Goal: Task Accomplishment & Management: Complete application form

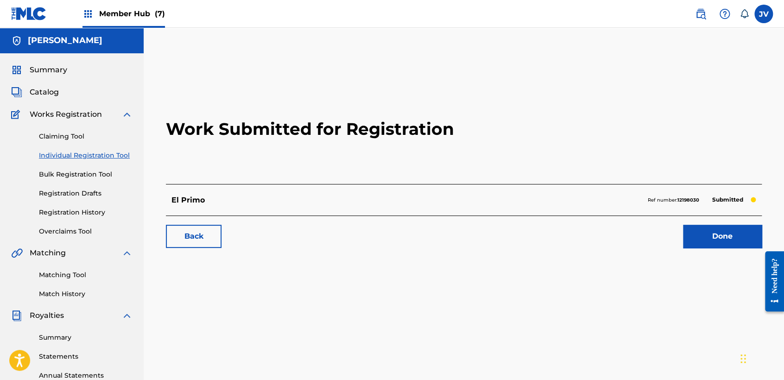
click at [122, 152] on link "Individual Registration Tool" at bounding box center [86, 156] width 94 height 10
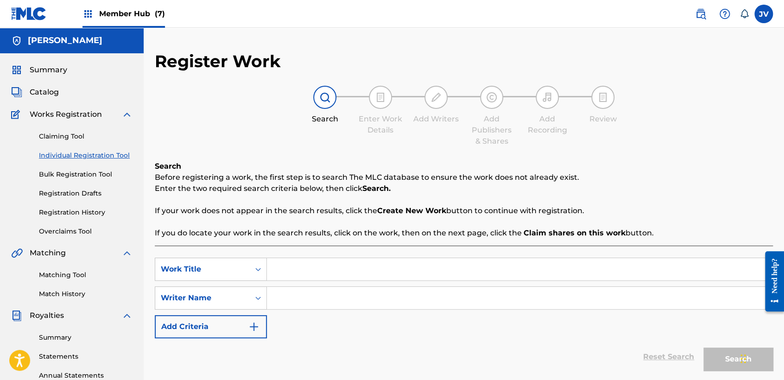
scroll to position [51, 0]
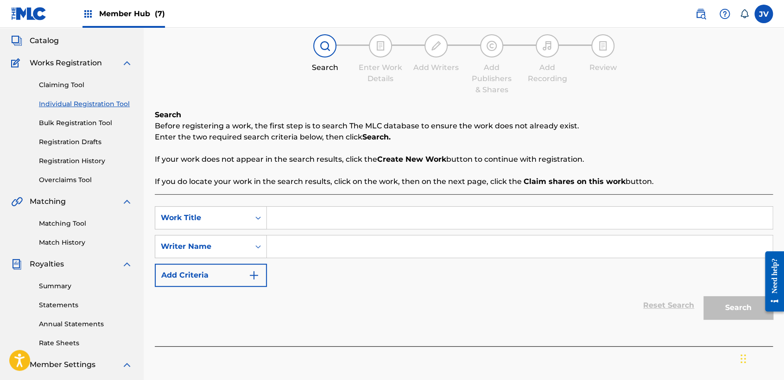
click at [375, 228] on input "Search Form" at bounding box center [519, 218] width 505 height 22
type input "L"
click at [91, 97] on div "Claiming Tool Individual Registration Tool Bulk Registration Tool Registration …" at bounding box center [71, 127] width 121 height 116
click at [95, 106] on link "Individual Registration Tool" at bounding box center [86, 104] width 94 height 10
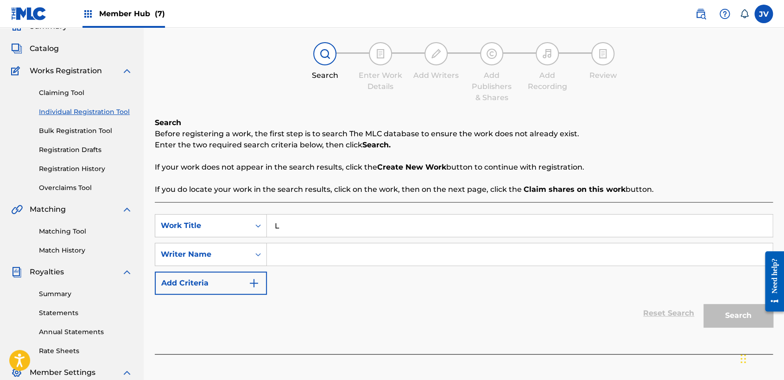
scroll to position [154, 0]
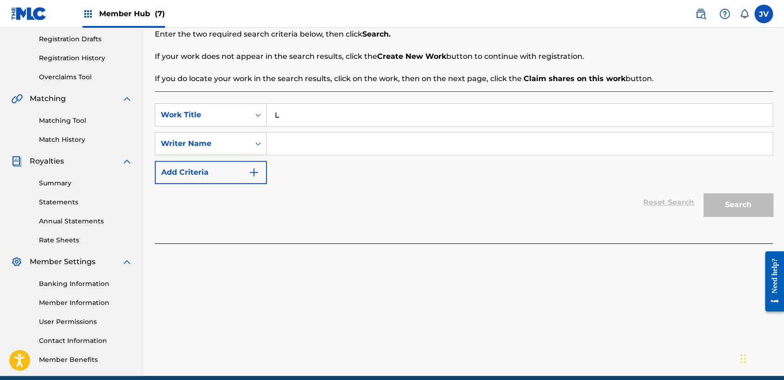
click at [298, 124] on input "L" at bounding box center [519, 115] width 505 height 22
paste input "La Plebada Del 8"
type input "La Plebada Del 8"
click at [342, 149] on input "Search Form" at bounding box center [519, 143] width 505 height 22
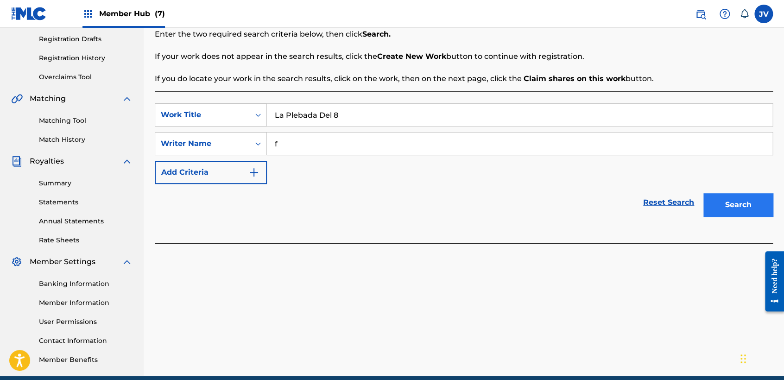
type input "f"
drag, startPoint x: 730, startPoint y: 204, endPoint x: 728, endPoint y: 229, distance: 25.1
click at [735, 234] on div "SearchWithCriteria993e2ad7-5b6b-4ee0-ad46-4fa674133f95 Work Title La Plebada De…" at bounding box center [464, 167] width 618 height 152
click at [746, 210] on button "Search" at bounding box center [737, 204] width 69 height 23
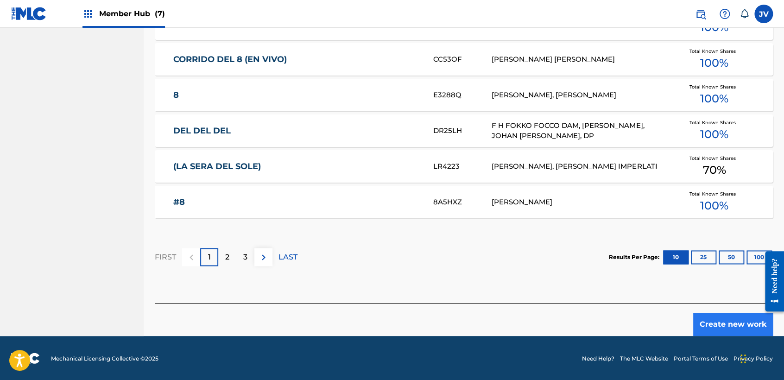
click at [695, 315] on div "Create new work" at bounding box center [464, 319] width 618 height 33
click at [696, 315] on button "Create new work" at bounding box center [733, 324] width 80 height 23
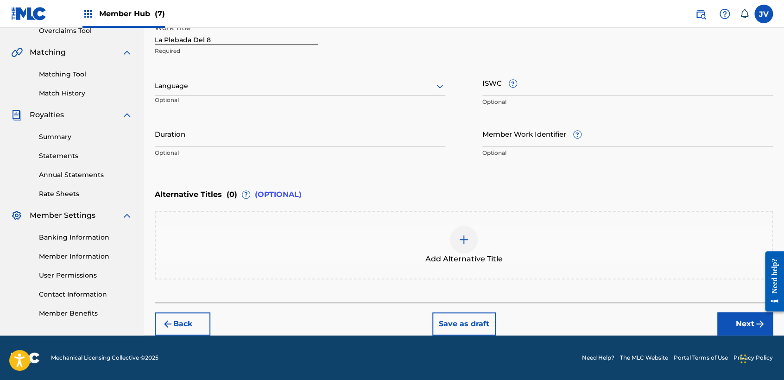
scroll to position [200, 0]
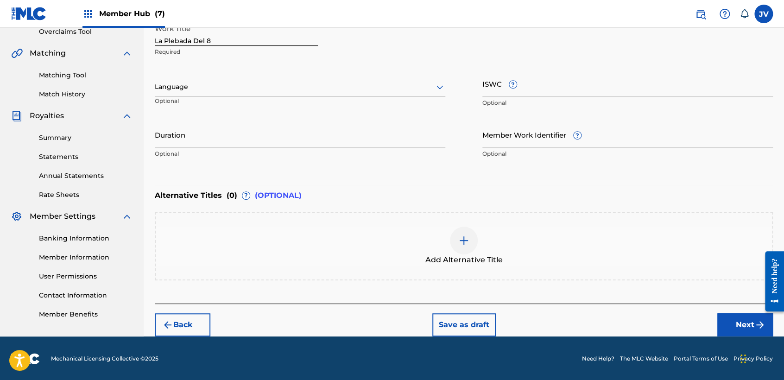
click at [697, 316] on div "Back Save as draft Next" at bounding box center [464, 319] width 618 height 33
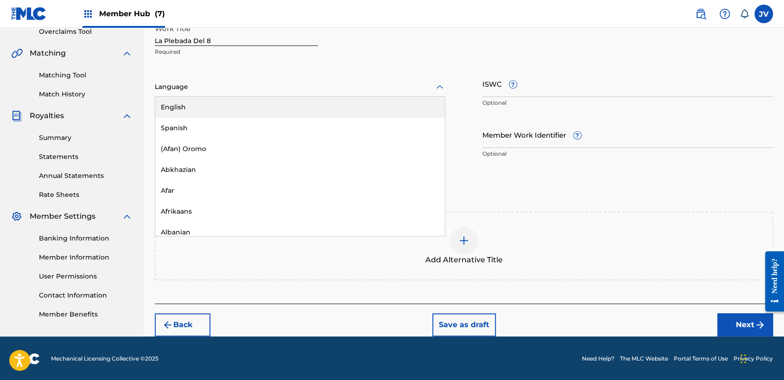
click at [237, 88] on div at bounding box center [300, 87] width 290 height 12
click at [209, 117] on div "English" at bounding box center [299, 107] width 289 height 21
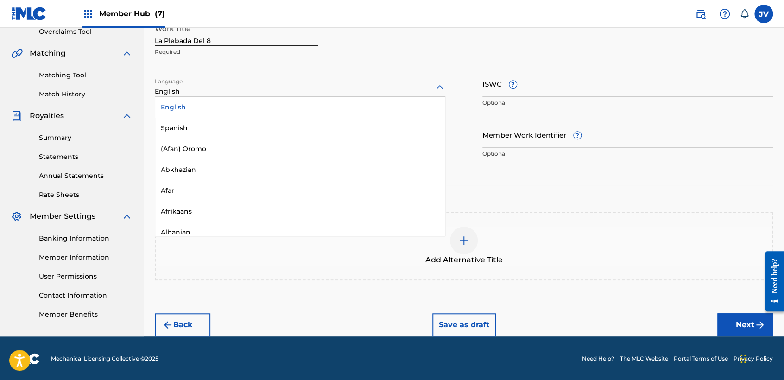
click at [223, 92] on div at bounding box center [300, 87] width 290 height 12
click at [220, 107] on div "English" at bounding box center [299, 107] width 289 height 21
click at [219, 95] on div "English" at bounding box center [300, 86] width 290 height 19
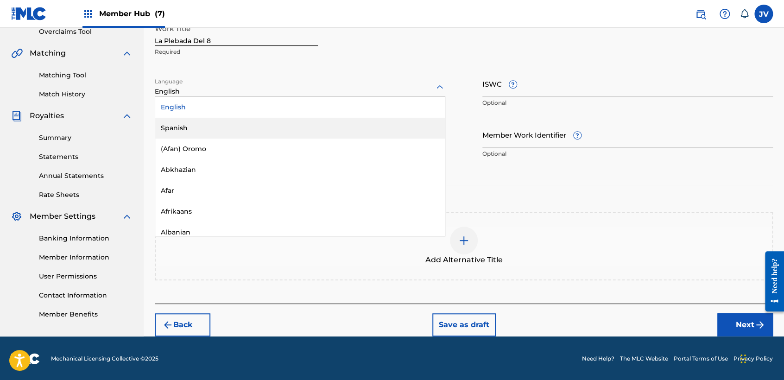
click at [222, 126] on div "Spanish" at bounding box center [299, 128] width 289 height 21
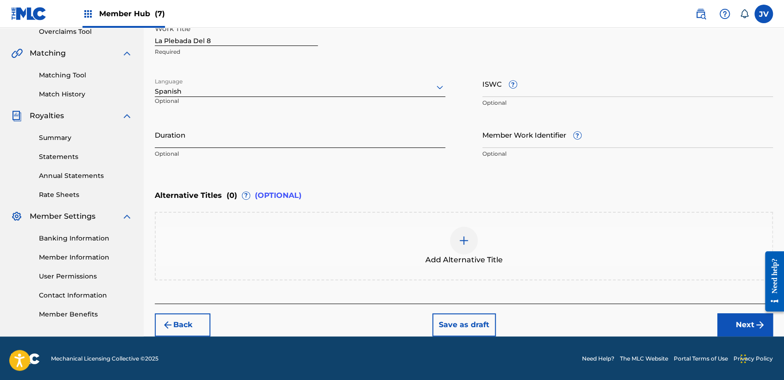
click at [221, 125] on input "Duration" at bounding box center [300, 134] width 290 height 26
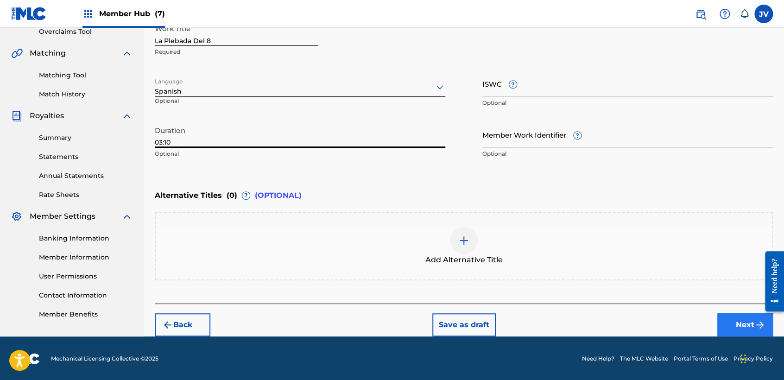
type input "03:10"
click at [734, 332] on button "Next" at bounding box center [745, 324] width 56 height 23
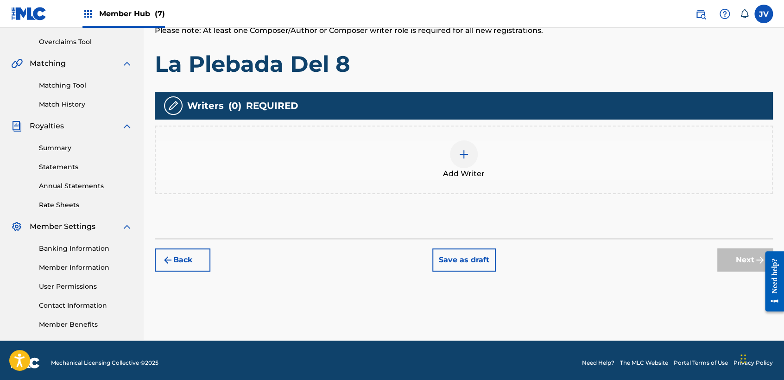
scroll to position [194, 0]
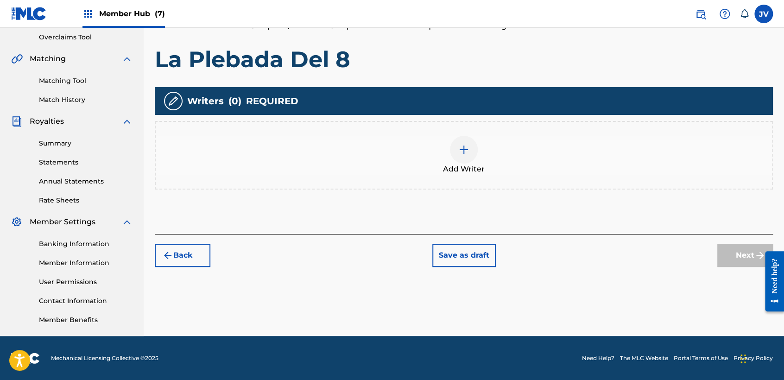
click at [485, 172] on div "Add Writer" at bounding box center [464, 155] width 618 height 69
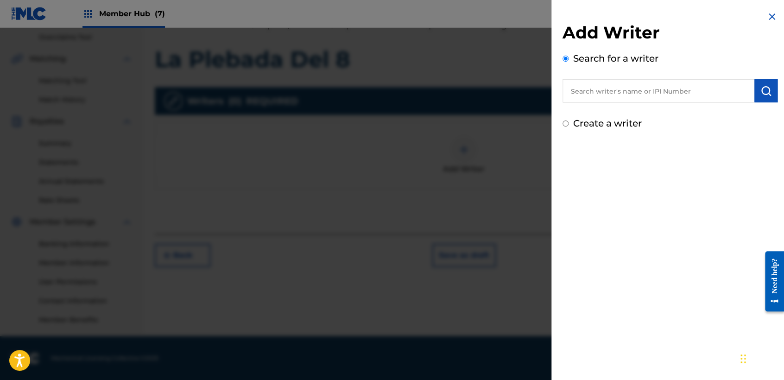
click at [566, 123] on input "Create a writer" at bounding box center [565, 123] width 6 height 6
radio input "false"
radio input "true"
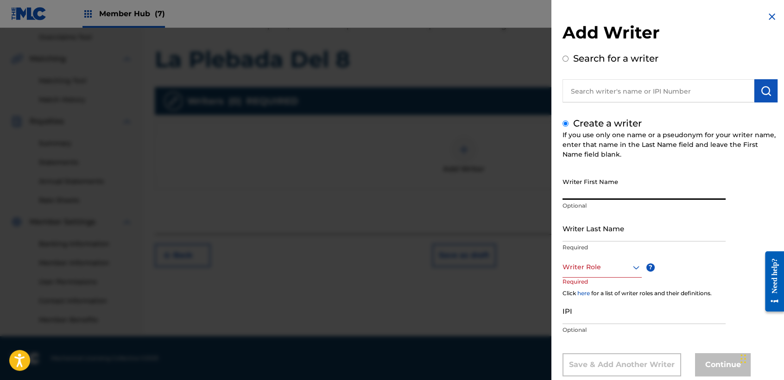
click at [584, 187] on input "Writer First Name" at bounding box center [643, 186] width 163 height 26
click at [591, 192] on input "[PERSON_NAME]" at bounding box center [643, 186] width 163 height 26
type input "[PERSON_NAME]"
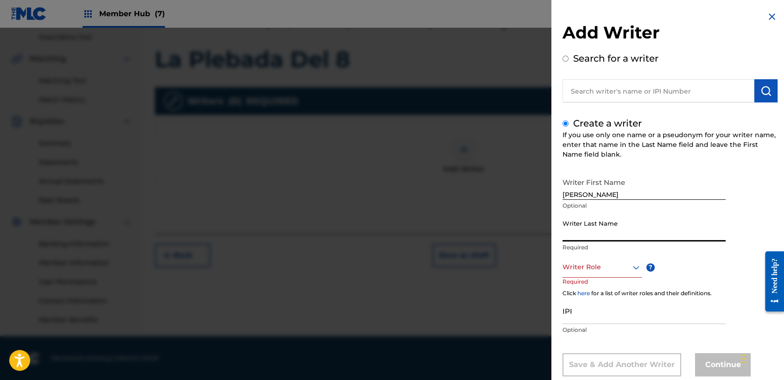
click at [584, 237] on input "Writer Last Name" at bounding box center [643, 228] width 163 height 26
type input "Casal Portillo"
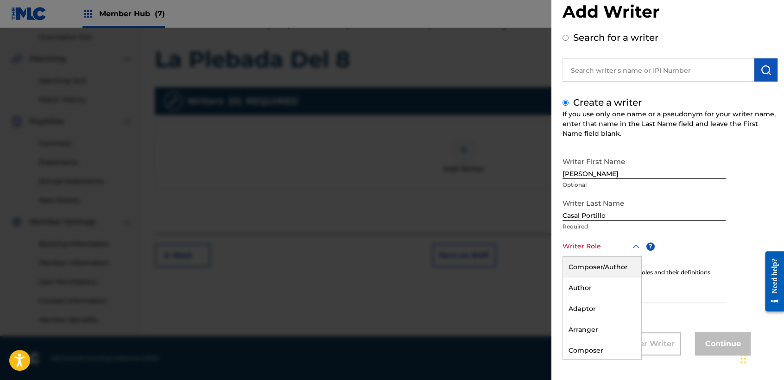
click at [603, 257] on div "8 results available. Use Up and Down to choose options, press Enter to select t…" at bounding box center [601, 246] width 79 height 21
click at [604, 260] on div "Composer/Author" at bounding box center [602, 267] width 78 height 21
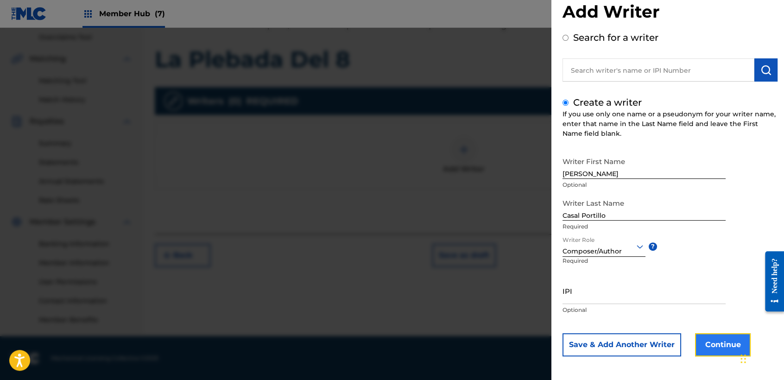
click at [705, 354] on button "Continue" at bounding box center [723, 344] width 56 height 23
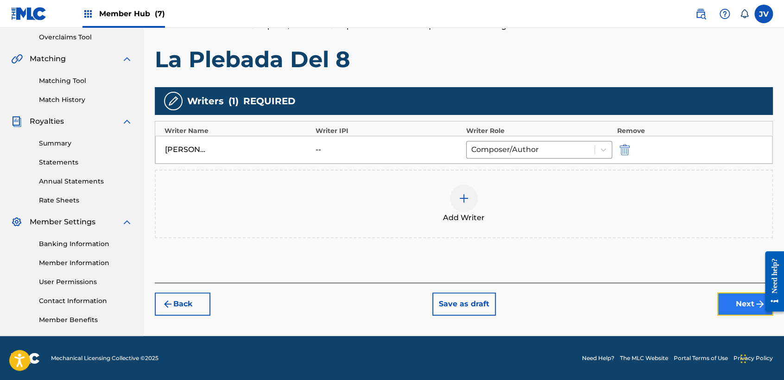
click at [741, 308] on button "Next" at bounding box center [745, 303] width 56 height 23
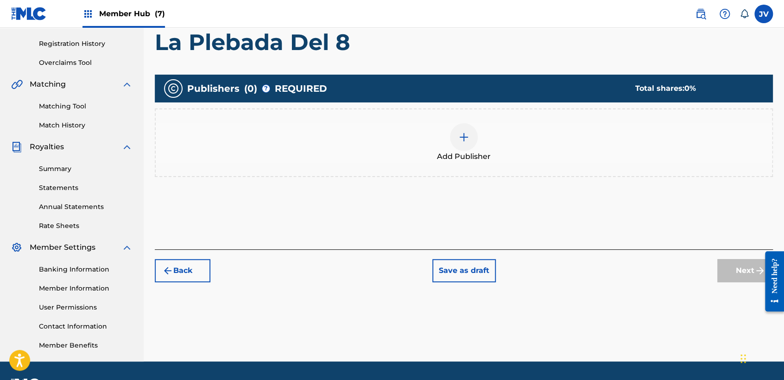
scroll to position [194, 0]
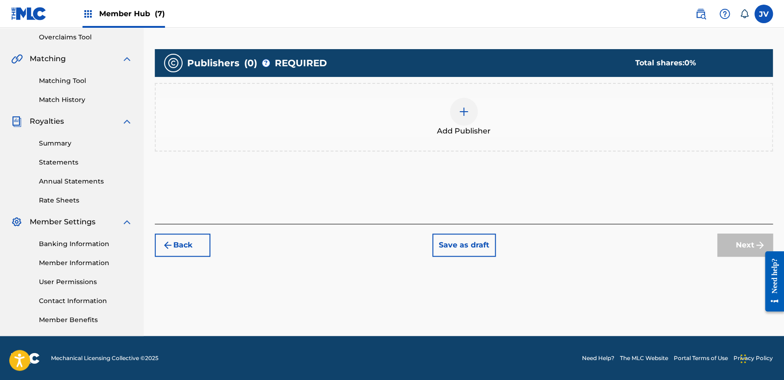
click at [463, 129] on span "Add Publisher" at bounding box center [464, 131] width 54 height 11
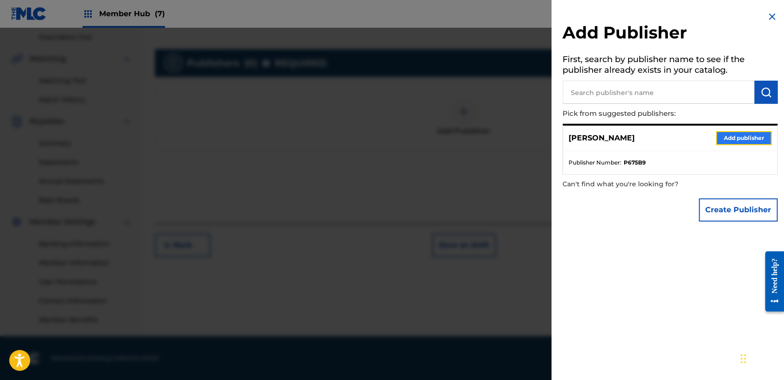
click at [755, 140] on button "Add publisher" at bounding box center [744, 138] width 56 height 14
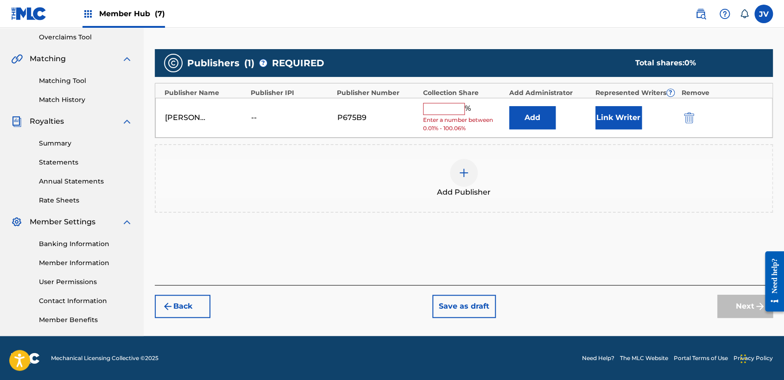
click at [447, 106] on input "text" at bounding box center [444, 109] width 42 height 12
type input "100"
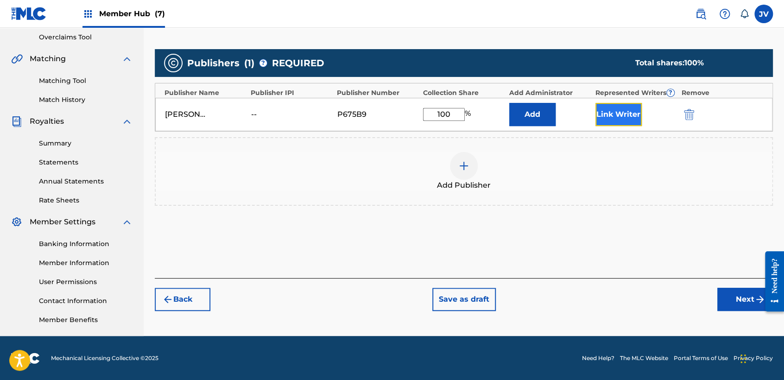
click at [632, 109] on button "Link Writer" at bounding box center [618, 114] width 46 height 23
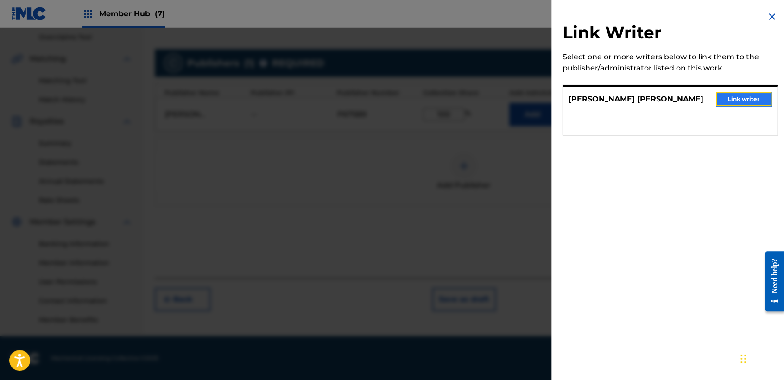
click at [738, 94] on button "Link writer" at bounding box center [744, 99] width 56 height 14
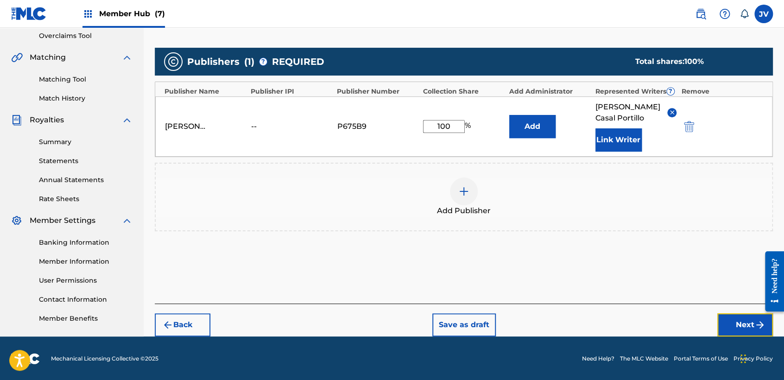
drag, startPoint x: 736, startPoint y: 329, endPoint x: 731, endPoint y: 315, distance: 14.8
click at [736, 328] on button "Next" at bounding box center [745, 324] width 56 height 23
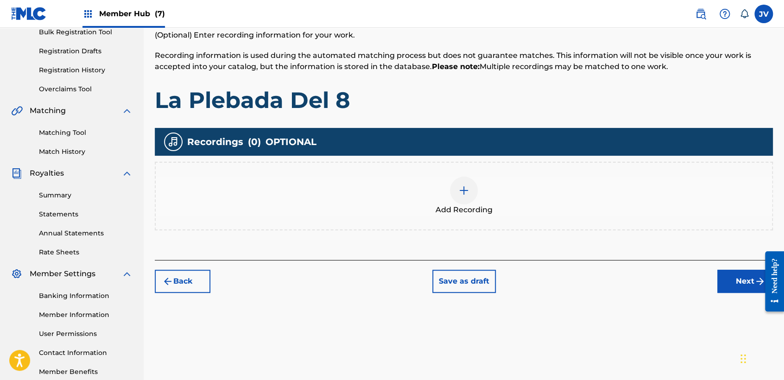
scroll to position [145, 0]
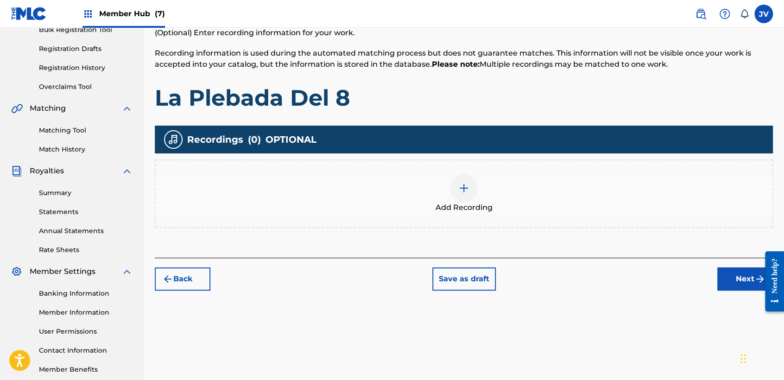
click at [476, 180] on div "Add Recording" at bounding box center [464, 193] width 616 height 39
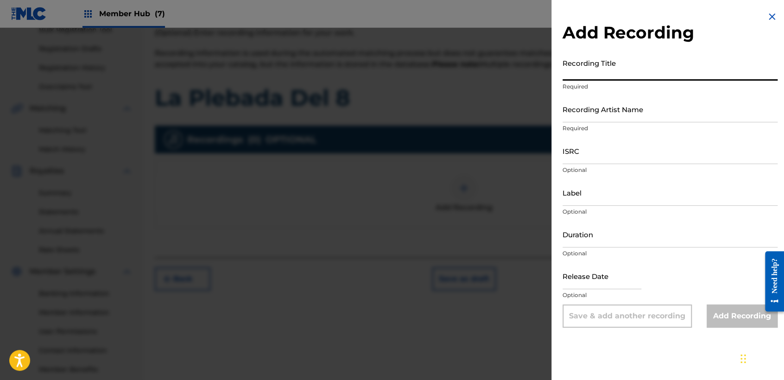
paste input "La Plebada Del 8"
type input "La Plebada Del 8"
click at [597, 94] on div "Recording Title La Plebada Del 8 Required" at bounding box center [669, 75] width 215 height 42
click at [606, 114] on input "Recording Artist Name" at bounding box center [669, 109] width 215 height 26
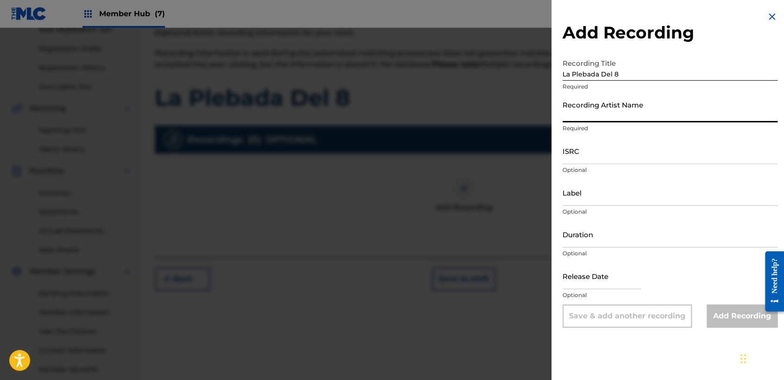
type input "Clase Personal"
type input "JB MUSIC"
type input "[DATE]"
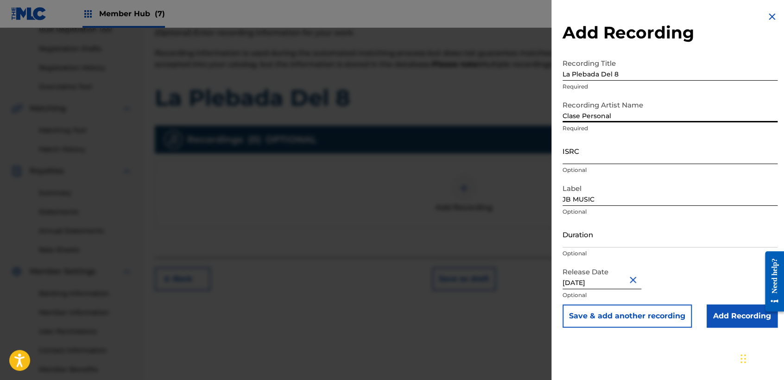
click at [613, 152] on input "ISRC" at bounding box center [669, 151] width 215 height 26
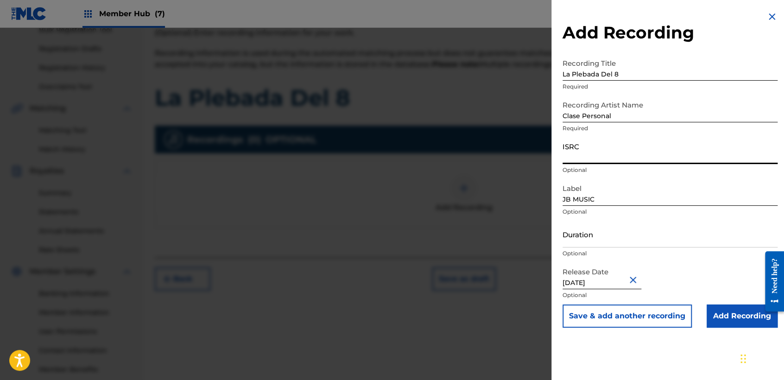
paste input "TCAGR2281963"
type input "TCAGR2281963"
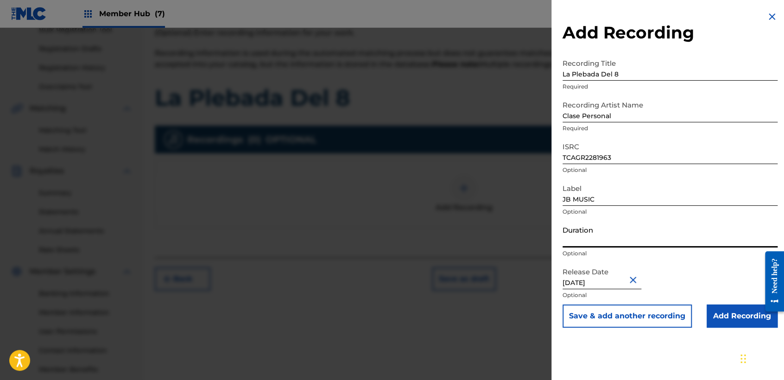
click at [613, 227] on input "Duration" at bounding box center [669, 234] width 215 height 26
type input "03:10"
drag, startPoint x: 617, startPoint y: 278, endPoint x: 401, endPoint y: 287, distance: 216.5
click at [401, 287] on div "Add Recording Recording Title La Plebada Del 8 Required Recording Artist Name C…" at bounding box center [392, 204] width 784 height 352
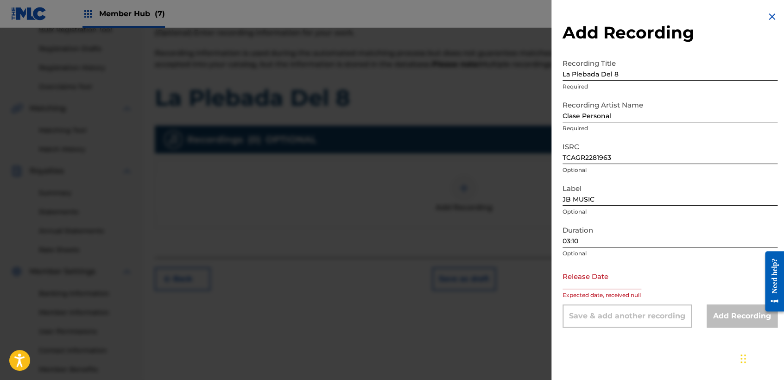
click at [584, 277] on input "text" at bounding box center [601, 276] width 79 height 26
select select "8"
select select "2025"
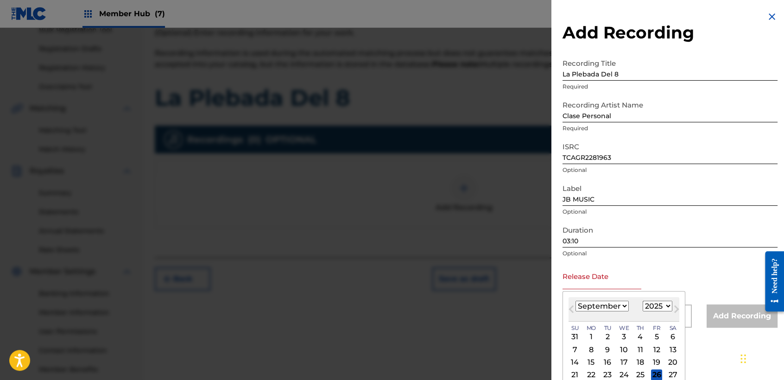
click at [612, 302] on select "January February March April May June July August September October November De…" at bounding box center [601, 306] width 53 height 11
select select "0"
click at [575, 301] on select "January February March April May June July August September October November De…" at bounding box center [601, 306] width 53 height 11
click at [661, 313] on div "[DATE] January February March April May June July August September October Nove…" at bounding box center [623, 309] width 111 height 25
select select "2023"
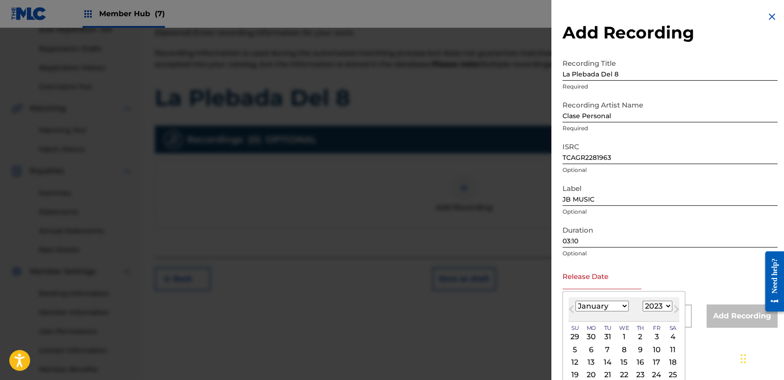
click at [642, 301] on select "1899 1900 1901 1902 1903 1904 1905 1906 1907 1908 1909 1910 1911 1912 1913 1914…" at bounding box center [657, 306] width 30 height 11
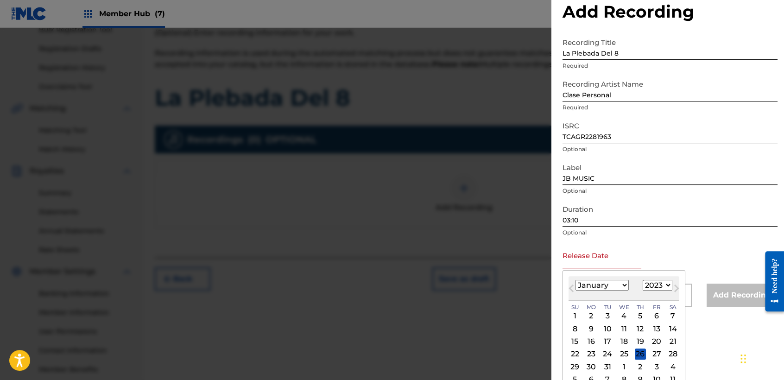
scroll to position [32, 0]
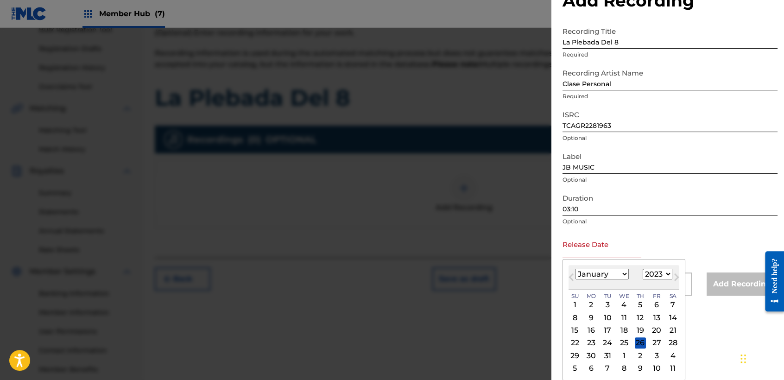
click at [660, 356] on div "3" at bounding box center [656, 355] width 11 height 11
type input "[DATE]"
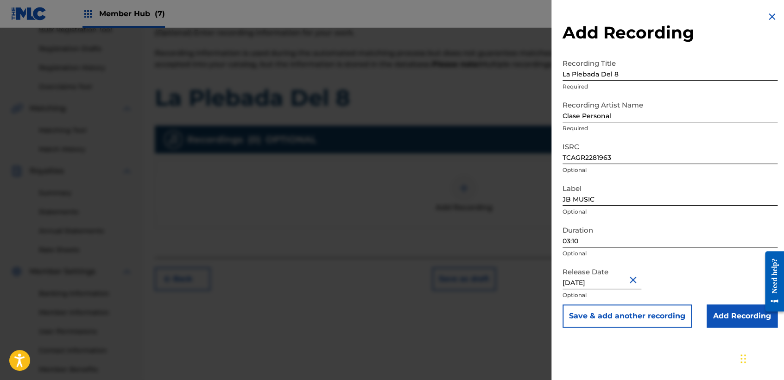
scroll to position [0, 0]
click at [714, 307] on input "Add Recording" at bounding box center [741, 315] width 71 height 23
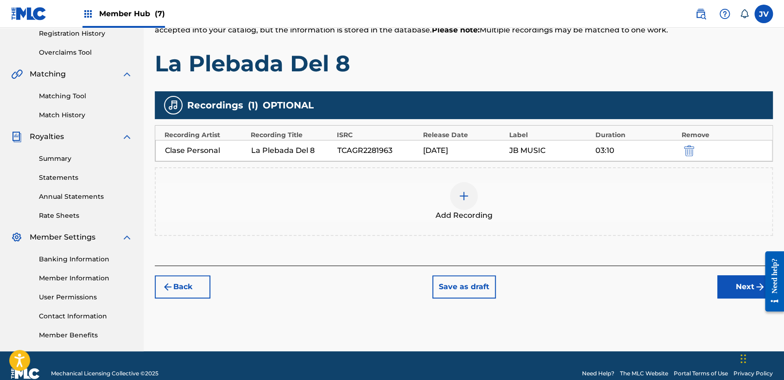
scroll to position [194, 0]
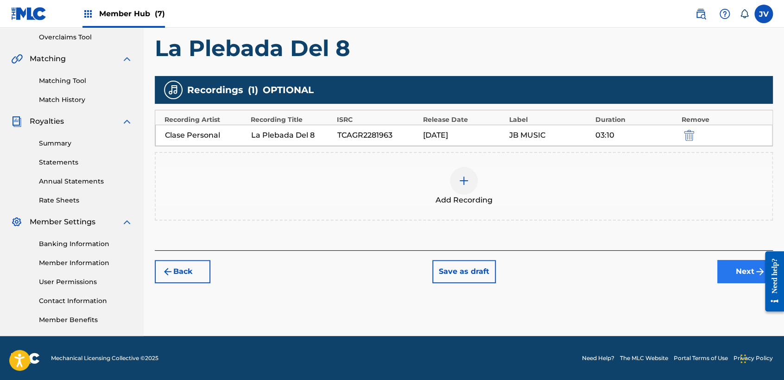
click at [733, 258] on div "Back Save as draft Next" at bounding box center [464, 266] width 618 height 33
click at [733, 260] on button "Next" at bounding box center [745, 271] width 56 height 23
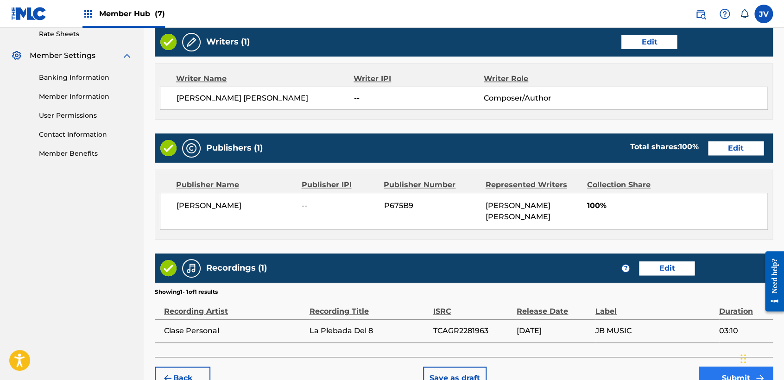
scroll to position [414, 0]
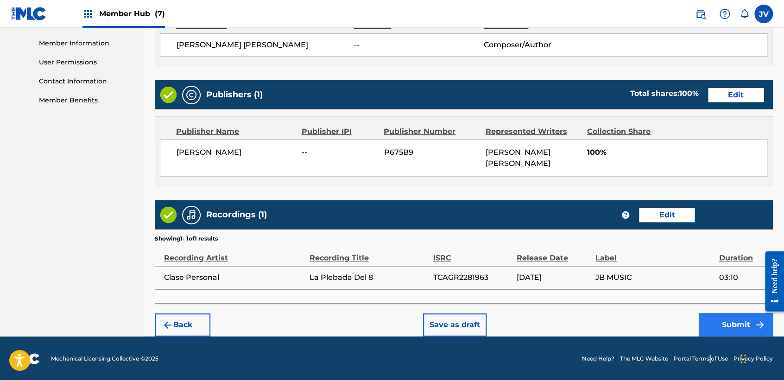
drag, startPoint x: 710, startPoint y: 336, endPoint x: 711, endPoint y: 331, distance: 5.6
click at [710, 336] on footer "Mechanical Licensing Collective © 2025 Need Help? The MLC Website Portal Terms …" at bounding box center [392, 358] width 784 height 44
click at [711, 330] on button "Submit" at bounding box center [735, 324] width 74 height 23
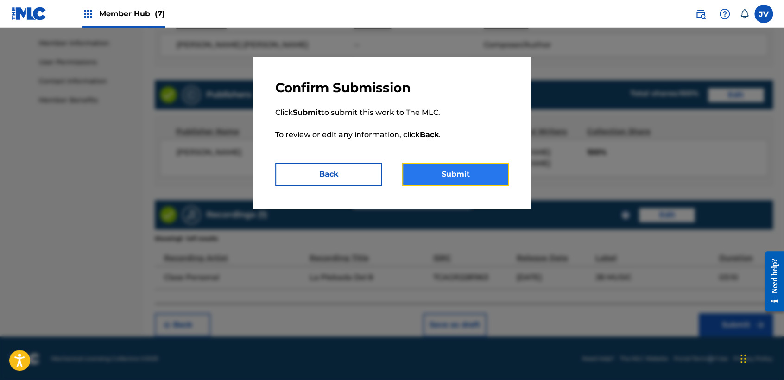
click at [435, 176] on button "Submit" at bounding box center [455, 174] width 107 height 23
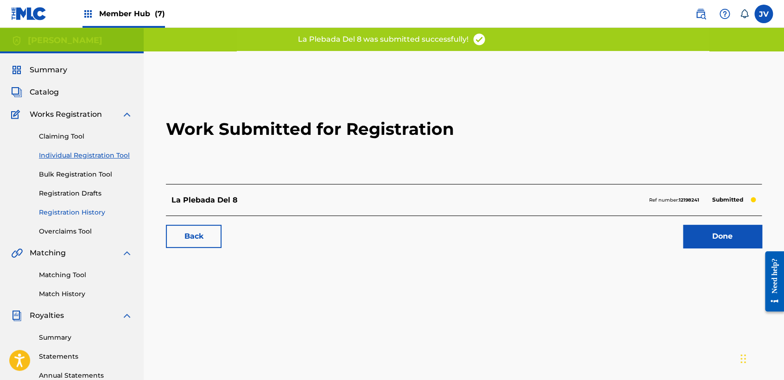
click at [63, 212] on link "Registration History" at bounding box center [86, 213] width 94 height 10
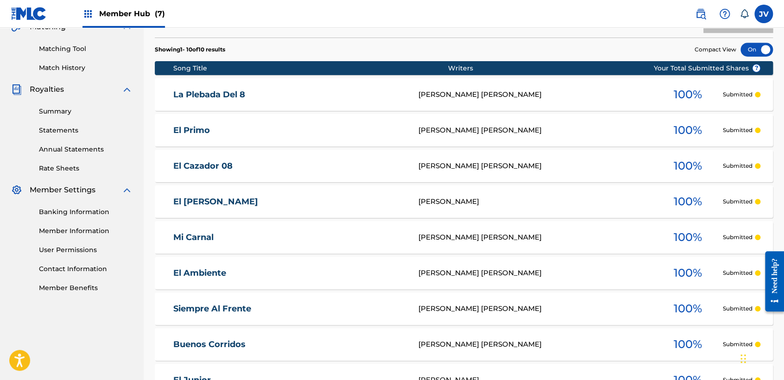
scroll to position [277, 0]
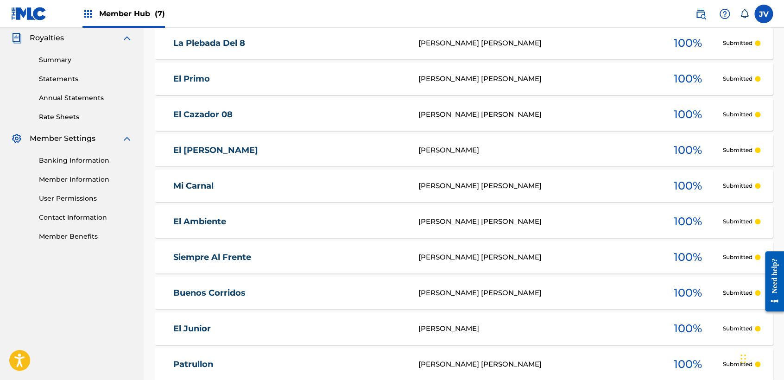
click at [228, 226] on div "El Ambiente [PERSON_NAME] [PERSON_NAME] 100 % Submitted" at bounding box center [464, 221] width 618 height 32
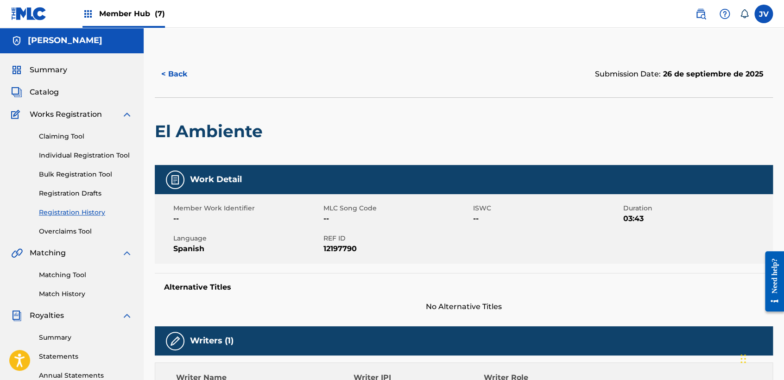
click at [230, 226] on div "Member Work Identifier -- MLC Song Code -- ISWC -- Duration 03:43 Language Span…" at bounding box center [464, 228] width 618 height 69
click at [101, 157] on link "Individual Registration Tool" at bounding box center [86, 156] width 94 height 10
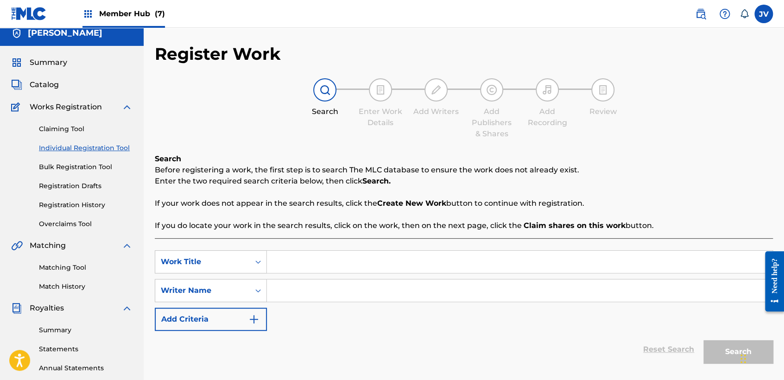
scroll to position [103, 0]
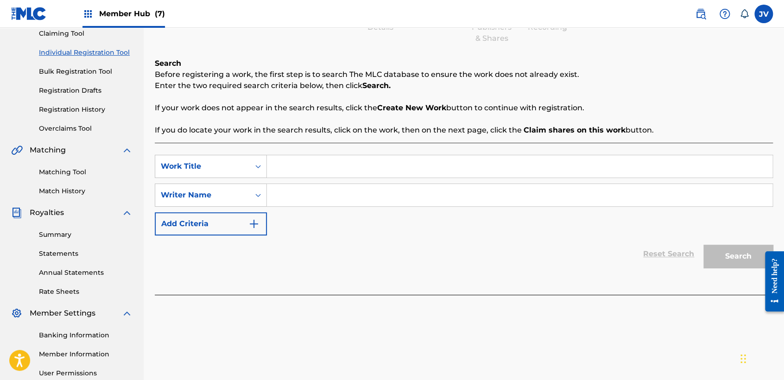
click at [309, 162] on input "Search Form" at bounding box center [519, 166] width 505 height 22
type input "Este Soy Yo"
click at [417, 198] on input "Search Form" at bounding box center [519, 195] width 505 height 22
paste input "Este Soy Yo"
type input "Este Soy Yo"
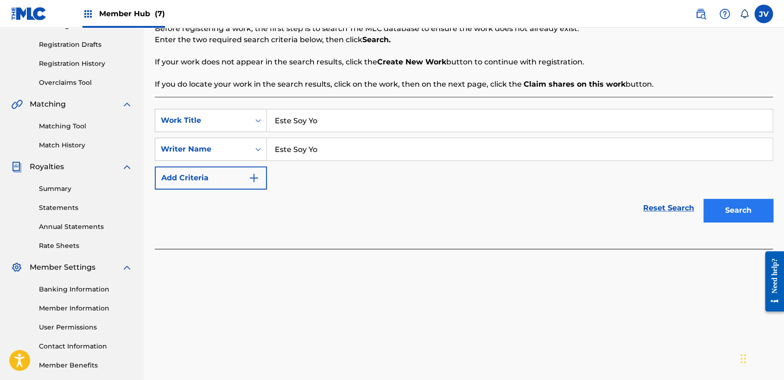
click at [738, 171] on div "SearchWithCriteria993e2ad7-5b6b-4ee0-ad46-4fa674133f95 Work Title Este Soy Yo S…" at bounding box center [464, 149] width 618 height 81
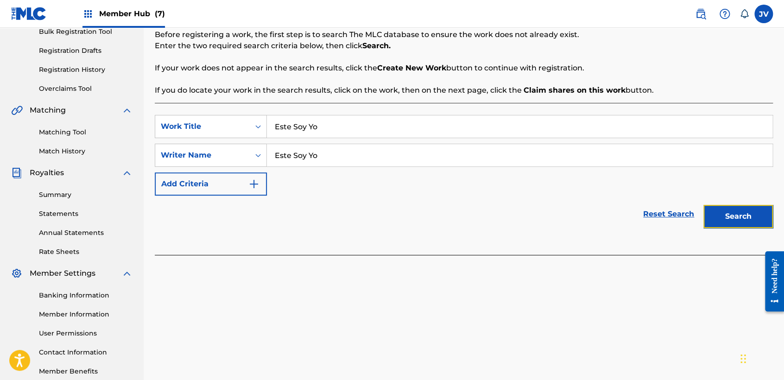
click at [748, 214] on button "Search" at bounding box center [737, 216] width 69 height 23
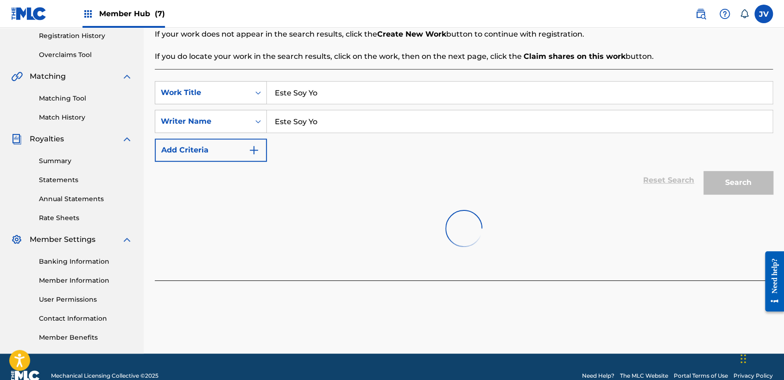
scroll to position [194, 0]
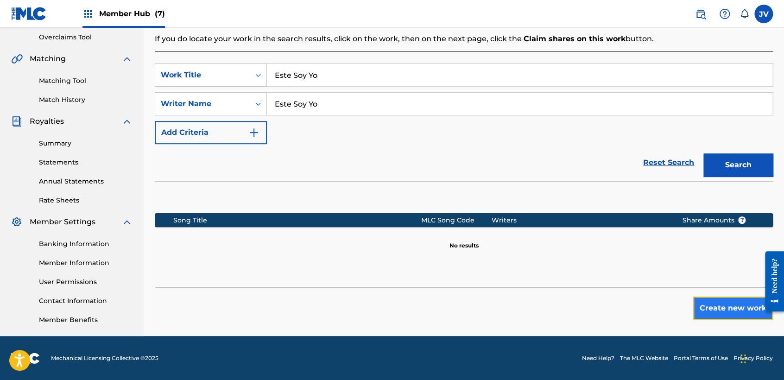
click at [699, 309] on button "Create new work" at bounding box center [733, 307] width 80 height 23
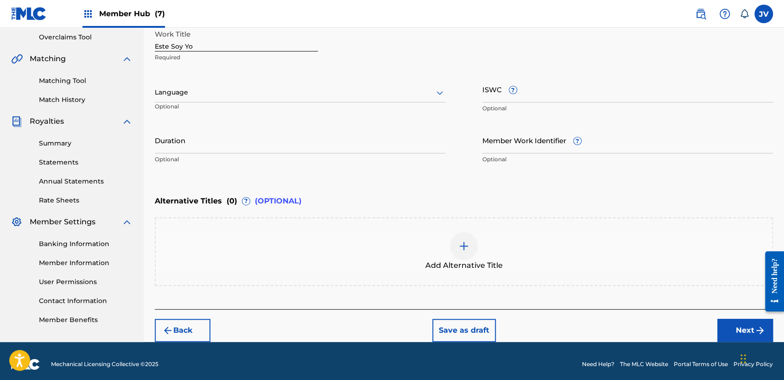
click at [259, 94] on div at bounding box center [300, 93] width 290 height 12
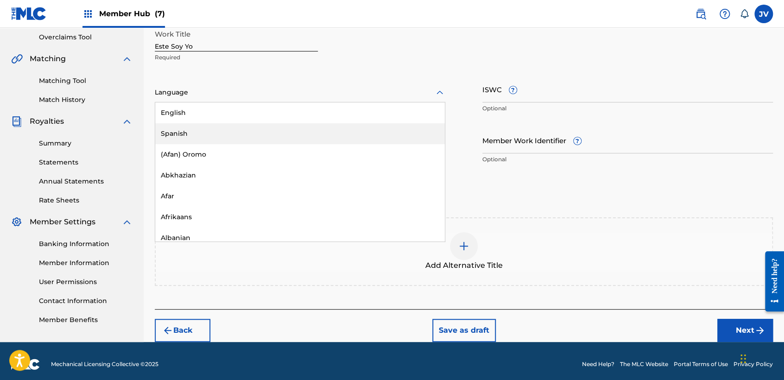
click at [267, 128] on div "Spanish" at bounding box center [299, 133] width 289 height 21
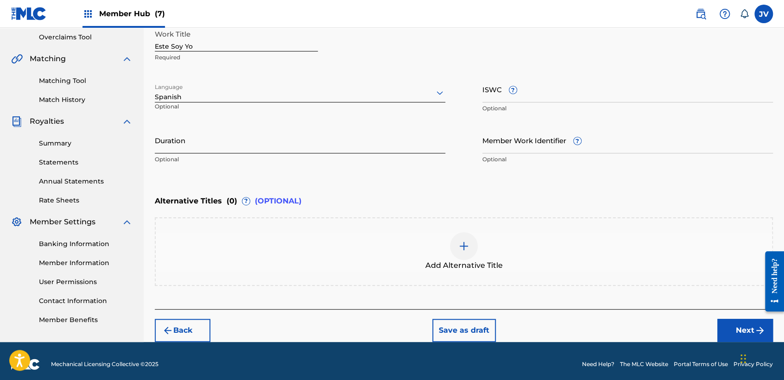
click at [271, 134] on input "Duration" at bounding box center [300, 140] width 290 height 26
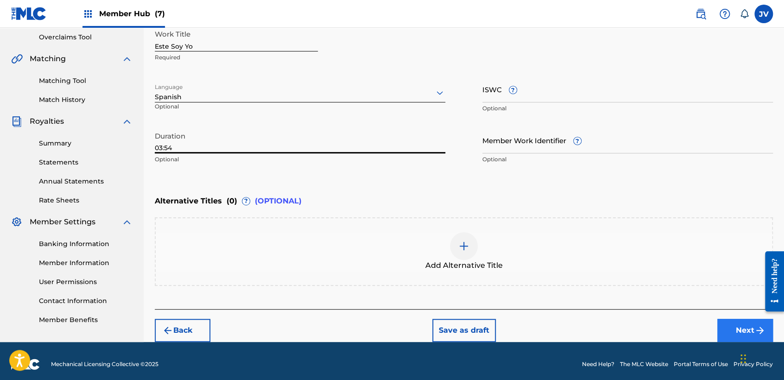
type input "03:54"
click at [726, 330] on button "Next" at bounding box center [745, 330] width 56 height 23
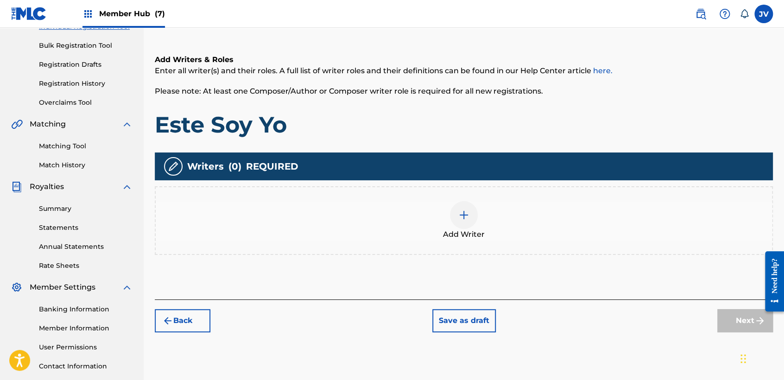
scroll to position [145, 0]
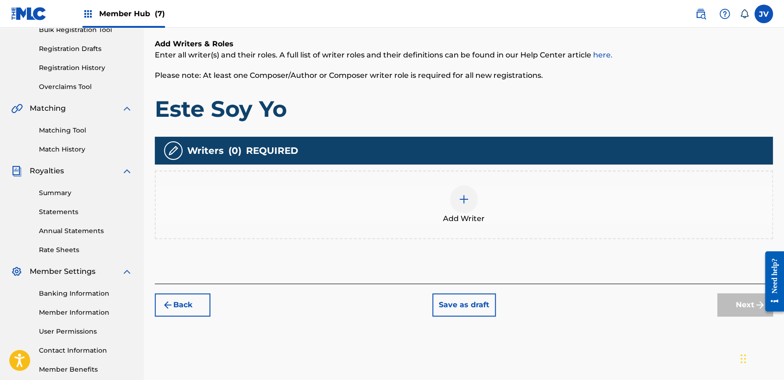
click at [454, 204] on div at bounding box center [464, 199] width 28 height 28
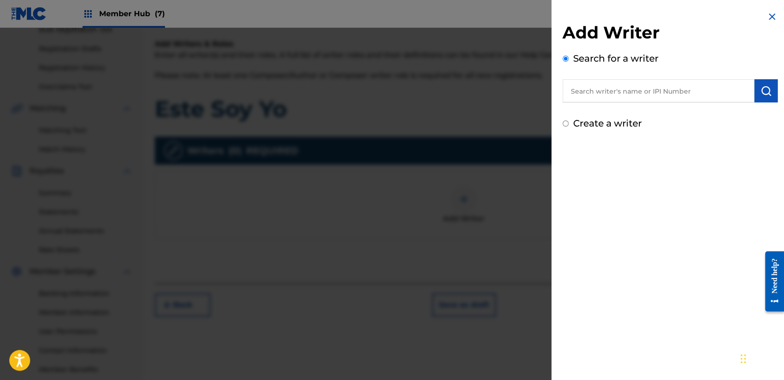
click at [566, 122] on input "Create a writer" at bounding box center [565, 123] width 6 height 6
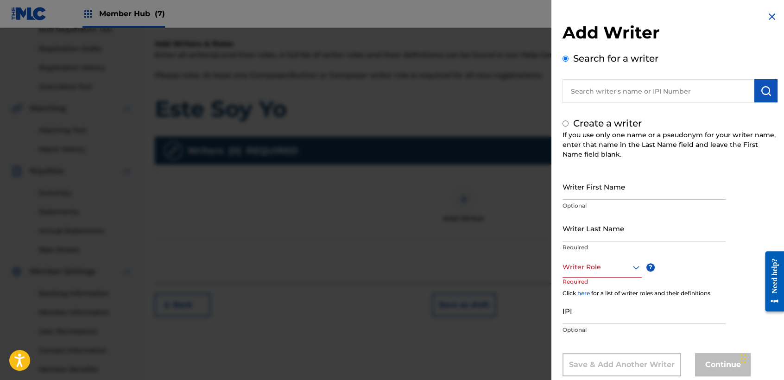
radio input "false"
radio input "true"
click at [601, 186] on input "Writer First Name" at bounding box center [643, 186] width 163 height 26
type input "[PERSON_NAME]"
click at [619, 214] on div "Writer First Name [PERSON_NAME] Optional" at bounding box center [643, 194] width 163 height 42
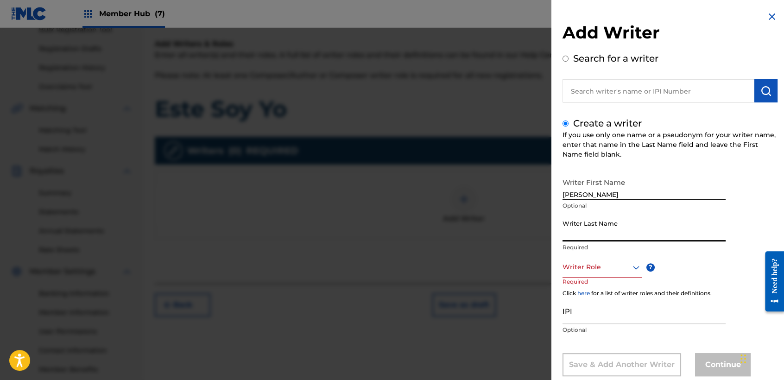
click at [619, 215] on input "Writer Last Name" at bounding box center [643, 228] width 163 height 26
type input "Casal Portillo"
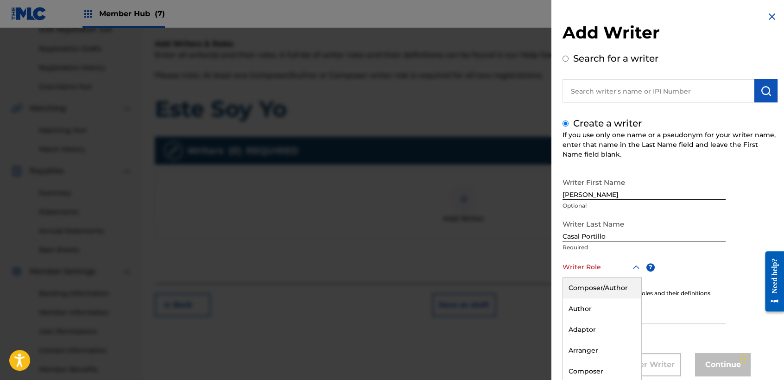
click at [619, 258] on div "8 results available. Use Up and Down to choose options, press Enter to select t…" at bounding box center [601, 267] width 79 height 21
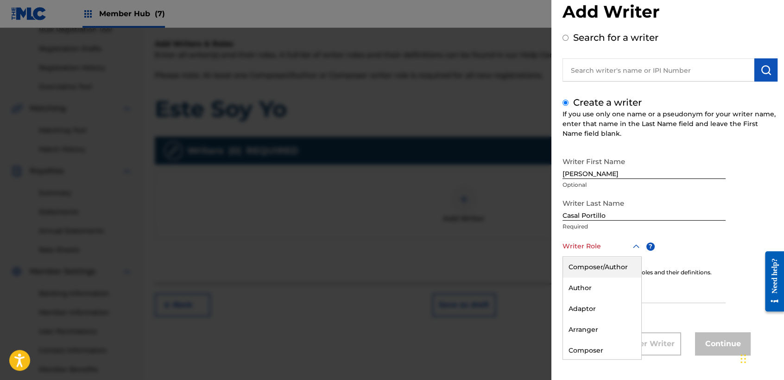
click at [619, 258] on div "Composer/Author" at bounding box center [602, 267] width 78 height 21
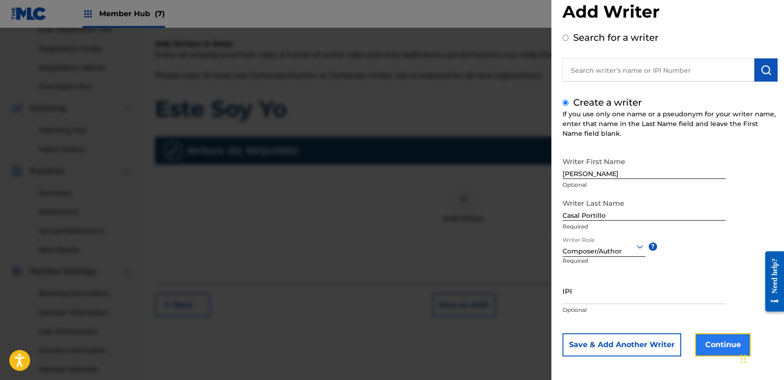
click at [720, 349] on button "Continue" at bounding box center [723, 344] width 56 height 23
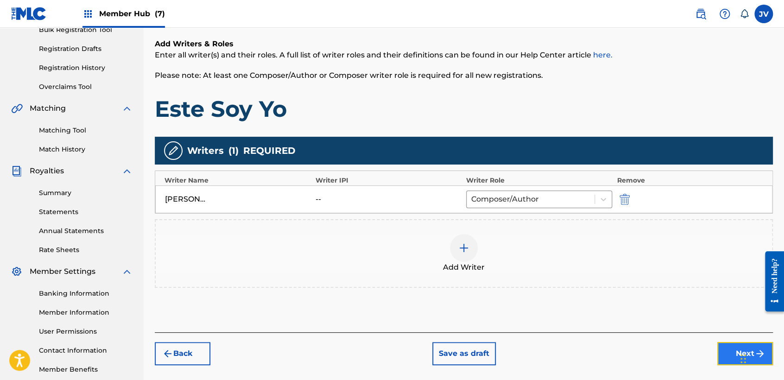
click at [718, 357] on button "Next" at bounding box center [745, 353] width 56 height 23
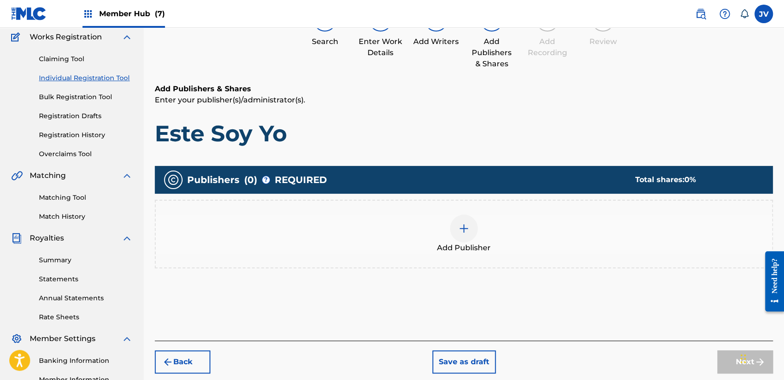
scroll to position [93, 0]
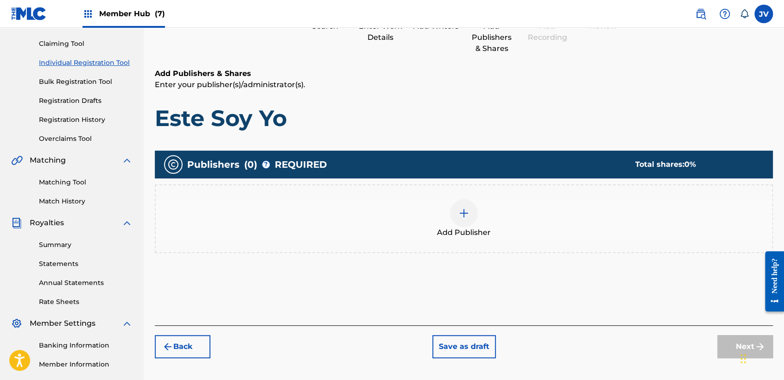
click at [490, 215] on div "Add Publisher" at bounding box center [464, 218] width 616 height 39
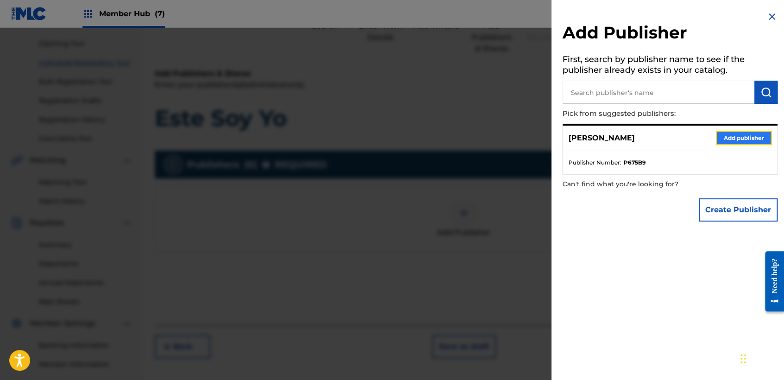
click at [754, 136] on button "Add publisher" at bounding box center [744, 138] width 56 height 14
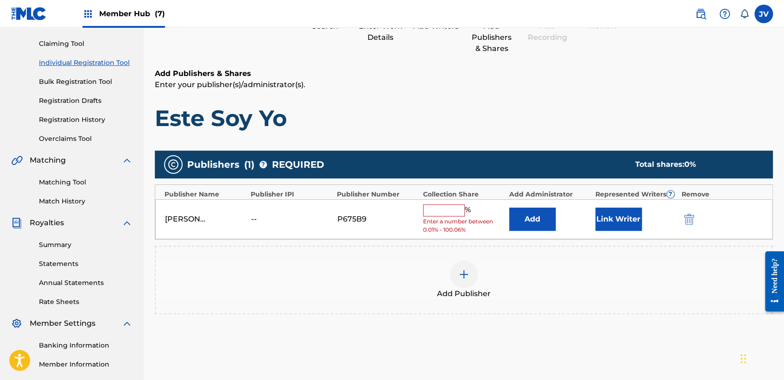
click at [446, 202] on div "[PERSON_NAME] -- P675B9 % Enter a number between 0.01% - 100.06% Add Link Writer" at bounding box center [463, 219] width 617 height 40
click at [456, 214] on input "text" at bounding box center [444, 210] width 42 height 12
type input "100"
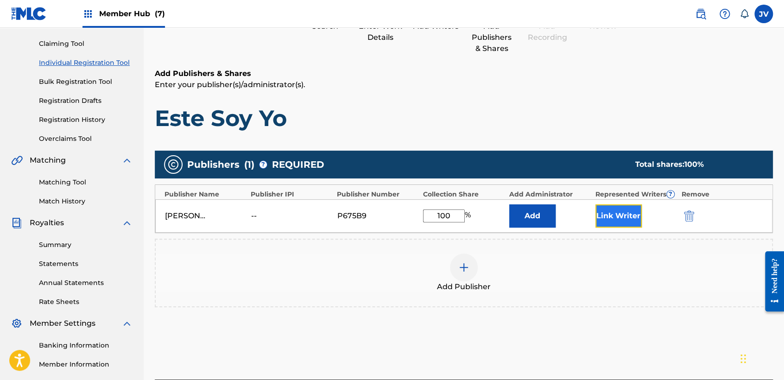
click at [602, 208] on button "Link Writer" at bounding box center [618, 215] width 46 height 23
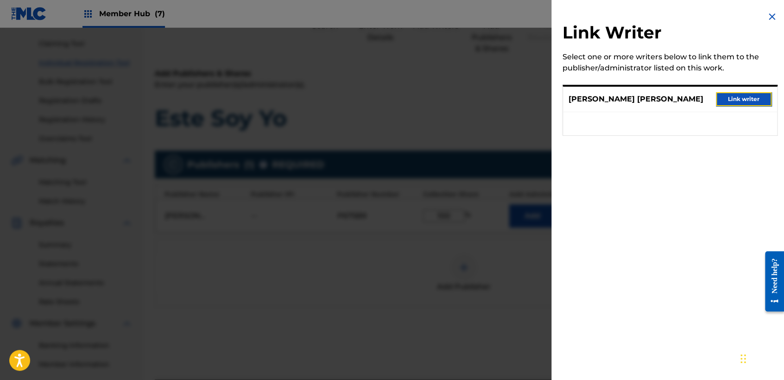
click at [729, 103] on button "Link writer" at bounding box center [744, 99] width 56 height 14
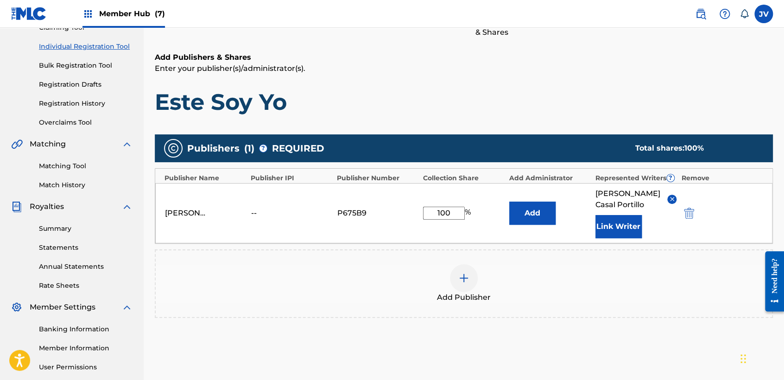
scroll to position [195, 0]
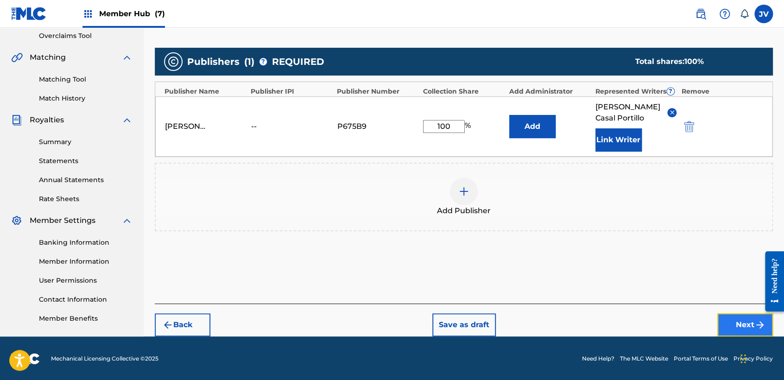
click at [730, 324] on button "Next" at bounding box center [745, 324] width 56 height 23
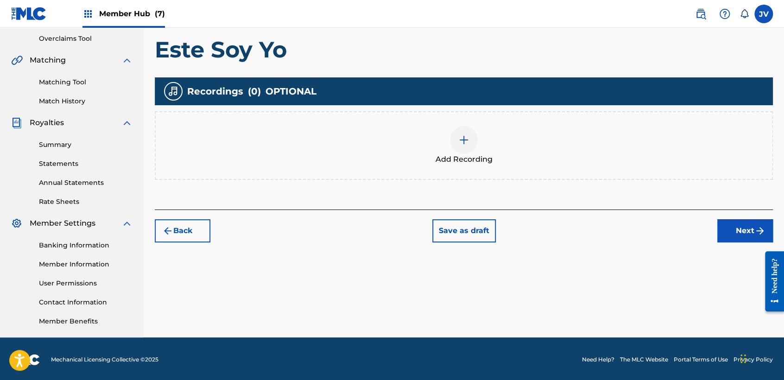
scroll to position [194, 0]
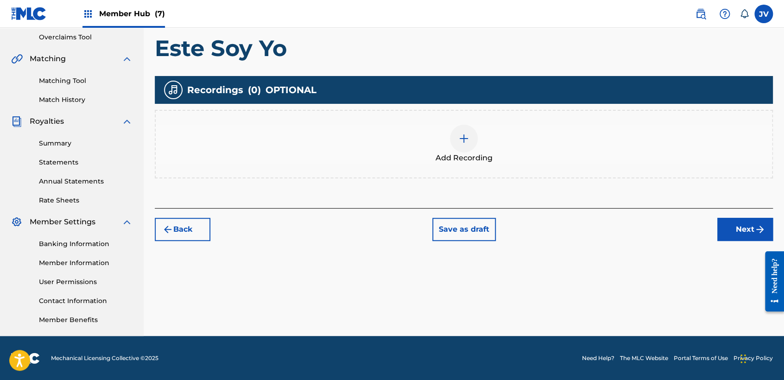
click at [458, 157] on span "Add Recording" at bounding box center [463, 157] width 57 height 11
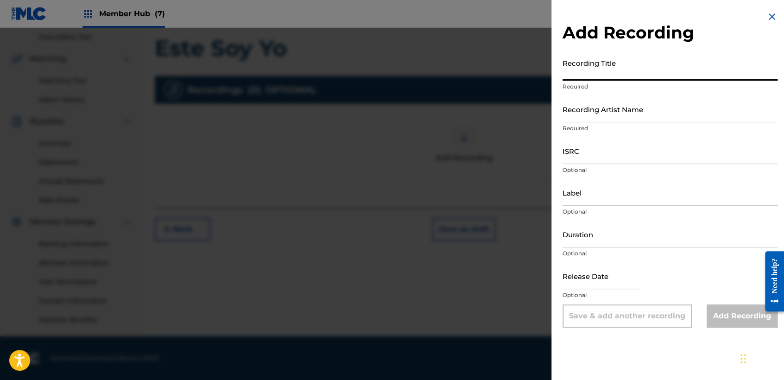
paste input "Este Soy Yo"
type input "Este Soy Yo"
click at [607, 125] on p "Required" at bounding box center [669, 128] width 215 height 8
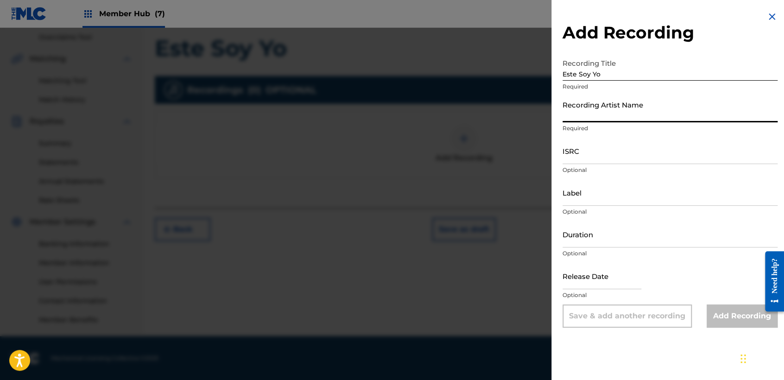
drag, startPoint x: 607, startPoint y: 102, endPoint x: 610, endPoint y: 116, distance: 14.3
click at [607, 102] on input "Recording Artist Name" at bounding box center [669, 109] width 215 height 26
type input "Clase Personal"
type input "JB MUSIC"
type input "[DATE]"
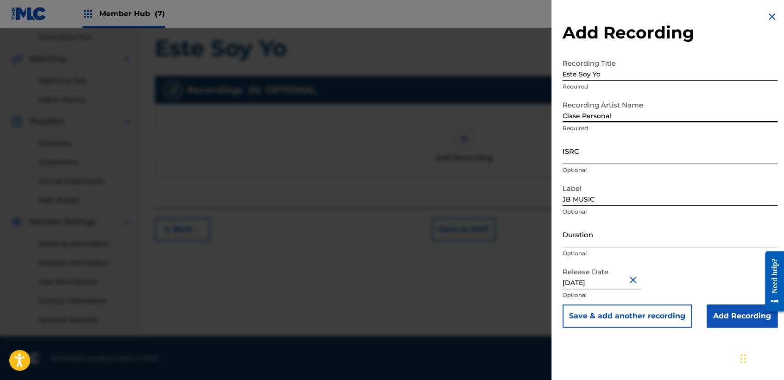
click at [626, 157] on input "ISRC" at bounding box center [669, 151] width 215 height 26
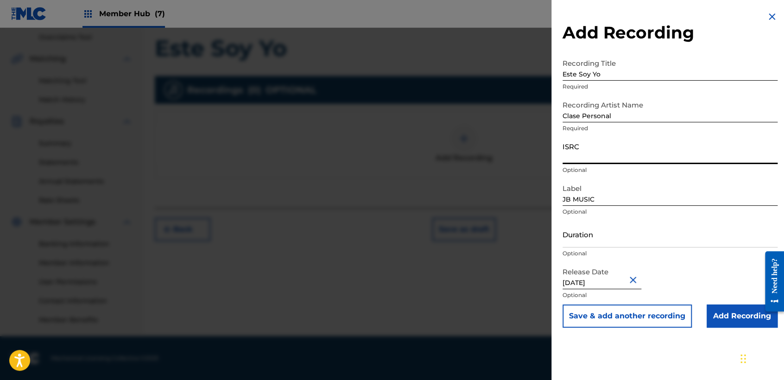
paste input "TCAGR2281944"
type input "TCAGR2281944"
click at [617, 228] on input "Duration" at bounding box center [669, 234] width 215 height 26
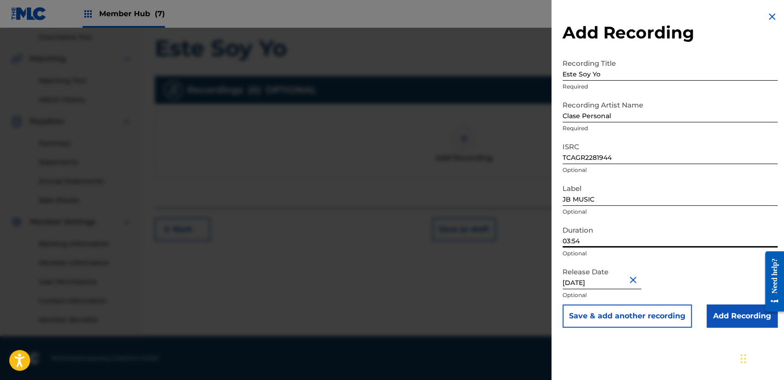
type input "03:54"
click at [719, 307] on input "Add Recording" at bounding box center [741, 315] width 71 height 23
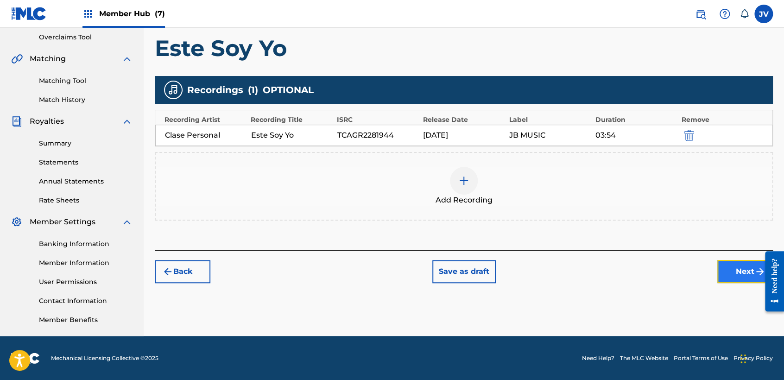
click at [736, 273] on button "Next" at bounding box center [745, 271] width 56 height 23
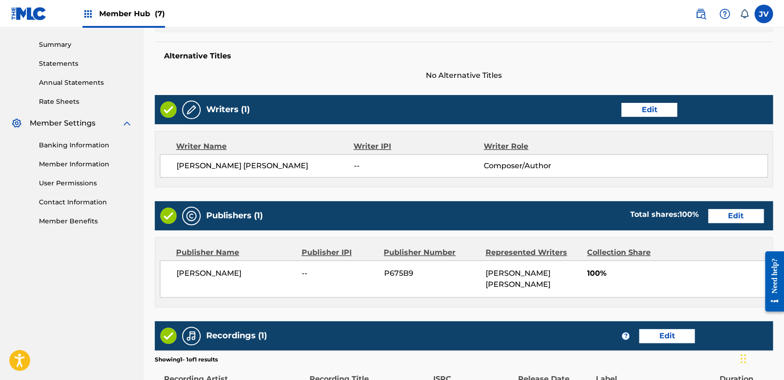
scroll to position [414, 0]
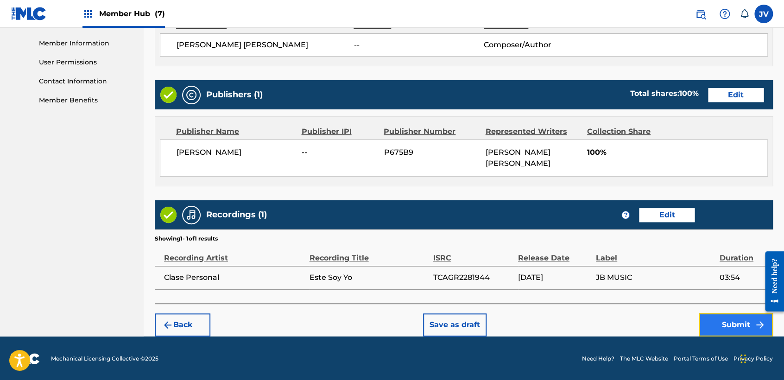
click at [740, 317] on button "Submit" at bounding box center [735, 324] width 74 height 23
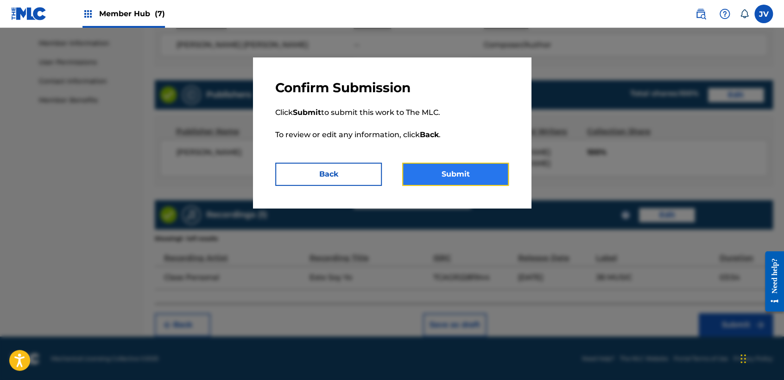
click at [453, 169] on button "Submit" at bounding box center [455, 174] width 107 height 23
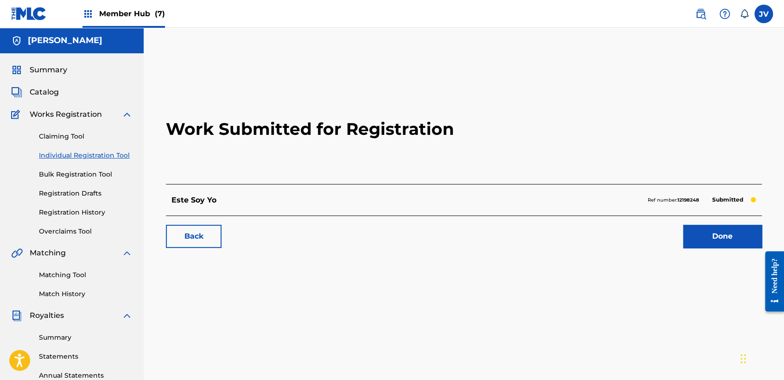
click at [116, 155] on link "Individual Registration Tool" at bounding box center [86, 156] width 94 height 10
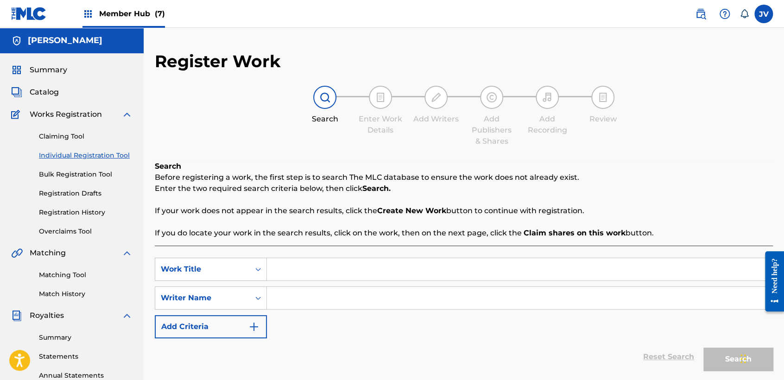
paste input "El Manitas"
type input "El Manitas"
paste input "El Manitas"
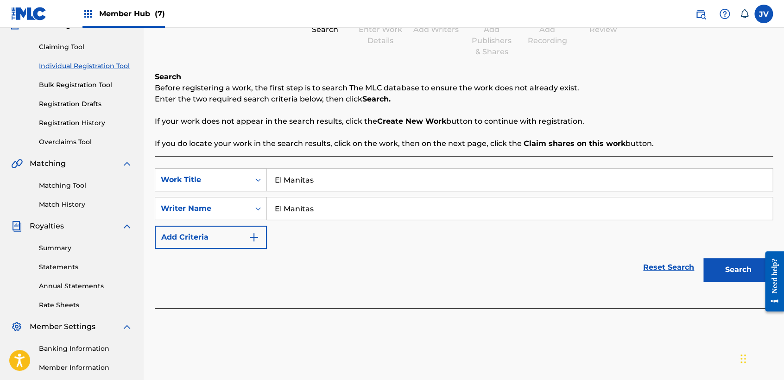
scroll to position [103, 0]
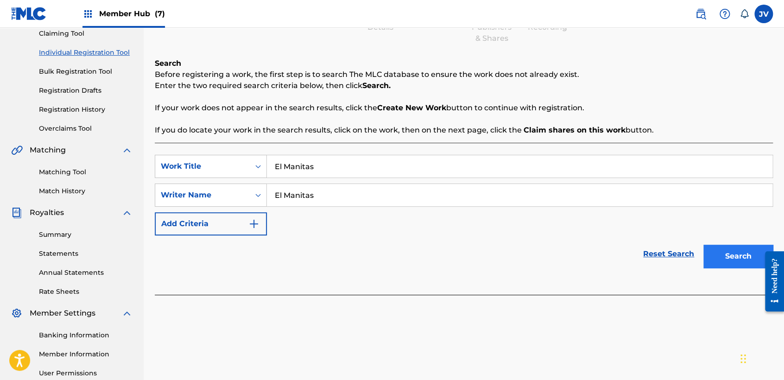
type input "El Manitas"
click at [725, 248] on button "Search" at bounding box center [737, 256] width 69 height 23
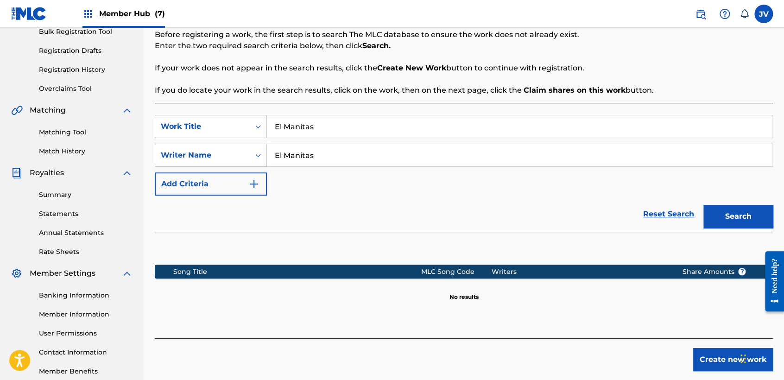
scroll to position [194, 0]
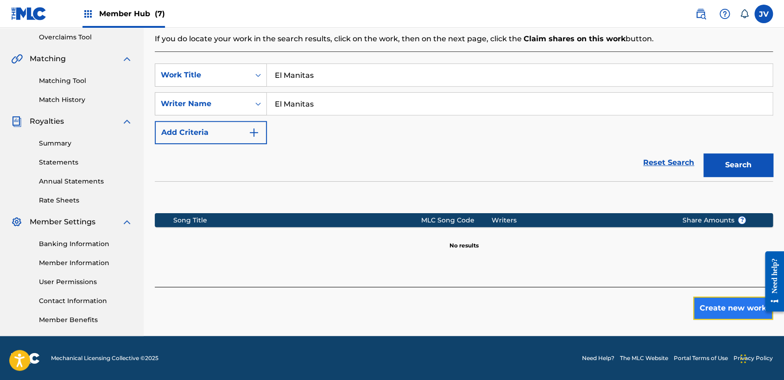
click at [719, 309] on button "Create new work" at bounding box center [733, 307] width 80 height 23
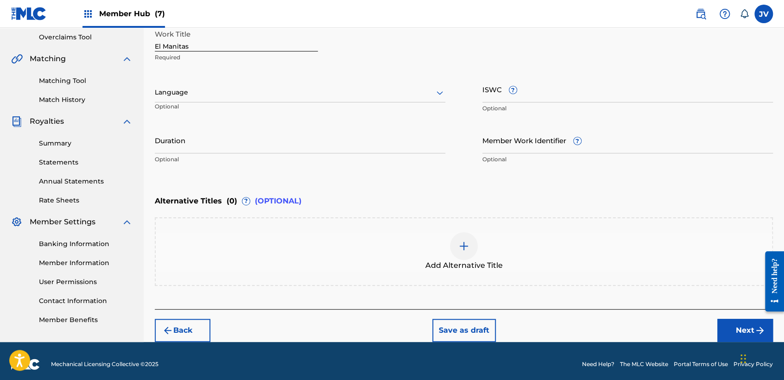
click at [316, 86] on div "Language" at bounding box center [300, 92] width 290 height 19
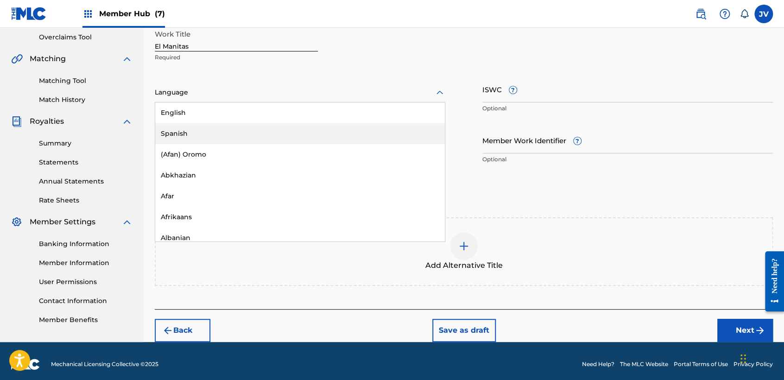
click at [274, 128] on div "Spanish" at bounding box center [299, 133] width 289 height 21
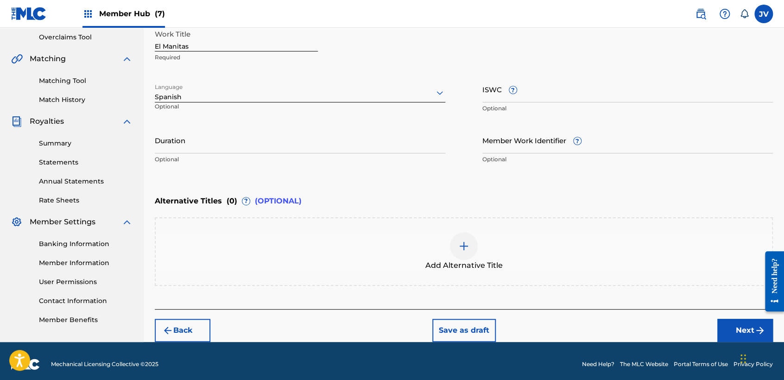
click at [272, 126] on div "Work Title El Manitas Required Language option Spanish, selected. Spanish Optio…" at bounding box center [464, 97] width 618 height 144
click at [299, 132] on input "Duration" at bounding box center [300, 140] width 290 height 26
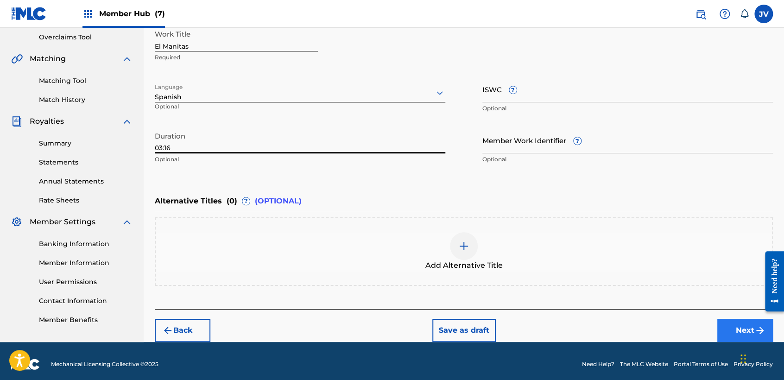
type input "03:16"
click at [734, 334] on button "Next" at bounding box center [745, 330] width 56 height 23
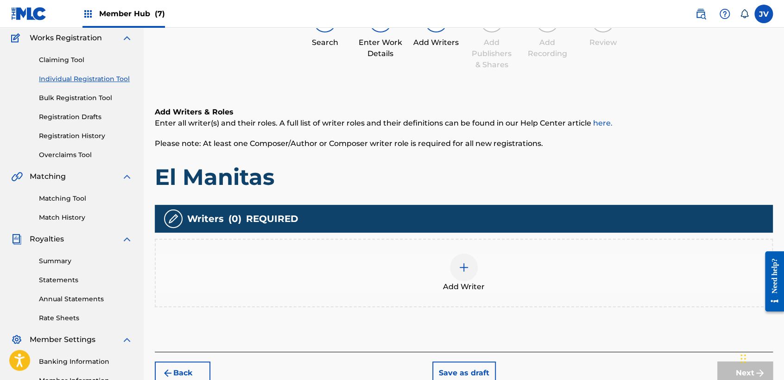
scroll to position [41, 0]
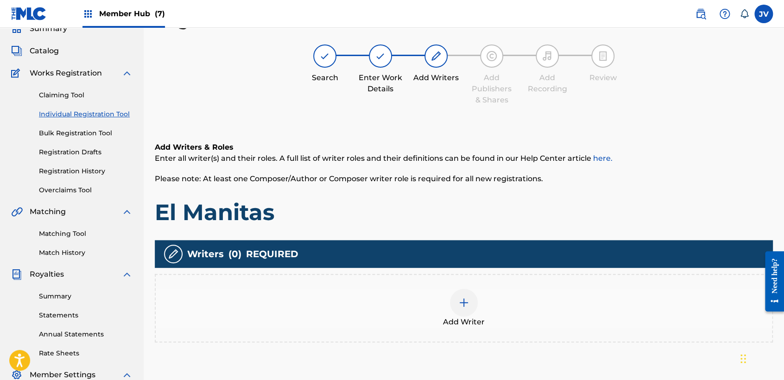
click at [472, 300] on div at bounding box center [464, 303] width 28 height 28
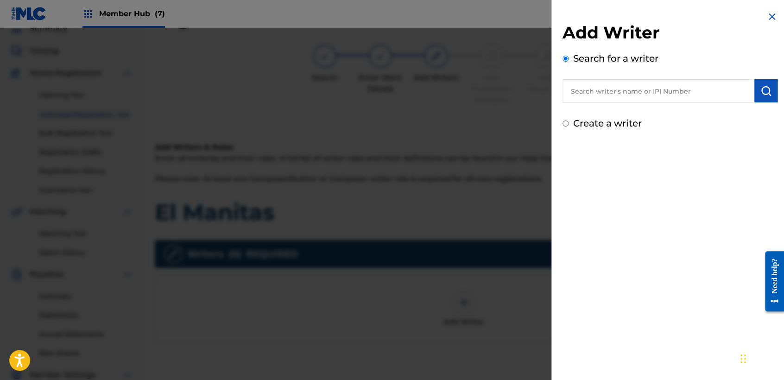
click at [567, 123] on input "Create a writer" at bounding box center [565, 123] width 6 height 6
radio input "false"
radio input "true"
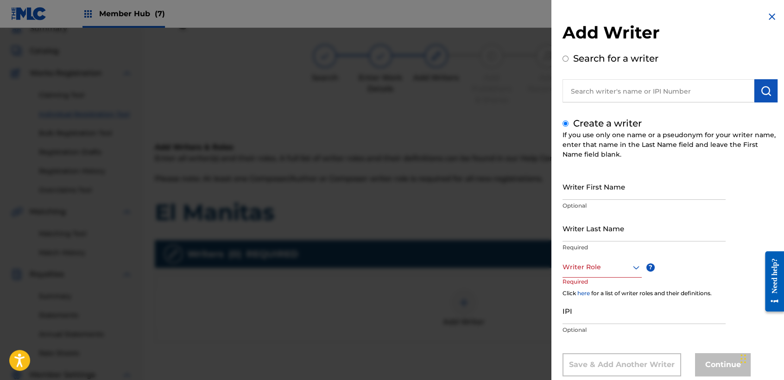
click at [598, 205] on p "Optional" at bounding box center [643, 205] width 163 height 8
click at [612, 176] on input "Writer First Name" at bounding box center [643, 186] width 163 height 26
type input "[PERSON_NAME]"
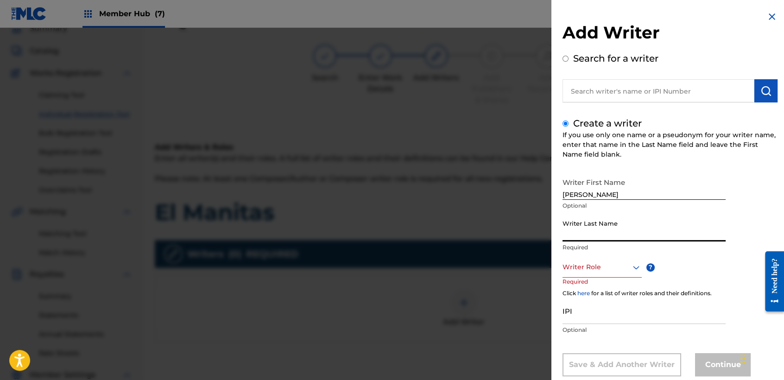
click at [623, 225] on input "Writer Last Name" at bounding box center [643, 228] width 163 height 26
type input "Casal Portillo"
click at [625, 262] on div "Writer Role" at bounding box center [601, 267] width 79 height 21
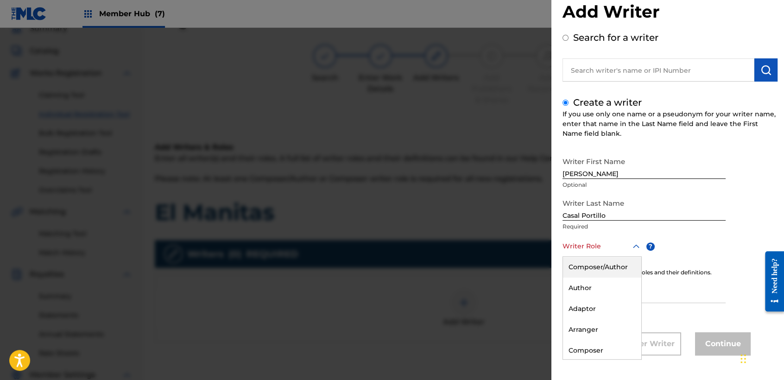
click at [624, 260] on div "Composer/Author" at bounding box center [602, 267] width 78 height 21
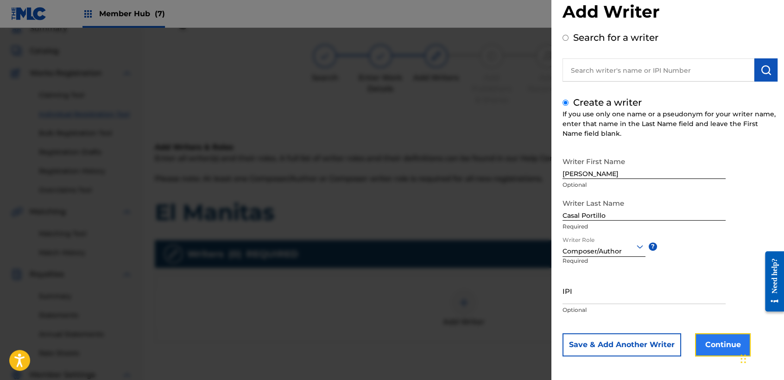
click at [709, 337] on button "Continue" at bounding box center [723, 344] width 56 height 23
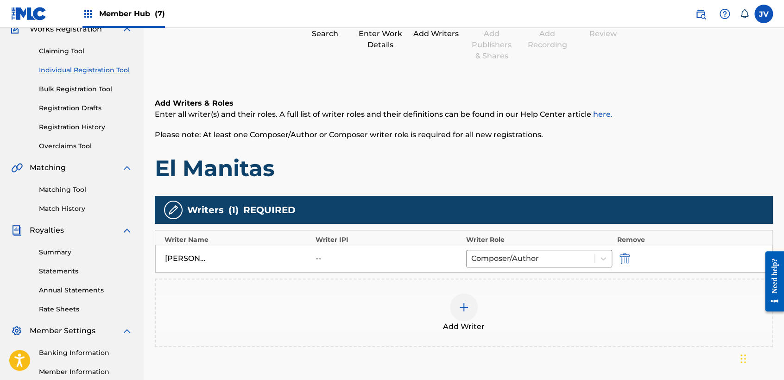
scroll to position [194, 0]
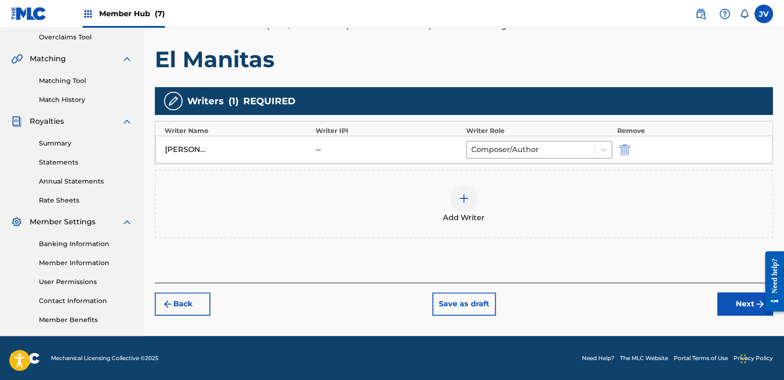
click at [767, 310] on div "Need help?" at bounding box center [774, 281] width 19 height 60
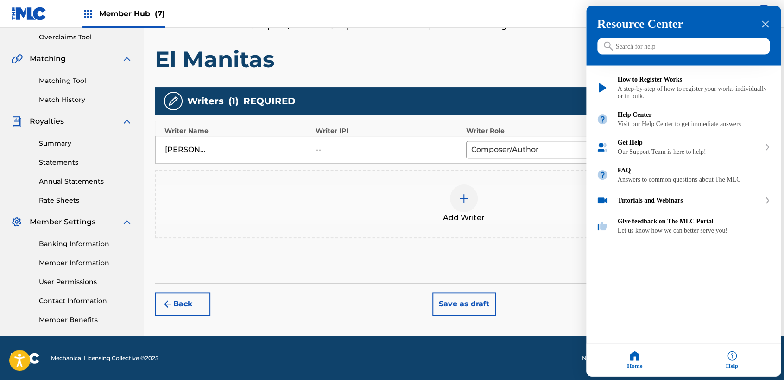
click at [715, 307] on div "Resource Center Help Get the help you need from our knowledge base News Search …" at bounding box center [683, 191] width 195 height 371
click at [498, 273] on div at bounding box center [392, 190] width 784 height 380
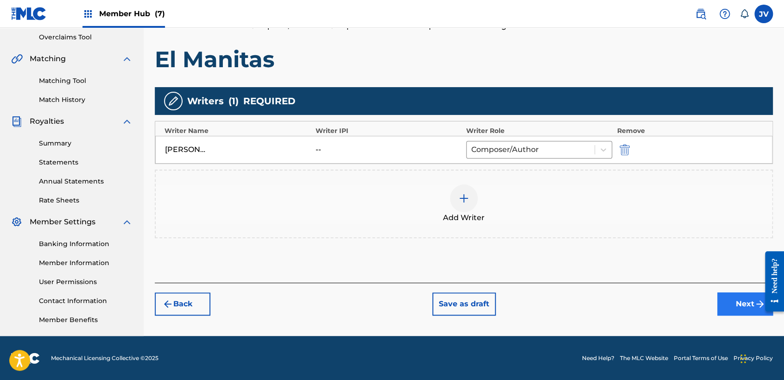
click at [741, 302] on button "Next" at bounding box center [745, 303] width 56 height 23
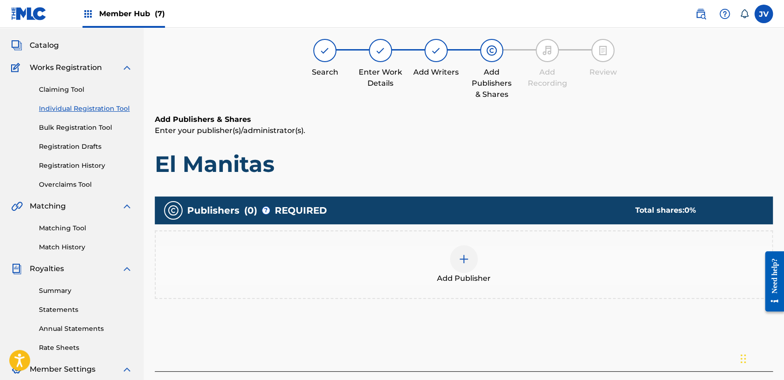
scroll to position [45, 0]
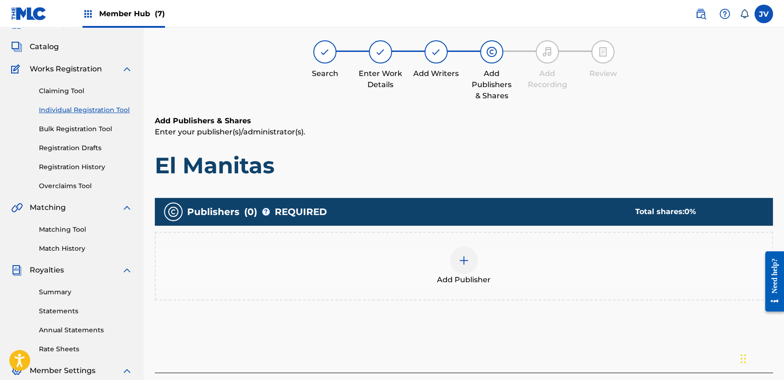
click at [467, 261] on img at bounding box center [463, 260] width 11 height 11
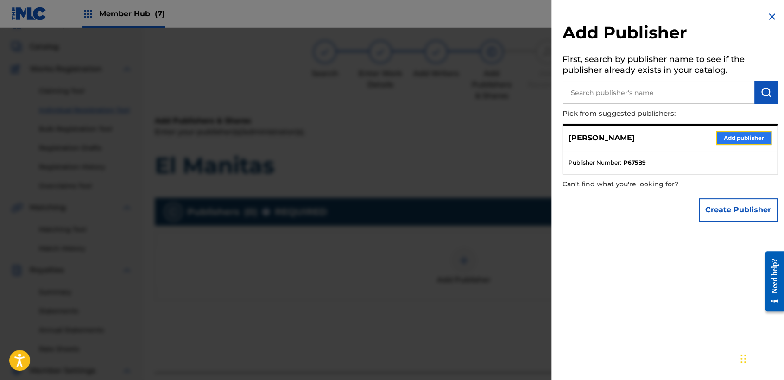
click at [755, 142] on button "Add publisher" at bounding box center [744, 138] width 56 height 14
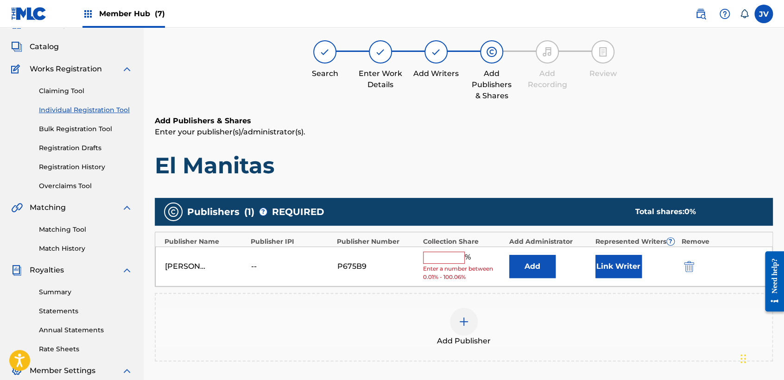
click at [460, 260] on input "text" at bounding box center [444, 258] width 42 height 12
type input "100"
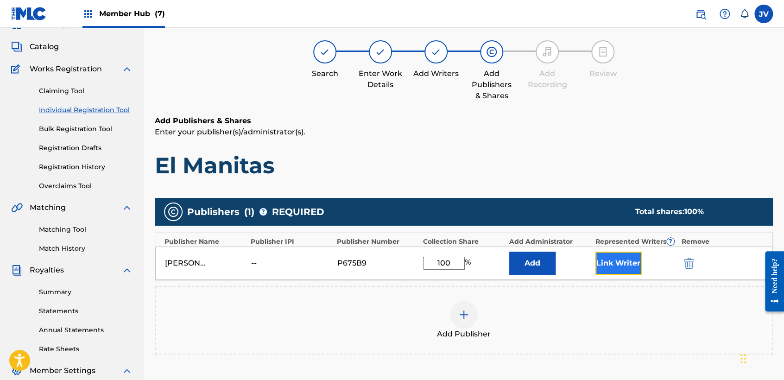
click at [629, 272] on button "Link Writer" at bounding box center [618, 263] width 46 height 23
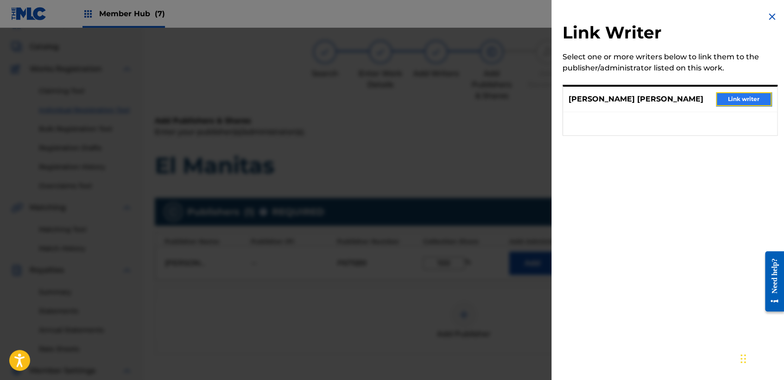
click at [741, 104] on button "Link writer" at bounding box center [744, 99] width 56 height 14
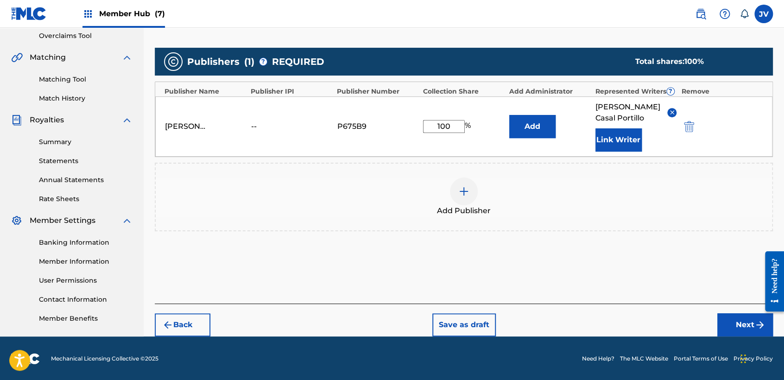
click at [734, 339] on footer "Mechanical Licensing Collective © 2025 Need Help? The MLC Website Portal Terms …" at bounding box center [392, 358] width 784 height 44
click at [733, 330] on button "Next" at bounding box center [745, 324] width 56 height 23
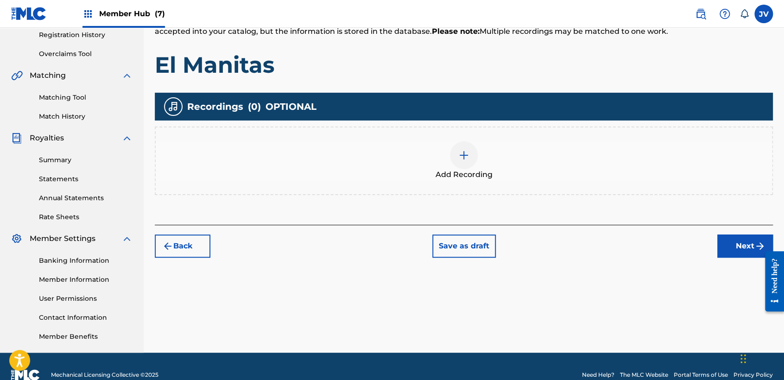
scroll to position [194, 0]
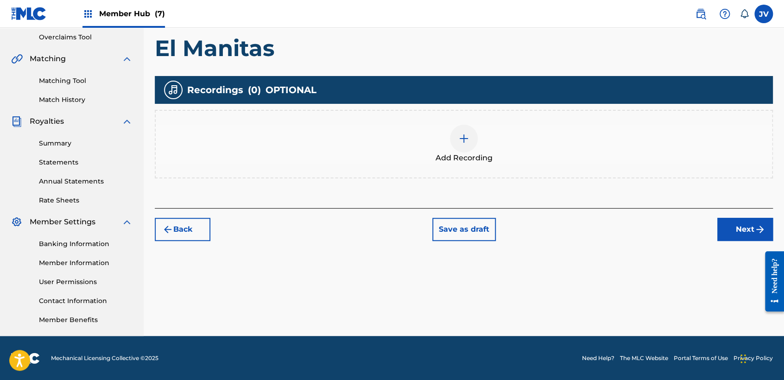
click at [469, 148] on div at bounding box center [464, 139] width 28 height 28
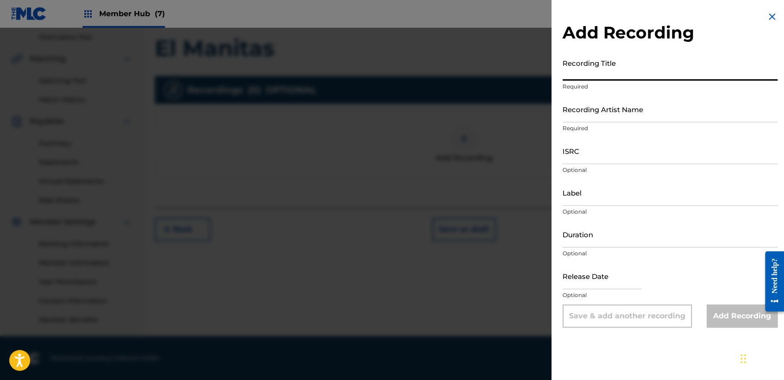
paste input "El Manitas"
type input "El Manitas"
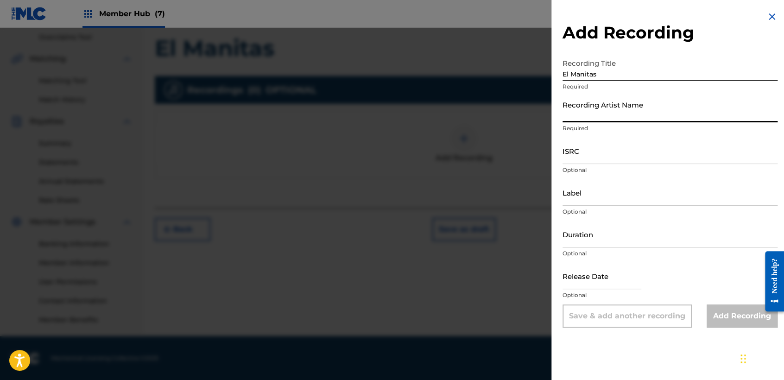
click at [604, 119] on input "Recording Artist Name" at bounding box center [669, 109] width 215 height 26
type input "Clase Personal"
type input "JB MUSIC"
type input "03:54"
type input "[DATE]"
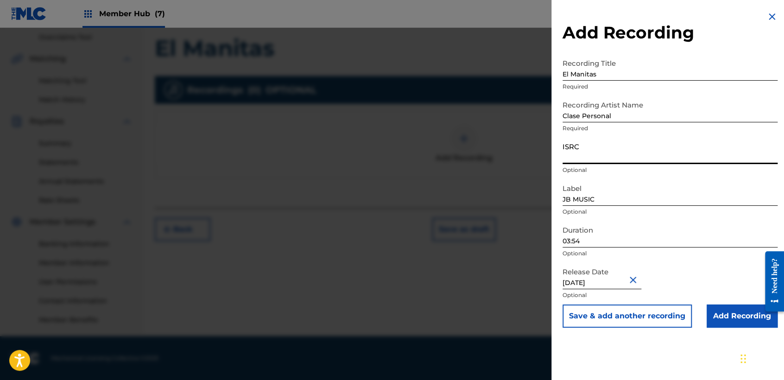
drag, startPoint x: 612, startPoint y: 159, endPoint x: 608, endPoint y: 147, distance: 13.3
click at [612, 158] on input "ISRC" at bounding box center [669, 151] width 215 height 26
paste input "TCAGR2281969"
type input "TCAGR2281969"
click at [636, 232] on input "03:54" at bounding box center [669, 234] width 215 height 26
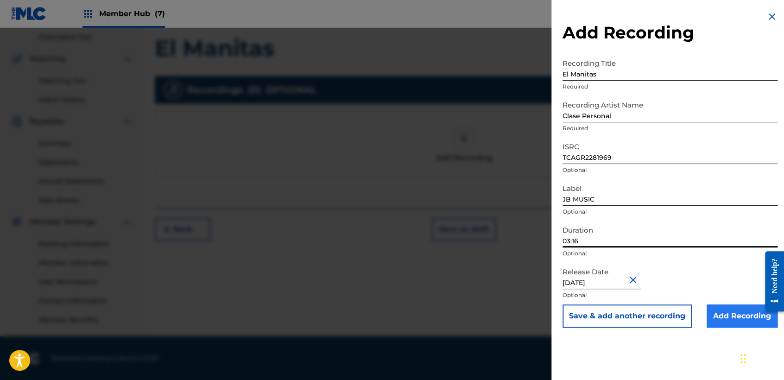
type input "03:16"
click at [712, 304] on input "Add Recording" at bounding box center [741, 315] width 71 height 23
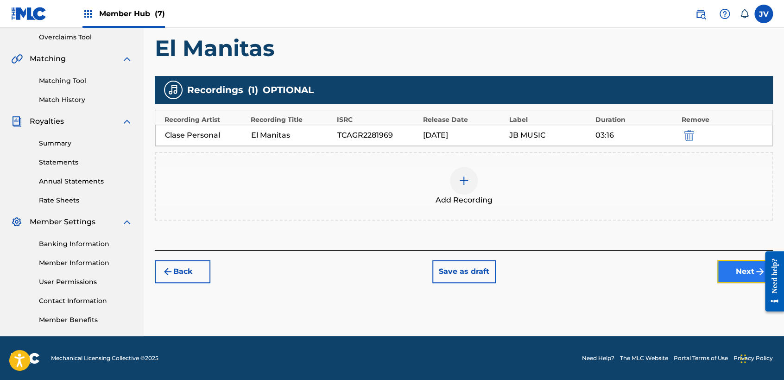
click at [743, 279] on button "Next" at bounding box center [745, 271] width 56 height 23
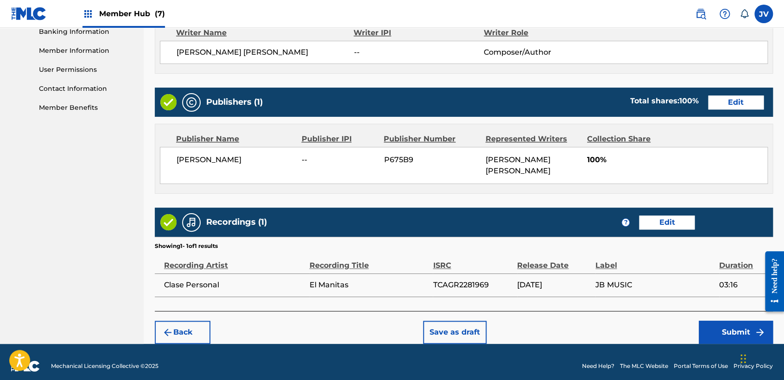
scroll to position [414, 0]
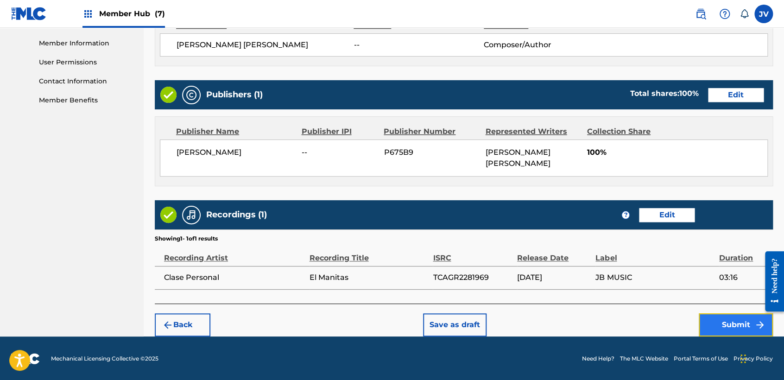
click at [740, 317] on button "Submit" at bounding box center [735, 324] width 74 height 23
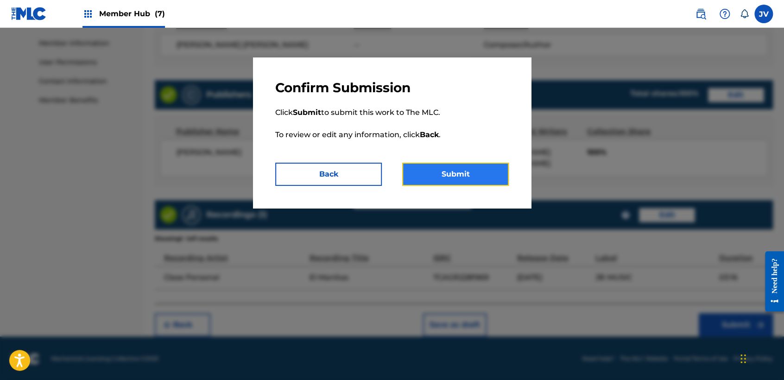
click at [442, 168] on button "Submit" at bounding box center [455, 174] width 107 height 23
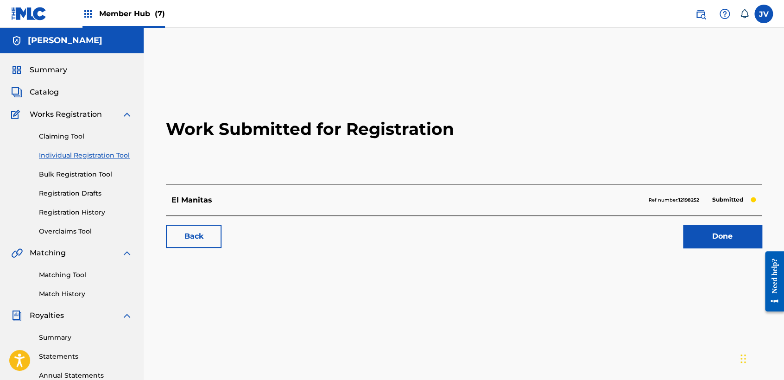
click at [115, 155] on link "Individual Registration Tool" at bounding box center [86, 156] width 94 height 10
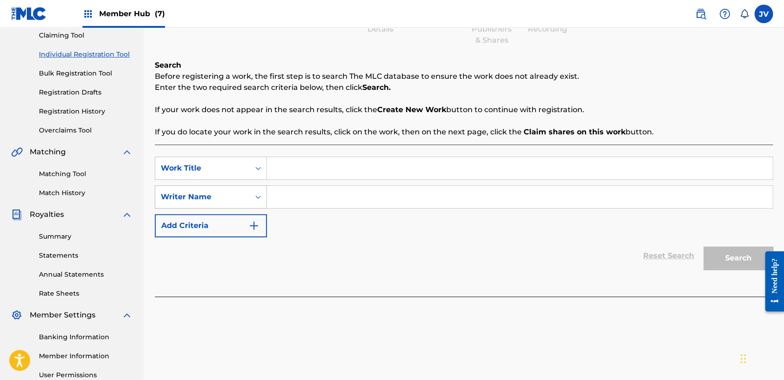
scroll to position [103, 0]
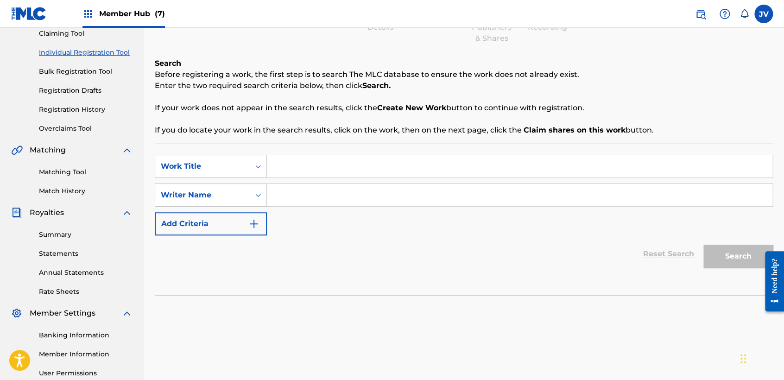
paste input "Vamos Avanzando"
type input "Vamos Avanzando"
click at [338, 198] on input "Search Form" at bounding box center [519, 195] width 505 height 22
paste input "Vamos Avanzando"
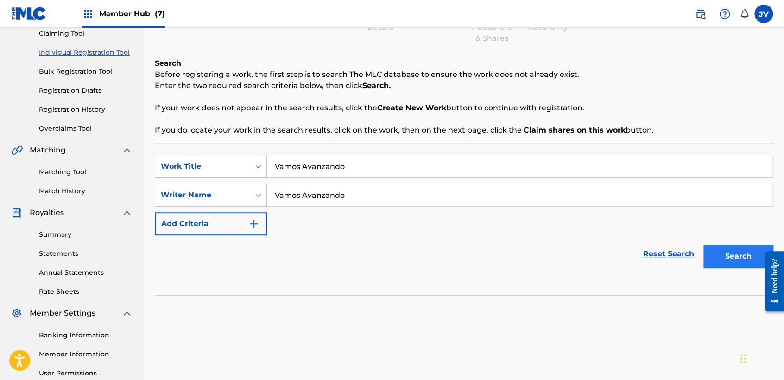
type input "Vamos Avanzando"
click at [722, 252] on button "Search" at bounding box center [737, 256] width 69 height 23
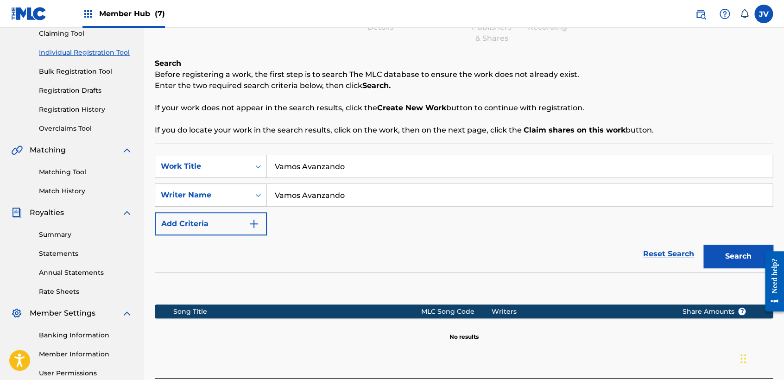
scroll to position [194, 0]
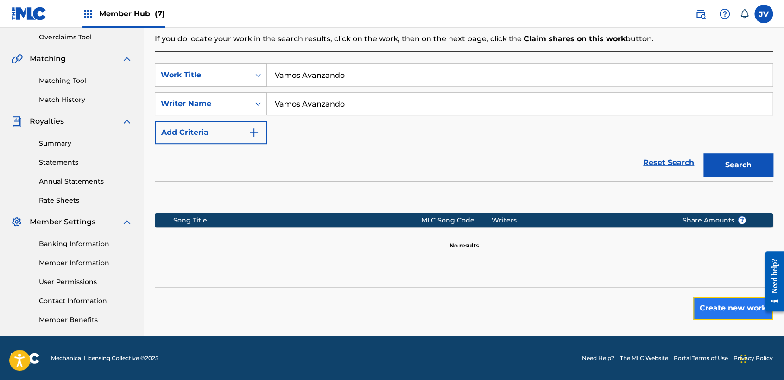
click at [714, 304] on button "Create new work" at bounding box center [733, 307] width 80 height 23
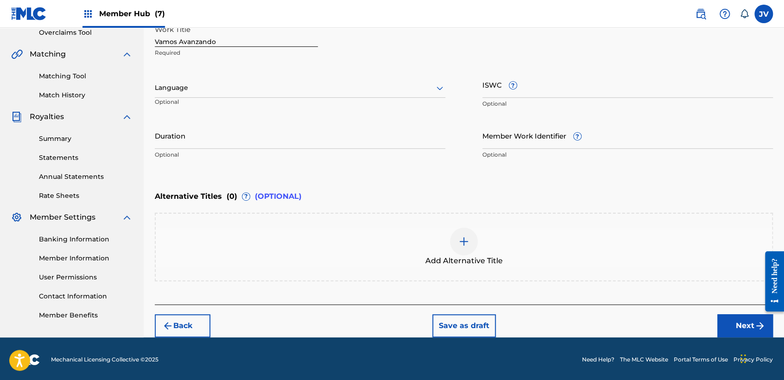
scroll to position [200, 0]
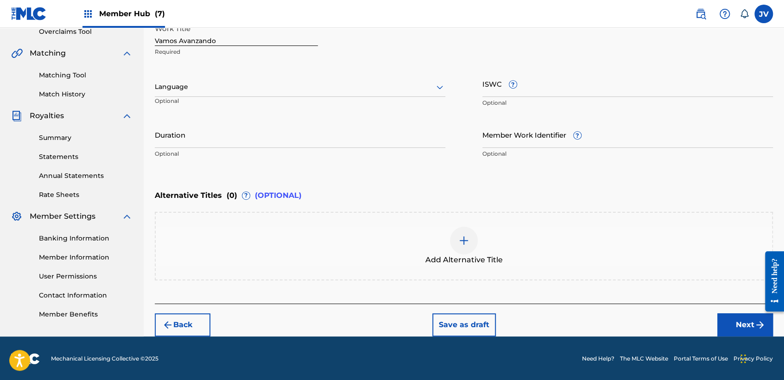
click at [285, 78] on div "Language" at bounding box center [300, 86] width 290 height 19
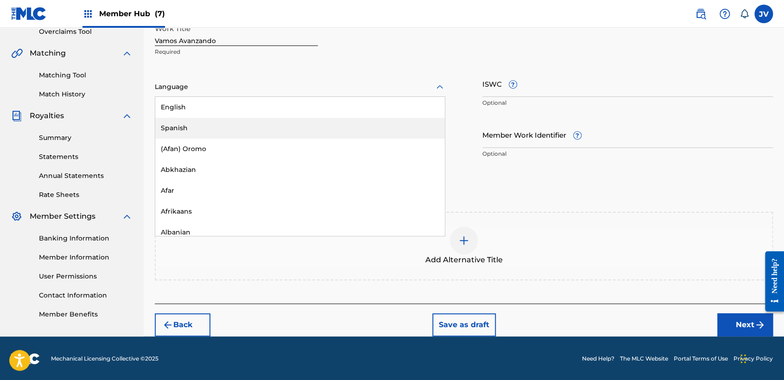
click at [239, 129] on div "Spanish" at bounding box center [299, 128] width 289 height 21
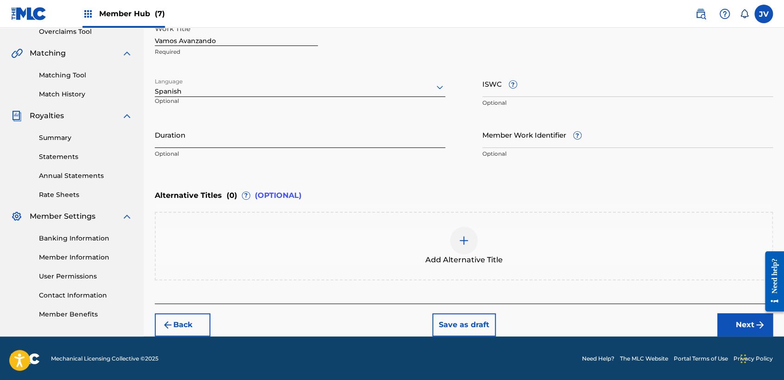
click at [240, 128] on input "Duration" at bounding box center [300, 134] width 290 height 26
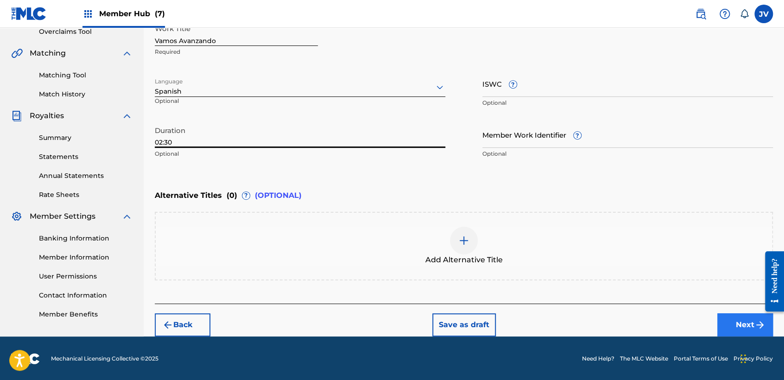
type input "02:30"
drag, startPoint x: 753, startPoint y: 321, endPoint x: 743, endPoint y: 327, distance: 11.0
click at [743, 327] on button "Next" at bounding box center [745, 324] width 56 height 23
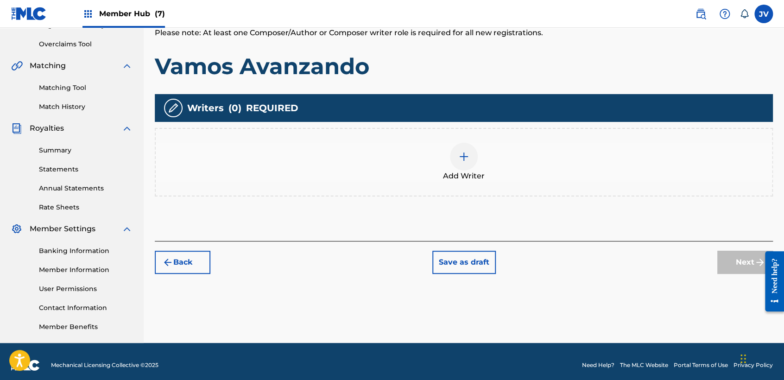
scroll to position [194, 0]
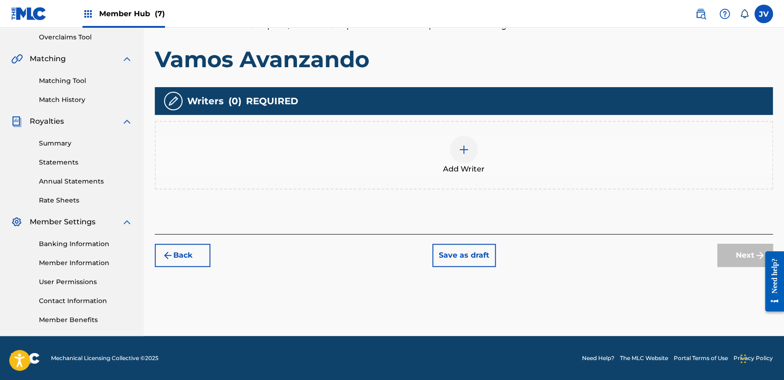
click at [445, 149] on div "Add Writer" at bounding box center [464, 155] width 616 height 39
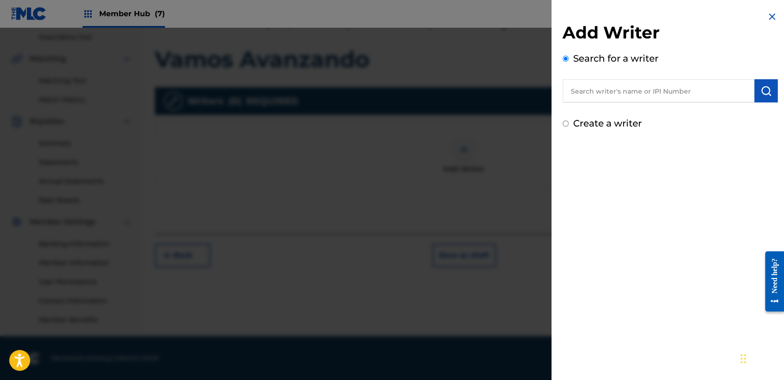
click at [559, 125] on div "Add Writer Search for a writer Create a writer" at bounding box center [669, 70] width 237 height 141
click at [563, 124] on input "Create a writer" at bounding box center [565, 123] width 6 height 6
radio input "false"
radio input "true"
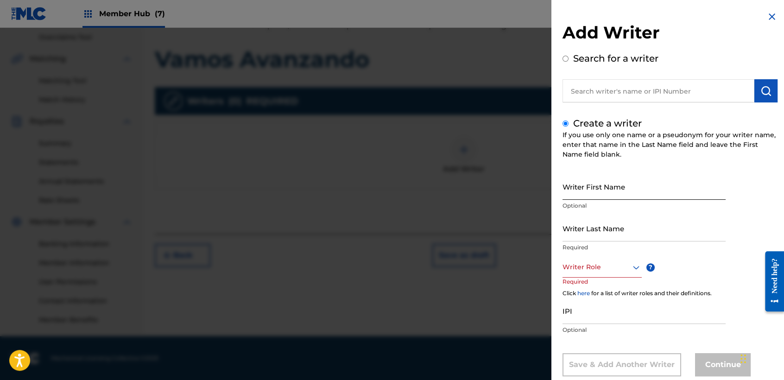
click at [588, 196] on input "Writer First Name" at bounding box center [643, 186] width 163 height 26
type input "[PERSON_NAME]"
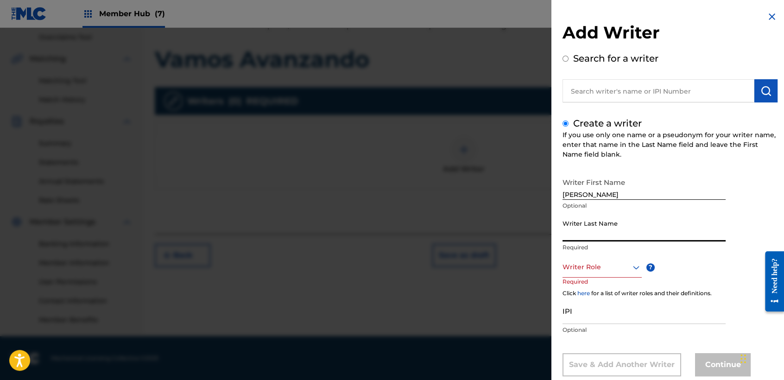
click at [662, 220] on input "Writer Last Name" at bounding box center [643, 228] width 163 height 26
type input "Casal Portillo"
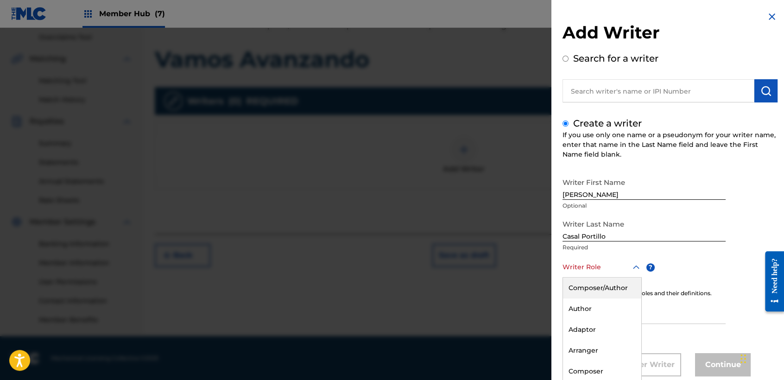
scroll to position [21, 0]
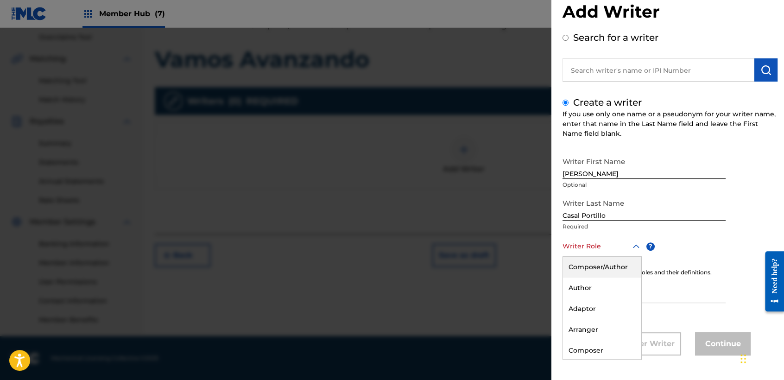
click at [619, 257] on div "8 results available. Use Up and Down to choose options, press Enter to select t…" at bounding box center [601, 246] width 79 height 21
click at [616, 270] on div "Composer/Author" at bounding box center [602, 267] width 78 height 21
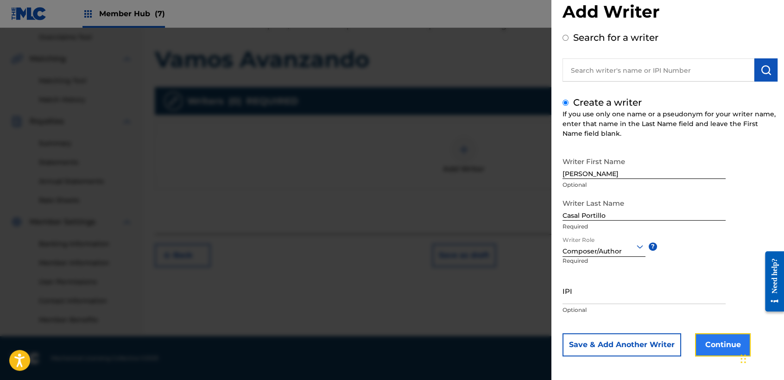
click at [707, 337] on button "Continue" at bounding box center [723, 344] width 56 height 23
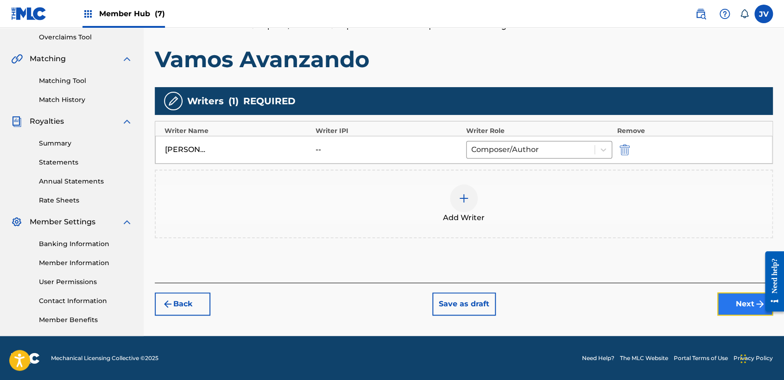
click at [752, 302] on button "Next" at bounding box center [745, 303] width 56 height 23
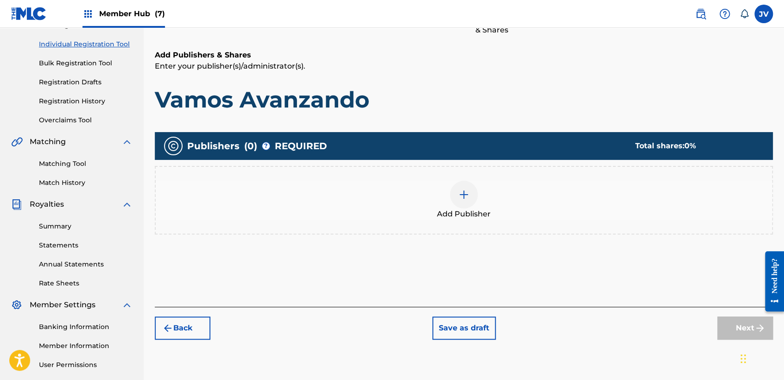
scroll to position [194, 0]
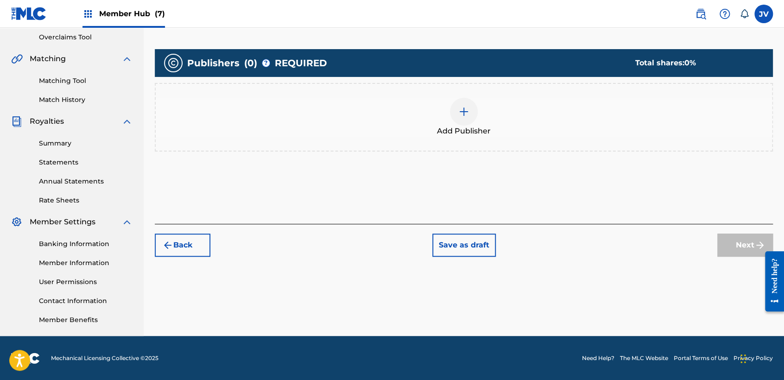
click at [462, 113] on img at bounding box center [463, 111] width 11 height 11
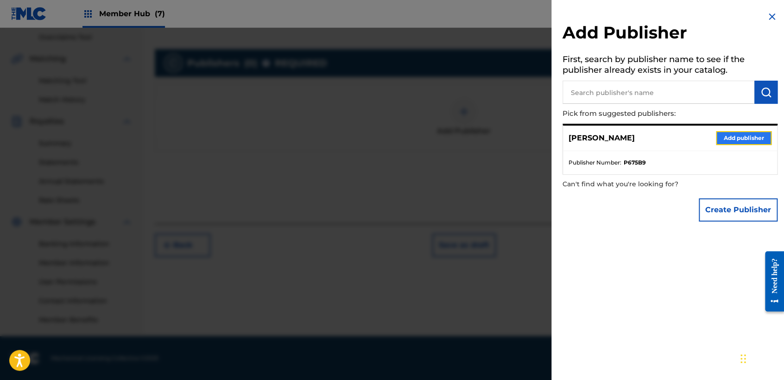
click at [731, 140] on button "Add publisher" at bounding box center [744, 138] width 56 height 14
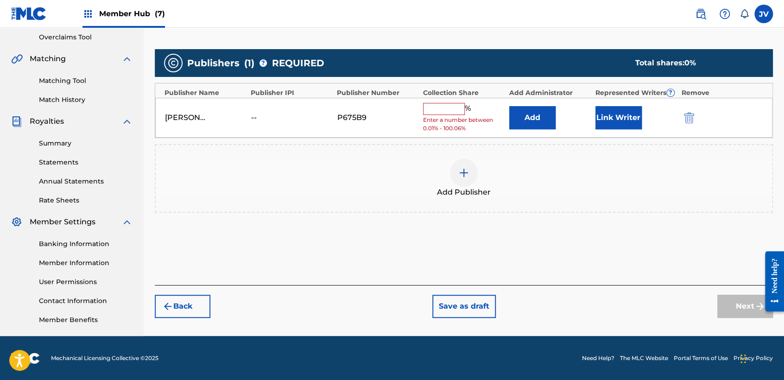
click at [466, 108] on span "%" at bounding box center [469, 109] width 8 height 12
click at [464, 108] on div "%" at bounding box center [448, 109] width 50 height 12
click at [463, 109] on input "text" at bounding box center [444, 109] width 42 height 12
type input "100"
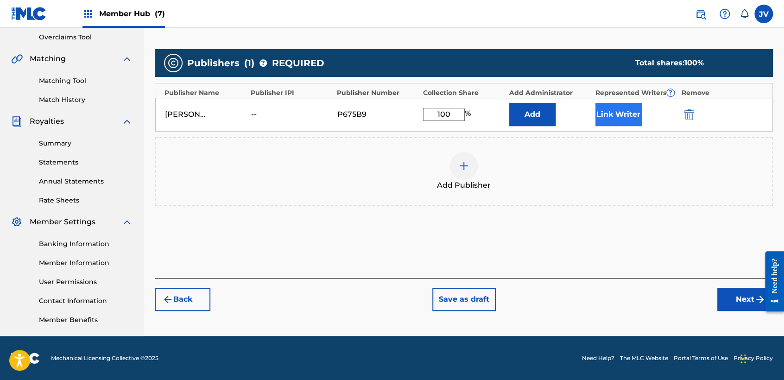
drag, startPoint x: 592, startPoint y: 120, endPoint x: 613, endPoint y: 117, distance: 21.1
click at [604, 119] on div "[PERSON_NAME] -- P675B9 100 % Add Link Writer" at bounding box center [463, 114] width 617 height 33
click at [617, 115] on button "Link Writer" at bounding box center [618, 114] width 46 height 23
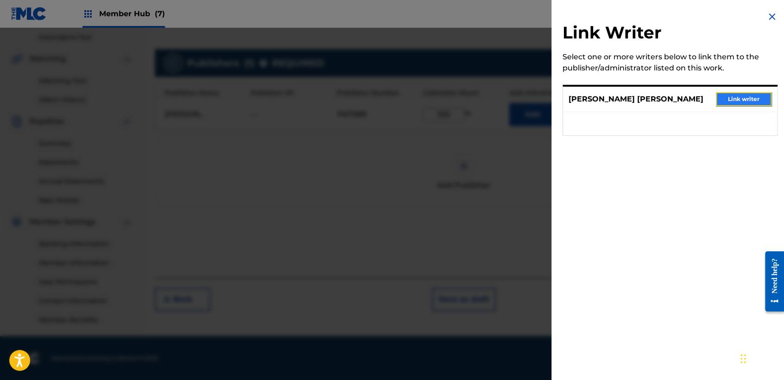
click at [750, 105] on button "Link writer" at bounding box center [744, 99] width 56 height 14
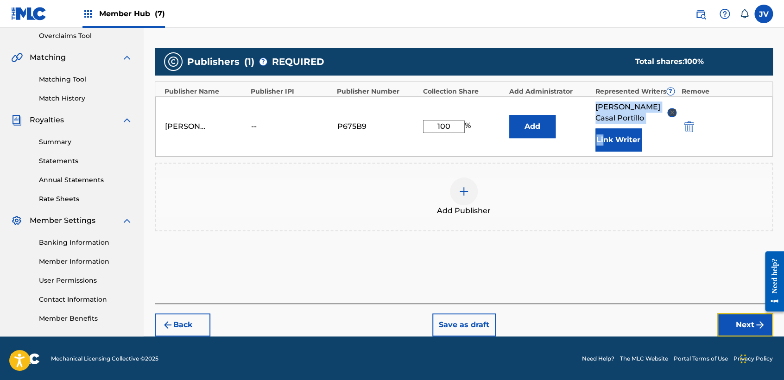
click at [735, 314] on button "Next" at bounding box center [745, 324] width 56 height 23
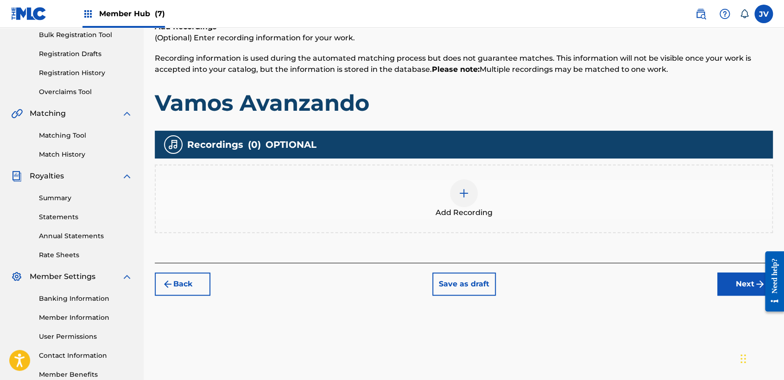
scroll to position [145, 0]
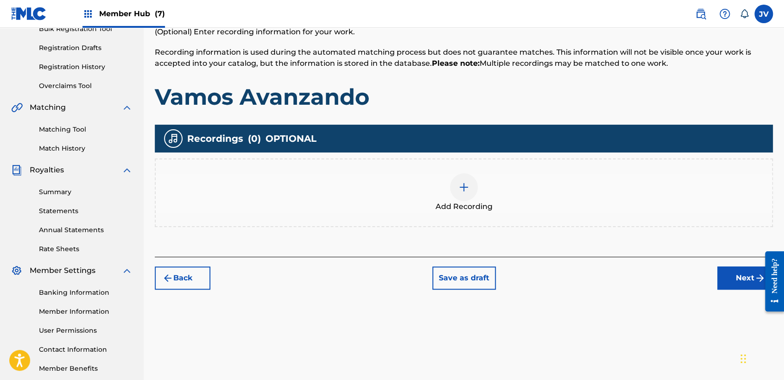
click at [468, 214] on div "Add Recording" at bounding box center [464, 192] width 618 height 69
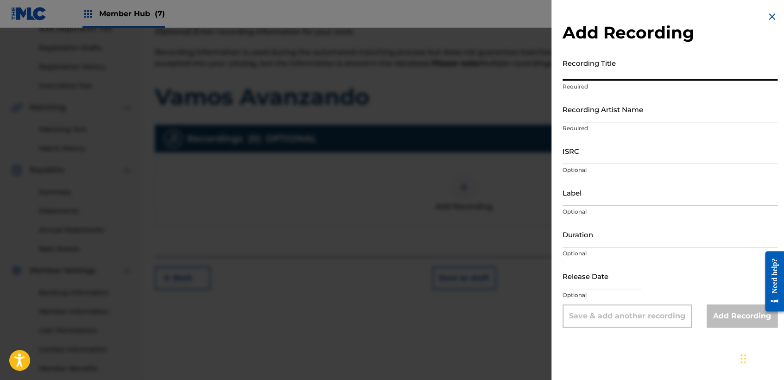
click at [638, 77] on input "Recording Title" at bounding box center [669, 67] width 215 height 26
paste input "Vamos Avanzando"
type input "Vamos Avanzando"
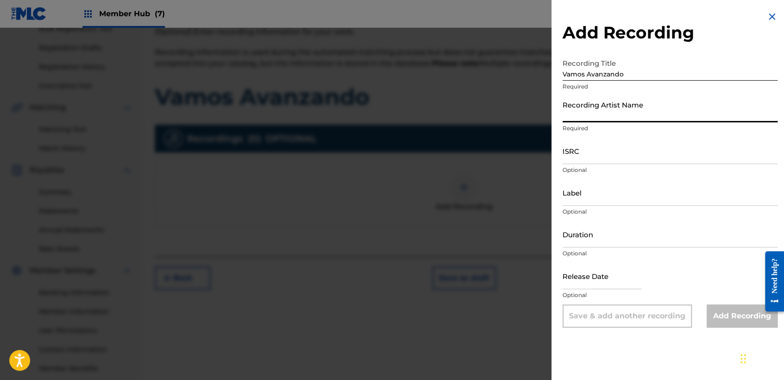
drag, startPoint x: 619, startPoint y: 96, endPoint x: 618, endPoint y: 106, distance: 10.2
click at [619, 96] on input "Recording Artist Name" at bounding box center [669, 109] width 215 height 26
type input "Clase Personal"
type input "JB MUSIC"
type input "03:16"
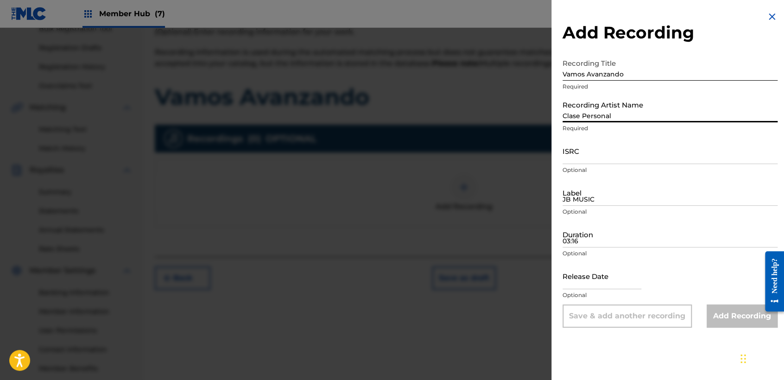
type input "[DATE]"
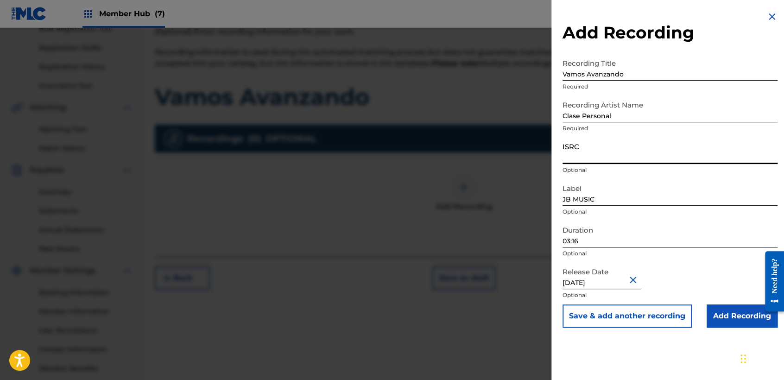
paste input "TCAGR2281973"
type input "TCAGR2281973"
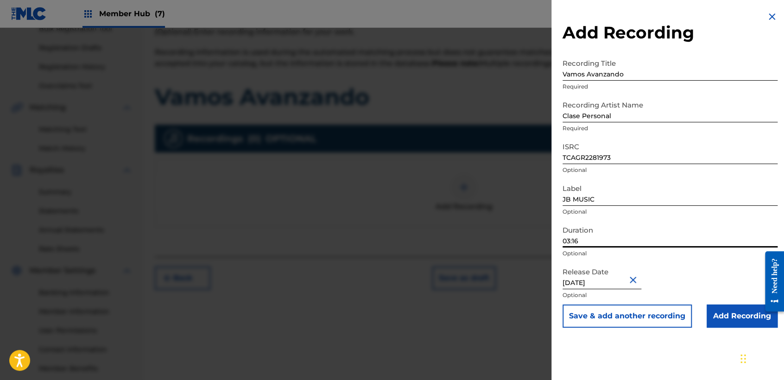
drag, startPoint x: 616, startPoint y: 234, endPoint x: 530, endPoint y: 227, distance: 86.0
click at [530, 227] on div "Add Recording Recording Title Vamos Avanzando Required Recording Artist Name Cl…" at bounding box center [392, 204] width 784 height 352
type input "02:30"
click at [723, 320] on input "Add Recording" at bounding box center [741, 315] width 71 height 23
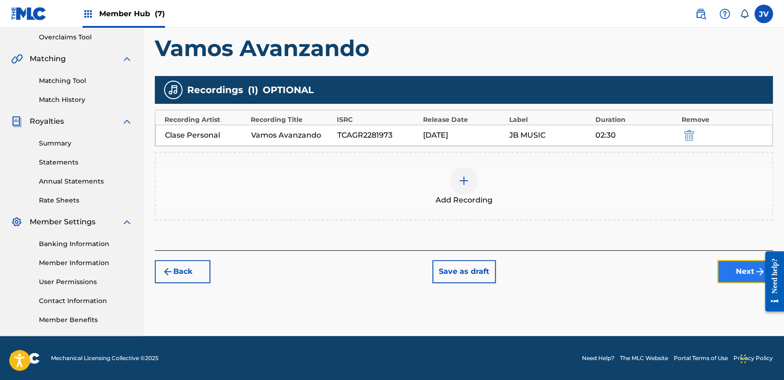
click at [739, 275] on button "Next" at bounding box center [745, 271] width 56 height 23
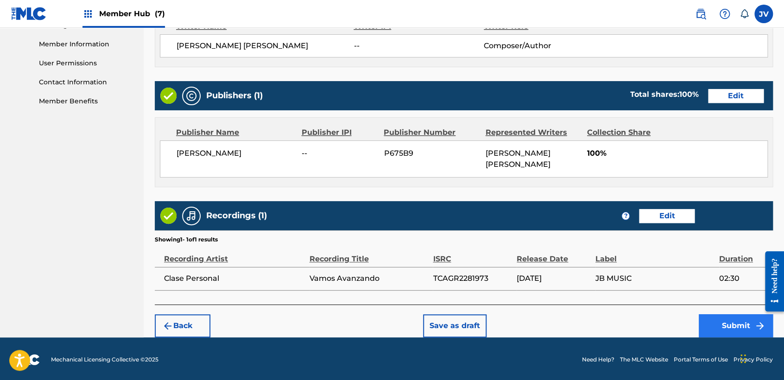
scroll to position [414, 0]
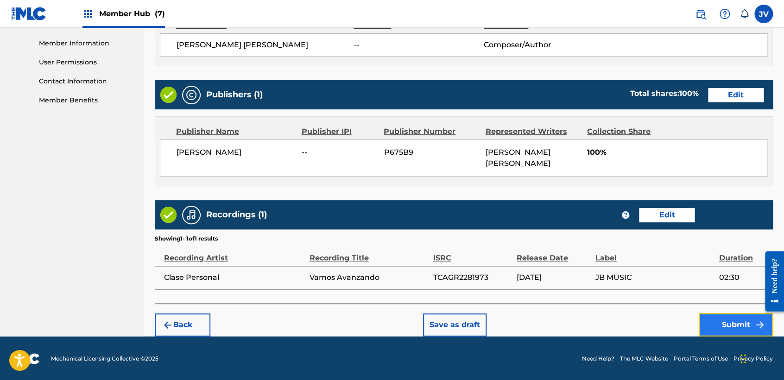
click at [735, 317] on button "Submit" at bounding box center [735, 324] width 74 height 23
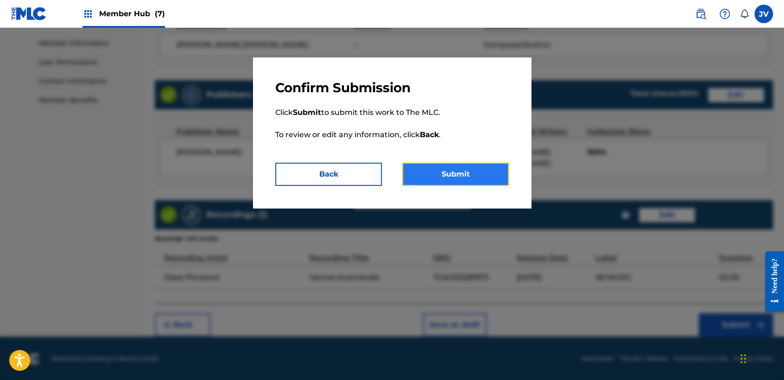
click at [452, 176] on button "Submit" at bounding box center [455, 174] width 107 height 23
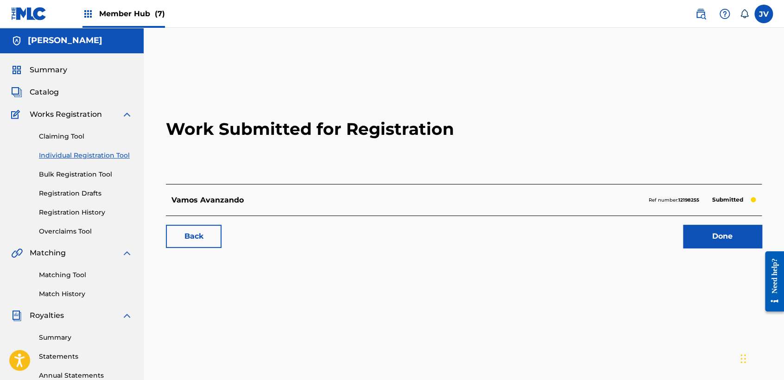
click at [118, 153] on link "Individual Registration Tool" at bounding box center [86, 156] width 94 height 10
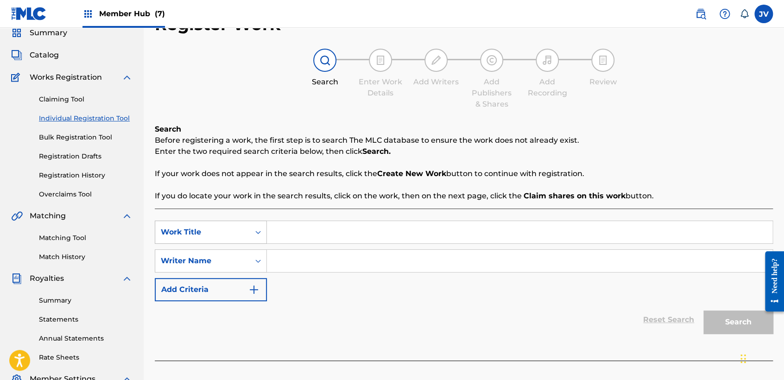
scroll to position [103, 0]
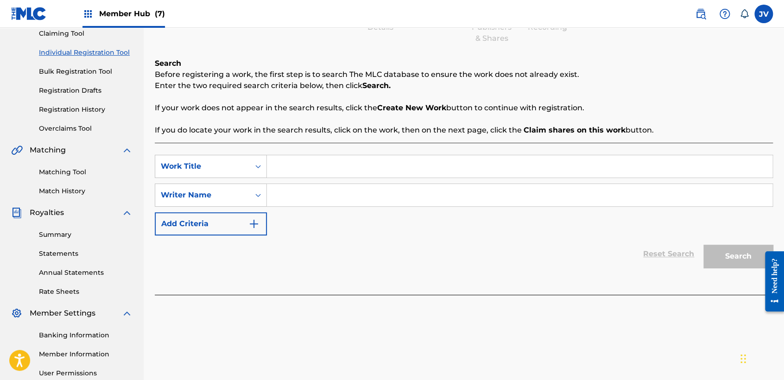
paste input "Hay Que Festejar"
type input "Hay Que Festejar"
click at [344, 203] on input "Search Form" at bounding box center [519, 195] width 505 height 22
paste input "Hay Que Festejar"
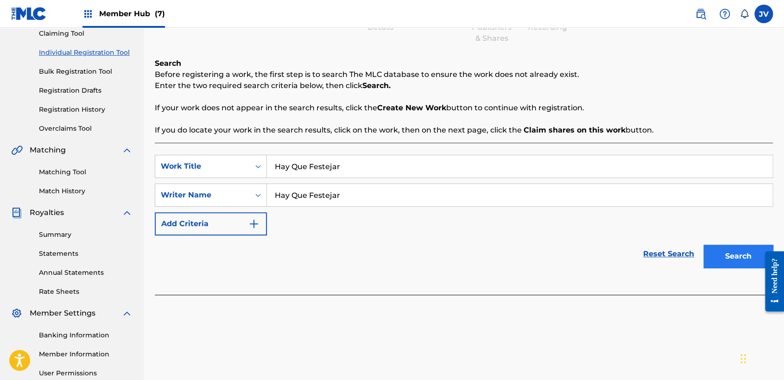
type input "Hay Que Festejar"
click at [715, 246] on button "Search" at bounding box center [737, 256] width 69 height 23
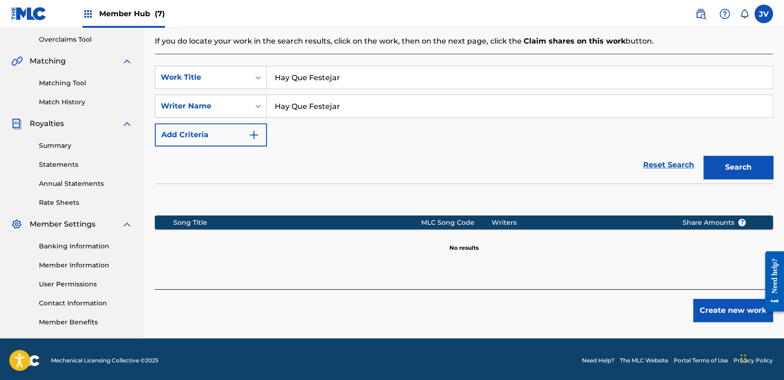
scroll to position [194, 0]
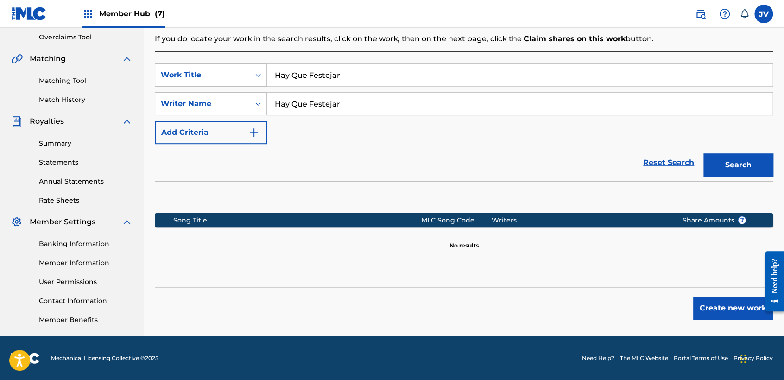
click at [749, 321] on div "Register Work Search Enter Work Details Add Writers Add Publishers & Shares Add…" at bounding box center [464, 96] width 640 height 479
drag, startPoint x: 746, startPoint y: 321, endPoint x: 741, endPoint y: 315, distance: 7.9
click at [745, 321] on div "Register Work Search Enter Work Details Add Writers Add Publishers & Shares Add…" at bounding box center [464, 96] width 640 height 479
click at [739, 314] on button "Create new work" at bounding box center [733, 307] width 80 height 23
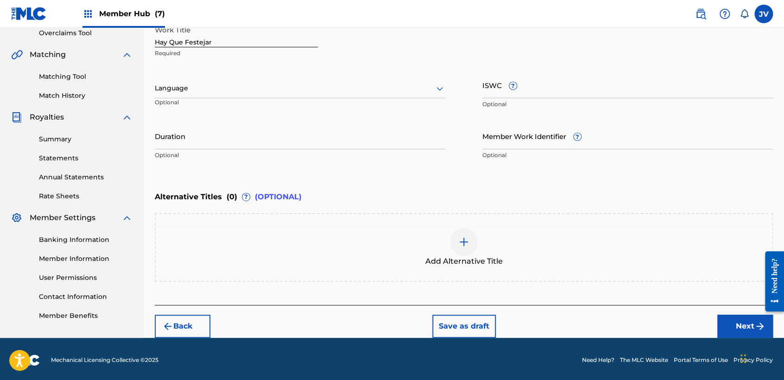
scroll to position [200, 0]
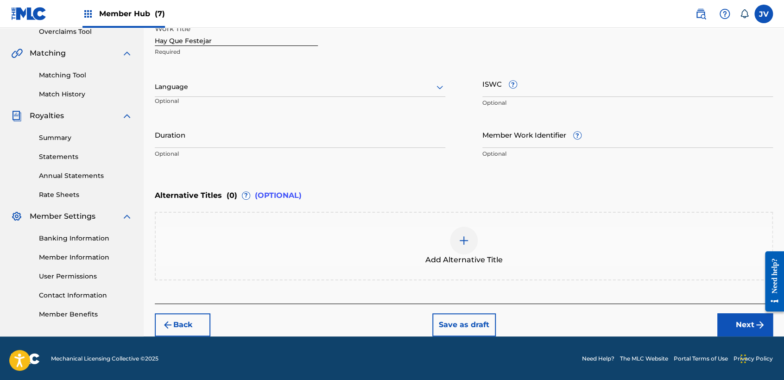
click at [304, 77] on div "Language" at bounding box center [300, 86] width 290 height 19
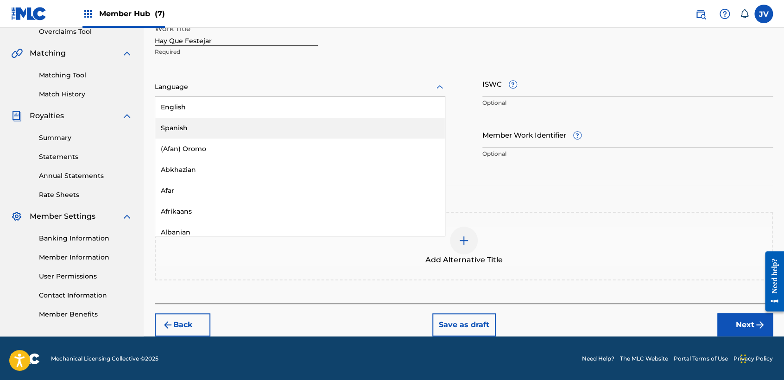
click at [233, 127] on div "Spanish" at bounding box center [299, 128] width 289 height 21
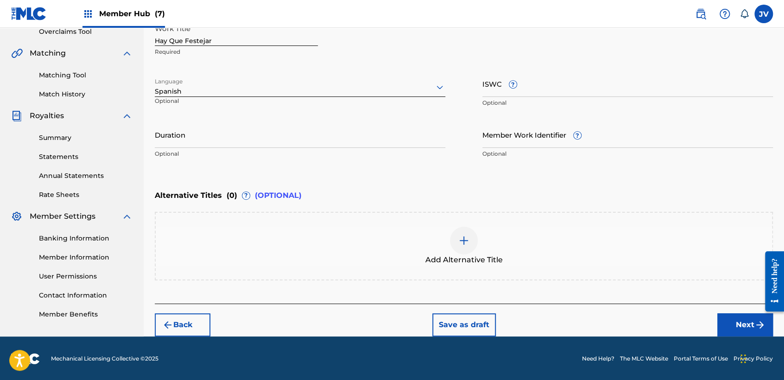
click at [233, 127] on input "Duration" at bounding box center [300, 134] width 290 height 26
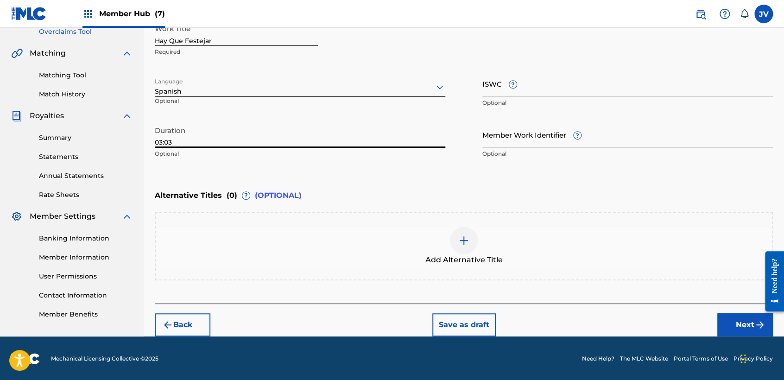
type input "03:03"
click at [736, 320] on button "Next" at bounding box center [745, 324] width 56 height 23
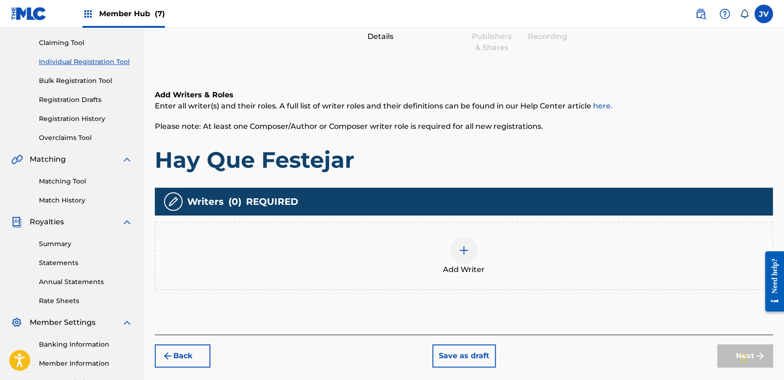
scroll to position [194, 0]
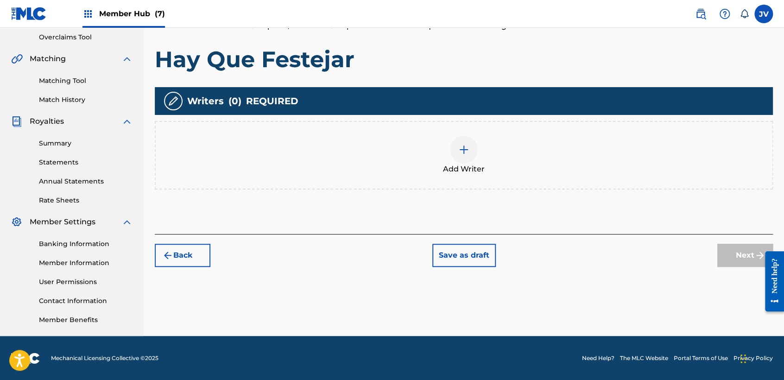
click at [480, 153] on div "Add Writer" at bounding box center [464, 155] width 616 height 39
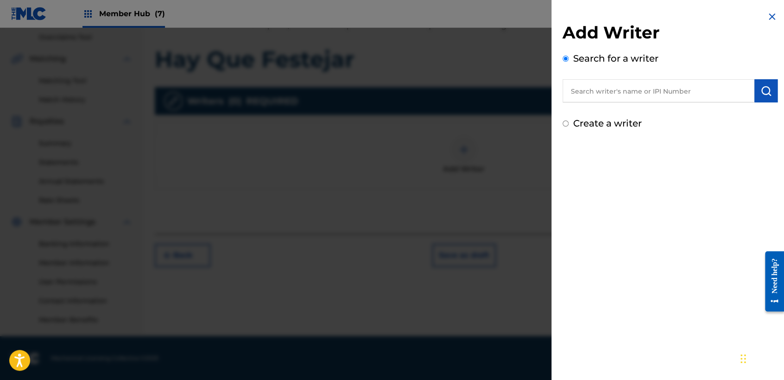
click at [565, 123] on input "Create a writer" at bounding box center [565, 123] width 6 height 6
radio input "false"
radio input "true"
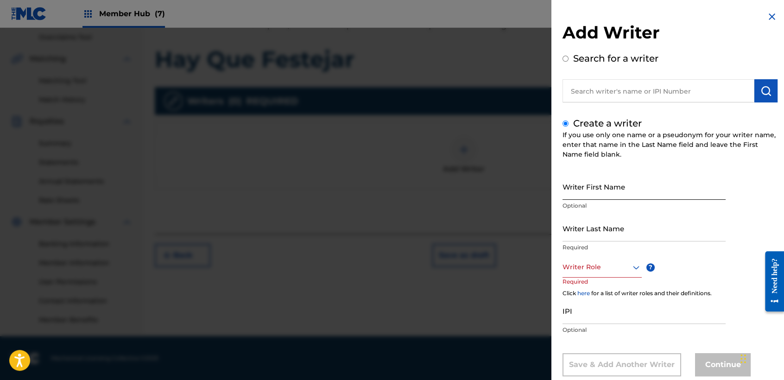
click at [583, 185] on input "Writer First Name" at bounding box center [643, 186] width 163 height 26
type input "[PERSON_NAME]"
click at [647, 230] on input "Writer Last Name" at bounding box center [643, 228] width 163 height 26
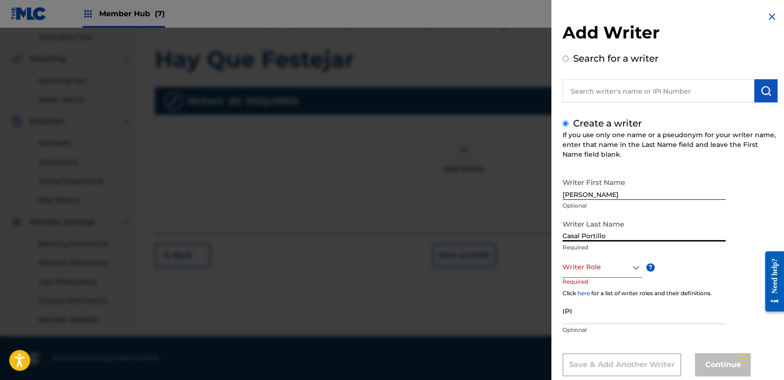
type input "Casal Portillo"
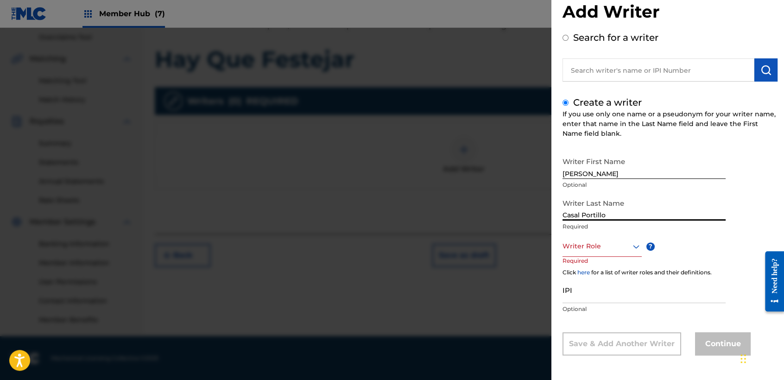
click at [635, 257] on div "Writer Role" at bounding box center [601, 246] width 79 height 21
click at [629, 262] on div "Composer/Author" at bounding box center [602, 267] width 78 height 21
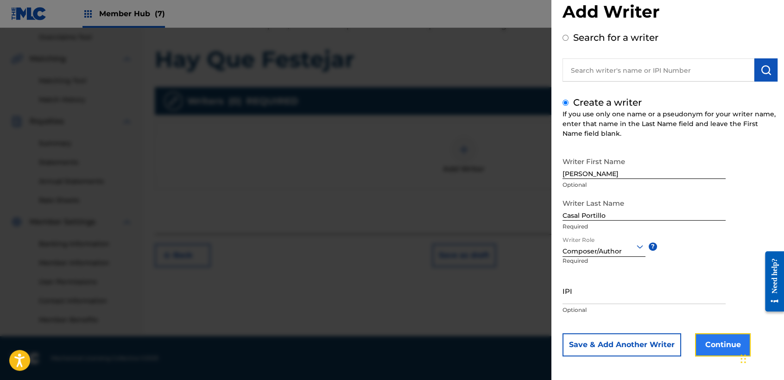
click at [697, 337] on button "Continue" at bounding box center [723, 344] width 56 height 23
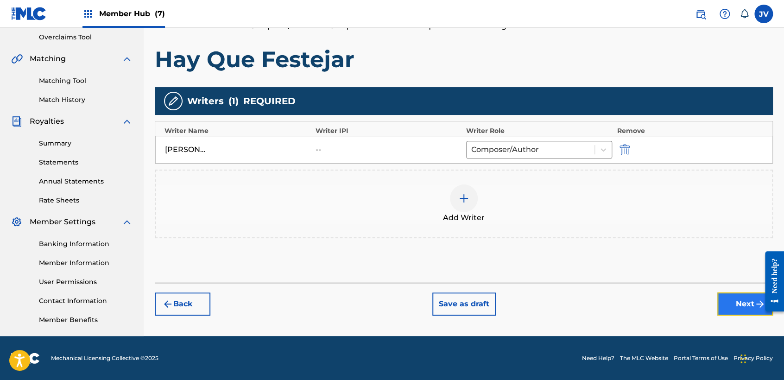
click at [749, 305] on button "Next" at bounding box center [745, 303] width 56 height 23
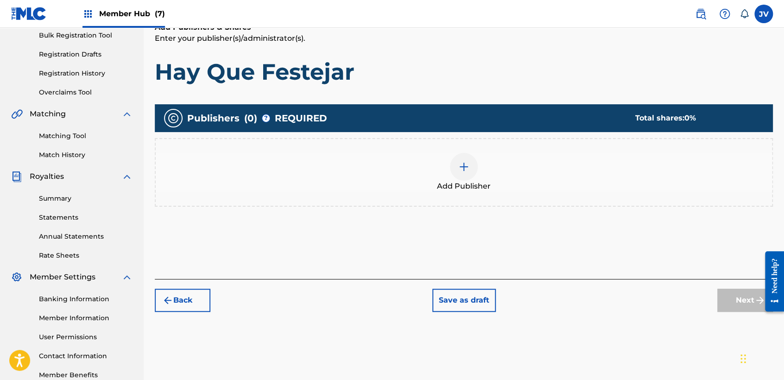
scroll to position [145, 0]
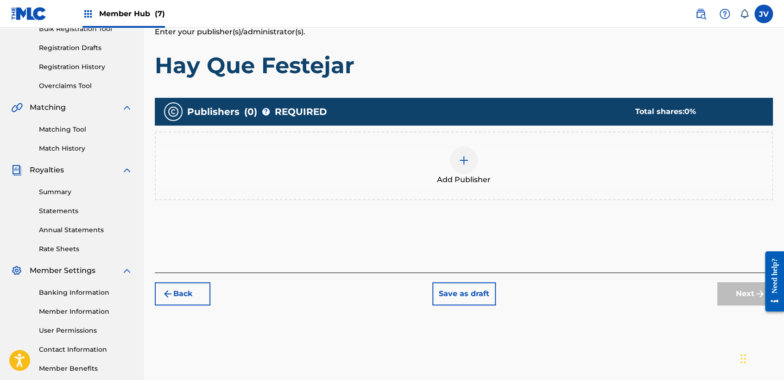
click at [480, 157] on div "Add Publisher" at bounding box center [464, 165] width 616 height 39
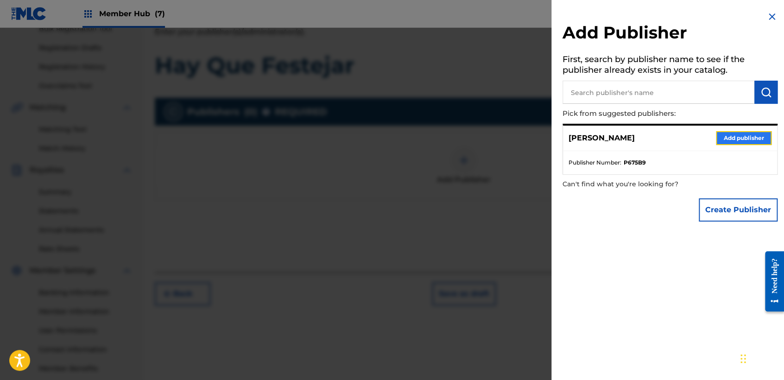
click at [745, 136] on button "Add publisher" at bounding box center [744, 138] width 56 height 14
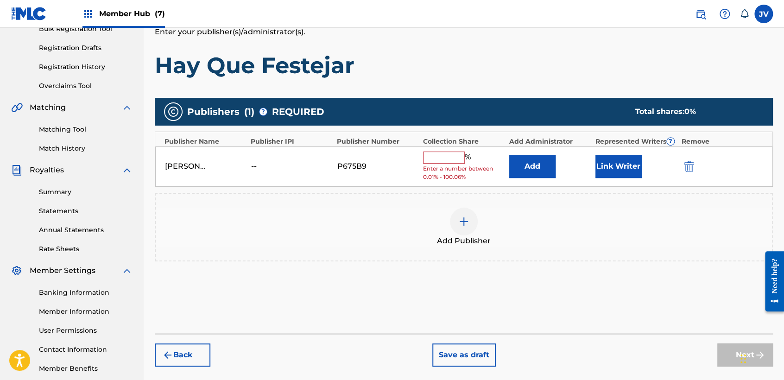
drag, startPoint x: 430, startPoint y: 157, endPoint x: 438, endPoint y: 157, distance: 7.4
click at [432, 158] on input "text" at bounding box center [444, 157] width 42 height 12
type input "100"
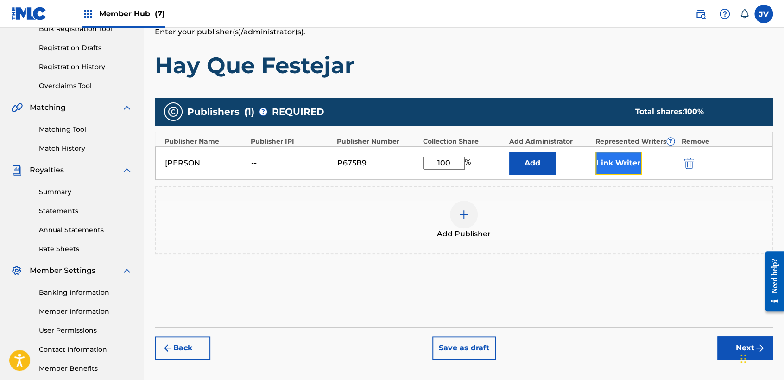
click at [623, 161] on button "Link Writer" at bounding box center [618, 162] width 46 height 23
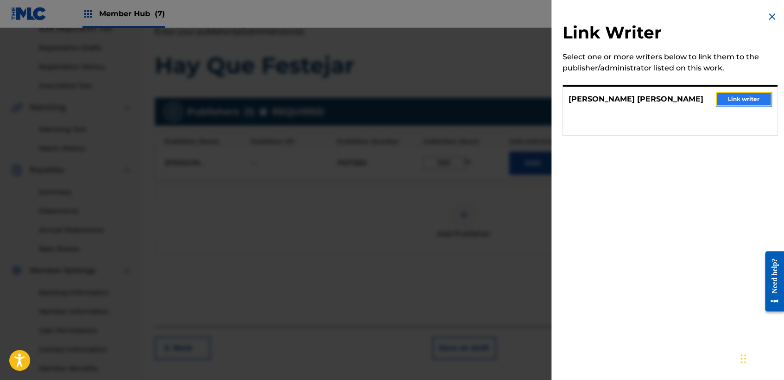
click at [752, 100] on button "Link writer" at bounding box center [744, 99] width 56 height 14
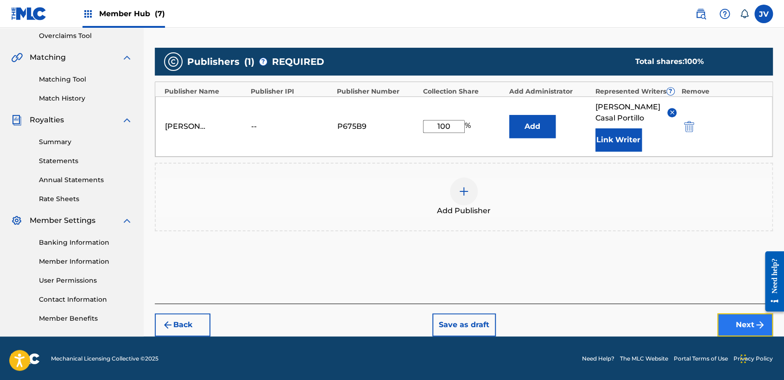
click at [732, 318] on button "Next" at bounding box center [745, 324] width 56 height 23
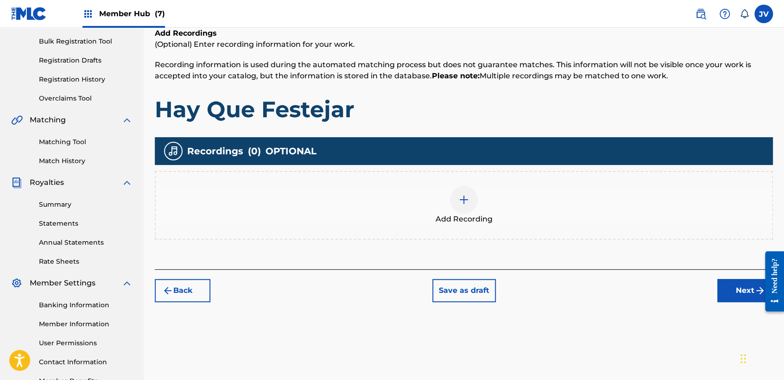
scroll to position [194, 0]
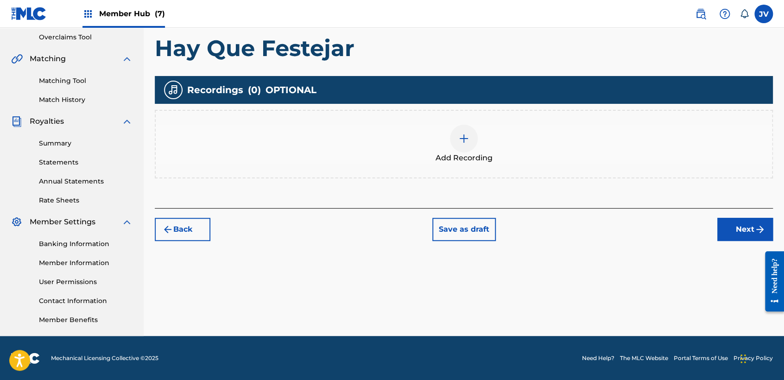
click at [472, 145] on div at bounding box center [464, 139] width 28 height 28
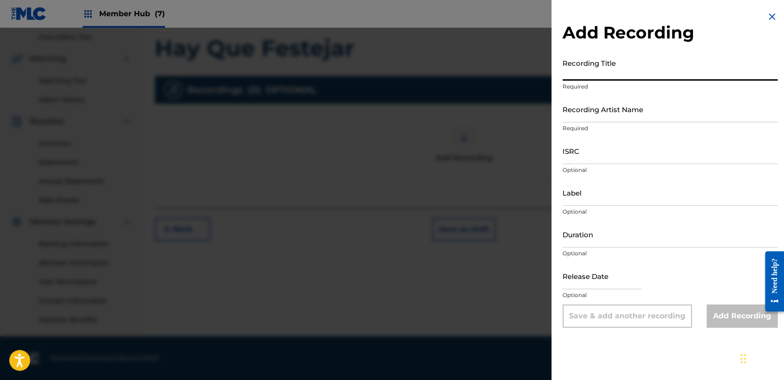
paste input "Hay Que Festejar"
type input "Hay Que Festejar"
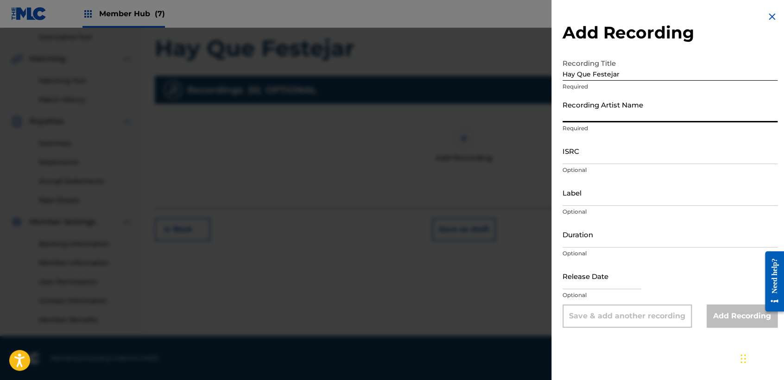
click at [621, 113] on input "Recording Artist Name" at bounding box center [669, 109] width 215 height 26
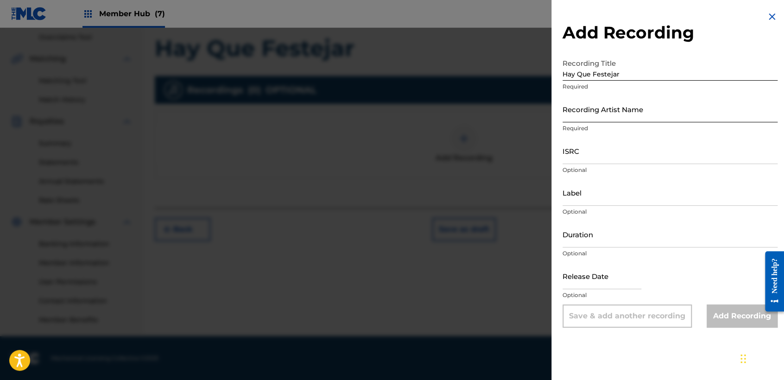
drag, startPoint x: 621, startPoint y: 110, endPoint x: 562, endPoint y: 103, distance: 59.2
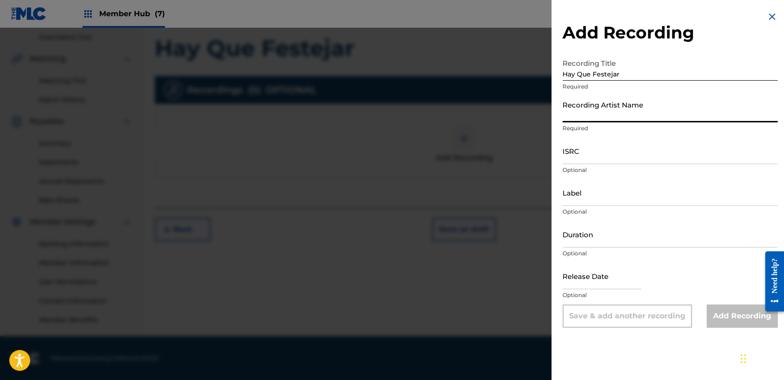
click at [606, 120] on input "Recording Artist Name" at bounding box center [669, 109] width 215 height 26
type input "Clase Personal"
type input "JB MUSIC"
type input "02:30"
type input "[DATE]"
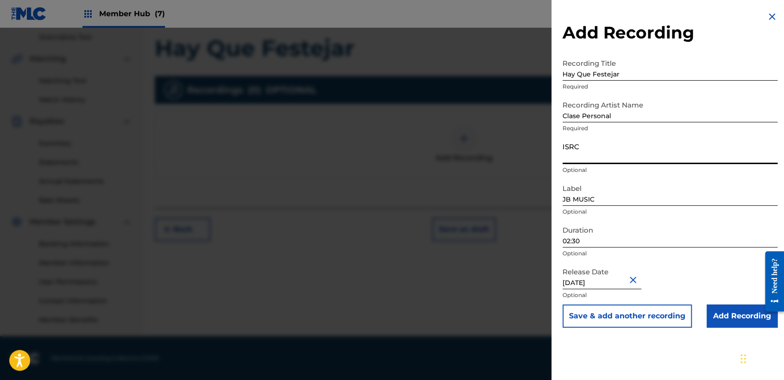
click at [587, 151] on input "ISRC" at bounding box center [669, 151] width 215 height 26
paste input "TCAGR2281985"
type input "TCAGR2281985"
click at [611, 239] on input "02:30" at bounding box center [669, 234] width 215 height 26
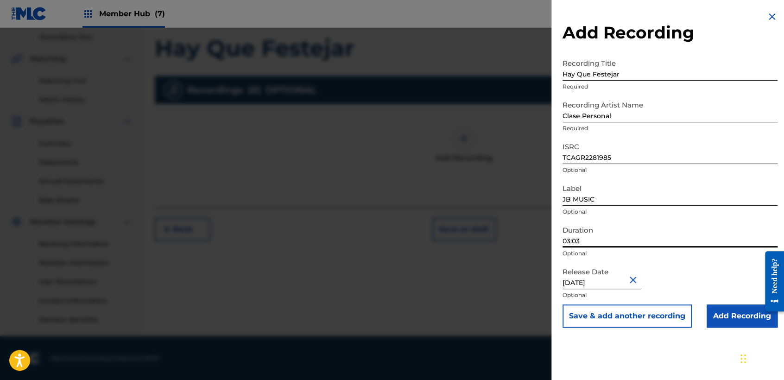
type input "03:03"
drag, startPoint x: 731, startPoint y: 310, endPoint x: 727, endPoint y: 309, distance: 4.7
click at [728, 309] on input "Add Recording" at bounding box center [741, 315] width 71 height 23
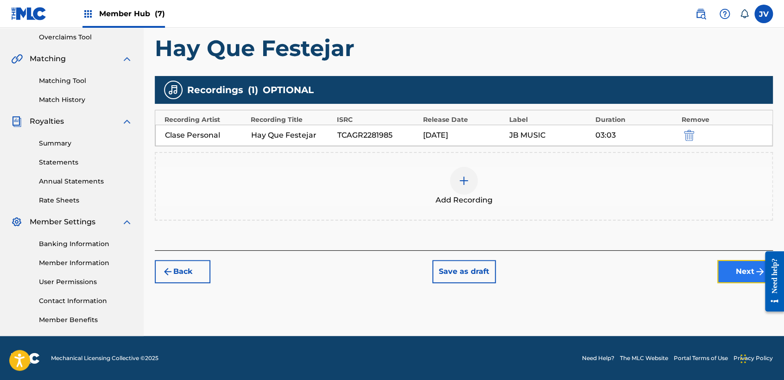
click at [726, 280] on button "Next" at bounding box center [745, 271] width 56 height 23
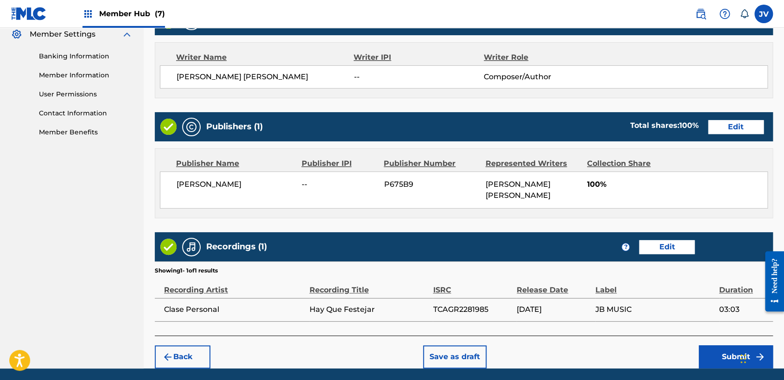
scroll to position [414, 0]
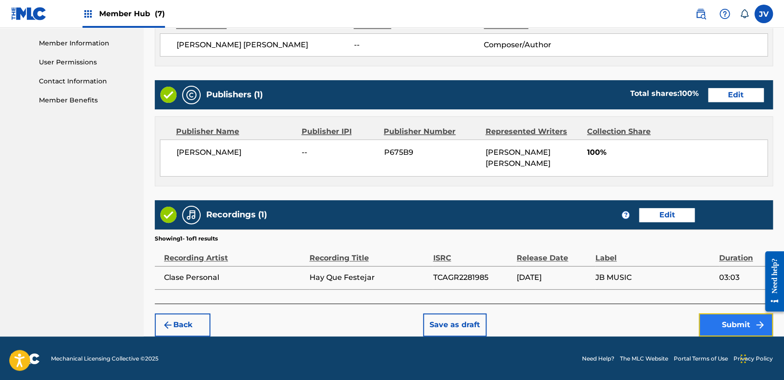
click at [717, 316] on button "Submit" at bounding box center [735, 324] width 74 height 23
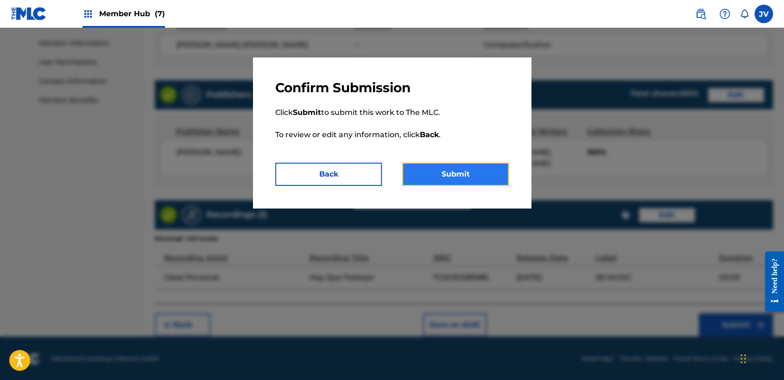
click at [467, 183] on button "Submit" at bounding box center [455, 174] width 107 height 23
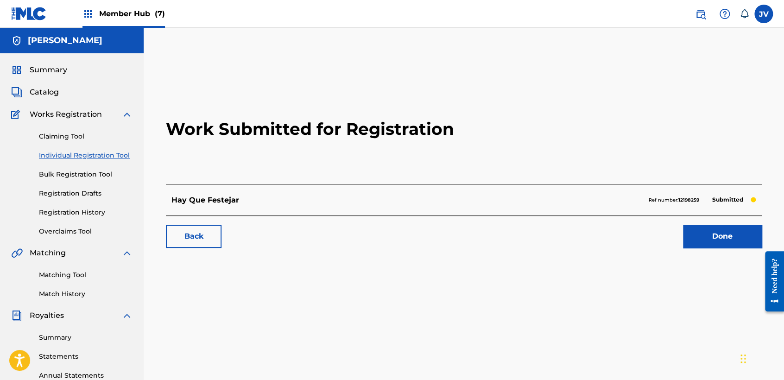
click at [102, 155] on link "Individual Registration Tool" at bounding box center [86, 156] width 94 height 10
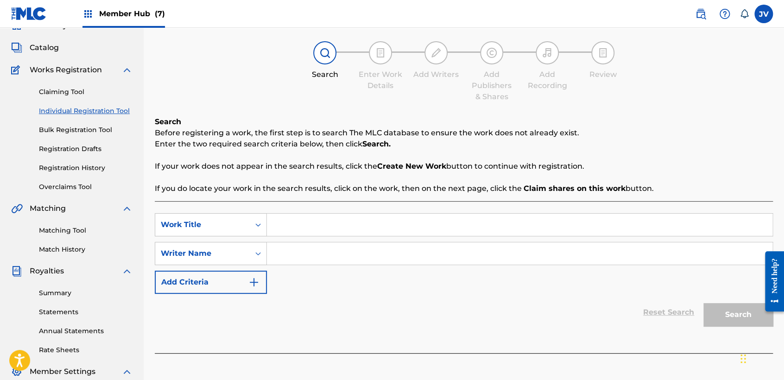
scroll to position [51, 0]
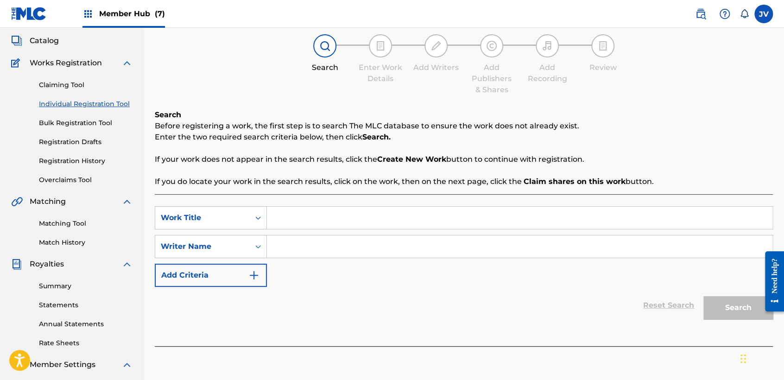
drag, startPoint x: 281, startPoint y: 221, endPoint x: 283, endPoint y: 254, distance: 32.5
click at [283, 254] on input "Search Form" at bounding box center [519, 246] width 505 height 22
click at [301, 227] on input "Search Form" at bounding box center [519, 218] width 505 height 22
type input "El R"
click at [307, 235] on div "Search Form" at bounding box center [520, 246] width 506 height 23
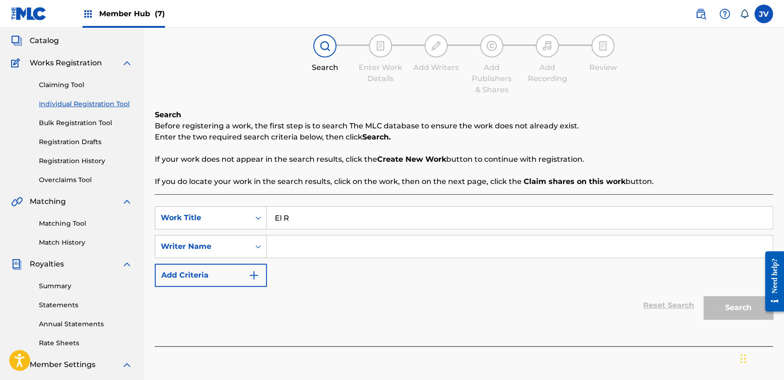
click at [315, 246] on input "Search Form" at bounding box center [519, 246] width 505 height 22
type input "D"
click at [754, 309] on button "Search" at bounding box center [737, 307] width 69 height 23
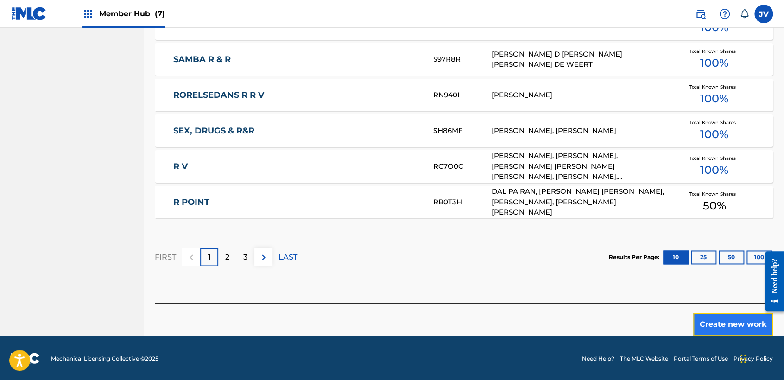
click at [739, 319] on button "Create new work" at bounding box center [733, 324] width 80 height 23
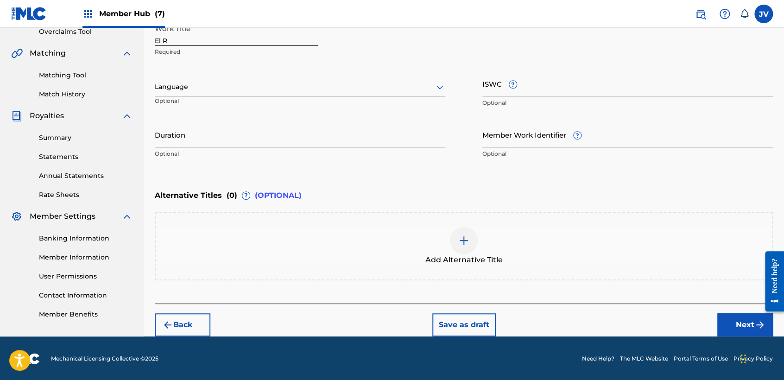
click at [335, 88] on div at bounding box center [300, 87] width 290 height 12
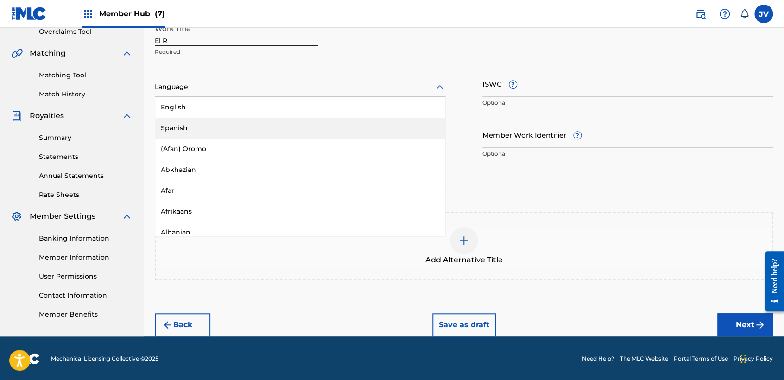
click at [307, 132] on div "Spanish" at bounding box center [299, 128] width 289 height 21
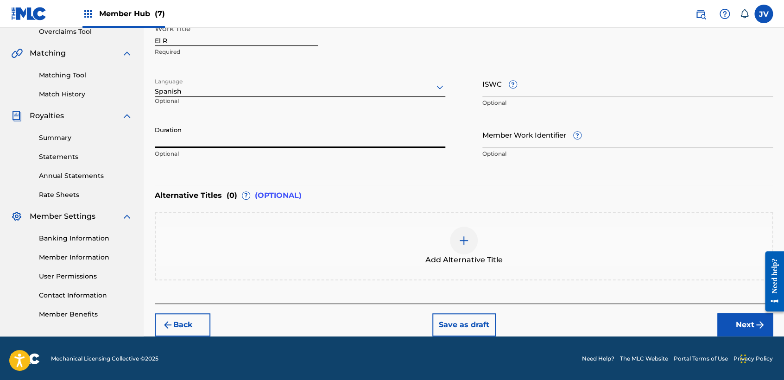
click at [307, 132] on input "Duration" at bounding box center [300, 134] width 290 height 26
type input "03:27"
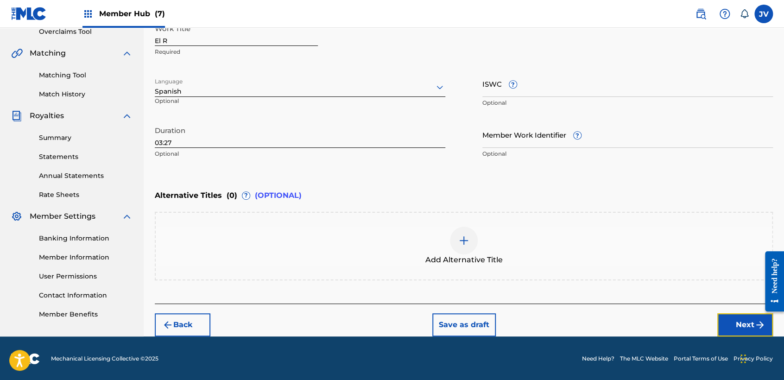
click at [747, 324] on button "Next" at bounding box center [745, 324] width 56 height 23
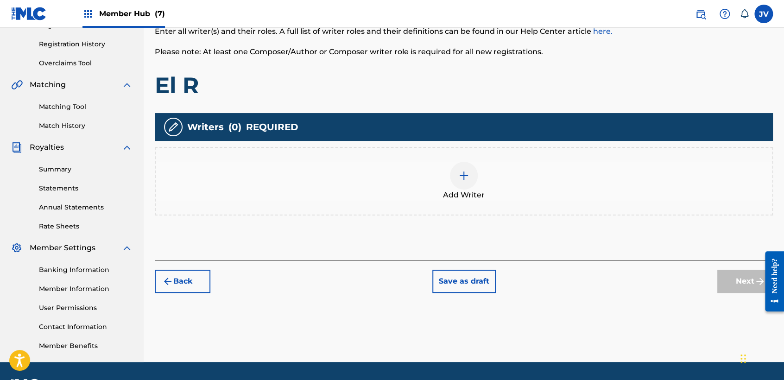
scroll to position [194, 0]
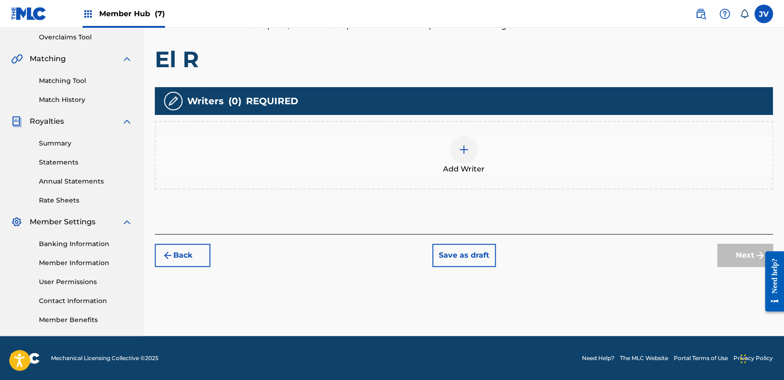
click at [461, 168] on span "Add Writer" at bounding box center [464, 169] width 42 height 11
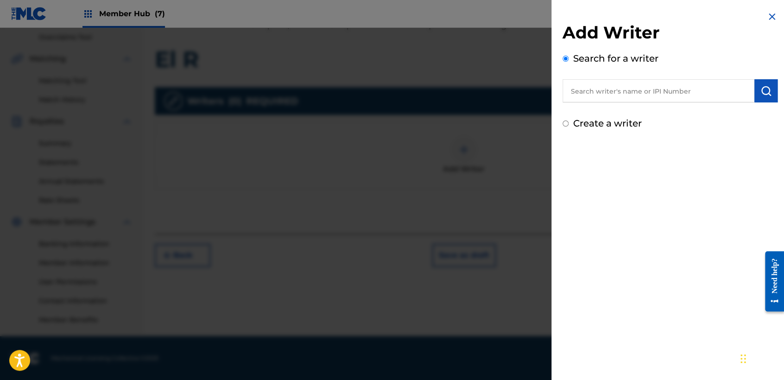
click at [567, 126] on input "Create a writer" at bounding box center [565, 123] width 6 height 6
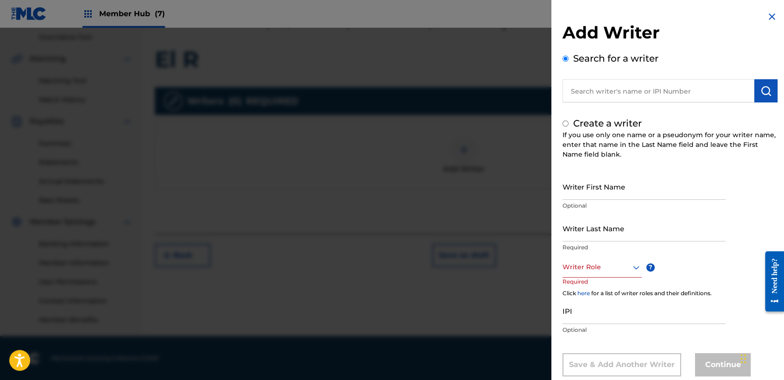
radio input "false"
radio input "true"
click at [584, 194] on input "Writer First Name" at bounding box center [643, 186] width 163 height 26
type input "[PERSON_NAME]"
drag, startPoint x: 544, startPoint y: 226, endPoint x: 578, endPoint y: 226, distance: 33.3
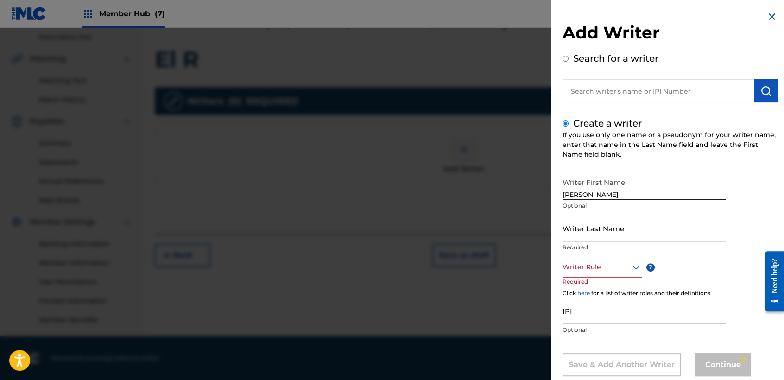
click at [570, 226] on div "Add Writer Search for a writer Create a writer If you use only one name or a ps…" at bounding box center [392, 204] width 784 height 352
click at [578, 226] on input "Writer Last Name" at bounding box center [643, 228] width 163 height 26
type input "Casal Portillo"
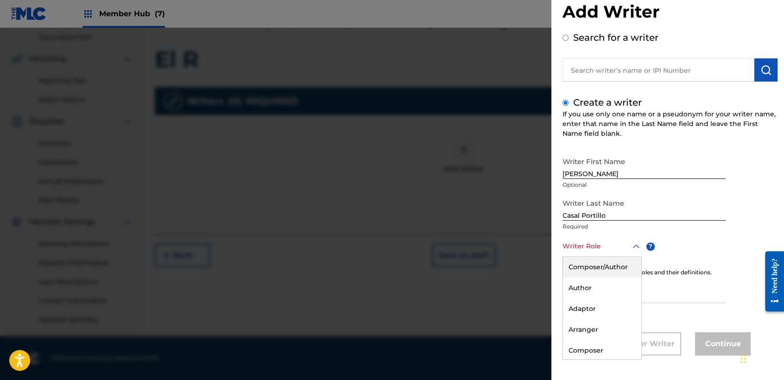
click at [608, 256] on div "8 results available. Use Up and Down to choose options, press Enter to select t…" at bounding box center [601, 246] width 79 height 21
click at [610, 258] on div "Composer/Author" at bounding box center [602, 267] width 78 height 21
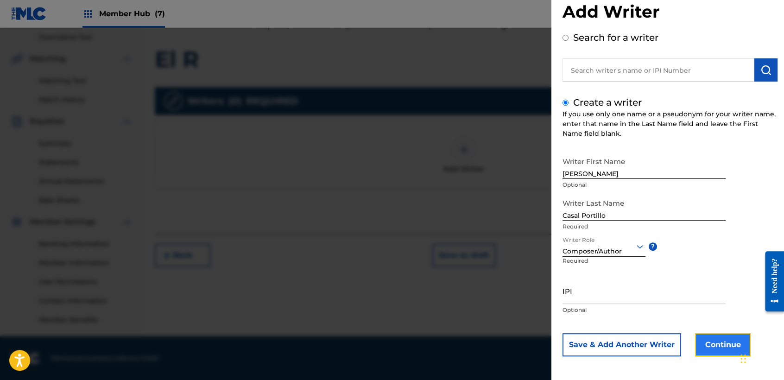
click at [711, 343] on button "Continue" at bounding box center [723, 344] width 56 height 23
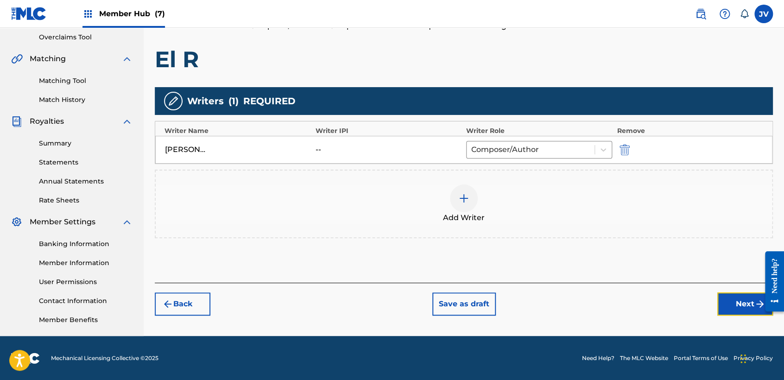
click at [742, 301] on button "Next" at bounding box center [745, 303] width 56 height 23
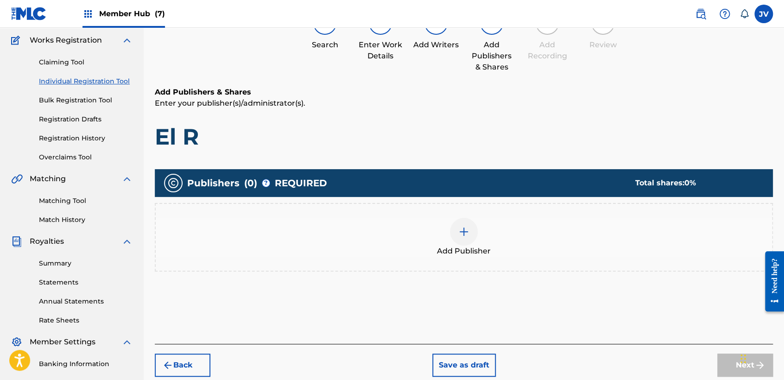
scroll to position [194, 0]
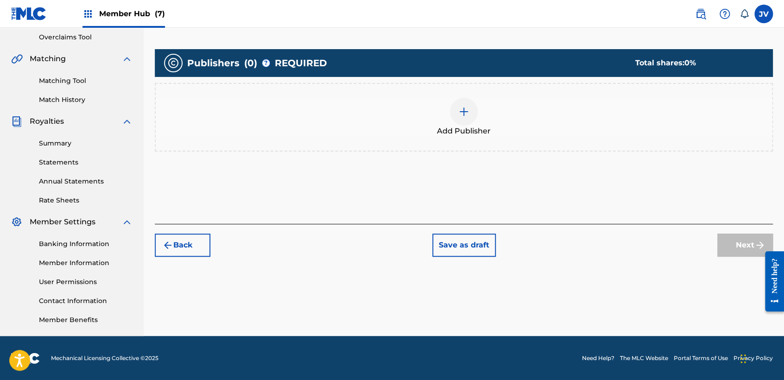
click at [468, 107] on img at bounding box center [463, 111] width 11 height 11
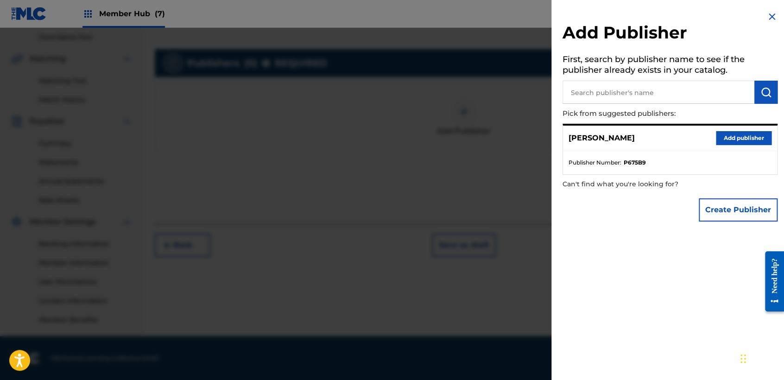
click at [721, 129] on div "[PERSON_NAME] Add publisher" at bounding box center [670, 138] width 214 height 25
click at [733, 139] on button "Add publisher" at bounding box center [744, 138] width 56 height 14
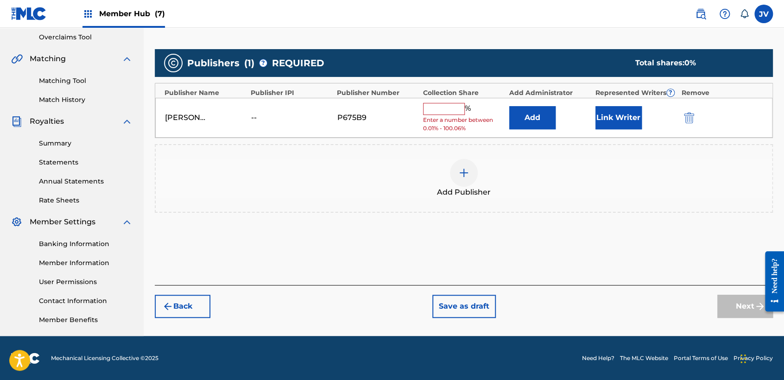
drag, startPoint x: 447, startPoint y: 99, endPoint x: 450, endPoint y: 106, distance: 7.3
click at [447, 100] on div "[PERSON_NAME] -- P675B9 % Enter a number between 0.01% - 100.06% Add Link Writer" at bounding box center [463, 118] width 617 height 40
click at [453, 111] on input "text" at bounding box center [444, 109] width 42 height 12
type input "100"
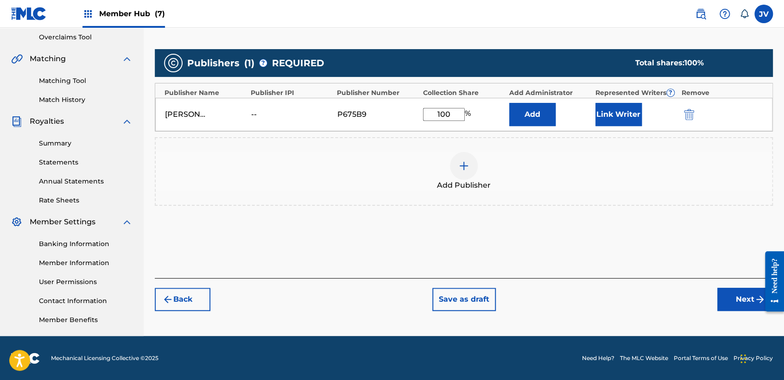
click at [611, 126] on div "[PERSON_NAME] -- P675B9 100 % Add Link Writer" at bounding box center [463, 114] width 617 height 33
click at [634, 122] on button "Link Writer" at bounding box center [618, 114] width 46 height 23
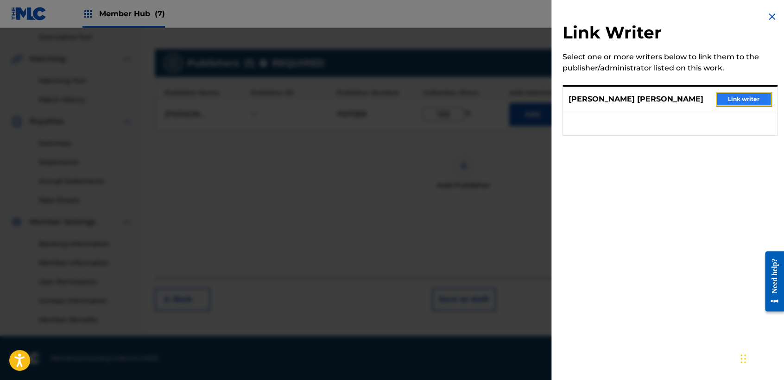
click at [736, 101] on button "Link writer" at bounding box center [744, 99] width 56 height 14
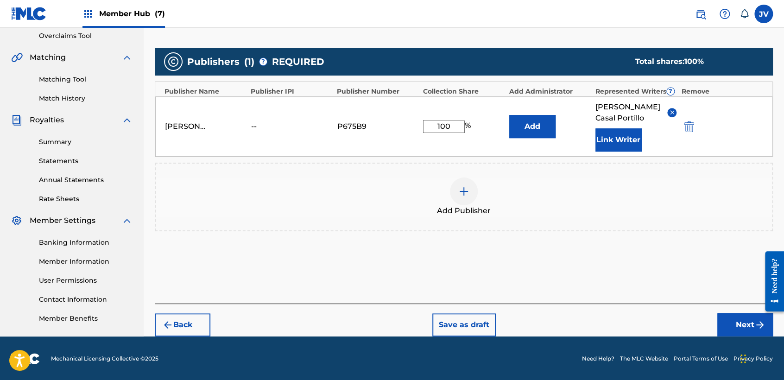
click at [750, 308] on div "Back Save as draft Next" at bounding box center [464, 319] width 618 height 33
click at [752, 324] on button "Next" at bounding box center [745, 324] width 56 height 23
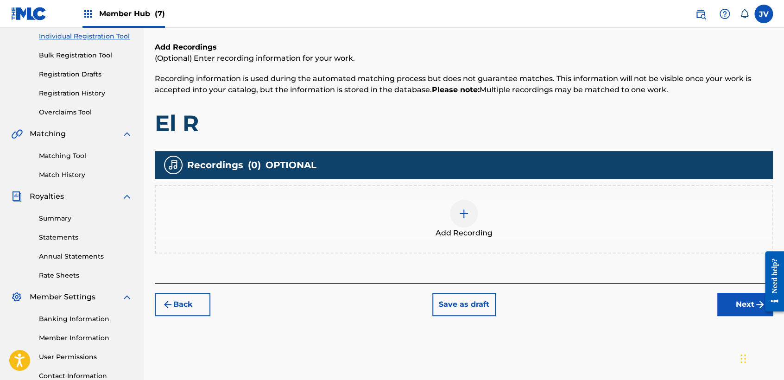
scroll to position [145, 0]
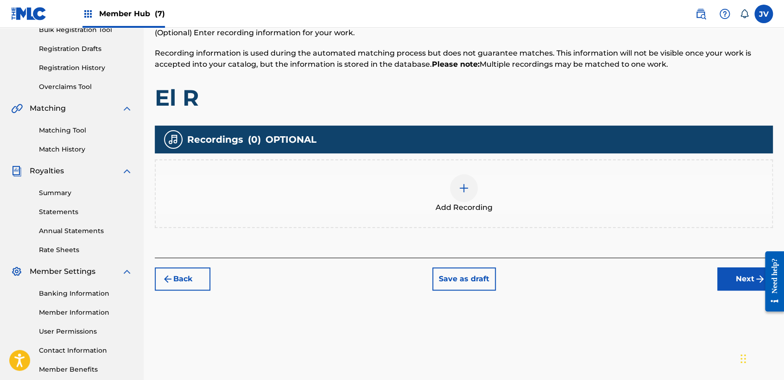
click at [449, 200] on div "Add Recording" at bounding box center [464, 193] width 616 height 39
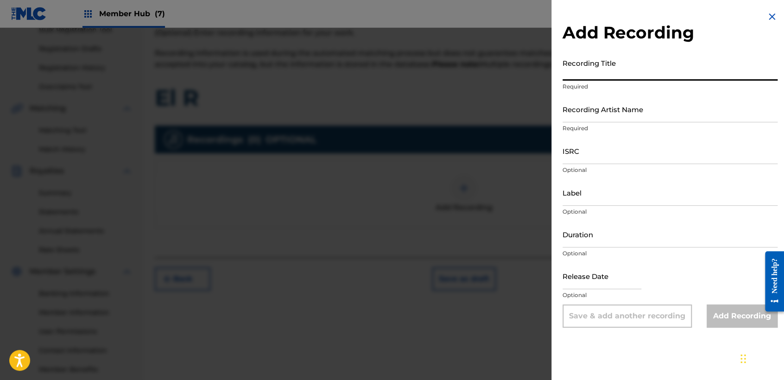
paste input "TCAGR2281990"
type input "TCAGR2281990"
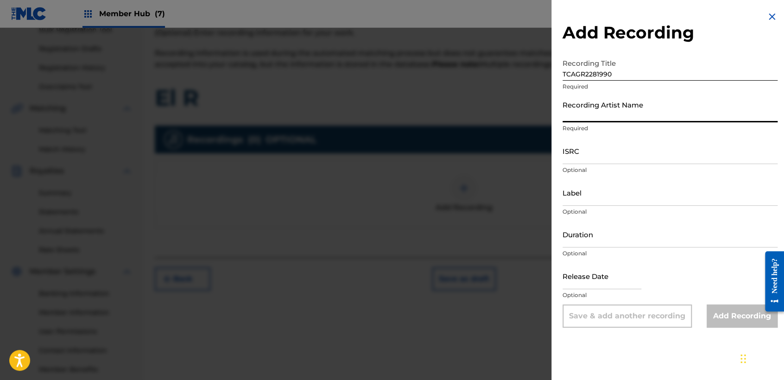
drag, startPoint x: 607, startPoint y: 113, endPoint x: 613, endPoint y: 117, distance: 7.6
click at [607, 113] on input "Recording Artist Name" at bounding box center [669, 109] width 215 height 26
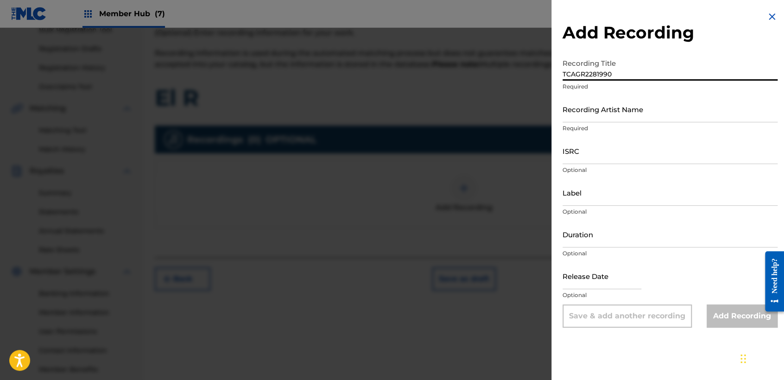
drag, startPoint x: 626, startPoint y: 69, endPoint x: 516, endPoint y: 69, distance: 110.2
click at [523, 71] on div "Add Recording Recording Title TCAGR2281990 Required Recording Artist Name Requi…" at bounding box center [392, 204] width 784 height 352
type input "El R"
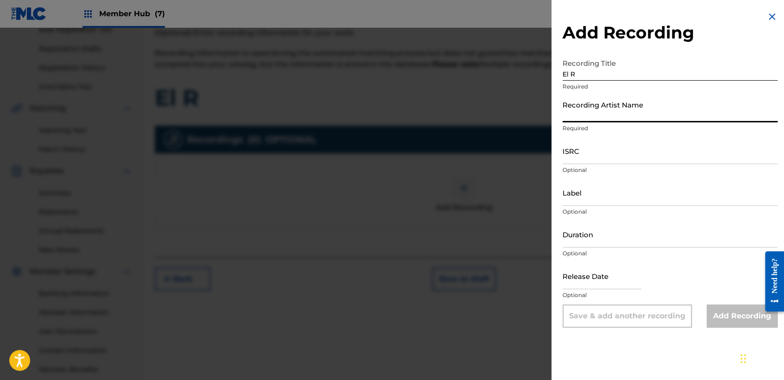
click at [620, 104] on input "Recording Artist Name" at bounding box center [669, 109] width 215 height 26
type input "Clase Personal"
type input "JB MUSIC"
type input "03:03"
type input "[DATE]"
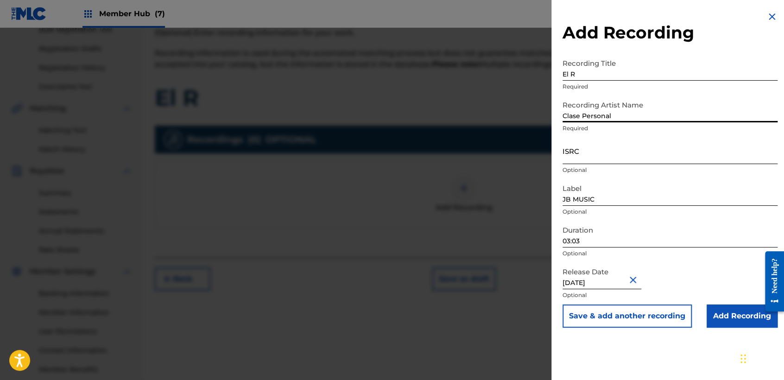
click at [630, 155] on input "ISRC" at bounding box center [669, 151] width 215 height 26
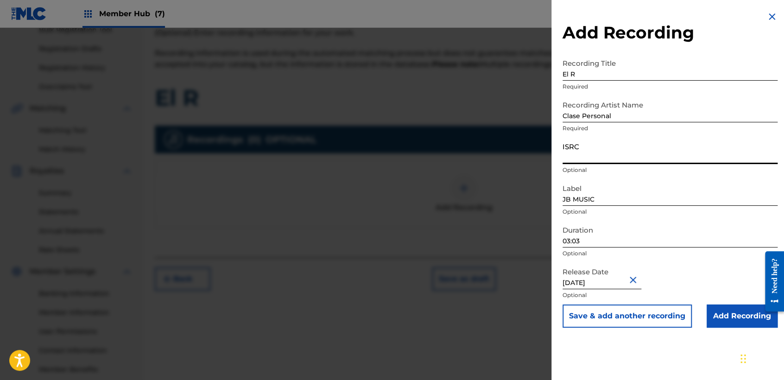
paste input "TCAGR2281990"
type input "TCAGR2281990"
click at [599, 245] on input "03:03" at bounding box center [669, 234] width 215 height 26
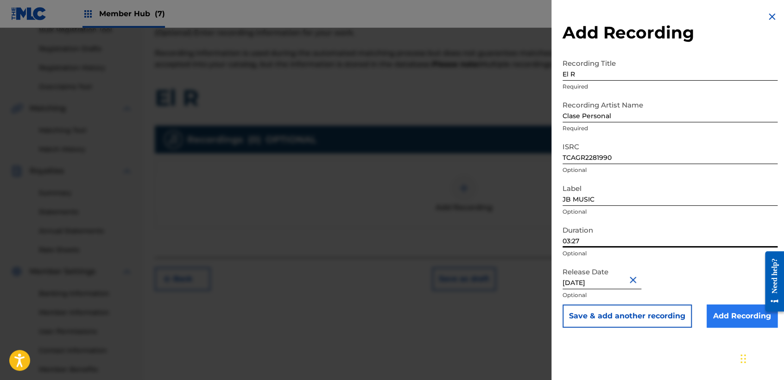
type input "03:27"
click at [719, 315] on input "Add Recording" at bounding box center [741, 315] width 71 height 23
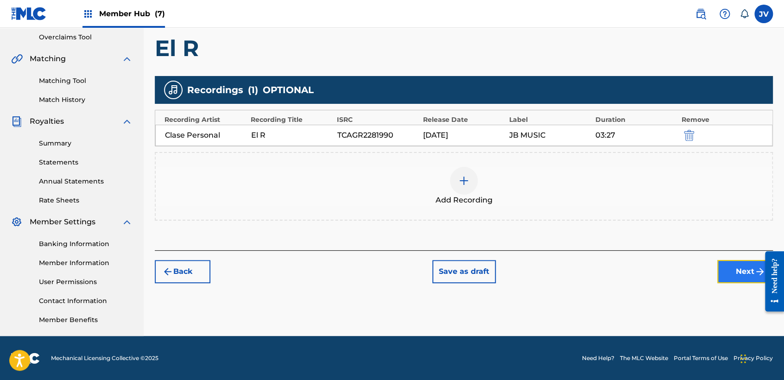
click at [732, 277] on button "Next" at bounding box center [745, 271] width 56 height 23
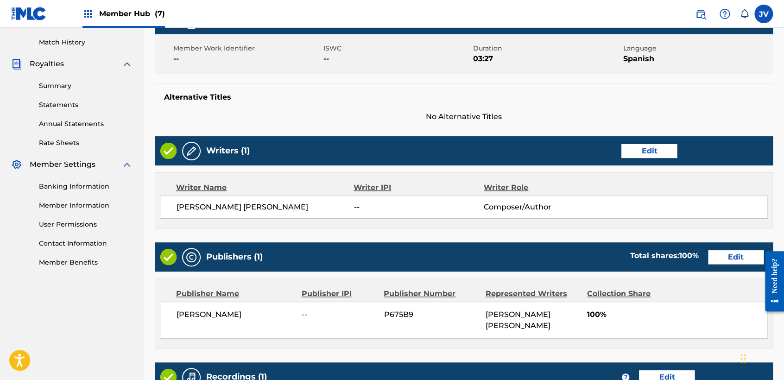
scroll to position [414, 0]
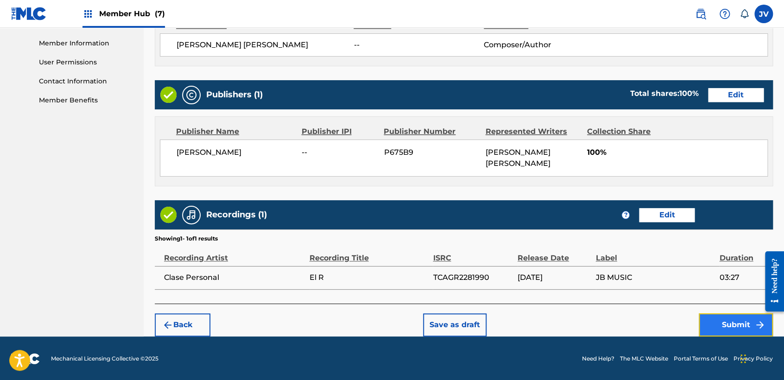
click at [734, 315] on button "Submit" at bounding box center [735, 324] width 74 height 23
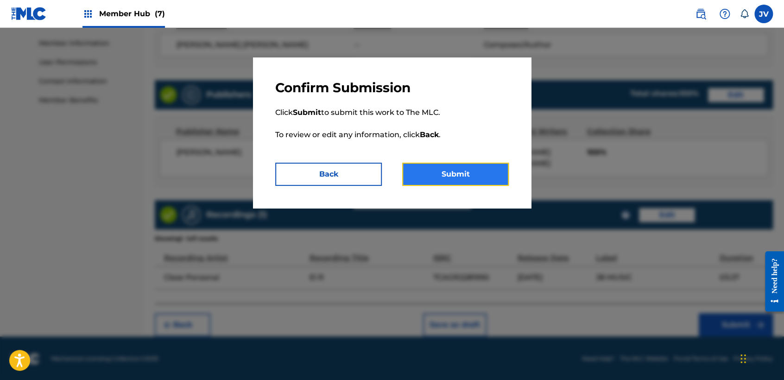
click at [445, 177] on button "Submit" at bounding box center [455, 174] width 107 height 23
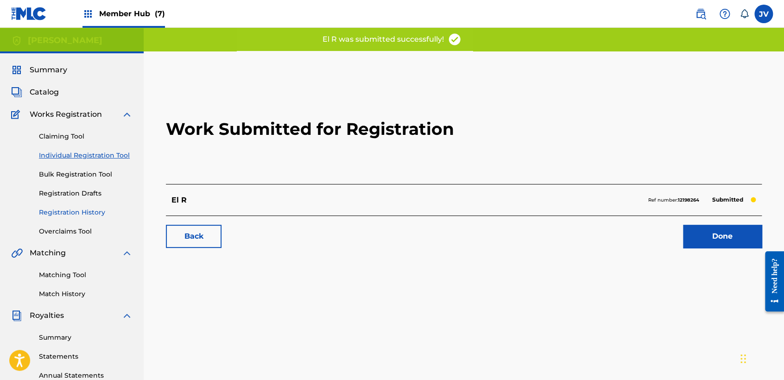
click at [84, 217] on link "Registration History" at bounding box center [86, 213] width 94 height 10
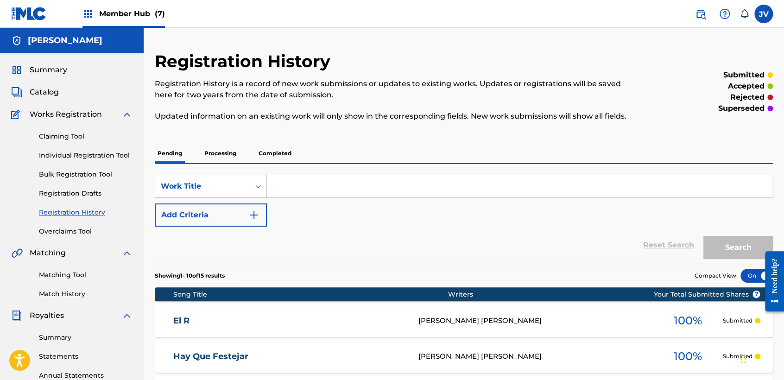
scroll to position [51, 0]
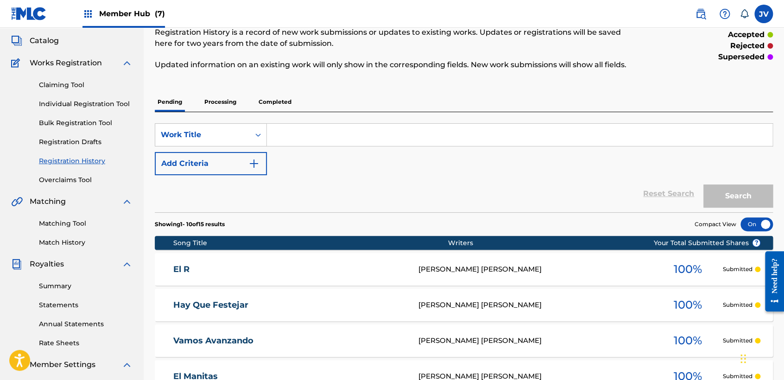
drag, startPoint x: 116, startPoint y: 99, endPoint x: 142, endPoint y: 128, distance: 39.4
click at [117, 100] on link "Individual Registration Tool" at bounding box center [86, 104] width 94 height 10
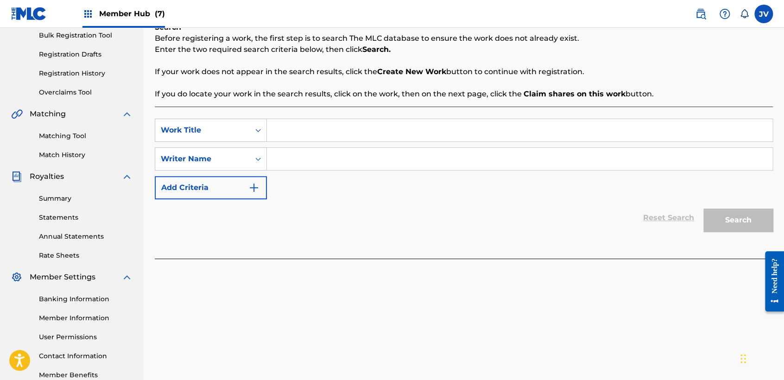
scroll to position [154, 0]
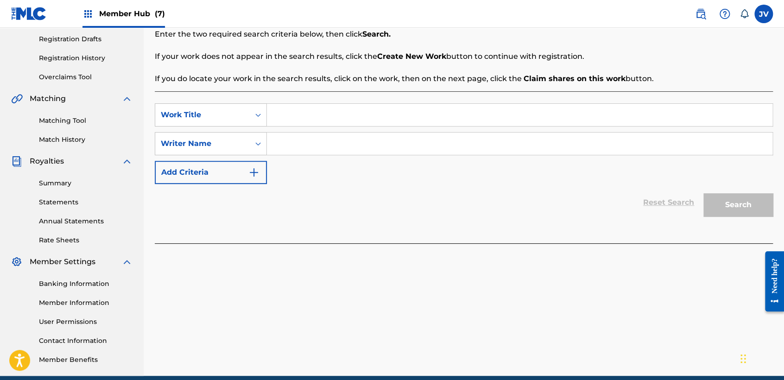
paste input "Ando Al Mil"
type input "Ando Al Mil"
paste input "Ando Al Mil"
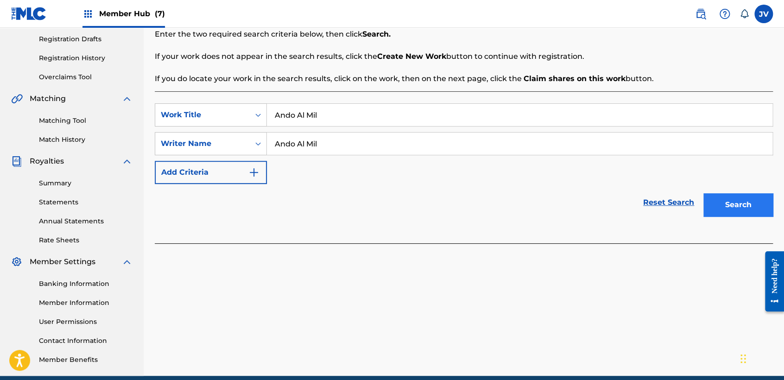
type input "Ando Al Mil"
click at [734, 212] on button "Search" at bounding box center [737, 204] width 69 height 23
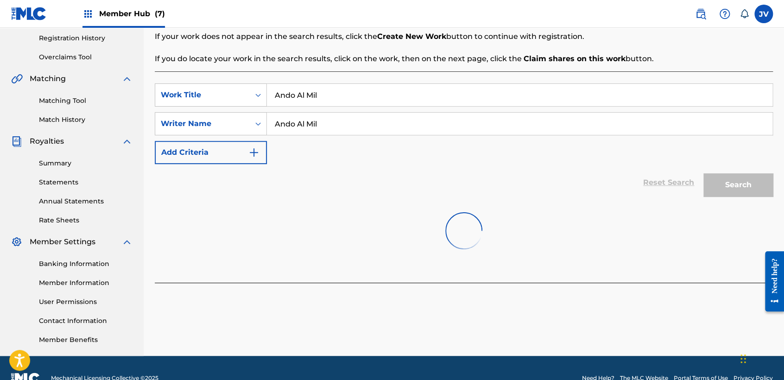
scroll to position [194, 0]
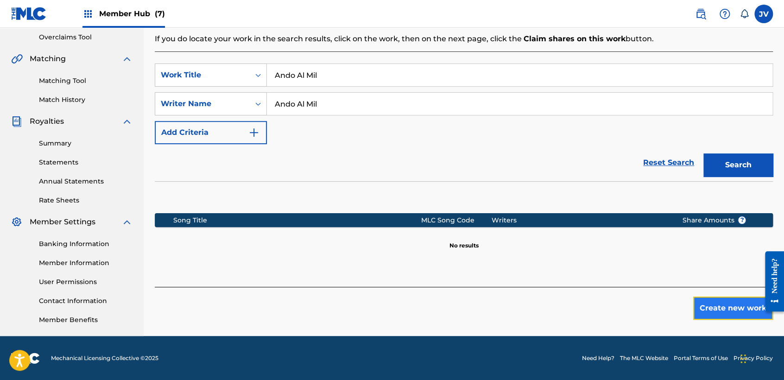
click at [743, 306] on button "Create new work" at bounding box center [733, 307] width 80 height 23
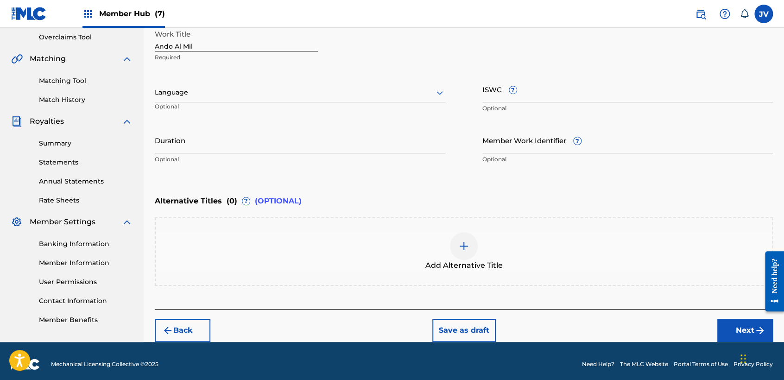
click at [206, 87] on div at bounding box center [300, 93] width 290 height 12
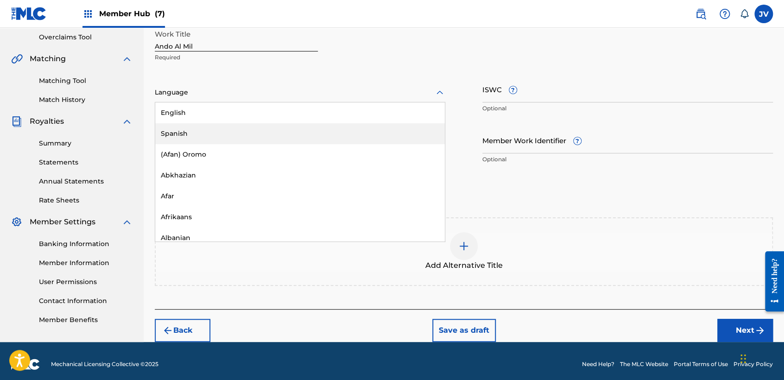
click at [210, 128] on div "Spanish" at bounding box center [299, 133] width 289 height 21
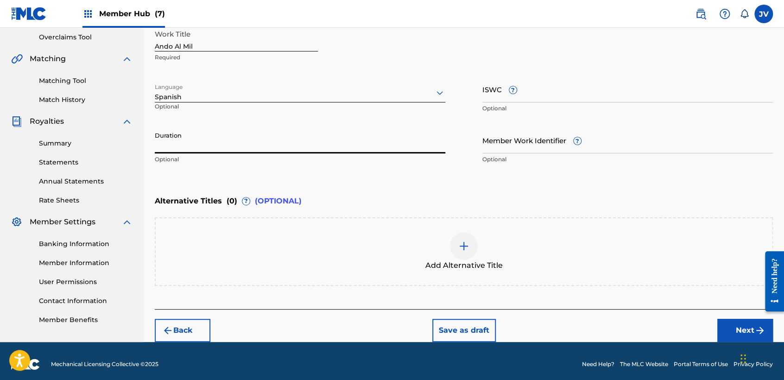
click at [210, 128] on input "Duration" at bounding box center [300, 140] width 290 height 26
type input "02:51"
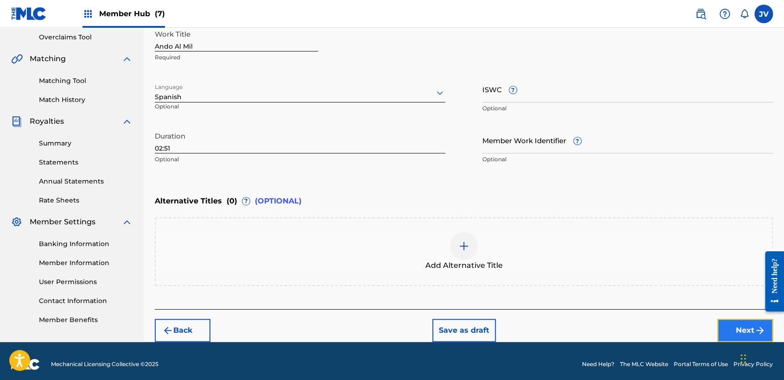
click at [734, 327] on button "Next" at bounding box center [745, 330] width 56 height 23
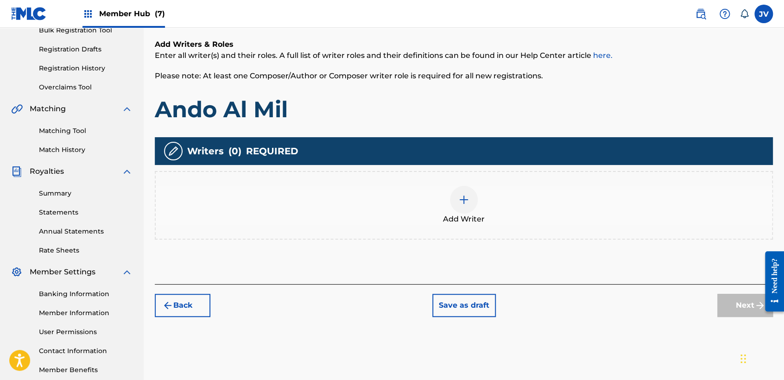
scroll to position [145, 0]
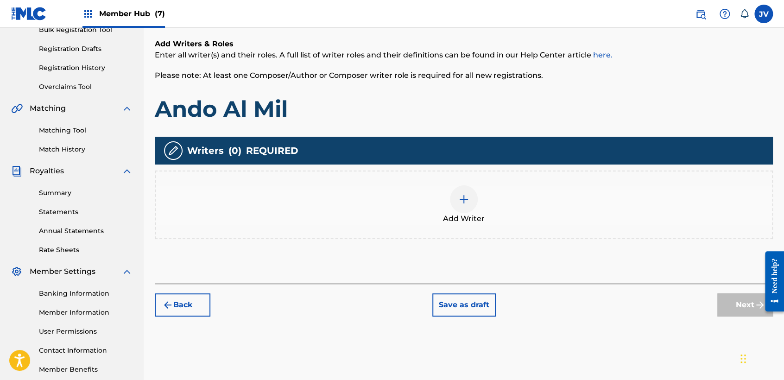
click at [451, 220] on span "Add Writer" at bounding box center [464, 218] width 42 height 11
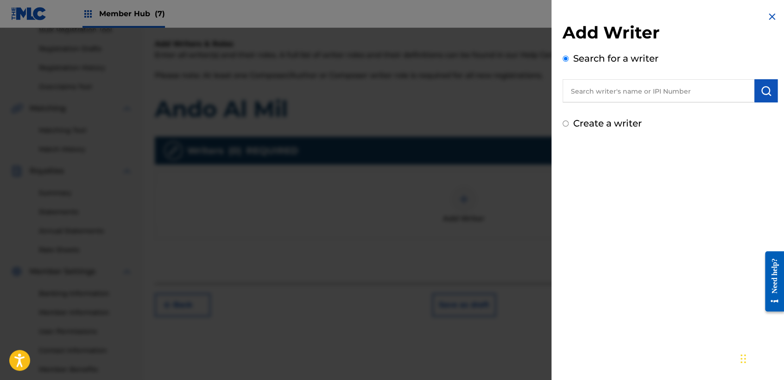
click at [566, 123] on input "Create a writer" at bounding box center [565, 123] width 6 height 6
radio input "false"
radio input "true"
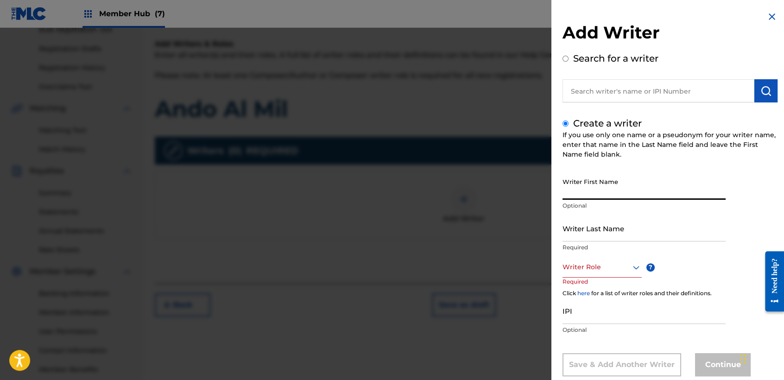
click at [584, 180] on input "Writer First Name" at bounding box center [643, 186] width 163 height 26
type input "[PERSON_NAME]"
drag, startPoint x: 586, startPoint y: 210, endPoint x: 586, endPoint y: 215, distance: 5.6
click at [586, 215] on div "Writer First Name [PERSON_NAME] Optional Writer Last Name Required Writer Role …" at bounding box center [669, 274] width 215 height 203
click at [584, 214] on div "Writer First Name [PERSON_NAME] Optional" at bounding box center [643, 194] width 163 height 42
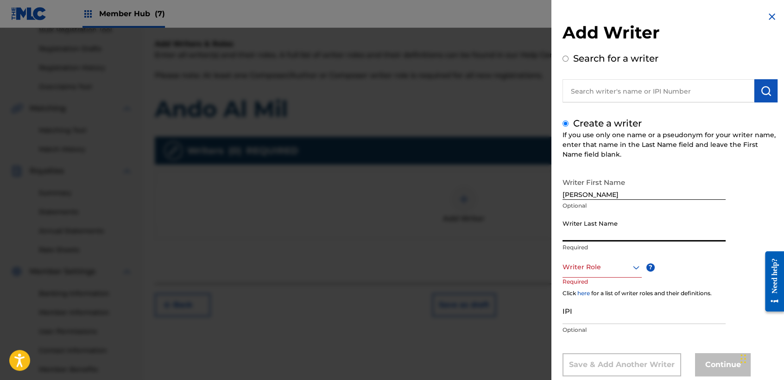
click at [588, 224] on input "Writer Last Name" at bounding box center [643, 228] width 163 height 26
type input "Casal Portillo"
click at [606, 260] on div "Writer Role" at bounding box center [601, 267] width 79 height 21
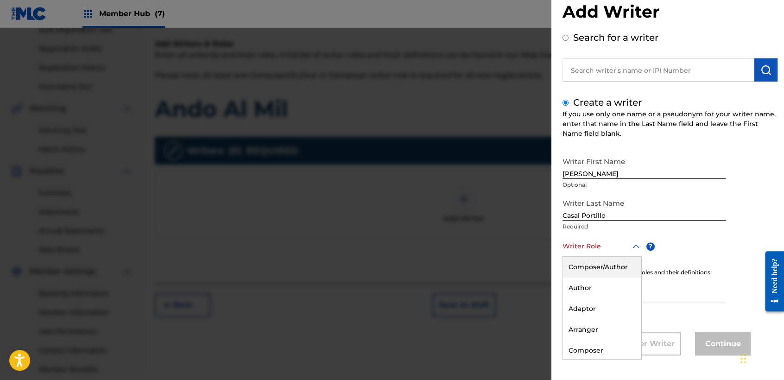
drag, startPoint x: 610, startPoint y: 252, endPoint x: 611, endPoint y: 258, distance: 5.3
click at [611, 258] on div "8 results available. Use Up and Down to choose options, press Enter to select t…" at bounding box center [610, 257] width 97 height 42
click at [611, 255] on div "Writer Role" at bounding box center [601, 246] width 79 height 21
click at [610, 265] on div "Composer/Author" at bounding box center [602, 267] width 78 height 21
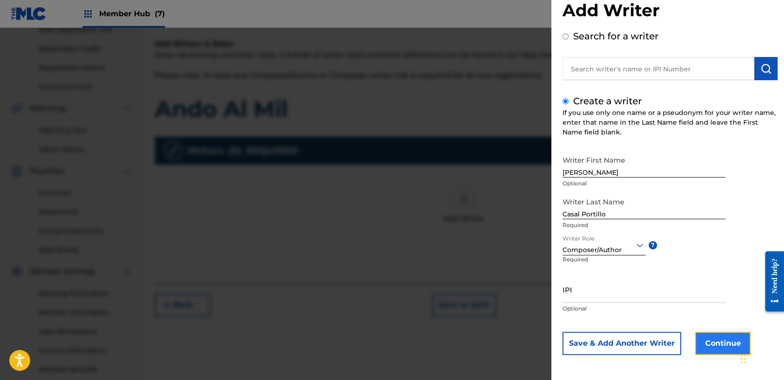
click at [703, 338] on button "Continue" at bounding box center [723, 343] width 56 height 23
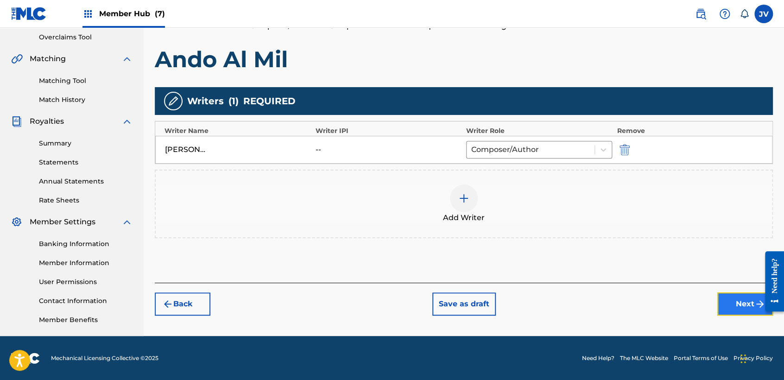
click at [752, 312] on button "Next" at bounding box center [745, 303] width 56 height 23
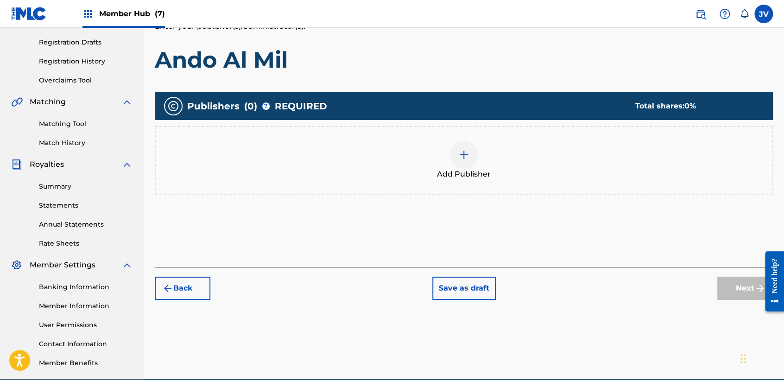
scroll to position [194, 0]
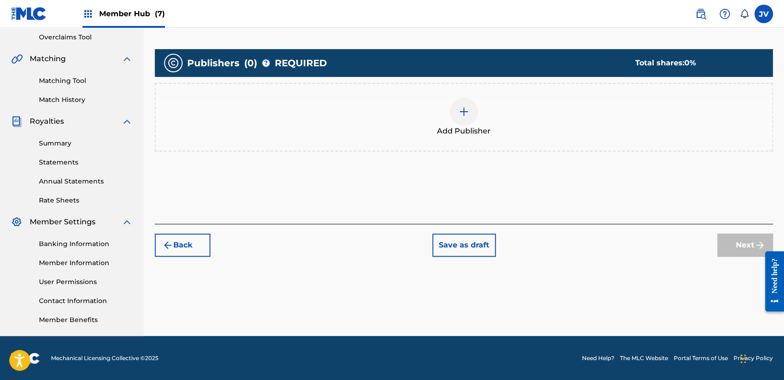
click at [464, 128] on span "Add Publisher" at bounding box center [464, 131] width 54 height 11
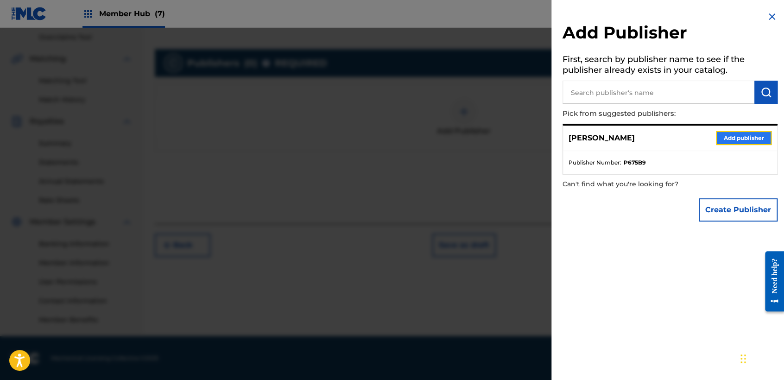
click at [728, 137] on button "Add publisher" at bounding box center [744, 138] width 56 height 14
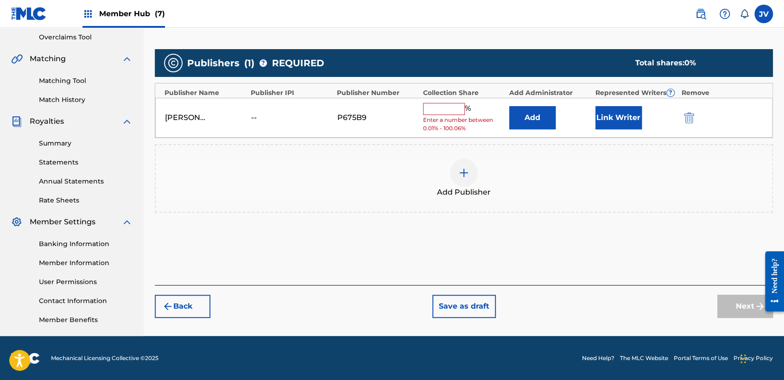
click at [441, 112] on input "text" at bounding box center [444, 109] width 42 height 12
type input "100"
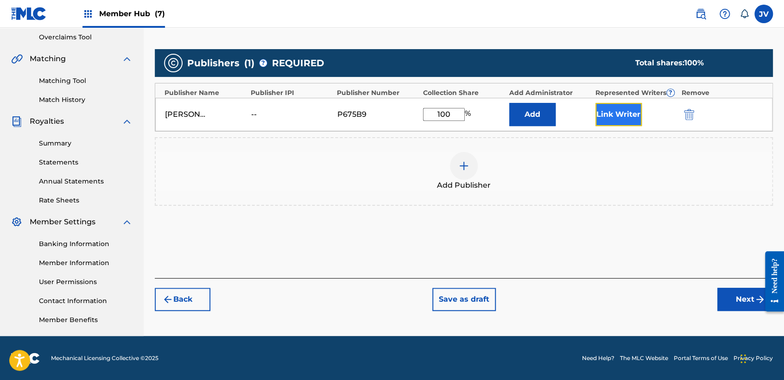
click at [600, 117] on button "Link Writer" at bounding box center [618, 114] width 46 height 23
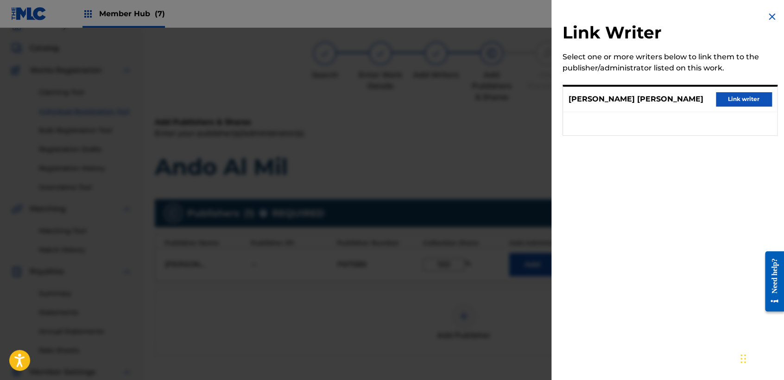
scroll to position [0, 0]
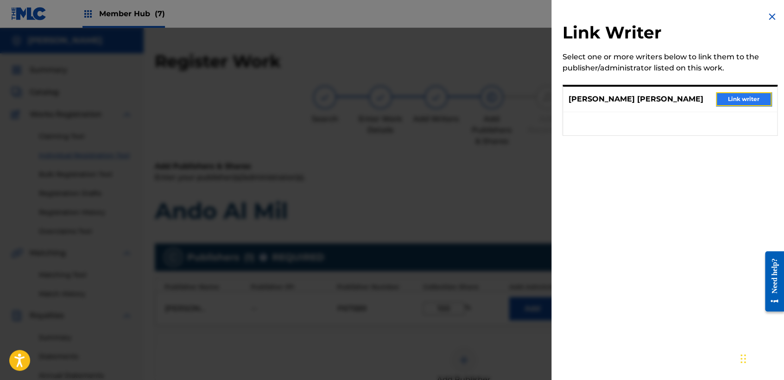
click at [761, 92] on button "Link writer" at bounding box center [744, 99] width 56 height 14
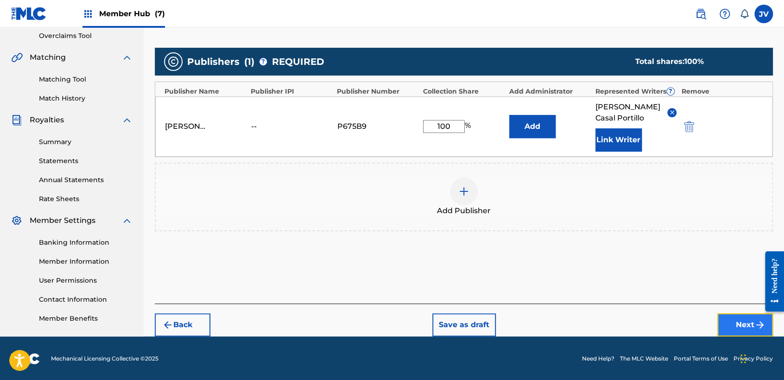
click at [740, 323] on button "Next" at bounding box center [745, 324] width 56 height 23
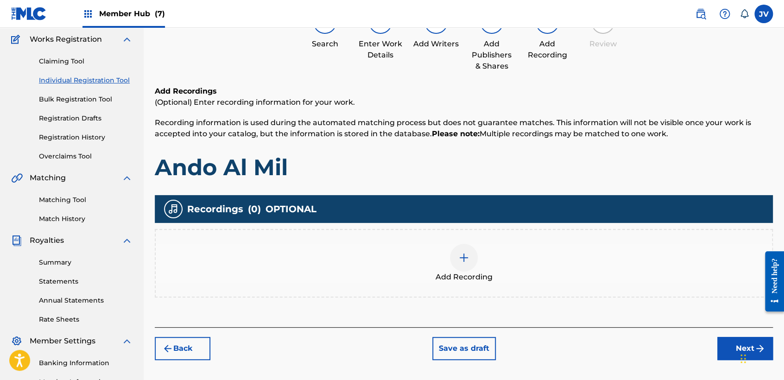
scroll to position [41, 0]
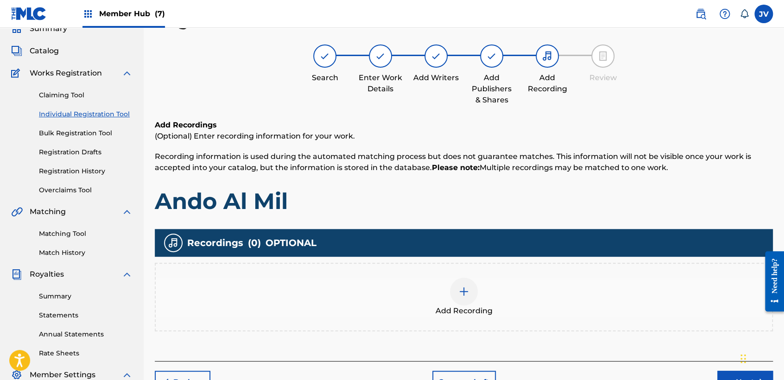
click at [464, 292] on img at bounding box center [463, 291] width 11 height 11
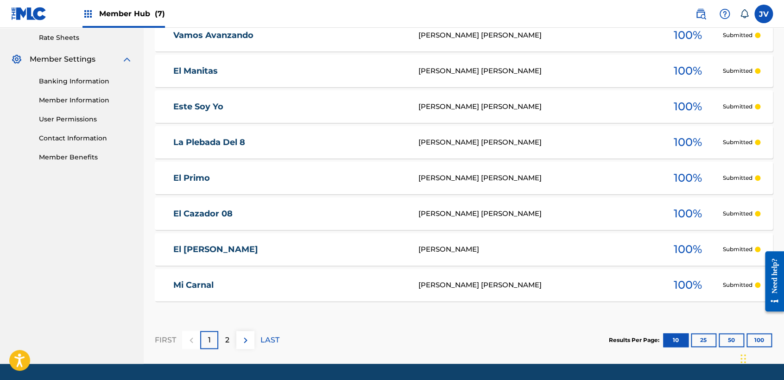
scroll to position [384, 0]
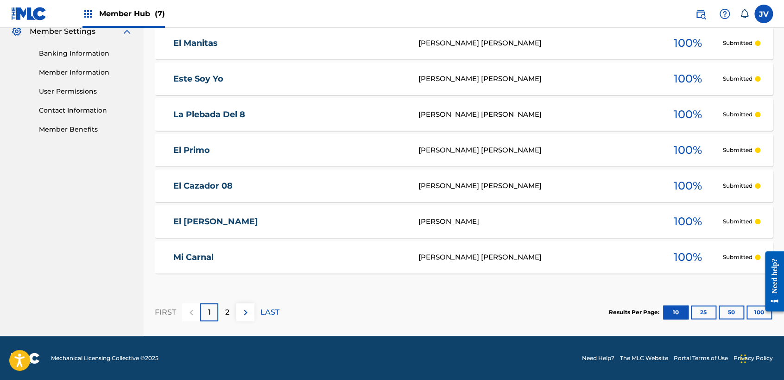
click at [215, 313] on div "1" at bounding box center [209, 312] width 18 height 18
click at [229, 307] on p "2" at bounding box center [227, 312] width 4 height 11
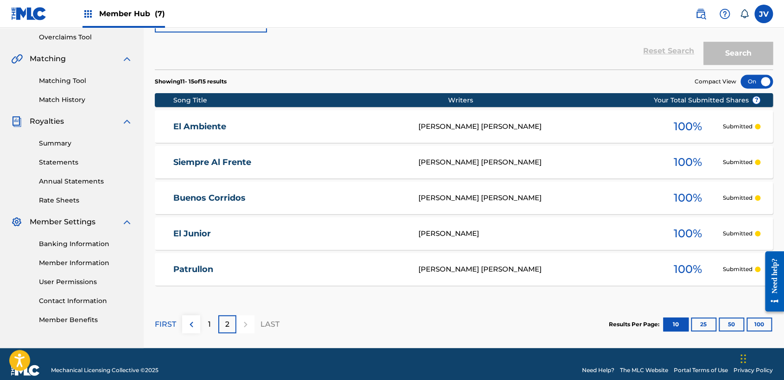
scroll to position [206, 0]
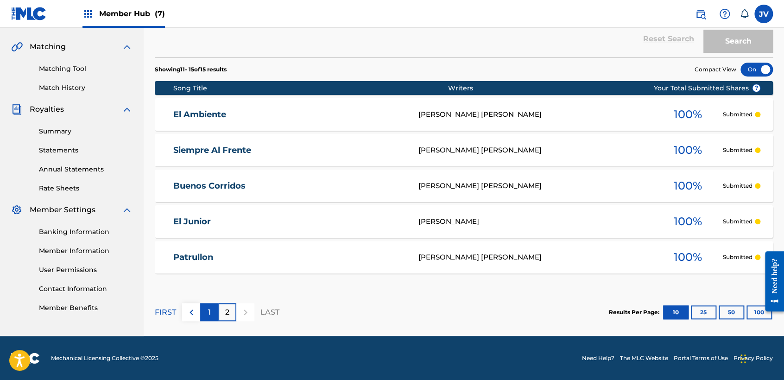
click at [206, 307] on div "1" at bounding box center [209, 312] width 18 height 18
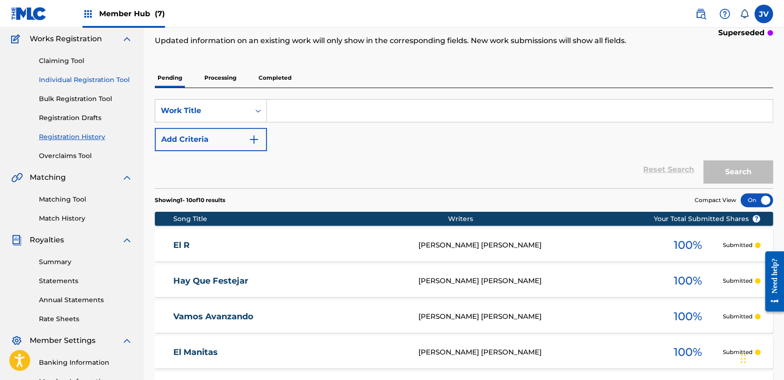
scroll to position [51, 0]
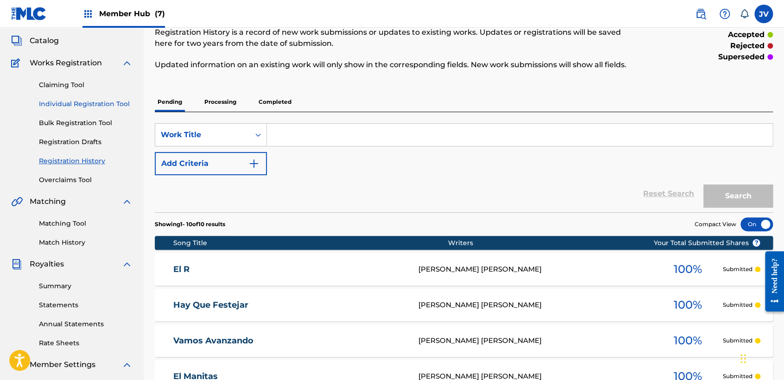
click at [115, 104] on link "Individual Registration Tool" at bounding box center [86, 104] width 94 height 10
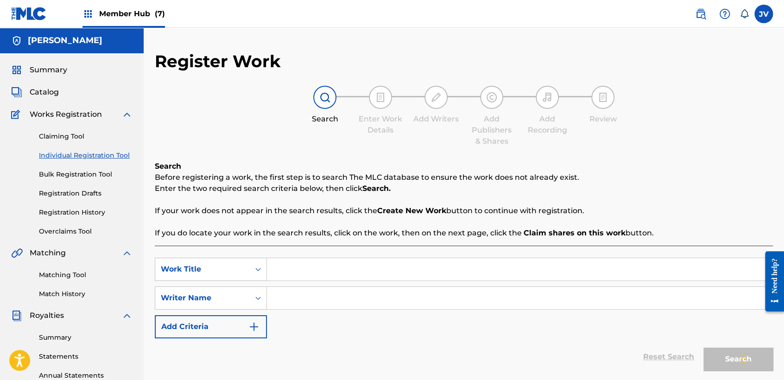
paste input "Ando Al Mil"
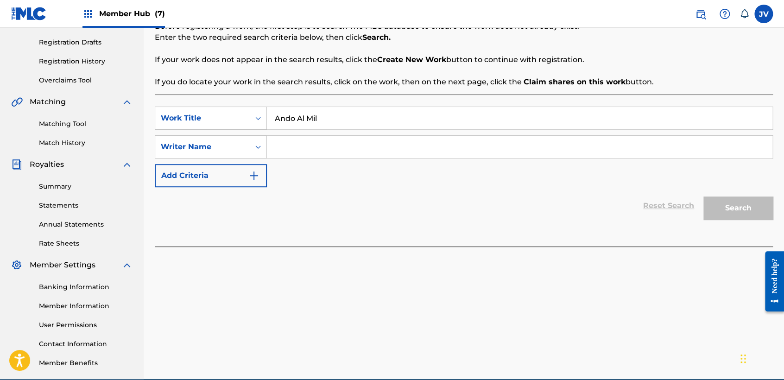
scroll to position [154, 0]
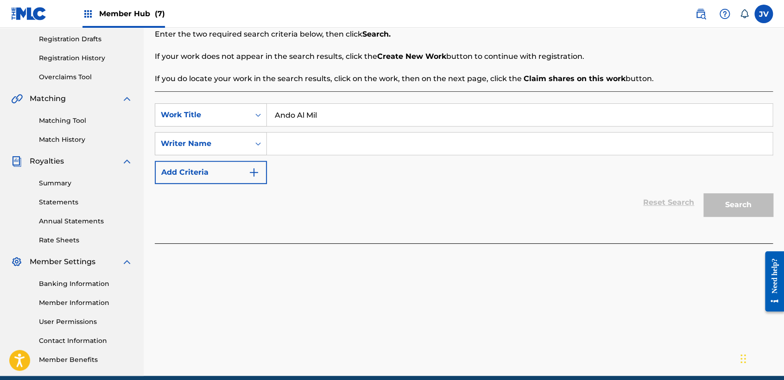
type input "Ando Al Mil"
paste input "Ando Al Mil"
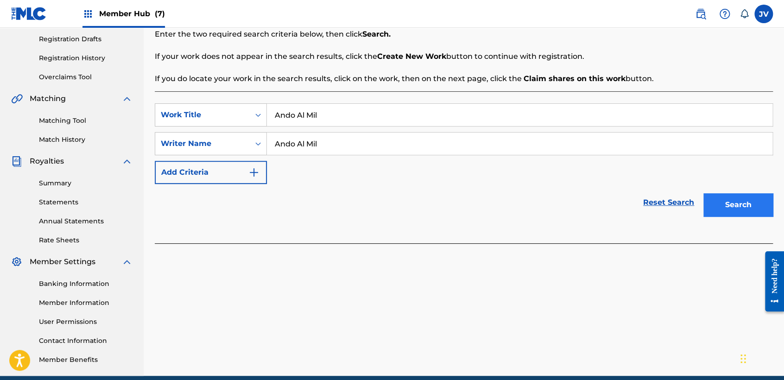
type input "Ando Al Mil"
click at [732, 213] on button "Search" at bounding box center [737, 204] width 69 height 23
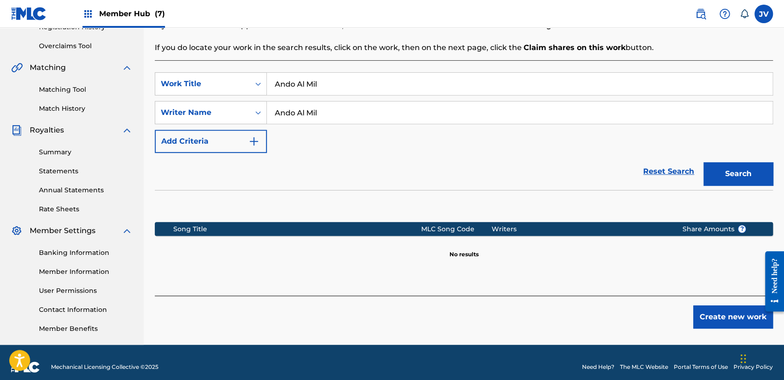
scroll to position [194, 0]
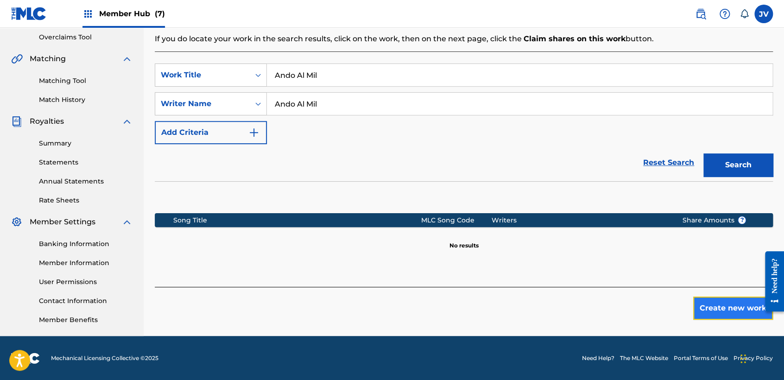
click at [729, 306] on button "Create new work" at bounding box center [733, 307] width 80 height 23
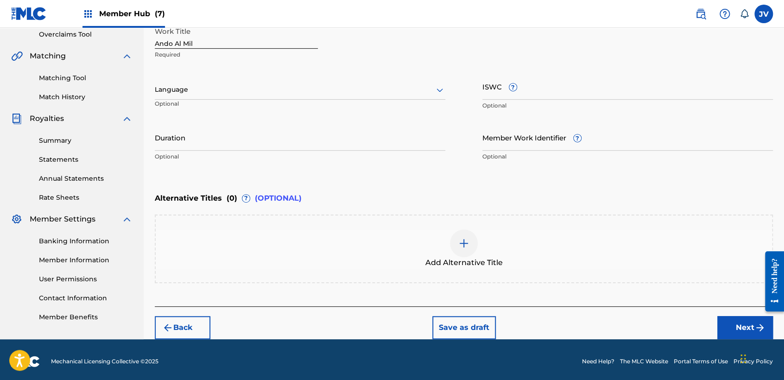
scroll to position [200, 0]
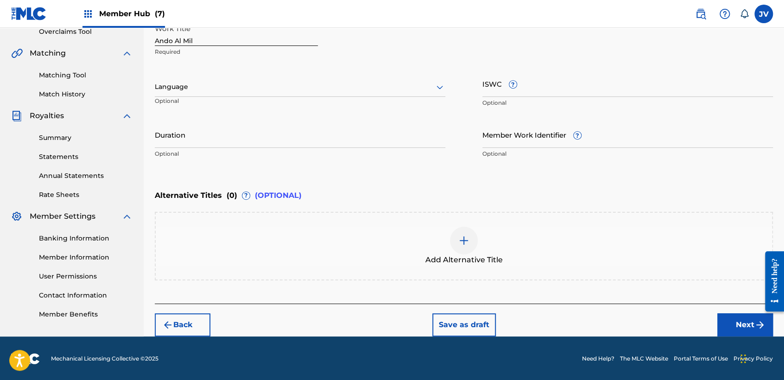
click at [345, 102] on div "Language Optional" at bounding box center [300, 91] width 290 height 42
click at [340, 95] on div "Language" at bounding box center [300, 86] width 290 height 19
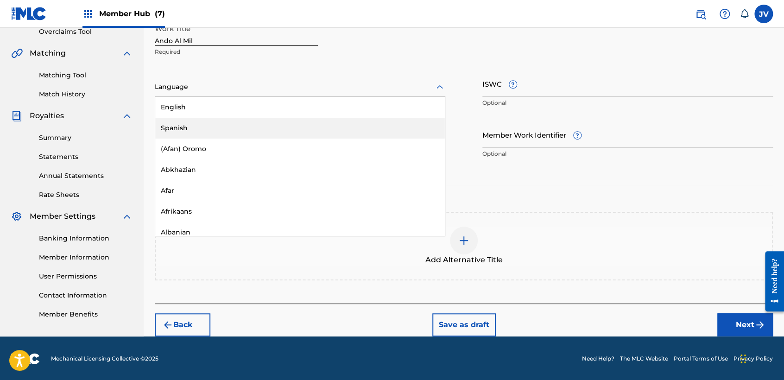
click at [288, 130] on div "Spanish" at bounding box center [299, 128] width 289 height 21
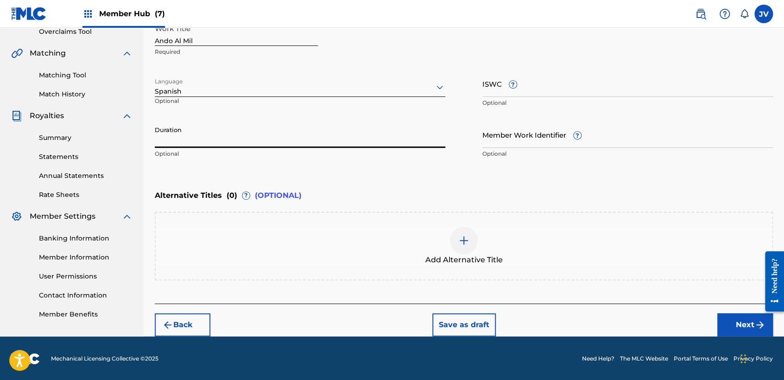
click at [288, 130] on input "Duration" at bounding box center [300, 134] width 290 height 26
type input "02:51"
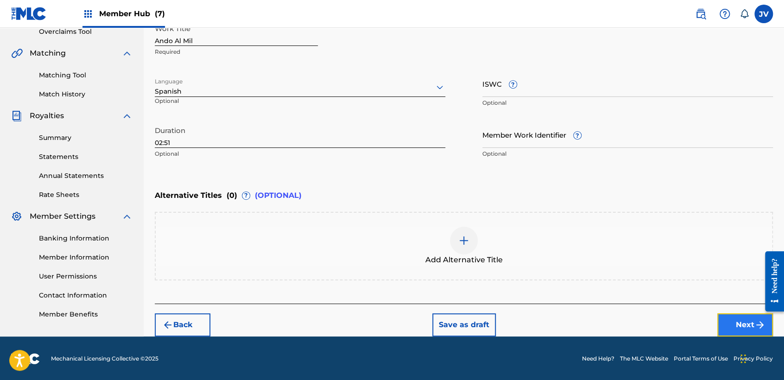
click at [735, 325] on button "Next" at bounding box center [745, 324] width 56 height 23
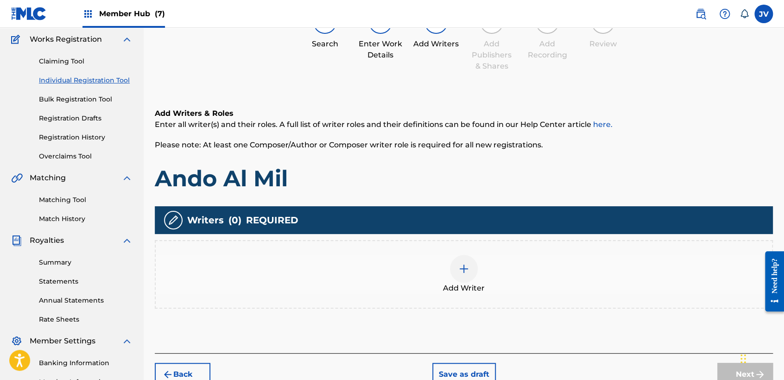
scroll to position [93, 0]
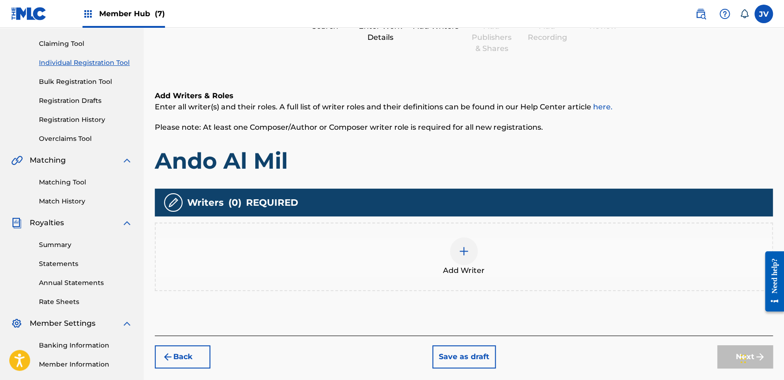
click at [452, 253] on div at bounding box center [464, 251] width 28 height 28
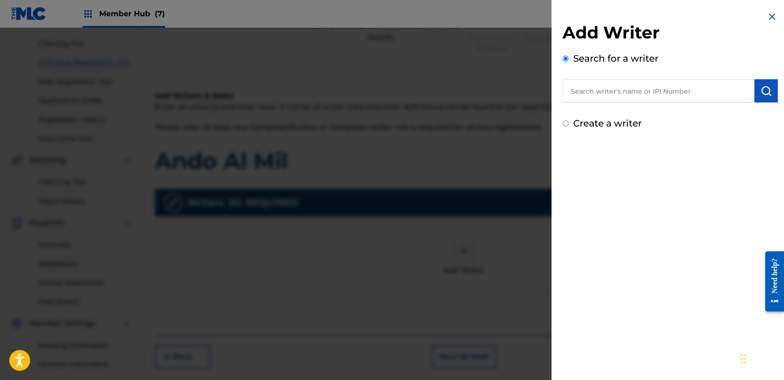
click at [563, 123] on input "Create a writer" at bounding box center [565, 123] width 6 height 6
radio input "false"
radio input "true"
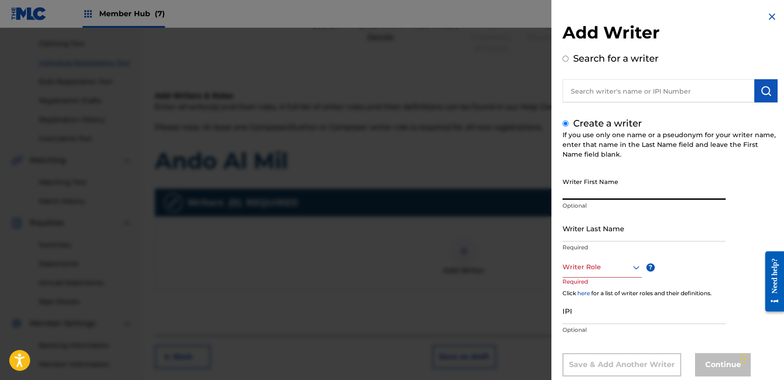
click at [600, 174] on input "Writer First Name" at bounding box center [643, 186] width 163 height 26
type input "[PERSON_NAME]"
click at [655, 226] on input "Writer Last Name" at bounding box center [643, 228] width 163 height 26
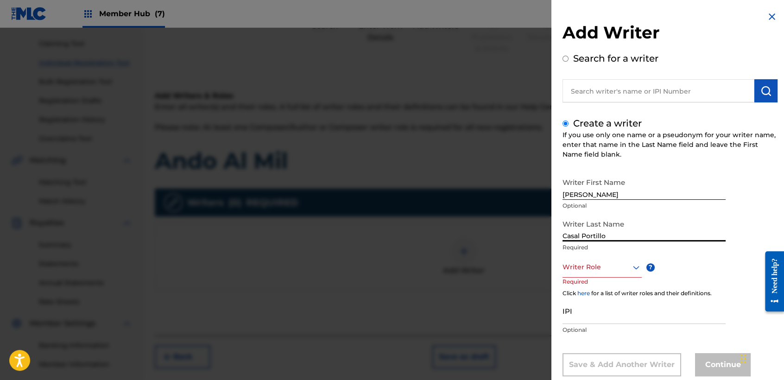
type input "Casal Portillo"
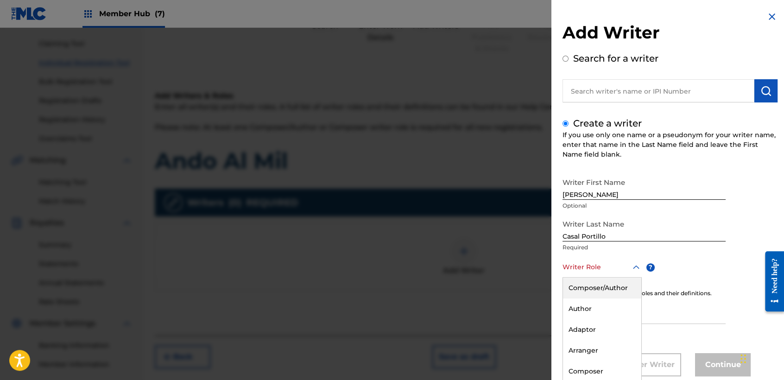
scroll to position [21, 0]
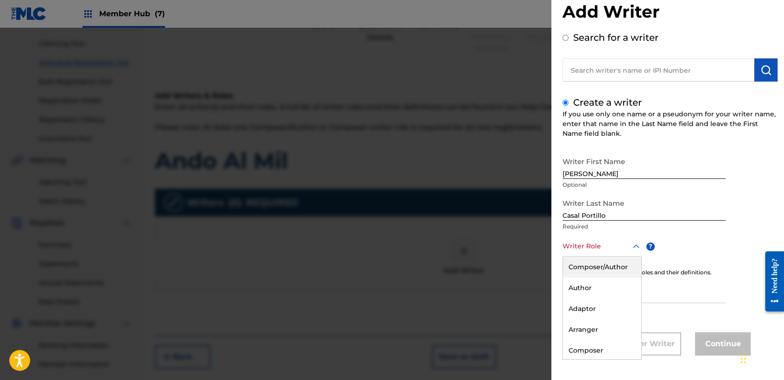
click at [625, 257] on div "8 results available. Use Up and Down to choose options, press Enter to select t…" at bounding box center [601, 246] width 79 height 21
click at [626, 265] on div "Composer/Author" at bounding box center [602, 267] width 78 height 21
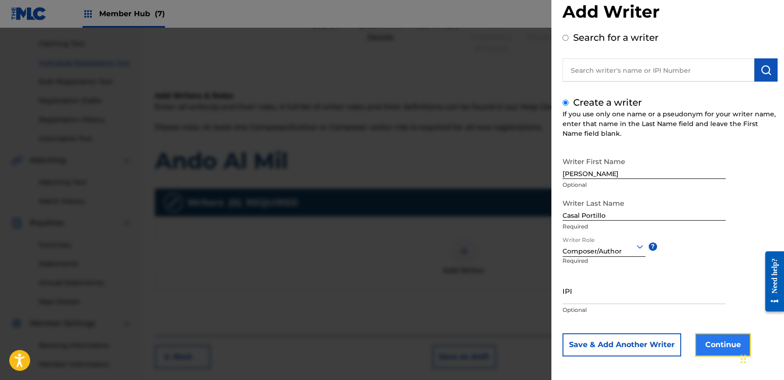
click at [718, 348] on button "Continue" at bounding box center [723, 344] width 56 height 23
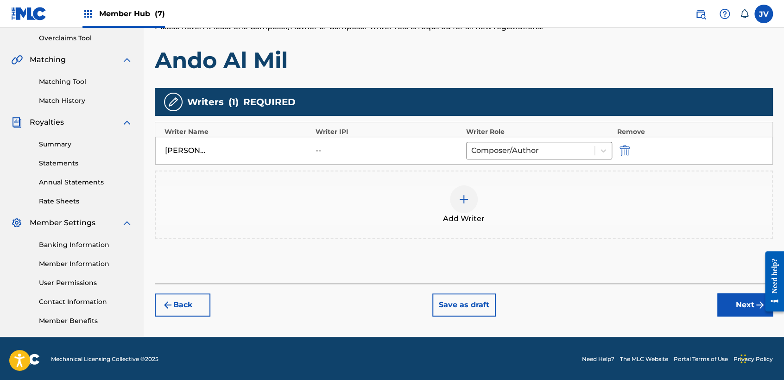
scroll to position [194, 0]
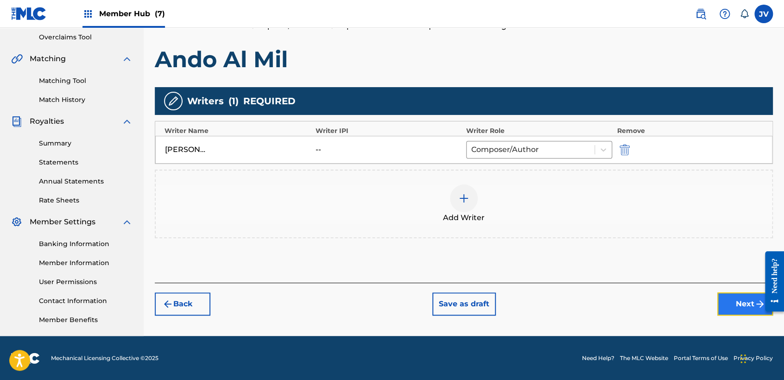
click at [724, 295] on button "Next" at bounding box center [745, 303] width 56 height 23
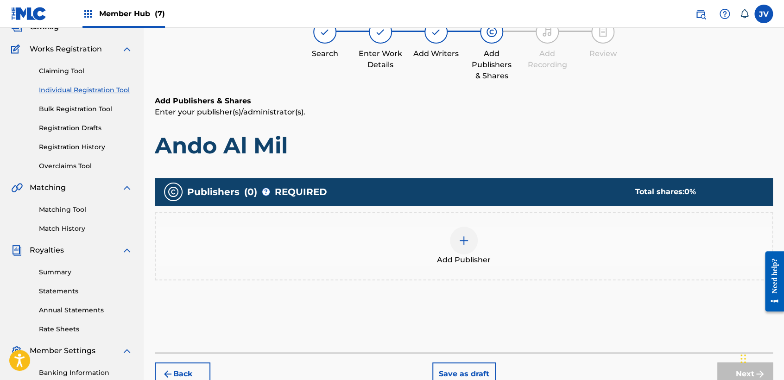
scroll to position [41, 0]
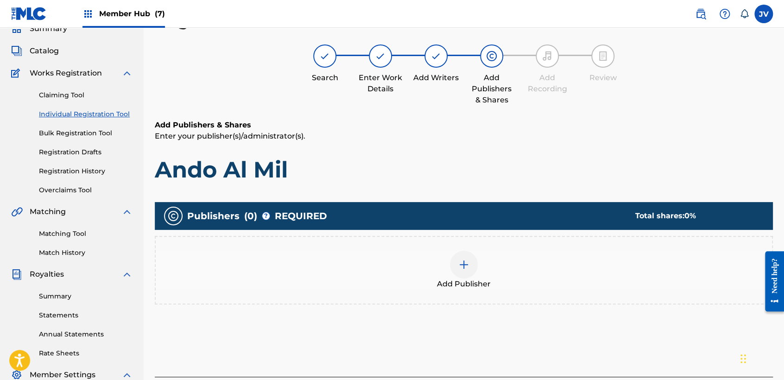
click at [456, 283] on span "Add Publisher" at bounding box center [464, 283] width 54 height 11
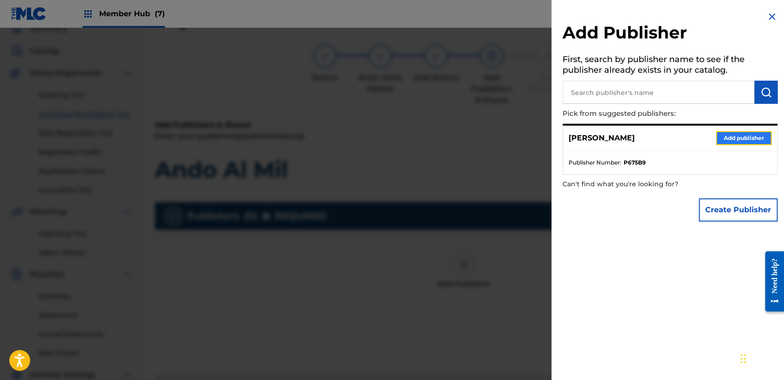
click at [745, 141] on button "Add publisher" at bounding box center [744, 138] width 56 height 14
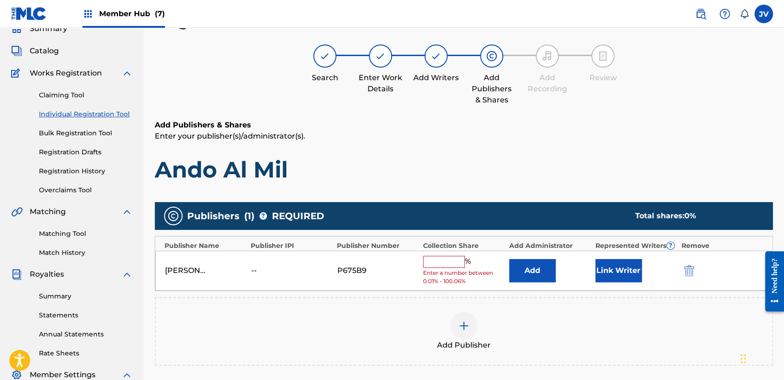
click at [456, 269] on span "Enter a number between 0.01% - 100.06%" at bounding box center [464, 277] width 82 height 17
click at [467, 252] on div "[PERSON_NAME] -- P675B9 % Enter a number between 0.01% - 100.06% Add Link Writer" at bounding box center [463, 271] width 617 height 40
click at [444, 259] on input "text" at bounding box center [444, 262] width 42 height 12
type input "100"
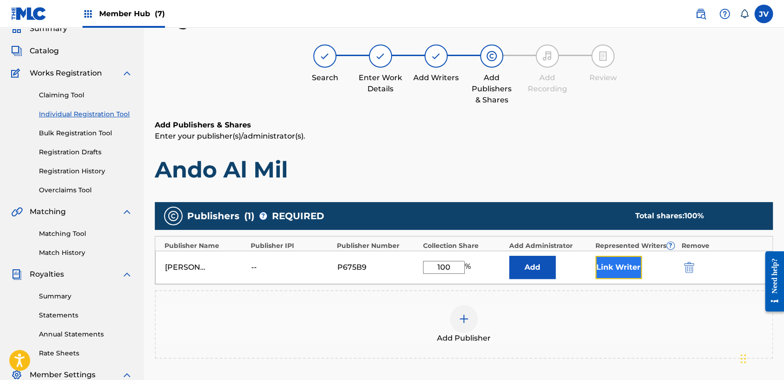
click at [640, 264] on button "Link Writer" at bounding box center [618, 267] width 46 height 23
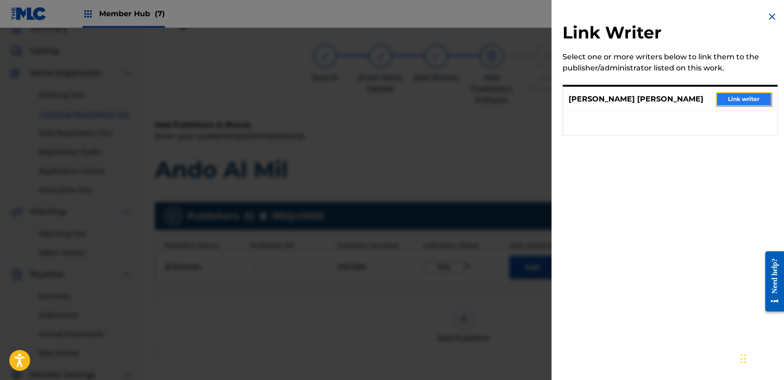
click at [736, 96] on button "Link writer" at bounding box center [744, 99] width 56 height 14
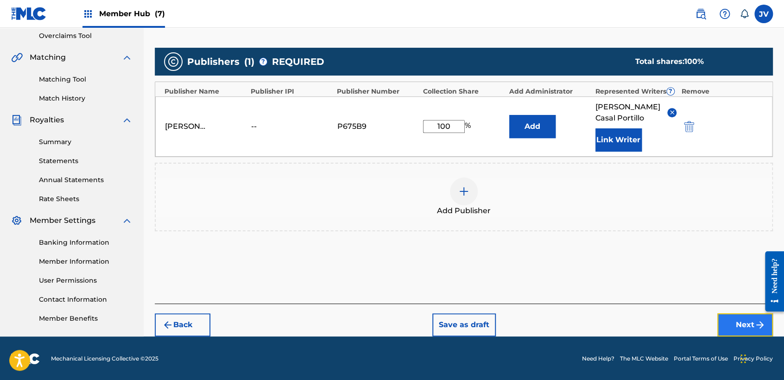
click at [727, 322] on button "Next" at bounding box center [745, 324] width 56 height 23
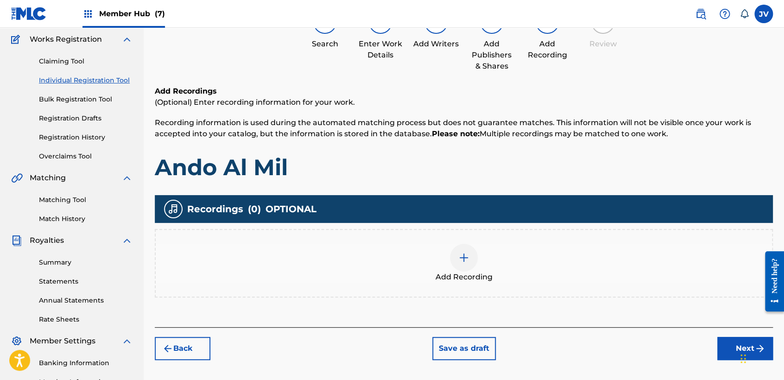
scroll to position [93, 0]
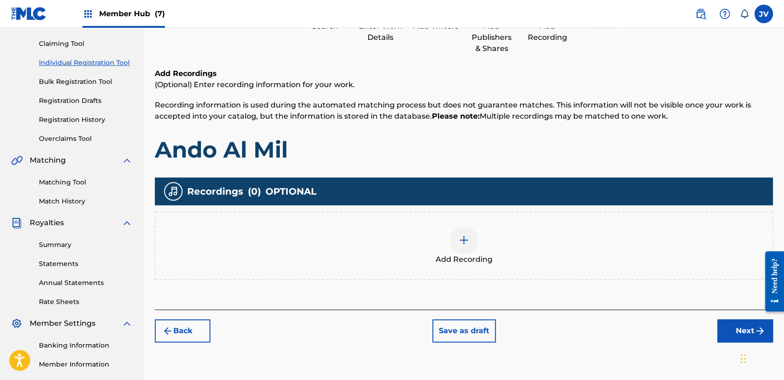
click at [463, 246] on div at bounding box center [464, 240] width 28 height 28
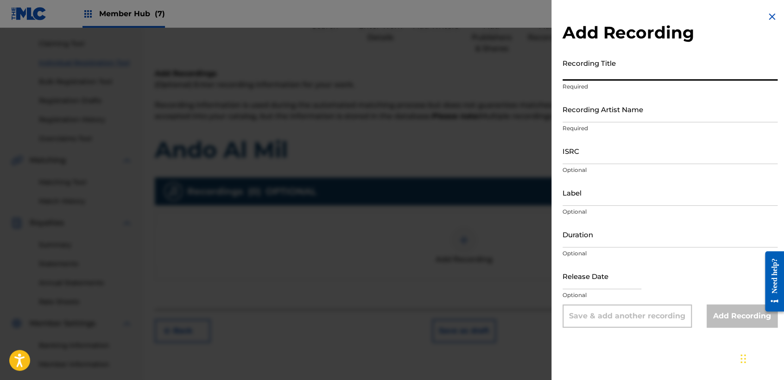
drag, startPoint x: 586, startPoint y: 87, endPoint x: 599, endPoint y: 61, distance: 28.8
paste input "Ando Al Mil"
type input "Ando Al Mil"
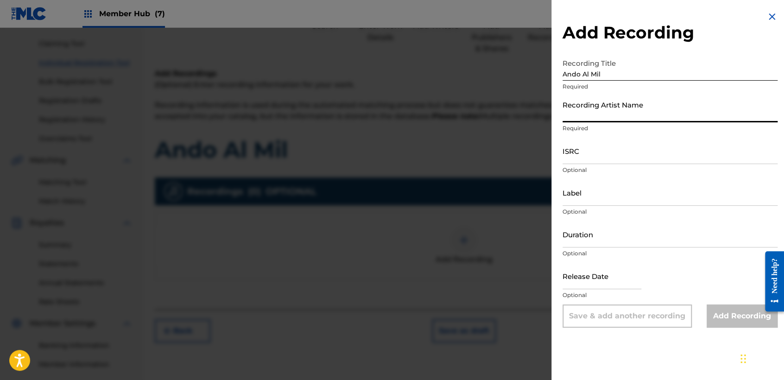
click at [627, 116] on input "Recording Artist Name" at bounding box center [669, 109] width 215 height 26
type input "Clase Personal"
type input "JB MUSIC"
type input "03:27"
type input "[DATE]"
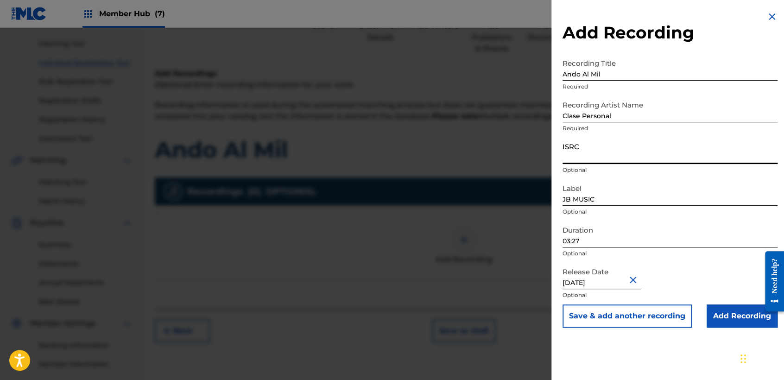
click at [620, 153] on input "ISRC" at bounding box center [669, 151] width 215 height 26
paste input "TCAHJ2358012"
type input "TCAHJ2358012"
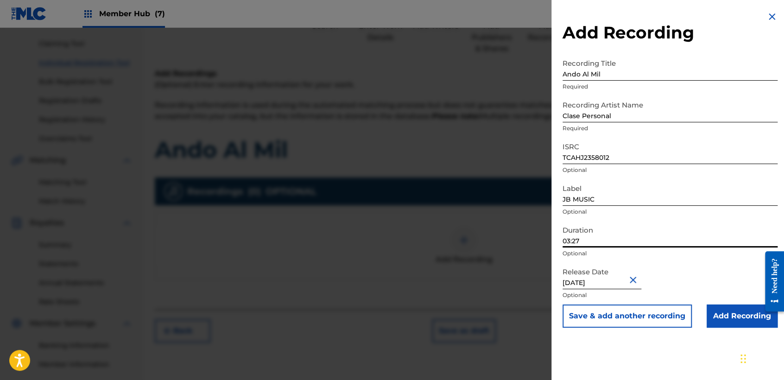
click at [603, 236] on input "03:27" at bounding box center [669, 234] width 215 height 26
type input "02:51"
click at [634, 284] on button "Close" at bounding box center [634, 279] width 14 height 28
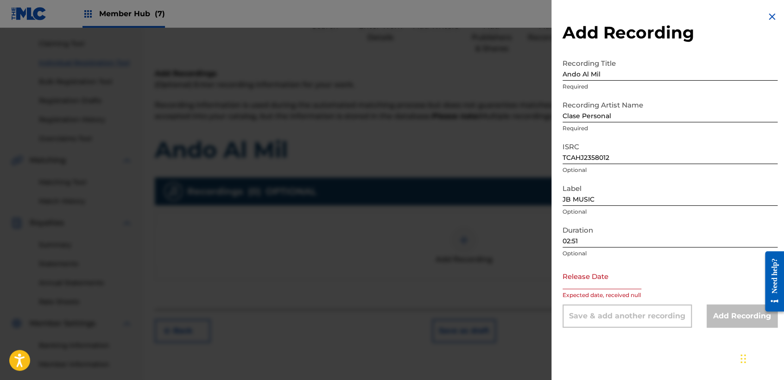
click at [615, 283] on input "text" at bounding box center [601, 276] width 79 height 26
select select "8"
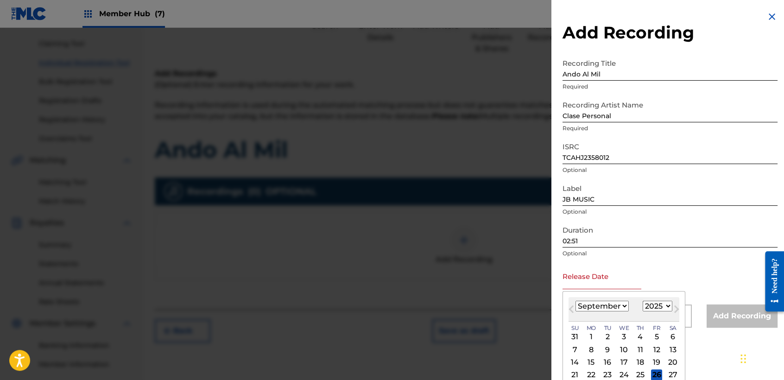
drag, startPoint x: 654, startPoint y: 305, endPoint x: 654, endPoint y: 299, distance: 6.0
click at [654, 305] on select "1899 1900 1901 1902 1903 1904 1905 1906 1907 1908 1909 1910 1911 1912 1913 1914…" at bounding box center [657, 306] width 30 height 11
select select "2023"
click at [642, 301] on select "1899 1900 1901 1902 1903 1904 1905 1906 1907 1908 1909 1910 1911 1912 1913 1914…" at bounding box center [657, 306] width 30 height 11
click at [587, 348] on div "4" at bounding box center [590, 349] width 11 height 11
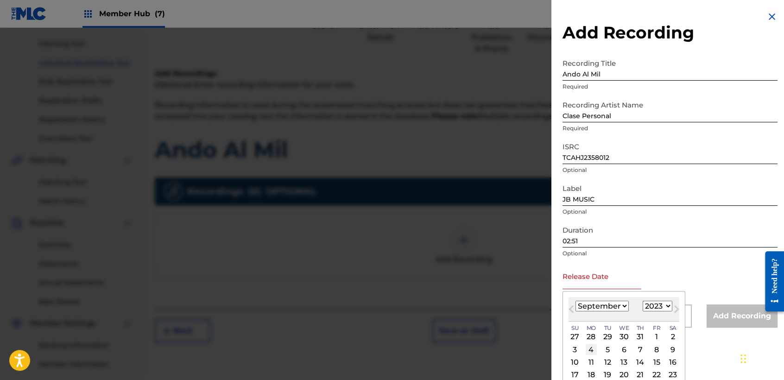
type input "[DATE]"
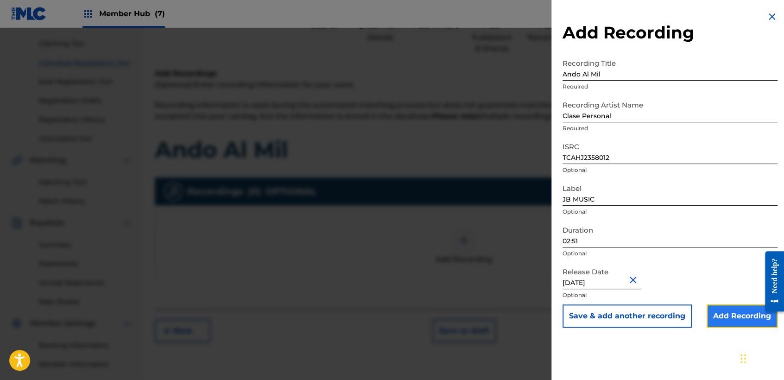
click at [711, 315] on input "Add Recording" at bounding box center [741, 315] width 71 height 23
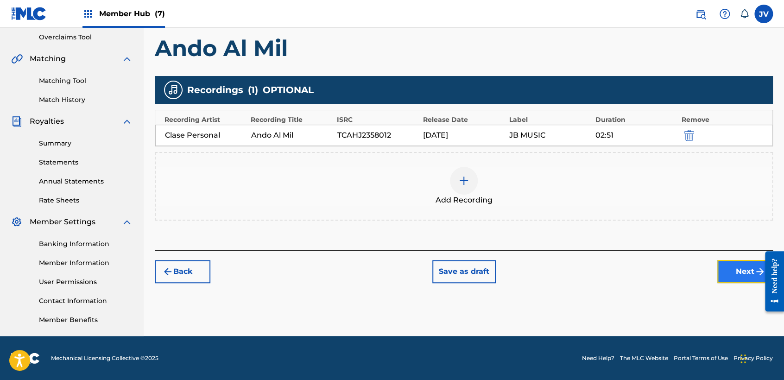
click at [729, 273] on button "Next" at bounding box center [745, 271] width 56 height 23
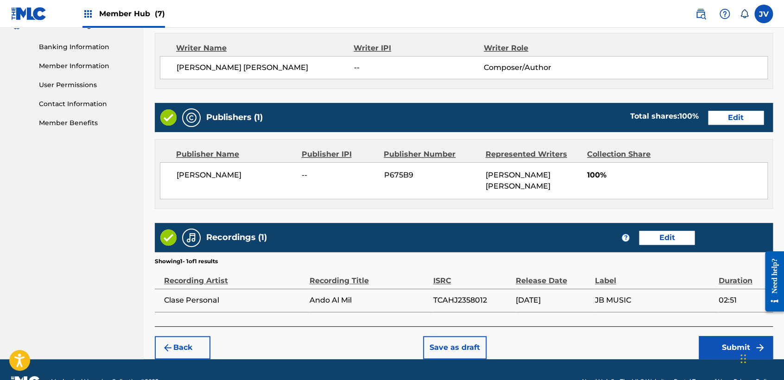
scroll to position [414, 0]
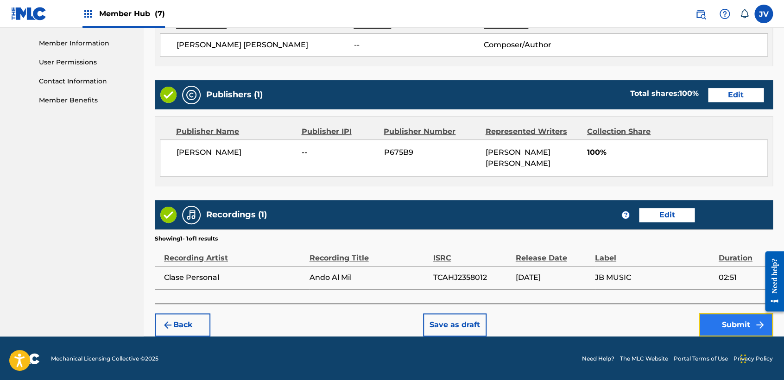
click at [746, 322] on button "Submit" at bounding box center [735, 324] width 74 height 23
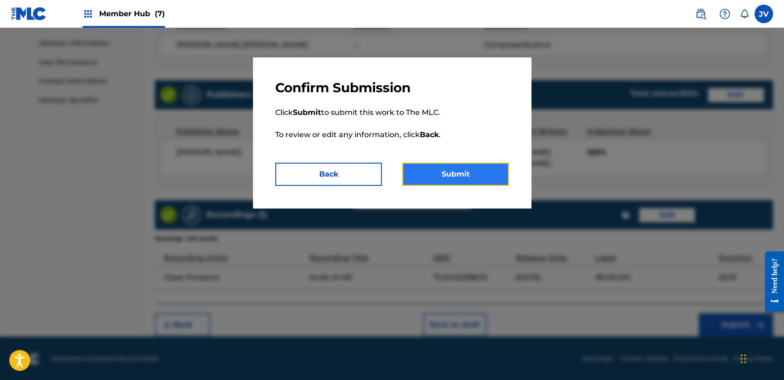
click at [453, 175] on button "Submit" at bounding box center [455, 174] width 107 height 23
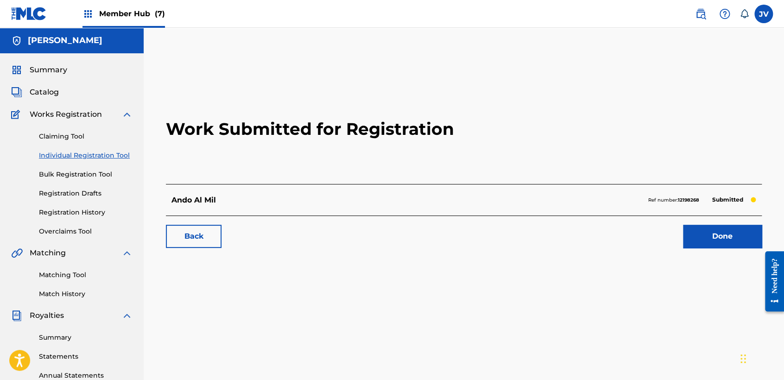
click at [100, 152] on link "Individual Registration Tool" at bounding box center [86, 156] width 94 height 10
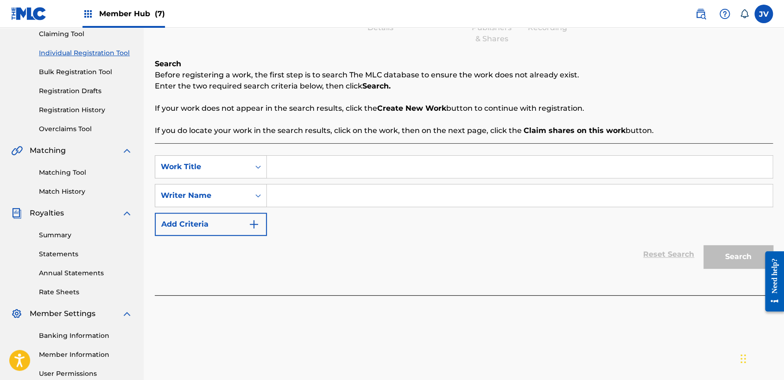
scroll to position [103, 0]
click at [281, 162] on input "Search Form" at bounding box center [519, 166] width 505 height 22
type input "El [PERSON_NAME]"
click at [334, 210] on div "SearchWithCriteria993e2ad7-5b6b-4ee0-ad46-4fa674133f95 Work Title El [PERSON_NA…" at bounding box center [464, 195] width 618 height 81
click at [341, 198] on input "Search Form" at bounding box center [519, 195] width 505 height 22
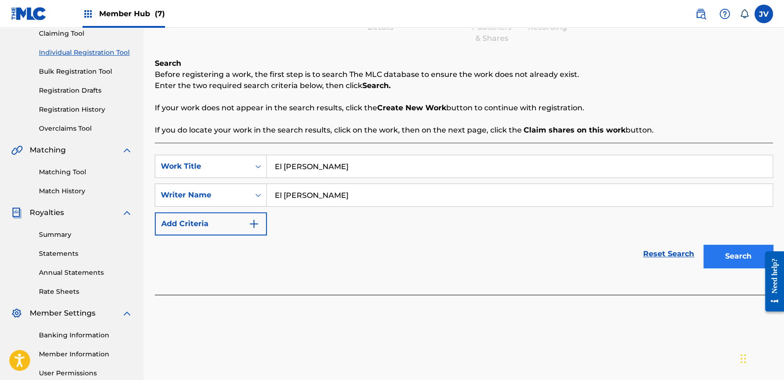
type input "El [PERSON_NAME]"
click at [748, 247] on button "Search" at bounding box center [737, 256] width 69 height 23
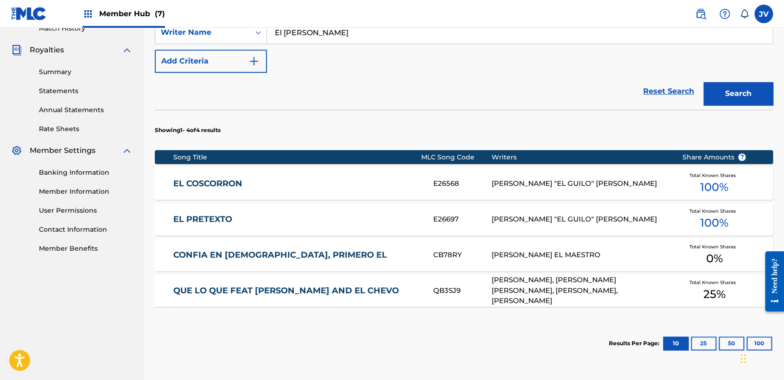
scroll to position [350, 0]
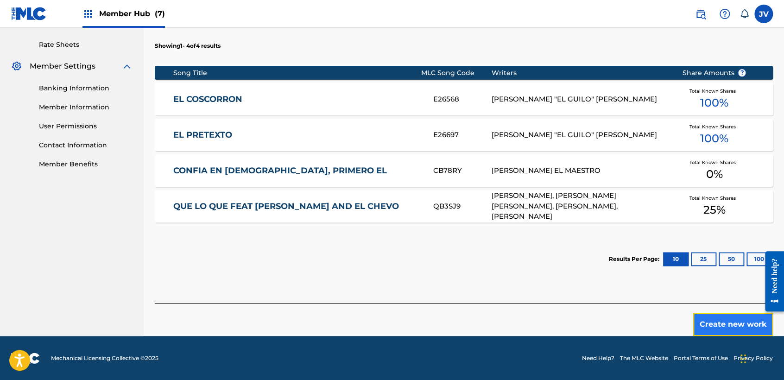
click at [743, 327] on button "Create new work" at bounding box center [733, 324] width 80 height 23
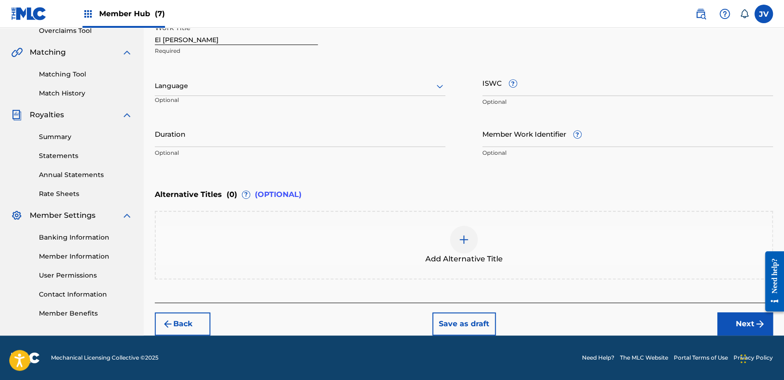
scroll to position [200, 0]
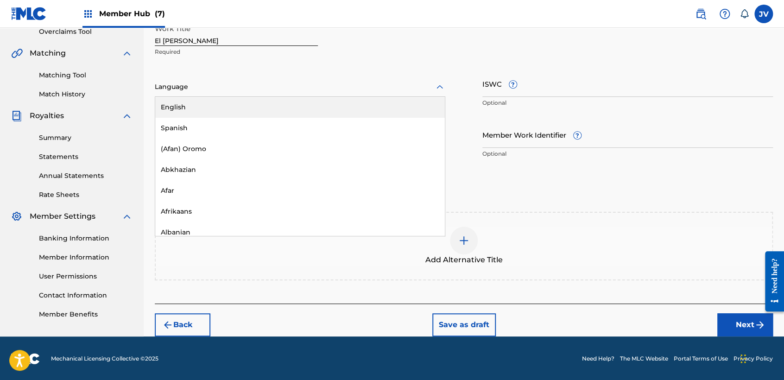
click at [347, 90] on div at bounding box center [300, 87] width 290 height 12
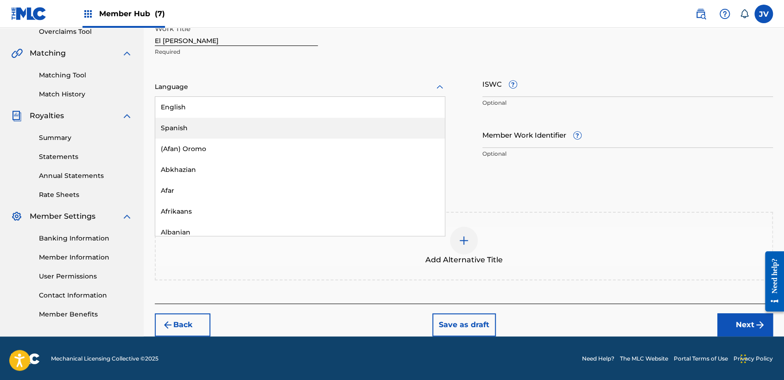
click at [280, 127] on div "Spanish" at bounding box center [299, 128] width 289 height 21
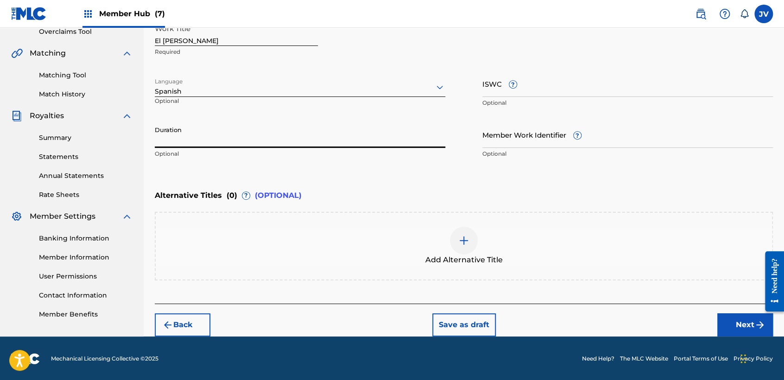
click at [280, 127] on input "Duration" at bounding box center [300, 134] width 290 height 26
type input "03:15"
click at [730, 332] on button "Next" at bounding box center [745, 324] width 56 height 23
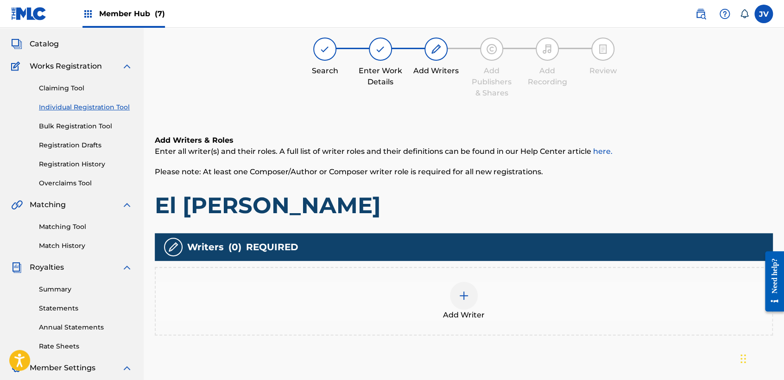
scroll to position [194, 0]
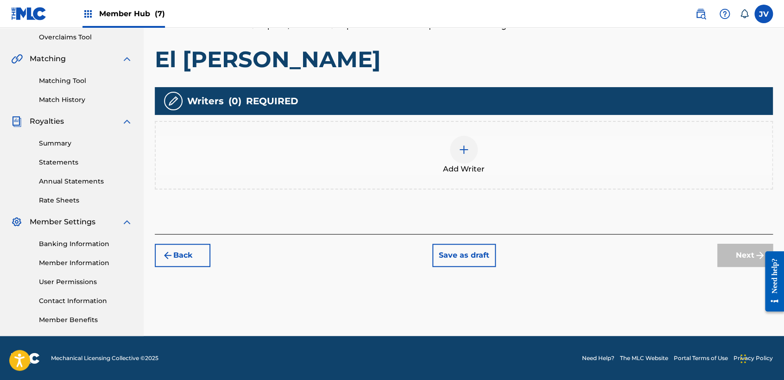
click at [462, 169] on span "Add Writer" at bounding box center [464, 169] width 42 height 11
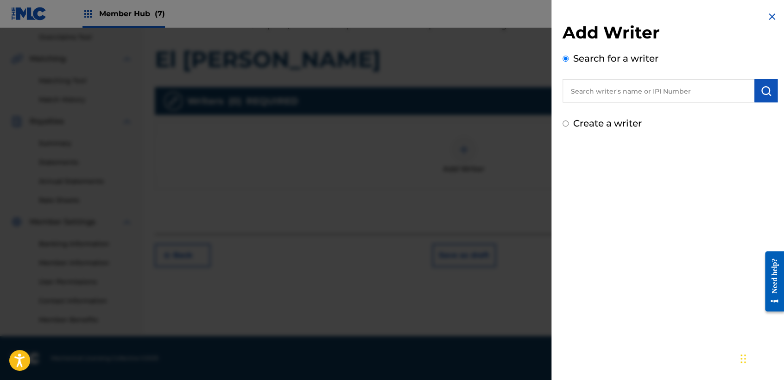
click at [566, 124] on input "Create a writer" at bounding box center [565, 123] width 6 height 6
radio input "false"
radio input "true"
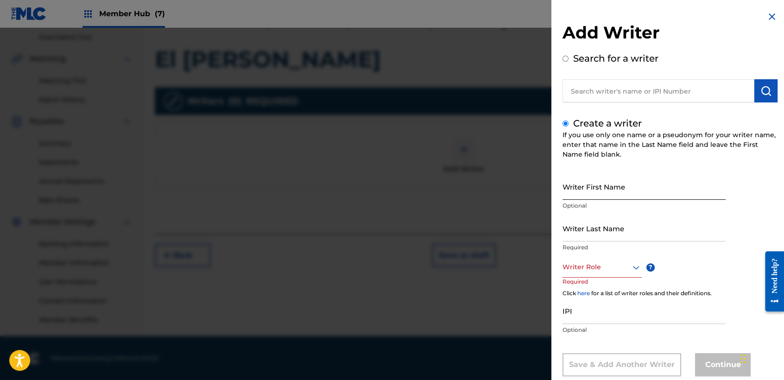
click at [589, 187] on input "Writer First Name" at bounding box center [643, 186] width 163 height 26
type input "[PERSON_NAME]"
click at [587, 212] on div "Writer First Name [PERSON_NAME] Optional" at bounding box center [643, 194] width 163 height 42
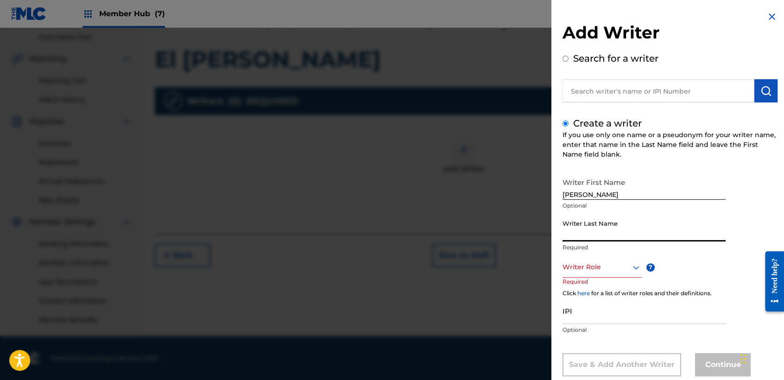
click at [591, 231] on input "Writer Last Name" at bounding box center [643, 228] width 163 height 26
drag, startPoint x: 592, startPoint y: 226, endPoint x: 585, endPoint y: 234, distance: 10.9
click at [585, 234] on input "Writer Last Name" at bounding box center [643, 228] width 163 height 26
type input "Casal Portillo"
click at [622, 274] on div "Writer Role" at bounding box center [601, 267] width 79 height 21
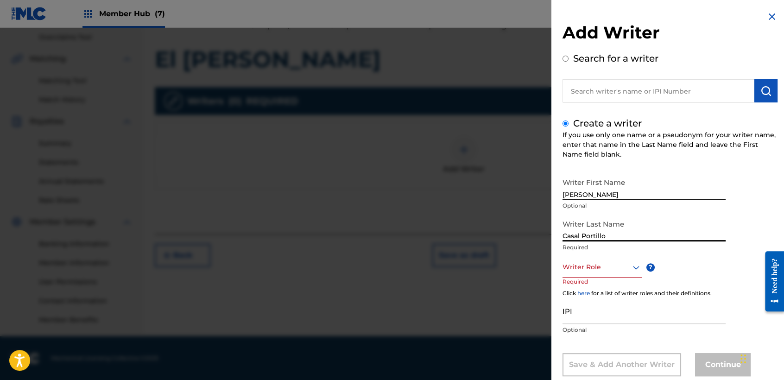
scroll to position [21, 0]
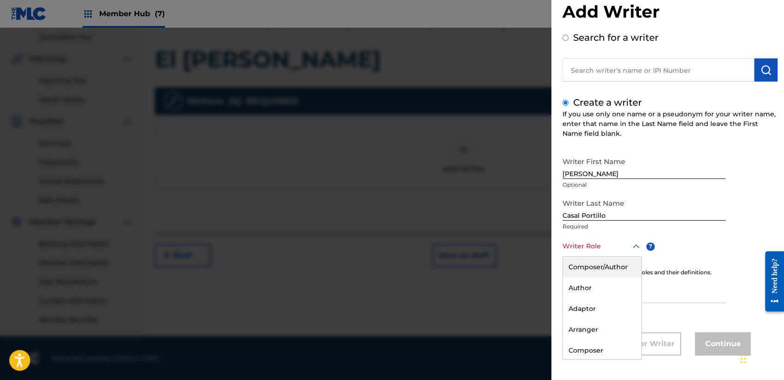
click at [616, 270] on div "Composer/Author" at bounding box center [602, 267] width 78 height 21
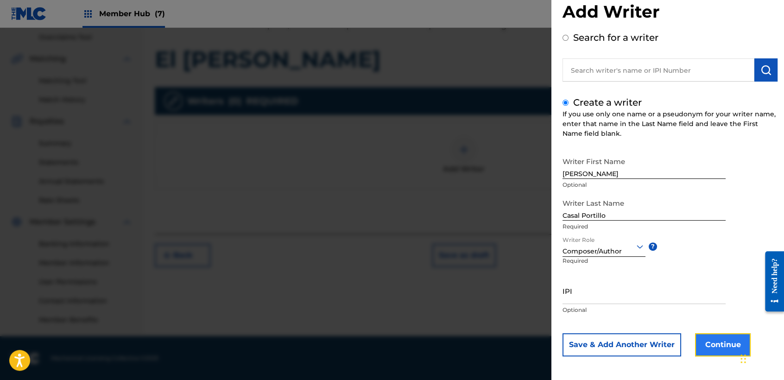
click at [717, 344] on button "Continue" at bounding box center [723, 344] width 56 height 23
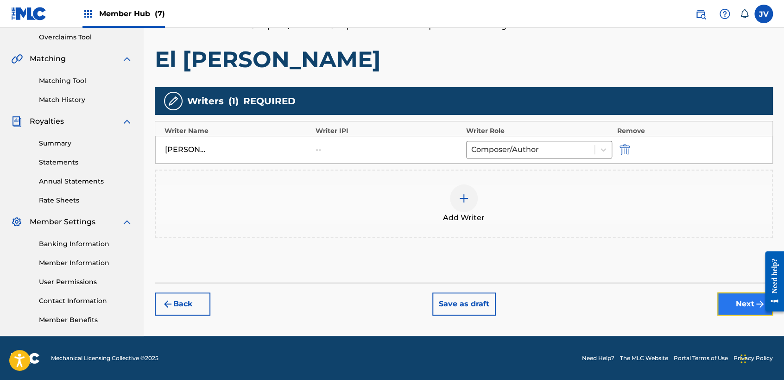
click at [734, 307] on button "Next" at bounding box center [745, 303] width 56 height 23
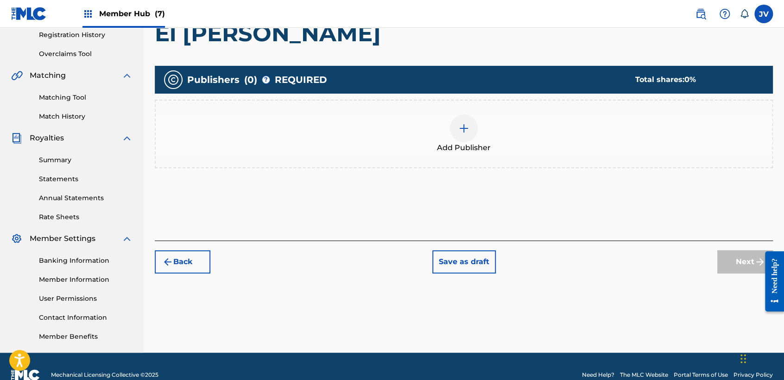
scroll to position [194, 0]
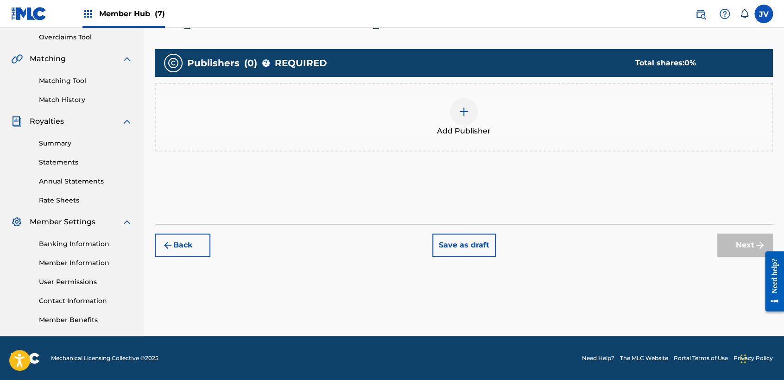
click at [451, 110] on div "Add Publisher" at bounding box center [464, 117] width 616 height 39
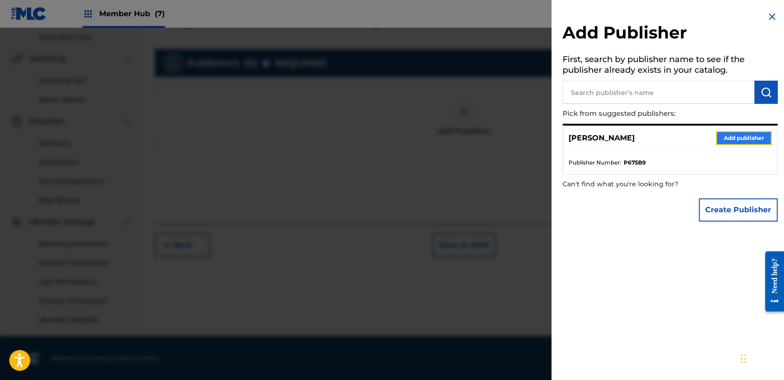
click at [752, 133] on button "Add publisher" at bounding box center [744, 138] width 56 height 14
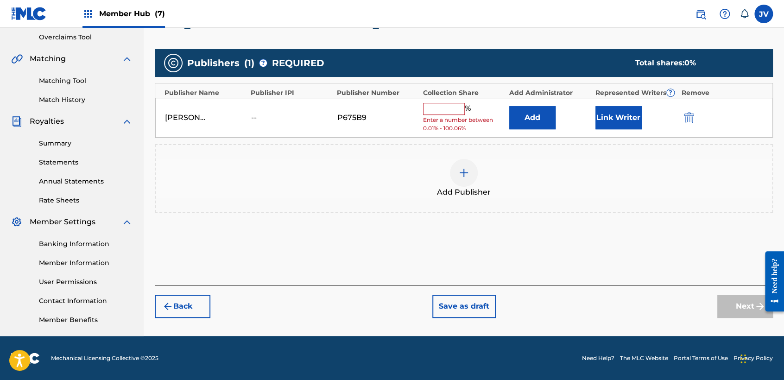
drag, startPoint x: 452, startPoint y: 104, endPoint x: 458, endPoint y: 110, distance: 8.8
click at [452, 104] on input "text" at bounding box center [444, 109] width 42 height 12
type input "100"
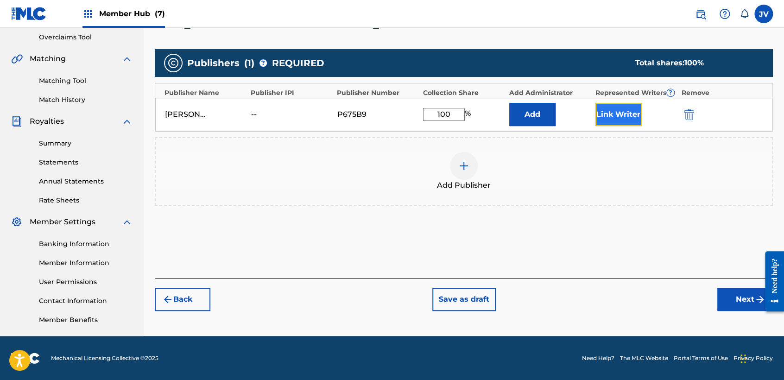
click at [619, 122] on button "Link Writer" at bounding box center [618, 114] width 46 height 23
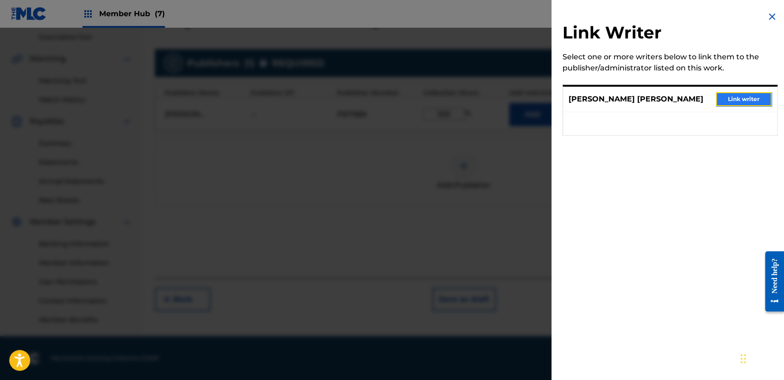
click at [748, 101] on button "Link writer" at bounding box center [744, 99] width 56 height 14
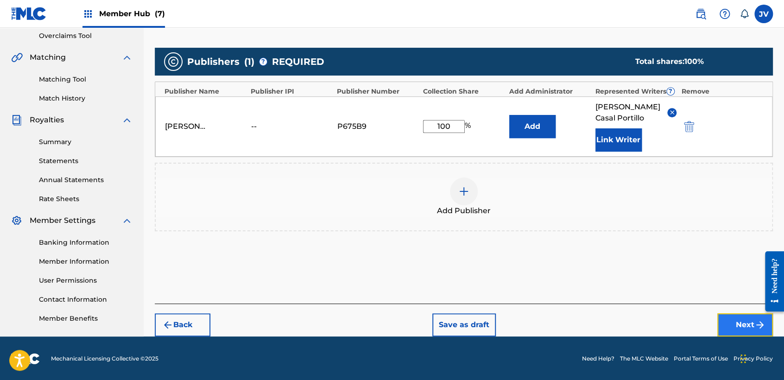
click at [736, 320] on button "Next" at bounding box center [745, 324] width 56 height 23
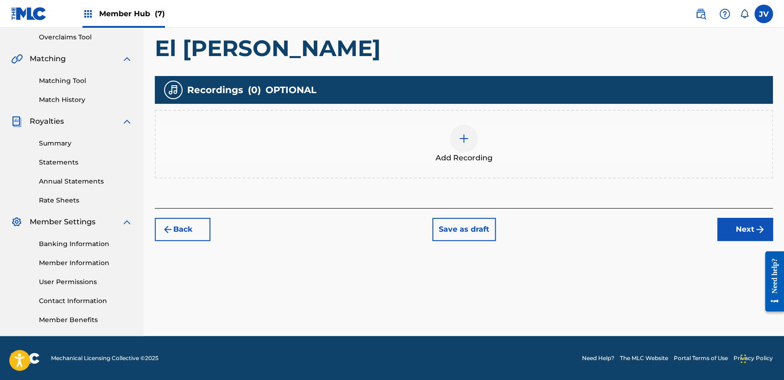
click at [474, 134] on div at bounding box center [464, 139] width 28 height 28
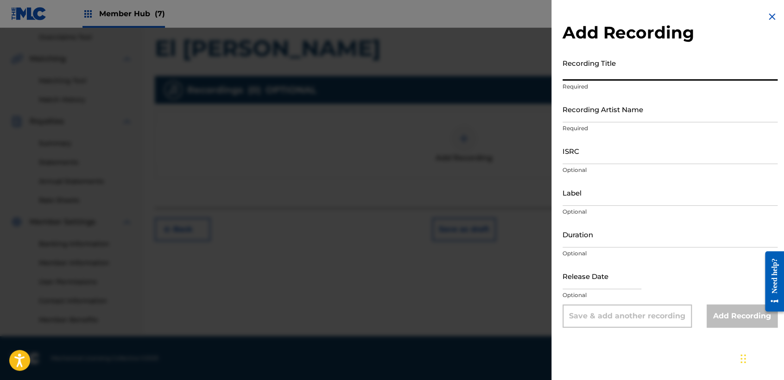
paste input "TCAHJ2358012"
type input "TCAHJ2358012"
click at [612, 146] on input "ISRC" at bounding box center [669, 151] width 215 height 26
drag, startPoint x: 623, startPoint y: 76, endPoint x: 371, endPoint y: 73, distance: 252.0
click at [377, 75] on div "Add Recording Recording Title TCAHJ2358012 Required Recording Artist Name Requi…" at bounding box center [392, 204] width 784 height 352
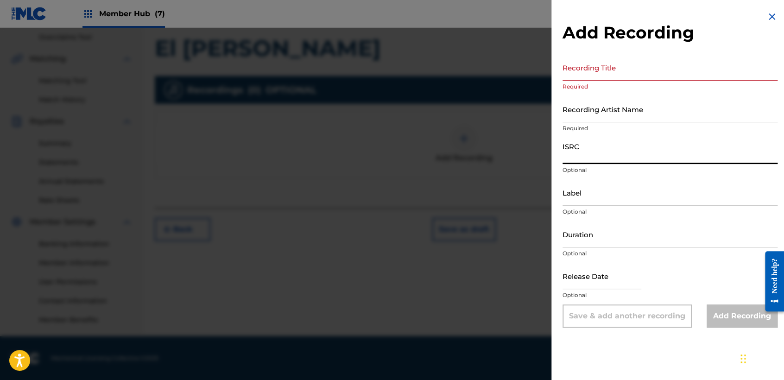
paste input "TCAHO2393863"
type input "TCAHO2393863"
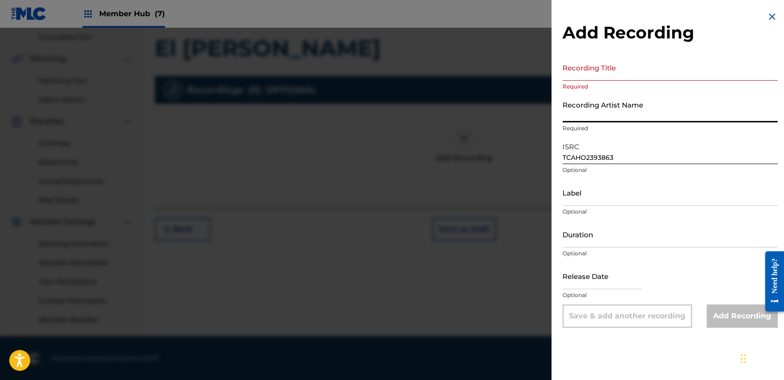
drag, startPoint x: 604, startPoint y: 121, endPoint x: 606, endPoint y: 108, distance: 13.6
click at [604, 124] on div "Recording Artist Name Required" at bounding box center [669, 117] width 215 height 42
type input "Clase Personal"
type input "JB MUSIC"
type input "02:51"
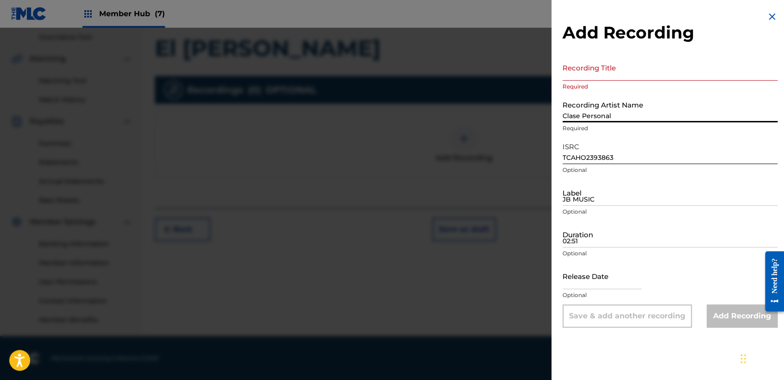
type input "[DATE]"
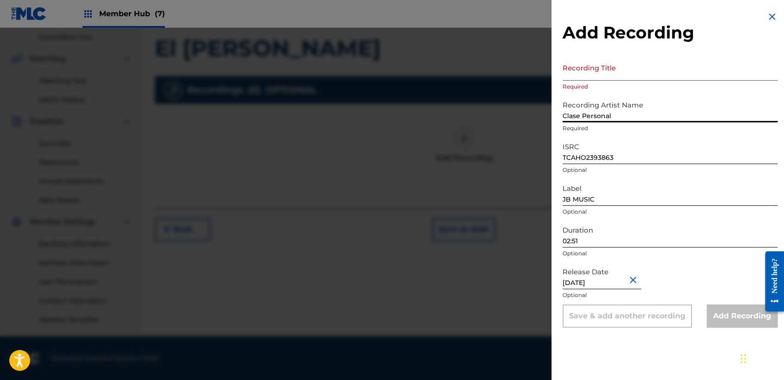
click at [605, 70] on input "Recording Title" at bounding box center [669, 67] width 215 height 26
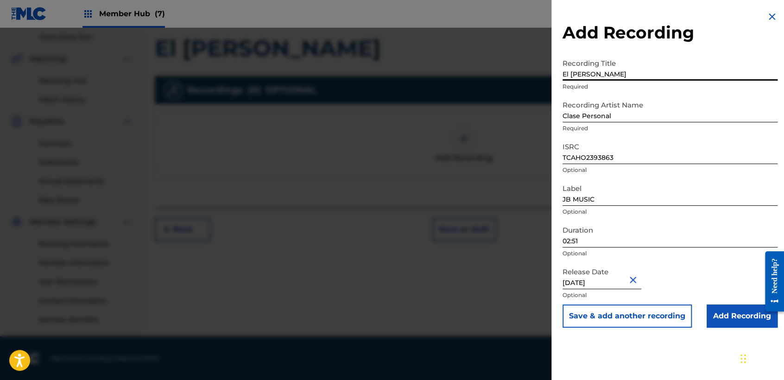
type input "El [PERSON_NAME]"
click at [615, 247] on input "02:51" at bounding box center [669, 234] width 215 height 26
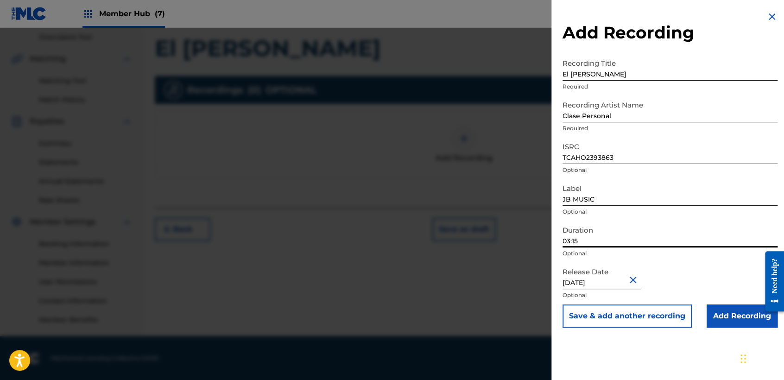
type input "03:15"
click at [613, 277] on input "[DATE]" at bounding box center [601, 276] width 79 height 26
select select "8"
select select "2023"
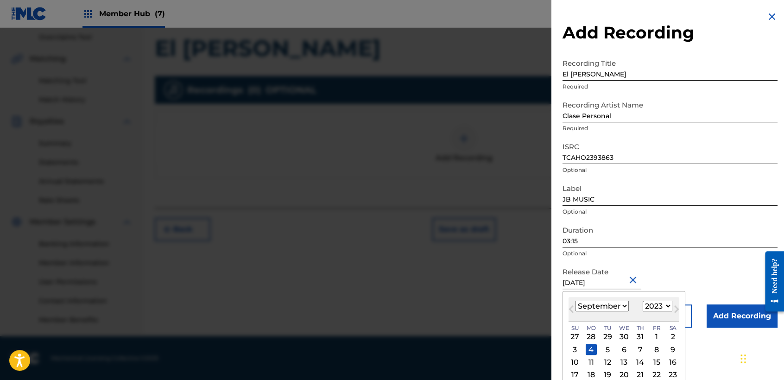
click at [609, 307] on select "January February March April May June July August September October November De…" at bounding box center [601, 306] width 53 height 11
select select "10"
click at [575, 301] on select "January February March April May June July August September October November De…" at bounding box center [601, 306] width 53 height 11
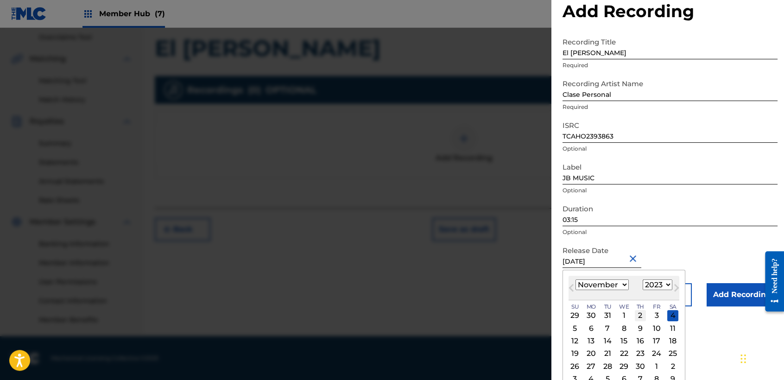
scroll to position [32, 0]
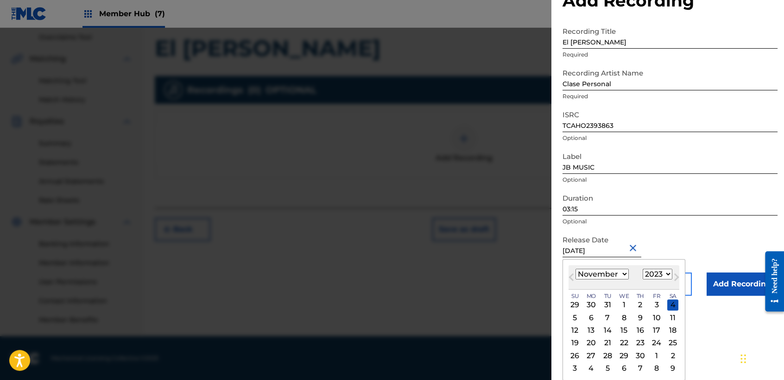
click at [656, 326] on div "17" at bounding box center [656, 330] width 11 height 11
type input "[DATE]"
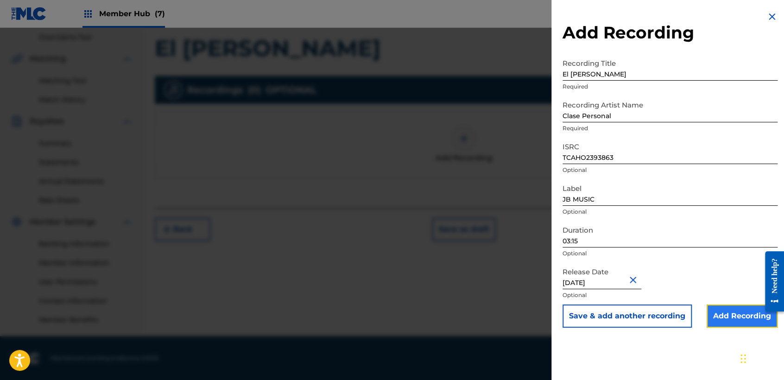
click at [719, 311] on input "Add Recording" at bounding box center [741, 315] width 71 height 23
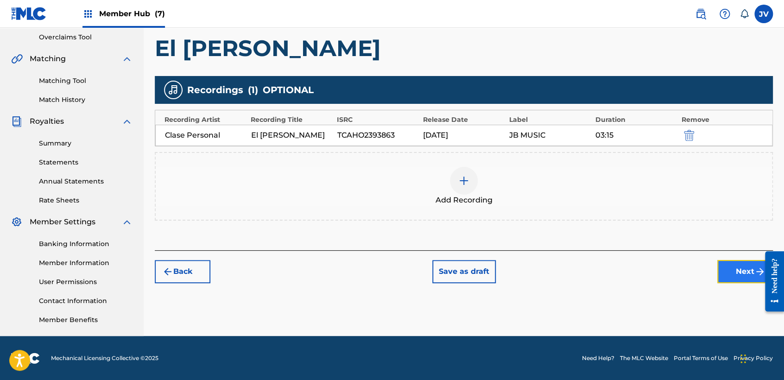
click at [730, 280] on button "Next" at bounding box center [745, 271] width 56 height 23
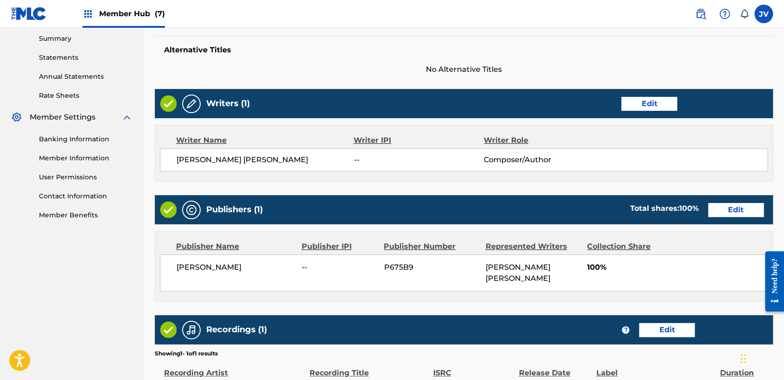
scroll to position [414, 0]
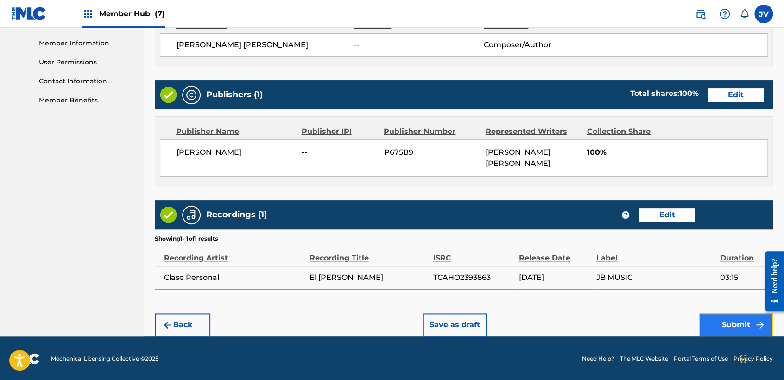
click at [746, 324] on button "Submit" at bounding box center [735, 324] width 74 height 23
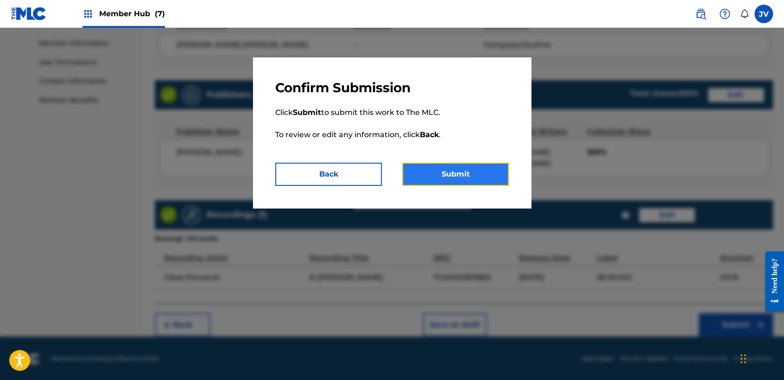
click at [452, 182] on button "Submit" at bounding box center [455, 174] width 107 height 23
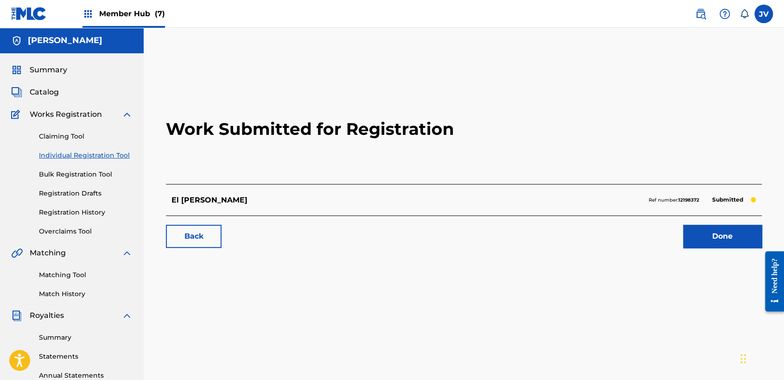
click at [123, 155] on link "Individual Registration Tool" at bounding box center [86, 156] width 94 height 10
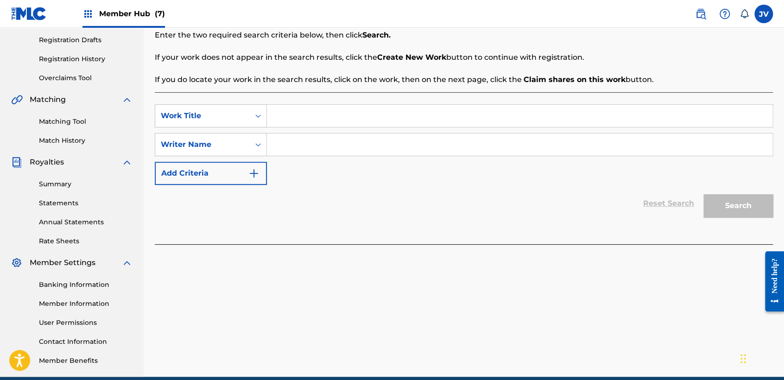
scroll to position [154, 0]
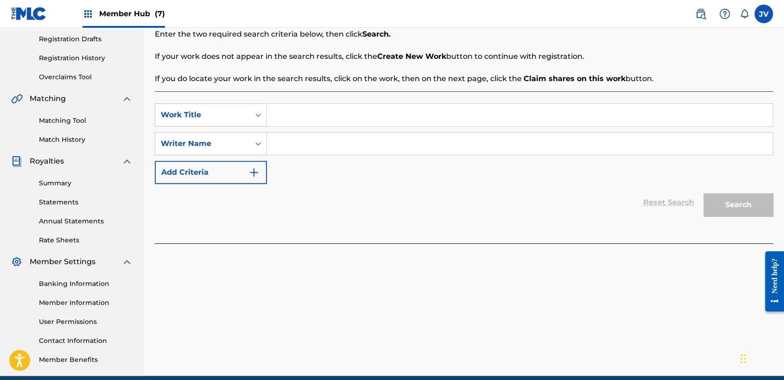
paste input "El Equipon"
type input "El Equipon"
drag, startPoint x: 337, startPoint y: 156, endPoint x: 336, endPoint y: 146, distance: 9.8
paste input "El Equipon"
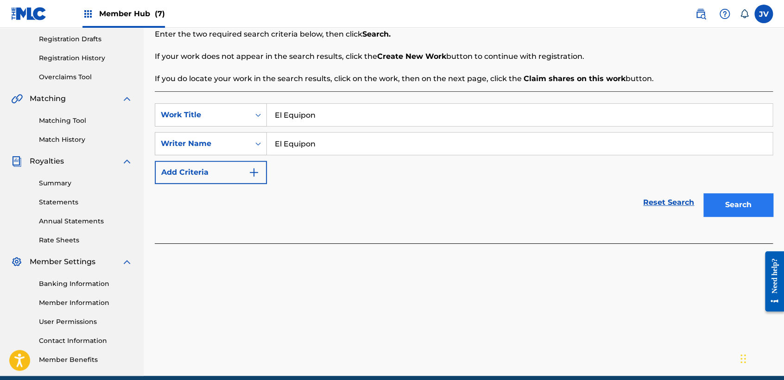
type input "El Equipon"
click at [757, 205] on button "Search" at bounding box center [737, 204] width 69 height 23
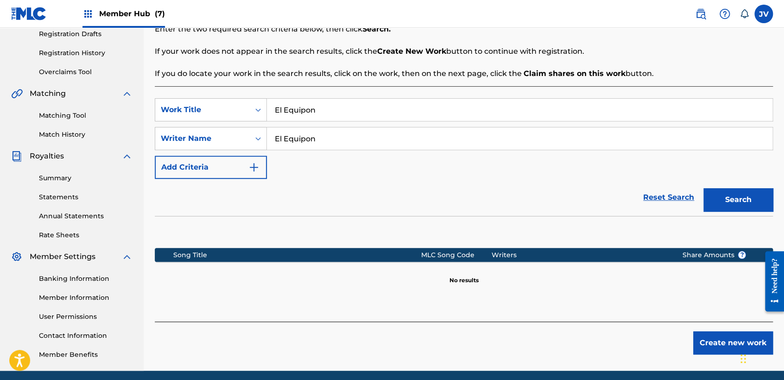
scroll to position [194, 0]
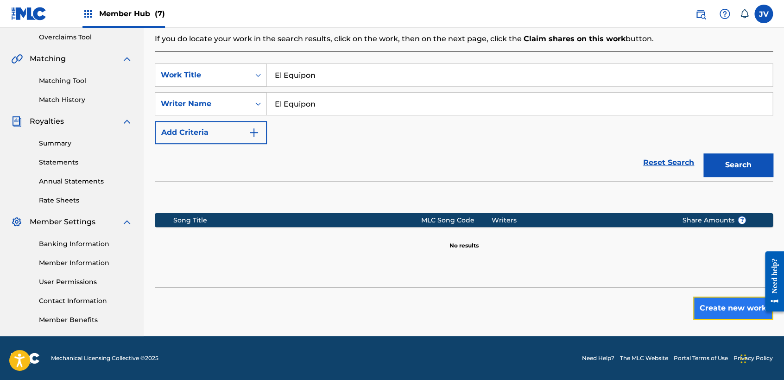
click at [729, 314] on button "Create new work" at bounding box center [733, 307] width 80 height 23
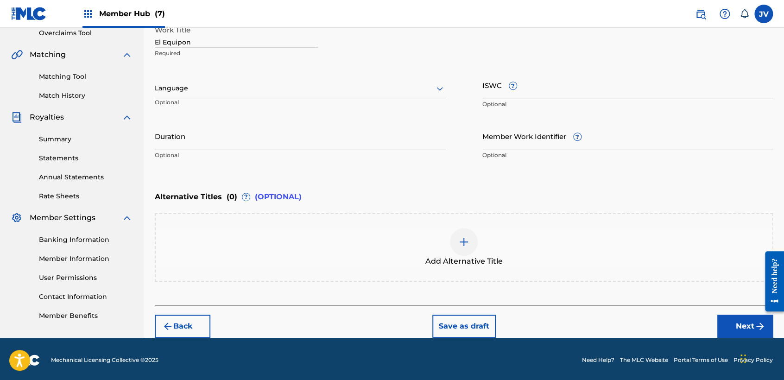
scroll to position [200, 0]
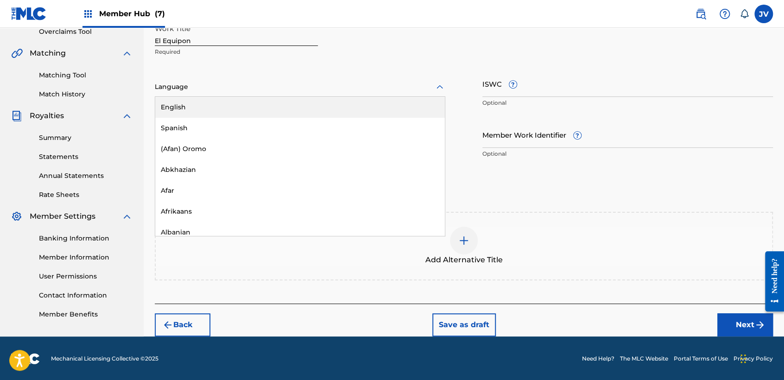
click at [387, 89] on div at bounding box center [300, 87] width 290 height 12
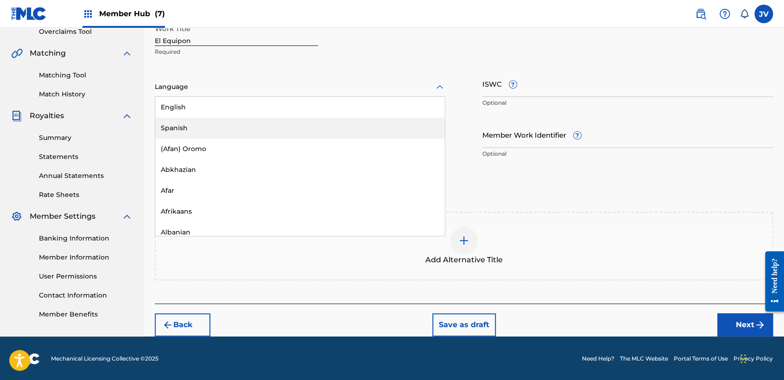
click at [322, 124] on div "Spanish" at bounding box center [299, 128] width 289 height 21
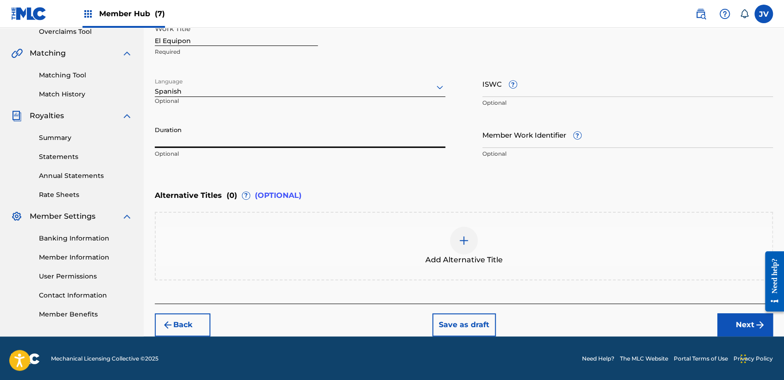
click at [315, 126] on input "Duration" at bounding box center [300, 134] width 290 height 26
type input "02:30"
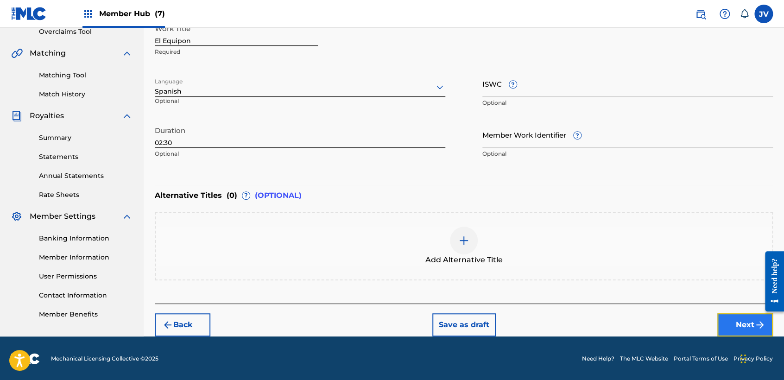
click at [750, 322] on button "Next" at bounding box center [745, 324] width 56 height 23
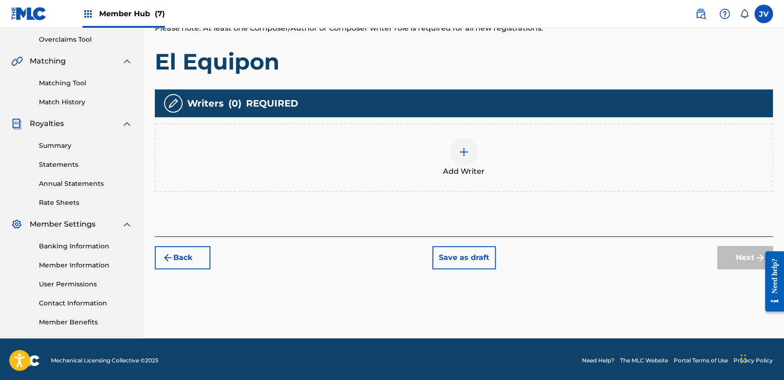
scroll to position [194, 0]
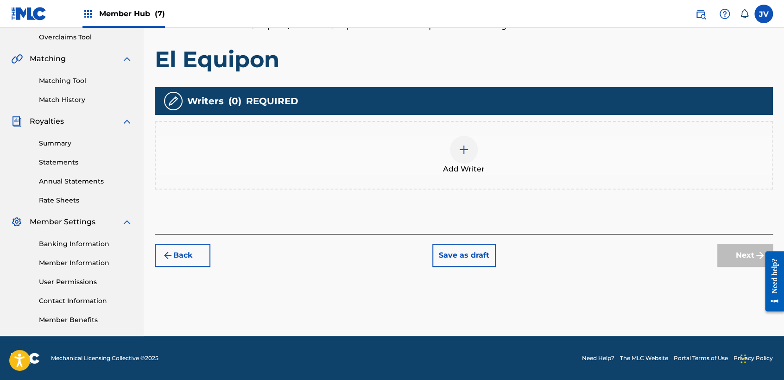
click at [459, 167] on span "Add Writer" at bounding box center [464, 169] width 42 height 11
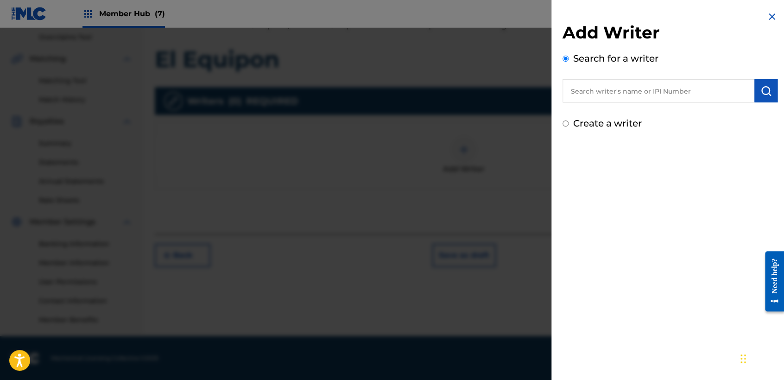
click at [564, 123] on input "Create a writer" at bounding box center [565, 123] width 6 height 6
radio input "false"
radio input "true"
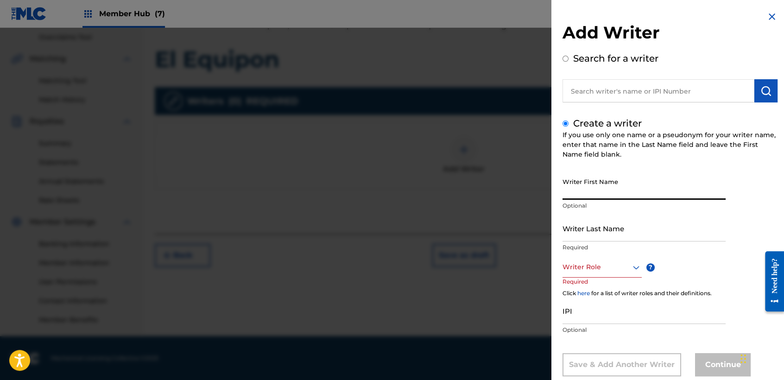
click at [588, 176] on input "Writer First Name" at bounding box center [643, 186] width 163 height 26
type input "[PERSON_NAME]"
click at [652, 217] on input "Writer Last Name" at bounding box center [643, 228] width 163 height 26
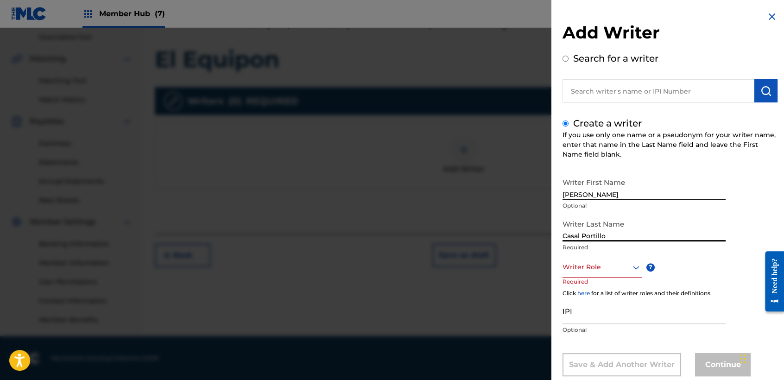
type input "Casal Portillo"
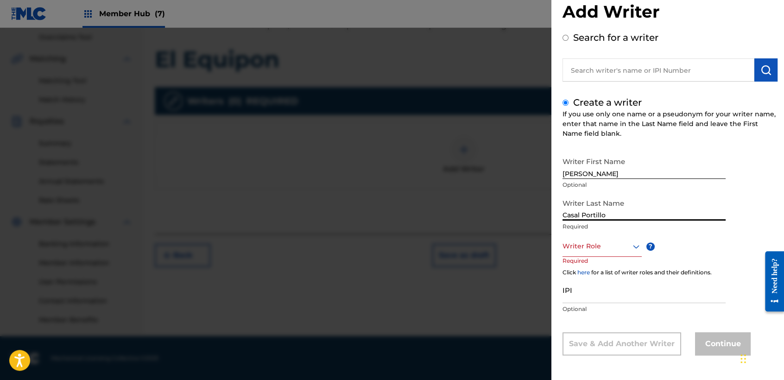
click at [625, 257] on div "Writer Role" at bounding box center [601, 246] width 79 height 21
click at [623, 266] on div "Composer/Author" at bounding box center [602, 267] width 78 height 21
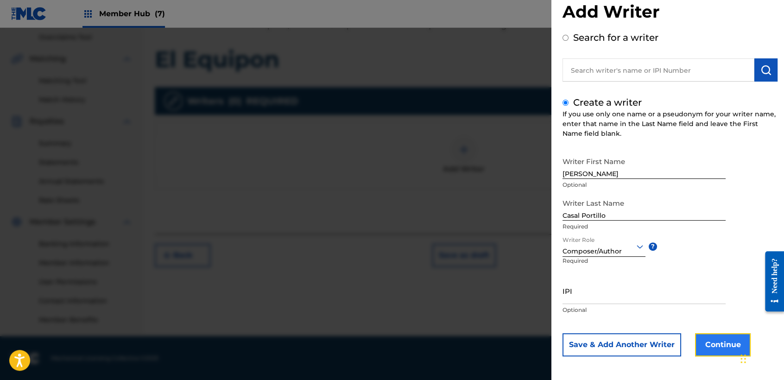
click at [703, 346] on button "Continue" at bounding box center [723, 344] width 56 height 23
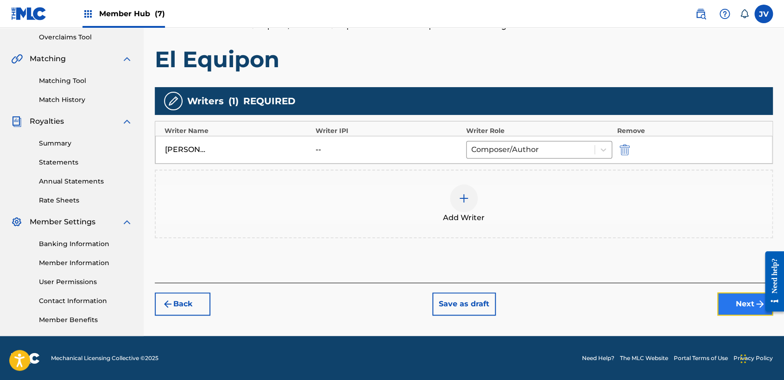
click at [729, 303] on button "Next" at bounding box center [745, 303] width 56 height 23
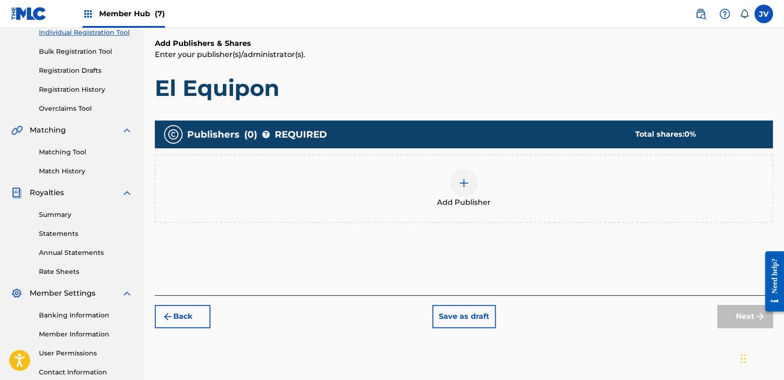
scroll to position [145, 0]
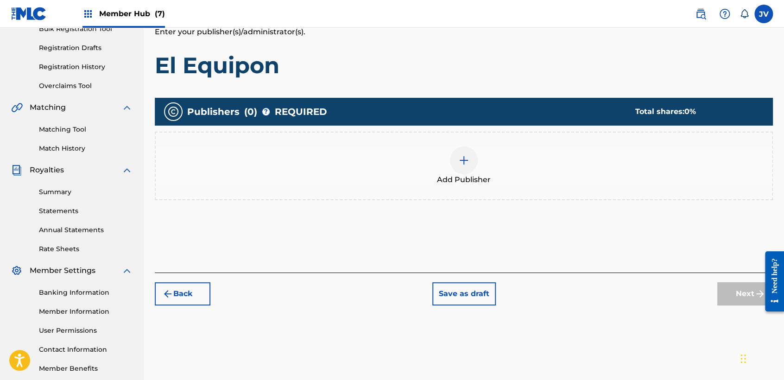
click at [478, 161] on div "Add Publisher" at bounding box center [464, 165] width 616 height 39
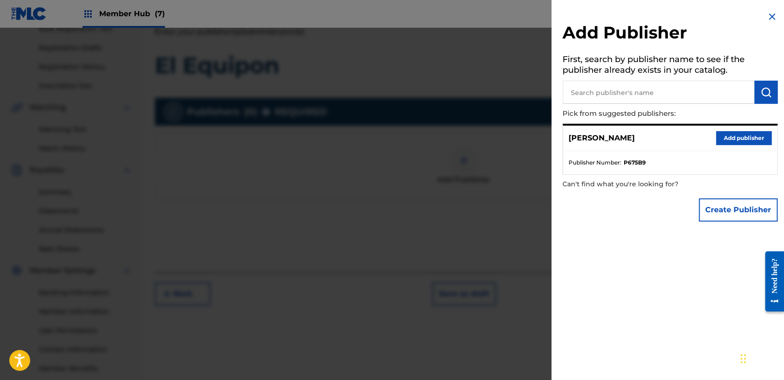
click at [734, 145] on div "[PERSON_NAME] Add publisher" at bounding box center [670, 138] width 214 height 25
click at [730, 141] on button "Add publisher" at bounding box center [744, 138] width 56 height 14
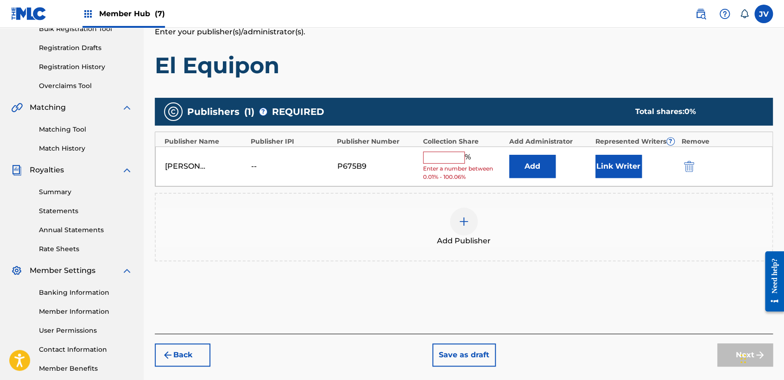
click at [450, 153] on input "text" at bounding box center [444, 157] width 42 height 12
type input "100"
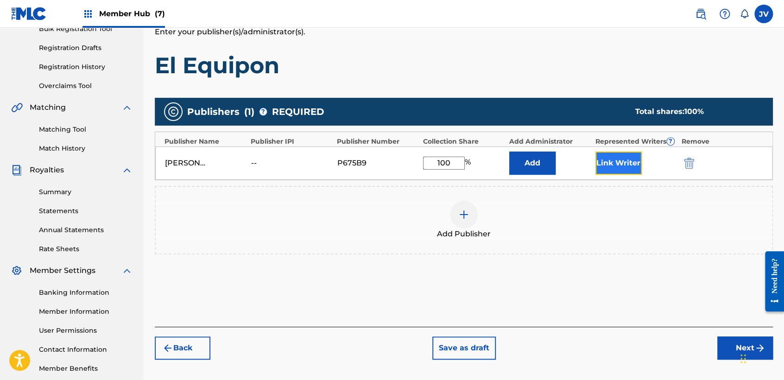
click at [598, 157] on button "Link Writer" at bounding box center [618, 162] width 46 height 23
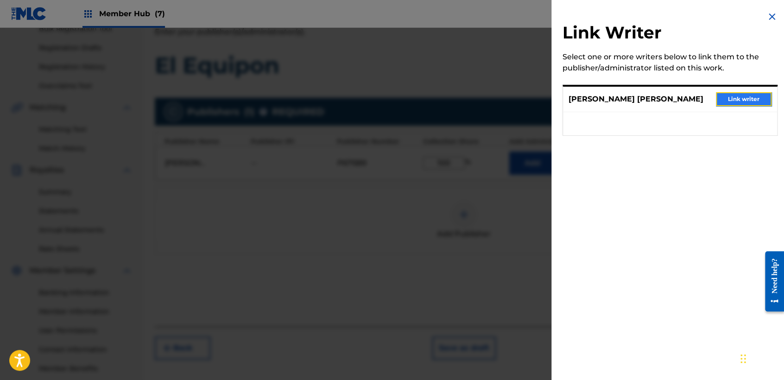
click at [754, 102] on button "Link writer" at bounding box center [744, 99] width 56 height 14
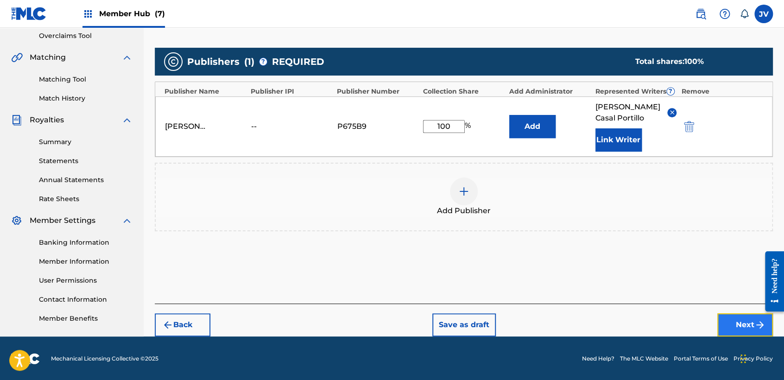
click at [741, 320] on button "Next" at bounding box center [745, 324] width 56 height 23
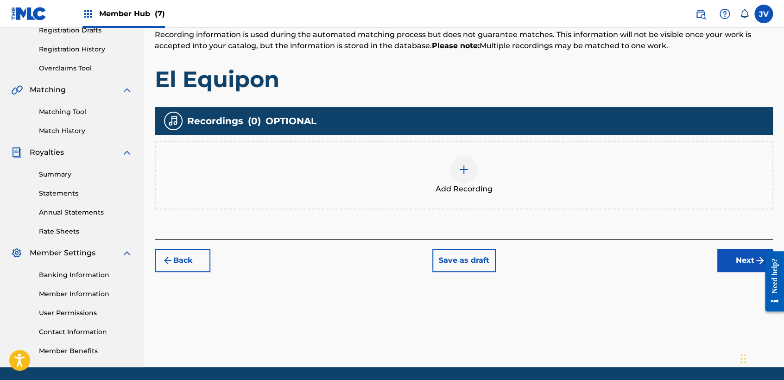
scroll to position [194, 0]
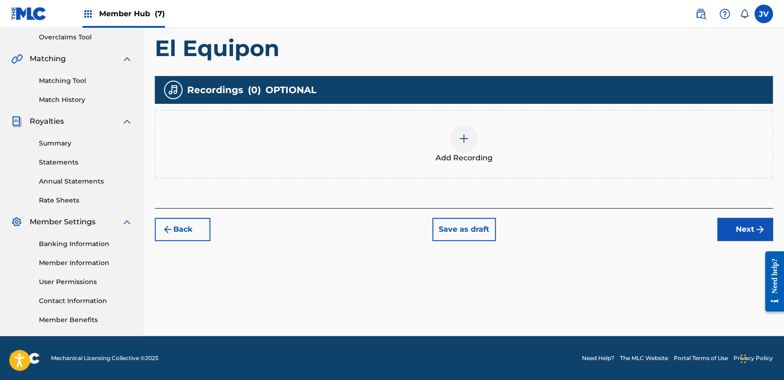
click at [447, 119] on div "Add Recording" at bounding box center [464, 144] width 618 height 69
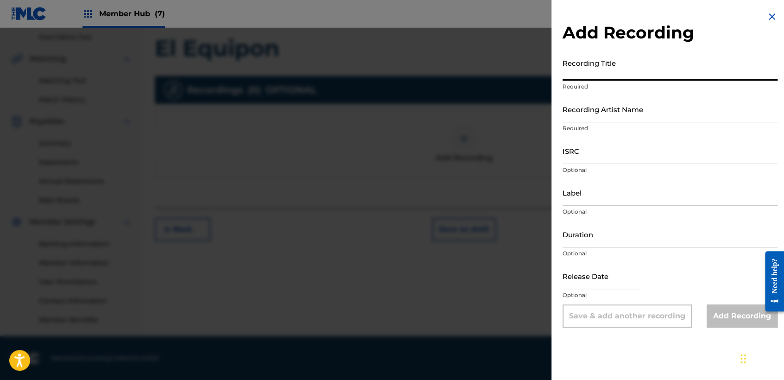
paste input "El Equipon"
type input "El Equipon"
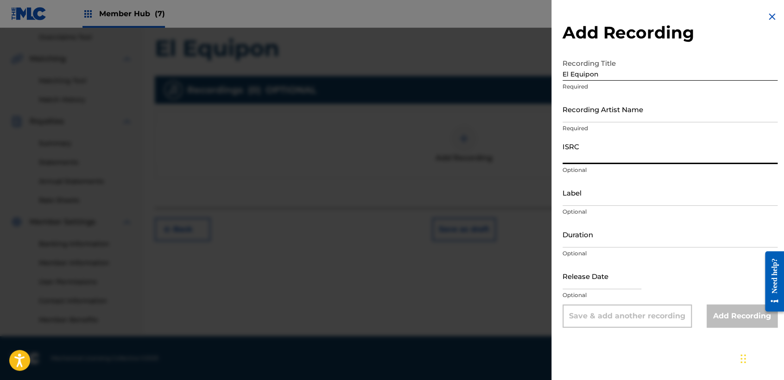
click at [604, 141] on input "ISRC" at bounding box center [669, 151] width 215 height 26
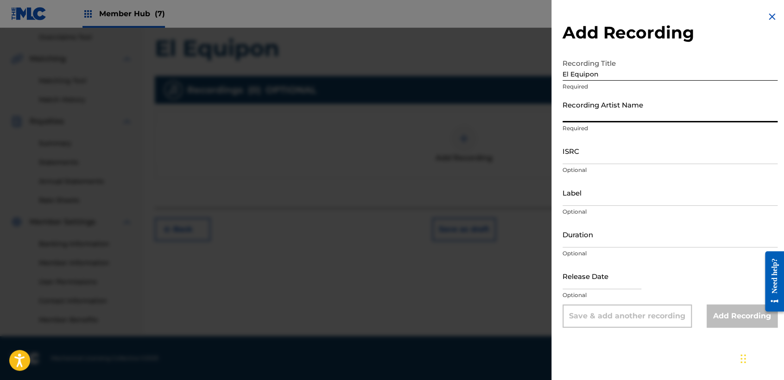
click at [605, 105] on input "Recording Artist Name" at bounding box center [669, 109] width 215 height 26
type input "Clase Personal"
type input "JB MUSIC"
type input "03:15"
type input "[DATE]"
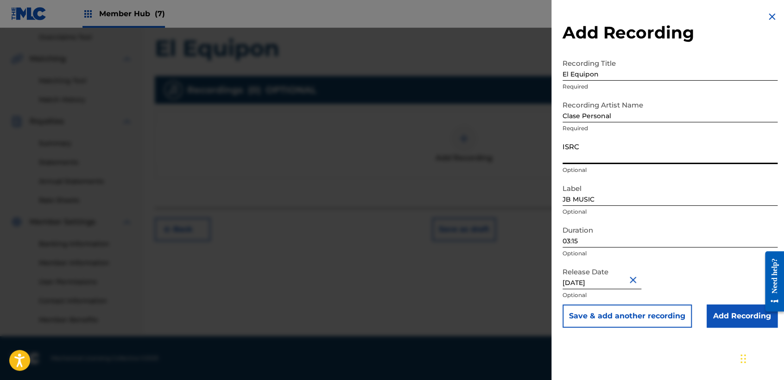
click at [609, 158] on input "ISRC" at bounding box center [669, 151] width 215 height 26
paste input "TCAHR2358710"
type input "TCAHR2358710"
click at [620, 236] on input "03:15" at bounding box center [669, 234] width 215 height 26
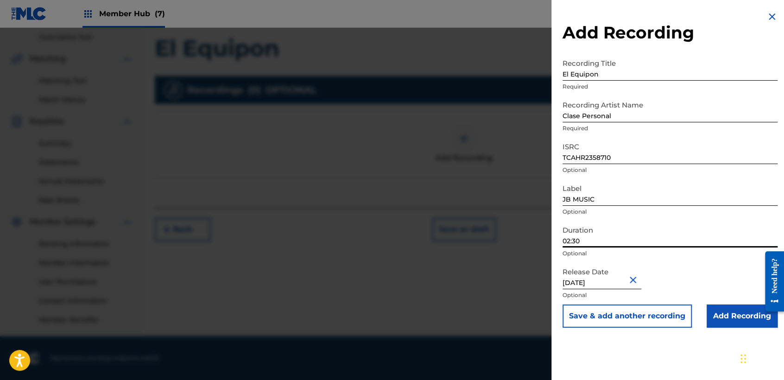
type input "02:30"
click at [600, 276] on input "[DATE]" at bounding box center [601, 276] width 79 height 26
select select "10"
select select "2023"
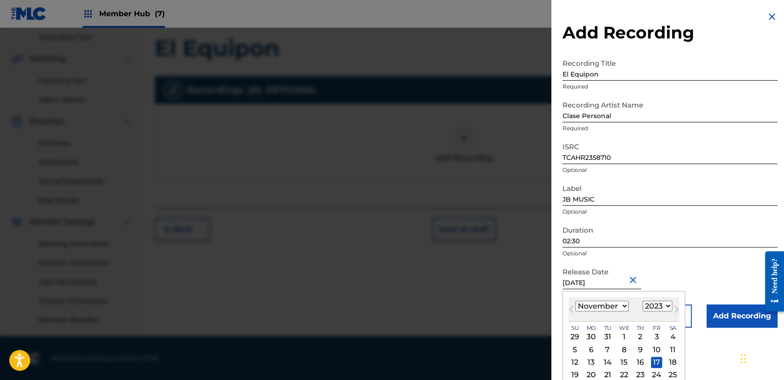
click at [631, 277] on button "Close" at bounding box center [634, 279] width 14 height 28
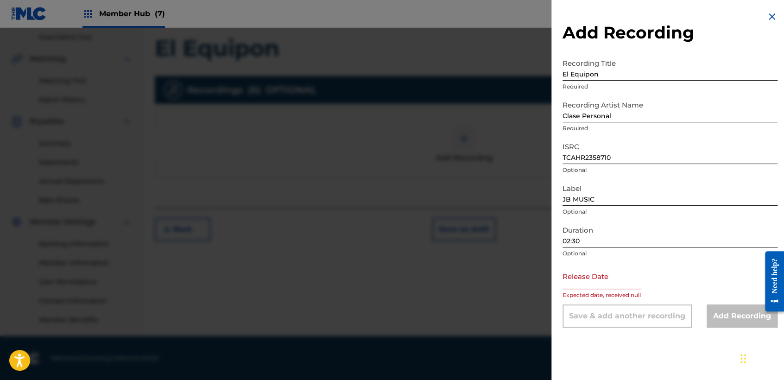
click at [609, 277] on input "text" at bounding box center [601, 276] width 79 height 26
select select "8"
select select "2025"
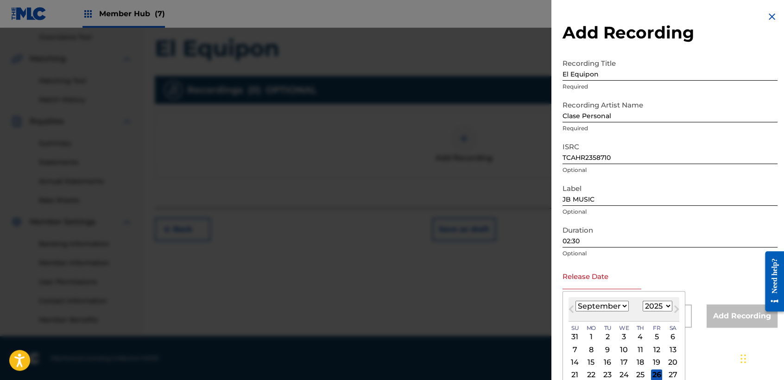
click at [620, 304] on select "January February March April May June July August September October November De…" at bounding box center [601, 306] width 53 height 11
select select "11"
click at [575, 301] on select "January February March April May June July August September October November De…" at bounding box center [601, 306] width 53 height 11
drag, startPoint x: 650, startPoint y: 306, endPoint x: 654, endPoint y: 299, distance: 7.9
click at [650, 306] on select "1899 1900 1901 1902 1903 1904 1905 1906 1907 1908 1909 1910 1911 1912 1913 1914…" at bounding box center [657, 306] width 30 height 11
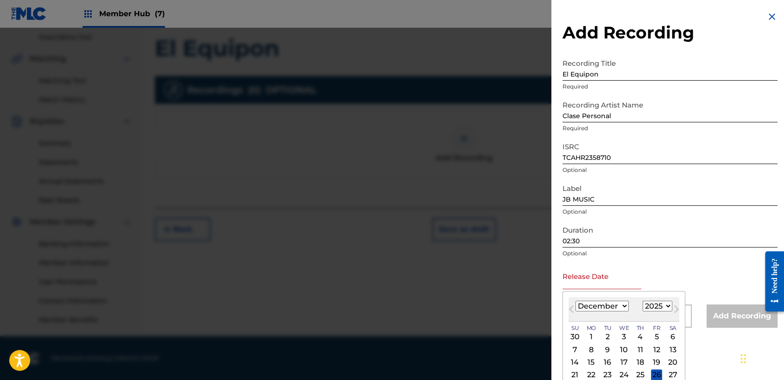
select select "2023"
click at [642, 301] on select "1899 1900 1901 1902 1903 1904 1905 1906 1907 1908 1909 1910 1911 1912 1913 1914…" at bounding box center [657, 306] width 30 height 11
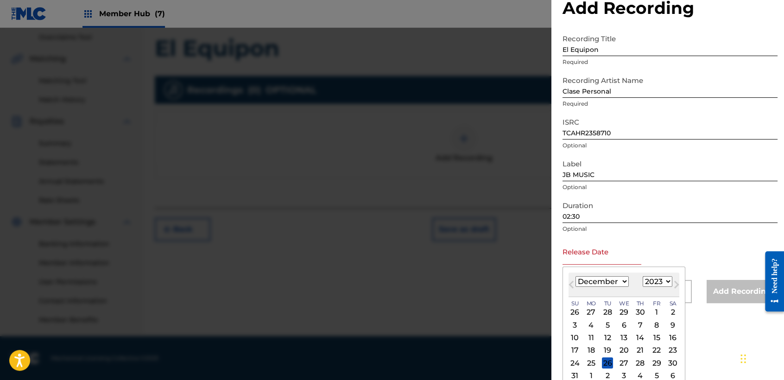
scroll to position [44, 0]
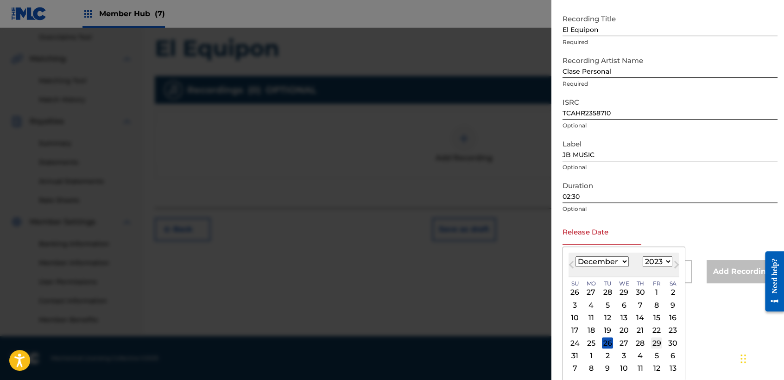
click at [651, 343] on div "29" at bounding box center [656, 342] width 11 height 11
type input "[DATE]"
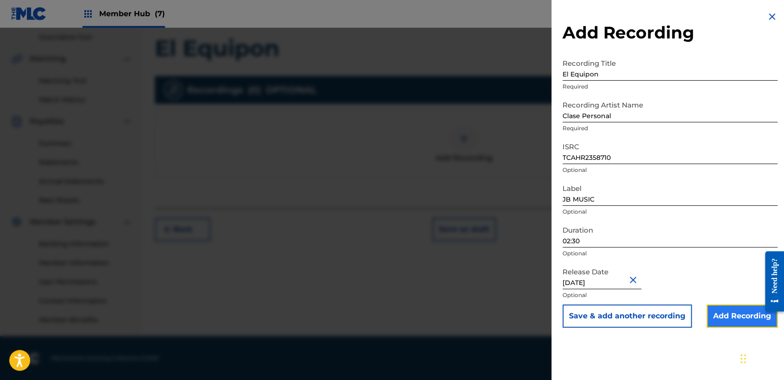
click at [715, 314] on input "Add Recording" at bounding box center [741, 315] width 71 height 23
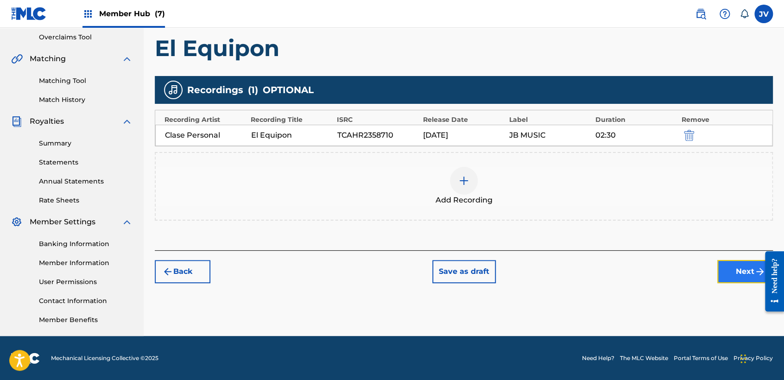
click at [745, 270] on button "Next" at bounding box center [745, 271] width 56 height 23
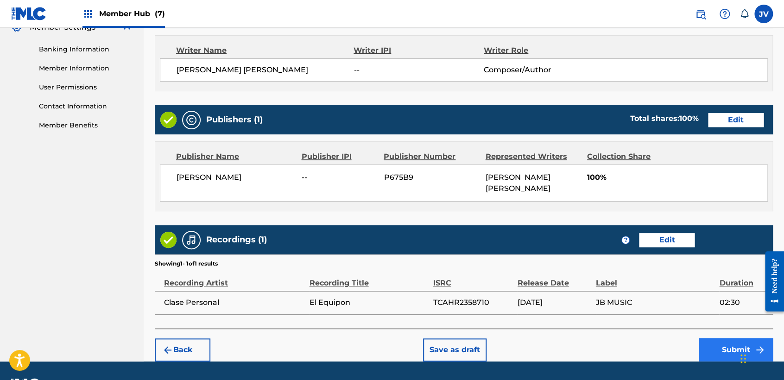
scroll to position [414, 0]
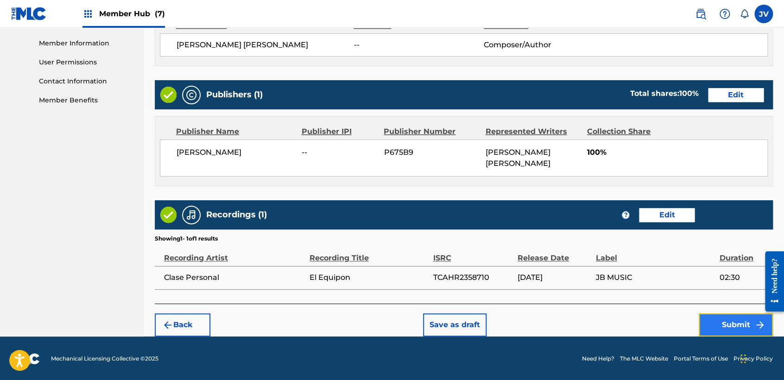
click at [727, 323] on button "Submit" at bounding box center [735, 324] width 74 height 23
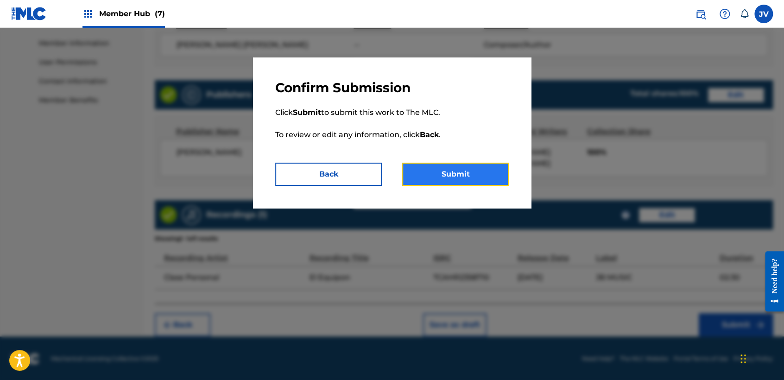
click at [501, 169] on button "Submit" at bounding box center [455, 174] width 107 height 23
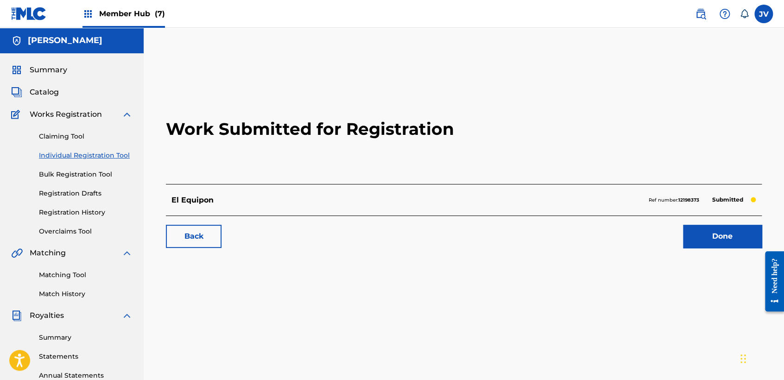
click at [100, 158] on link "Individual Registration Tool" at bounding box center [86, 156] width 94 height 10
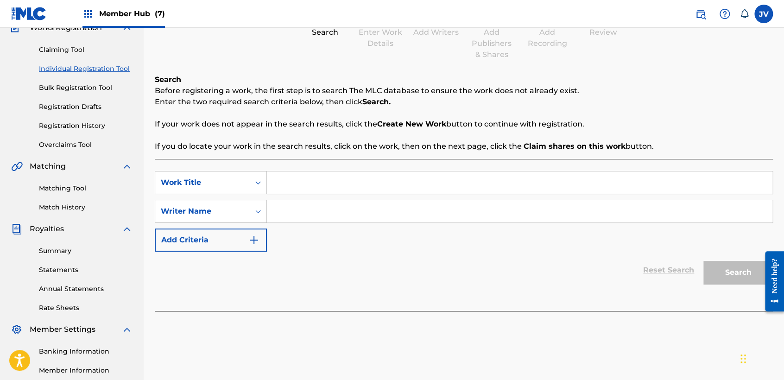
scroll to position [103, 0]
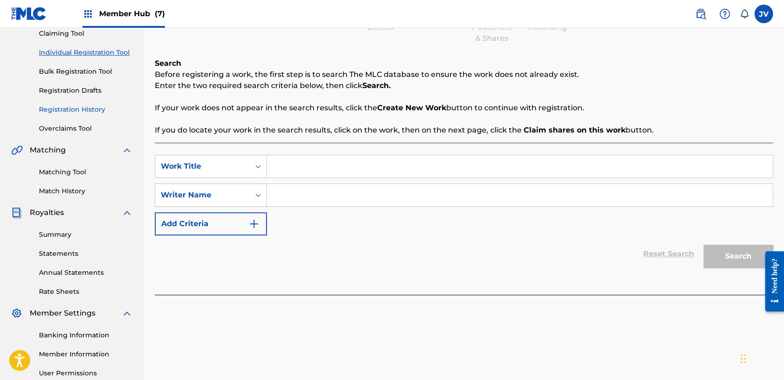
click at [87, 106] on link "Registration History" at bounding box center [86, 110] width 94 height 10
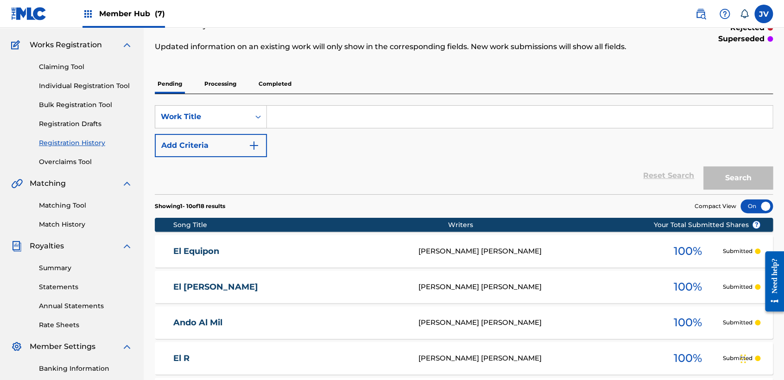
scroll to position [51, 0]
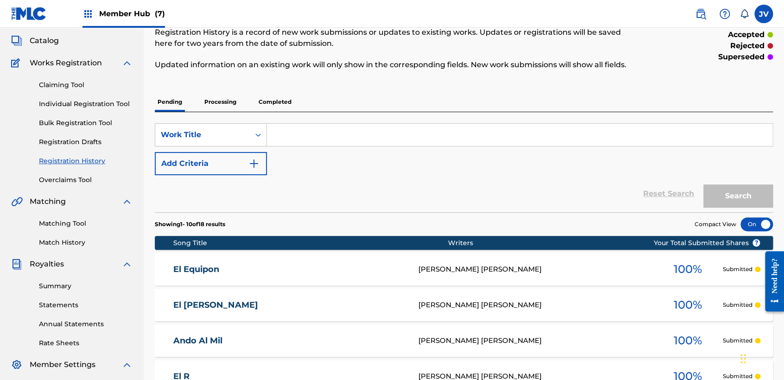
click at [226, 98] on p "Processing" at bounding box center [220, 101] width 38 height 19
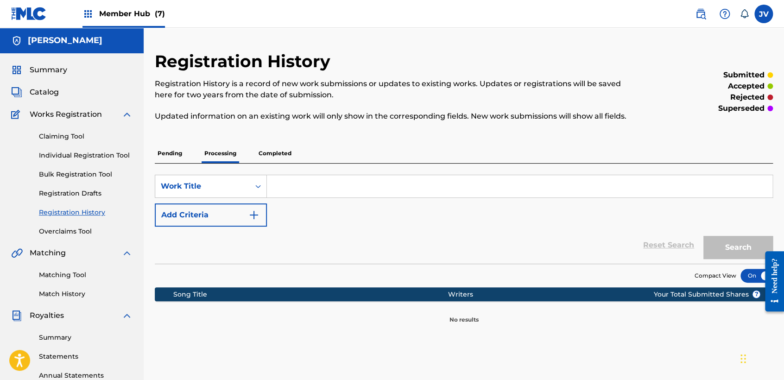
click at [160, 144] on p "Pending" at bounding box center [170, 153] width 30 height 19
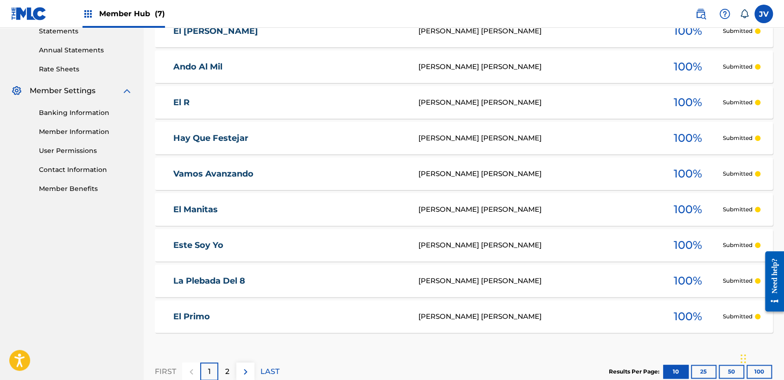
scroll to position [384, 0]
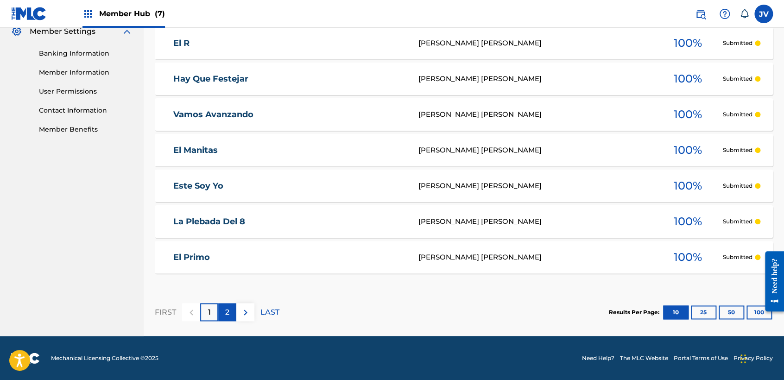
click at [232, 311] on div "2" at bounding box center [227, 312] width 18 height 18
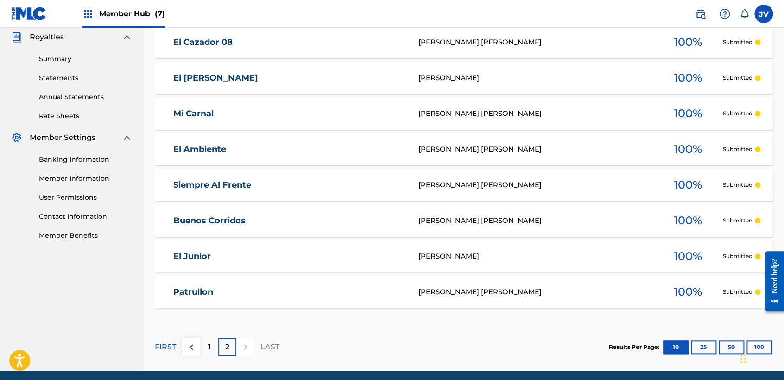
scroll to position [313, 0]
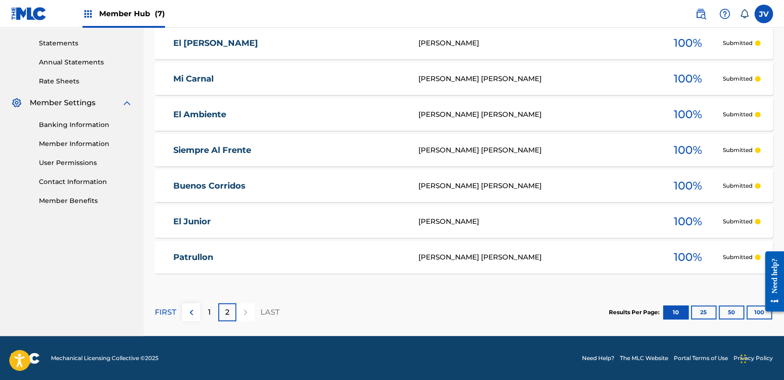
click at [278, 262] on div "Patrullon [PERSON_NAME] [PERSON_NAME] 100 % Submitted" at bounding box center [464, 257] width 618 height 32
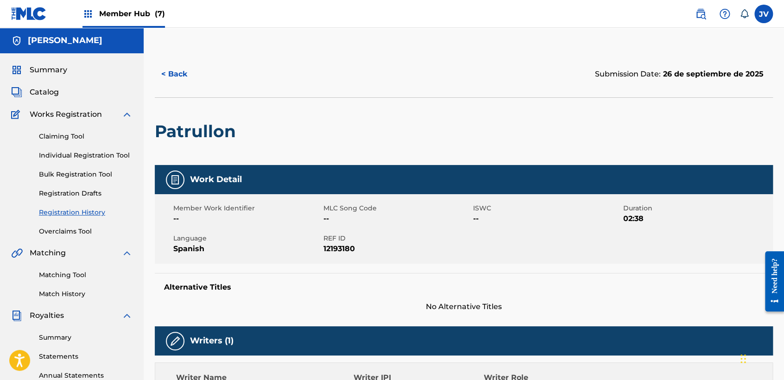
click at [56, 37] on h5 "[PERSON_NAME]" at bounding box center [65, 40] width 75 height 11
click at [48, 67] on span "Summary" at bounding box center [49, 69] width 38 height 11
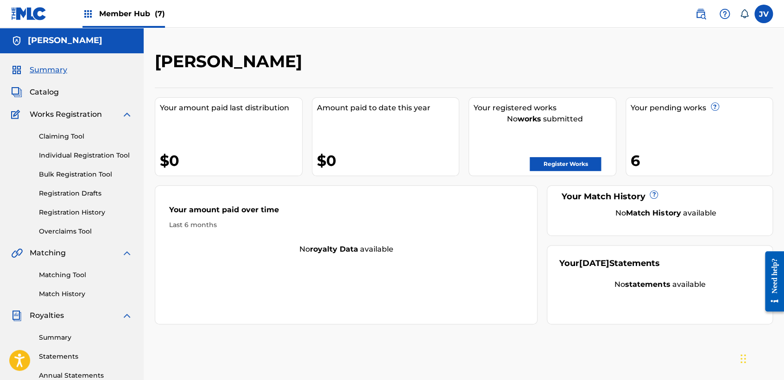
click at [113, 12] on span "Member Hub (7)" at bounding box center [132, 13] width 66 height 11
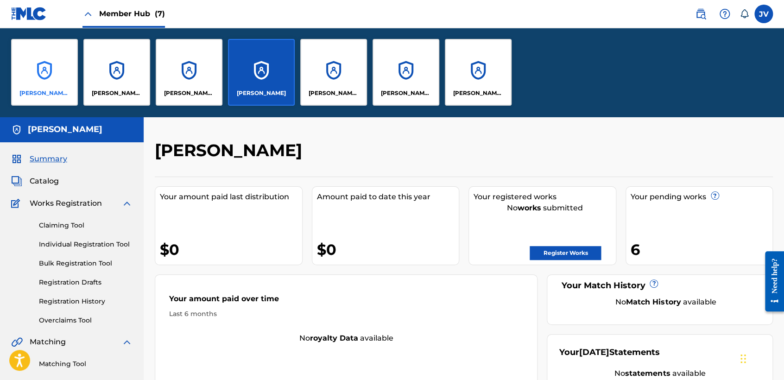
click at [52, 73] on div "[PERSON_NAME] [PERSON_NAME]" at bounding box center [44, 72] width 67 height 67
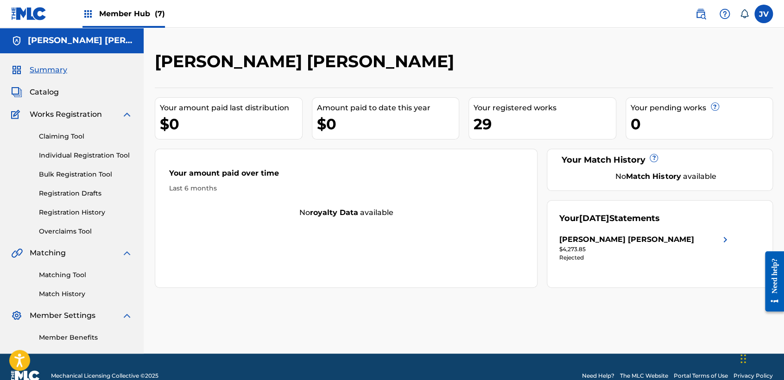
click at [106, 13] on span "Member Hub (7)" at bounding box center [132, 13] width 66 height 11
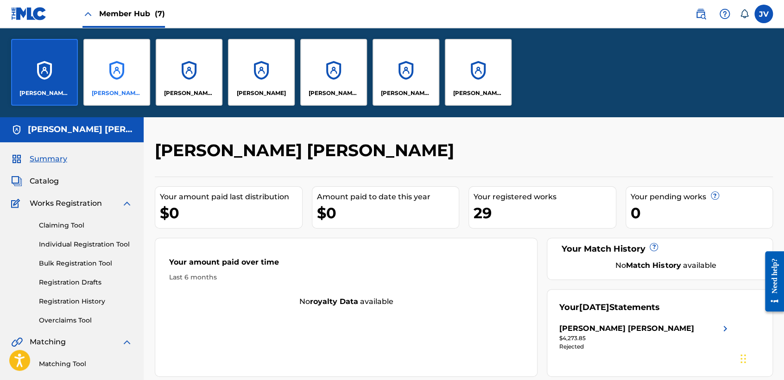
click at [107, 81] on div "[PERSON_NAME] Yahasir [PERSON_NAME]" at bounding box center [116, 72] width 67 height 67
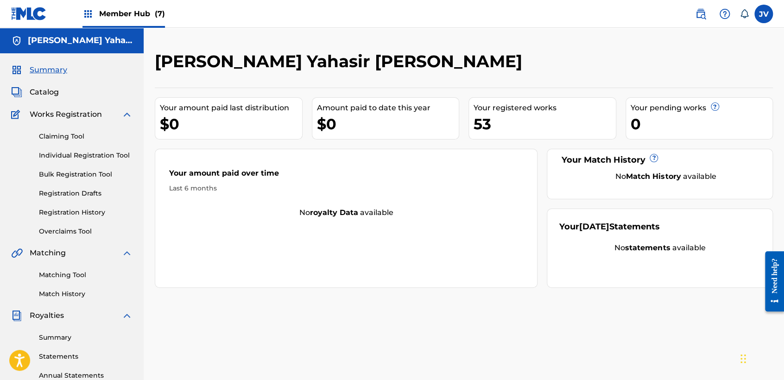
click at [120, 15] on span "Member Hub (7)" at bounding box center [132, 13] width 66 height 11
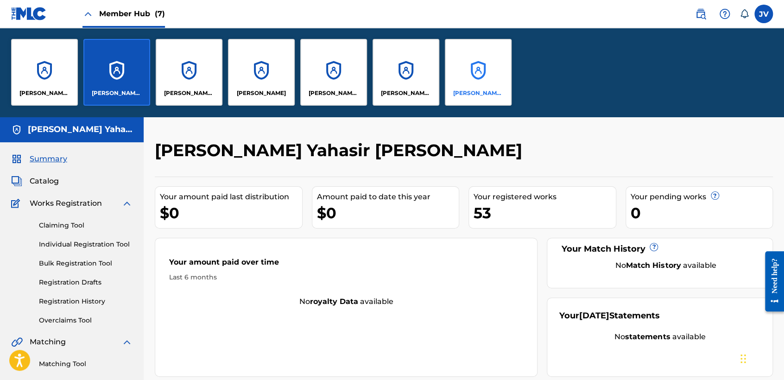
click at [466, 68] on div "[PERSON_NAME] [PERSON_NAME]" at bounding box center [478, 72] width 67 height 67
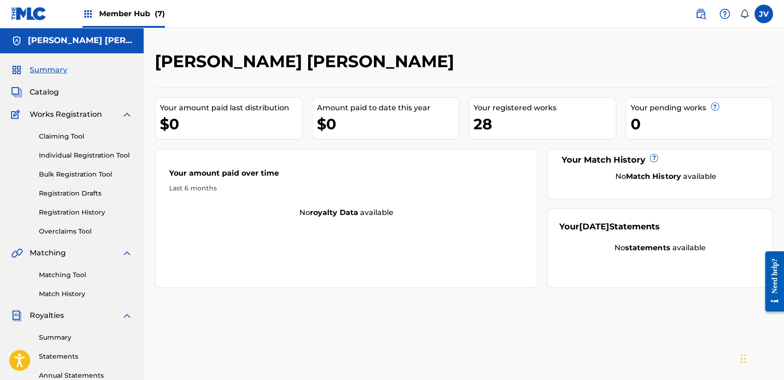
click at [65, 223] on div "Claiming Tool Individual Registration Tool Bulk Registration Tool Registration …" at bounding box center [71, 178] width 121 height 116
click at [65, 224] on div "Claiming Tool Individual Registration Tool Bulk Registration Tool Registration …" at bounding box center [71, 178] width 121 height 116
drag, startPoint x: 65, startPoint y: 224, endPoint x: 87, endPoint y: 229, distance: 22.4
click at [87, 229] on link "Overclaims Tool" at bounding box center [86, 231] width 94 height 10
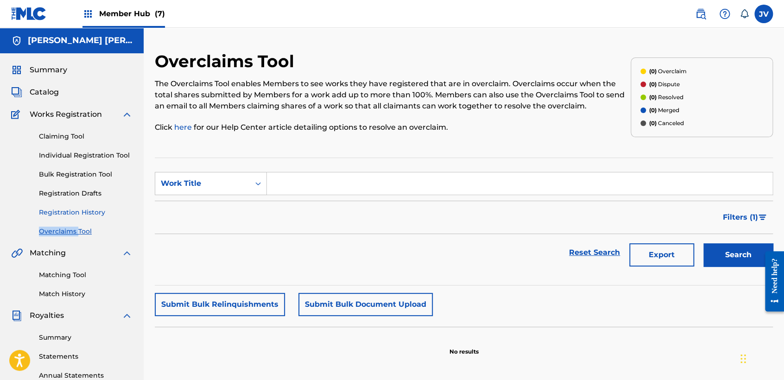
click at [92, 214] on link "Registration History" at bounding box center [86, 213] width 94 height 10
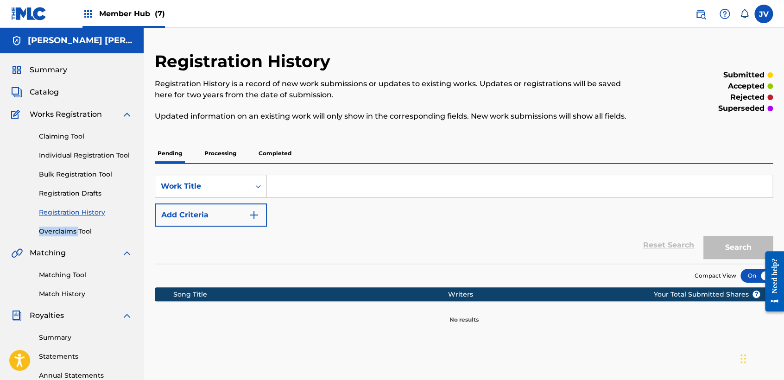
scroll to position [103, 0]
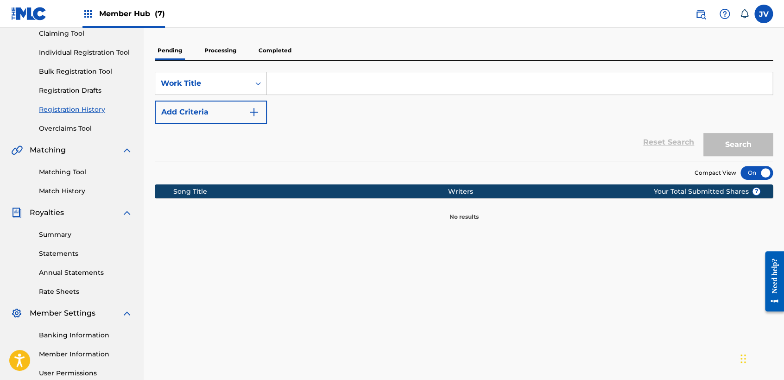
click at [236, 57] on p "Processing" at bounding box center [220, 50] width 38 height 19
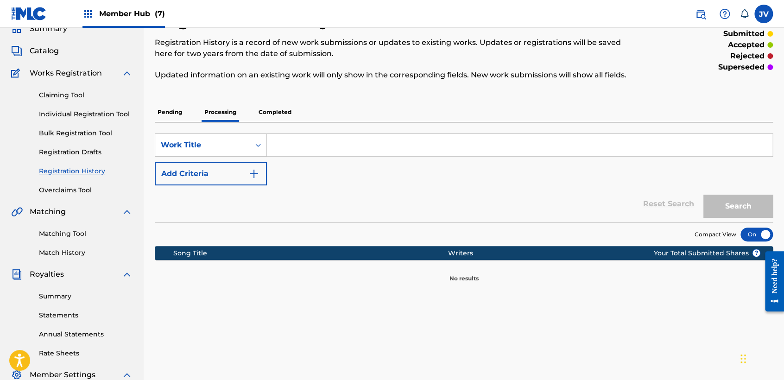
scroll to position [103, 0]
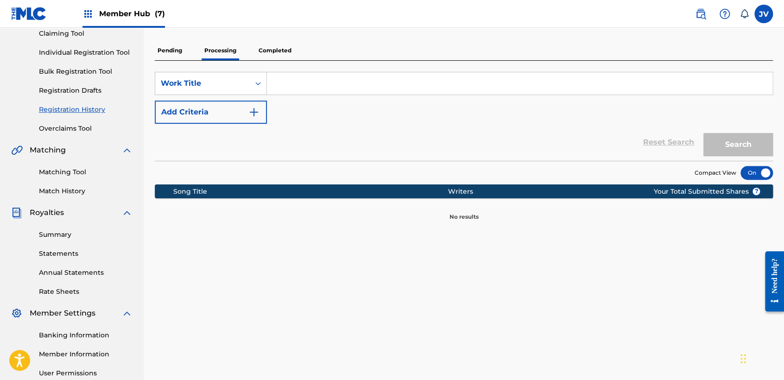
click at [283, 50] on p "Completed" at bounding box center [275, 50] width 38 height 19
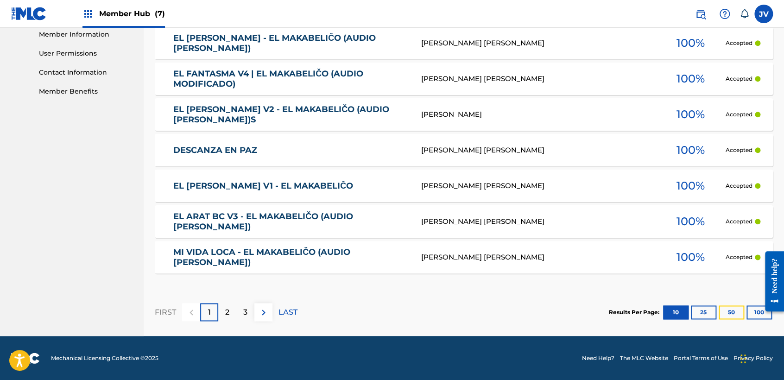
click at [719, 317] on button "50" at bounding box center [730, 312] width 25 height 14
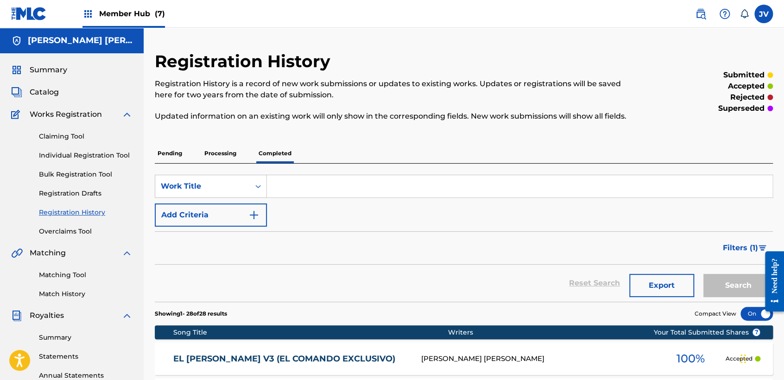
click at [152, 11] on span "Member Hub (7)" at bounding box center [132, 13] width 66 height 11
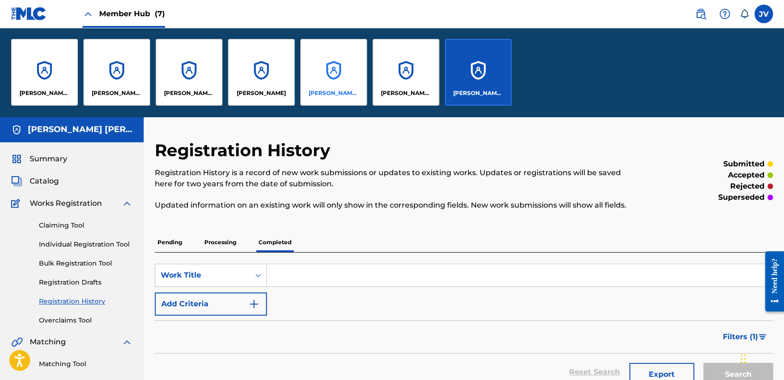
click at [319, 67] on div "[PERSON_NAME] [PERSON_NAME]" at bounding box center [333, 72] width 67 height 67
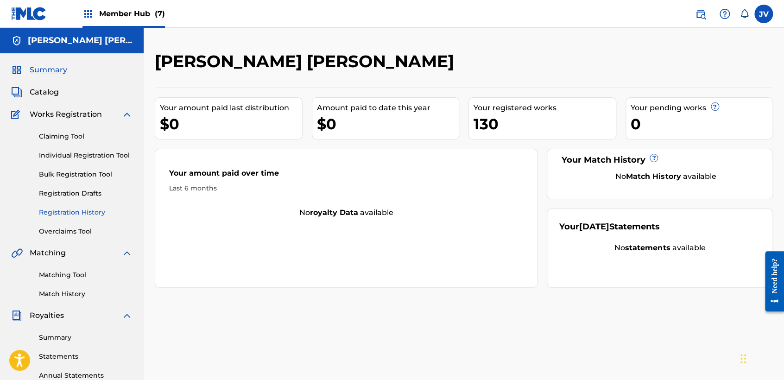
click at [88, 214] on link "Registration History" at bounding box center [86, 213] width 94 height 10
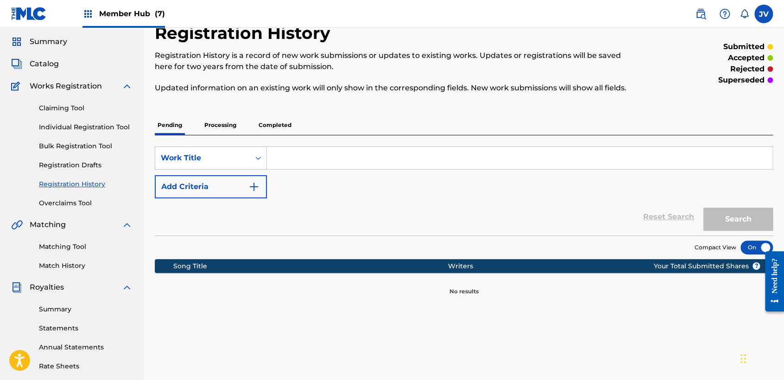
scroll to position [51, 0]
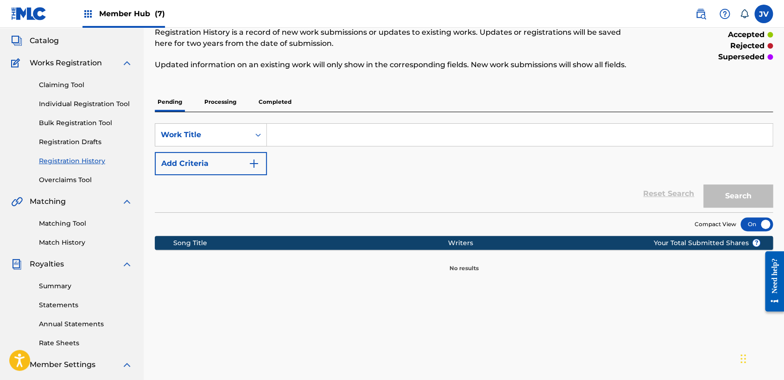
click at [234, 102] on p "Processing" at bounding box center [220, 101] width 38 height 19
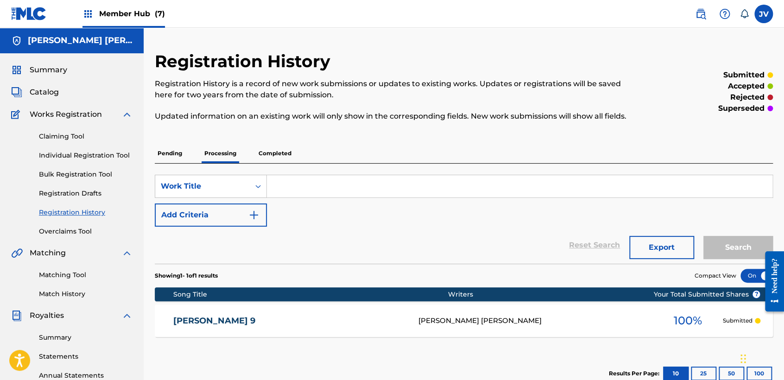
click at [266, 155] on p "Completed" at bounding box center [275, 153] width 38 height 19
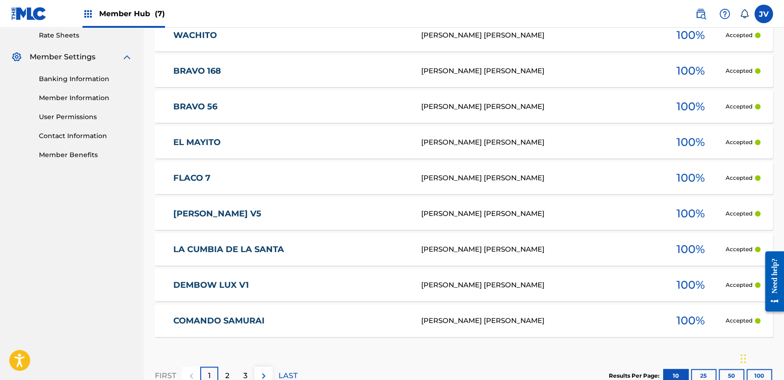
scroll to position [422, 0]
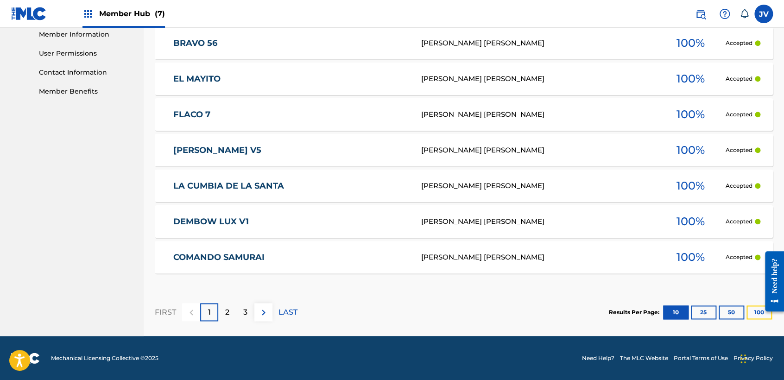
click at [749, 314] on button "100" at bounding box center [758, 312] width 25 height 14
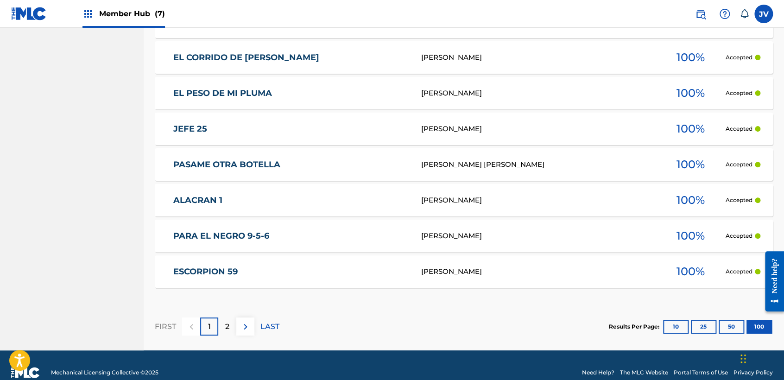
scroll to position [3632, 0]
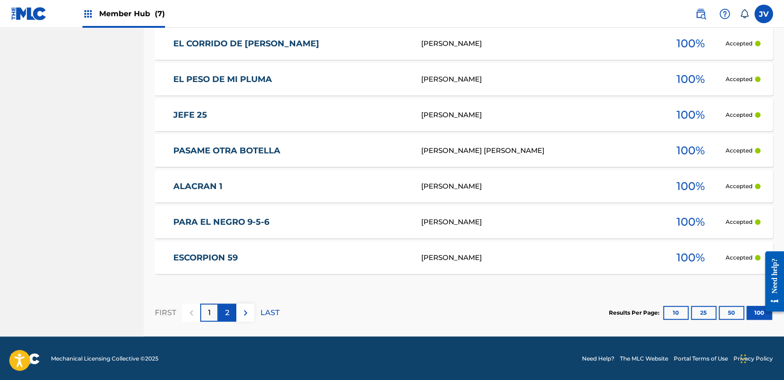
click at [230, 307] on div "2" at bounding box center [227, 312] width 18 height 18
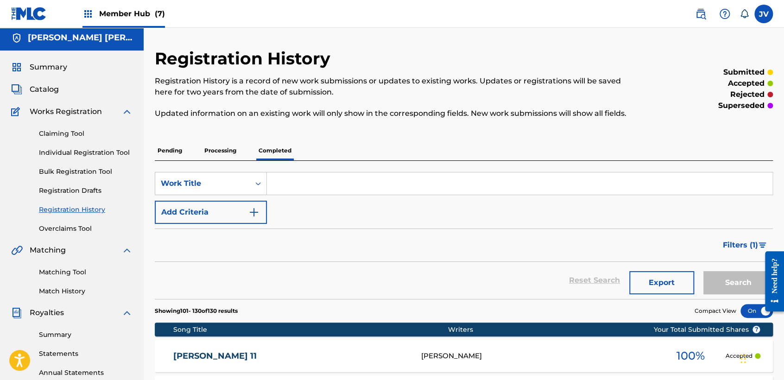
scroll to position [0, 0]
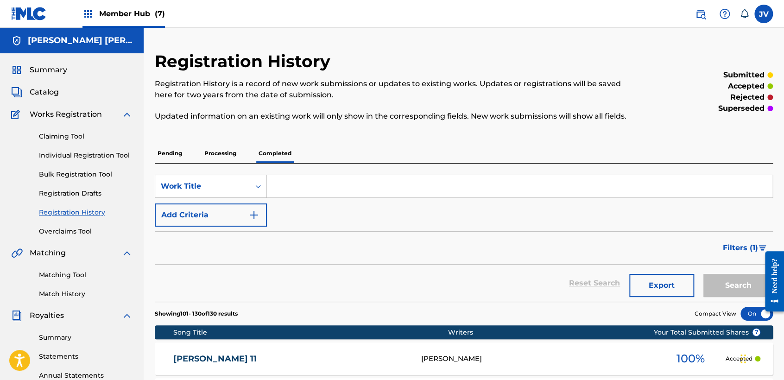
click at [228, 153] on p "Processing" at bounding box center [220, 153] width 38 height 19
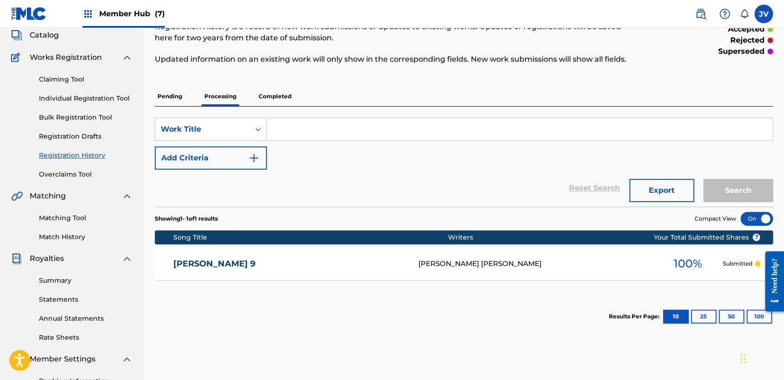
scroll to position [51, 0]
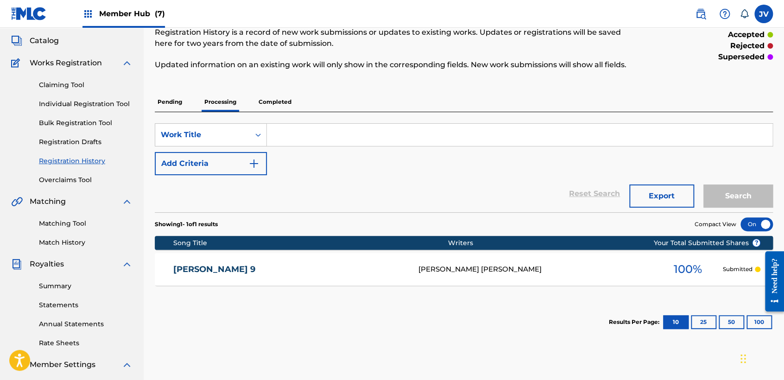
click at [181, 101] on p "Pending" at bounding box center [170, 101] width 30 height 19
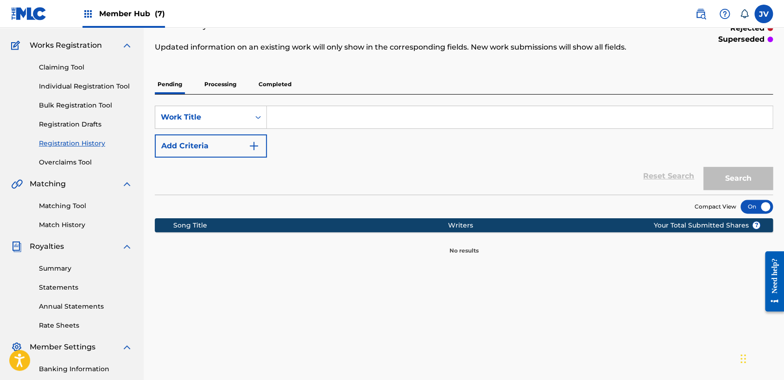
scroll to position [103, 0]
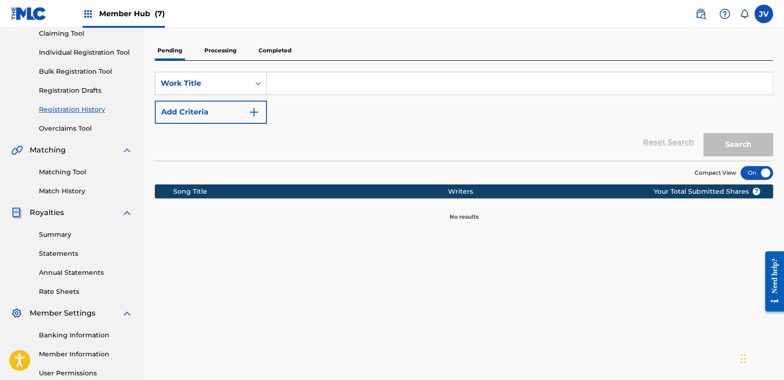
click at [233, 52] on p "Processing" at bounding box center [220, 50] width 38 height 19
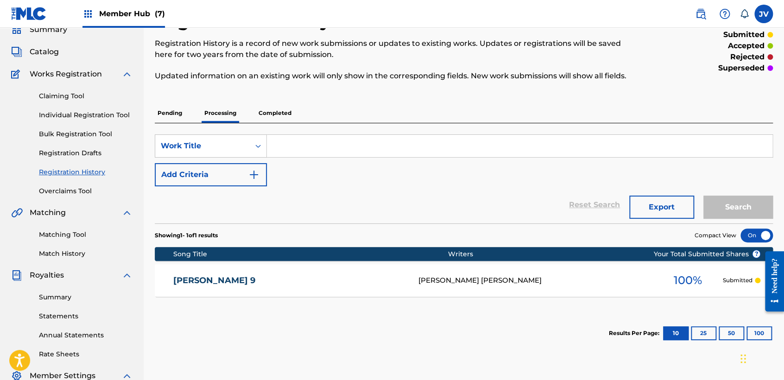
scroll to position [51, 0]
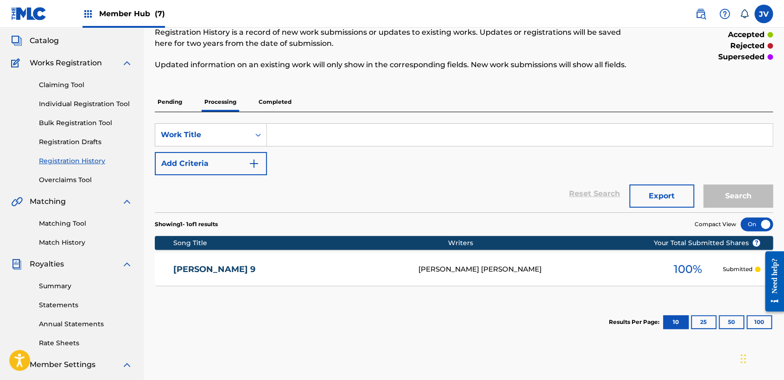
click at [273, 101] on p "Completed" at bounding box center [275, 101] width 38 height 19
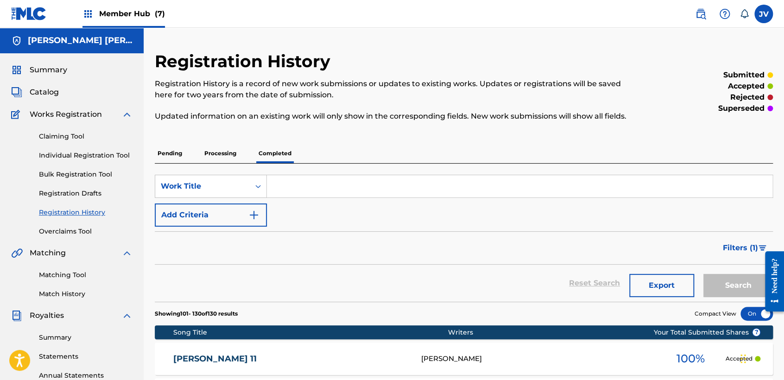
click at [123, 11] on span "Member Hub (7)" at bounding box center [132, 13] width 66 height 11
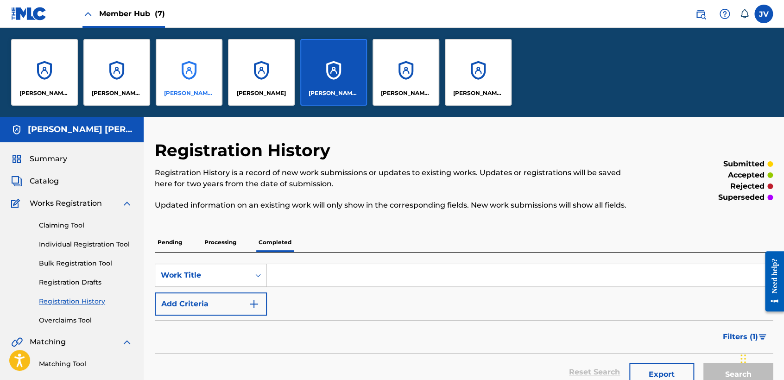
click at [206, 69] on div "[PERSON_NAME] [PERSON_NAME]" at bounding box center [189, 72] width 67 height 67
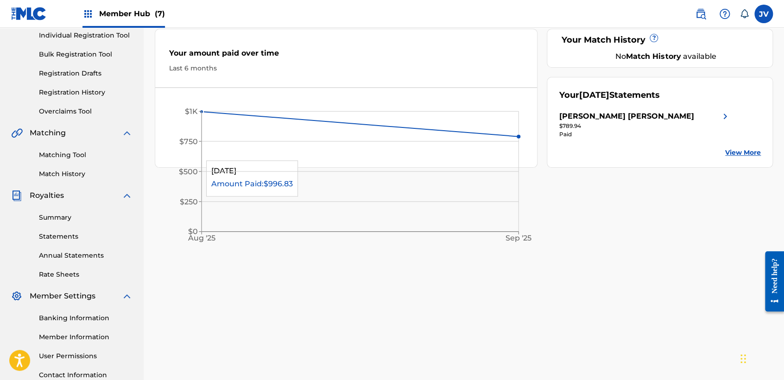
scroll to position [103, 0]
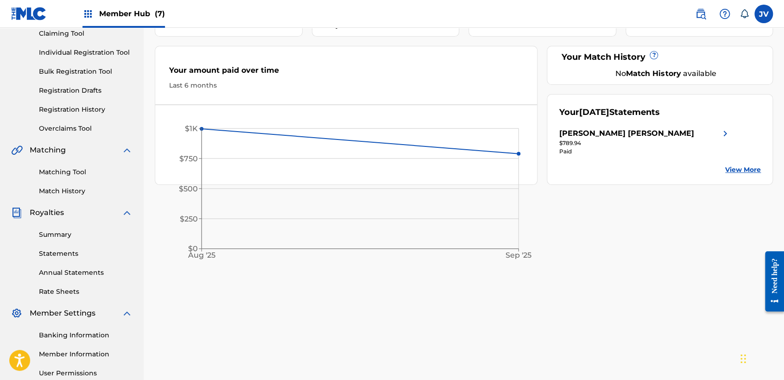
click at [132, 17] on span "Member Hub (7)" at bounding box center [132, 13] width 66 height 11
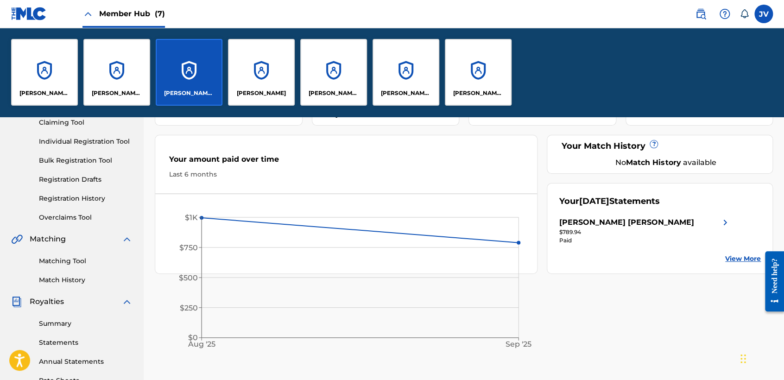
scroll to position [192, 0]
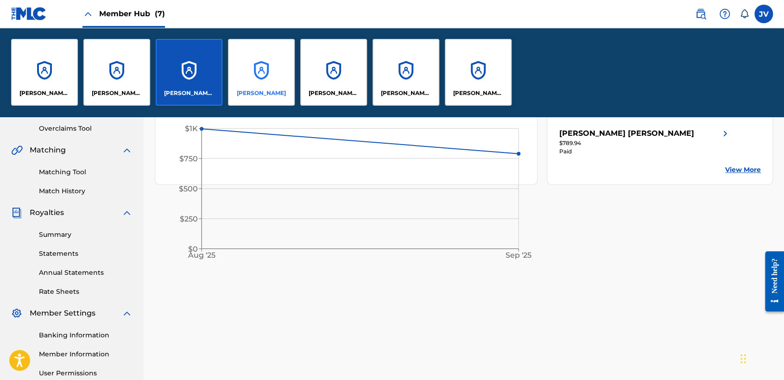
click at [231, 59] on div "[PERSON_NAME]" at bounding box center [261, 72] width 67 height 67
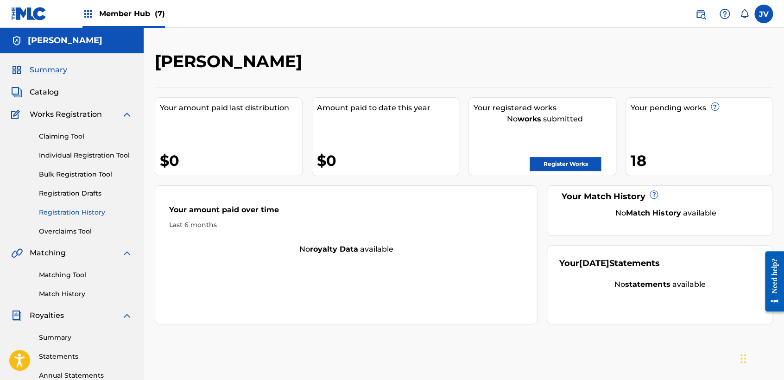
click at [85, 209] on link "Registration History" at bounding box center [86, 213] width 94 height 10
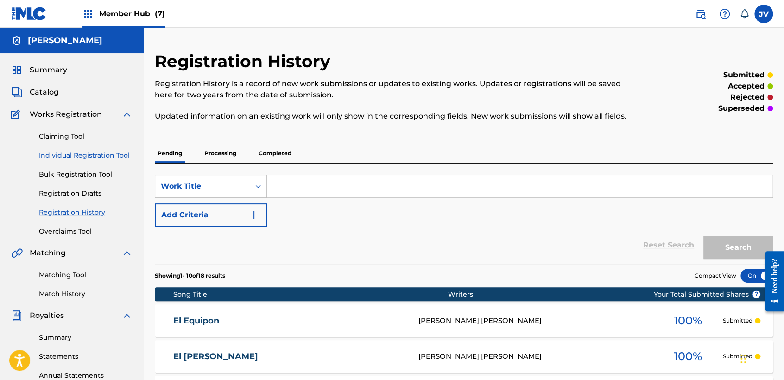
click at [98, 152] on link "Individual Registration Tool" at bounding box center [86, 156] width 94 height 10
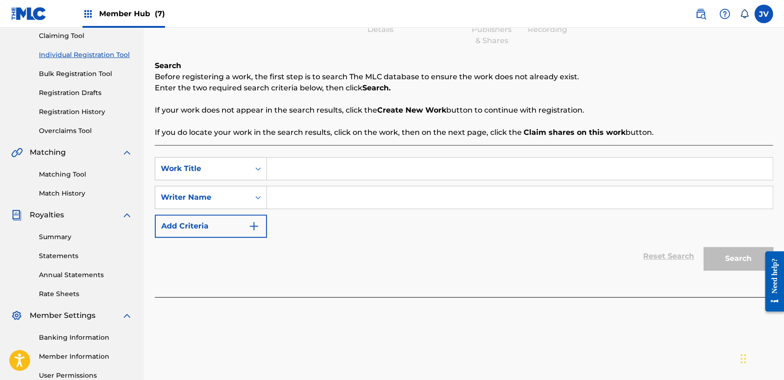
scroll to position [103, 0]
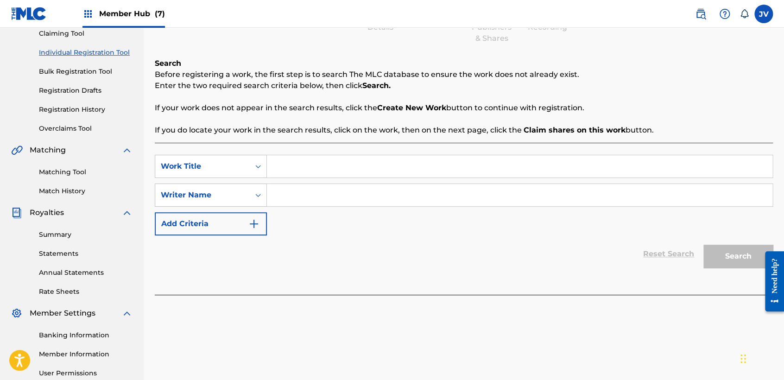
click at [345, 160] on input "Search Form" at bounding box center [519, 166] width 505 height 22
type input "Los radios y el tiro Arriba"
click at [379, 195] on input "Search Form" at bounding box center [519, 195] width 505 height 22
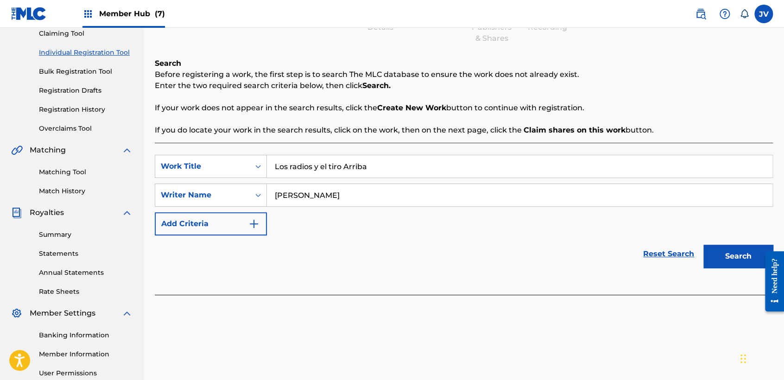
type input "[PERSON_NAME]"
click at [703, 245] on button "Search" at bounding box center [737, 256] width 69 height 23
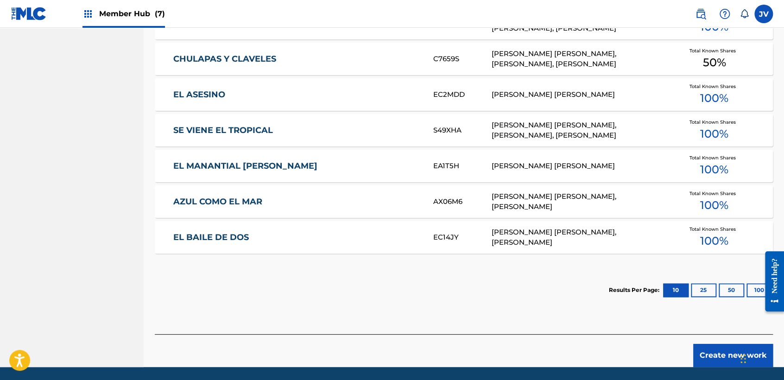
scroll to position [528, 0]
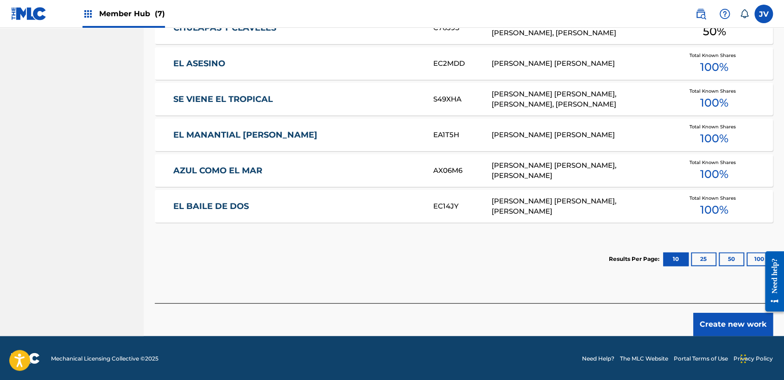
click at [735, 339] on footer "Mechanical Licensing Collective © 2025 Need Help? The MLC Website Portal Terms …" at bounding box center [392, 358] width 784 height 44
click at [734, 330] on button "Create new work" at bounding box center [733, 324] width 80 height 23
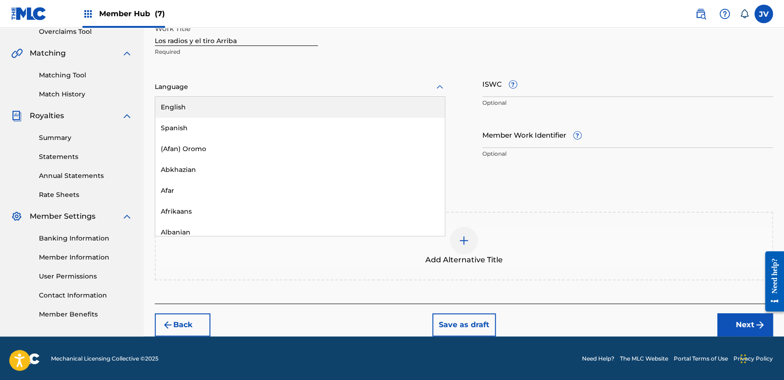
click at [282, 80] on div "Language" at bounding box center [300, 86] width 290 height 19
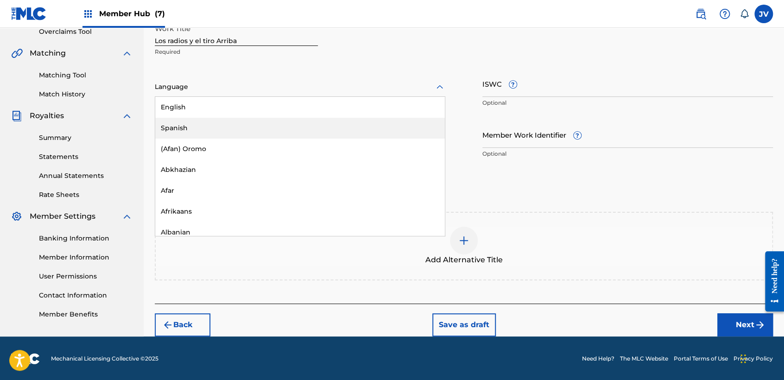
click at [229, 119] on div "Spanish" at bounding box center [299, 128] width 289 height 21
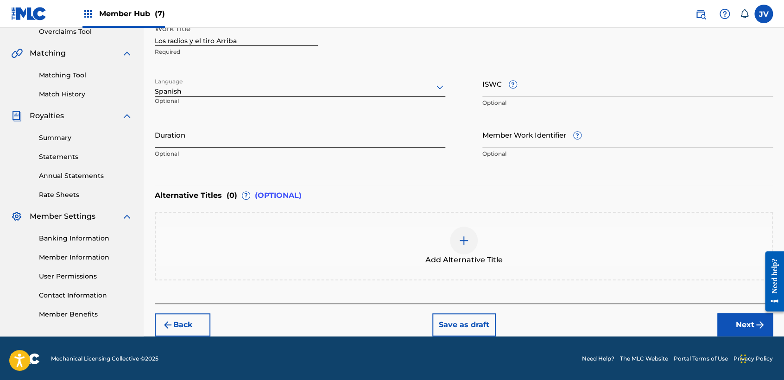
click at [227, 126] on input "Duration" at bounding box center [300, 134] width 290 height 26
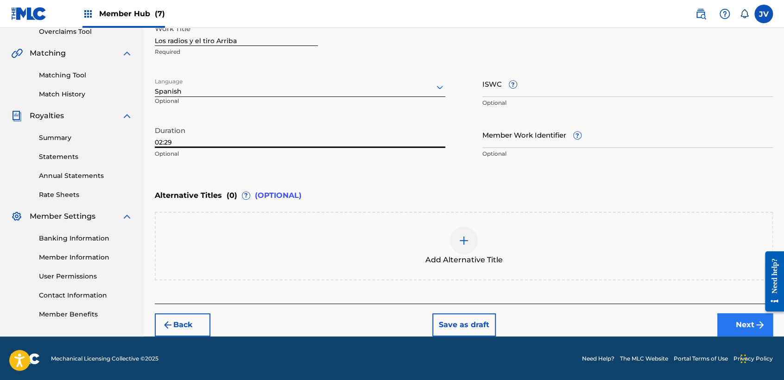
type input "02:29"
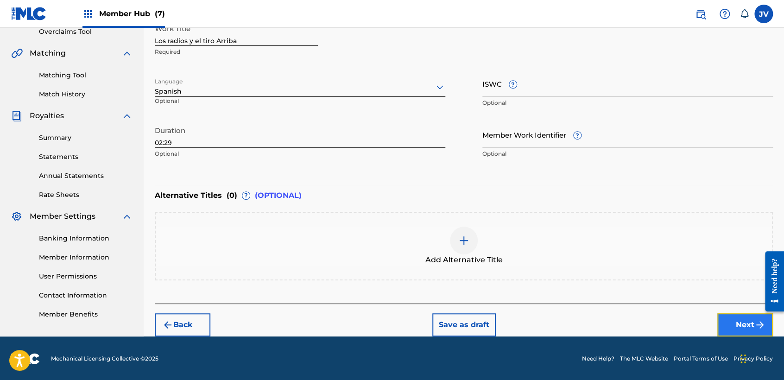
click at [741, 321] on button "Next" at bounding box center [745, 324] width 56 height 23
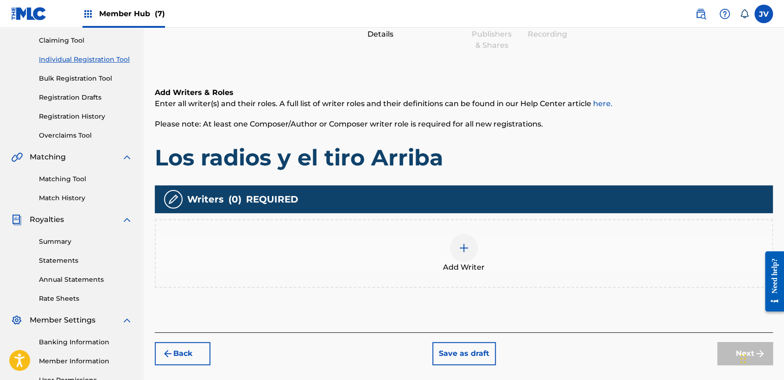
scroll to position [194, 0]
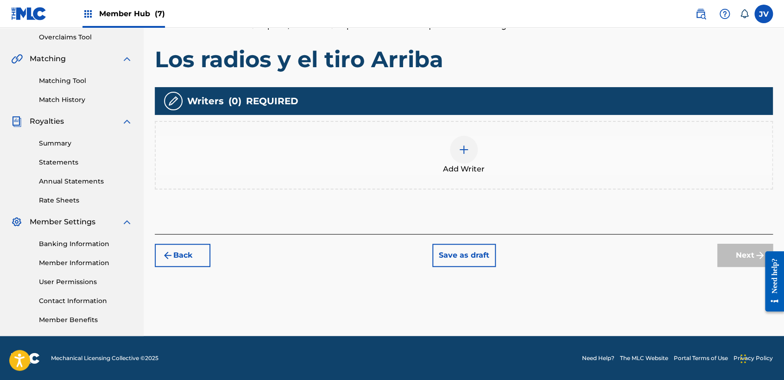
click at [462, 137] on div at bounding box center [464, 150] width 28 height 28
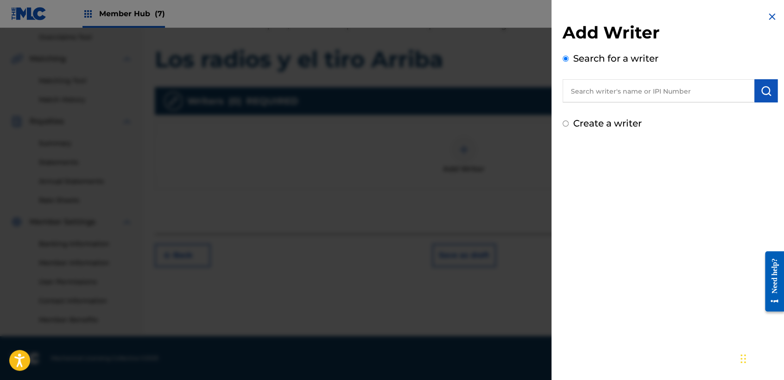
click at [589, 90] on input "text" at bounding box center [658, 90] width 192 height 23
click at [565, 124] on input "Create a writer" at bounding box center [565, 123] width 6 height 6
radio input "false"
radio input "true"
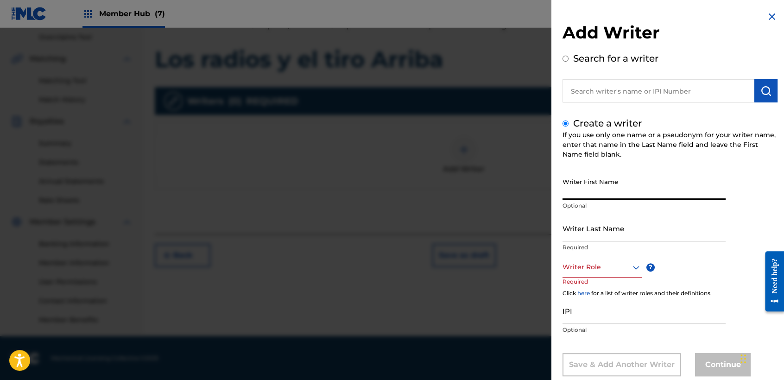
click at [599, 176] on input "Writer First Name" at bounding box center [643, 186] width 163 height 26
type input "[PERSON_NAME]"
click at [629, 230] on input "Writer Last Name" at bounding box center [643, 228] width 163 height 26
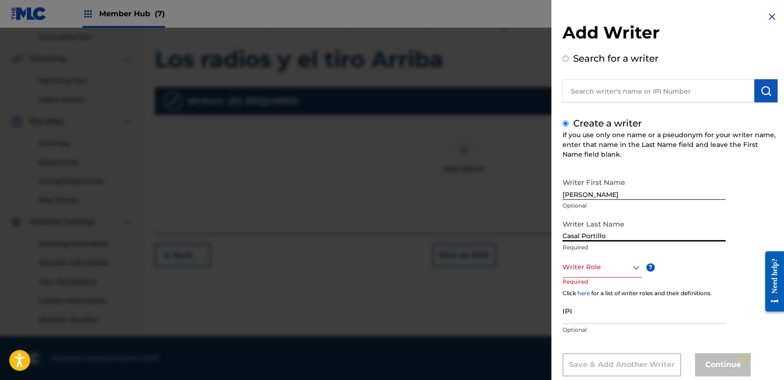
type input "Casal Portillo"
drag, startPoint x: 573, startPoint y: 277, endPoint x: 584, endPoint y: 283, distance: 12.0
click at [579, 281] on p "Required" at bounding box center [579, 287] width 35 height 21
drag, startPoint x: 584, startPoint y: 283, endPoint x: 599, endPoint y: 277, distance: 16.1
click at [599, 277] on div "Writer Role ? Required" at bounding box center [610, 278] width 97 height 42
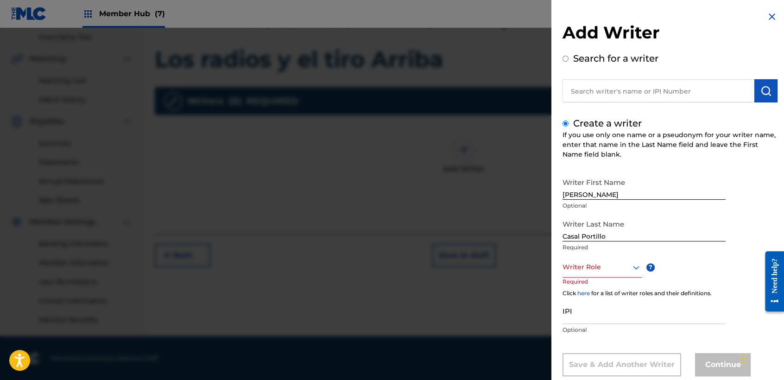
scroll to position [21, 0]
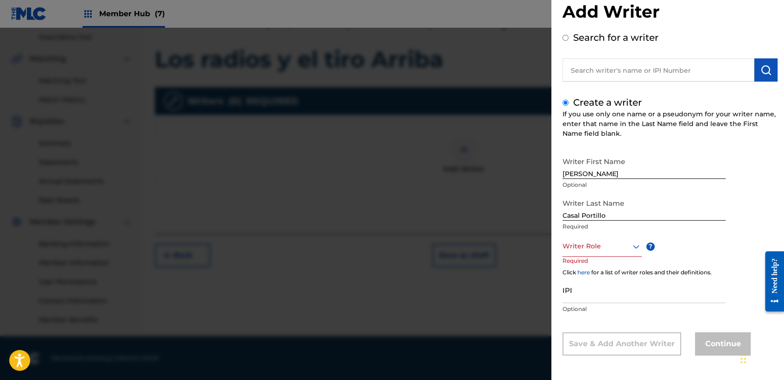
click at [605, 257] on div "Writer Role" at bounding box center [601, 246] width 79 height 21
click at [610, 272] on div "Composer/Author" at bounding box center [602, 267] width 78 height 21
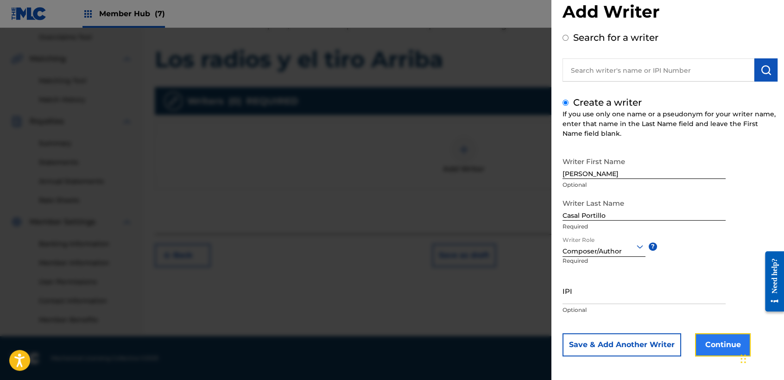
click at [713, 348] on button "Continue" at bounding box center [723, 344] width 56 height 23
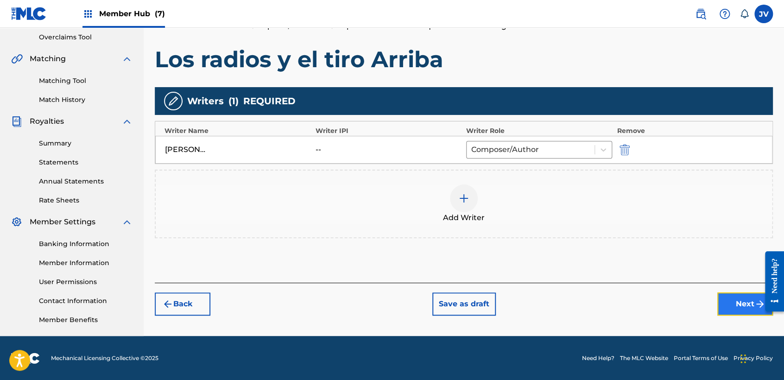
click at [723, 298] on button "Next" at bounding box center [745, 303] width 56 height 23
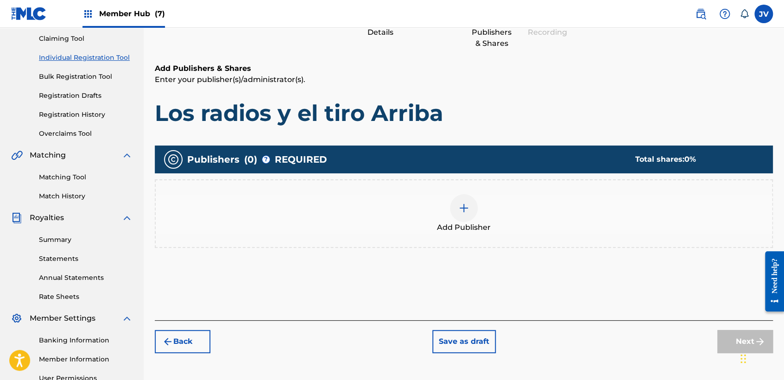
scroll to position [194, 0]
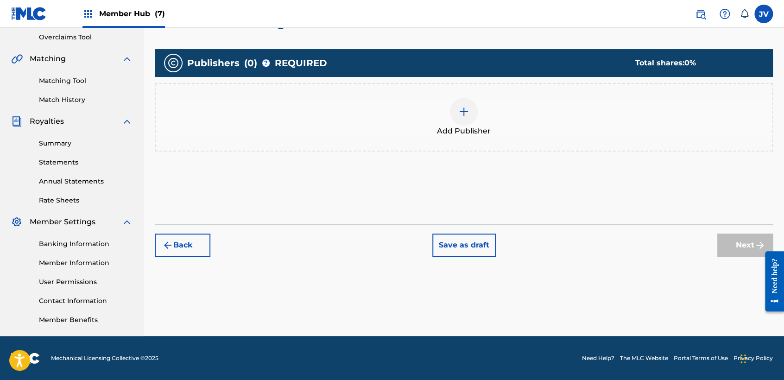
click at [471, 101] on div at bounding box center [464, 112] width 28 height 28
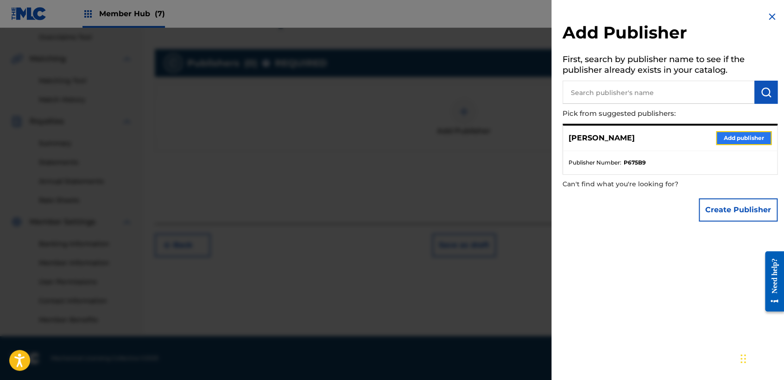
click at [742, 142] on button "Add publisher" at bounding box center [744, 138] width 56 height 14
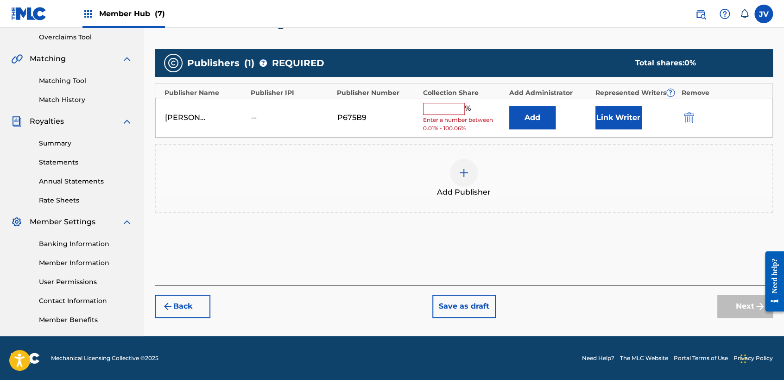
click at [447, 103] on input "text" at bounding box center [444, 109] width 42 height 12
type input "100"
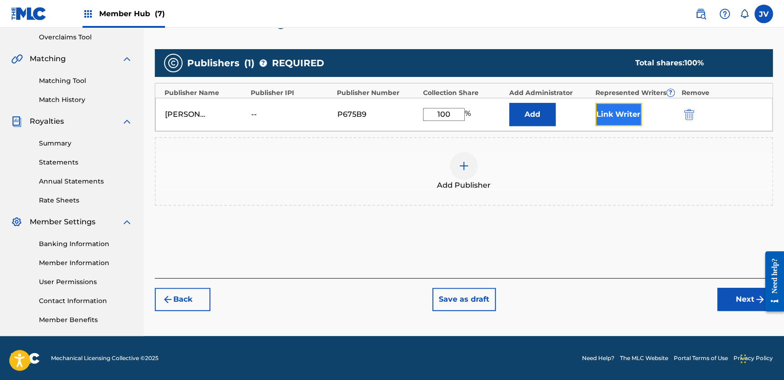
click at [630, 115] on button "Link Writer" at bounding box center [618, 114] width 46 height 23
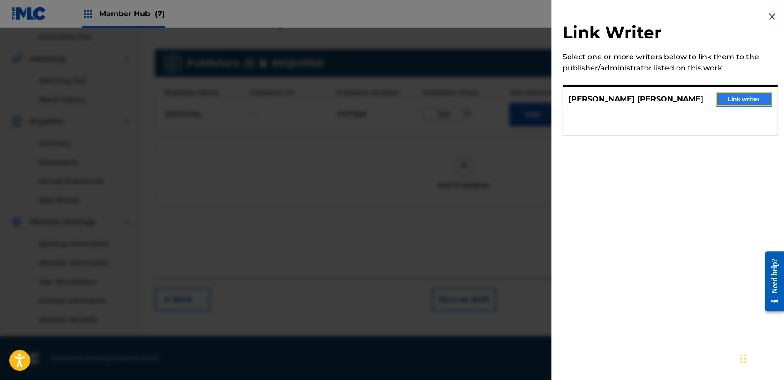
click at [737, 100] on button "Link writer" at bounding box center [744, 99] width 56 height 14
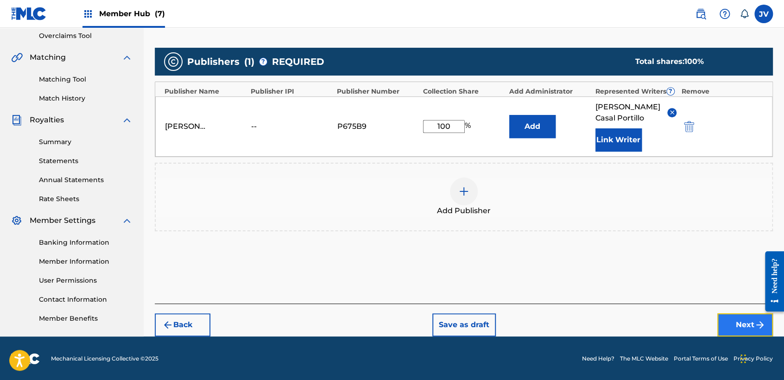
click at [742, 325] on button "Next" at bounding box center [745, 324] width 56 height 23
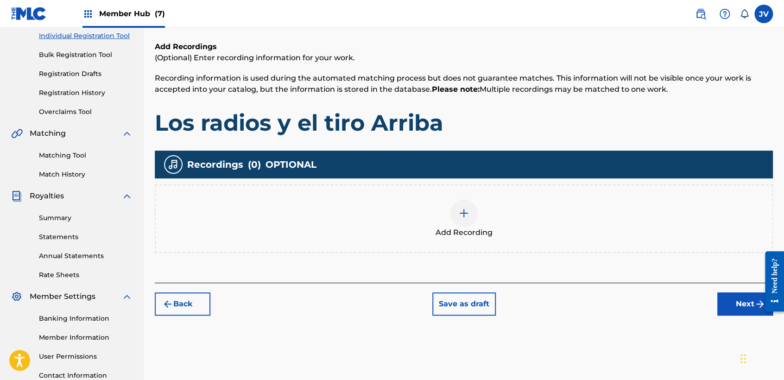
scroll to position [145, 0]
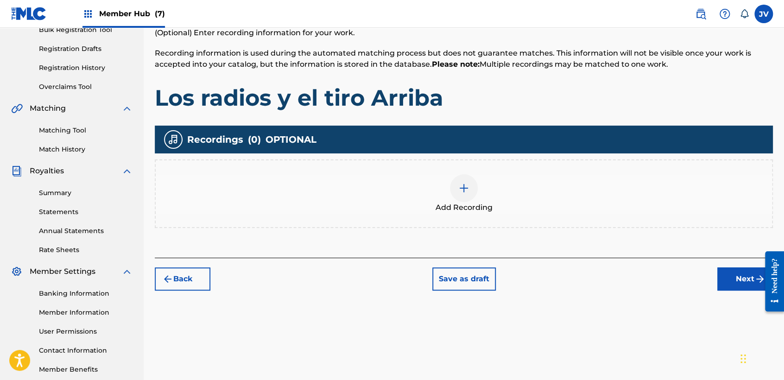
click at [484, 178] on div "Add Recording" at bounding box center [464, 193] width 616 height 39
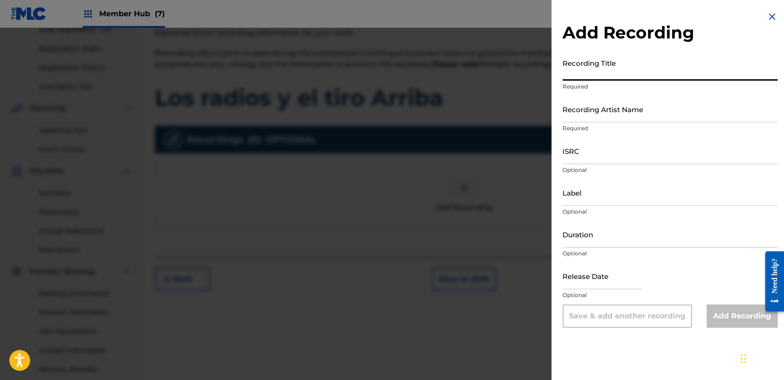
paste input "TCAHR2358710"
type input "TCAHR2358710"
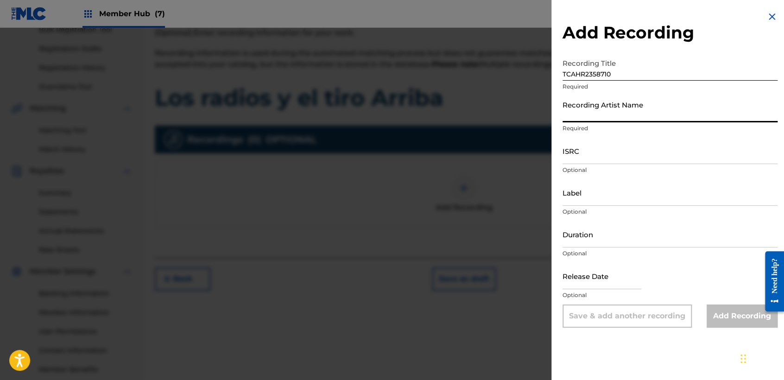
drag, startPoint x: 618, startPoint y: 107, endPoint x: 622, endPoint y: 115, distance: 8.5
click at [618, 113] on input "Recording Artist Name" at bounding box center [669, 109] width 215 height 26
drag, startPoint x: 635, startPoint y: 74, endPoint x: 525, endPoint y: 76, distance: 110.3
click at [525, 76] on div "Add Recording Recording Title TCAHR2358710 Required Recording Artist Name Requi…" at bounding box center [392, 204] width 784 height 352
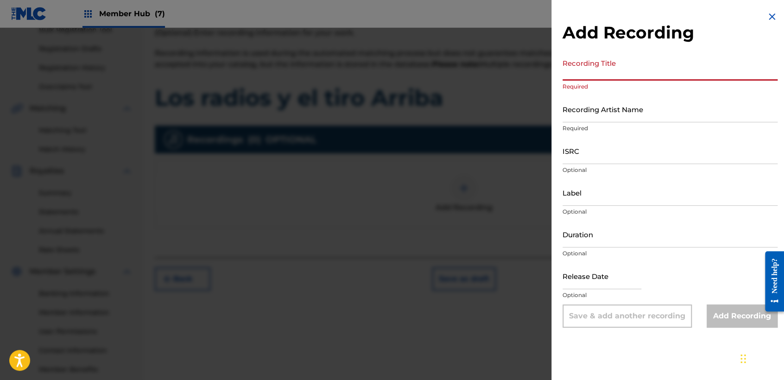
paste input "Los Radios Y El Tiro Arriba"
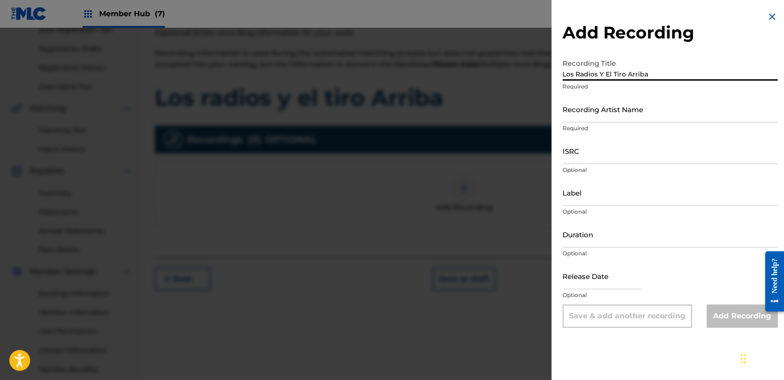
type input "Los Radios Y El Tiro Arriba"
click at [612, 126] on p "Required" at bounding box center [669, 128] width 215 height 8
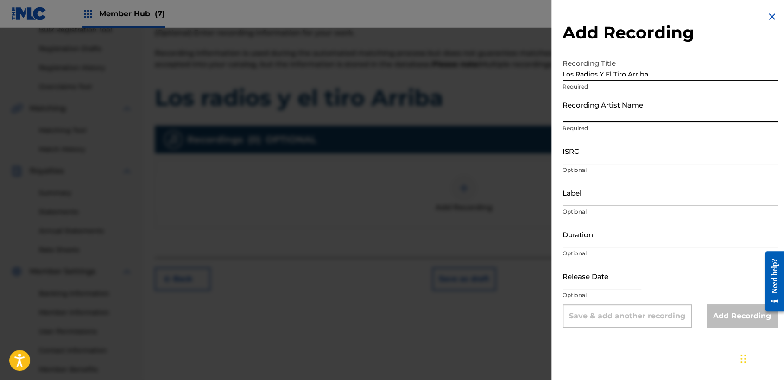
click at [612, 121] on input "Recording Artist Name" at bounding box center [669, 109] width 215 height 26
type input "Clase Personal"
type input "JB MUSIC"
type input "02:30"
type input "[DATE]"
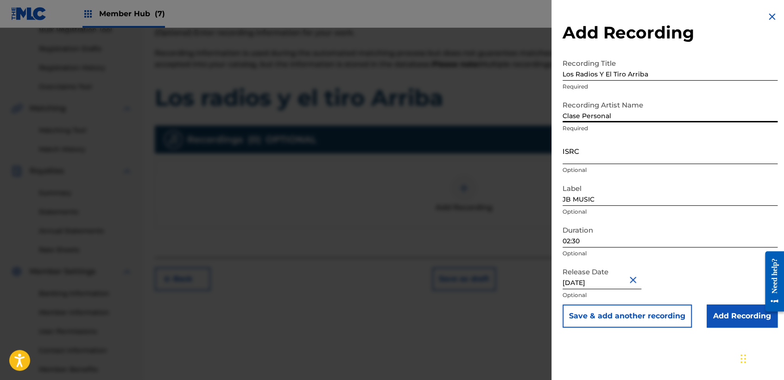
click at [607, 163] on input "ISRC" at bounding box center [669, 151] width 215 height 26
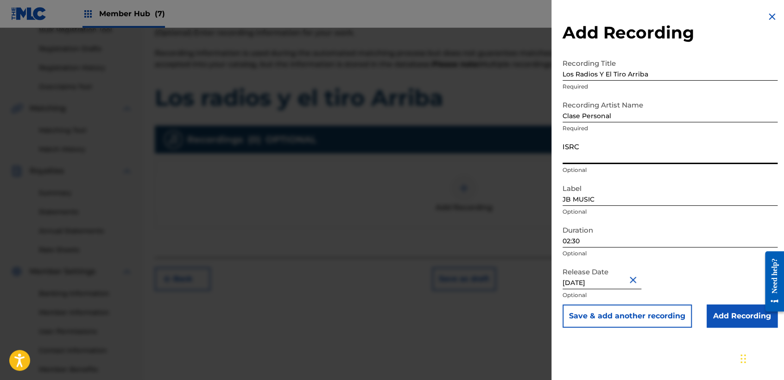
paste input "GBRKQ2426833"
type input "GBRKQ2426833"
click at [620, 239] on input "02:30" at bounding box center [669, 234] width 215 height 26
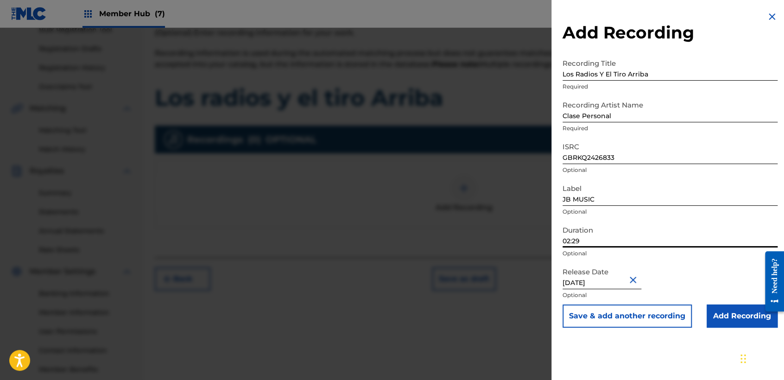
type input "02:29"
click at [610, 279] on input "[DATE]" at bounding box center [601, 276] width 79 height 26
select select "11"
select select "2023"
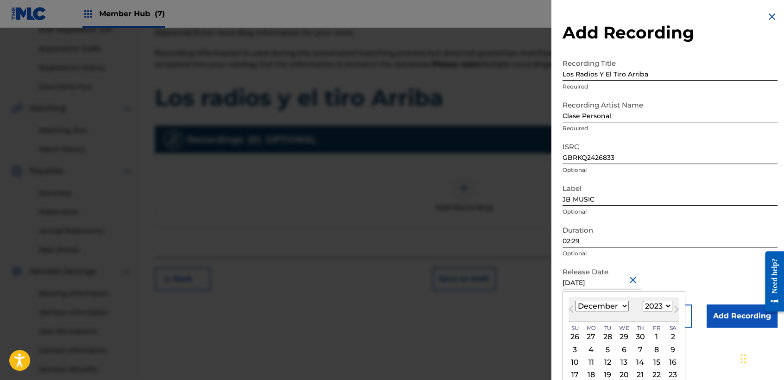
click at [630, 311] on div "January February March April May June July August September October November [D…" at bounding box center [623, 306] width 111 height 11
click at [598, 299] on div "[DATE] January February March April May June July August September October Nove…" at bounding box center [623, 309] width 111 height 25
click at [608, 303] on select "January February March April May June July August September October November De…" at bounding box center [601, 306] width 53 height 11
select select "2"
click at [575, 301] on select "January February March April May June July August September October November De…" at bounding box center [601, 306] width 53 height 11
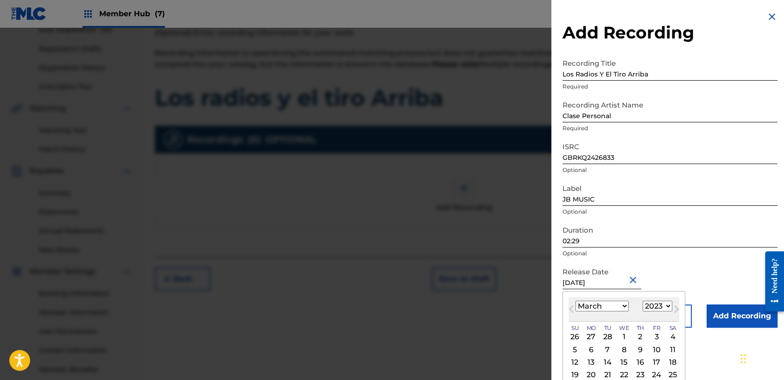
click at [656, 309] on select "1899 1900 1901 1902 1903 1904 1905 1906 1907 1908 1909 1910 1911 1912 1913 1914…" at bounding box center [657, 306] width 30 height 11
select select "2024"
click at [642, 301] on select "1899 1900 1901 1902 1903 1904 1905 1906 1907 1908 1909 1910 1911 1912 1913 1914…" at bounding box center [657, 306] width 30 height 11
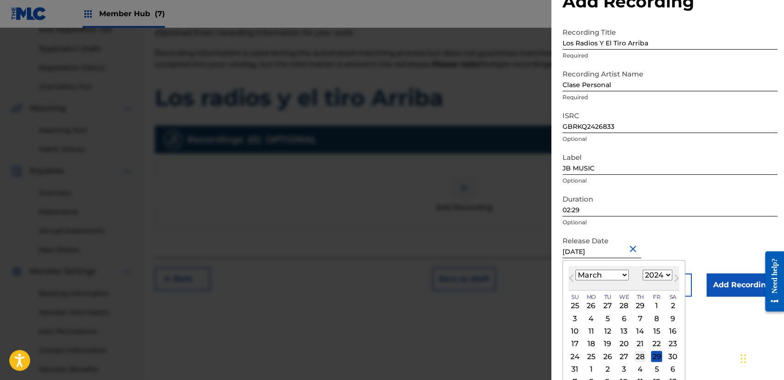
scroll to position [44, 0]
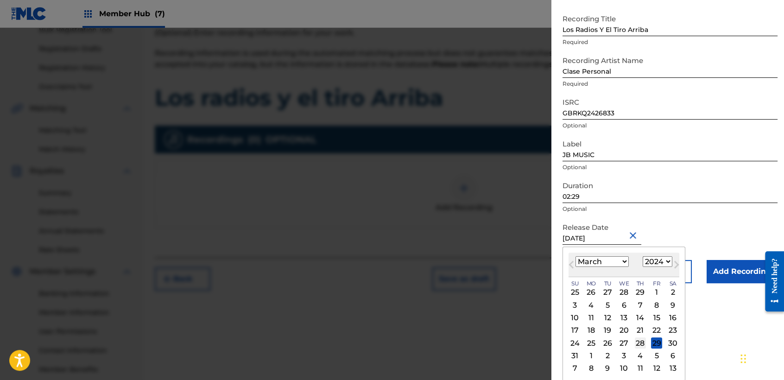
click at [638, 342] on div "28" at bounding box center [640, 342] width 11 height 11
type input "[DATE]"
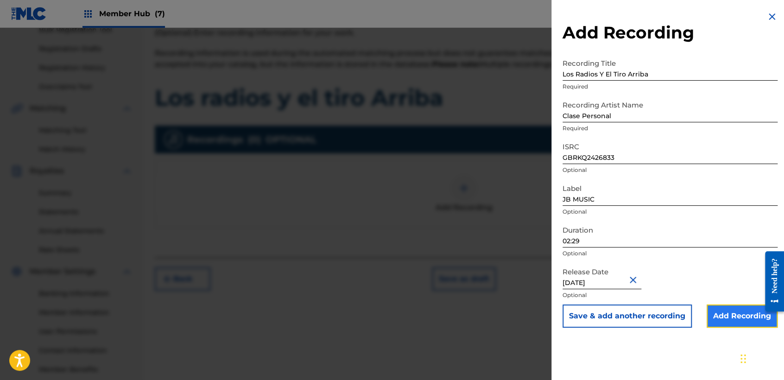
click at [723, 320] on input "Add Recording" at bounding box center [741, 315] width 71 height 23
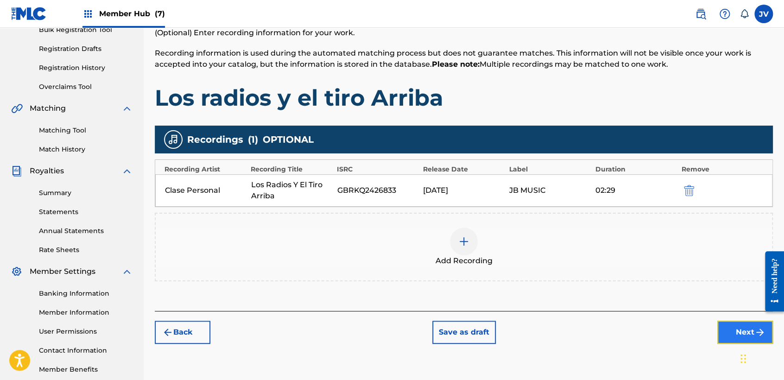
click at [727, 324] on button "Next" at bounding box center [745, 332] width 56 height 23
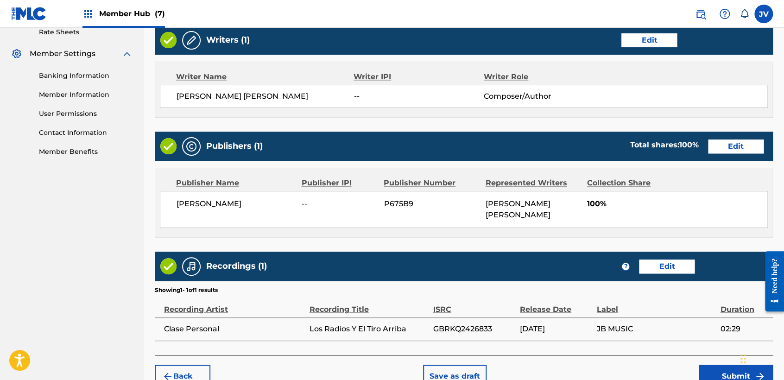
click at [734, 328] on span "02:29" at bounding box center [744, 328] width 48 height 11
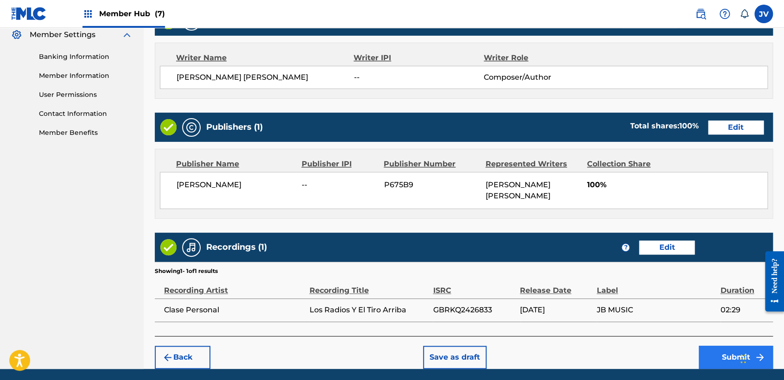
scroll to position [414, 0]
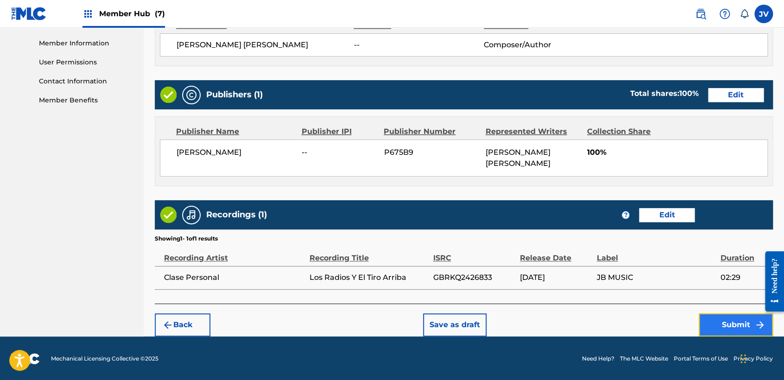
click at [722, 326] on button "Submit" at bounding box center [735, 324] width 74 height 23
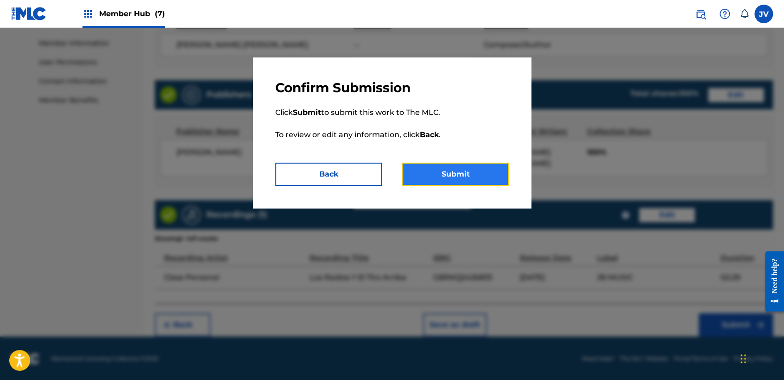
click at [498, 182] on button "Submit" at bounding box center [455, 174] width 107 height 23
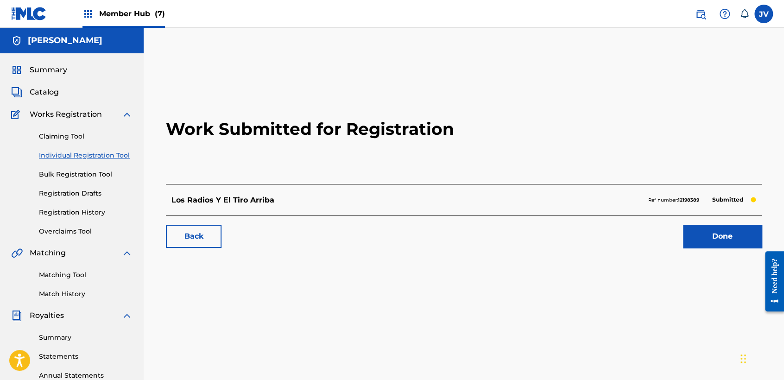
click at [115, 155] on link "Individual Registration Tool" at bounding box center [86, 156] width 94 height 10
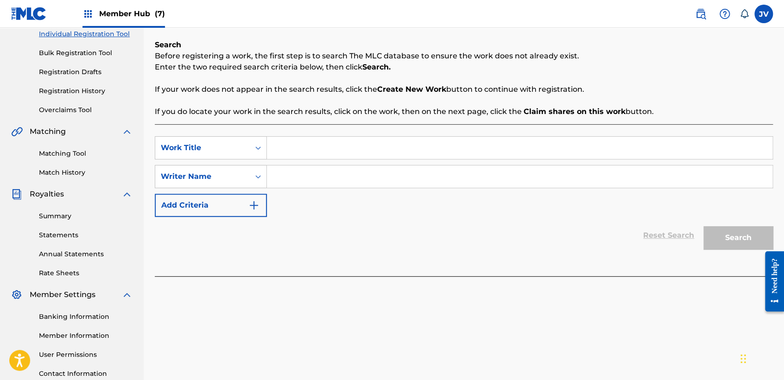
scroll to position [154, 0]
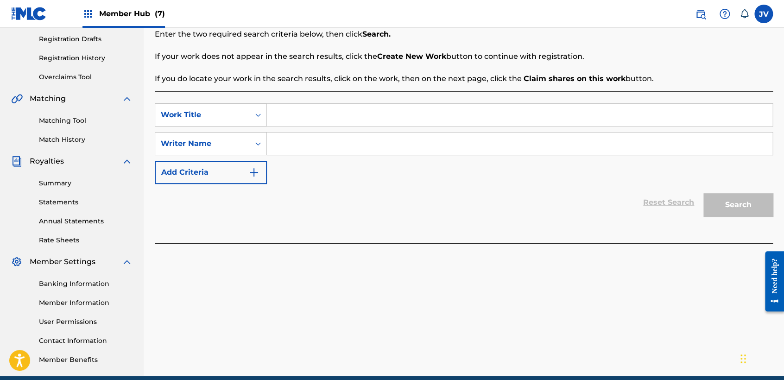
paste input "Mejor Que Nadie"
type input "Mejor Que Nadie"
paste input "Mejor Que Nadie"
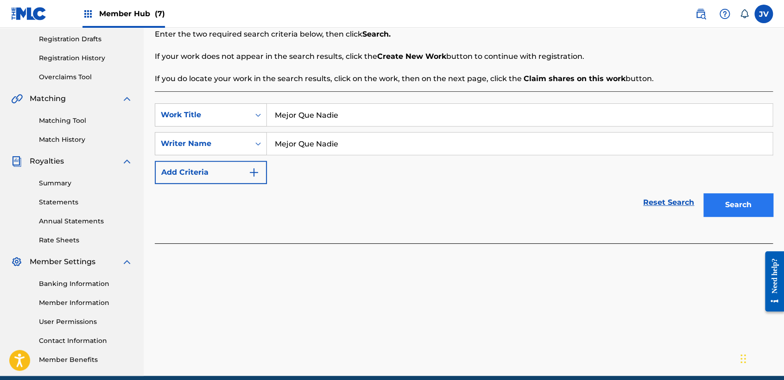
type input "Mejor Que Nadie"
click at [742, 195] on button "Search" at bounding box center [737, 204] width 69 height 23
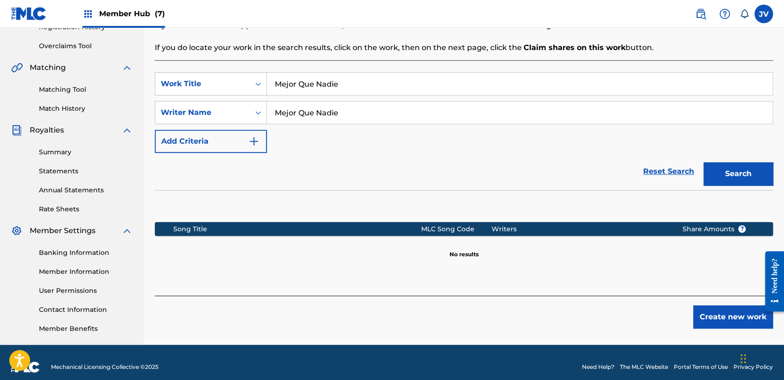
scroll to position [194, 0]
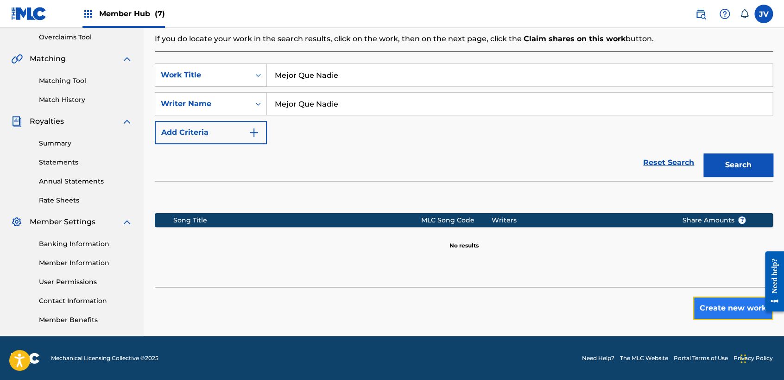
click at [736, 308] on button "Create new work" at bounding box center [733, 307] width 80 height 23
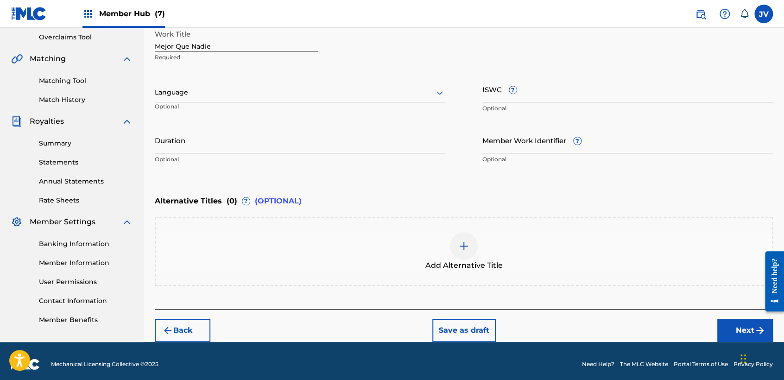
click at [337, 91] on div at bounding box center [300, 93] width 290 height 12
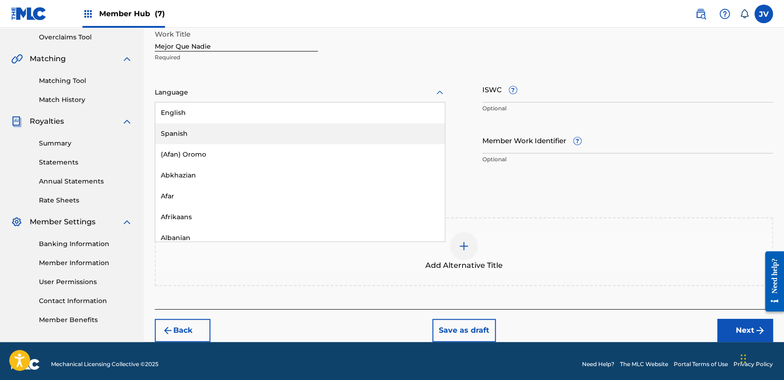
click at [271, 132] on div "Spanish" at bounding box center [299, 133] width 289 height 21
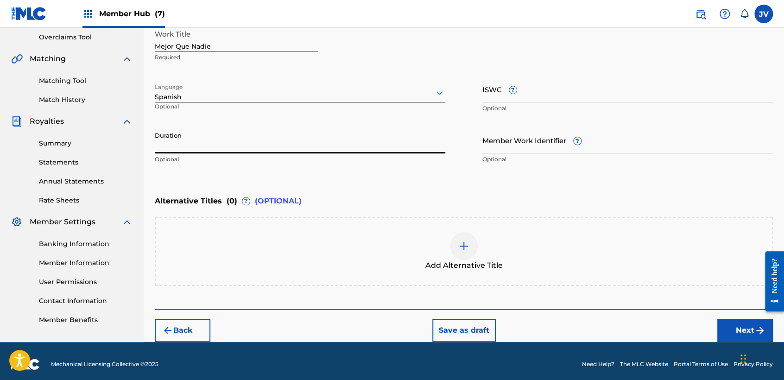
drag, startPoint x: 268, startPoint y: 139, endPoint x: 271, endPoint y: 133, distance: 6.4
click at [270, 135] on input "Duration" at bounding box center [300, 140] width 290 height 26
type input "02:46"
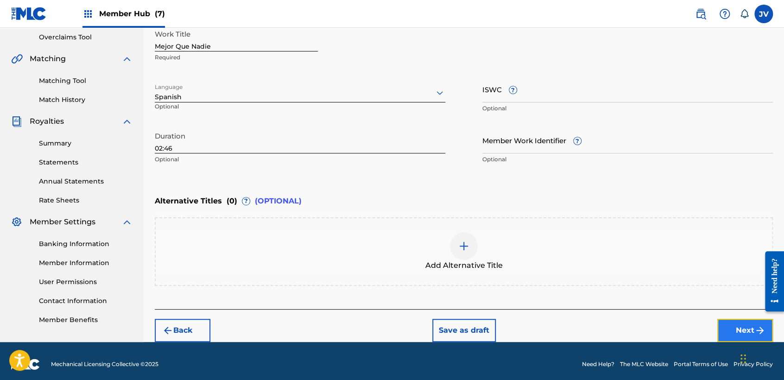
click at [742, 332] on button "Next" at bounding box center [745, 330] width 56 height 23
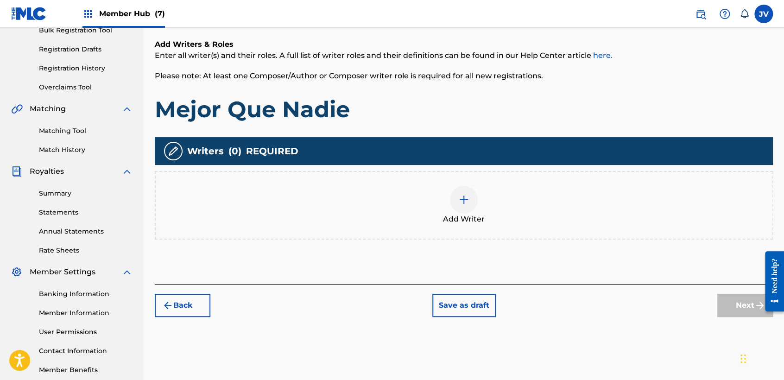
scroll to position [145, 0]
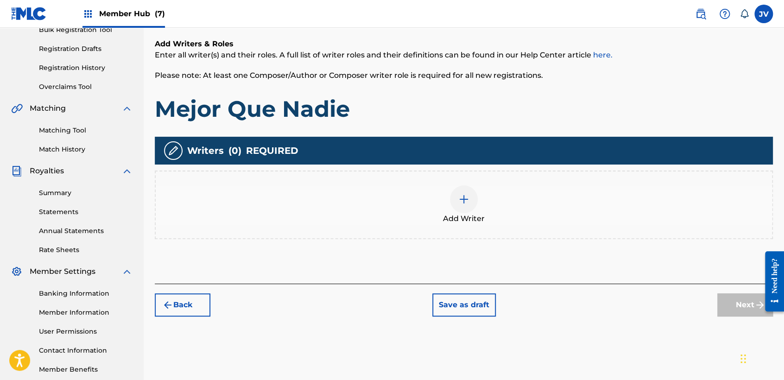
click at [477, 207] on div "Add Writer" at bounding box center [464, 204] width 616 height 39
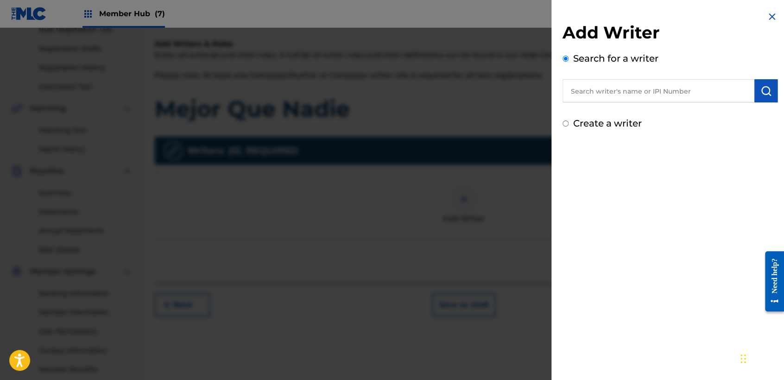
click at [566, 126] on input "Create a writer" at bounding box center [565, 123] width 6 height 6
radio input "false"
radio input "true"
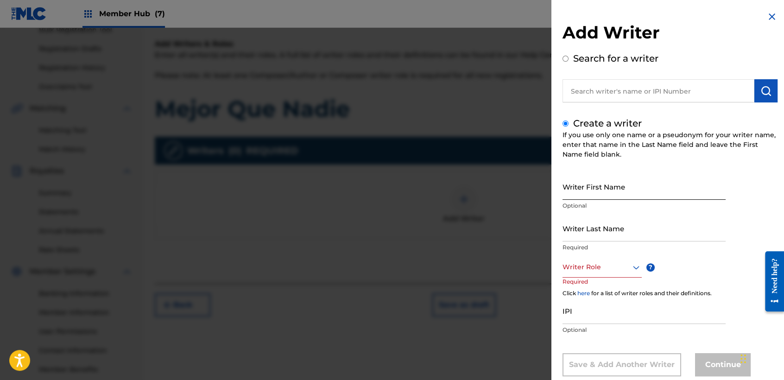
click at [593, 178] on input "Writer First Name" at bounding box center [643, 186] width 163 height 26
type input "[PERSON_NAME]"
click at [619, 216] on input "Writer Last Name" at bounding box center [643, 228] width 163 height 26
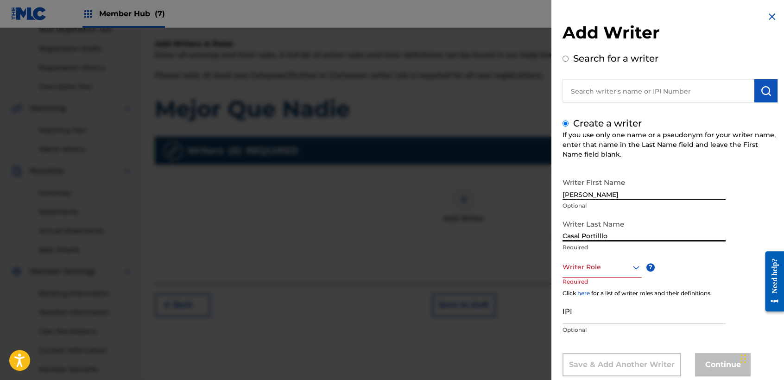
type input "Casal Portilllo"
click at [630, 273] on div "Writer Role" at bounding box center [601, 267] width 79 height 21
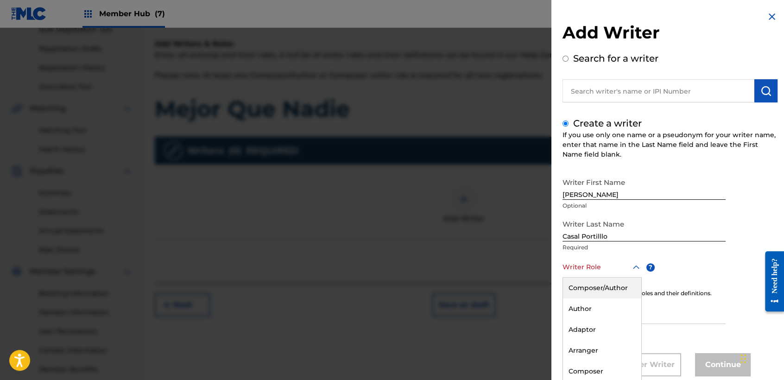
scroll to position [21, 0]
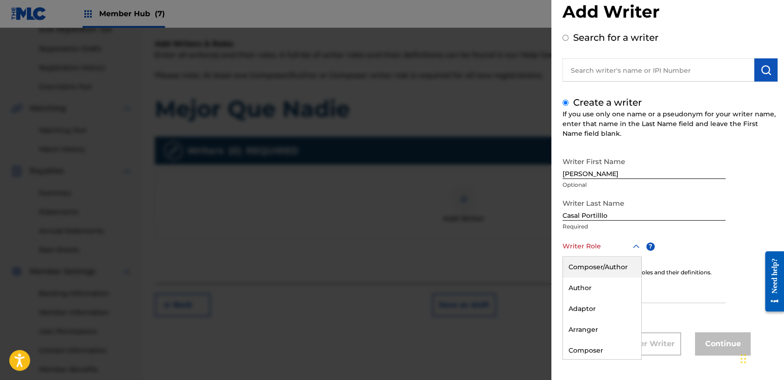
click at [626, 271] on div "Composer/Author" at bounding box center [602, 267] width 78 height 21
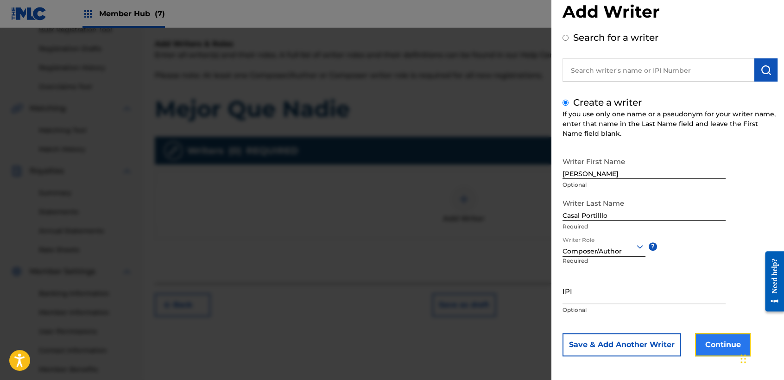
click at [696, 343] on button "Continue" at bounding box center [723, 344] width 56 height 23
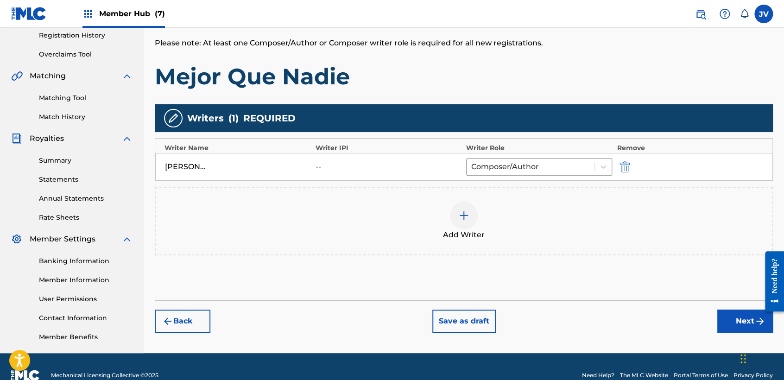
scroll to position [194, 0]
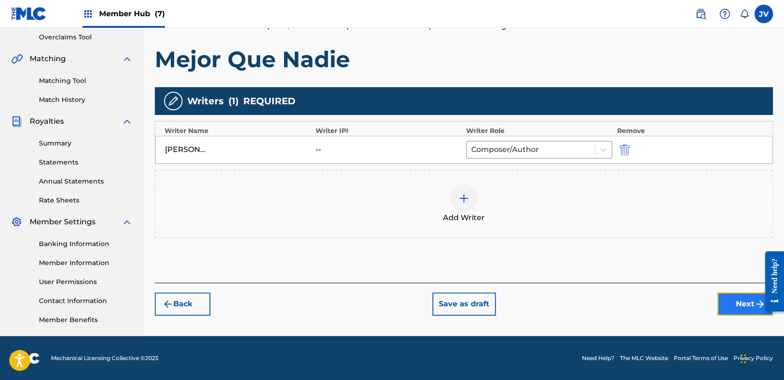
drag, startPoint x: 736, startPoint y: 314, endPoint x: 734, endPoint y: 302, distance: 11.7
click at [736, 315] on div "Register Work Search Enter Work Details Add Writers Add Publishers & Shares Add…" at bounding box center [464, 96] width 640 height 479
click at [739, 304] on button "Next" at bounding box center [745, 303] width 56 height 23
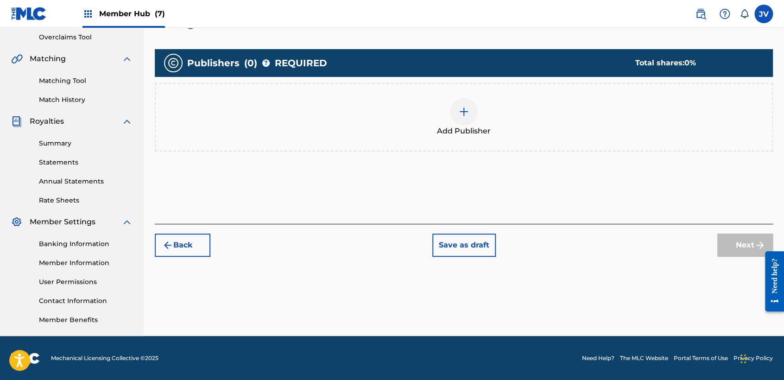
click at [467, 108] on img at bounding box center [463, 111] width 11 height 11
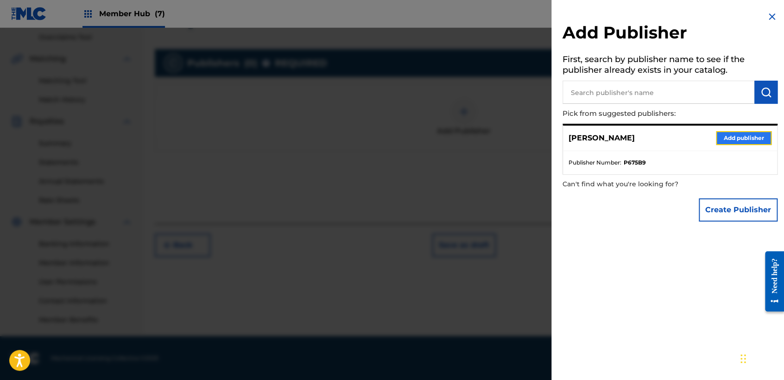
click at [719, 136] on button "Add publisher" at bounding box center [744, 138] width 56 height 14
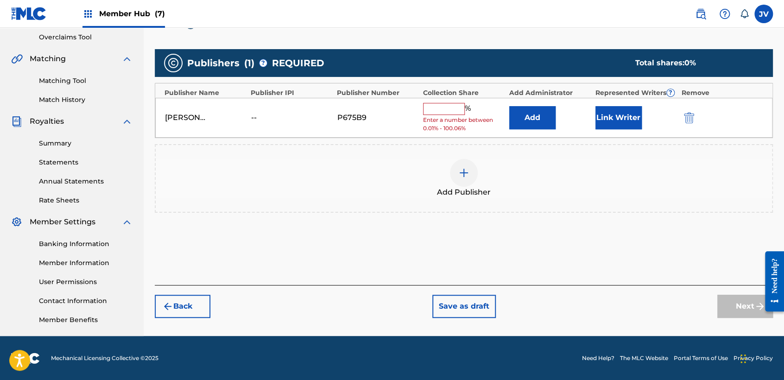
drag, startPoint x: 447, startPoint y: 105, endPoint x: 451, endPoint y: 109, distance: 5.3
click at [447, 105] on input "text" at bounding box center [444, 109] width 42 height 12
type input "100"
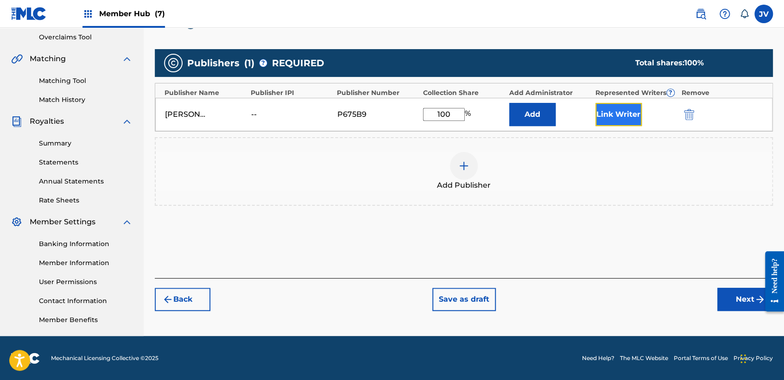
click at [611, 108] on button "Link Writer" at bounding box center [618, 114] width 46 height 23
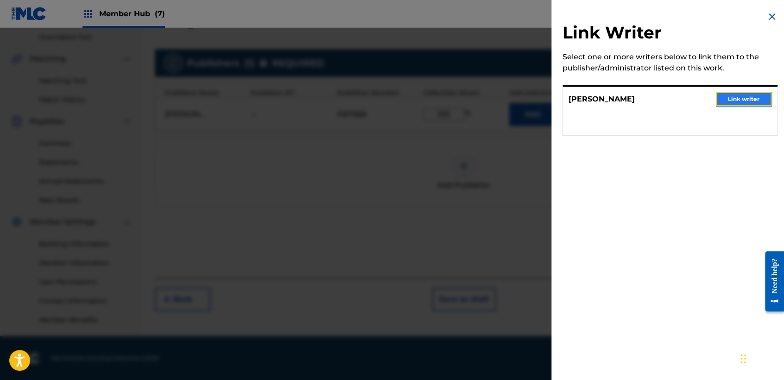
click at [727, 101] on button "Link writer" at bounding box center [744, 99] width 56 height 14
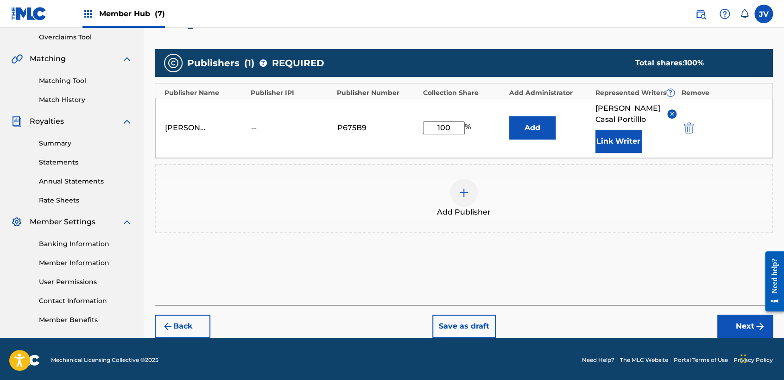
scroll to position [195, 0]
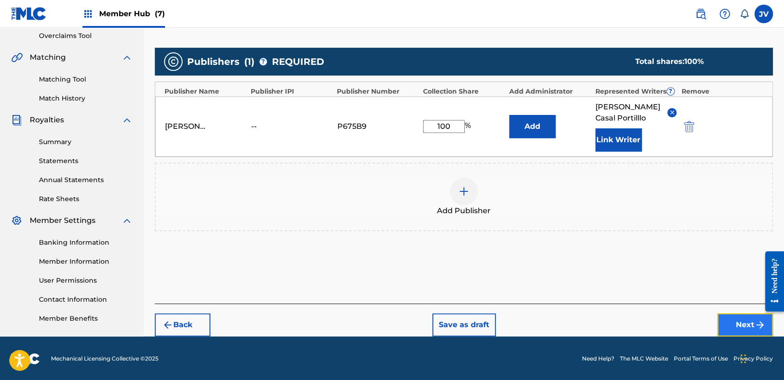
click at [734, 319] on button "Next" at bounding box center [745, 324] width 56 height 23
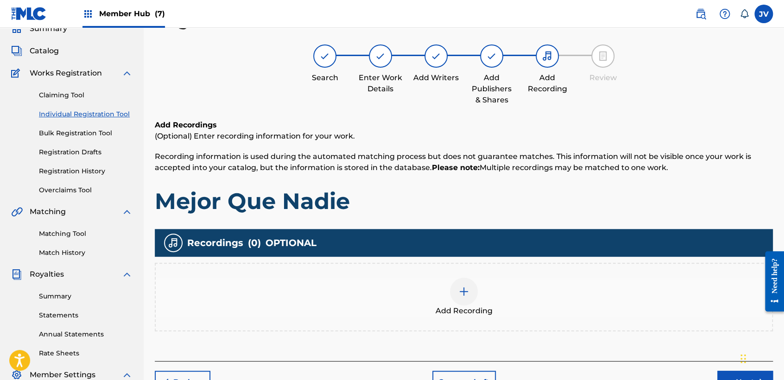
scroll to position [93, 0]
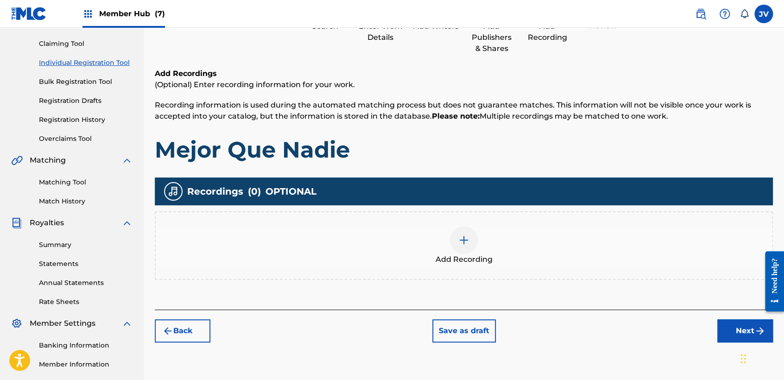
click at [466, 236] on img at bounding box center [463, 239] width 11 height 11
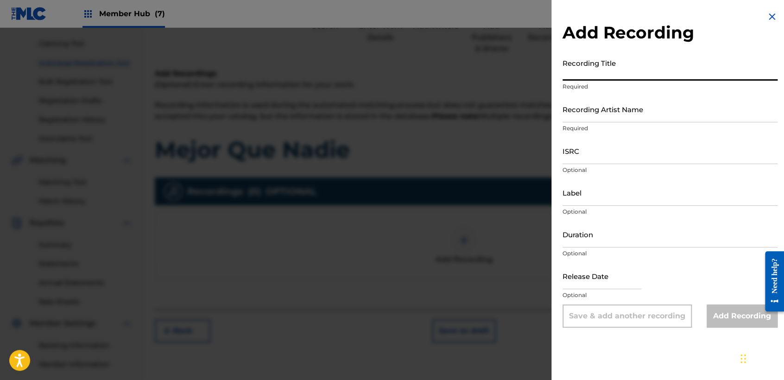
paste input "Mejor Que Nadie"
type input "Mejor Que Nadie"
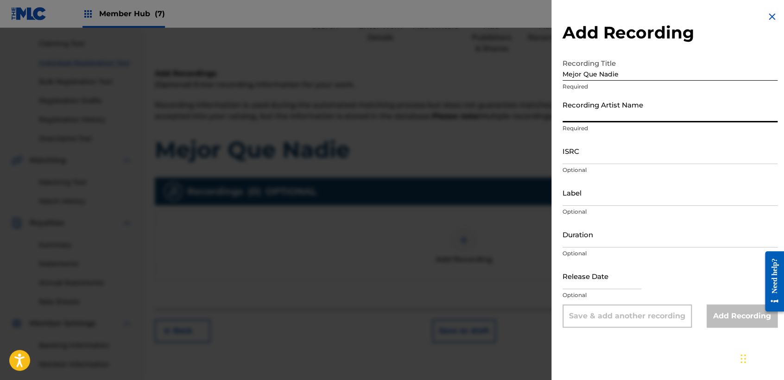
click at [621, 111] on input "Recording Artist Name" at bounding box center [669, 109] width 215 height 26
type input "Clase Personal"
type input "JB MUSIC"
type input "02:29"
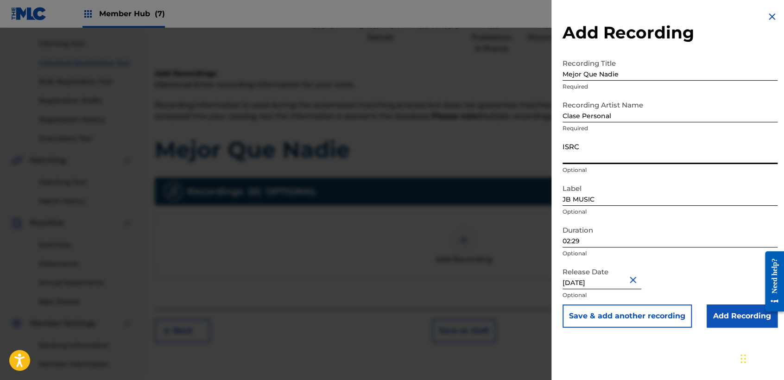
click at [628, 147] on input "ISRC" at bounding box center [669, 151] width 215 height 26
paste input "TCAHM2356570"
click at [600, 243] on input "02:29" at bounding box center [669, 234] width 215 height 26
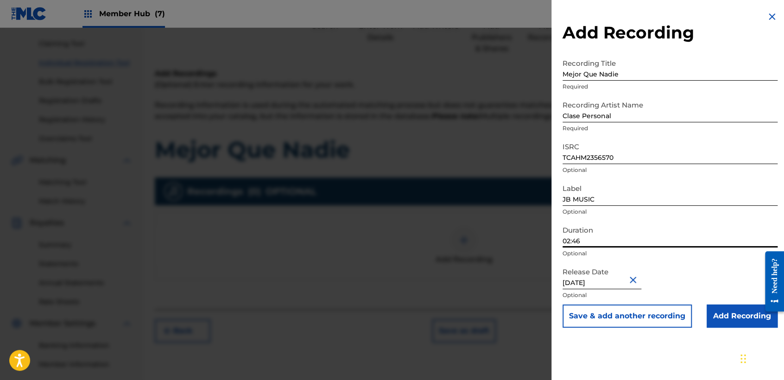
click at [612, 282] on input "[DATE]" at bounding box center [601, 276] width 79 height 26
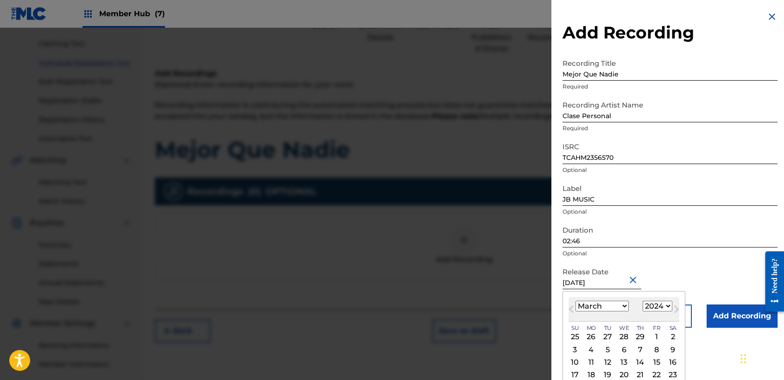
click at [617, 303] on select "January February March April May June July August September October November De…" at bounding box center [601, 306] width 53 height 11
click at [575, 301] on select "January February March April May June July August September October November De…" at bounding box center [601, 306] width 53 height 11
click at [664, 309] on select "1899 1900 1901 1902 1903 1904 1905 1906 1907 1908 1909 1910 1911 1912 1913 1914…" at bounding box center [657, 306] width 30 height 11
click at [642, 301] on select "1899 1900 1901 1902 1903 1904 1905 1906 1907 1908 1909 1910 1911 1912 1913 1914…" at bounding box center [657, 306] width 30 height 11
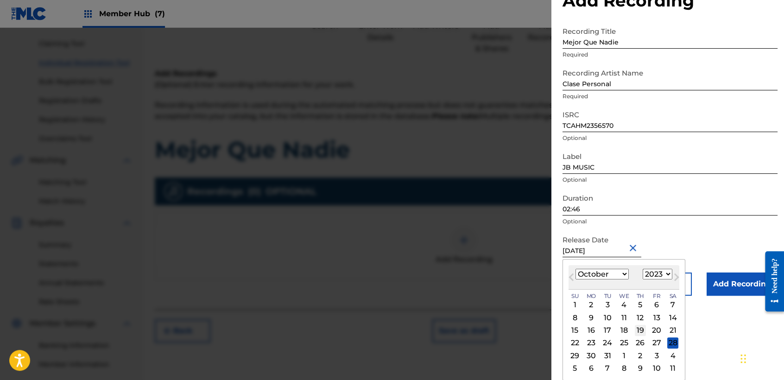
click at [644, 332] on div "19" at bounding box center [640, 330] width 11 height 11
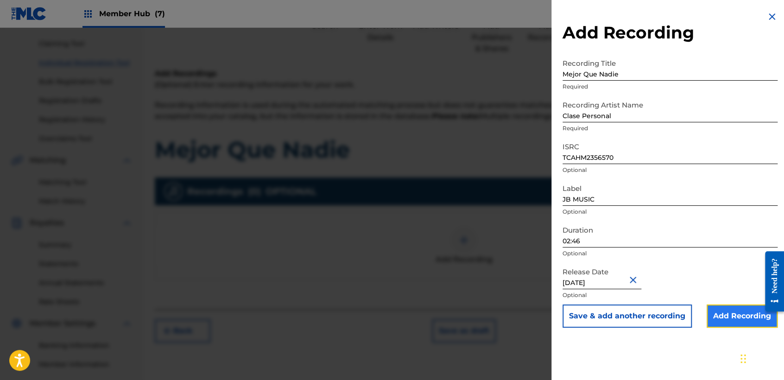
click at [717, 322] on input "Add Recording" at bounding box center [741, 315] width 71 height 23
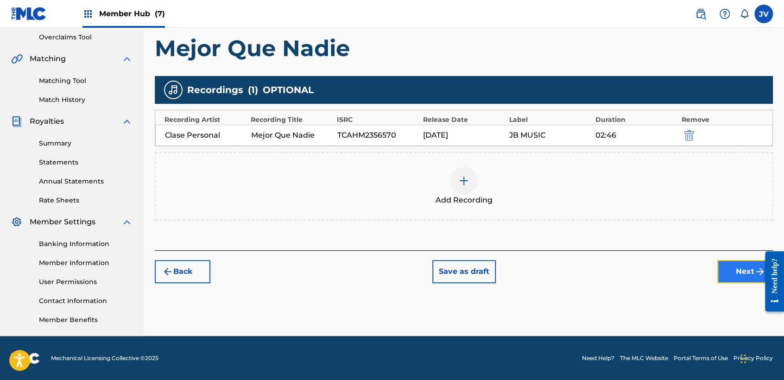
click at [730, 277] on button "Next" at bounding box center [745, 271] width 56 height 23
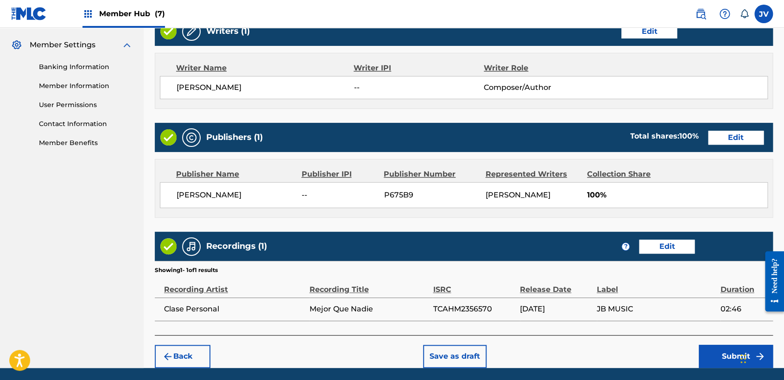
scroll to position [414, 0]
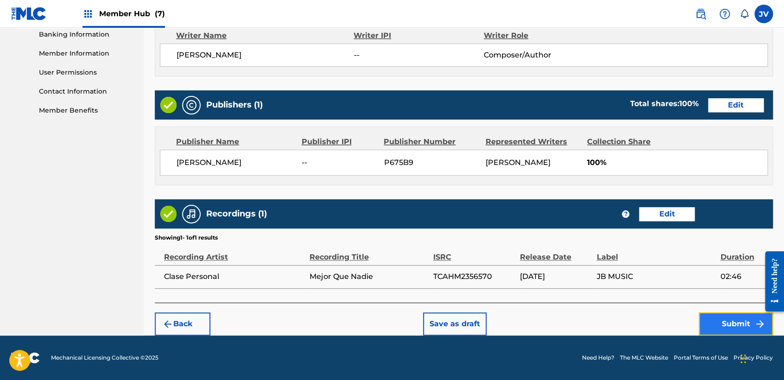
click at [731, 314] on button "Submit" at bounding box center [735, 323] width 74 height 23
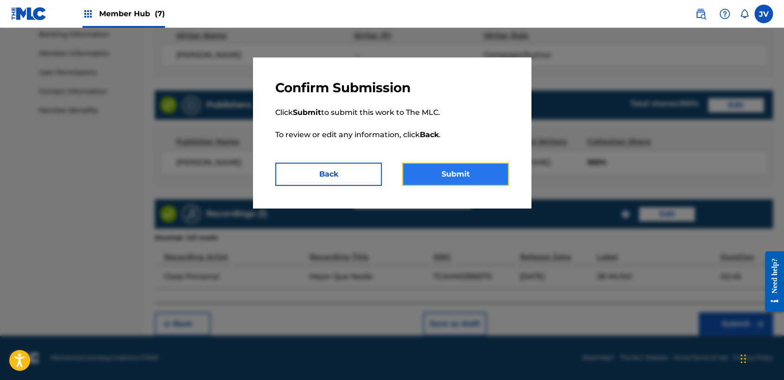
click at [456, 177] on button "Submit" at bounding box center [455, 174] width 107 height 23
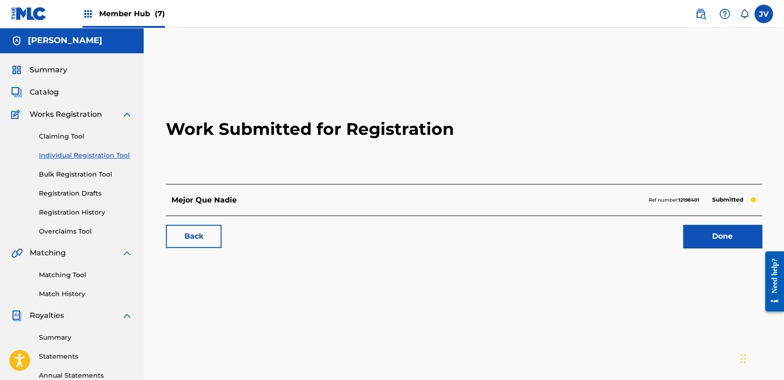
click at [103, 158] on link "Individual Registration Tool" at bounding box center [86, 156] width 94 height 10
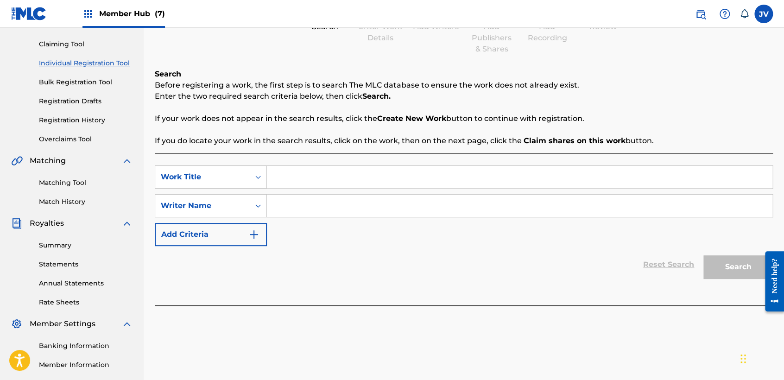
scroll to position [103, 0]
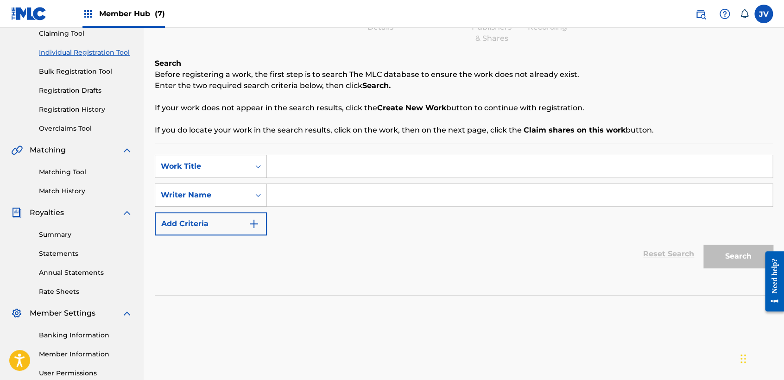
click at [333, 153] on div "SearchWithCriteria993e2ad7-5b6b-4ee0-ad46-4fa674133f95 Work Title SearchWithCri…" at bounding box center [464, 219] width 618 height 152
click at [330, 165] on input "Search Form" at bounding box center [519, 166] width 505 height 22
drag, startPoint x: 272, startPoint y: 172, endPoint x: 226, endPoint y: 172, distance: 46.3
click at [224, 172] on div "SearchWithCriteria993e2ad7-5b6b-4ee0-ad46-4fa674133f95 Work Title Cuidan" at bounding box center [464, 166] width 618 height 23
paste input "Cuidando El Terre"
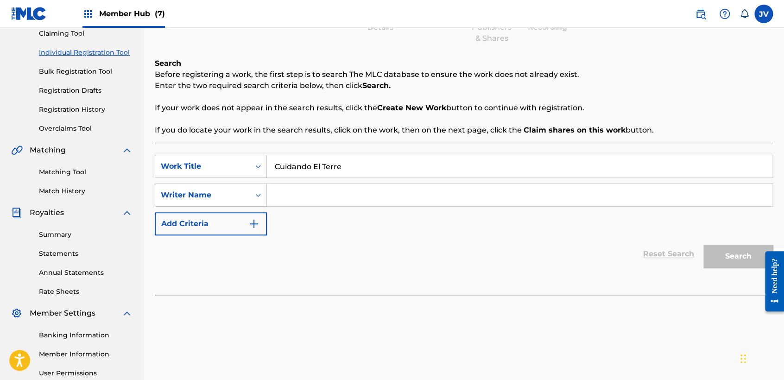
drag, startPoint x: 333, startPoint y: 209, endPoint x: 333, endPoint y: 200, distance: 9.3
paste input "Cuidando El Terre"
click at [733, 261] on button "Search" at bounding box center [737, 256] width 69 height 23
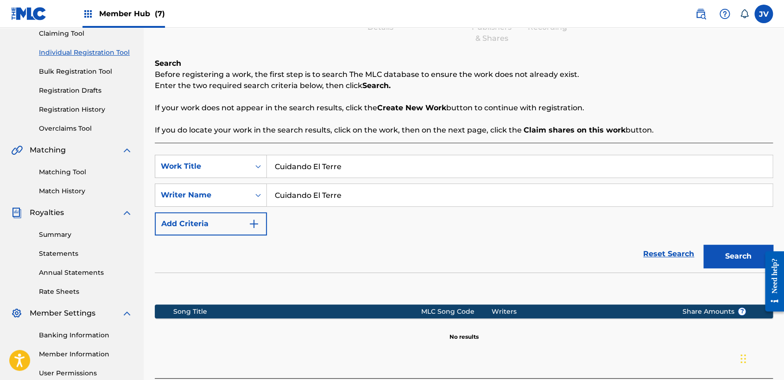
scroll to position [194, 0]
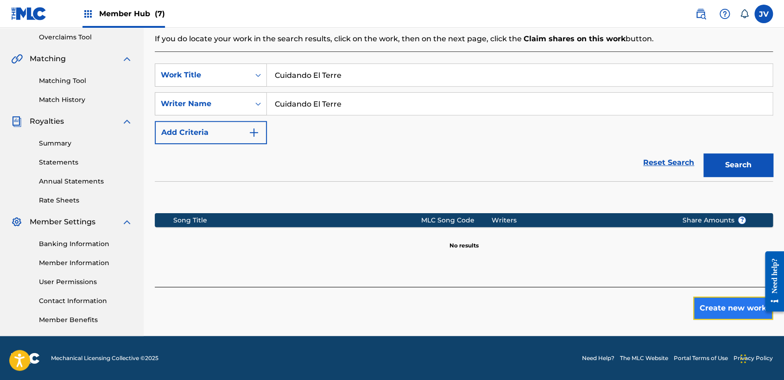
click at [710, 302] on button "Create new work" at bounding box center [733, 307] width 80 height 23
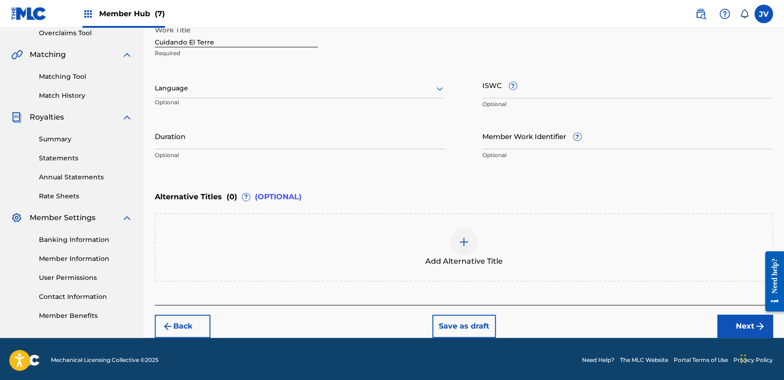
scroll to position [200, 0]
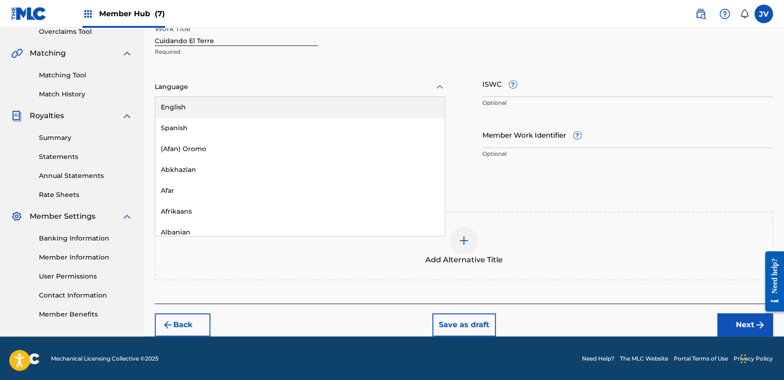
click at [252, 80] on div "Language" at bounding box center [300, 86] width 290 height 19
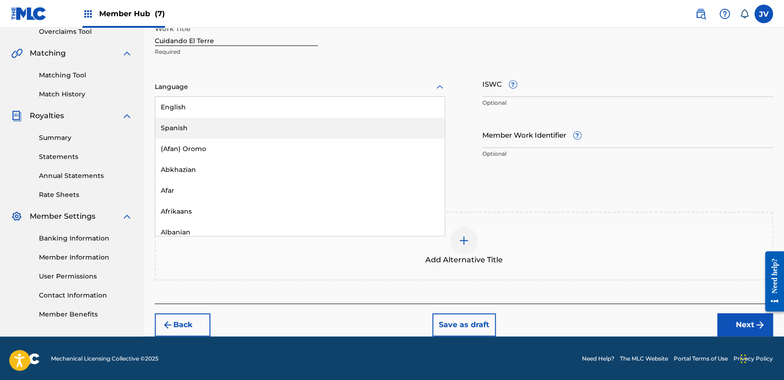
click at [194, 124] on div "Spanish" at bounding box center [299, 128] width 289 height 21
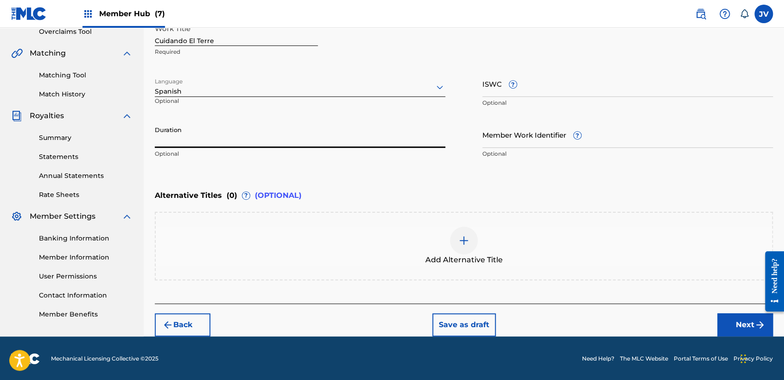
click at [194, 124] on input "Duration" at bounding box center [300, 134] width 290 height 26
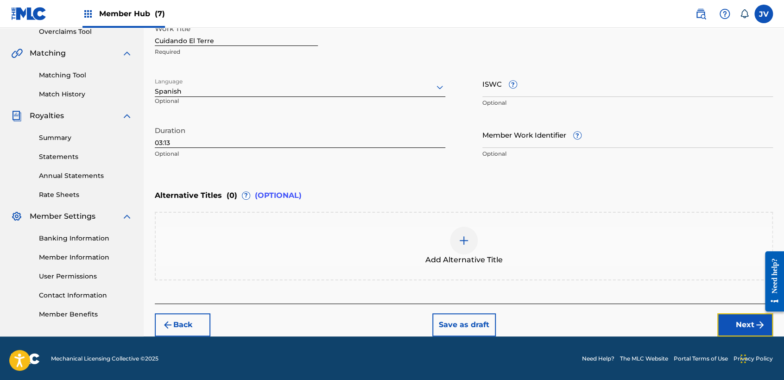
click at [741, 323] on button "Next" at bounding box center [745, 324] width 56 height 23
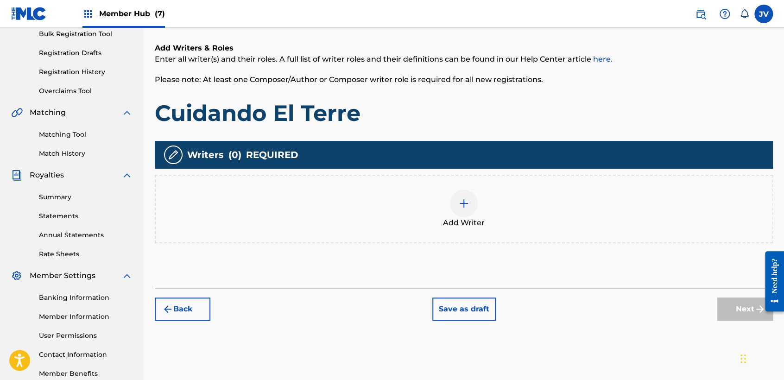
scroll to position [145, 0]
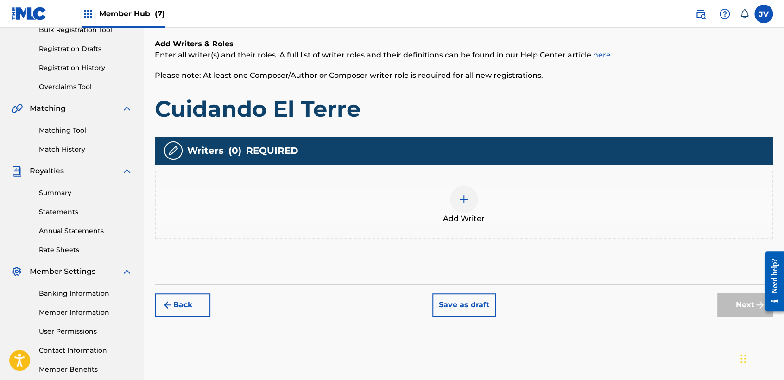
click at [486, 201] on div "Add Writer" at bounding box center [464, 204] width 616 height 39
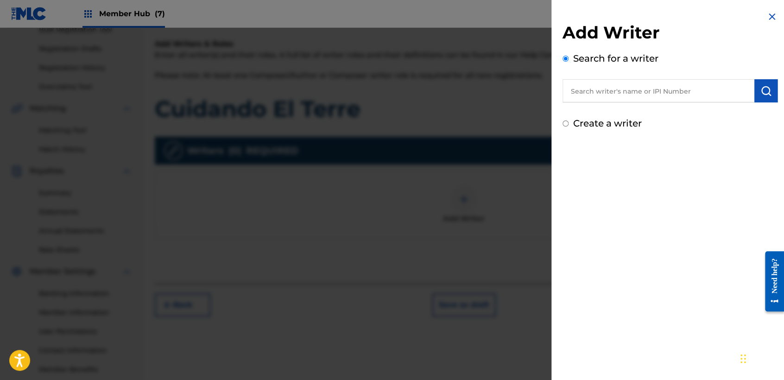
click at [566, 121] on input "Create a writer" at bounding box center [565, 123] width 6 height 6
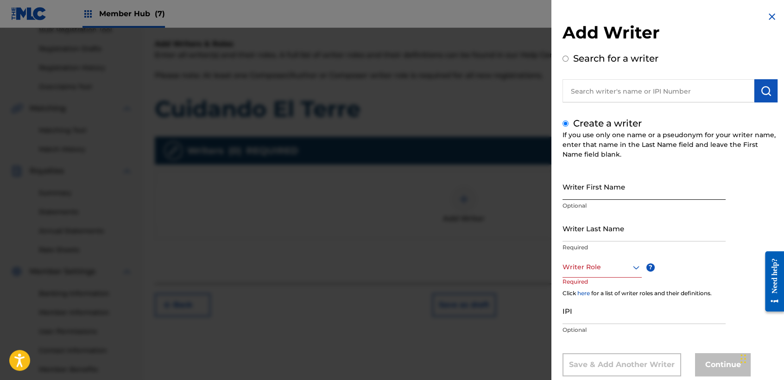
click at [610, 189] on input "Writer First Name" at bounding box center [643, 186] width 163 height 26
click at [594, 219] on input "Writer Last Name" at bounding box center [643, 228] width 163 height 26
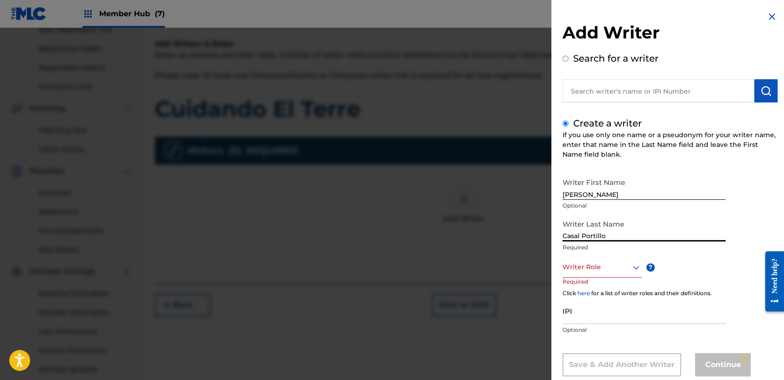
click at [632, 260] on div "Writer Role" at bounding box center [601, 267] width 79 height 21
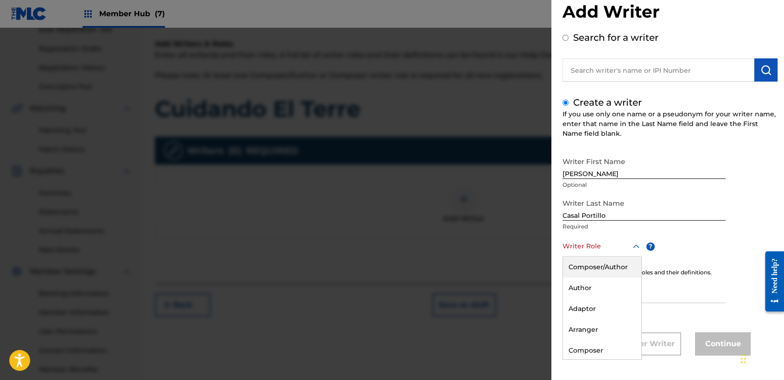
click at [623, 260] on div "Composer/Author" at bounding box center [602, 267] width 78 height 21
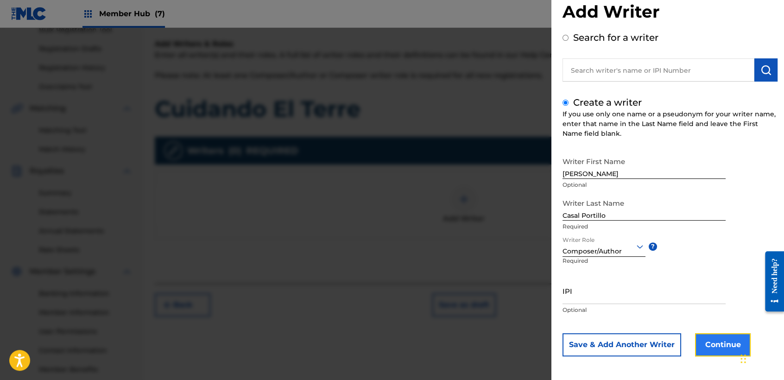
click at [723, 339] on button "Continue" at bounding box center [723, 344] width 56 height 23
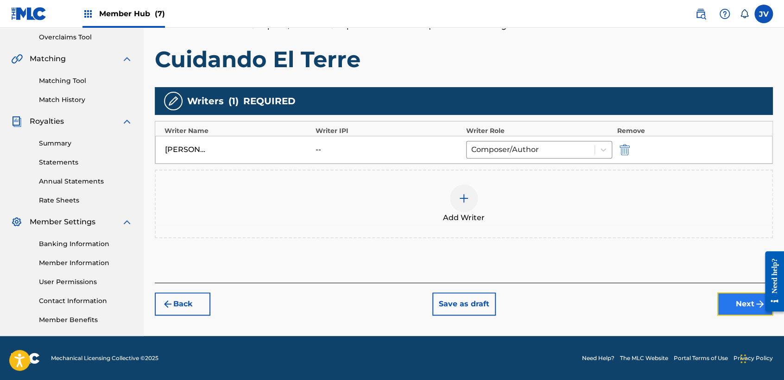
click at [743, 296] on button "Next" at bounding box center [745, 303] width 56 height 23
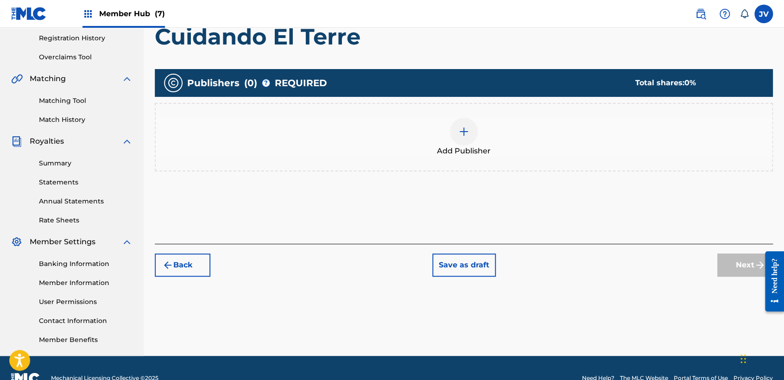
scroll to position [194, 0]
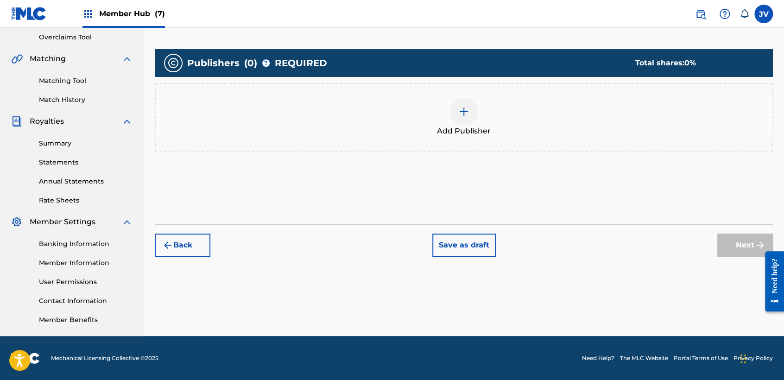
click at [473, 101] on div at bounding box center [464, 112] width 28 height 28
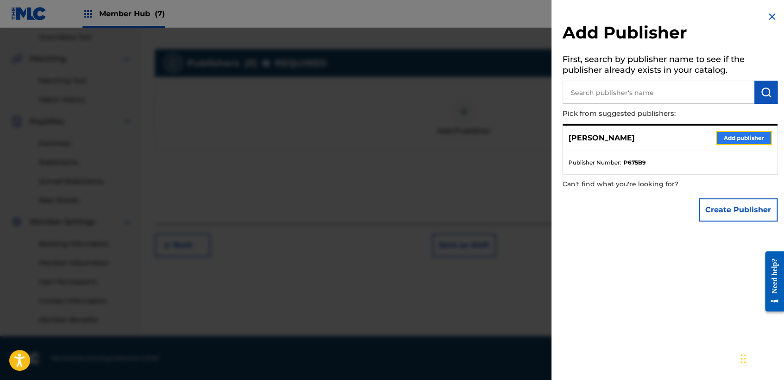
click at [718, 139] on button "Add publisher" at bounding box center [744, 138] width 56 height 14
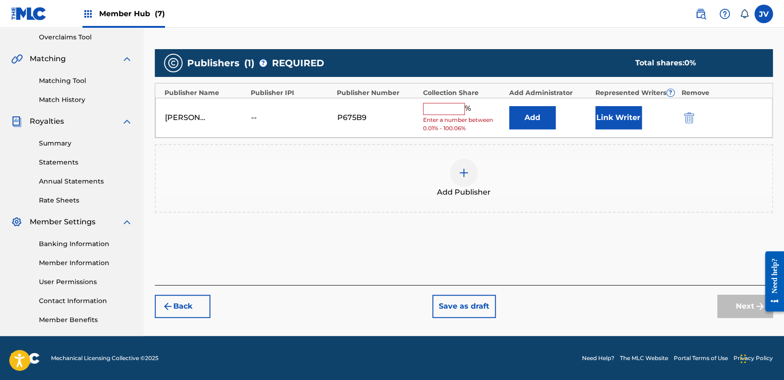
click at [454, 109] on input "text" at bounding box center [444, 109] width 42 height 12
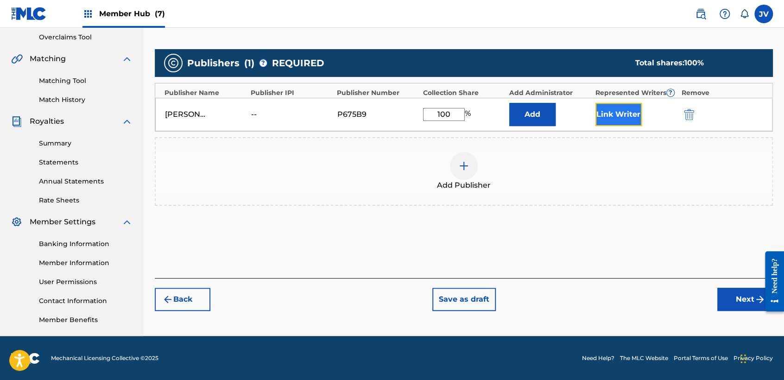
click at [628, 105] on button "Link Writer" at bounding box center [618, 114] width 46 height 23
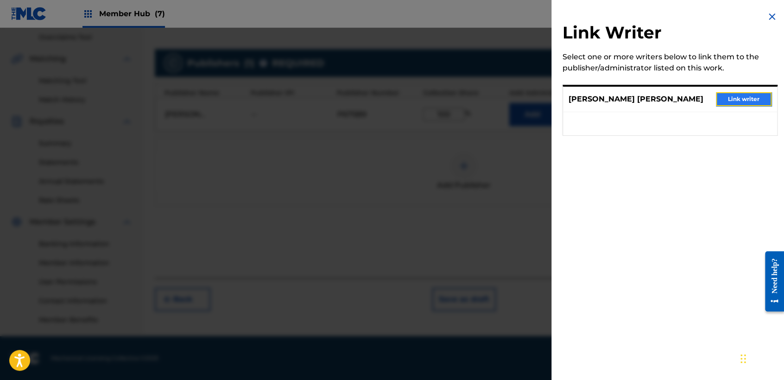
click at [731, 98] on button "Link writer" at bounding box center [744, 99] width 56 height 14
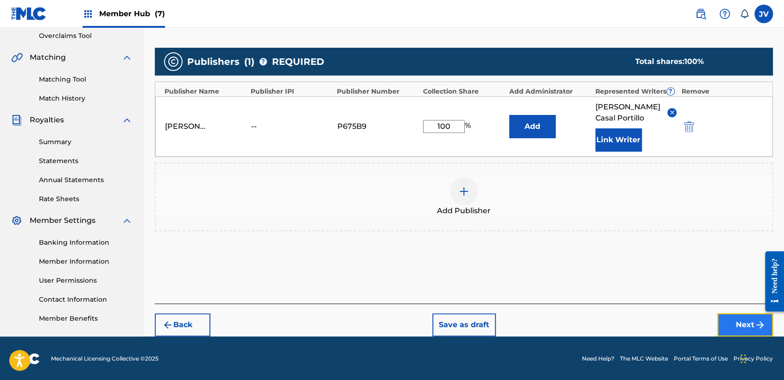
click at [729, 331] on button "Next" at bounding box center [745, 324] width 56 height 23
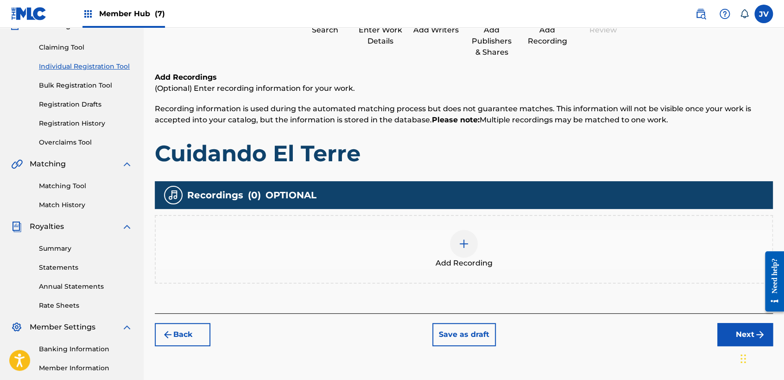
scroll to position [145, 0]
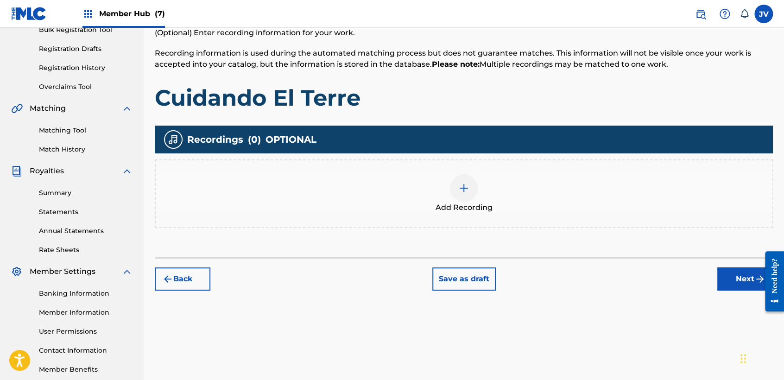
click at [473, 191] on div at bounding box center [464, 188] width 28 height 28
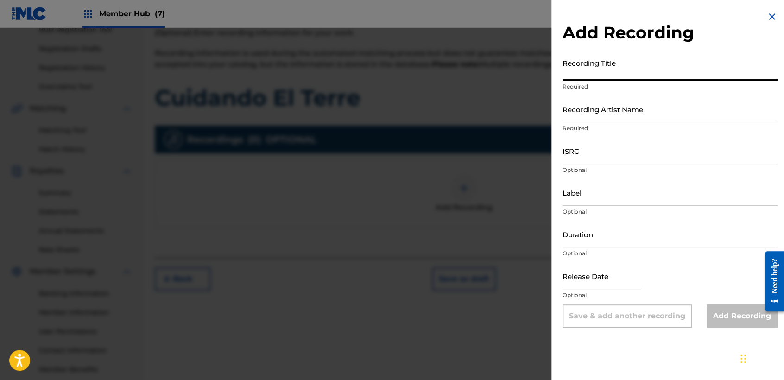
paste input "Cuidando El Terre"
click at [577, 153] on input "ISRC" at bounding box center [669, 151] width 215 height 26
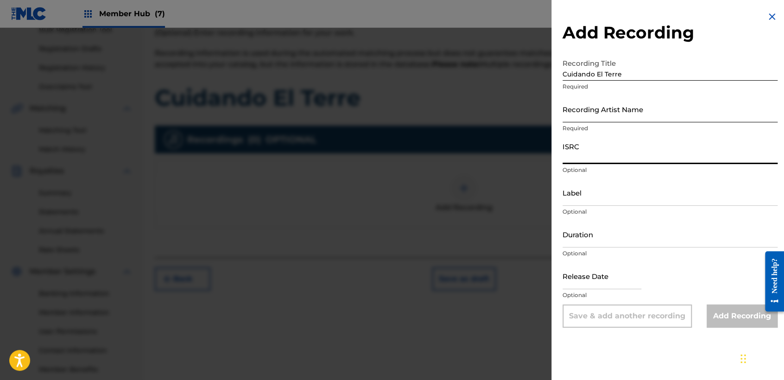
click at [571, 107] on input "Recording Artist Name" at bounding box center [669, 109] width 215 height 26
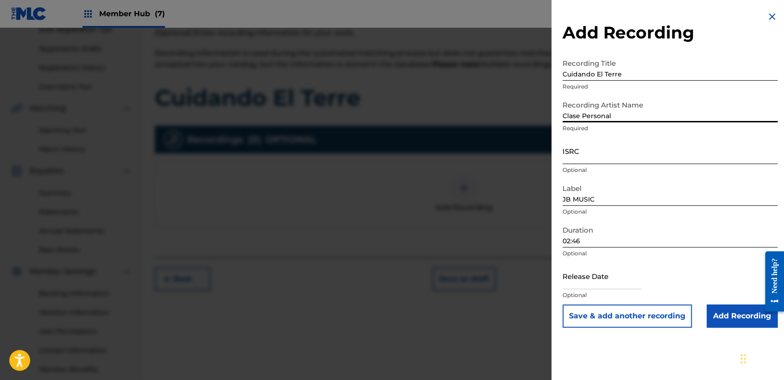
click at [613, 155] on input "ISRC" at bounding box center [669, 151] width 215 height 26
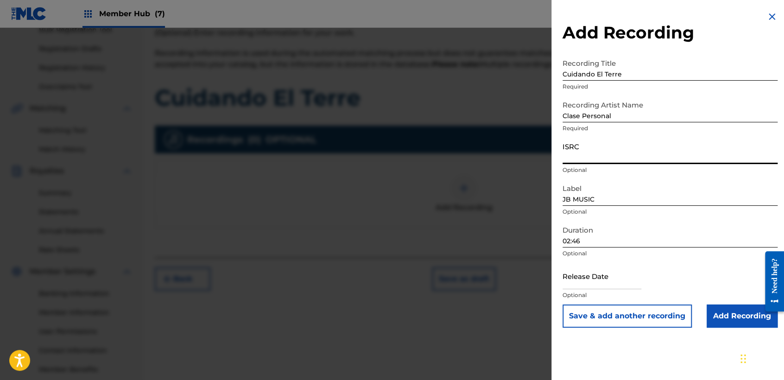
paste input "TCAHM2356579"
click at [615, 238] on input "02:46" at bounding box center [669, 234] width 215 height 26
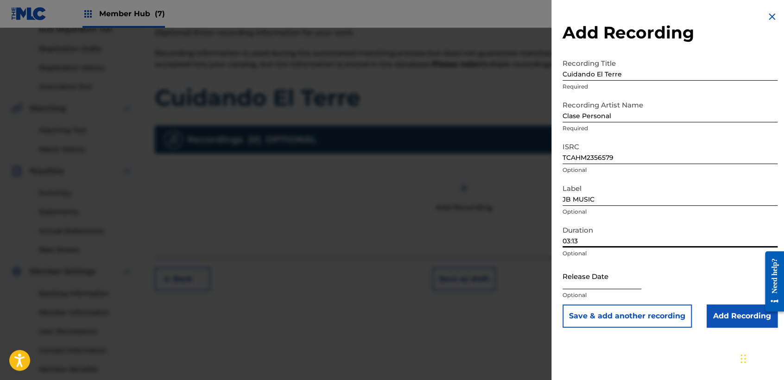
click at [586, 274] on input "text" at bounding box center [601, 276] width 79 height 26
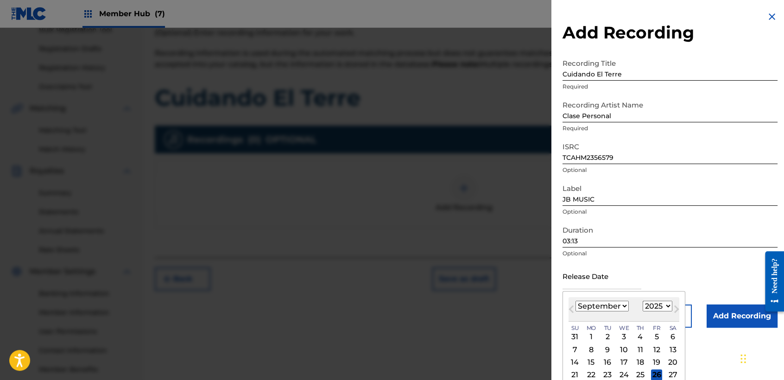
click at [616, 307] on select "January February March April May June July August September October November De…" at bounding box center [601, 306] width 53 height 11
click at [575, 301] on select "January February March April May June July August September October November De…" at bounding box center [601, 306] width 53 height 11
drag, startPoint x: 610, startPoint y: 305, endPoint x: 610, endPoint y: 299, distance: 5.6
click at [610, 305] on select "January February March April May June July August September October November De…" at bounding box center [601, 306] width 53 height 11
click at [575, 301] on select "January February March April May June July August September October November De…" at bounding box center [601, 306] width 53 height 11
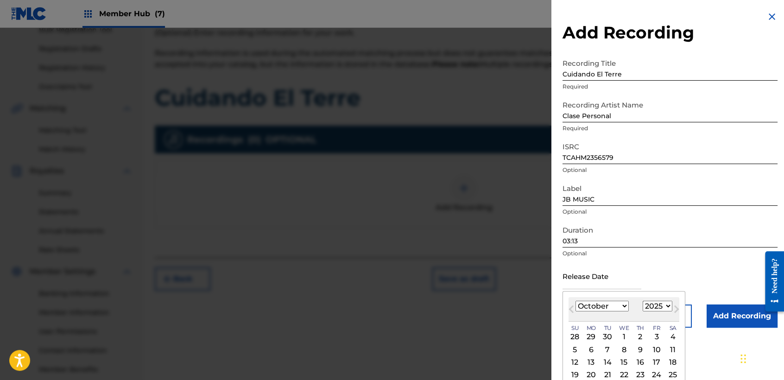
click at [654, 305] on select "1899 1900 1901 1902 1903 1904 1905 1906 1907 1908 1909 1910 1911 1912 1913 1914…" at bounding box center [657, 306] width 30 height 11
click at [642, 301] on select "1899 1900 1901 1902 1903 1904 1905 1906 1907 1908 1909 1910 1911 1912 1913 1914…" at bounding box center [657, 306] width 30 height 11
click at [635, 358] on div "19" at bounding box center [640, 362] width 11 height 11
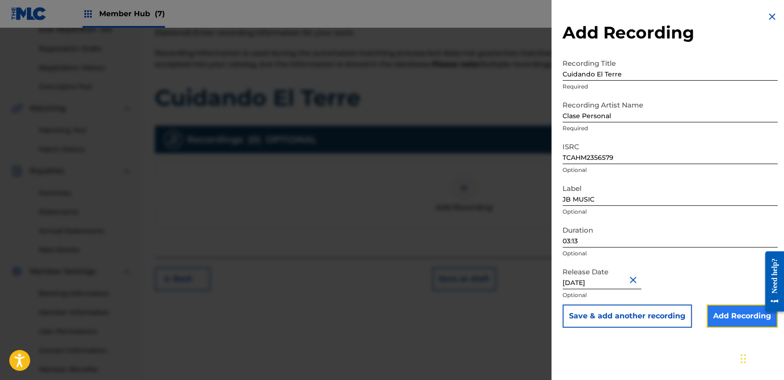
click at [716, 308] on input "Add Recording" at bounding box center [741, 315] width 71 height 23
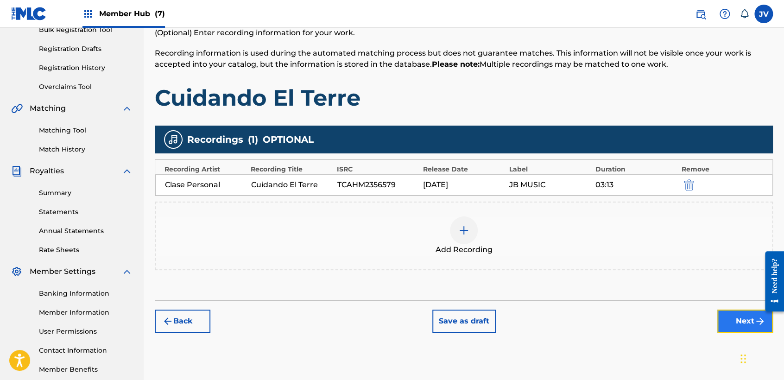
click at [726, 311] on button "Next" at bounding box center [745, 320] width 56 height 23
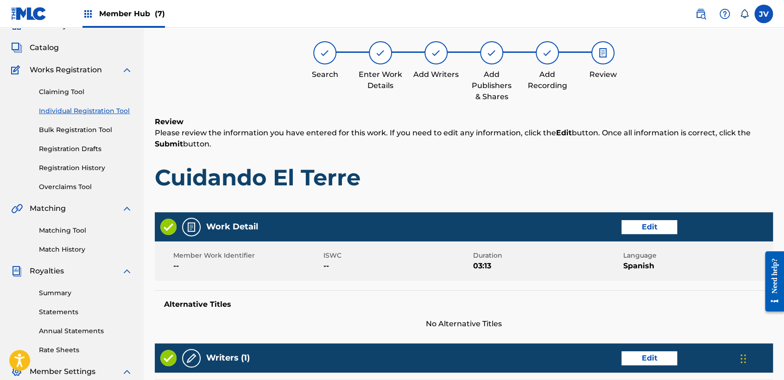
click at [726, 309] on div "Alternative Titles No Alternative Titles" at bounding box center [464, 309] width 618 height 39
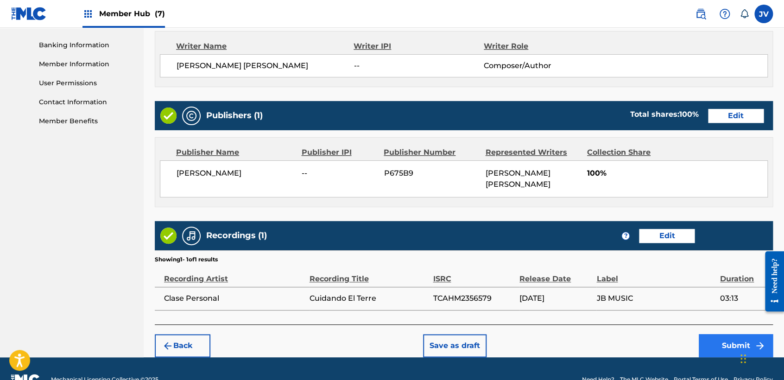
scroll to position [414, 0]
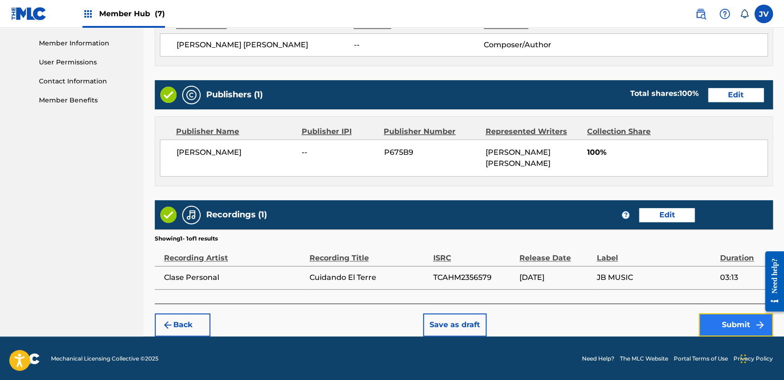
click at [730, 325] on button "Submit" at bounding box center [735, 324] width 74 height 23
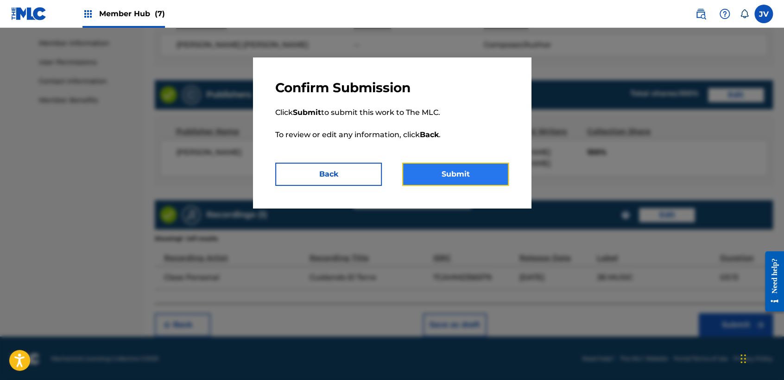
click at [487, 182] on button "Submit" at bounding box center [455, 174] width 107 height 23
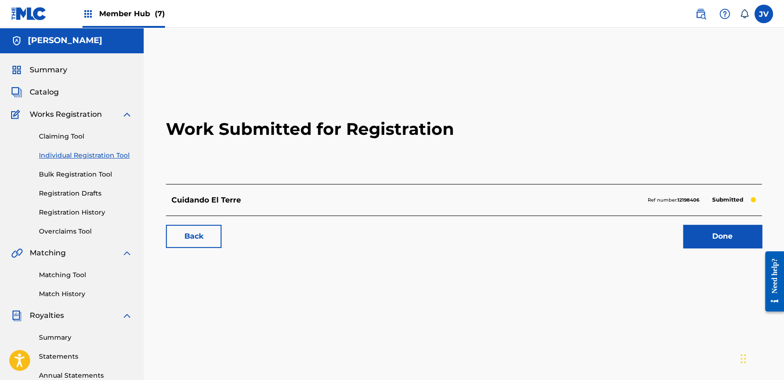
click at [117, 157] on link "Individual Registration Tool" at bounding box center [86, 156] width 94 height 10
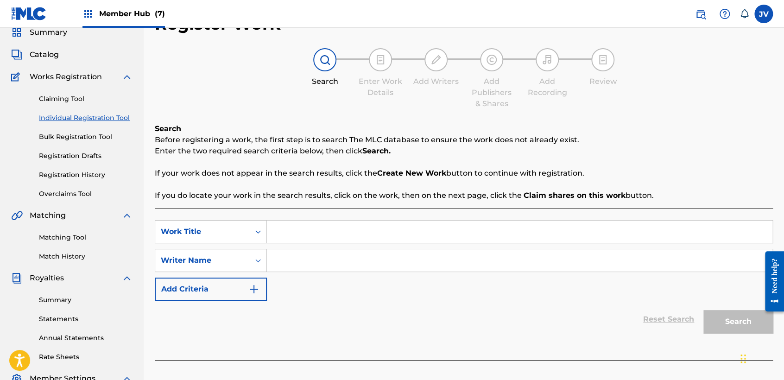
scroll to position [154, 0]
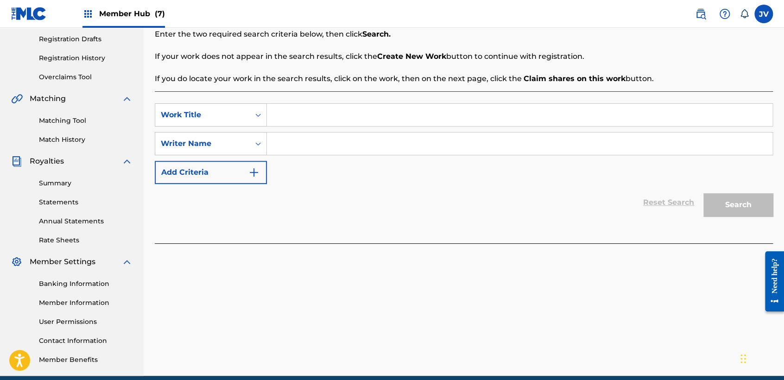
paste input "El De Los Af 1"
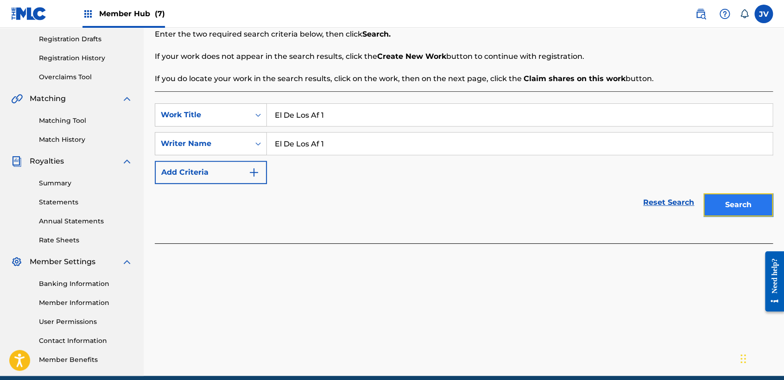
click at [724, 209] on button "Search" at bounding box center [737, 204] width 69 height 23
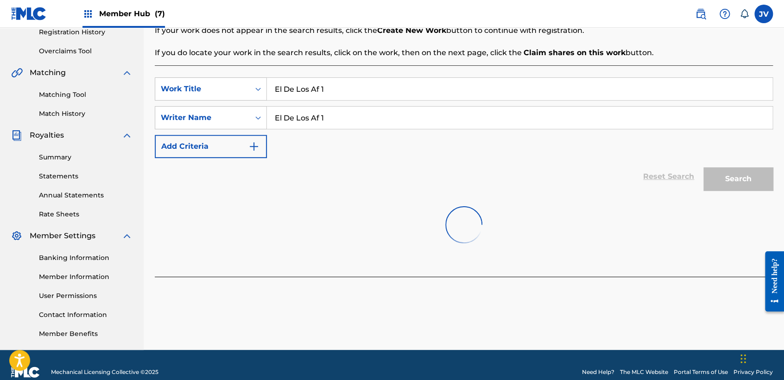
scroll to position [194, 0]
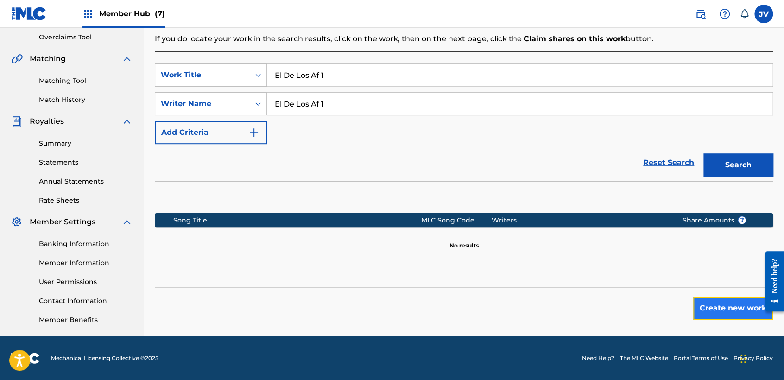
click at [737, 302] on button "Create new work" at bounding box center [733, 307] width 80 height 23
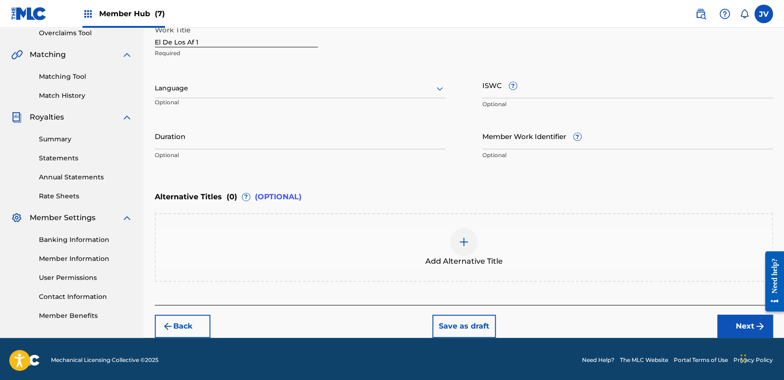
scroll to position [200, 0]
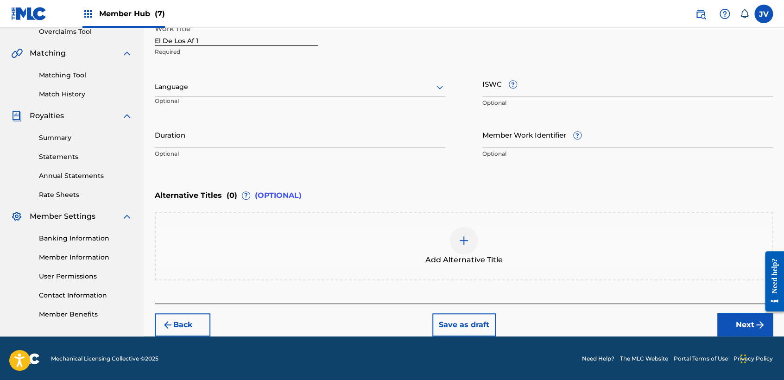
click at [321, 87] on div at bounding box center [300, 87] width 290 height 12
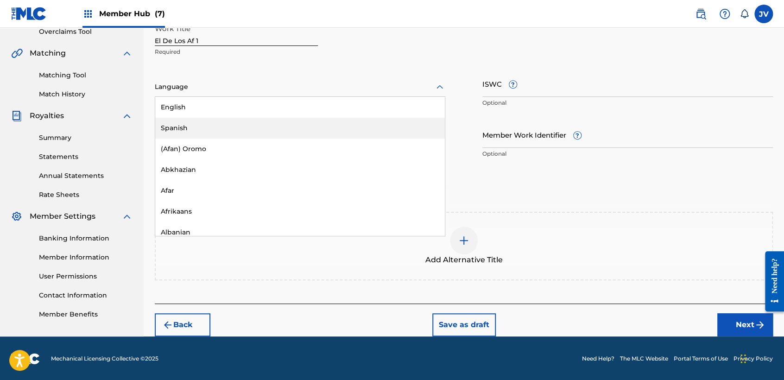
click at [266, 127] on div "Spanish" at bounding box center [299, 128] width 289 height 21
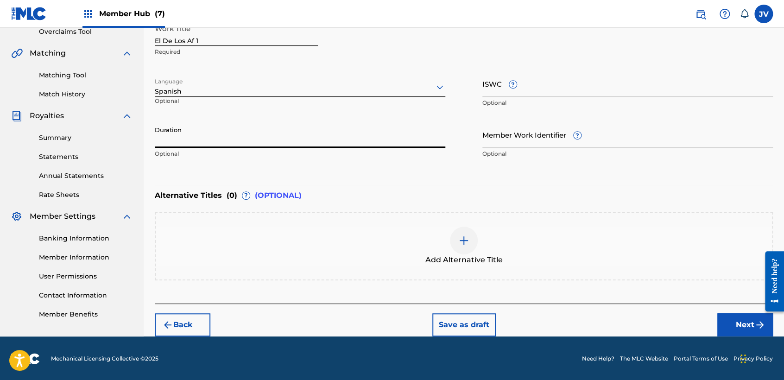
click at [266, 127] on input "Duration" at bounding box center [300, 134] width 290 height 26
click at [737, 319] on button "Next" at bounding box center [745, 324] width 56 height 23
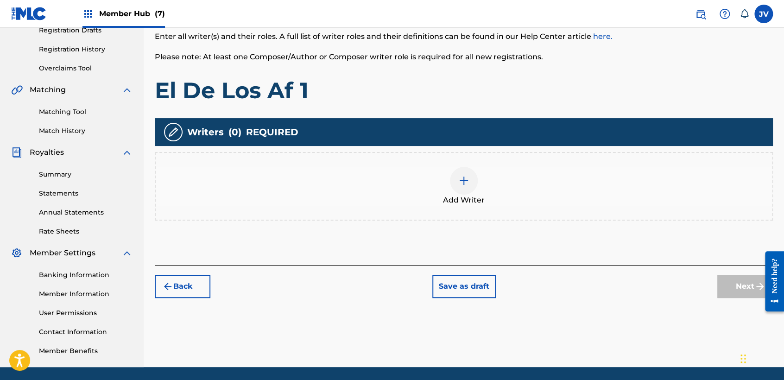
scroll to position [41, 0]
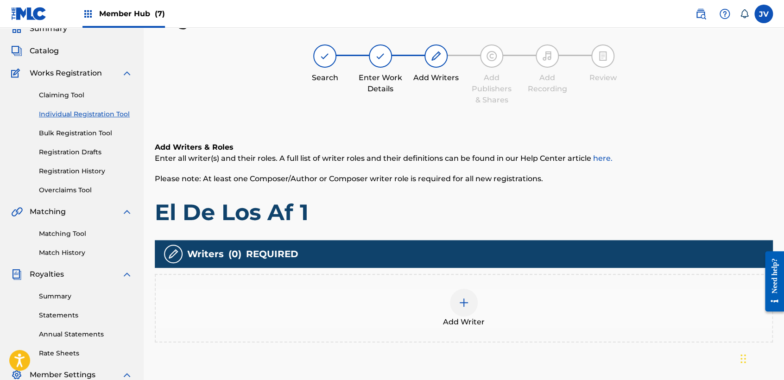
click at [445, 292] on div "Add Writer" at bounding box center [464, 308] width 616 height 39
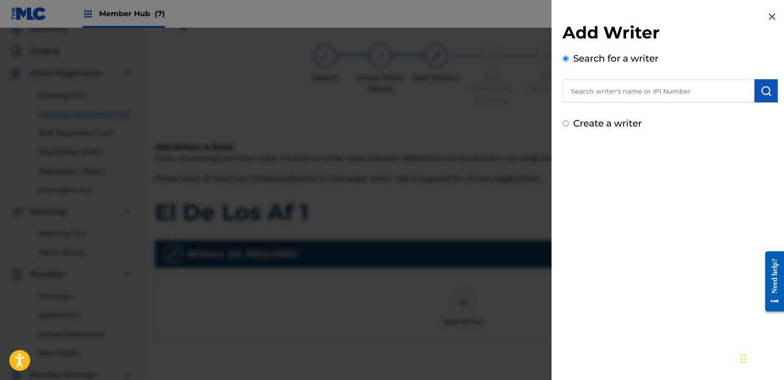
click at [565, 120] on input "Create a writer" at bounding box center [565, 123] width 6 height 6
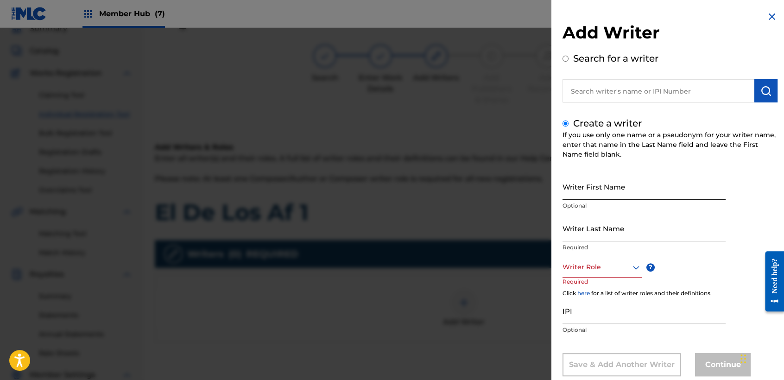
click at [615, 183] on input "Writer First Name" at bounding box center [643, 186] width 163 height 26
click at [631, 233] on input "Writer Last Name" at bounding box center [643, 228] width 163 height 26
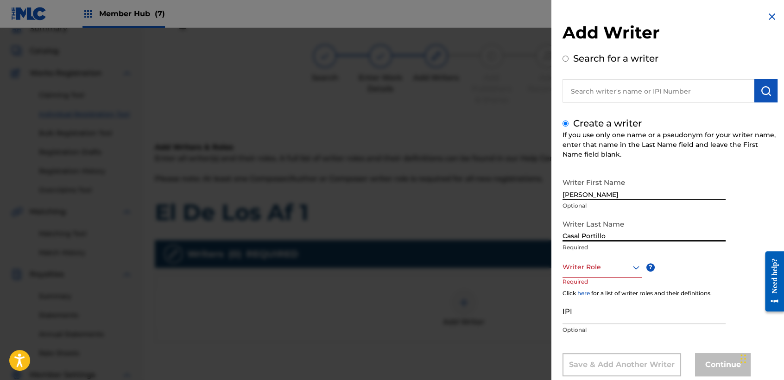
scroll to position [21, 0]
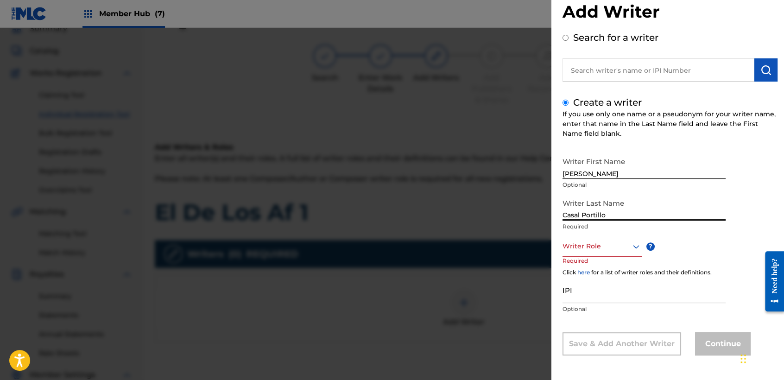
click at [619, 257] on div "Writer Role" at bounding box center [601, 246] width 79 height 21
click at [620, 266] on div "Composer/Author" at bounding box center [602, 267] width 78 height 21
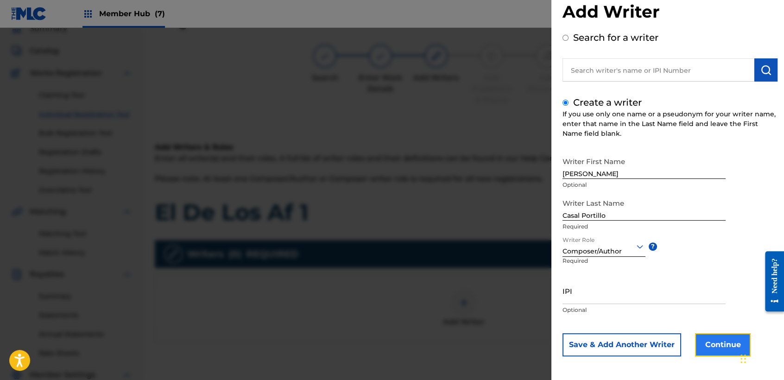
click at [709, 338] on button "Continue" at bounding box center [723, 344] width 56 height 23
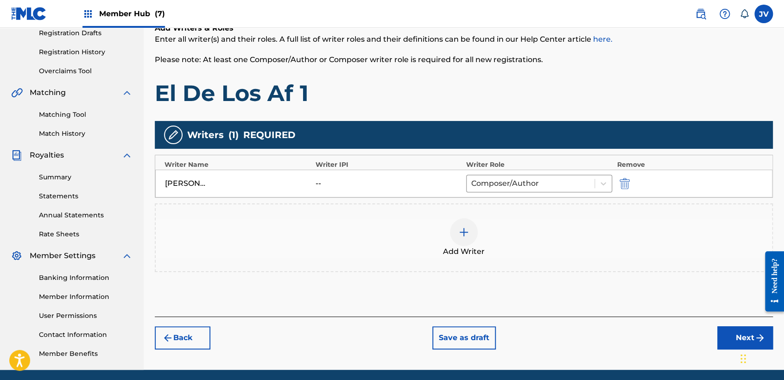
scroll to position [194, 0]
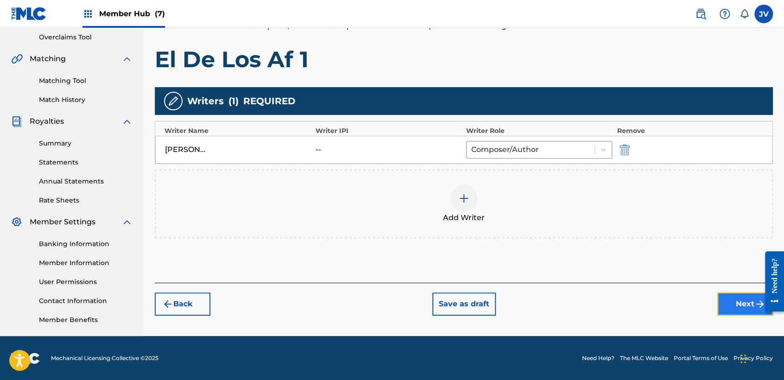
click at [742, 312] on button "Next" at bounding box center [745, 303] width 56 height 23
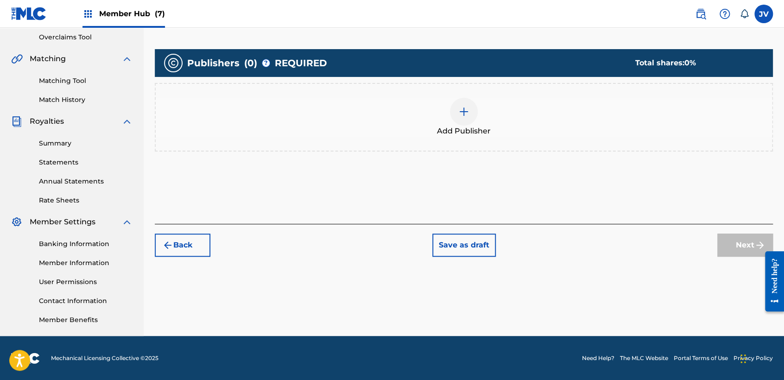
click at [460, 122] on div at bounding box center [464, 112] width 28 height 28
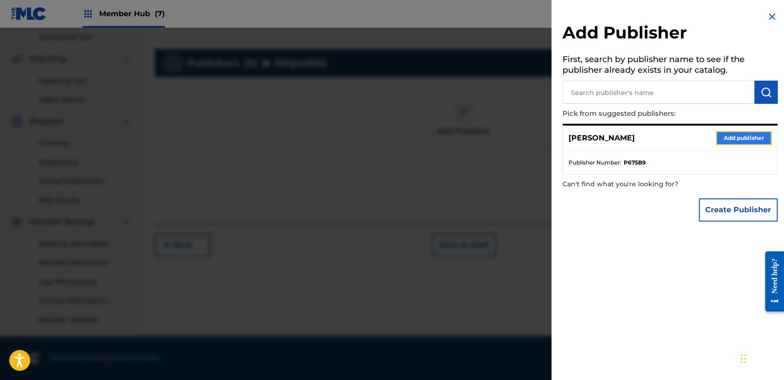
click at [730, 140] on button "Add publisher" at bounding box center [744, 138] width 56 height 14
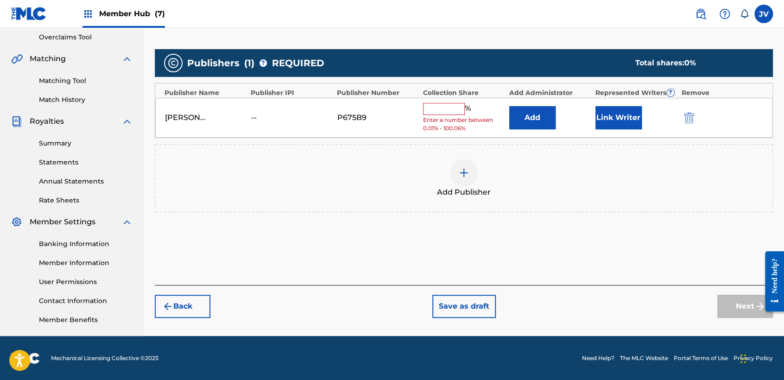
click at [452, 105] on input "text" at bounding box center [444, 109] width 42 height 12
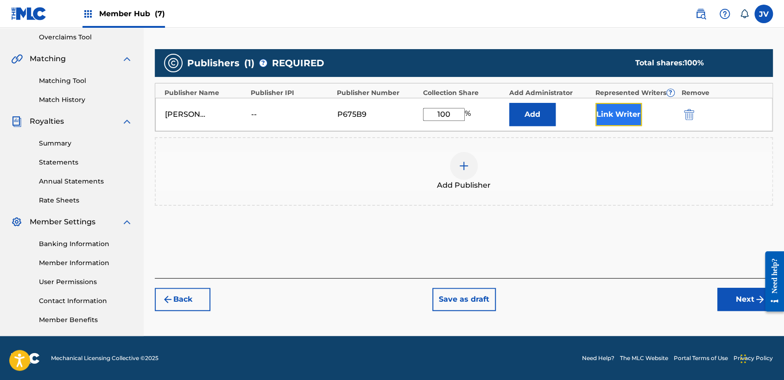
click at [608, 103] on button "Link Writer" at bounding box center [618, 114] width 46 height 23
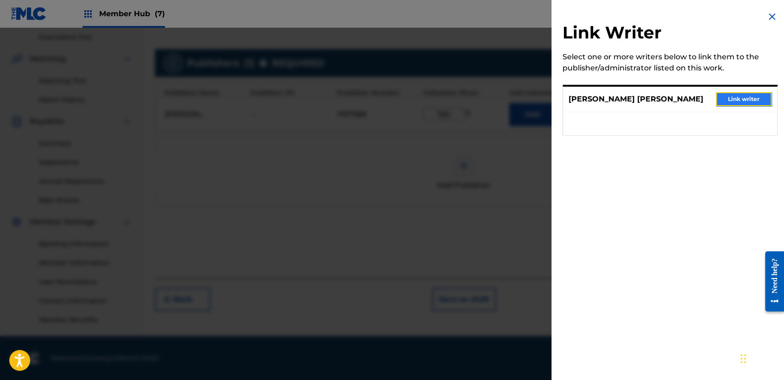
click at [746, 104] on button "Link writer" at bounding box center [744, 99] width 56 height 14
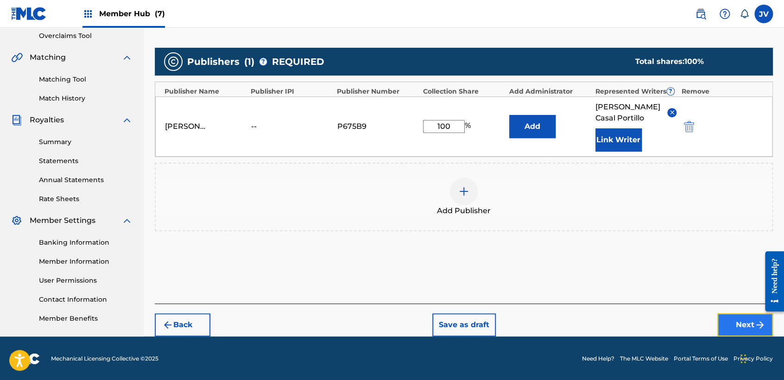
click at [745, 333] on button "Next" at bounding box center [745, 324] width 56 height 23
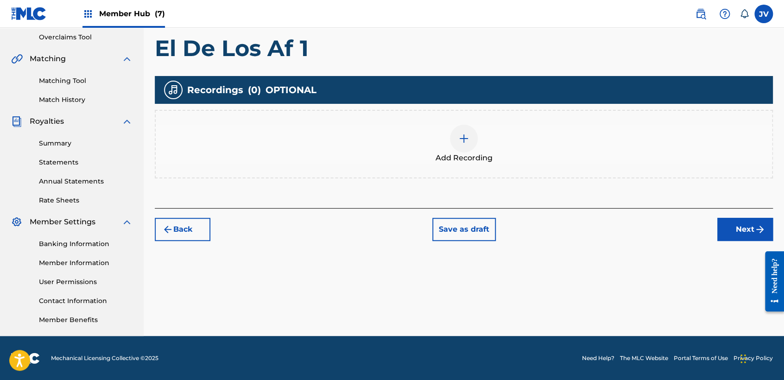
click at [482, 139] on div "Add Recording" at bounding box center [464, 144] width 616 height 39
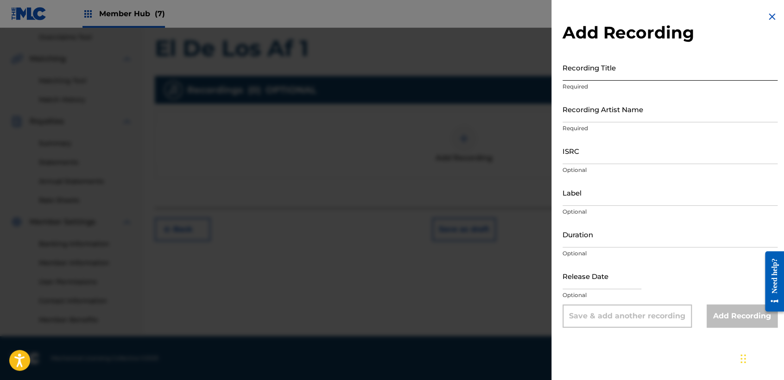
drag, startPoint x: 629, startPoint y: 55, endPoint x: 627, endPoint y: 65, distance: 11.0
paste input "El De Los Af 1"
click at [606, 97] on input "Recording Artist Name" at bounding box center [669, 109] width 215 height 26
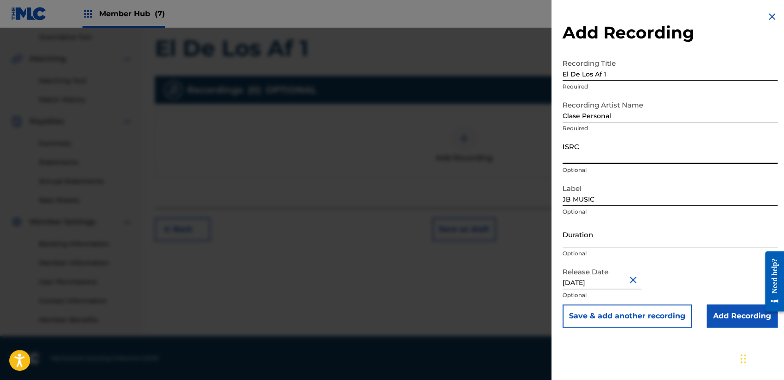
click at [623, 155] on input "ISRC" at bounding box center [669, 151] width 215 height 26
paste input "TCAHM2356819"
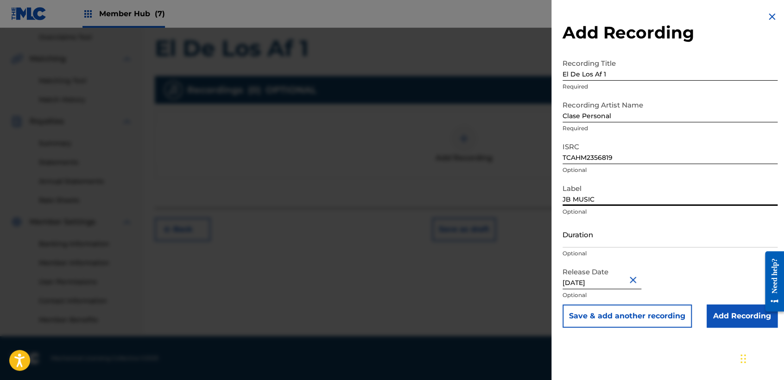
click at [612, 201] on input "JB MUSIC" at bounding box center [669, 192] width 215 height 26
click at [569, 239] on input "Duration" at bounding box center [669, 234] width 215 height 26
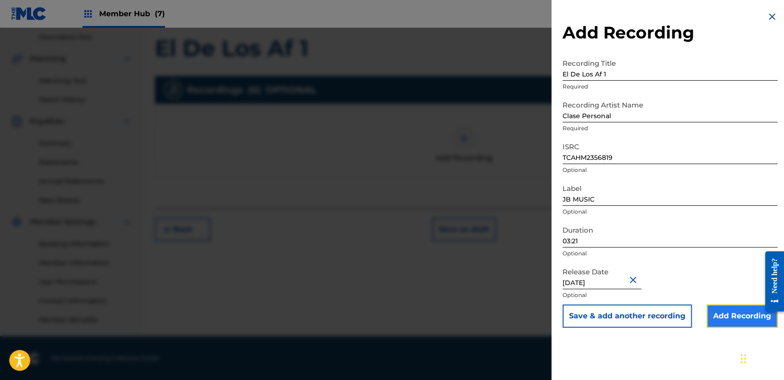
click at [730, 311] on input "Add Recording" at bounding box center [741, 315] width 71 height 23
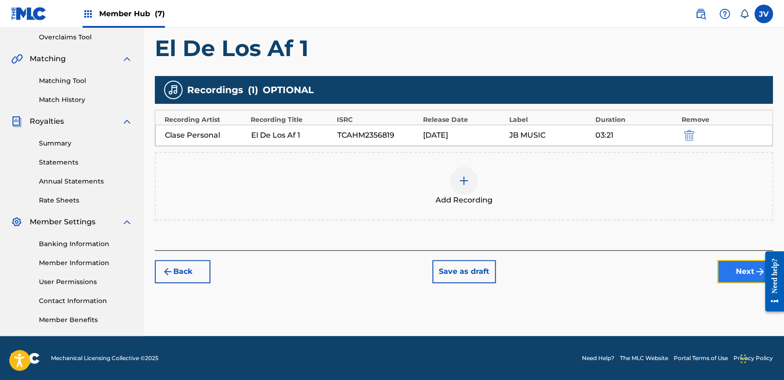
click at [748, 269] on button "Next" at bounding box center [745, 271] width 56 height 23
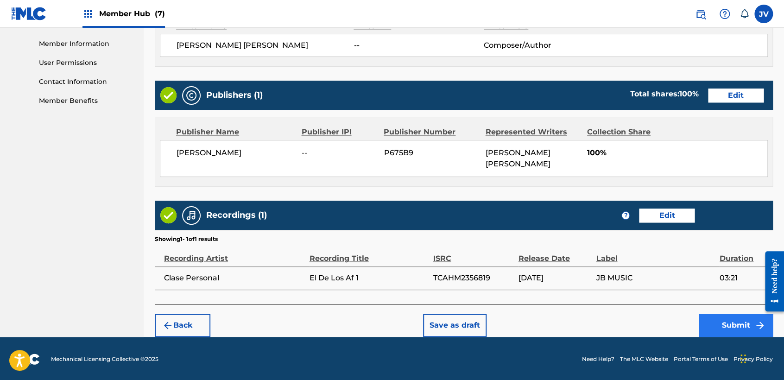
scroll to position [414, 0]
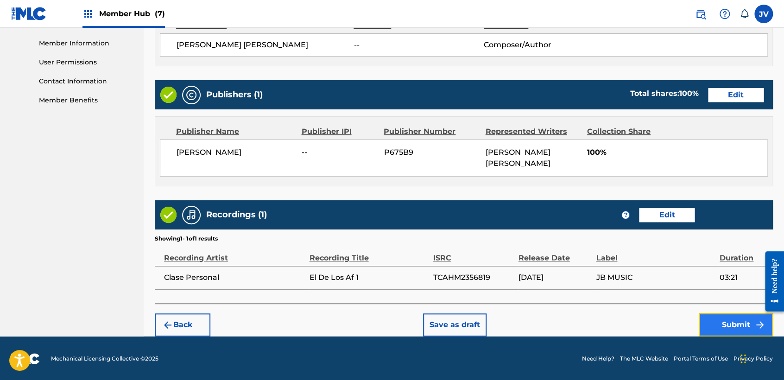
click at [721, 323] on button "Submit" at bounding box center [735, 324] width 74 height 23
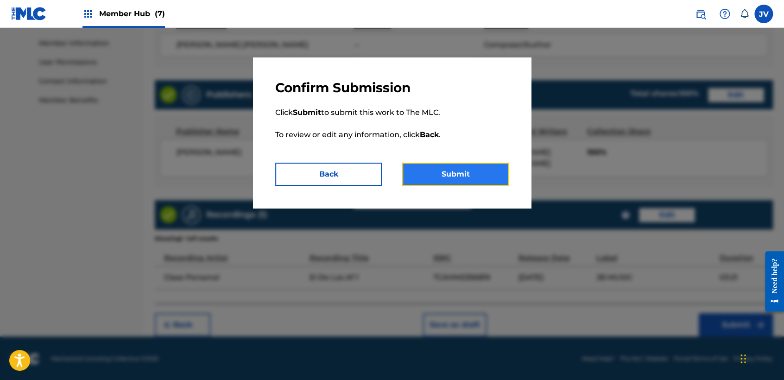
click at [485, 167] on button "Submit" at bounding box center [455, 174] width 107 height 23
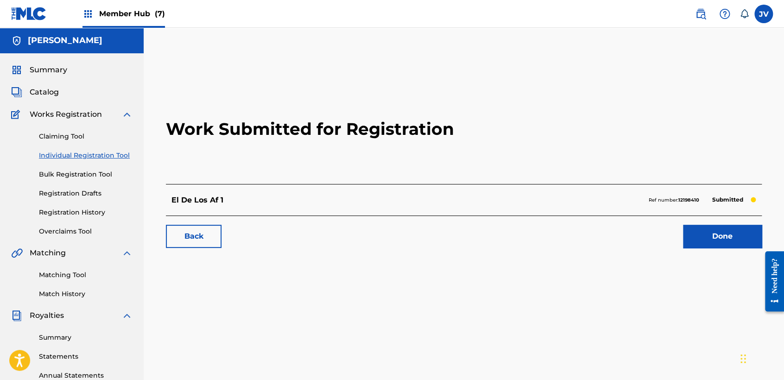
click at [95, 161] on div "Claiming Tool Individual Registration Tool Bulk Registration Tool Registration …" at bounding box center [71, 178] width 121 height 116
click at [100, 158] on link "Individual Registration Tool" at bounding box center [86, 156] width 94 height 10
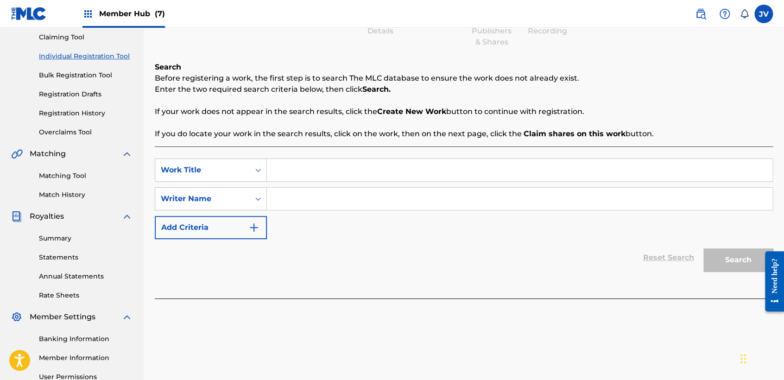
scroll to position [103, 0]
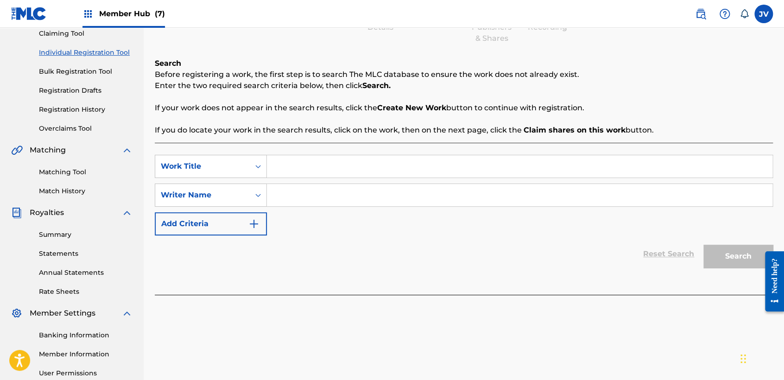
paste input "Locuaco"
click at [717, 254] on button "Search" at bounding box center [737, 256] width 69 height 23
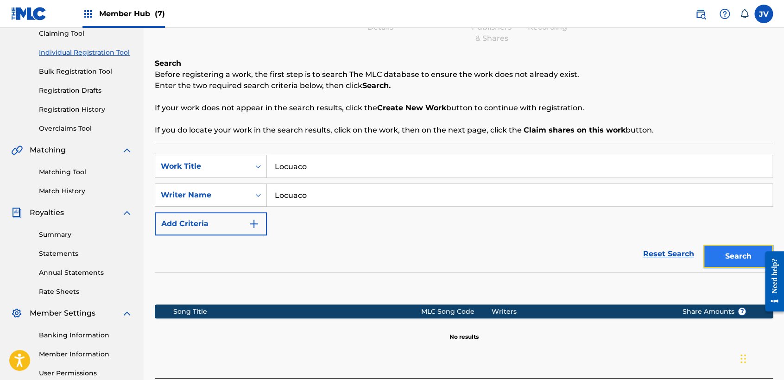
click at [727, 248] on button "Search" at bounding box center [737, 256] width 69 height 23
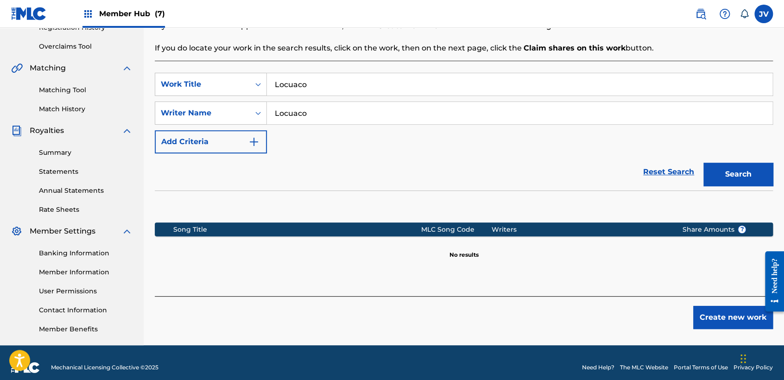
scroll to position [194, 0]
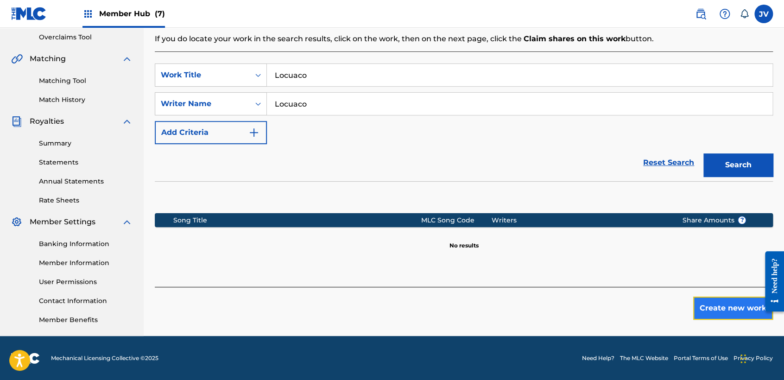
click at [704, 309] on button "Create new work" at bounding box center [733, 307] width 80 height 23
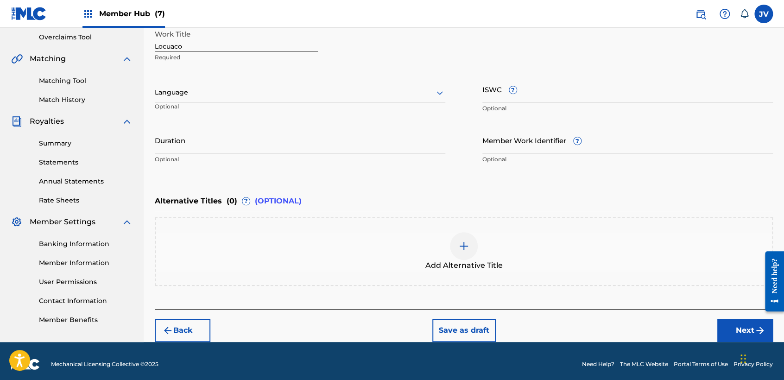
click at [381, 98] on div "Language" at bounding box center [300, 92] width 290 height 19
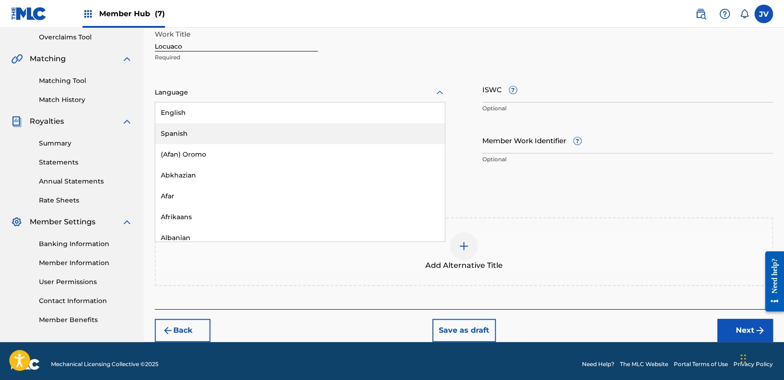
click at [287, 134] on div "Spanish" at bounding box center [299, 133] width 289 height 21
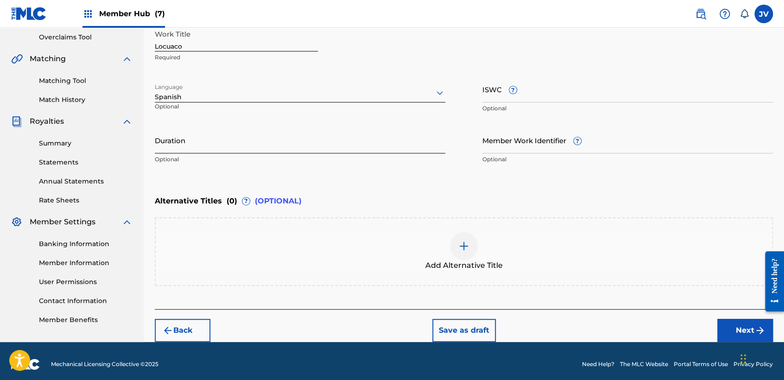
click at [287, 134] on input "Duration" at bounding box center [300, 140] width 290 height 26
click at [734, 335] on button "Next" at bounding box center [745, 330] width 56 height 23
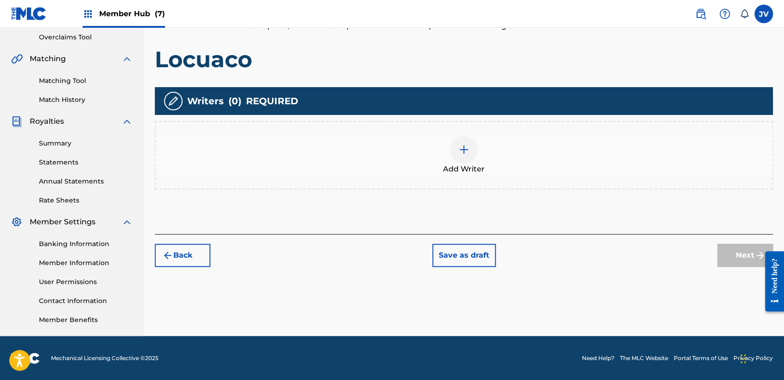
click at [465, 138] on div at bounding box center [464, 150] width 28 height 28
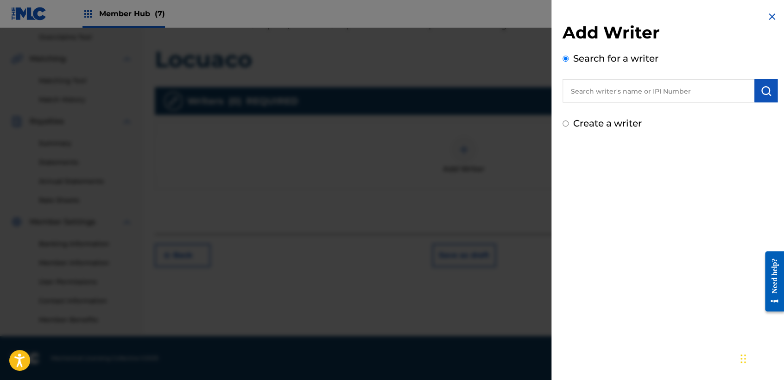
drag, startPoint x: 590, startPoint y: 86, endPoint x: 565, endPoint y: 126, distance: 46.8
click at [566, 128] on div "Create a writer" at bounding box center [669, 123] width 215 height 14
click at [565, 126] on div "Create a writer" at bounding box center [669, 123] width 215 height 14
click at [565, 125] on input "Create a writer" at bounding box center [565, 123] width 6 height 6
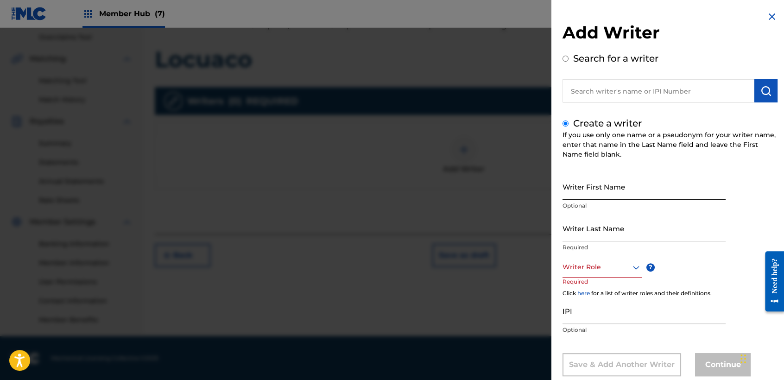
click at [588, 176] on input "Writer First Name" at bounding box center [643, 186] width 163 height 26
click at [621, 219] on input "Writer Last Name" at bounding box center [643, 228] width 163 height 26
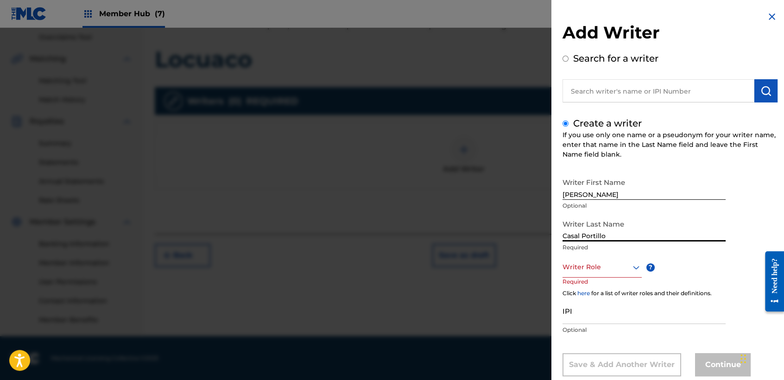
click at [612, 269] on div "Writer Role" at bounding box center [601, 267] width 79 height 21
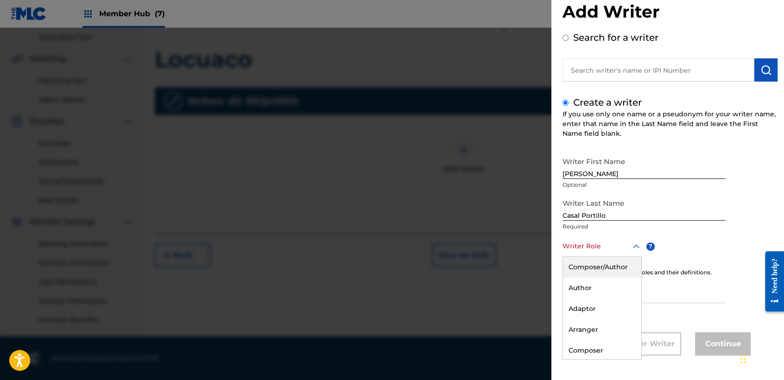
click at [612, 269] on div "Composer/Author" at bounding box center [602, 267] width 78 height 21
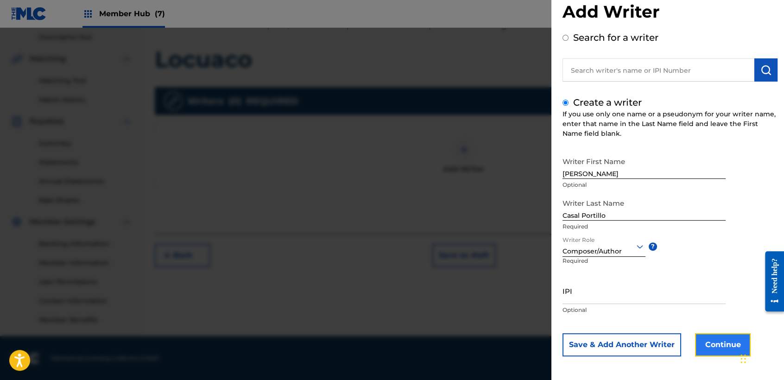
click at [712, 350] on button "Continue" at bounding box center [723, 344] width 56 height 23
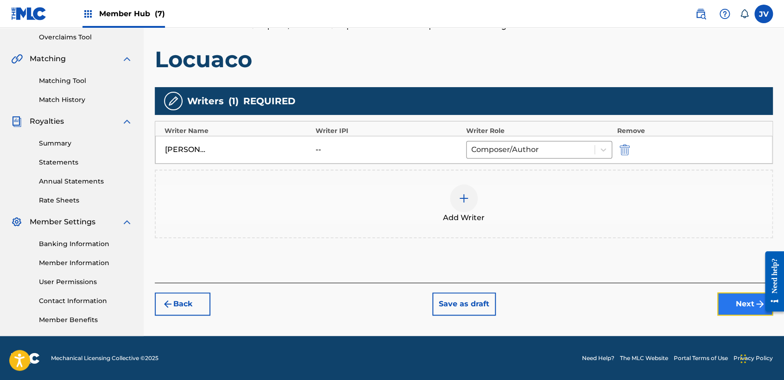
click at [742, 306] on button "Next" at bounding box center [745, 303] width 56 height 23
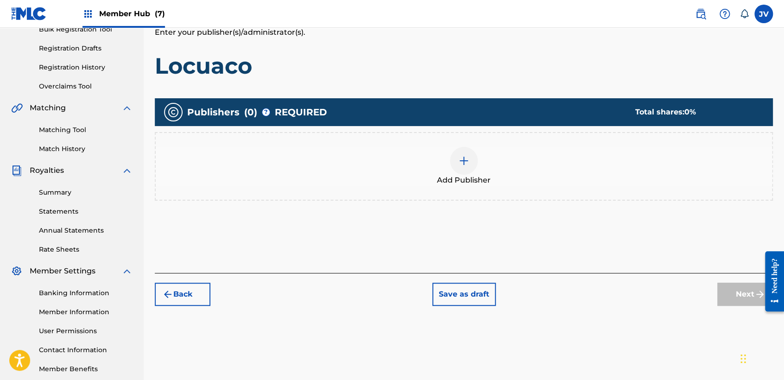
scroll to position [194, 0]
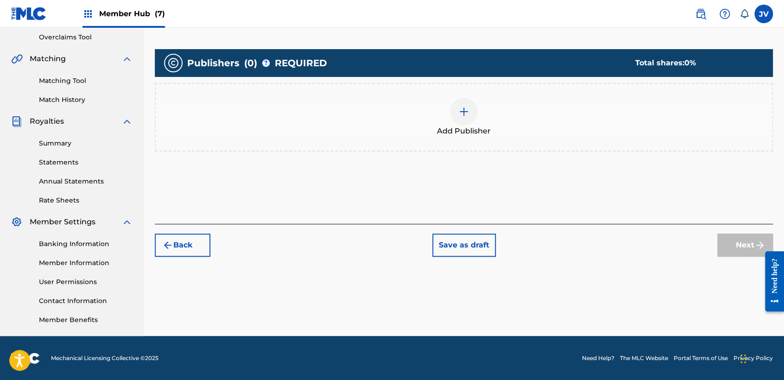
click at [474, 107] on div at bounding box center [464, 112] width 28 height 28
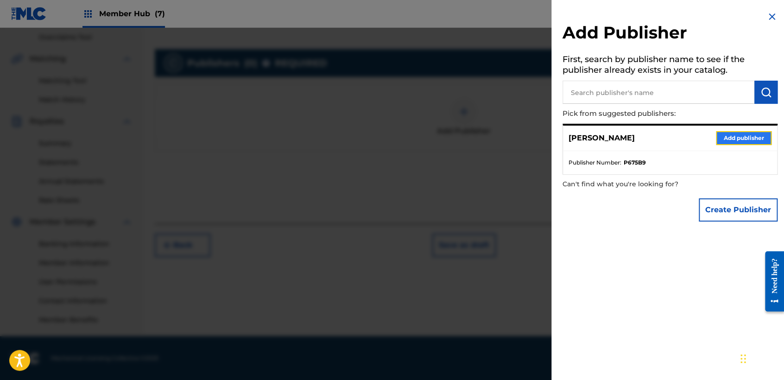
click at [750, 131] on button "Add publisher" at bounding box center [744, 138] width 56 height 14
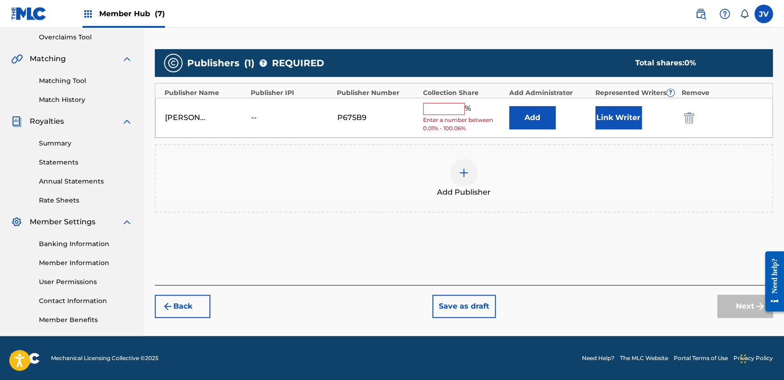
click at [451, 102] on div "[PERSON_NAME] -- P675B9 % Enter a number between 0.01% - 100.06% Add Link Writer" at bounding box center [463, 118] width 617 height 40
click at [459, 106] on input "text" at bounding box center [444, 109] width 42 height 12
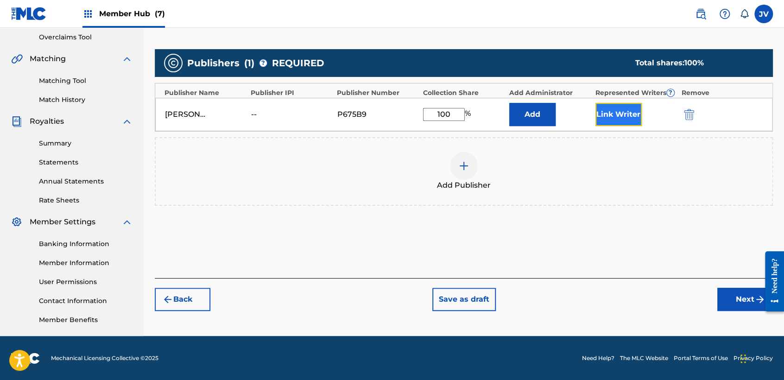
click at [606, 107] on button "Link Writer" at bounding box center [618, 114] width 46 height 23
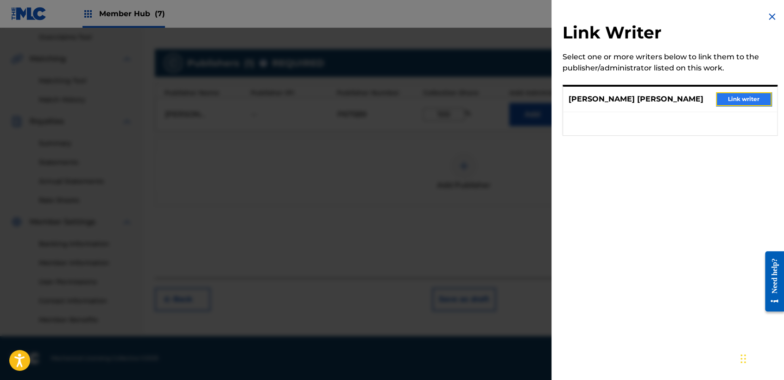
click at [726, 98] on button "Link writer" at bounding box center [744, 99] width 56 height 14
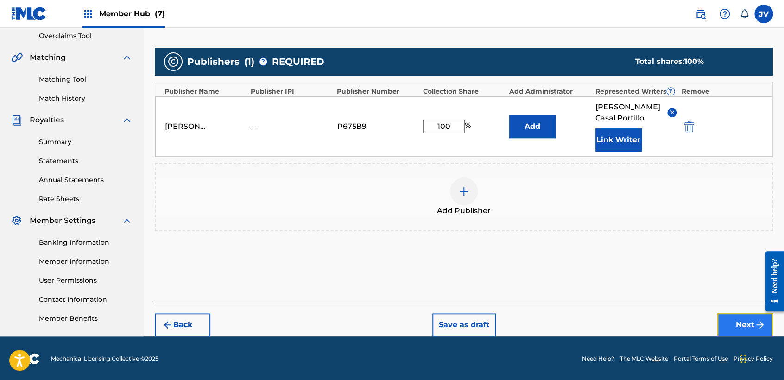
click at [746, 318] on button "Next" at bounding box center [745, 324] width 56 height 23
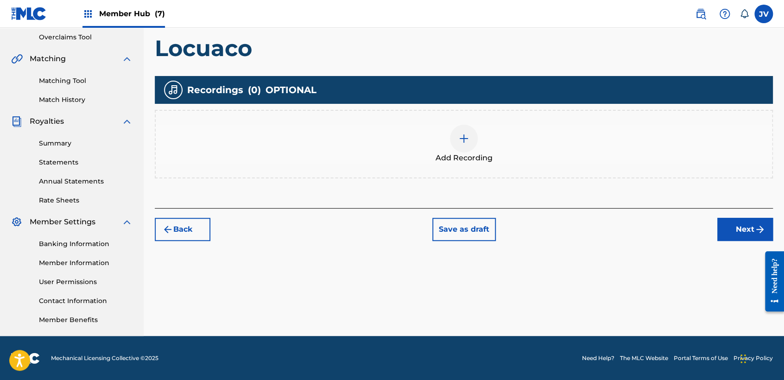
click at [497, 133] on div "Add Recording" at bounding box center [464, 144] width 616 height 39
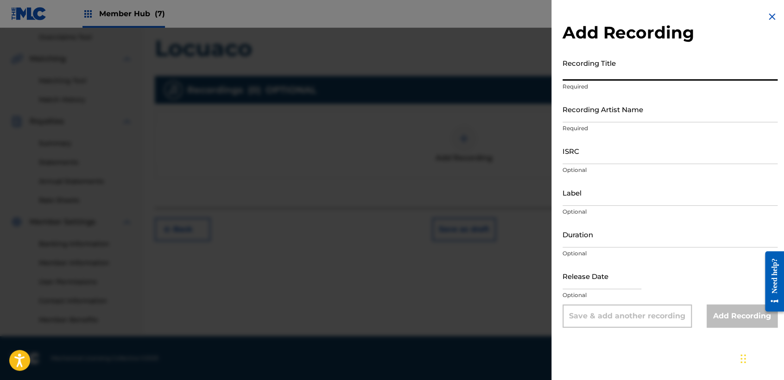
paste input "Locuaco"
click at [581, 107] on input "Recording Artist Name" at bounding box center [669, 109] width 215 height 26
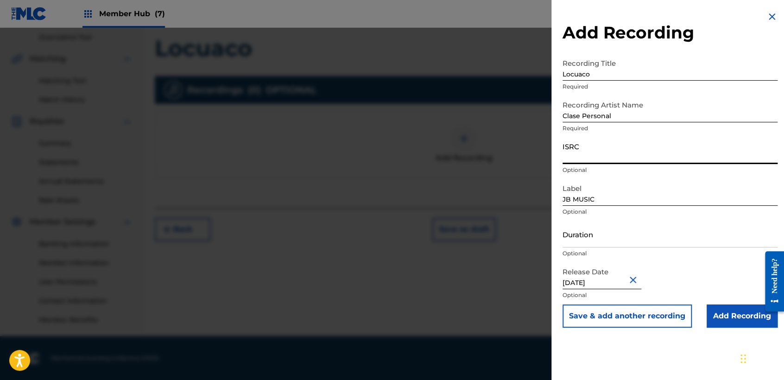
click at [610, 162] on input "ISRC" at bounding box center [669, 151] width 215 height 26
paste input "QZTV32546283"
click at [623, 233] on input "Duration" at bounding box center [669, 234] width 215 height 26
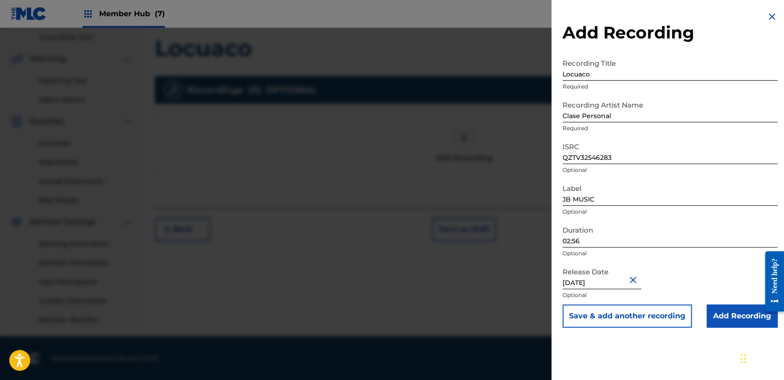
click at [615, 272] on input "[DATE]" at bounding box center [601, 276] width 79 height 26
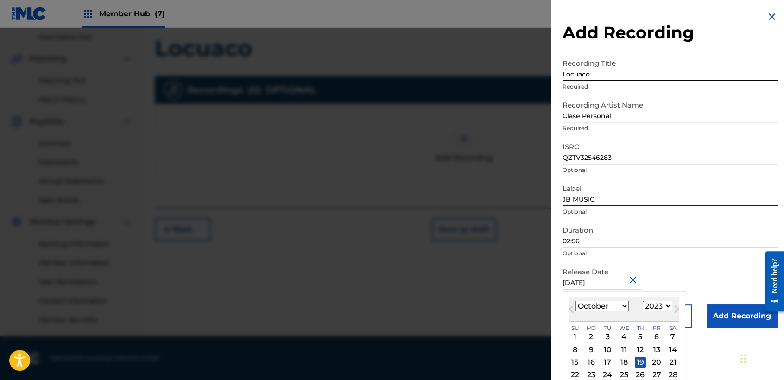
click at [617, 305] on select "January February March April May June July August September October November De…" at bounding box center [601, 306] width 53 height 11
click at [575, 301] on select "January February March April May June July August September October November De…" at bounding box center [601, 306] width 53 height 11
click at [660, 304] on select "1899 1900 1901 1902 1903 1904 1905 1906 1907 1908 1909 1910 1911 1912 1913 1914…" at bounding box center [657, 306] width 30 height 11
click at [642, 301] on select "1899 1900 1901 1902 1903 1904 1905 1906 1907 1908 1909 1910 1911 1912 1913 1914…" at bounding box center [657, 306] width 30 height 11
click at [655, 358] on div "18" at bounding box center [656, 362] width 11 height 11
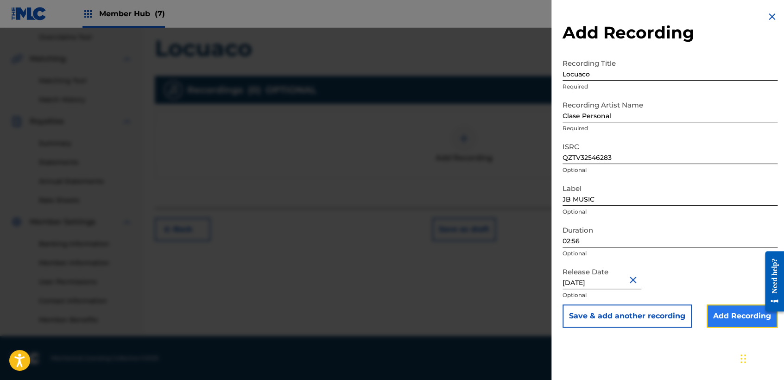
click at [730, 316] on input "Add Recording" at bounding box center [741, 315] width 71 height 23
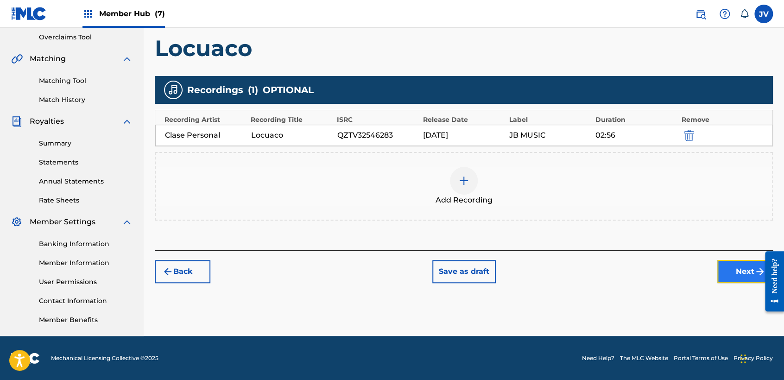
click at [742, 267] on button "Next" at bounding box center [745, 271] width 56 height 23
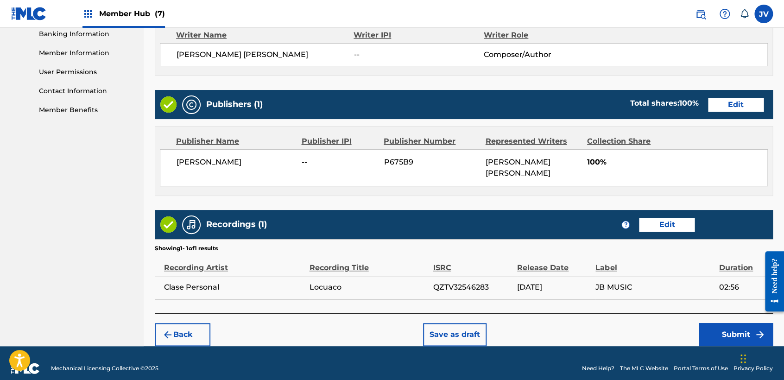
scroll to position [414, 0]
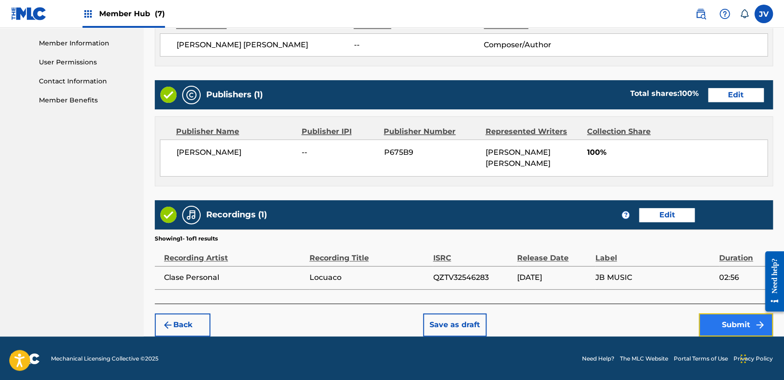
click at [742, 318] on button "Submit" at bounding box center [735, 324] width 74 height 23
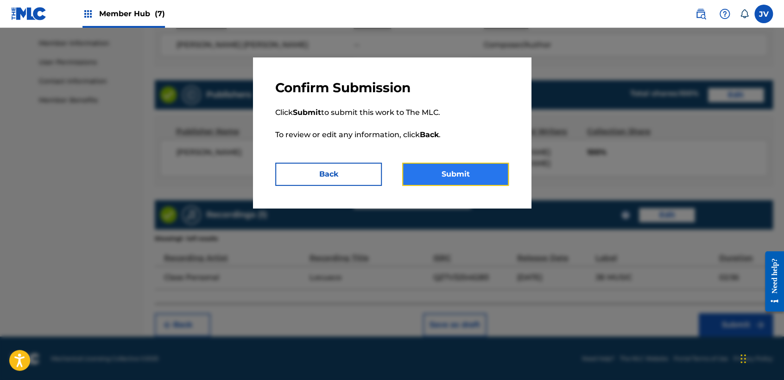
click at [474, 178] on button "Submit" at bounding box center [455, 174] width 107 height 23
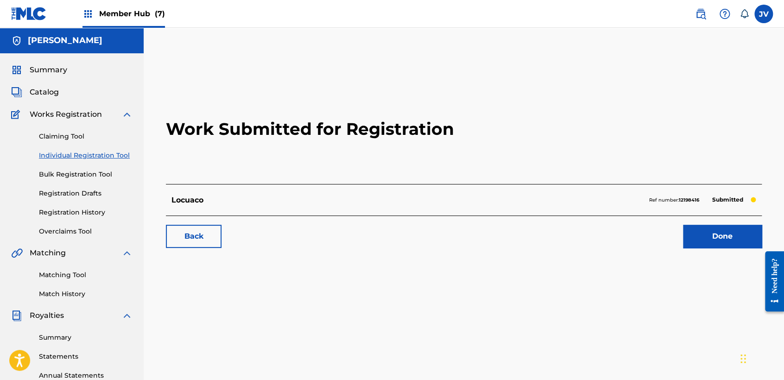
click at [115, 158] on link "Individual Registration Tool" at bounding box center [86, 156] width 94 height 10
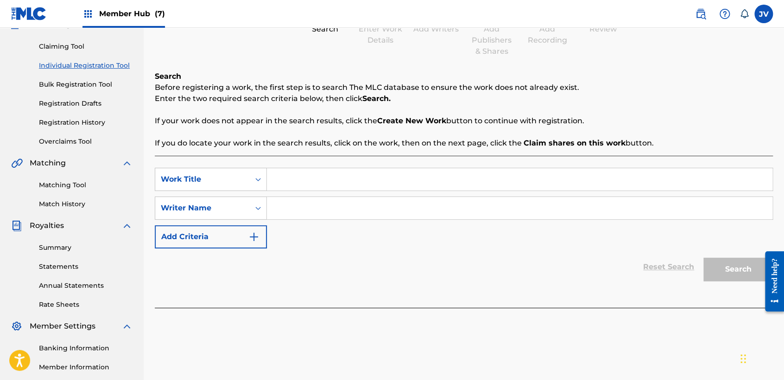
scroll to position [103, 0]
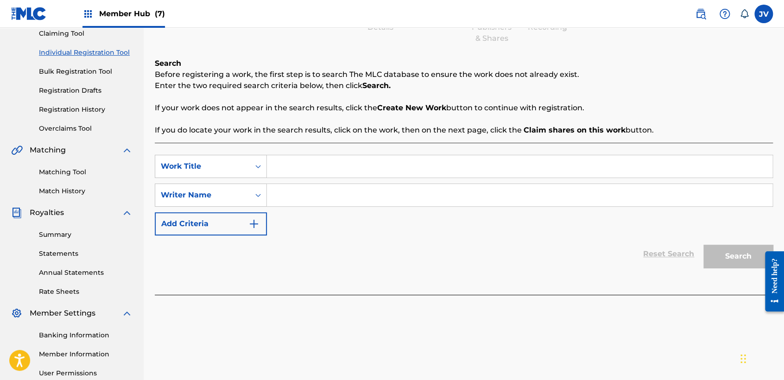
paste input "La Tusi De Mango"
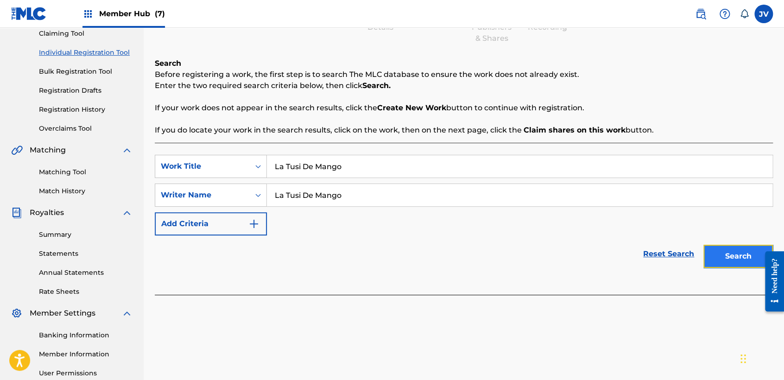
click at [734, 252] on button "Search" at bounding box center [737, 256] width 69 height 23
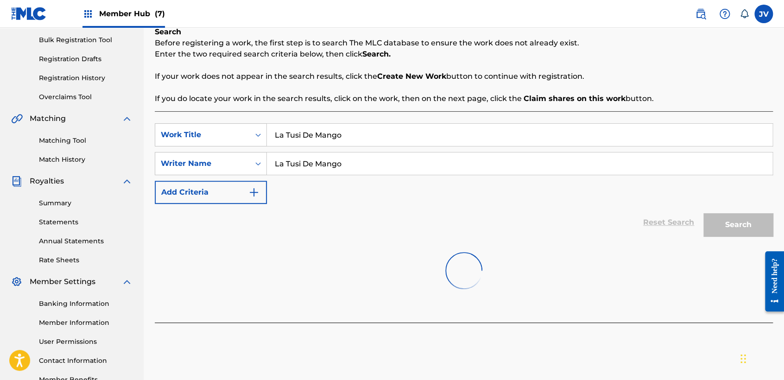
scroll to position [194, 0]
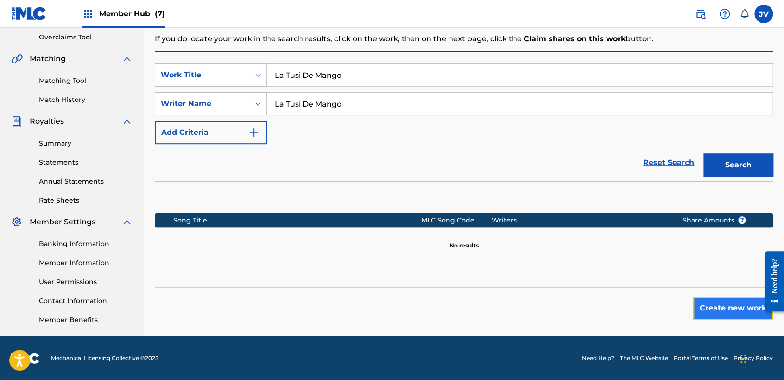
click at [736, 310] on button "Create new work" at bounding box center [733, 307] width 80 height 23
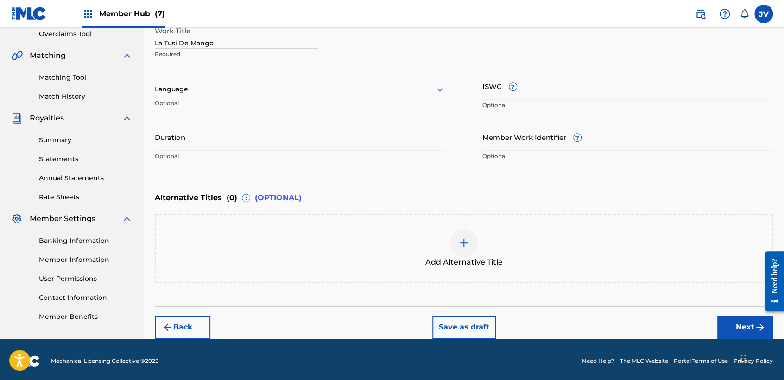
scroll to position [200, 0]
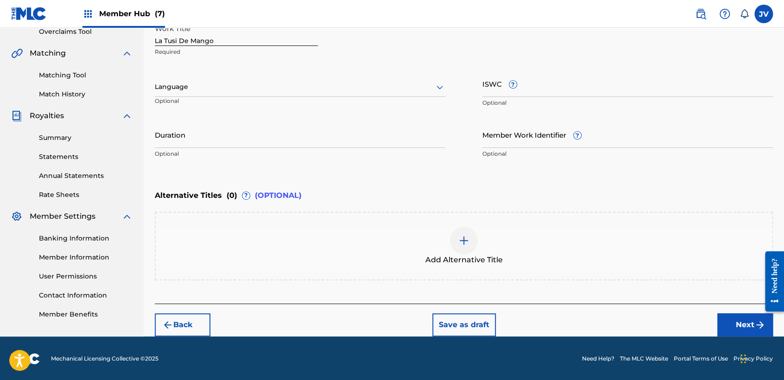
click at [327, 95] on div "Language" at bounding box center [300, 86] width 290 height 19
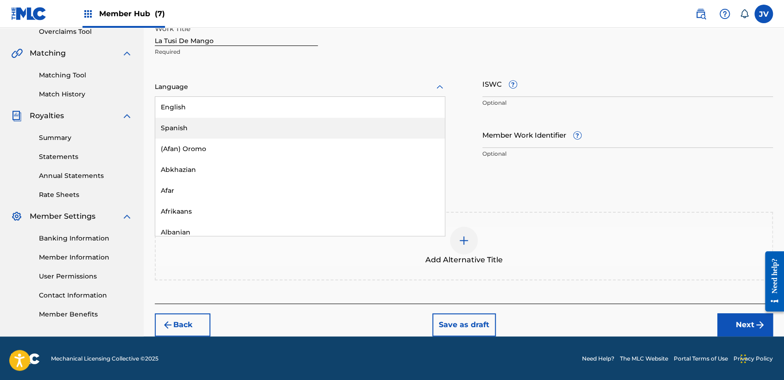
click at [303, 130] on div "Spanish" at bounding box center [299, 128] width 289 height 21
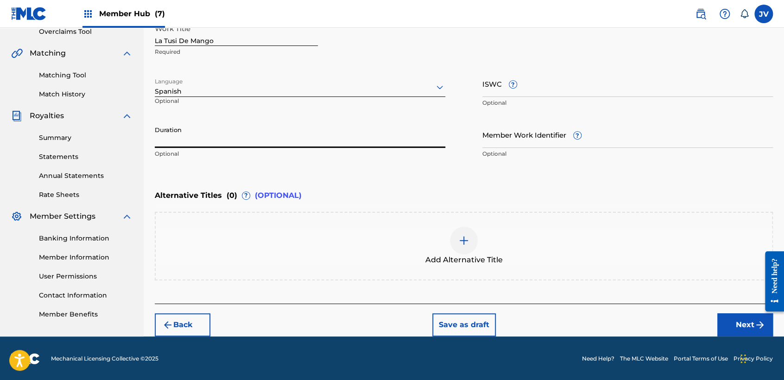
click at [303, 130] on input "Duration" at bounding box center [300, 134] width 290 height 26
click at [732, 328] on button "Next" at bounding box center [745, 324] width 56 height 23
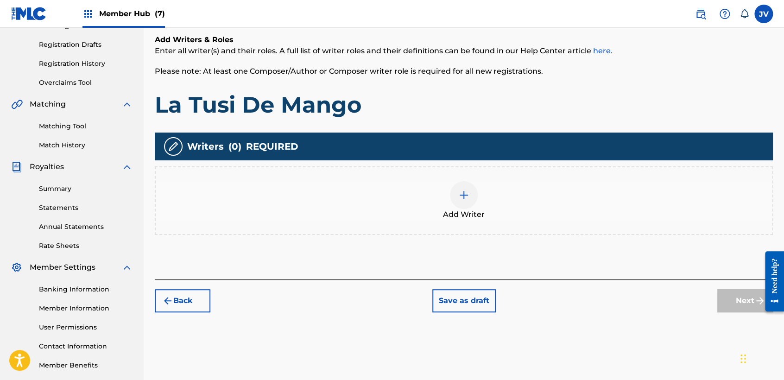
scroll to position [194, 0]
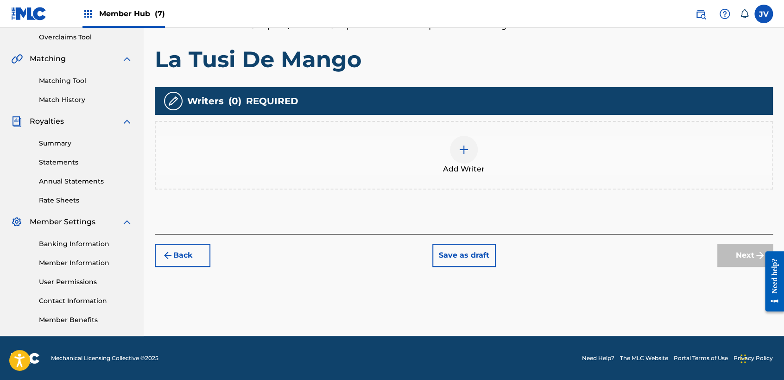
click at [483, 143] on div "Add Writer" at bounding box center [464, 155] width 616 height 39
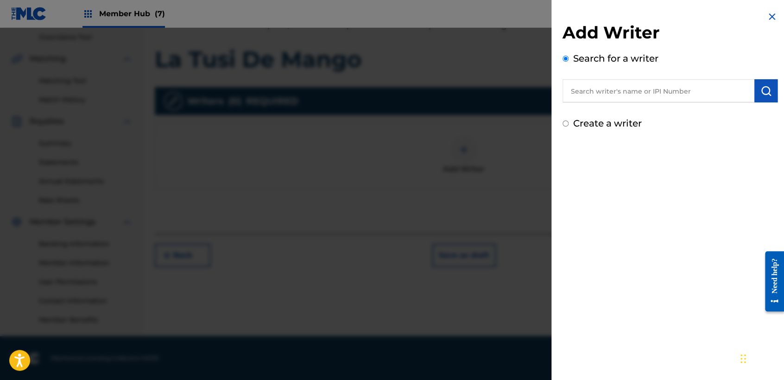
click at [562, 126] on div "Create a writer" at bounding box center [669, 123] width 215 height 14
click at [562, 125] on input "Create a writer" at bounding box center [565, 123] width 6 height 6
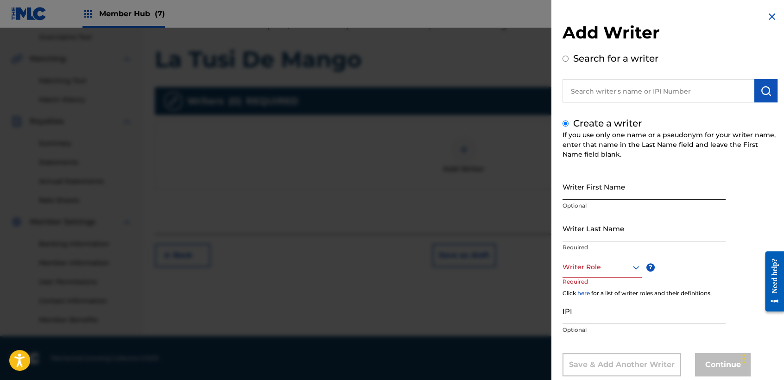
drag, startPoint x: 592, startPoint y: 177, endPoint x: 594, endPoint y: 182, distance: 5.6
click at [595, 183] on input "Writer First Name" at bounding box center [643, 186] width 163 height 26
click at [599, 231] on input "Writer Last Name" at bounding box center [643, 228] width 163 height 26
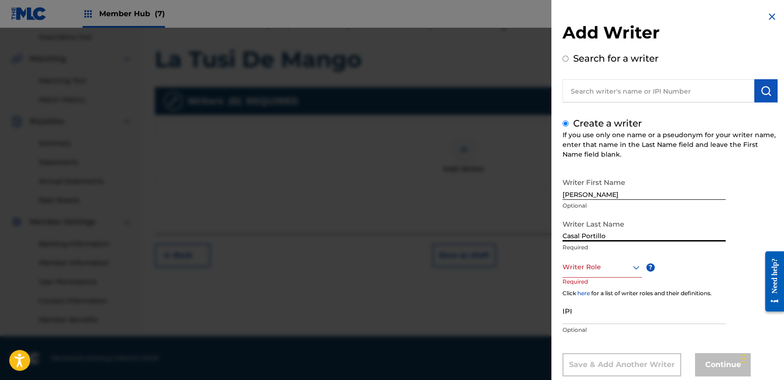
click at [631, 261] on div "Writer Role" at bounding box center [601, 267] width 79 height 21
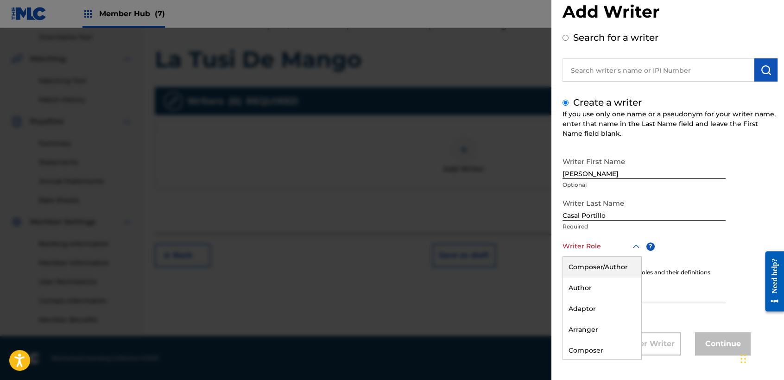
click at [623, 263] on div "Composer/Author" at bounding box center [602, 267] width 78 height 21
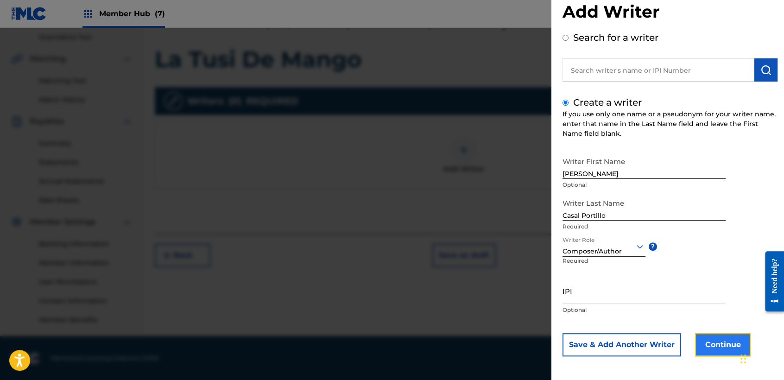
click at [699, 337] on button "Continue" at bounding box center [723, 344] width 56 height 23
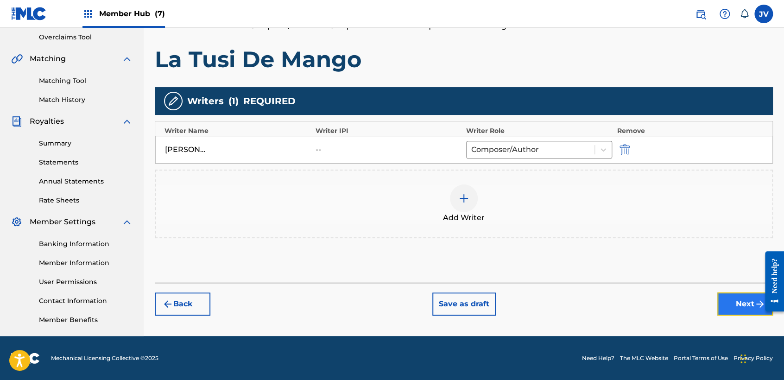
click at [731, 303] on button "Next" at bounding box center [745, 303] width 56 height 23
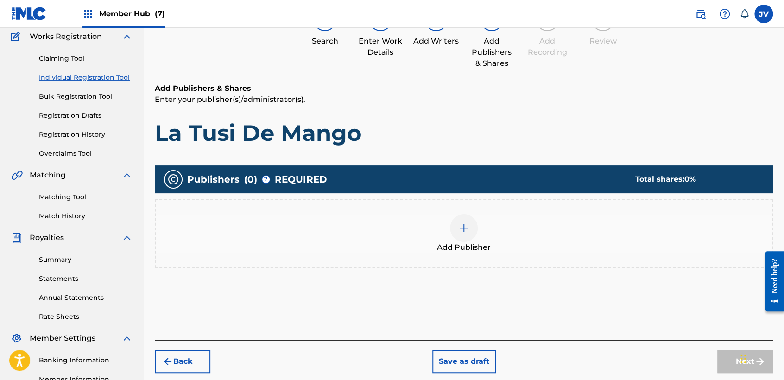
scroll to position [145, 0]
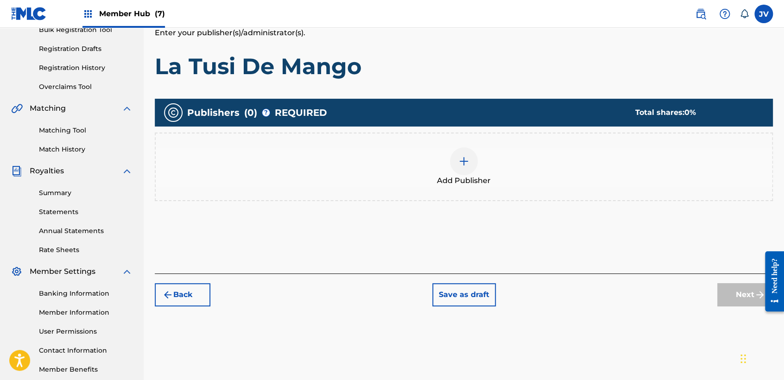
click at [477, 159] on div at bounding box center [464, 161] width 28 height 28
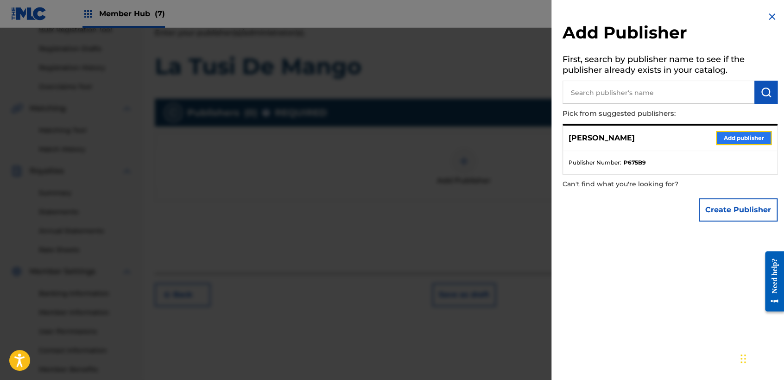
click at [731, 139] on button "Add publisher" at bounding box center [744, 138] width 56 height 14
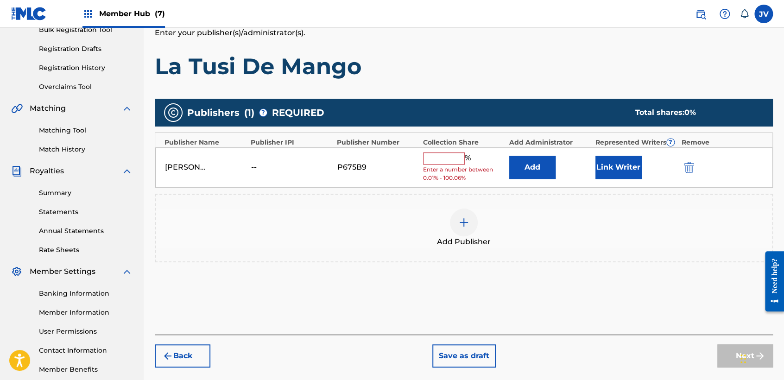
click at [457, 162] on input "text" at bounding box center [444, 158] width 42 height 12
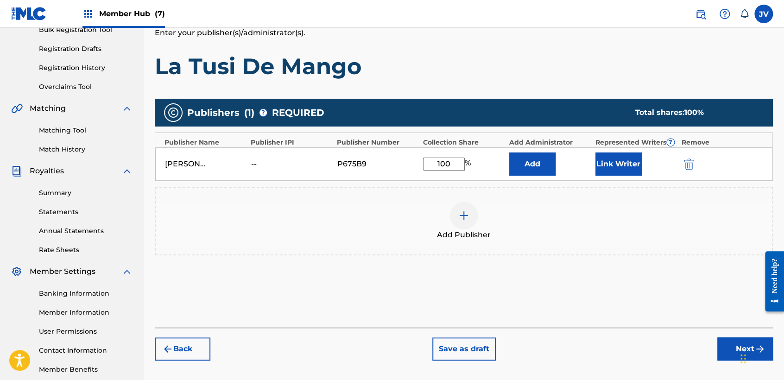
click at [660, 176] on div "[PERSON_NAME] -- P675B9 100 % Add Link Writer" at bounding box center [463, 163] width 617 height 33
click at [619, 167] on button "Link Writer" at bounding box center [618, 163] width 46 height 23
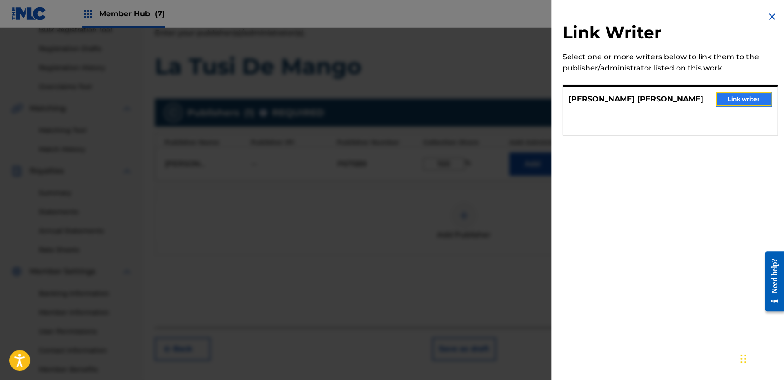
click at [747, 101] on button "Link writer" at bounding box center [744, 99] width 56 height 14
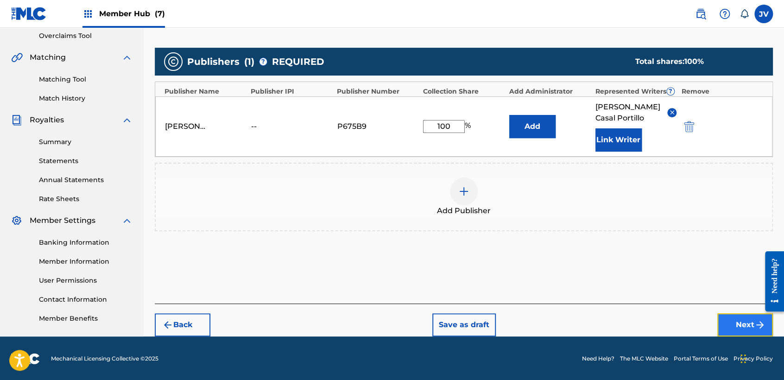
click at [742, 317] on button "Next" at bounding box center [745, 324] width 56 height 23
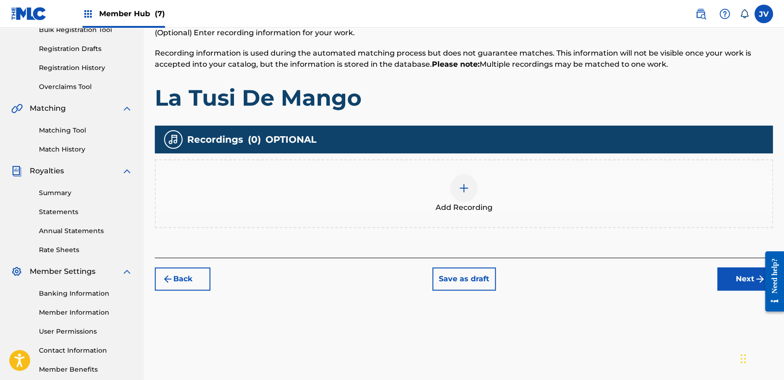
click at [437, 184] on div "Add Recording" at bounding box center [464, 193] width 616 height 39
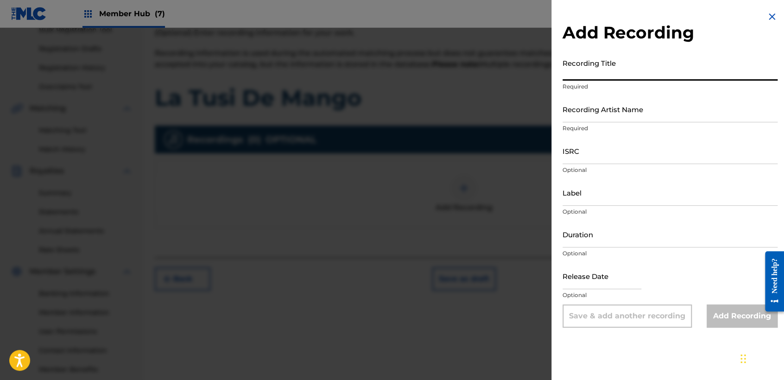
paste input "La Tusi De Mango"
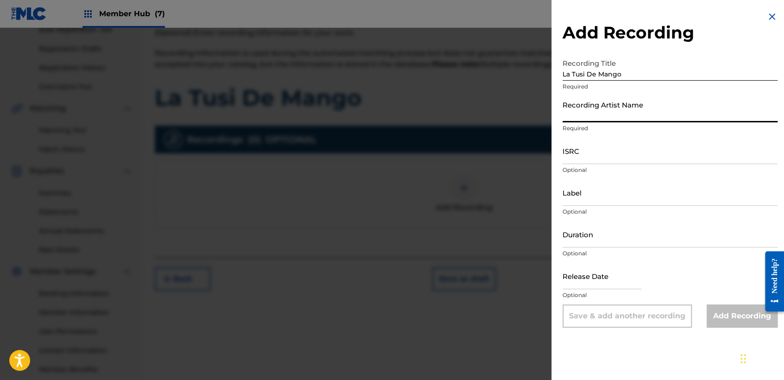
click at [617, 121] on input "Recording Artist Name" at bounding box center [669, 109] width 215 height 26
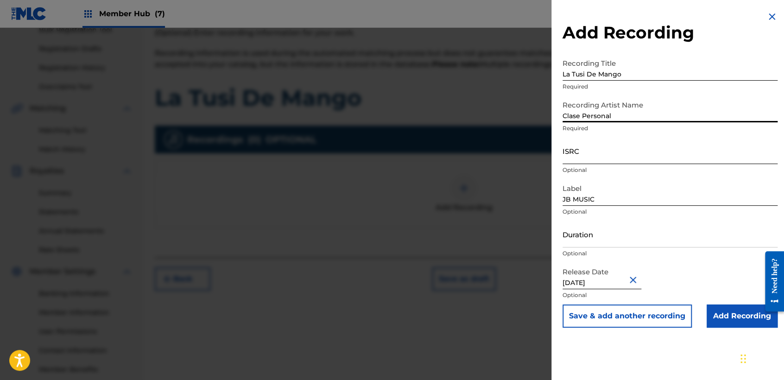
click at [653, 152] on input "ISRC" at bounding box center [669, 151] width 215 height 26
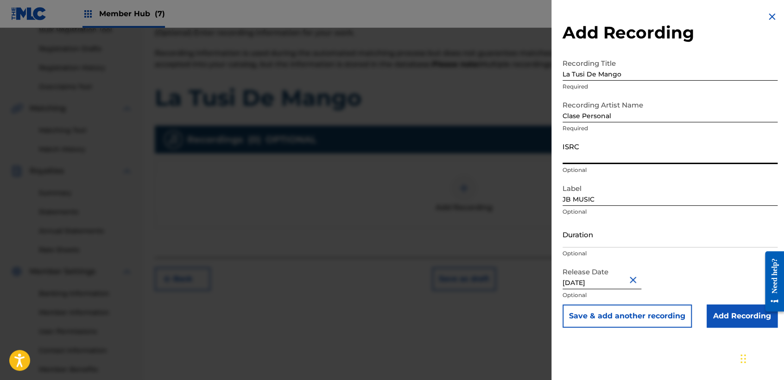
paste input "QZWDD2565072"
click at [636, 233] on input "Duration" at bounding box center [669, 234] width 215 height 26
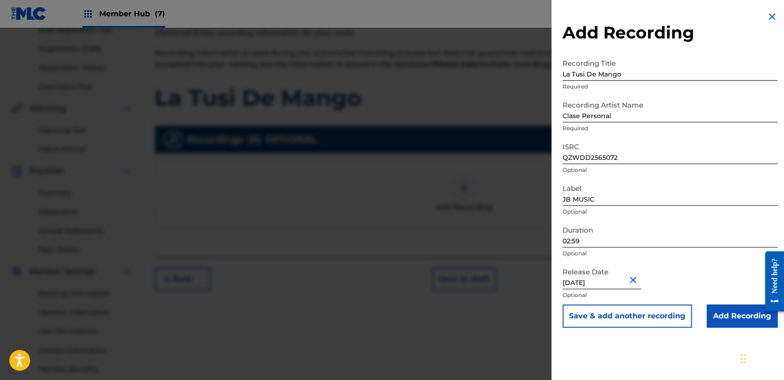
click at [606, 279] on input "[DATE]" at bounding box center [601, 276] width 79 height 26
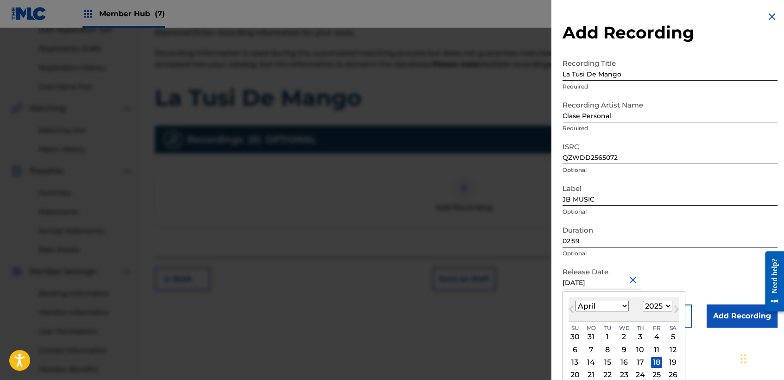
click at [615, 308] on select "January February March April May June July August September October November De…" at bounding box center [601, 306] width 53 height 11
click at [575, 301] on select "January February March April May June July August September October November De…" at bounding box center [601, 306] width 53 height 11
click at [616, 289] on input "[DATE]" at bounding box center [601, 276] width 79 height 26
click at [616, 280] on input "[DATE]" at bounding box center [601, 276] width 79 height 26
click at [621, 311] on div "January February March April May June July August September October November De…" at bounding box center [601, 306] width 53 height 11
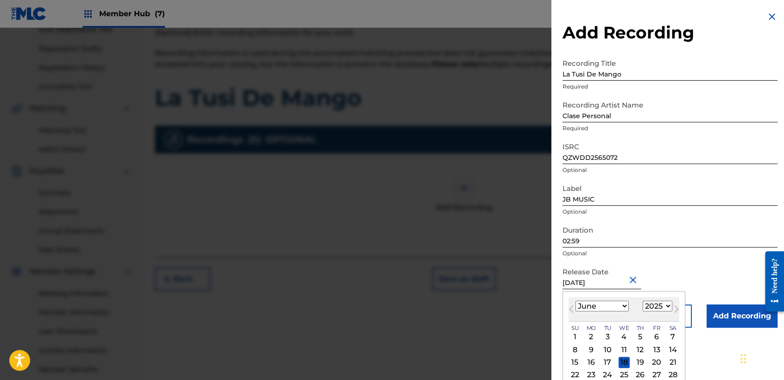
click at [621, 308] on select "January February March April May June July August September October November De…" at bounding box center [601, 306] width 53 height 11
click at [575, 301] on select "January February March April May June July August September October November De…" at bounding box center [601, 306] width 53 height 11
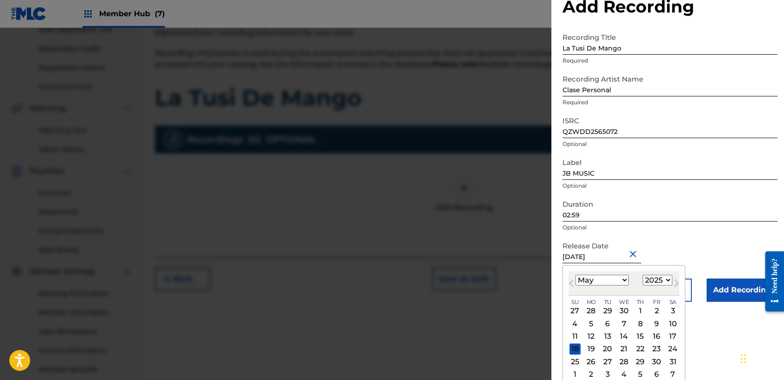
scroll to position [32, 0]
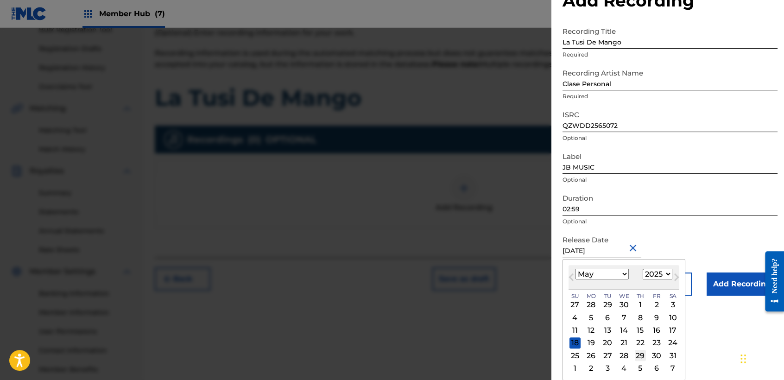
click at [637, 355] on div "29" at bounding box center [640, 355] width 11 height 11
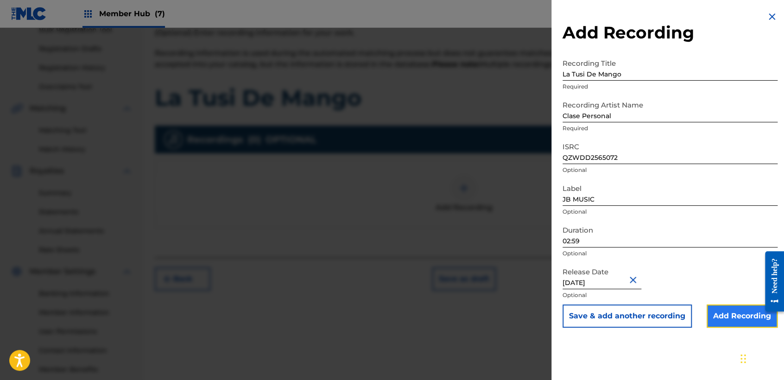
click at [723, 317] on input "Add Recording" at bounding box center [741, 315] width 71 height 23
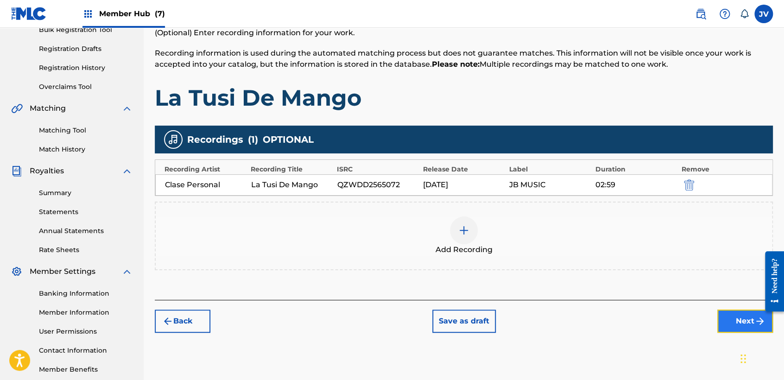
click at [743, 320] on button "Next" at bounding box center [745, 320] width 56 height 23
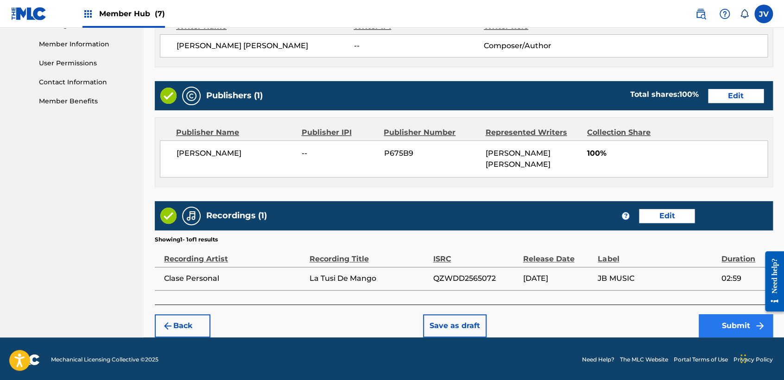
scroll to position [414, 0]
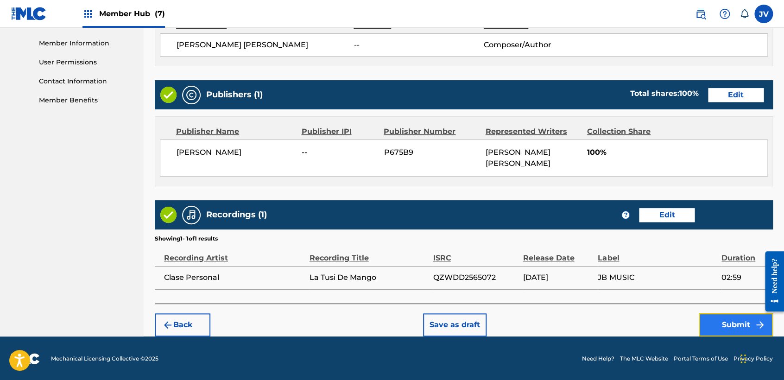
click at [738, 328] on button "Submit" at bounding box center [735, 324] width 74 height 23
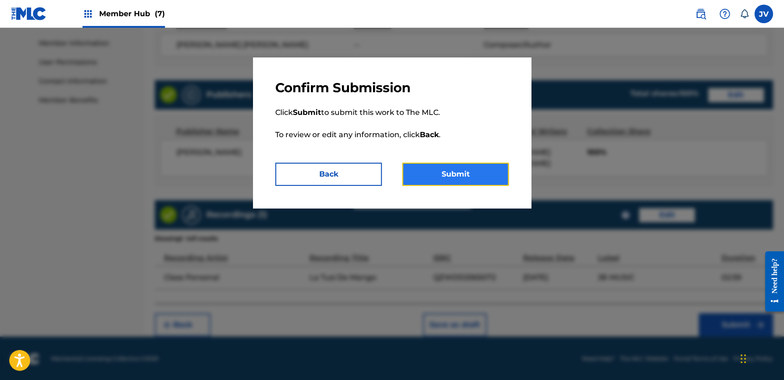
click at [483, 181] on button "Submit" at bounding box center [455, 174] width 107 height 23
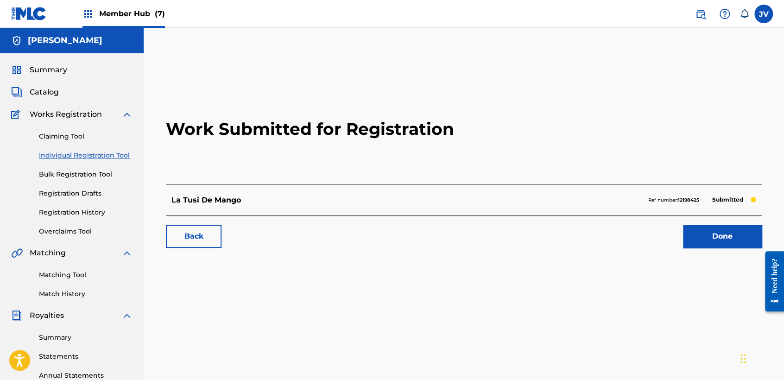
click at [94, 152] on link "Individual Registration Tool" at bounding box center [86, 156] width 94 height 10
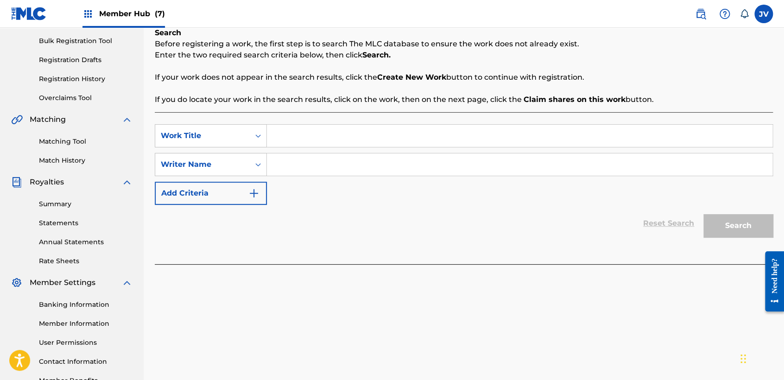
scroll to position [154, 0]
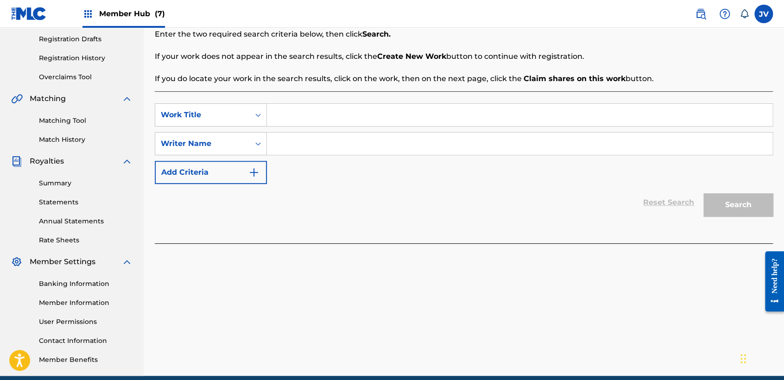
paste input "Maybach"
click at [749, 215] on button "Search" at bounding box center [737, 204] width 69 height 23
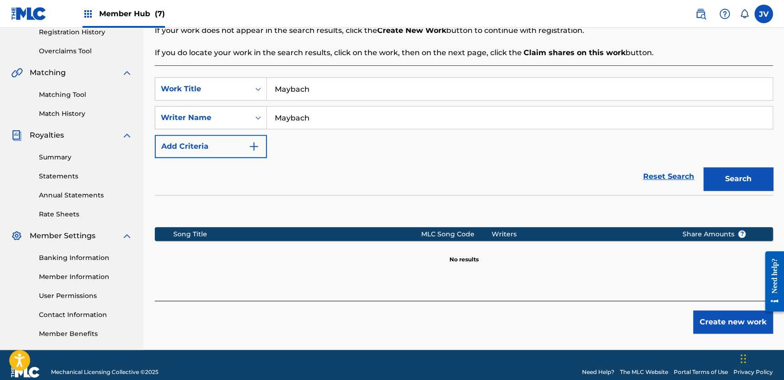
scroll to position [194, 0]
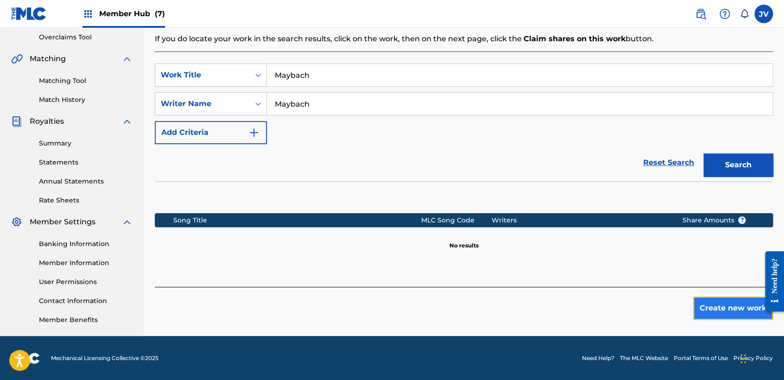
click at [736, 298] on button "Create new work" at bounding box center [733, 307] width 80 height 23
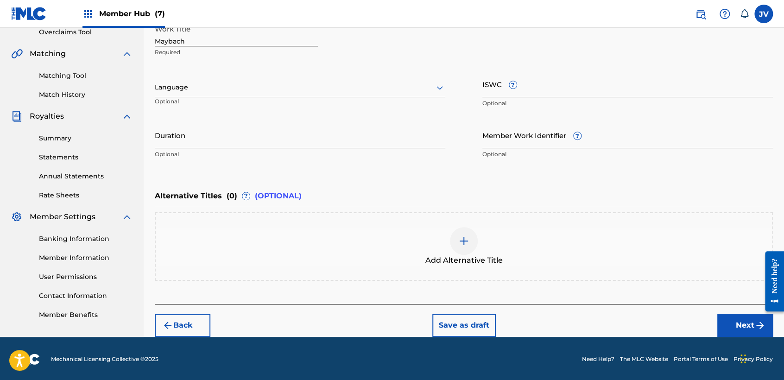
scroll to position [200, 0]
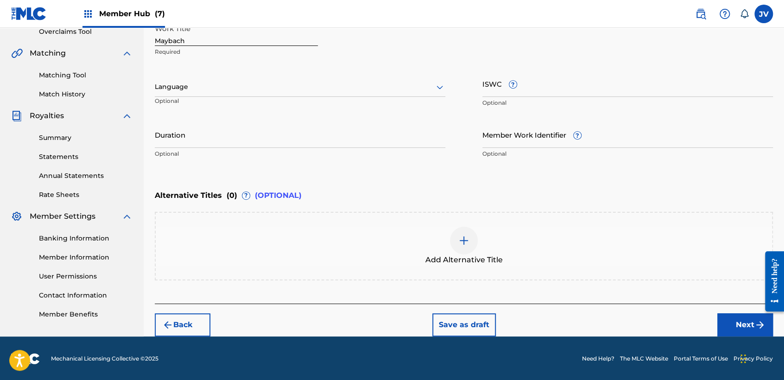
click at [299, 92] on div at bounding box center [300, 87] width 290 height 12
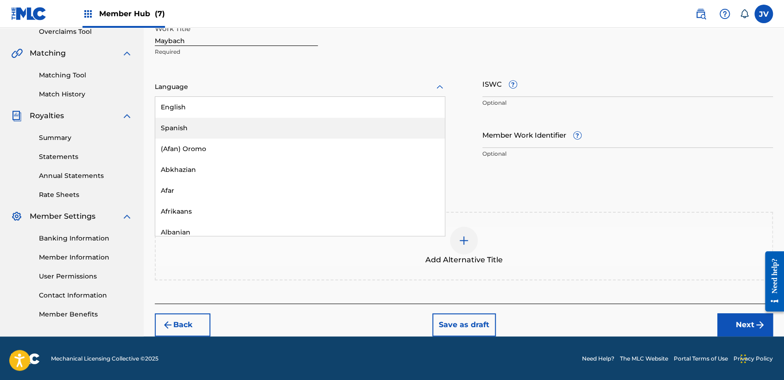
click at [263, 125] on div "Spanish" at bounding box center [299, 128] width 289 height 21
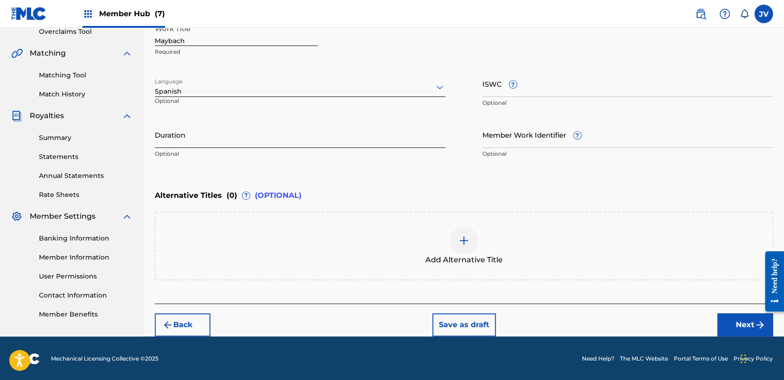
click at [263, 124] on input "Duration" at bounding box center [300, 134] width 290 height 26
click at [755, 331] on button "Next" at bounding box center [745, 324] width 56 height 23
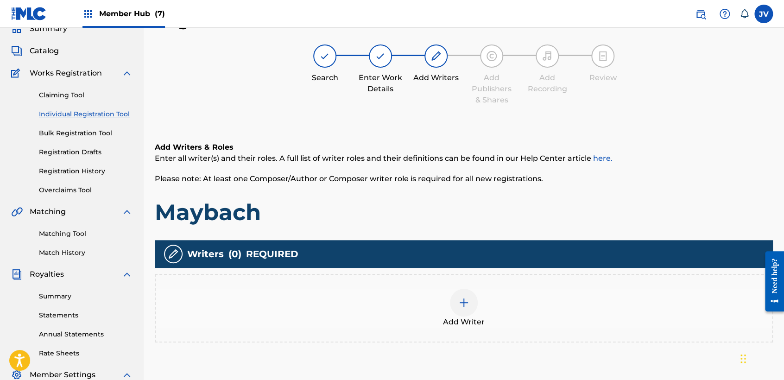
scroll to position [145, 0]
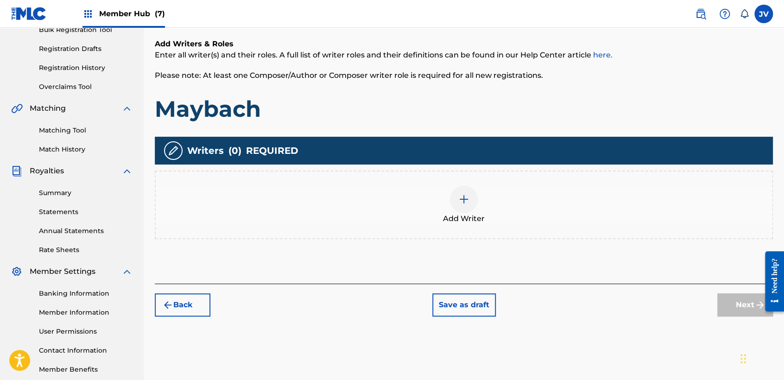
click at [460, 214] on span "Add Writer" at bounding box center [464, 218] width 42 height 11
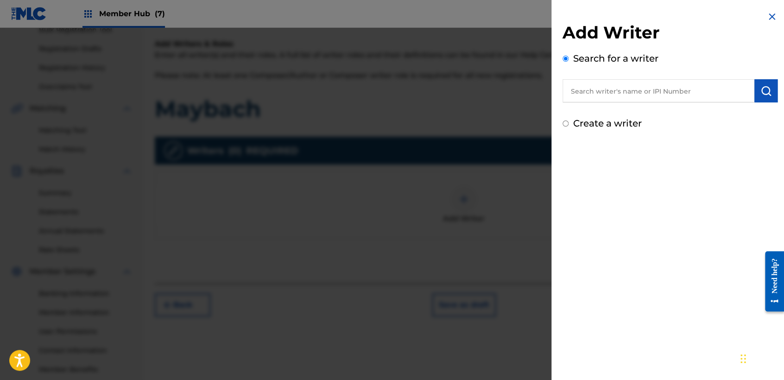
click at [567, 126] on input "Create a writer" at bounding box center [565, 123] width 6 height 6
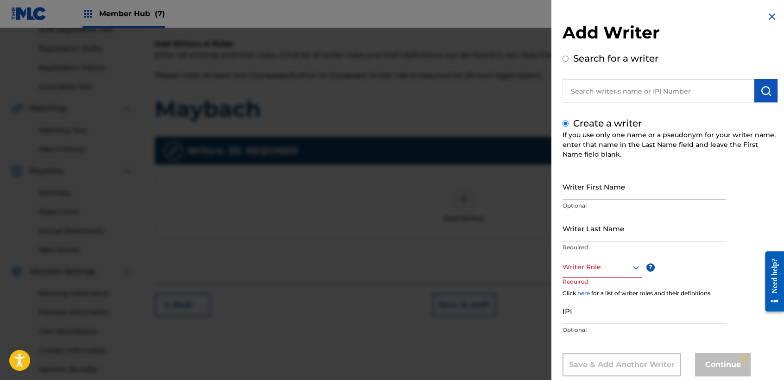
click at [601, 171] on div "Create a writer If you use only one name or a pseudonym for your writer name, e…" at bounding box center [669, 246] width 215 height 260
click at [604, 197] on input "Writer First Name" at bounding box center [643, 186] width 163 height 26
click at [608, 220] on input "Writer Last Name" at bounding box center [643, 228] width 163 height 26
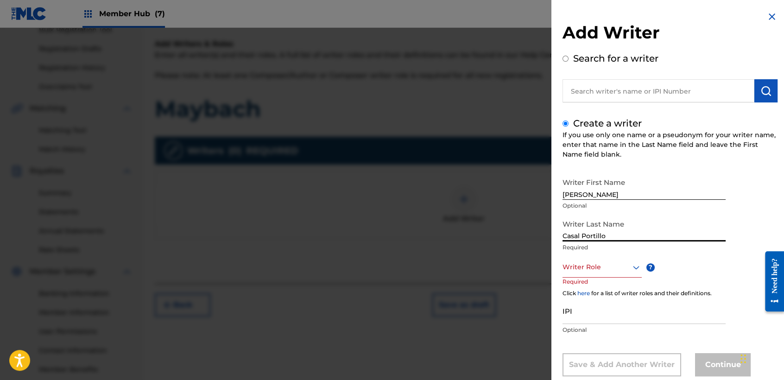
click at [626, 264] on div "Writer Role" at bounding box center [601, 267] width 79 height 21
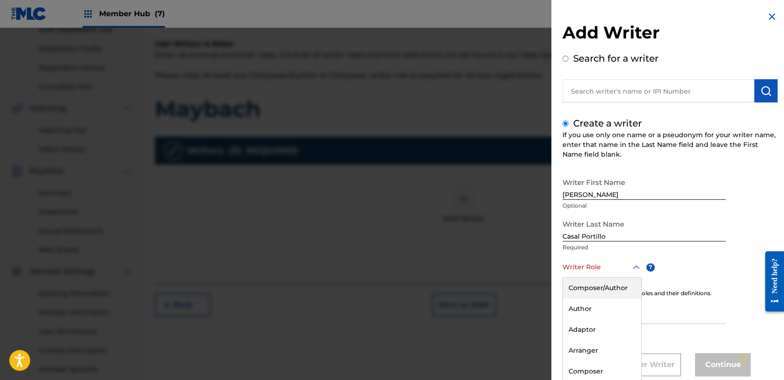
scroll to position [21, 0]
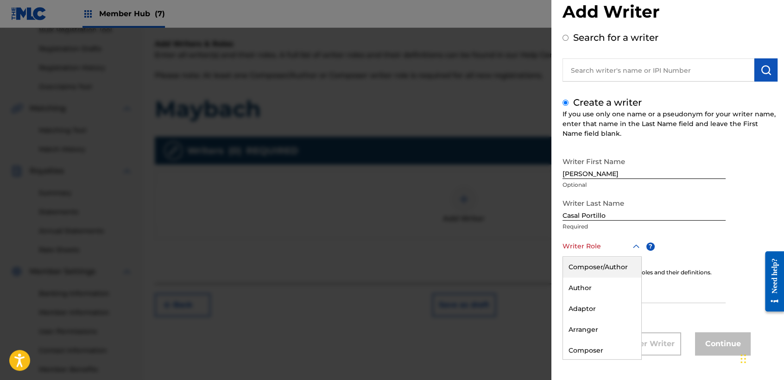
click at [626, 263] on div "Composer/Author" at bounding box center [602, 267] width 78 height 21
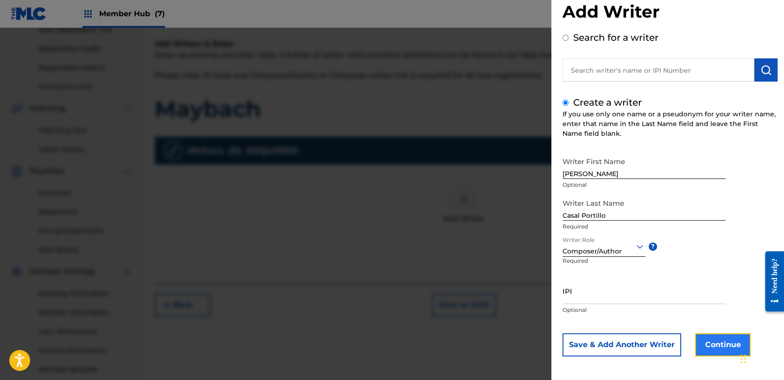
click at [714, 344] on button "Continue" at bounding box center [723, 344] width 56 height 23
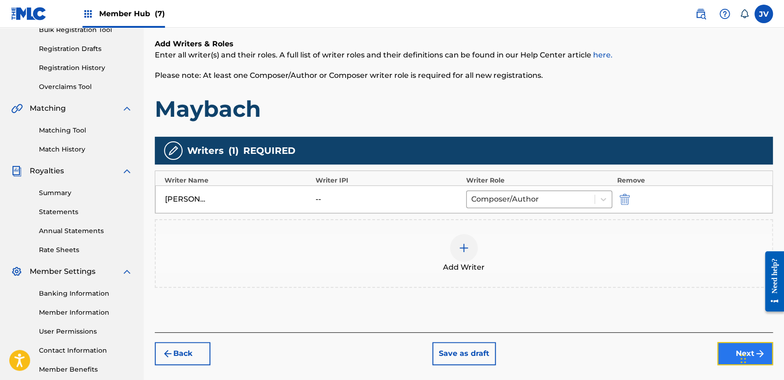
click at [718, 345] on button "Next" at bounding box center [745, 353] width 56 height 23
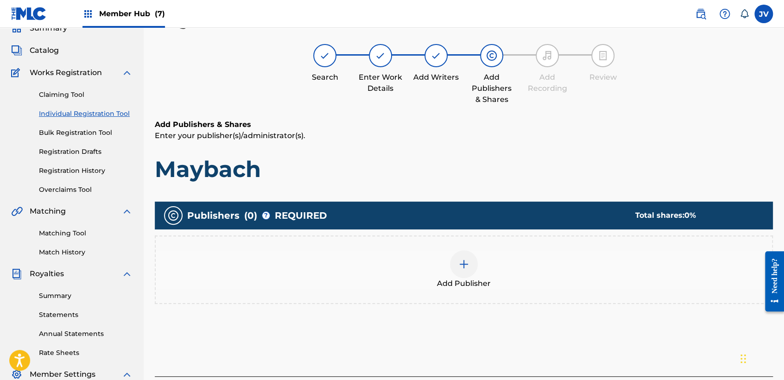
scroll to position [41, 0]
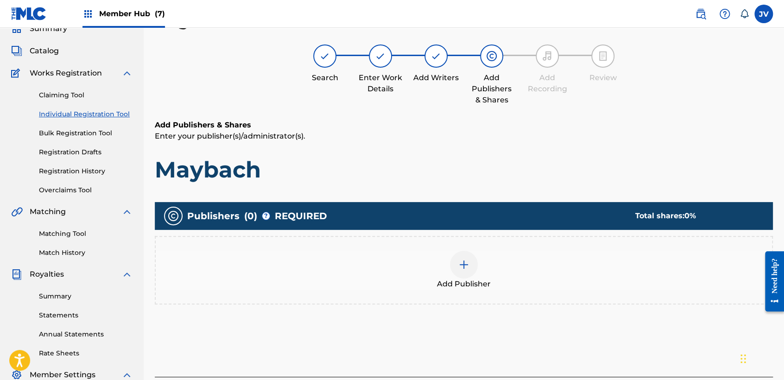
click at [454, 273] on div at bounding box center [464, 265] width 28 height 28
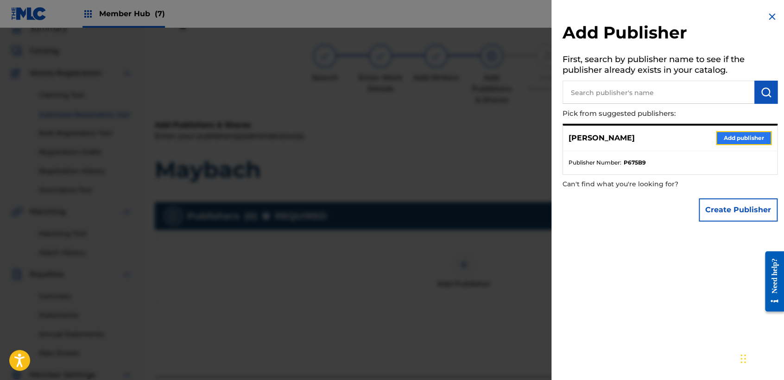
click at [748, 137] on button "Add publisher" at bounding box center [744, 138] width 56 height 14
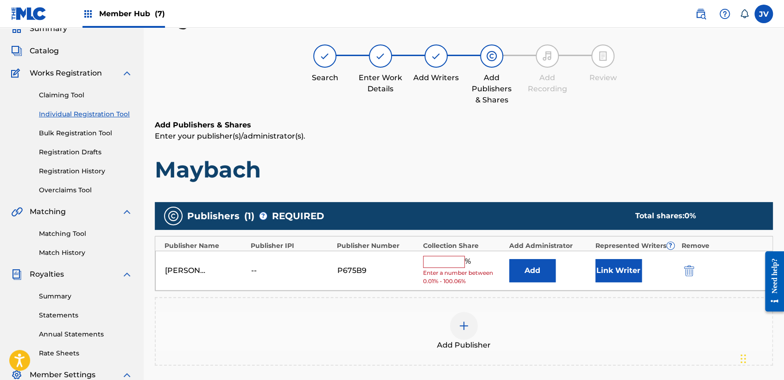
click at [455, 259] on input "text" at bounding box center [444, 262] width 42 height 12
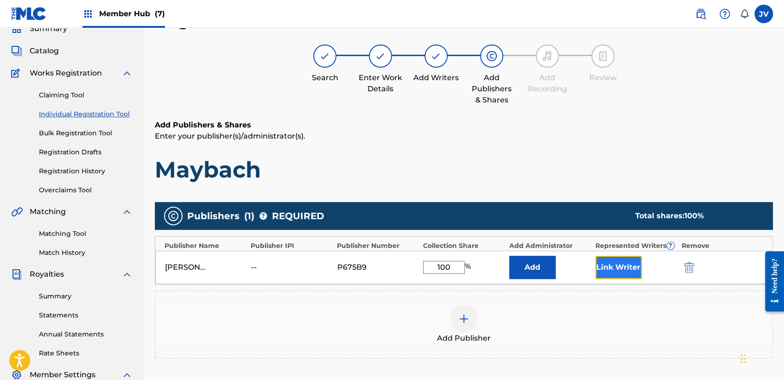
click at [634, 269] on button "Link Writer" at bounding box center [618, 267] width 46 height 23
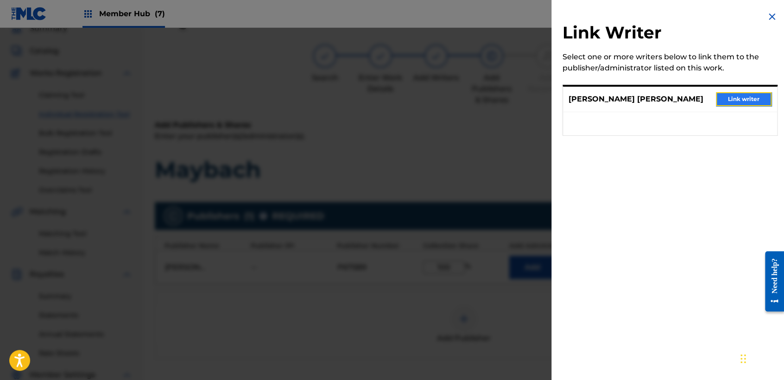
click at [731, 100] on button "Link writer" at bounding box center [744, 99] width 56 height 14
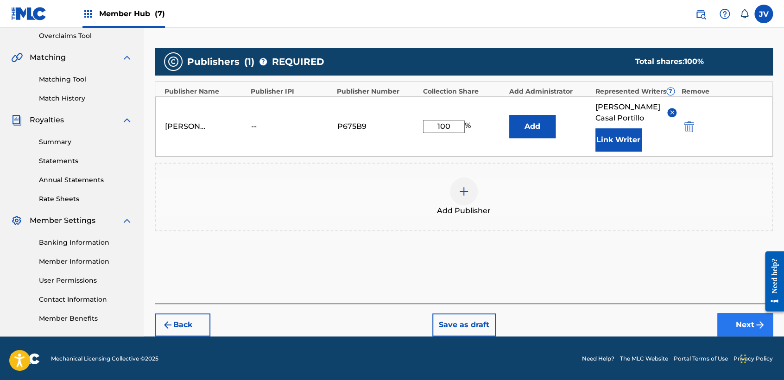
drag, startPoint x: 740, startPoint y: 309, endPoint x: 741, endPoint y: 318, distance: 8.4
click at [740, 311] on div "Back Save as draft Next" at bounding box center [464, 319] width 618 height 33
click at [741, 318] on button "Next" at bounding box center [745, 324] width 56 height 23
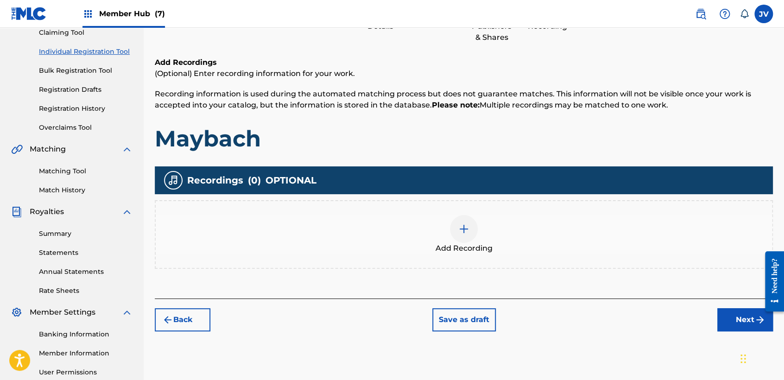
scroll to position [145, 0]
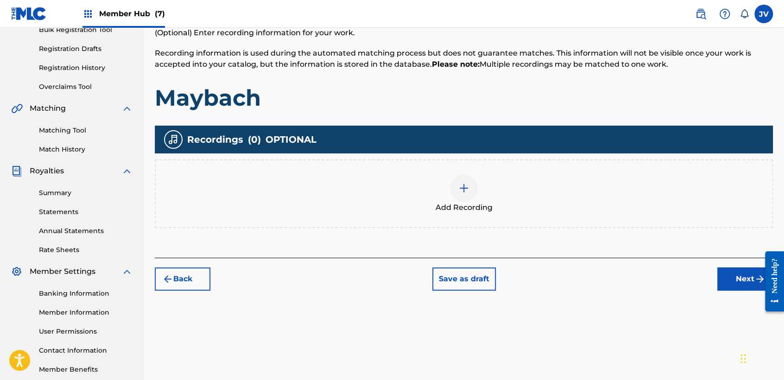
click at [460, 223] on div "Add Recording" at bounding box center [464, 193] width 618 height 69
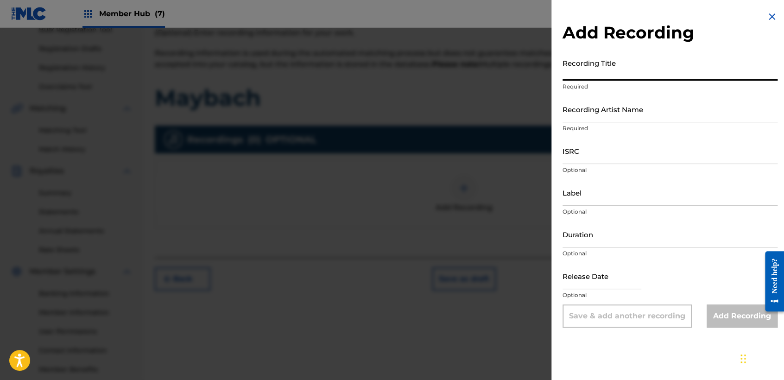
paste input "Maybach"
click at [615, 126] on p "Required" at bounding box center [669, 128] width 215 height 8
click at [615, 124] on p "Required" at bounding box center [669, 128] width 215 height 8
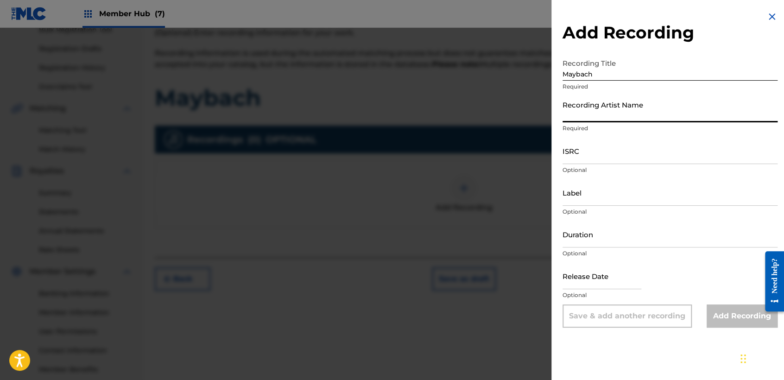
click at [616, 111] on input "Recording Artist Name" at bounding box center [669, 109] width 215 height 26
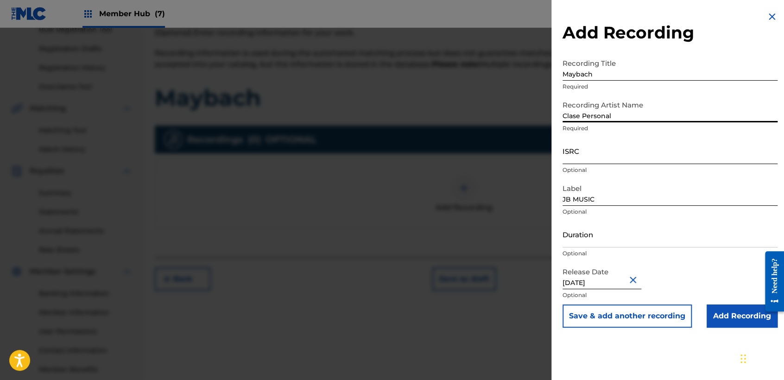
click at [626, 157] on input "ISRC" at bounding box center [669, 151] width 215 height 26
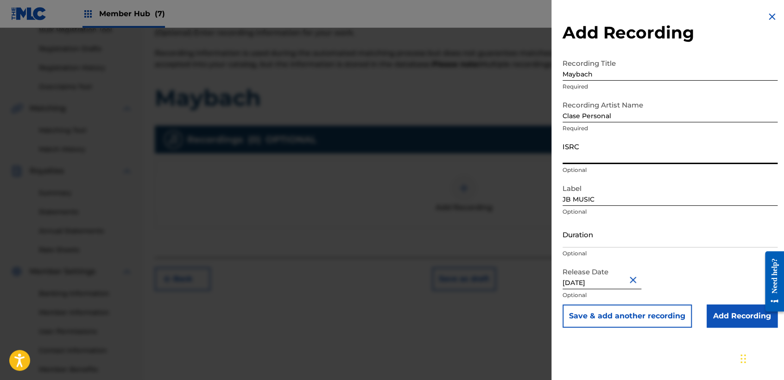
paste input "QZWDE2584053"
click at [589, 243] on input "Duration" at bounding box center [669, 234] width 215 height 26
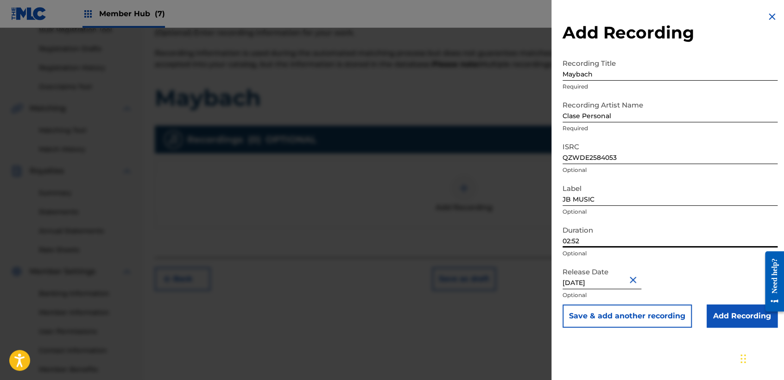
click at [609, 285] on input "[DATE]" at bounding box center [601, 276] width 79 height 26
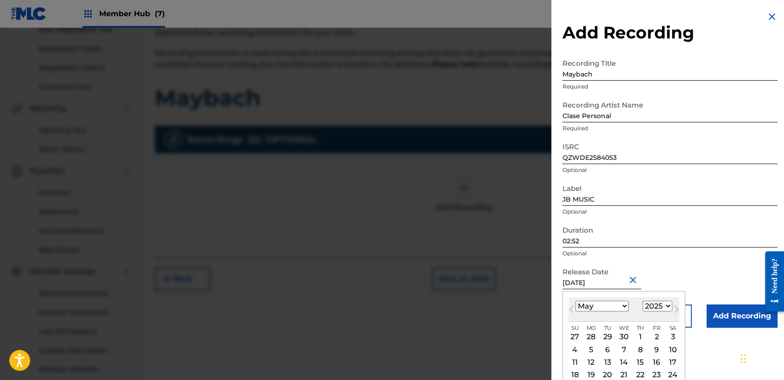
click at [615, 310] on select "January February March April May June July August September October November De…" at bounding box center [601, 306] width 53 height 11
click at [575, 301] on select "January February March April May June July August September October November De…" at bounding box center [601, 306] width 53 height 11
click at [592, 346] on div "9" at bounding box center [590, 349] width 11 height 11
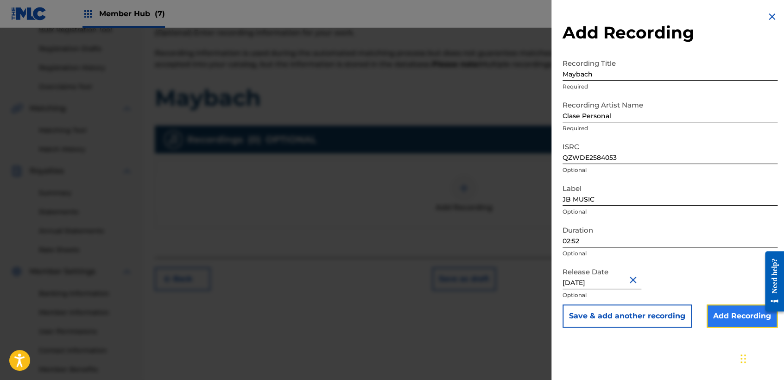
click at [721, 324] on input "Add Recording" at bounding box center [741, 315] width 71 height 23
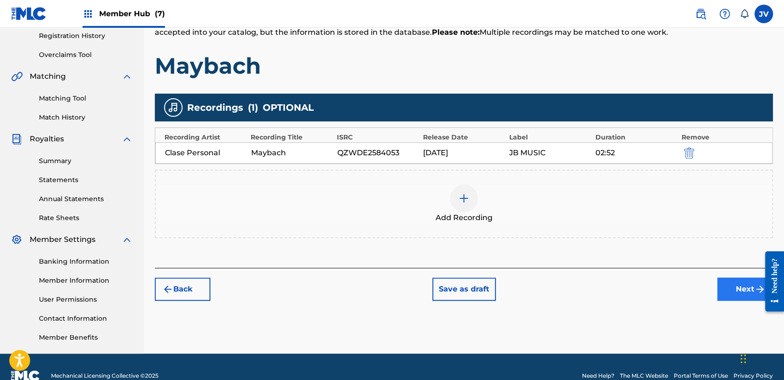
scroll to position [194, 0]
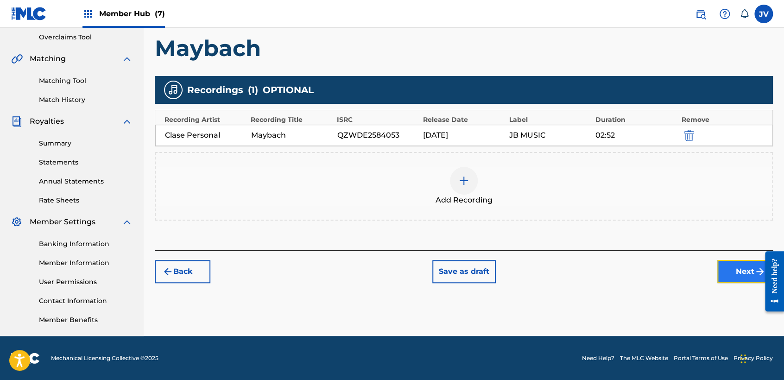
click at [740, 276] on button "Next" at bounding box center [745, 271] width 56 height 23
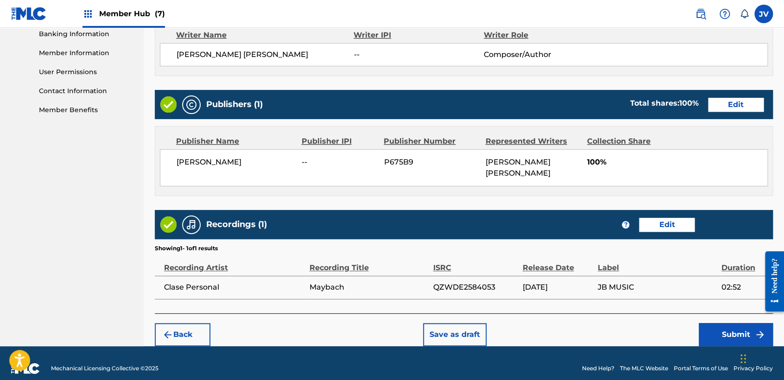
scroll to position [406, 0]
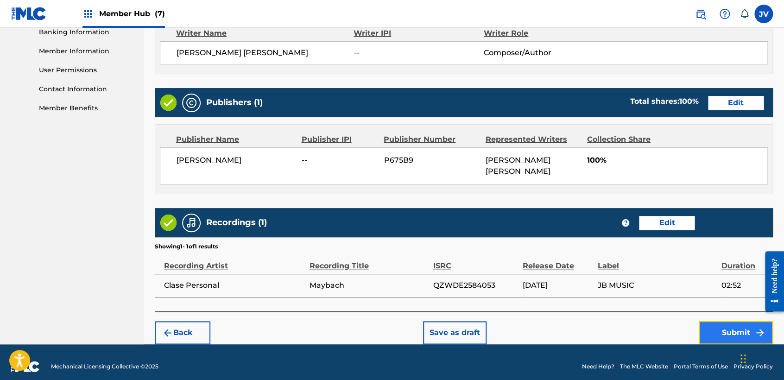
click at [736, 323] on button "Submit" at bounding box center [735, 332] width 74 height 23
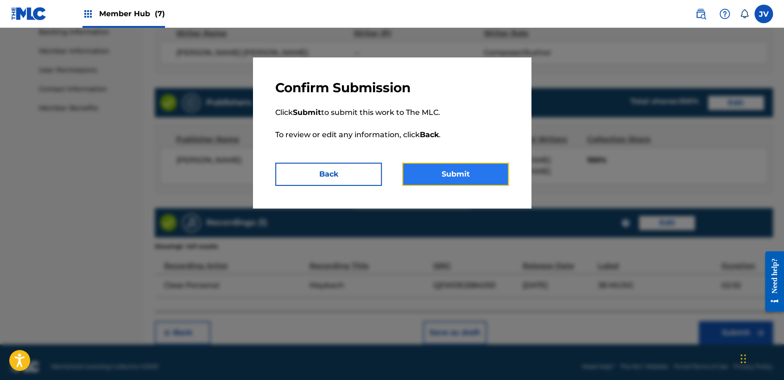
click at [504, 183] on button "Submit" at bounding box center [455, 174] width 107 height 23
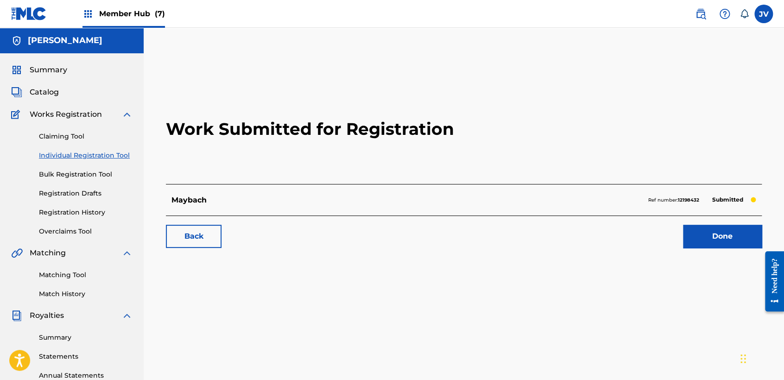
click at [120, 157] on link "Individual Registration Tool" at bounding box center [86, 156] width 94 height 10
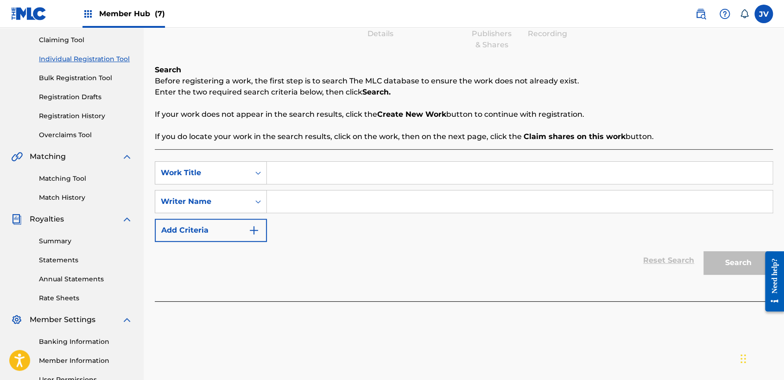
scroll to position [103, 0]
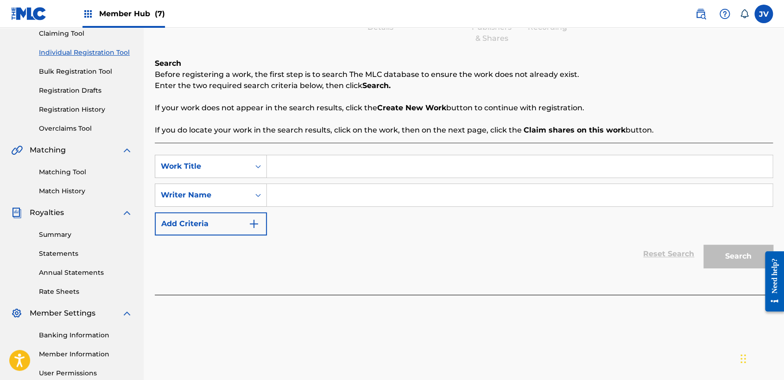
paste input "PXTXS EN MI COLCHON"
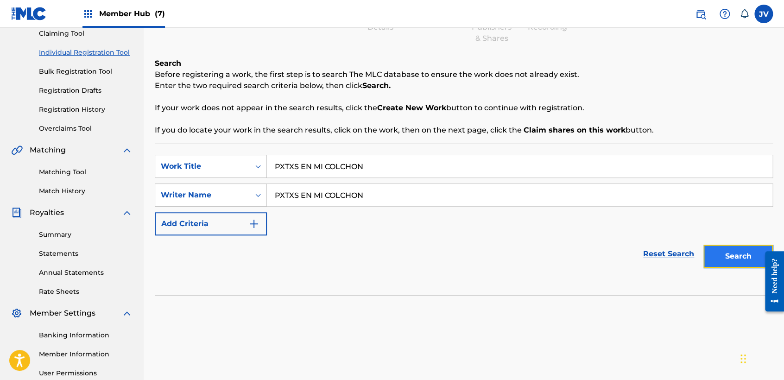
click at [710, 259] on button "Search" at bounding box center [737, 256] width 69 height 23
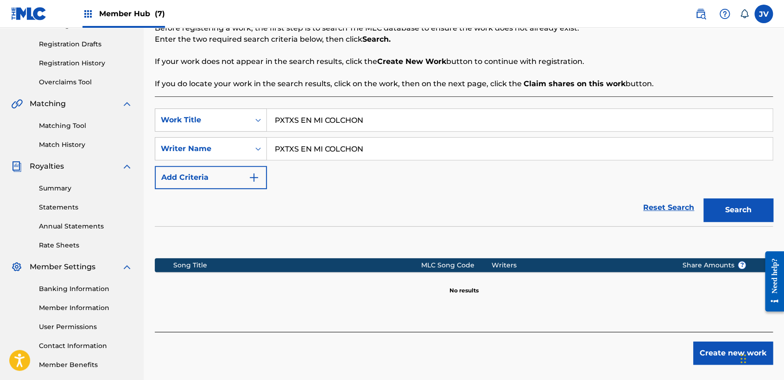
scroll to position [194, 0]
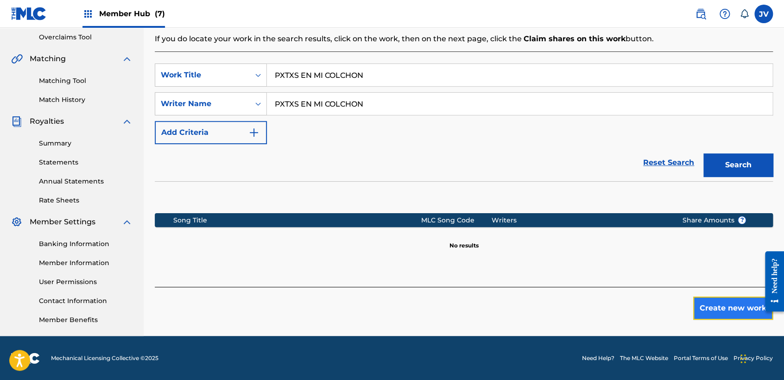
click at [706, 315] on button "Create new work" at bounding box center [733, 307] width 80 height 23
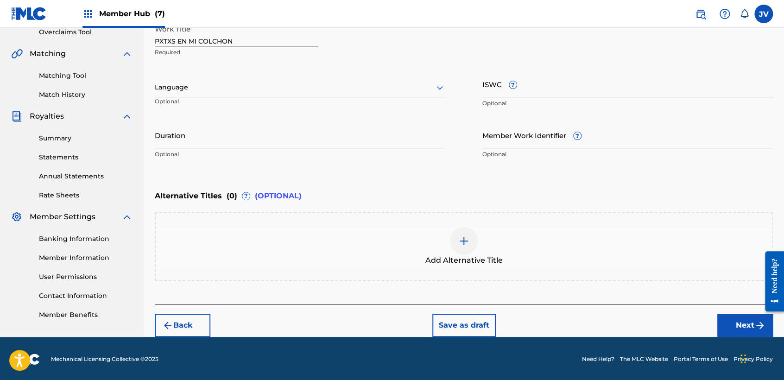
scroll to position [200, 0]
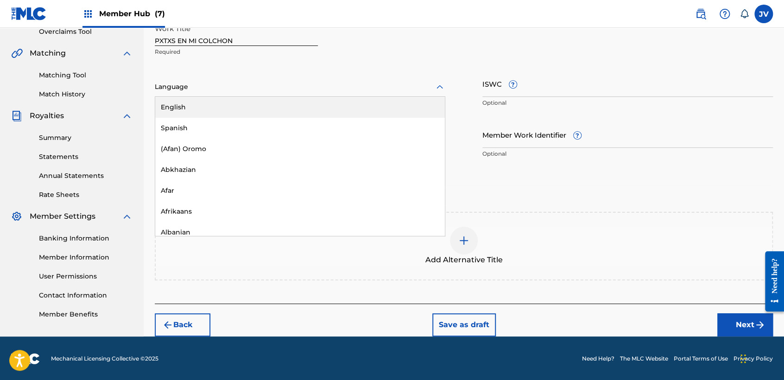
click at [405, 88] on div at bounding box center [300, 87] width 290 height 12
click at [219, 120] on div "Spanish" at bounding box center [299, 128] width 289 height 21
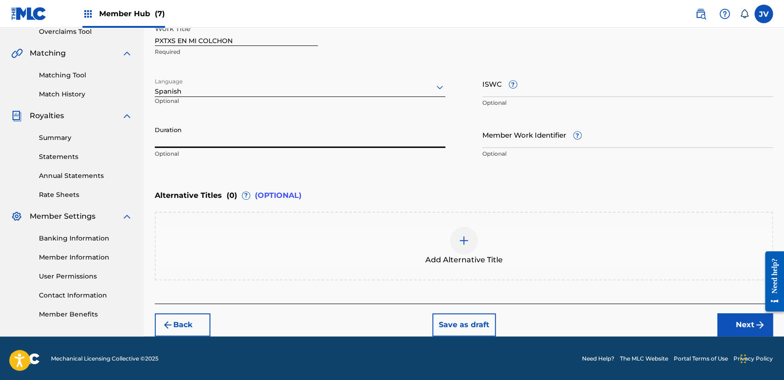
click at [219, 126] on input "Duration" at bounding box center [300, 134] width 290 height 26
click at [747, 318] on button "Next" at bounding box center [745, 324] width 56 height 23
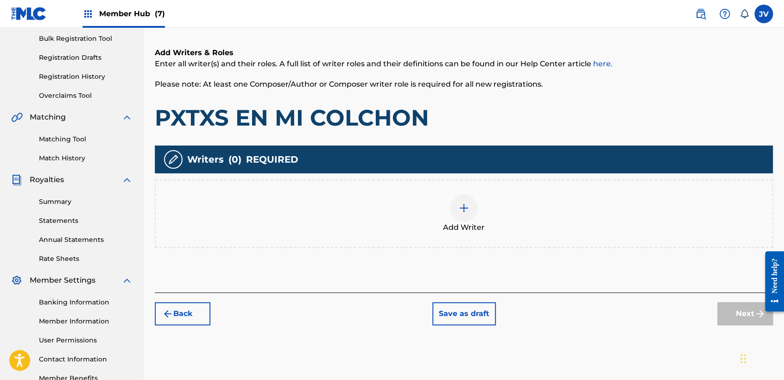
scroll to position [145, 0]
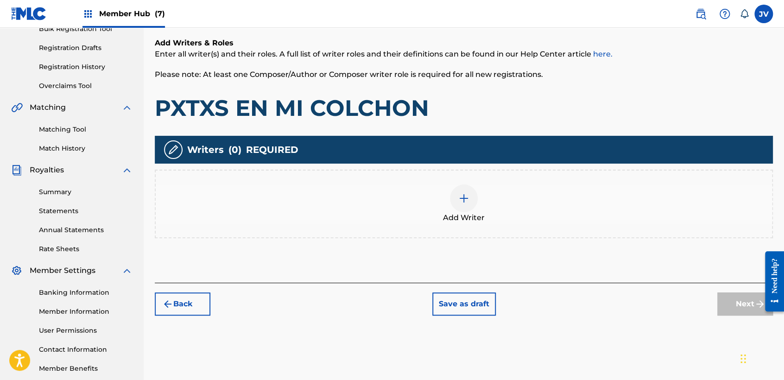
click at [444, 184] on div "Add Writer" at bounding box center [464, 203] width 616 height 39
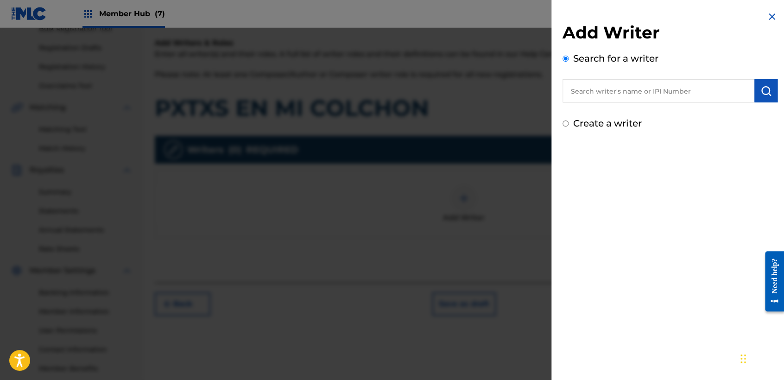
click at [563, 126] on input "Create a writer" at bounding box center [565, 123] width 6 height 6
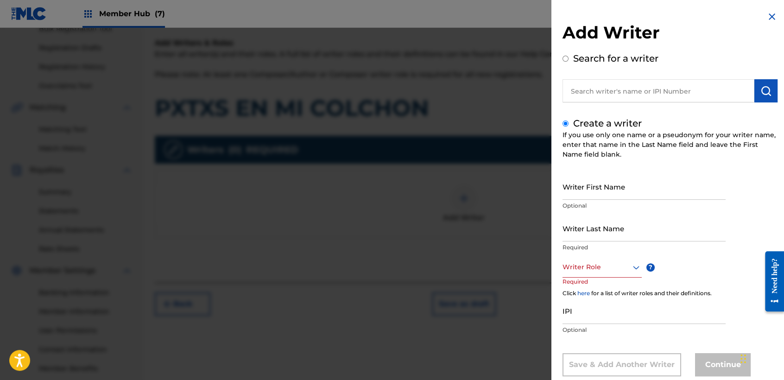
click at [597, 166] on div "Create a writer If you use only one name or a pseudonym for your writer name, e…" at bounding box center [669, 246] width 215 height 260
click at [597, 181] on input "Writer First Name" at bounding box center [643, 186] width 163 height 26
click at [602, 220] on input "Writer Last Name" at bounding box center [643, 228] width 163 height 26
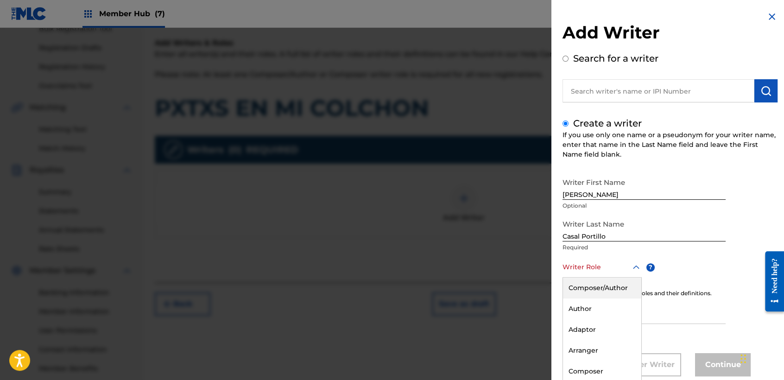
click at [615, 262] on div "8 results available. Use Up and Down to choose options, press Enter to select t…" at bounding box center [601, 267] width 79 height 21
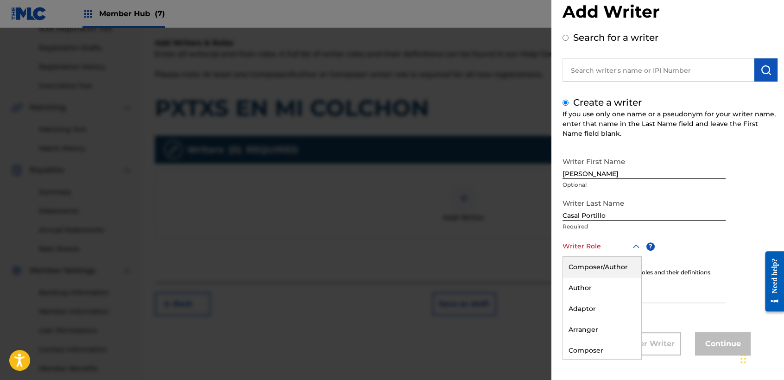
click at [615, 262] on div "Composer/Author" at bounding box center [602, 267] width 78 height 21
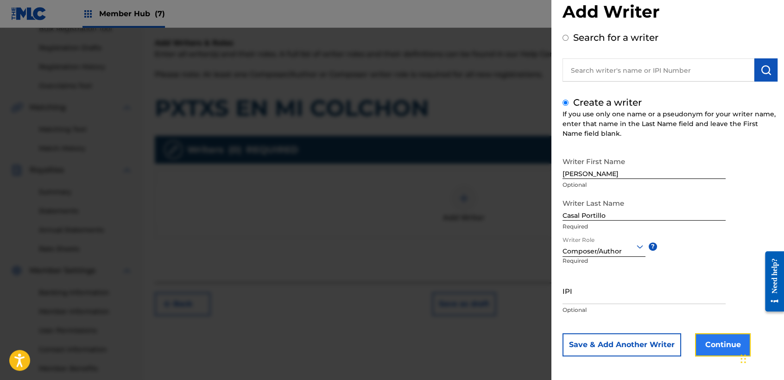
click at [722, 344] on button "Continue" at bounding box center [723, 344] width 56 height 23
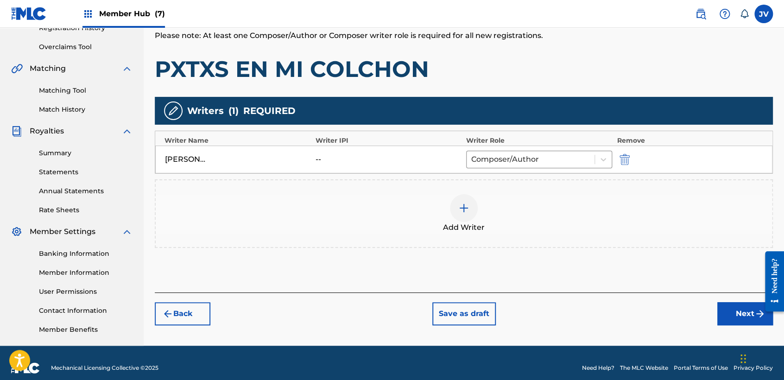
scroll to position [194, 0]
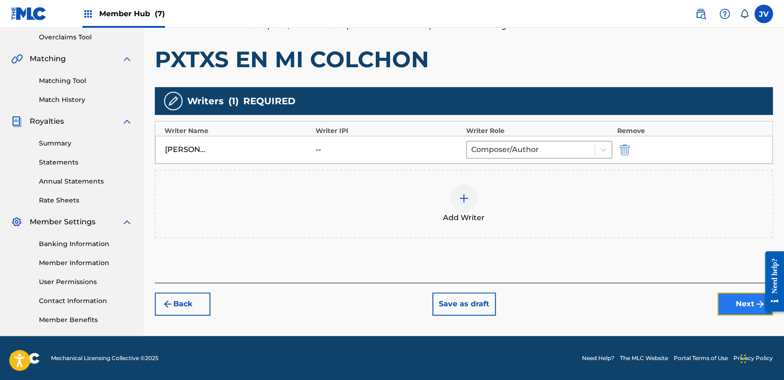
click at [745, 302] on button "Next" at bounding box center [745, 303] width 56 height 23
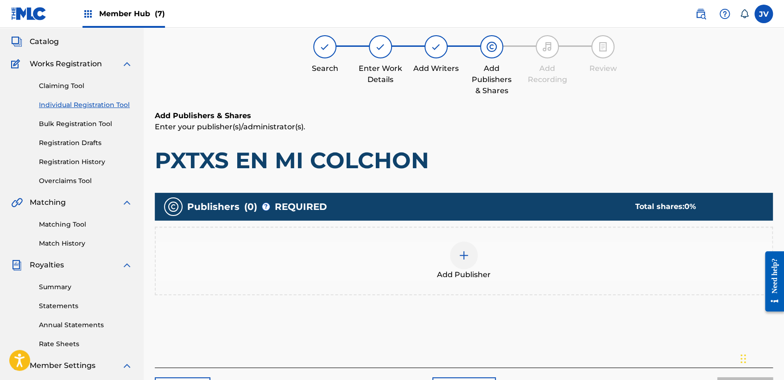
scroll to position [41, 0]
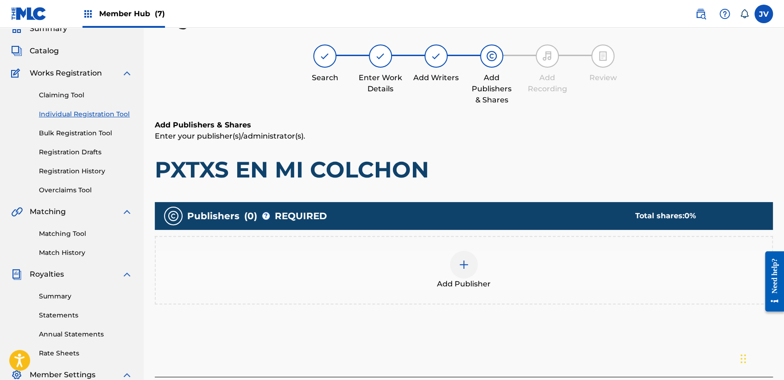
click at [453, 273] on div "Add Publisher" at bounding box center [464, 270] width 616 height 39
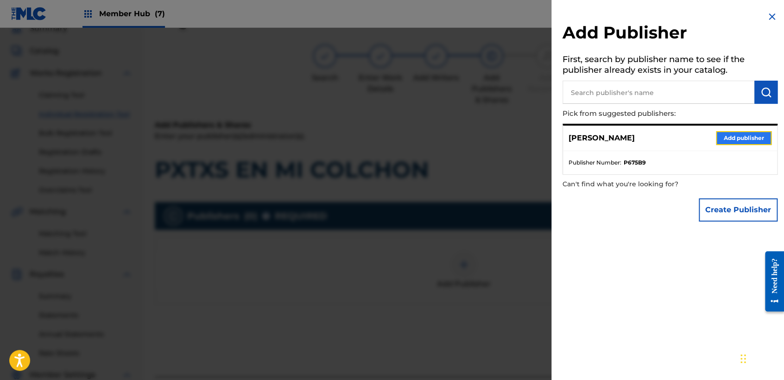
click at [726, 134] on button "Add publisher" at bounding box center [744, 138] width 56 height 14
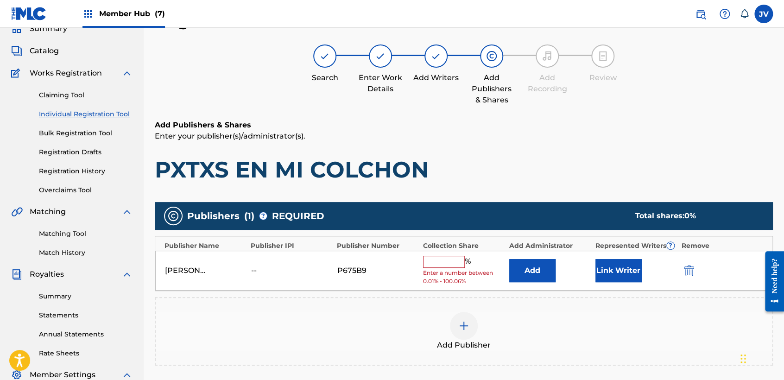
click at [441, 261] on input "text" at bounding box center [444, 262] width 42 height 12
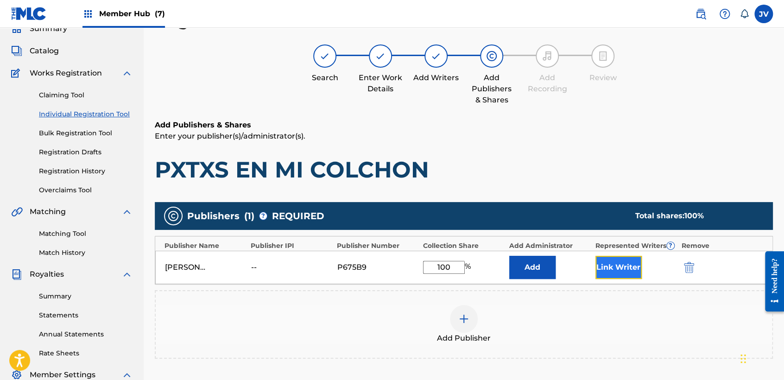
click at [618, 265] on button "Link Writer" at bounding box center [618, 267] width 46 height 23
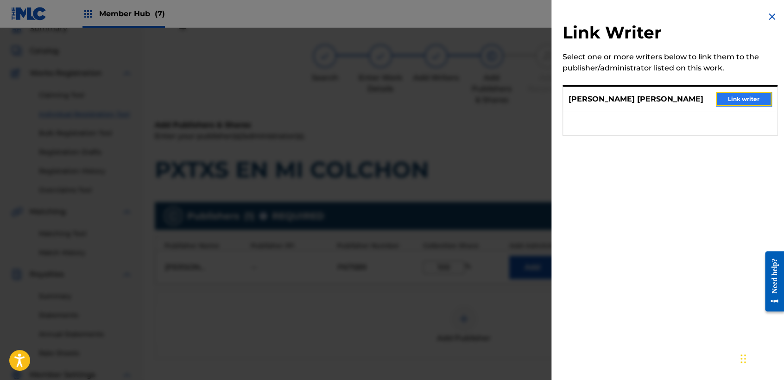
click at [744, 98] on button "Link writer" at bounding box center [744, 99] width 56 height 14
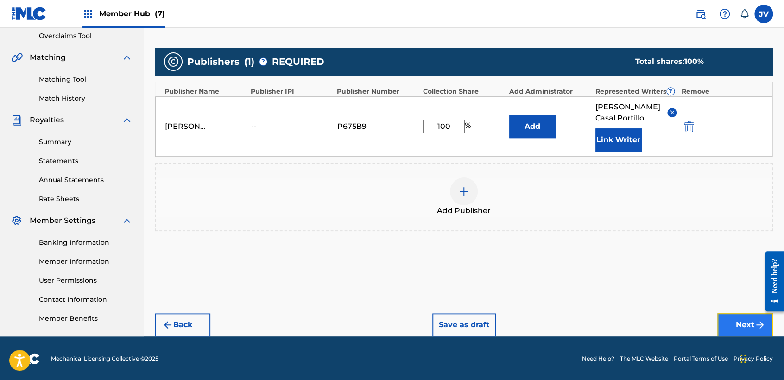
click at [732, 326] on button "Next" at bounding box center [745, 324] width 56 height 23
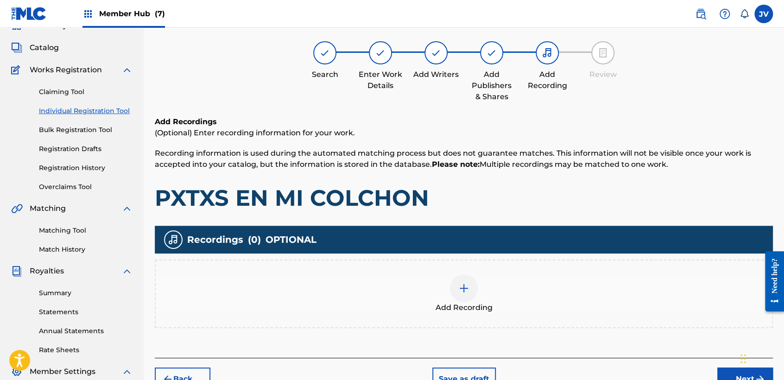
scroll to position [145, 0]
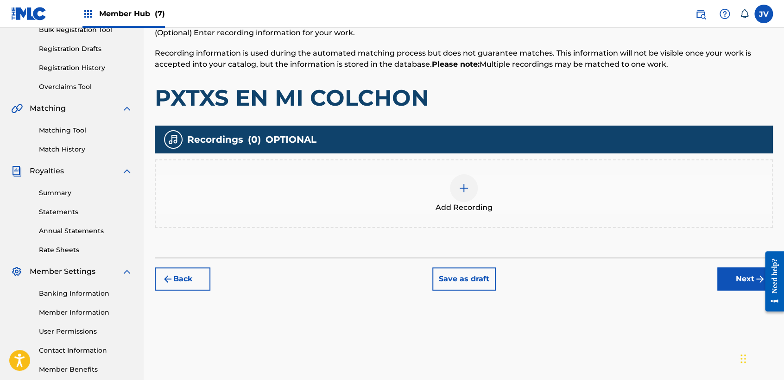
drag, startPoint x: 438, startPoint y: 217, endPoint x: 447, endPoint y: 214, distance: 10.1
click at [447, 214] on div "Add Recording" at bounding box center [464, 193] width 618 height 69
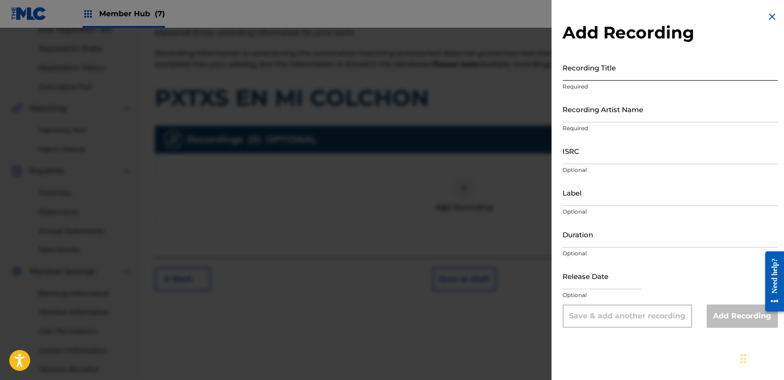
drag, startPoint x: 447, startPoint y: 214, endPoint x: 618, endPoint y: 76, distance: 219.4
click at [618, 76] on input "Recording Title" at bounding box center [669, 67] width 215 height 26
paste input "PXTXS EN MI COLCHON"
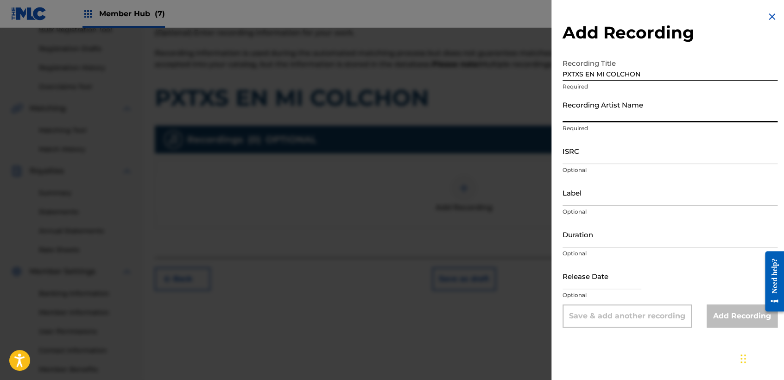
click at [625, 118] on input "Recording Artist Name" at bounding box center [669, 109] width 215 height 26
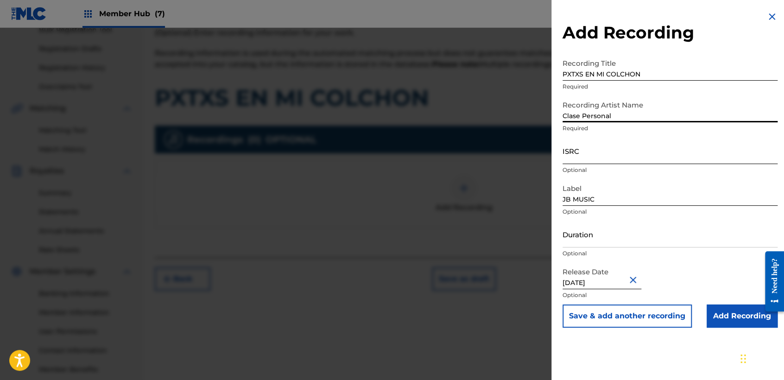
click at [628, 150] on input "ISRC" at bounding box center [669, 151] width 215 height 26
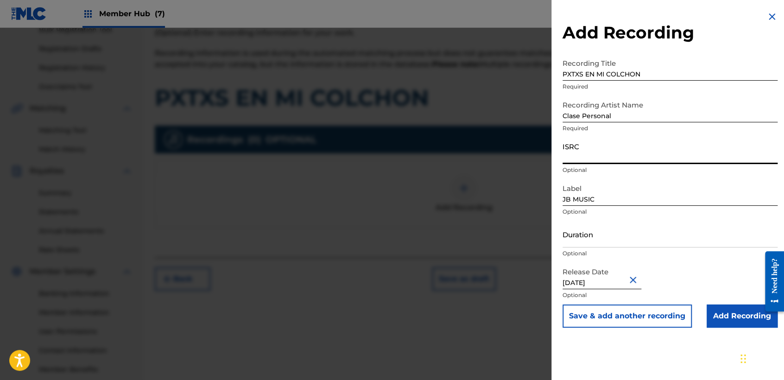
paste input "QZWDE2591025"
drag, startPoint x: 635, startPoint y: 243, endPoint x: 585, endPoint y: 210, distance: 59.9
click at [635, 243] on input "Duration" at bounding box center [669, 234] width 215 height 26
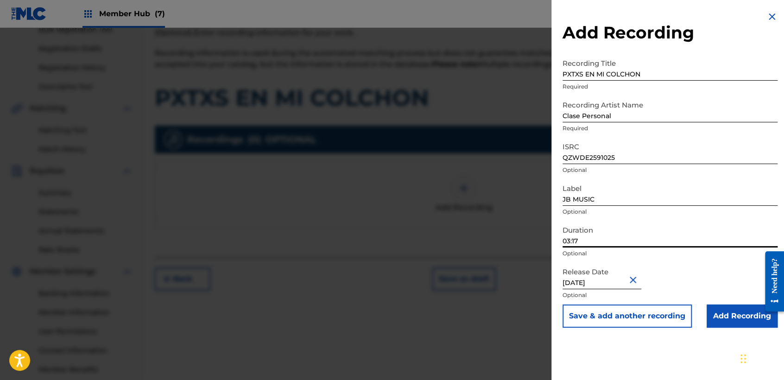
click at [613, 281] on input "[DATE]" at bounding box center [601, 276] width 79 height 26
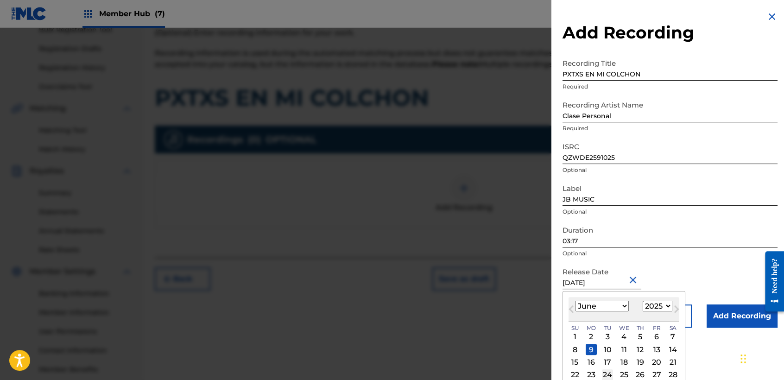
click at [604, 369] on div "24" at bounding box center [607, 374] width 11 height 11
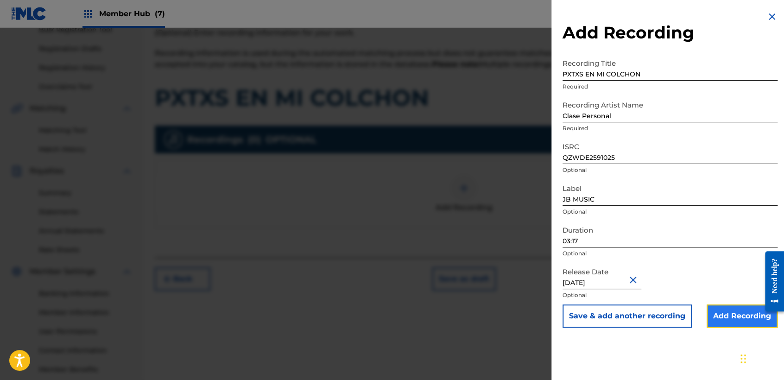
click at [725, 313] on input "Add Recording" at bounding box center [741, 315] width 71 height 23
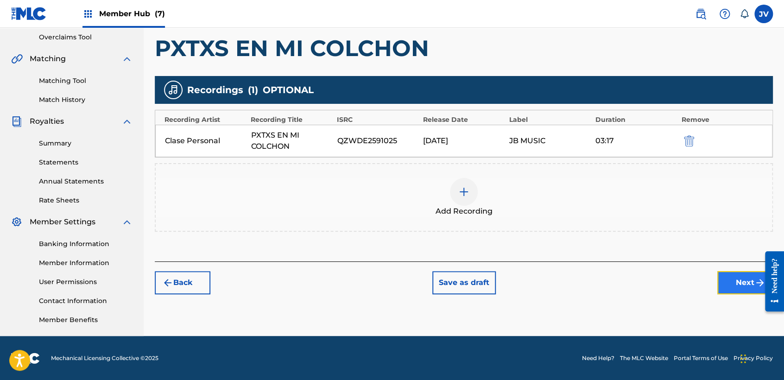
click at [721, 292] on button "Next" at bounding box center [745, 282] width 56 height 23
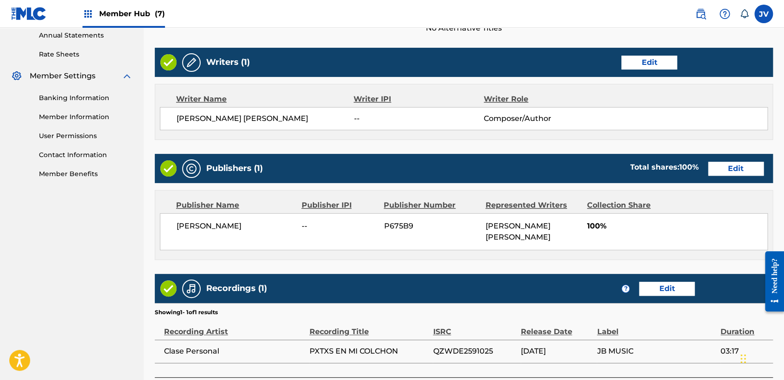
scroll to position [414, 0]
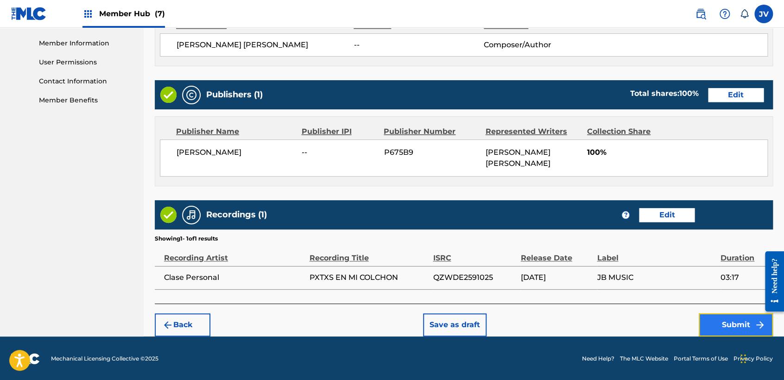
click at [717, 318] on button "Submit" at bounding box center [735, 324] width 74 height 23
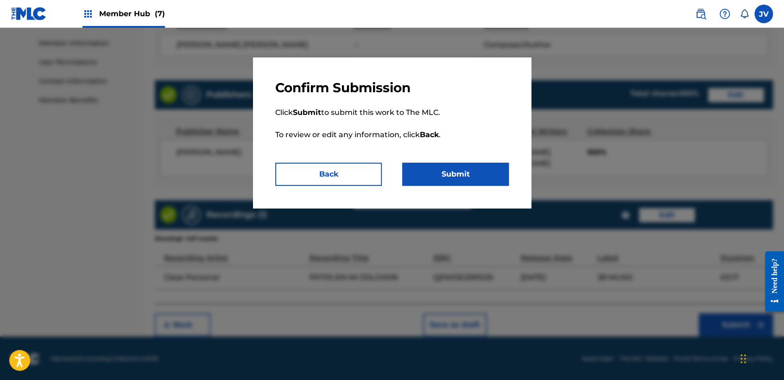
click at [467, 161] on p "Click Submit to submit this work to The MLC. To review or edit any information,…" at bounding box center [391, 129] width 233 height 67
click at [481, 179] on button "Submit" at bounding box center [455, 174] width 107 height 23
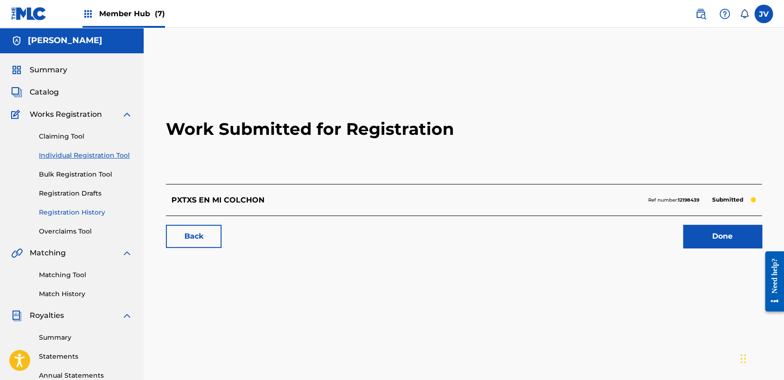
click at [88, 216] on link "Registration History" at bounding box center [86, 213] width 94 height 10
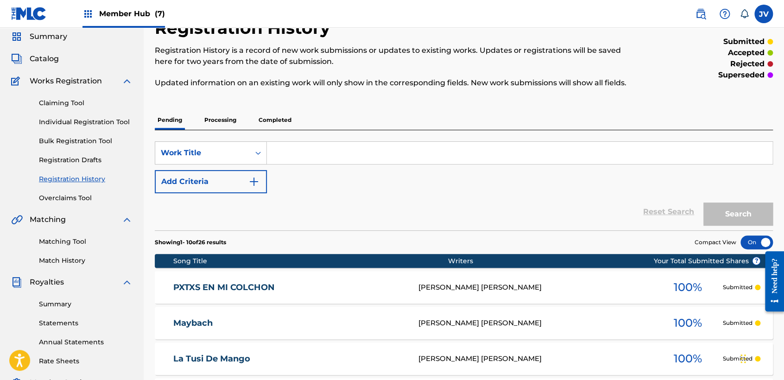
scroll to position [51, 0]
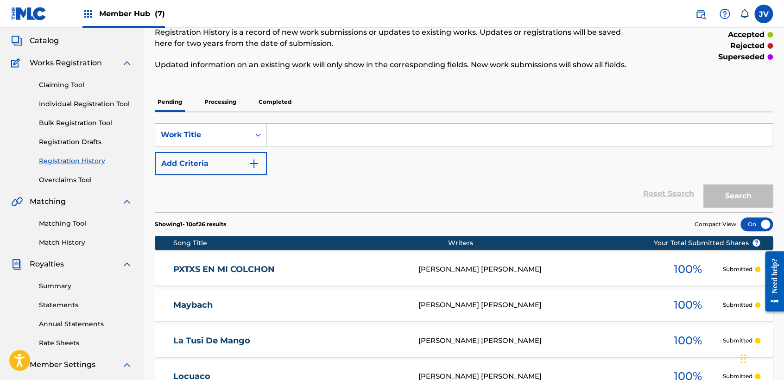
click at [99, 98] on div "Claiming Tool Individual Registration Tool Bulk Registration Tool Registration …" at bounding box center [71, 127] width 121 height 116
click at [116, 107] on link "Individual Registration Tool" at bounding box center [86, 104] width 94 height 10
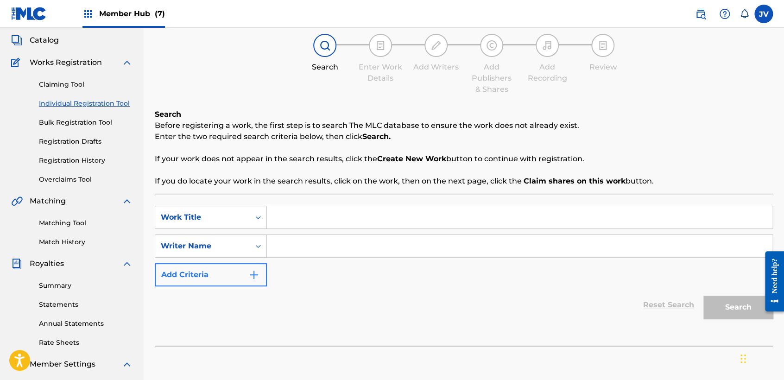
scroll to position [154, 0]
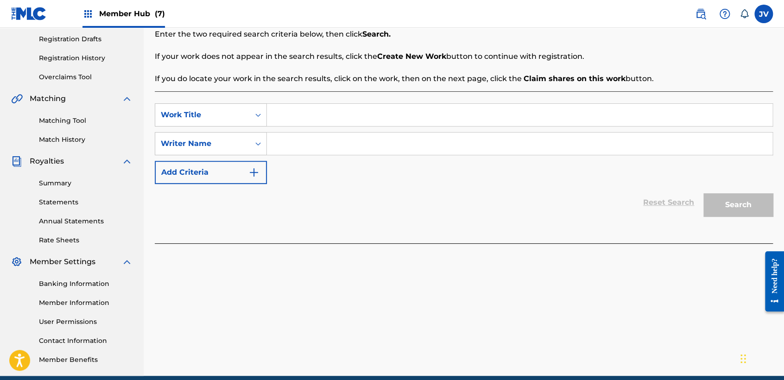
click at [295, 121] on input "Search Form" at bounding box center [519, 115] width 505 height 22
click at [302, 132] on div "Search Form" at bounding box center [520, 143] width 506 height 23
drag, startPoint x: 352, startPoint y: 158, endPoint x: 374, endPoint y: 150, distance: 23.6
click at [374, 151] on div "SearchWithCriteria993e2ad7-5b6b-4ee0-ad46-4fa674133f95 Work Title AGL SearchWit…" at bounding box center [464, 143] width 618 height 81
click at [370, 139] on input "Search Form" at bounding box center [519, 143] width 505 height 22
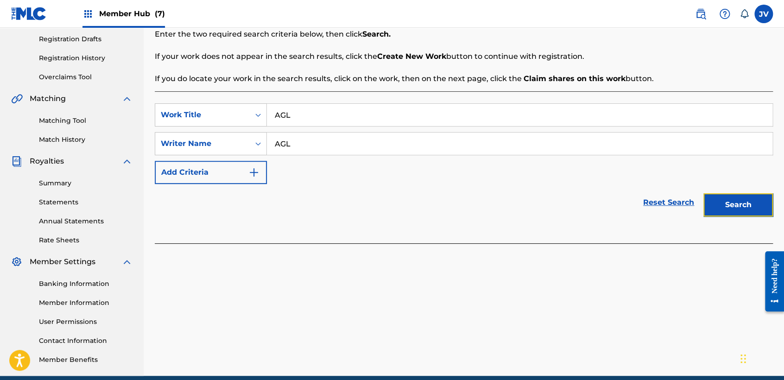
click at [732, 206] on button "Search" at bounding box center [737, 204] width 69 height 23
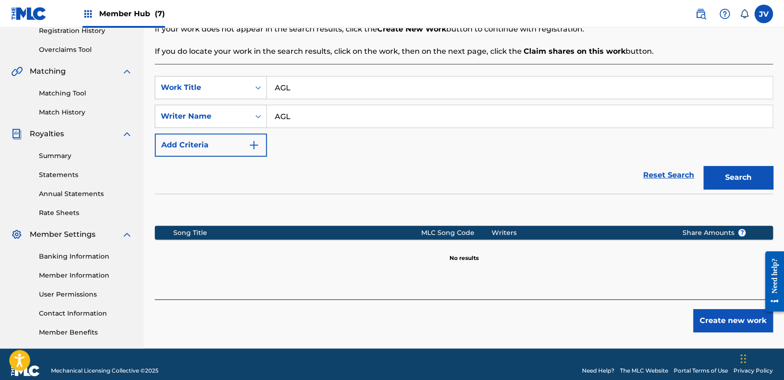
scroll to position [194, 0]
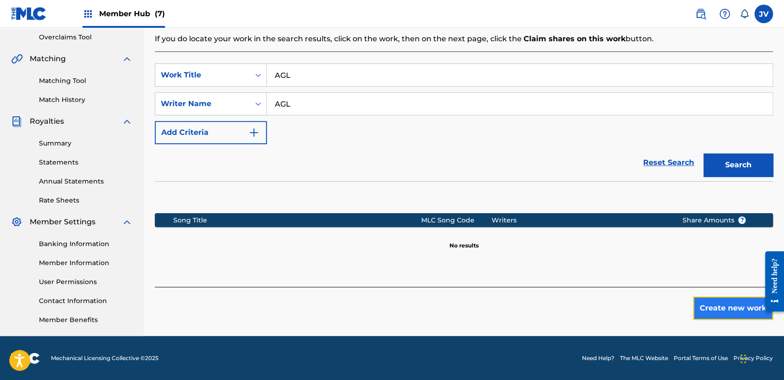
click at [732, 306] on button "Create new work" at bounding box center [733, 307] width 80 height 23
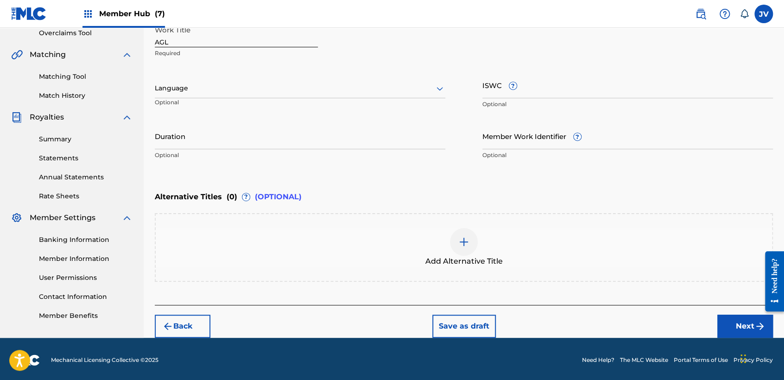
scroll to position [200, 0]
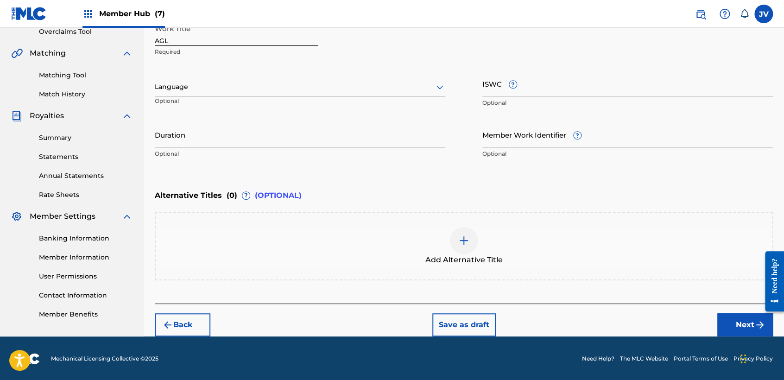
click at [353, 80] on div "Language" at bounding box center [300, 86] width 290 height 19
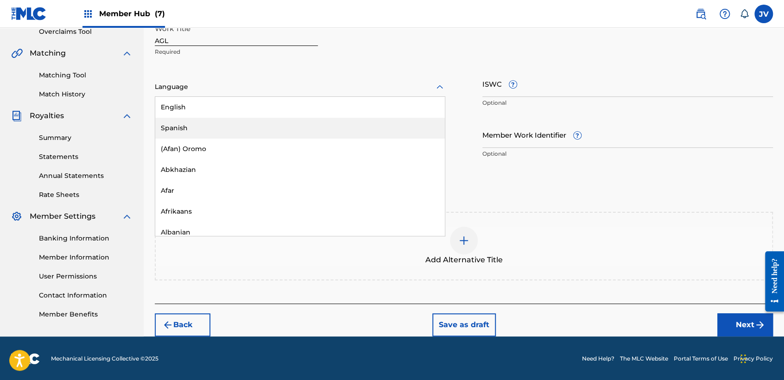
drag, startPoint x: 263, startPoint y: 130, endPoint x: 268, endPoint y: 127, distance: 5.4
click at [267, 128] on div "Spanish" at bounding box center [299, 128] width 289 height 21
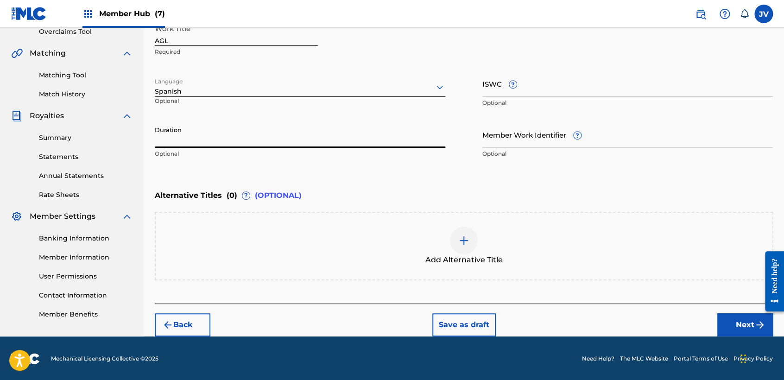
click at [267, 128] on input "Duration" at bounding box center [300, 134] width 290 height 26
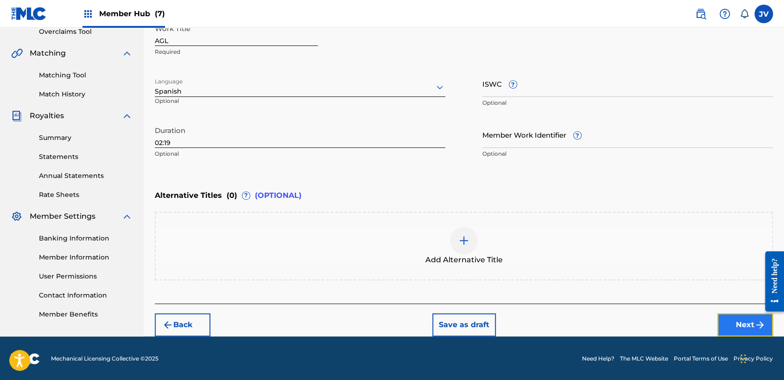
click at [744, 327] on button "Next" at bounding box center [745, 324] width 56 height 23
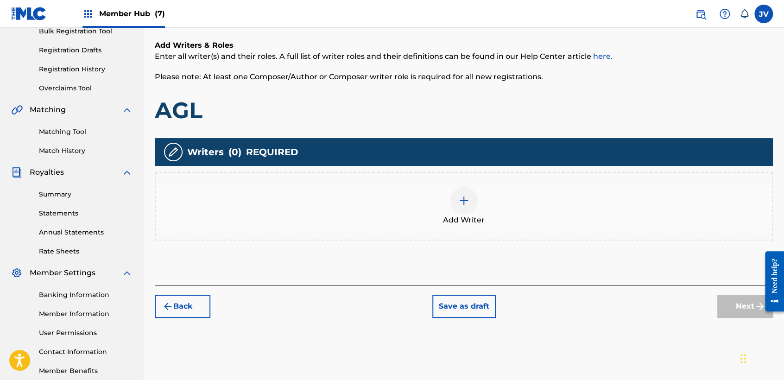
scroll to position [145, 0]
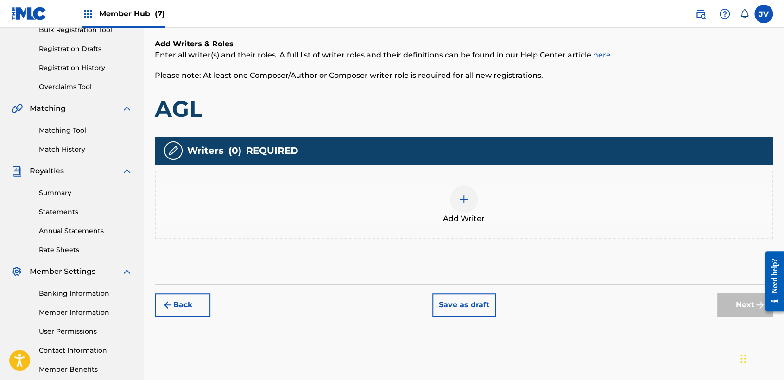
click at [420, 205] on div "Add Writer" at bounding box center [464, 204] width 616 height 39
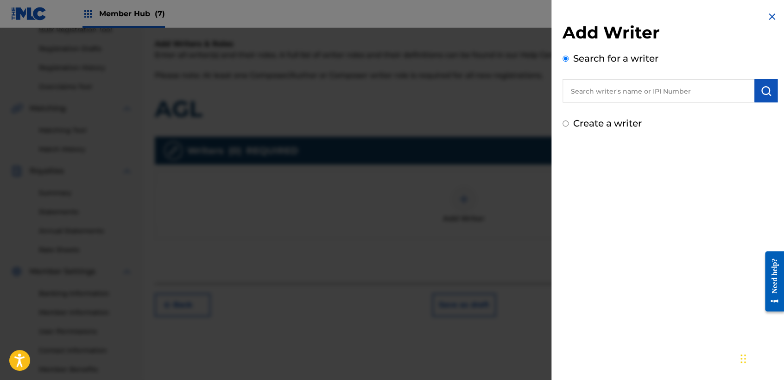
click at [563, 125] on input "Create a writer" at bounding box center [565, 123] width 6 height 6
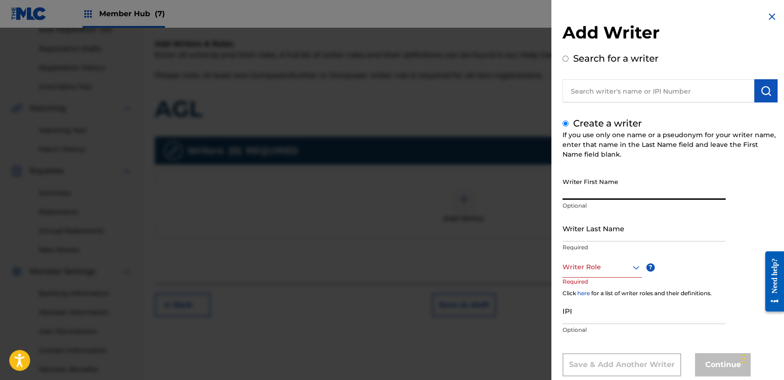
click at [593, 195] on input "Writer First Name" at bounding box center [643, 186] width 163 height 26
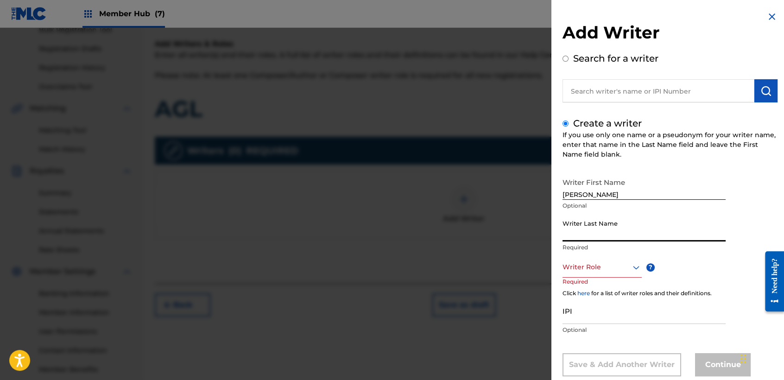
click at [667, 226] on input "Writer Last Name" at bounding box center [643, 228] width 163 height 26
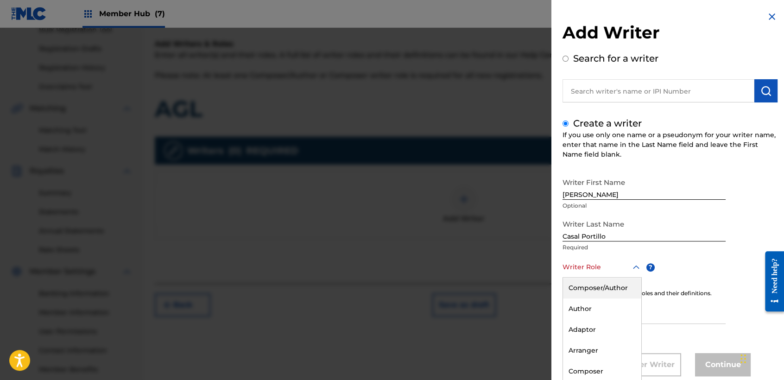
scroll to position [21, 0]
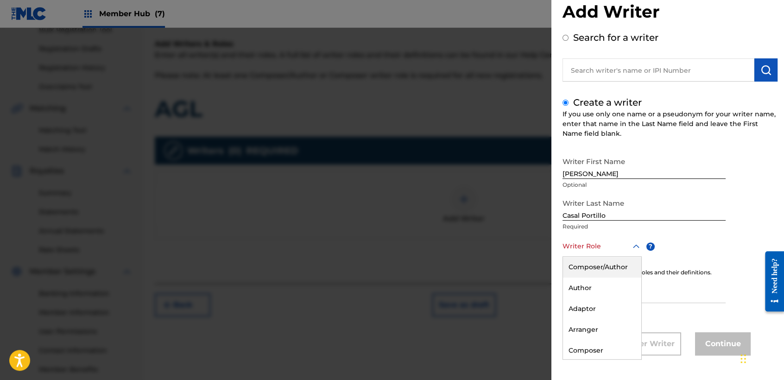
click at [594, 257] on div "8 results available. Use Up and Down to choose options, press Enter to select t…" at bounding box center [601, 246] width 79 height 21
click at [594, 261] on div "Composer/Author" at bounding box center [602, 267] width 78 height 21
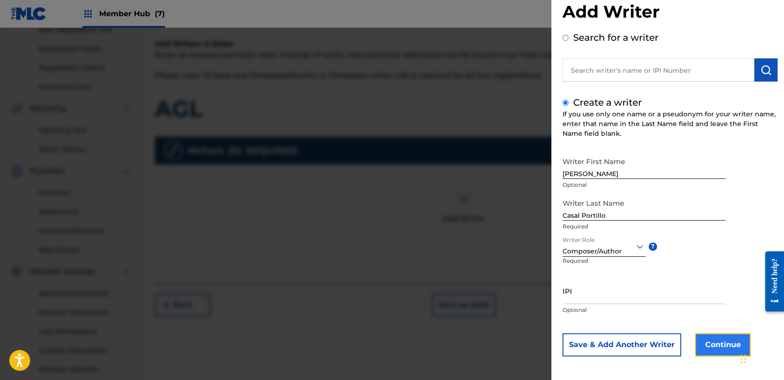
click at [720, 343] on button "Continue" at bounding box center [723, 344] width 56 height 23
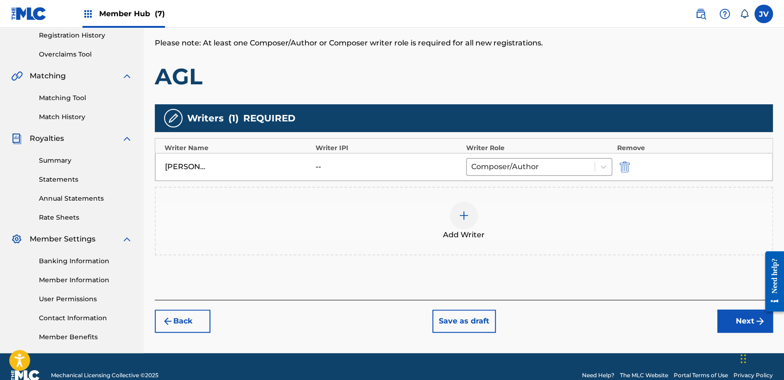
scroll to position [194, 0]
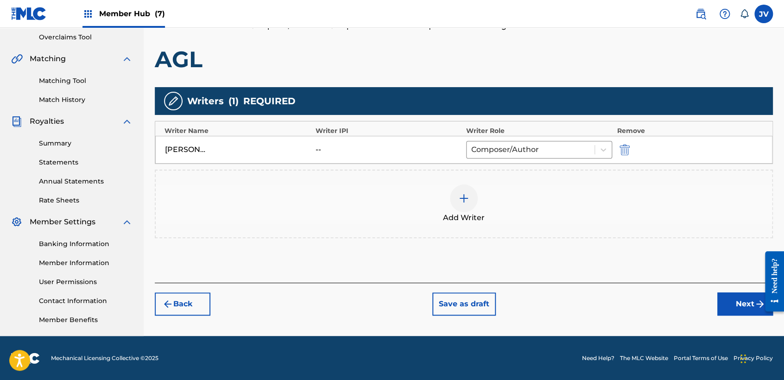
click at [758, 300] on html "Need help? Resource Center Help Get the help you need from our knowledge base N…" at bounding box center [771, 281] width 26 height 75
click at [755, 300] on img "submit" at bounding box center [759, 303] width 11 height 11
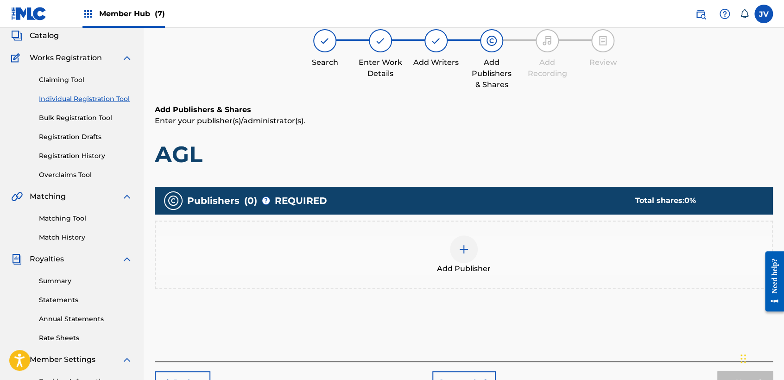
scroll to position [41, 0]
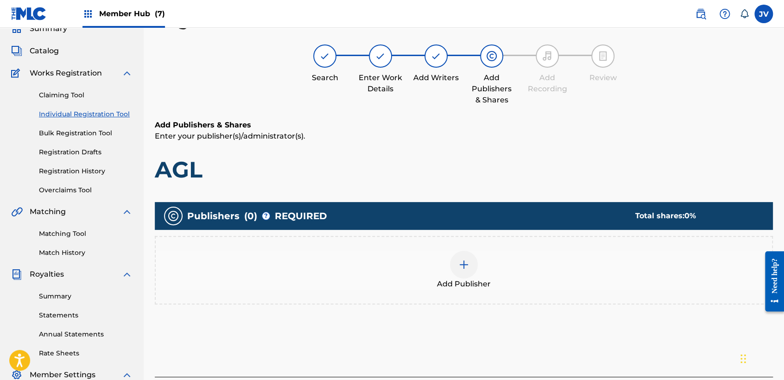
click at [491, 274] on div "Add Publisher" at bounding box center [464, 270] width 616 height 39
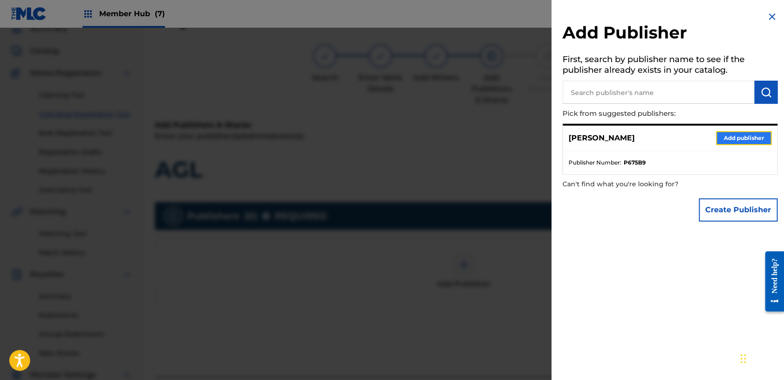
click at [738, 143] on button "Add publisher" at bounding box center [744, 138] width 56 height 14
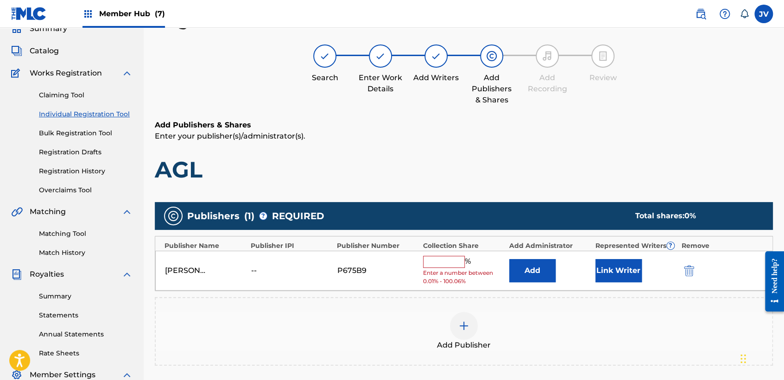
click at [448, 256] on input "text" at bounding box center [444, 262] width 42 height 12
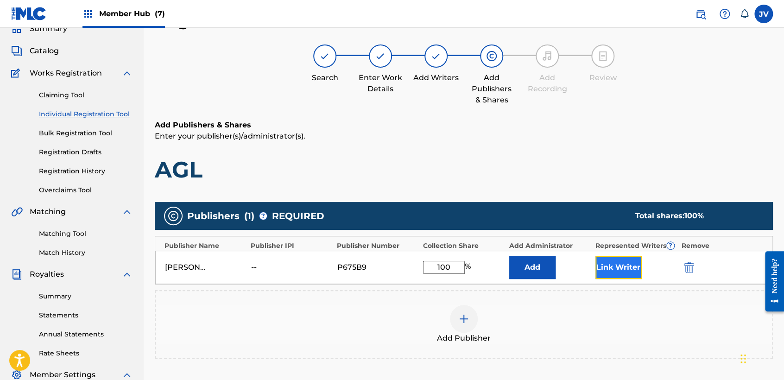
click at [628, 264] on button "Link Writer" at bounding box center [618, 267] width 46 height 23
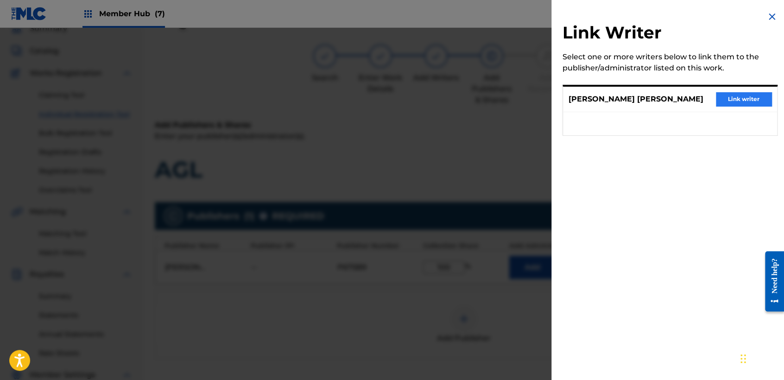
drag, startPoint x: 738, startPoint y: 83, endPoint x: 739, endPoint y: 98, distance: 14.4
click at [739, 86] on div "Link Writer Select one or more writers below to link them to the publisher/admi…" at bounding box center [669, 79] width 237 height 158
click at [739, 102] on button "Link writer" at bounding box center [744, 99] width 56 height 14
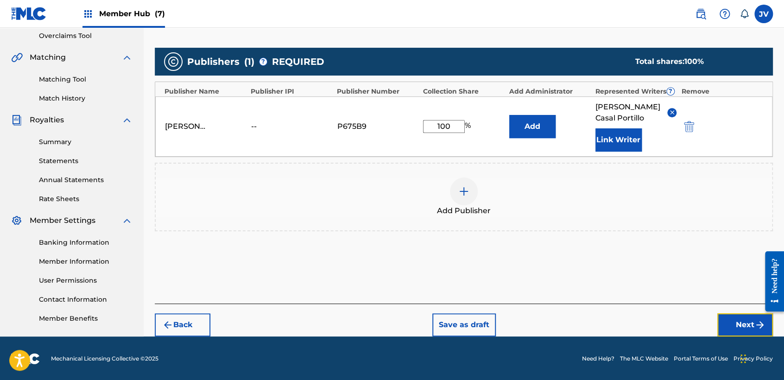
click at [728, 318] on button "Next" at bounding box center [745, 324] width 56 height 23
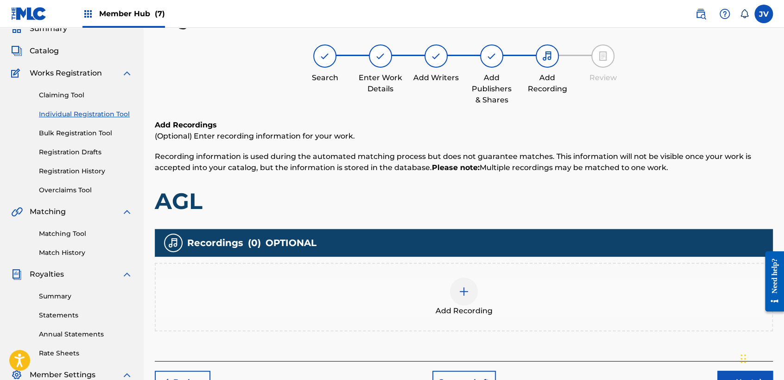
click at [453, 302] on div "Add Recording" at bounding box center [464, 296] width 616 height 39
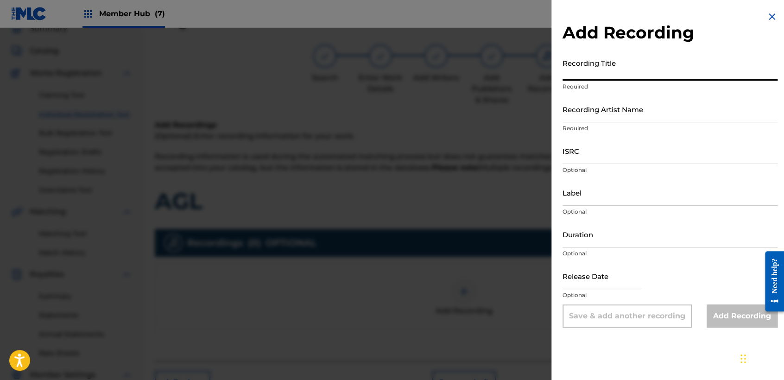
paste input "QZWDE2591025"
click at [630, 132] on p "Required" at bounding box center [669, 128] width 215 height 8
drag, startPoint x: 640, startPoint y: 76, endPoint x: 520, endPoint y: 63, distance: 120.6
click at [522, 65] on div "Add Recording Recording Title QZWDE2591025 Required Recording Artist Name Requi…" at bounding box center [392, 204] width 784 height 352
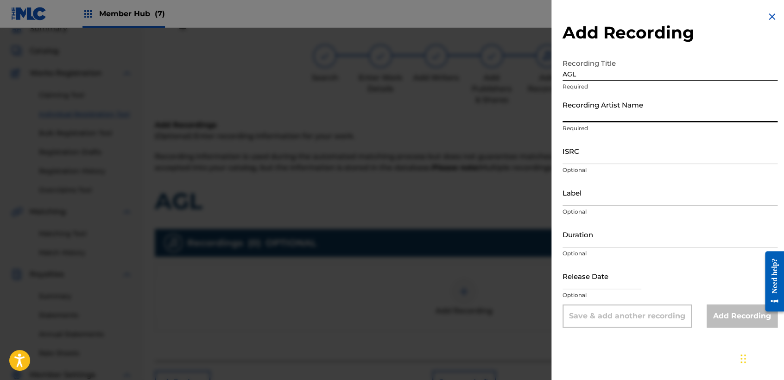
drag, startPoint x: 622, startPoint y: 114, endPoint x: 610, endPoint y: 113, distance: 12.6
click at [622, 114] on input "Recording Artist Name" at bounding box center [669, 109] width 215 height 26
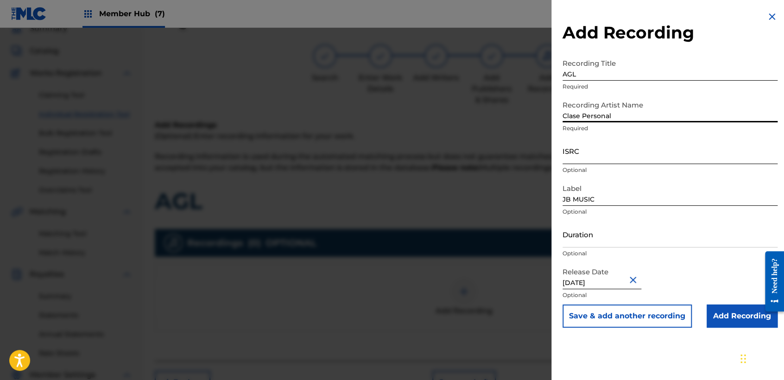
click at [627, 154] on input "ISRC" at bounding box center [669, 151] width 215 height 26
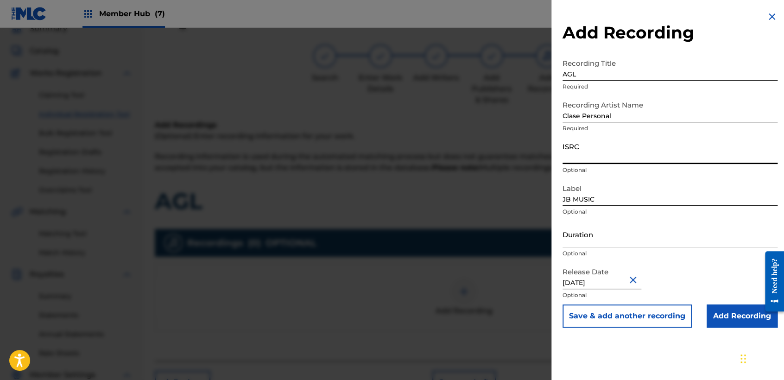
drag, startPoint x: 575, startPoint y: 236, endPoint x: 564, endPoint y: 158, distance: 78.6
paste input "QZWV32581371"
click at [601, 232] on input "Duration" at bounding box center [669, 234] width 215 height 26
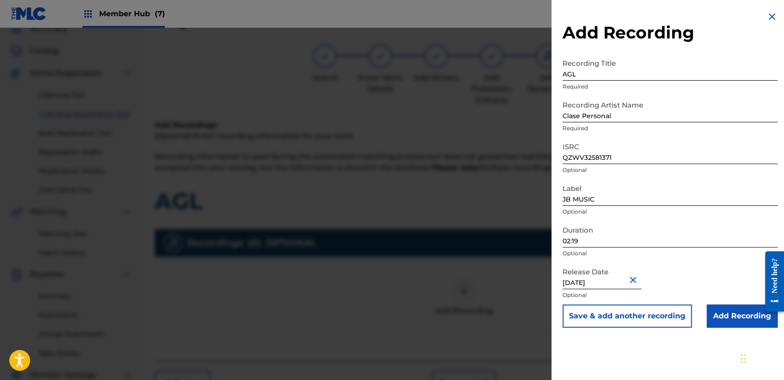
click at [623, 277] on input "[DATE]" at bounding box center [601, 276] width 79 height 26
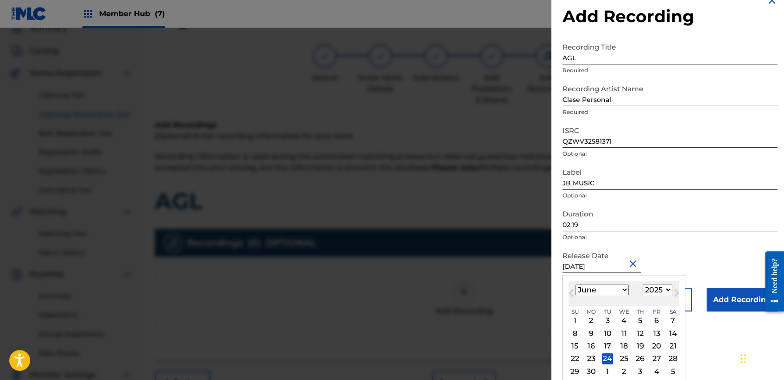
scroll to position [32, 0]
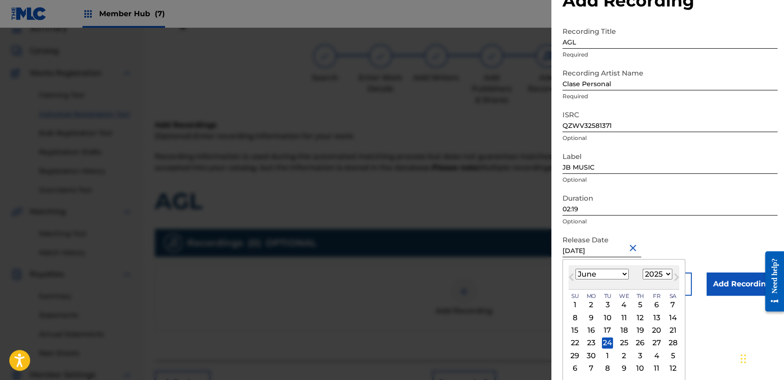
click at [616, 273] on select "January February March April May June July August September October November De…" at bounding box center [601, 274] width 53 height 11
click at [575, 269] on select "January February March April May June July August September October November De…" at bounding box center [601, 274] width 53 height 11
click at [657, 328] on div "15" at bounding box center [656, 330] width 11 height 11
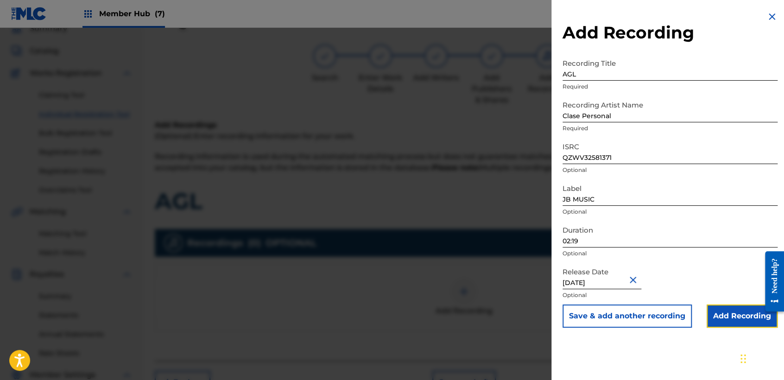
click at [709, 313] on input "Add Recording" at bounding box center [741, 315] width 71 height 23
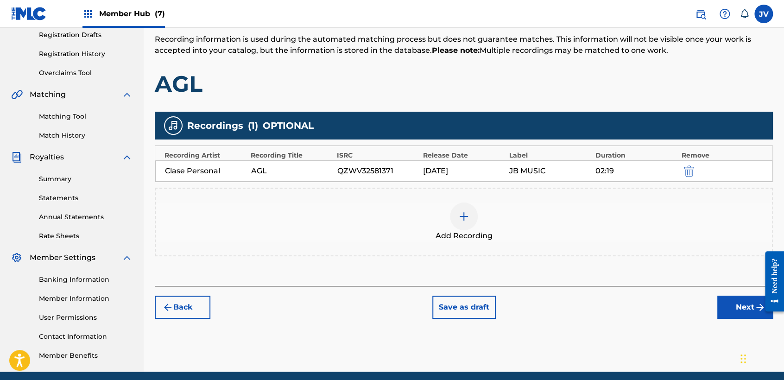
scroll to position [194, 0]
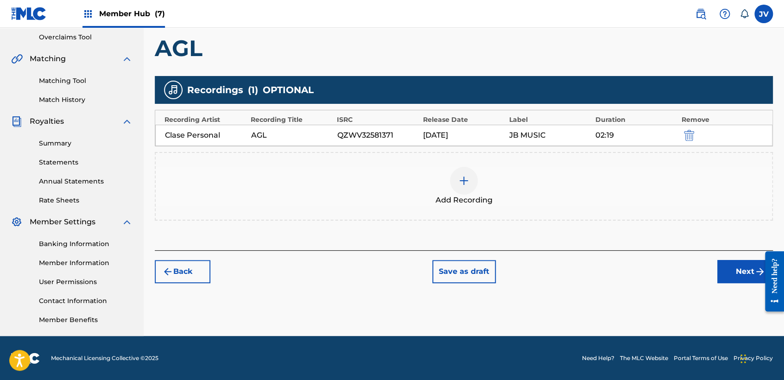
click at [727, 287] on div "Register Work Search Enter Work Details Add Writers Add Publishers & Shares Add…" at bounding box center [464, 96] width 640 height 479
click at [727, 283] on div "Register Work Search Enter Work Details Add Writers Add Publishers & Shares Add…" at bounding box center [464, 96] width 640 height 479
click at [724, 280] on button "Next" at bounding box center [745, 271] width 56 height 23
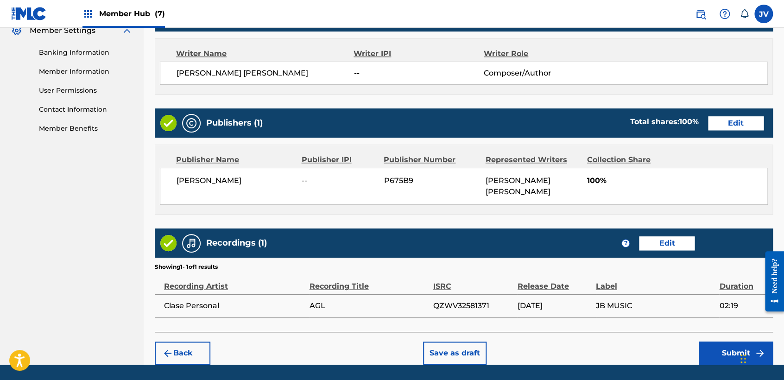
scroll to position [414, 0]
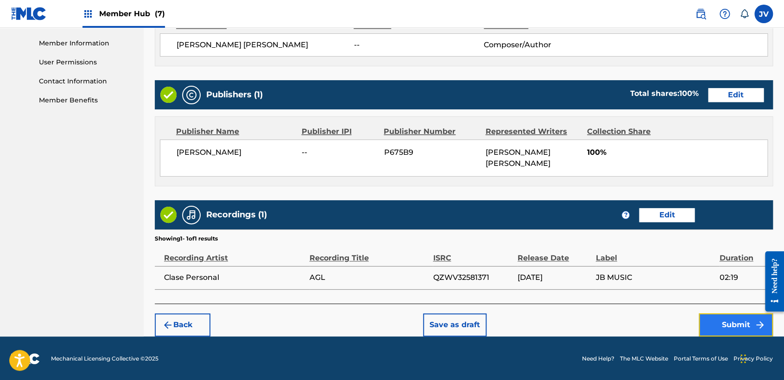
click at [733, 323] on button "Submit" at bounding box center [735, 324] width 74 height 23
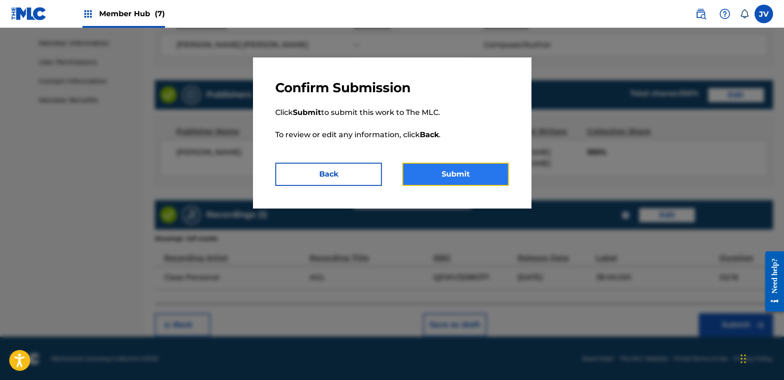
click at [407, 179] on button "Submit" at bounding box center [455, 174] width 107 height 23
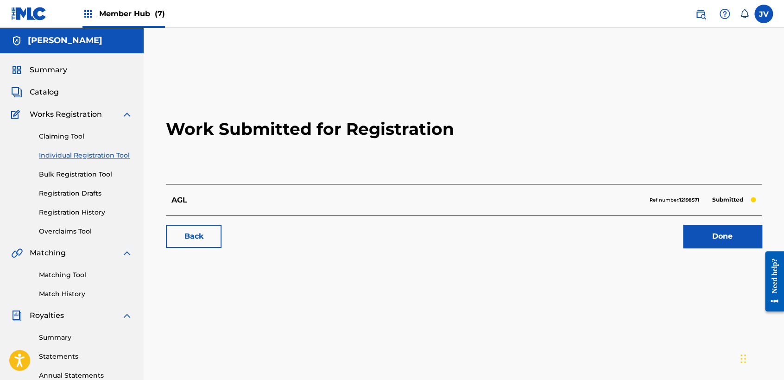
click at [94, 157] on link "Individual Registration Tool" at bounding box center [86, 156] width 94 height 10
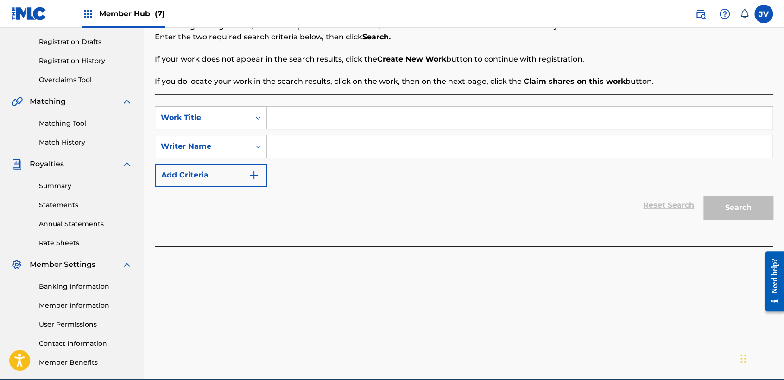
scroll to position [154, 0]
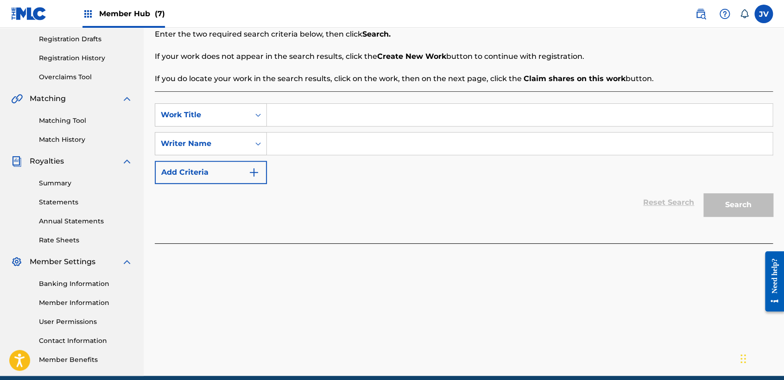
paste input "Ruleteando"
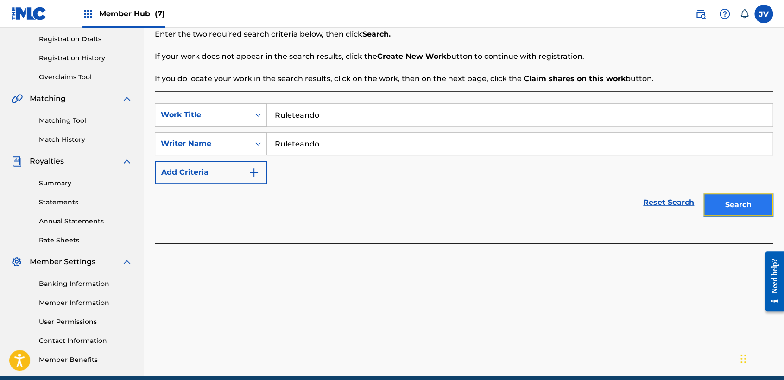
click at [761, 204] on button "Search" at bounding box center [737, 204] width 69 height 23
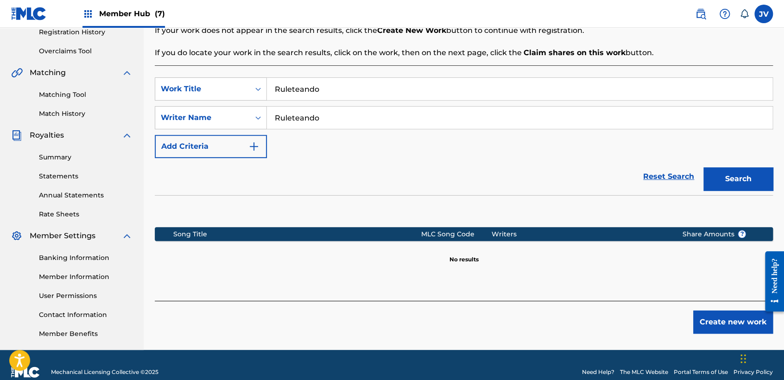
scroll to position [194, 0]
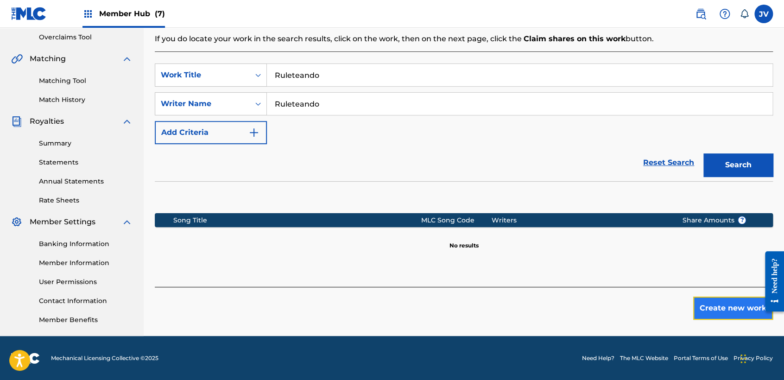
click at [700, 318] on button "Create new work" at bounding box center [733, 307] width 80 height 23
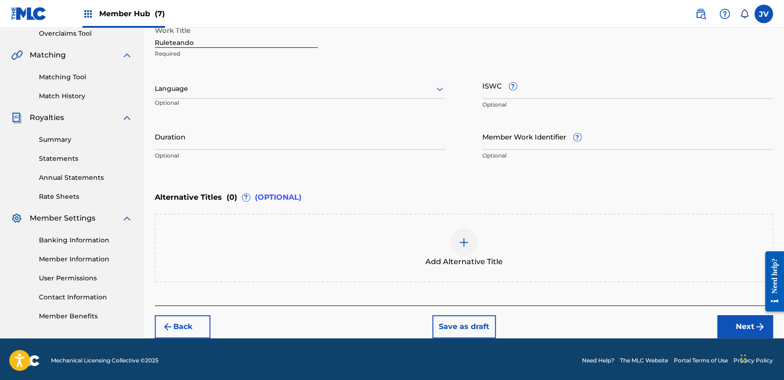
scroll to position [200, 0]
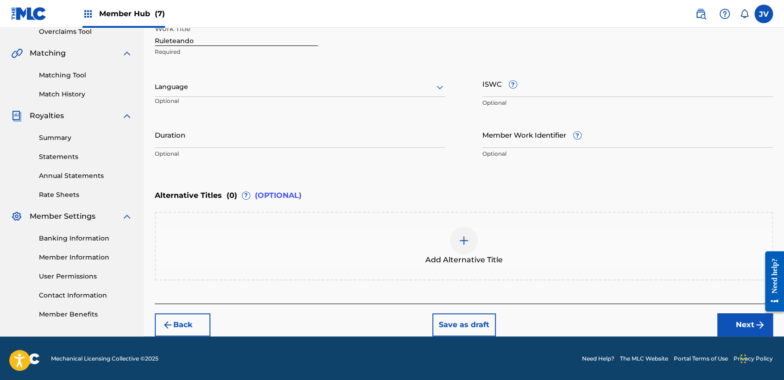
click at [238, 89] on div at bounding box center [300, 87] width 290 height 12
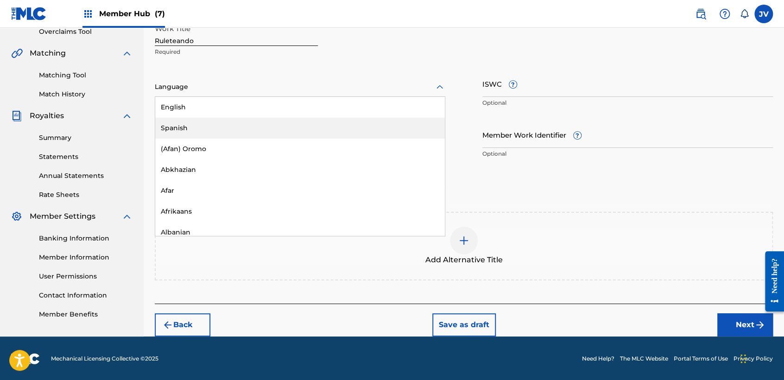
click at [231, 120] on div "Spanish" at bounding box center [299, 128] width 289 height 21
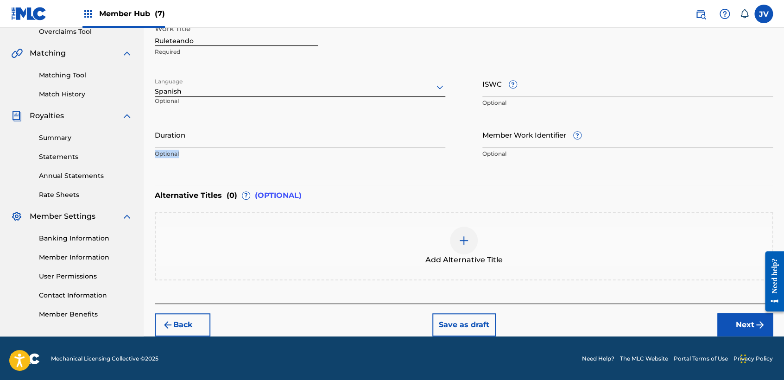
click at [231, 120] on div "Work Title Ruleteando Required Language option Spanish, selected. Spanish Optio…" at bounding box center [464, 91] width 618 height 144
click at [352, 146] on input "Duration" at bounding box center [300, 134] width 290 height 26
click at [736, 314] on button "Next" at bounding box center [745, 324] width 56 height 23
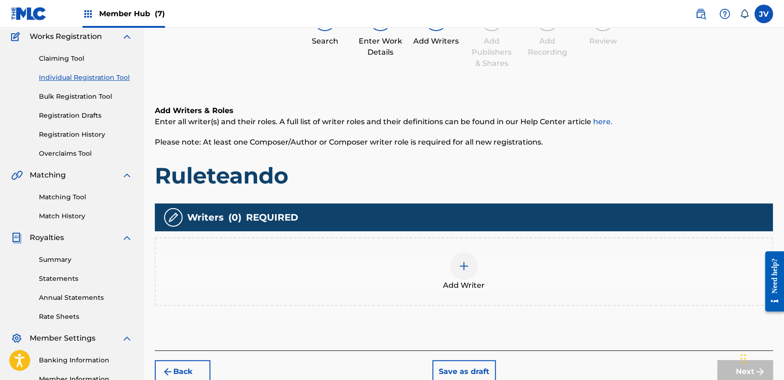
scroll to position [93, 0]
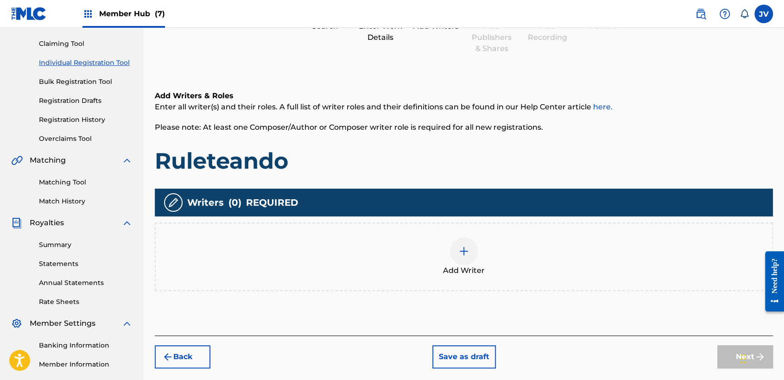
click at [440, 253] on div "Add Writer" at bounding box center [464, 256] width 616 height 39
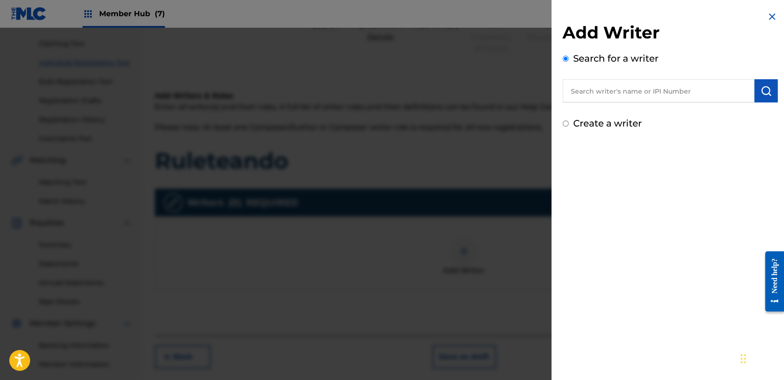
click at [566, 124] on input "Create a writer" at bounding box center [565, 123] width 6 height 6
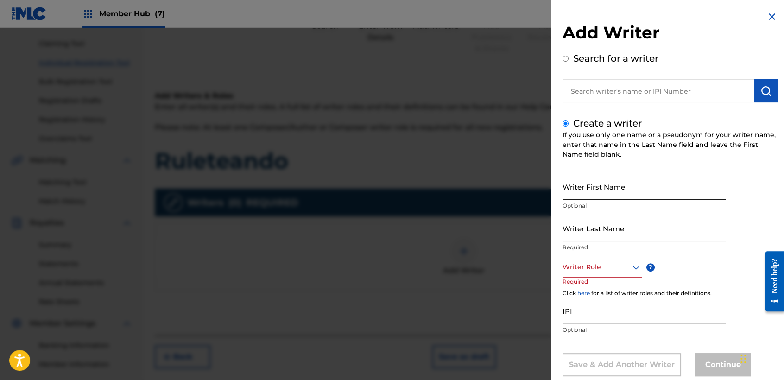
click at [616, 182] on input "Writer First Name" at bounding box center [643, 186] width 163 height 26
click at [659, 213] on div "Writer First Name [PERSON_NAME] Optional" at bounding box center [643, 194] width 163 height 42
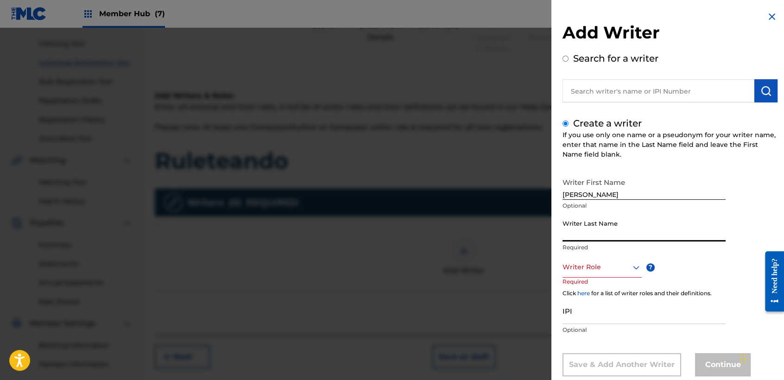
click at [655, 220] on input "Writer Last Name" at bounding box center [643, 228] width 163 height 26
click at [623, 263] on div "Writer Role" at bounding box center [601, 267] width 79 height 21
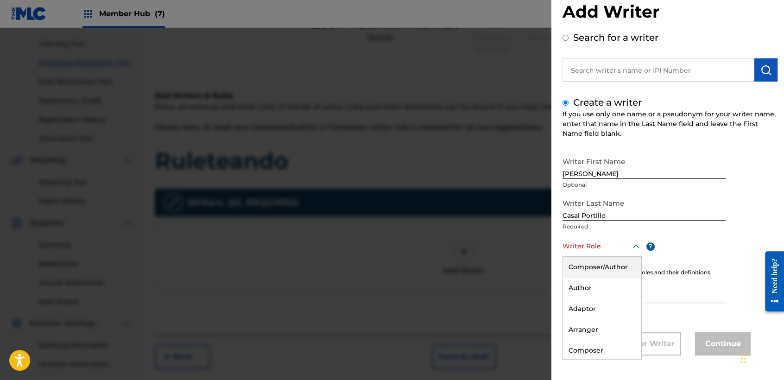
click at [625, 264] on div "Composer/Author" at bounding box center [602, 267] width 78 height 21
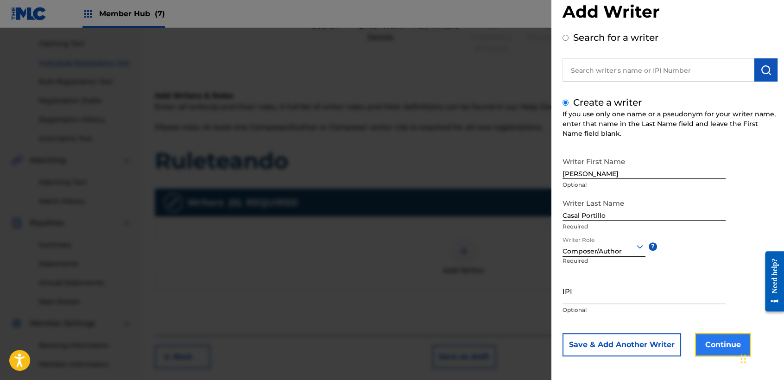
click at [703, 344] on button "Continue" at bounding box center [723, 344] width 56 height 23
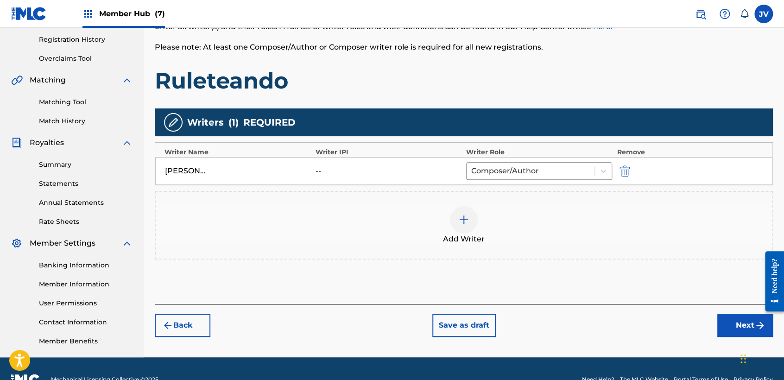
scroll to position [194, 0]
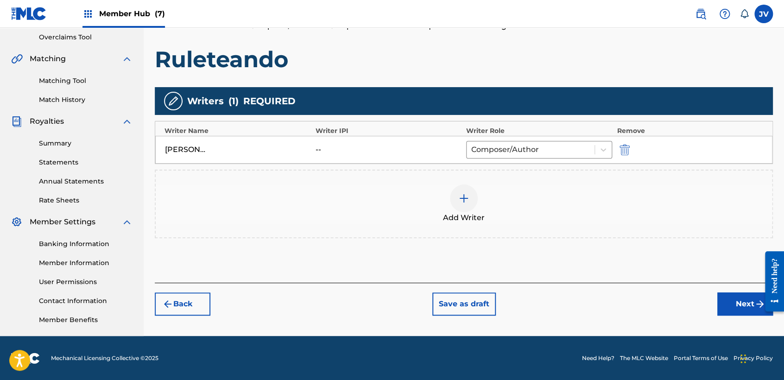
click at [741, 289] on div "Back Save as draft Next" at bounding box center [464, 299] width 618 height 33
click at [741, 292] on div "Back Save as draft Next" at bounding box center [464, 299] width 618 height 33
click at [717, 308] on button "Next" at bounding box center [745, 303] width 56 height 23
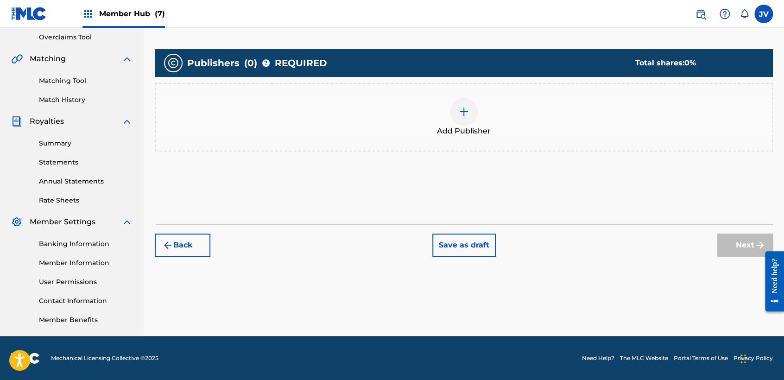
click at [499, 133] on div "Add Publisher" at bounding box center [464, 117] width 616 height 39
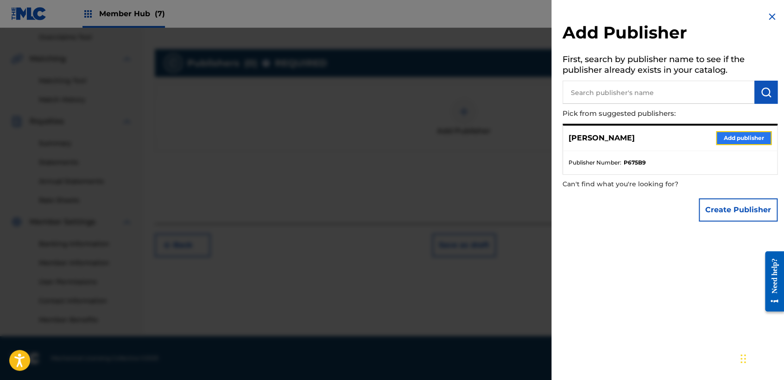
click at [739, 135] on button "Add publisher" at bounding box center [744, 138] width 56 height 14
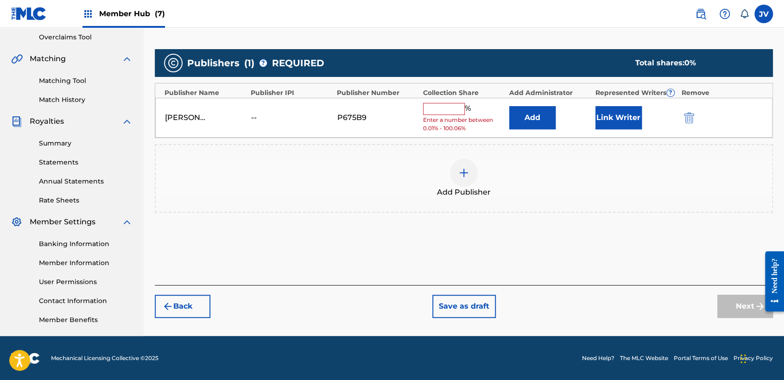
click at [461, 109] on input "text" at bounding box center [444, 109] width 42 height 12
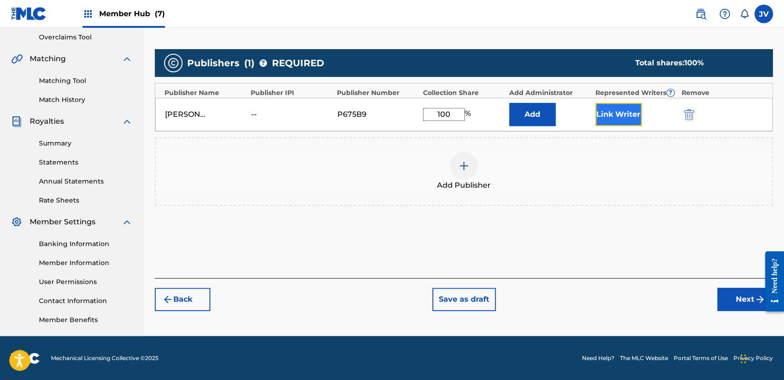
click at [617, 109] on button "Link Writer" at bounding box center [618, 114] width 46 height 23
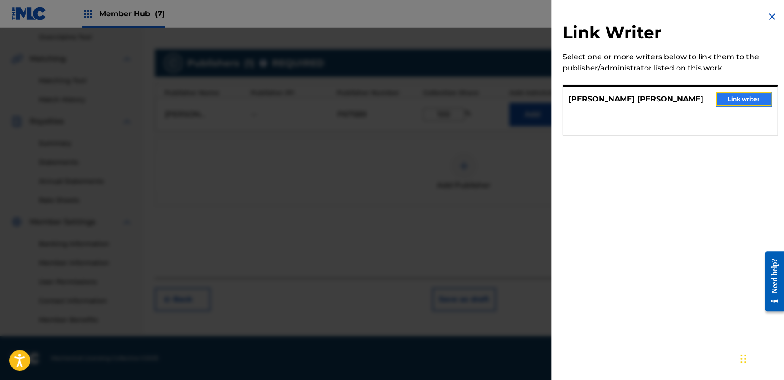
click at [746, 95] on button "Link writer" at bounding box center [744, 99] width 56 height 14
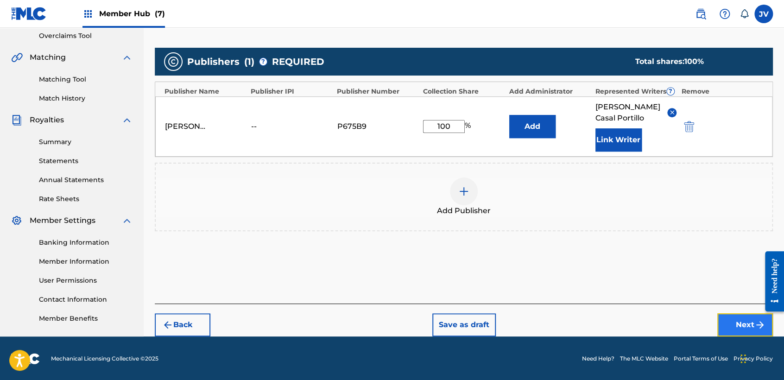
click at [734, 318] on button "Next" at bounding box center [745, 324] width 56 height 23
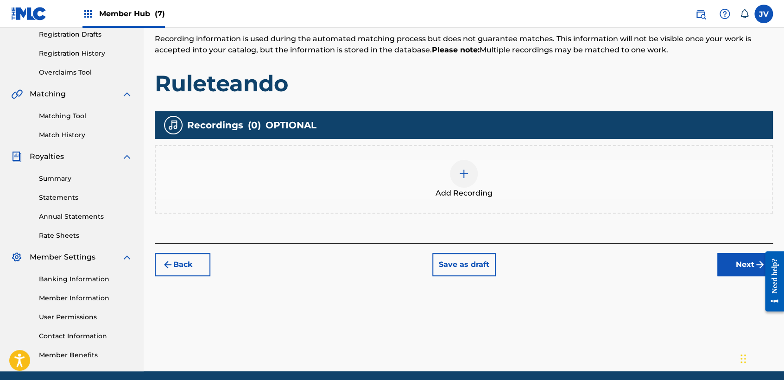
scroll to position [168, 0]
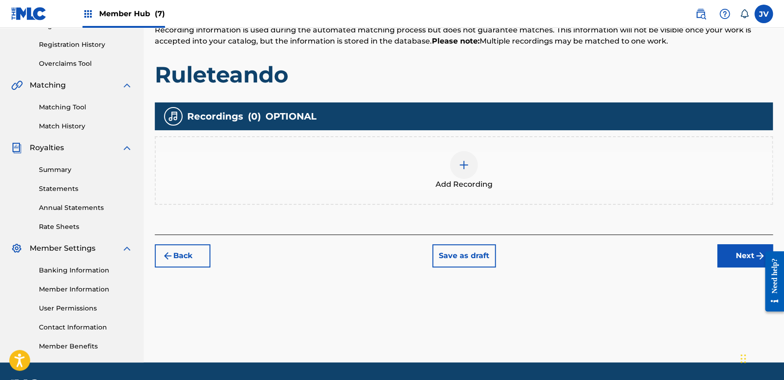
click at [483, 174] on div "Add Recording" at bounding box center [464, 170] width 616 height 39
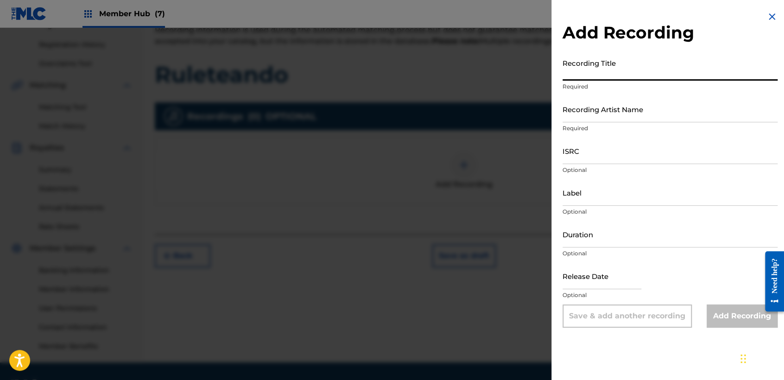
paste input "Ruleteando"
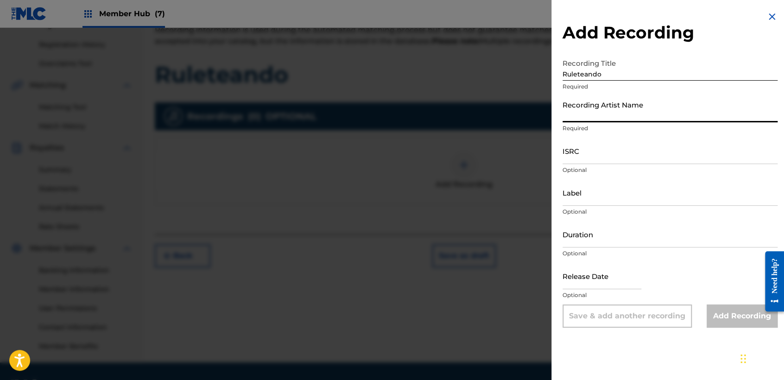
drag, startPoint x: 600, startPoint y: 104, endPoint x: 606, endPoint y: 117, distance: 14.3
click at [600, 106] on input "Recording Artist Name" at bounding box center [669, 109] width 215 height 26
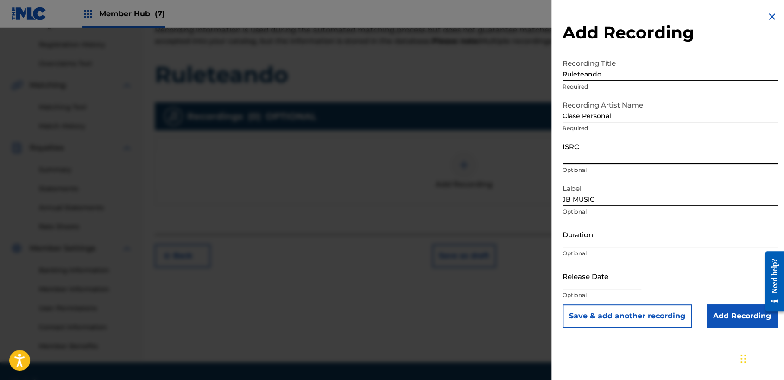
click at [621, 148] on input "ISRC" at bounding box center [669, 151] width 215 height 26
paste input "QZWV32581546"
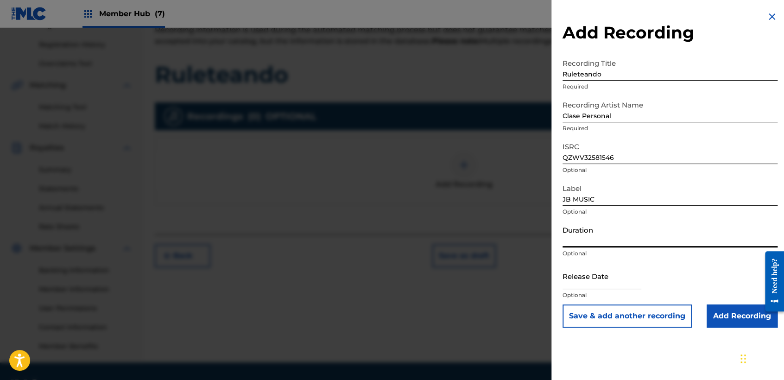
click at [629, 237] on input "Duration" at bounding box center [669, 234] width 215 height 26
click at [629, 278] on input "text" at bounding box center [601, 276] width 79 height 26
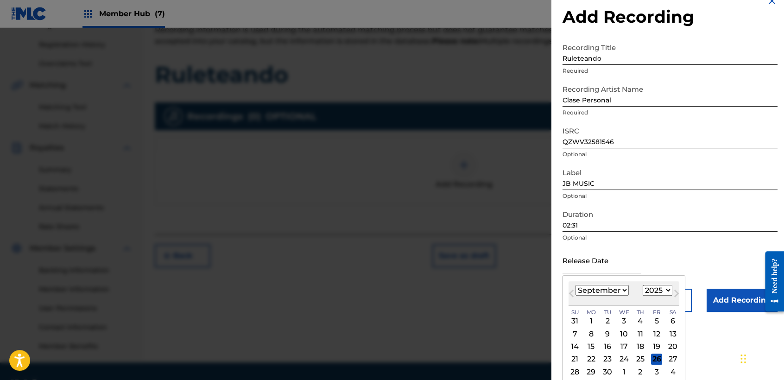
scroll to position [32, 0]
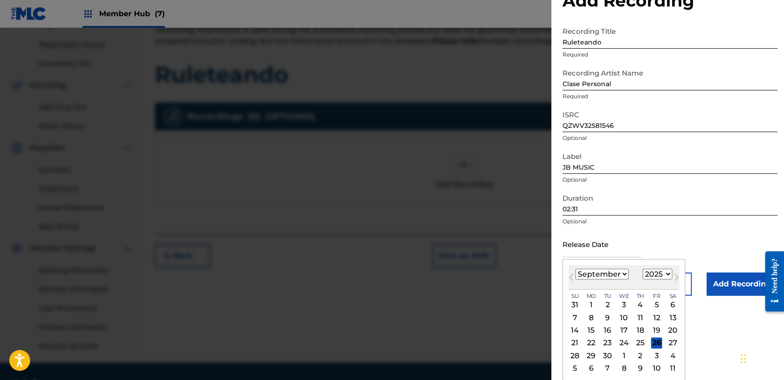
click at [624, 272] on select "January February March April May June July August September October November De…" at bounding box center [601, 274] width 53 height 11
click at [575, 269] on select "January February March April May June July August September October November De…" at bounding box center [601, 274] width 53 height 11
click at [657, 353] on div "29" at bounding box center [656, 355] width 11 height 11
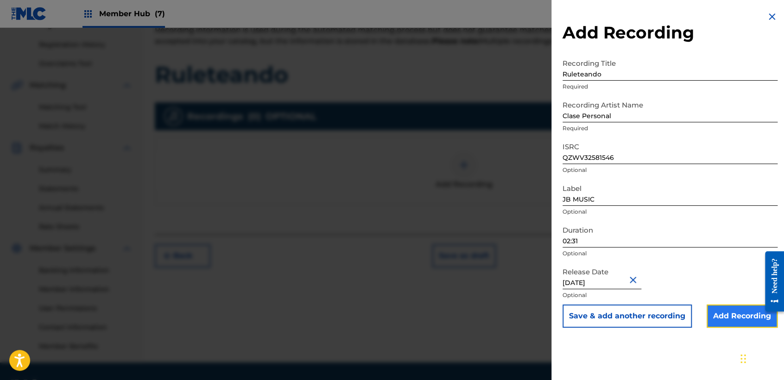
click at [711, 305] on input "Add Recording" at bounding box center [741, 315] width 71 height 23
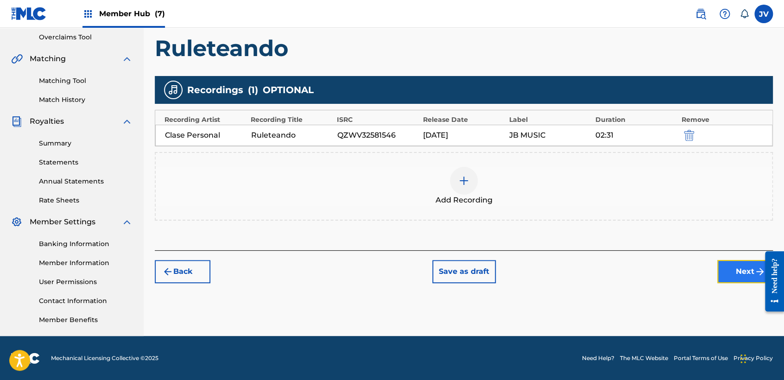
click at [726, 270] on button "Next" at bounding box center [745, 271] width 56 height 23
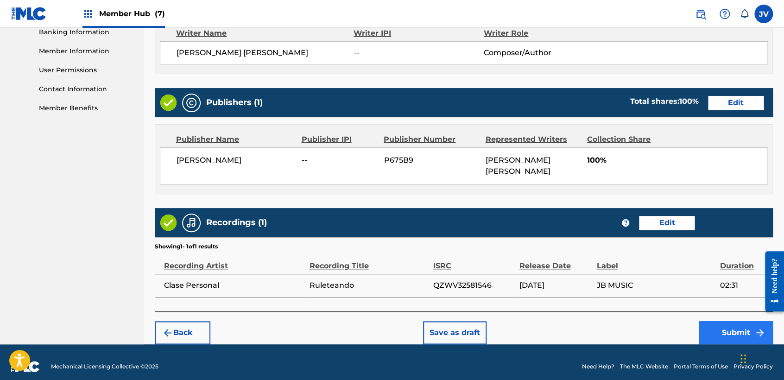
scroll to position [414, 0]
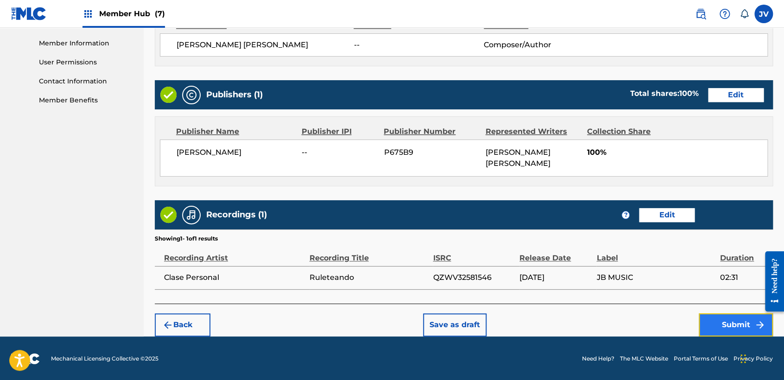
click at [730, 317] on button "Submit" at bounding box center [735, 324] width 74 height 23
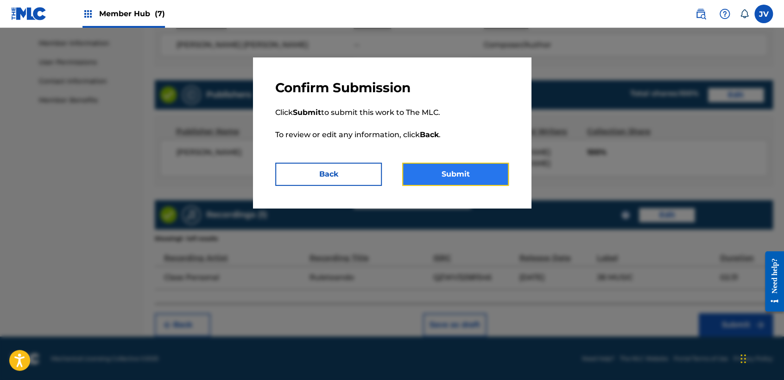
click at [495, 168] on button "Submit" at bounding box center [455, 174] width 107 height 23
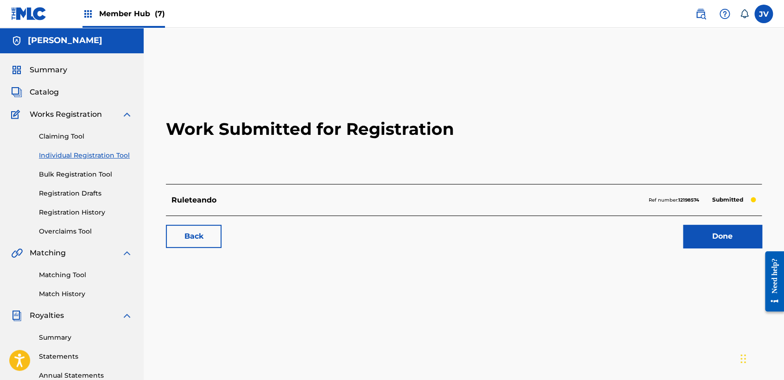
click at [495, 168] on h2 "Work Submitted for Registration" at bounding box center [464, 129] width 596 height 110
click at [72, 218] on div "Claiming Tool Individual Registration Tool Bulk Registration Tool Registration …" at bounding box center [71, 178] width 121 height 116
click at [75, 215] on link "Registration History" at bounding box center [86, 213] width 94 height 10
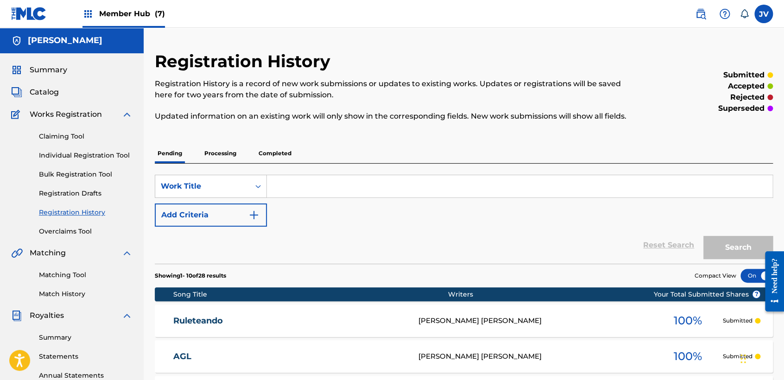
click at [274, 150] on p "Completed" at bounding box center [275, 153] width 38 height 19
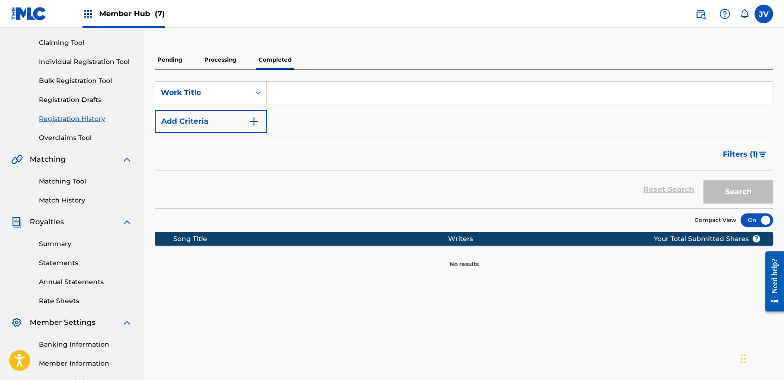
scroll to position [91, 0]
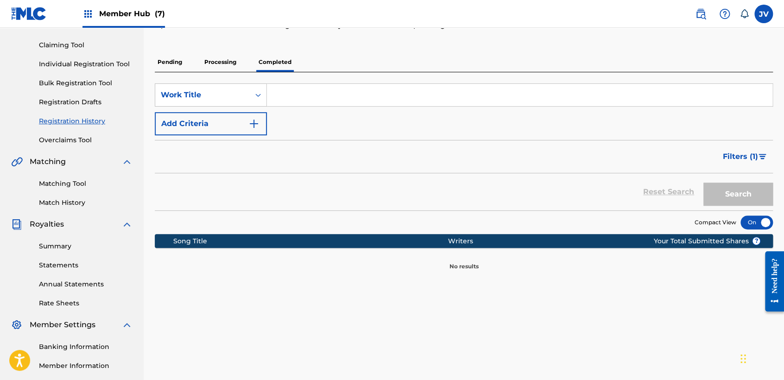
click at [185, 71] on p "Pending" at bounding box center [170, 61] width 30 height 19
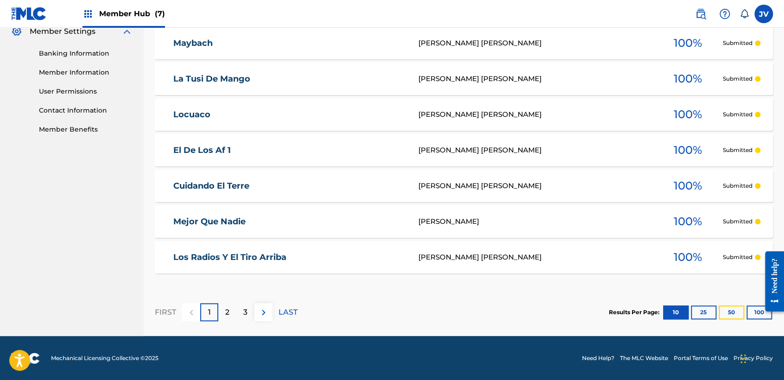
click at [726, 317] on button "50" at bounding box center [730, 312] width 25 height 14
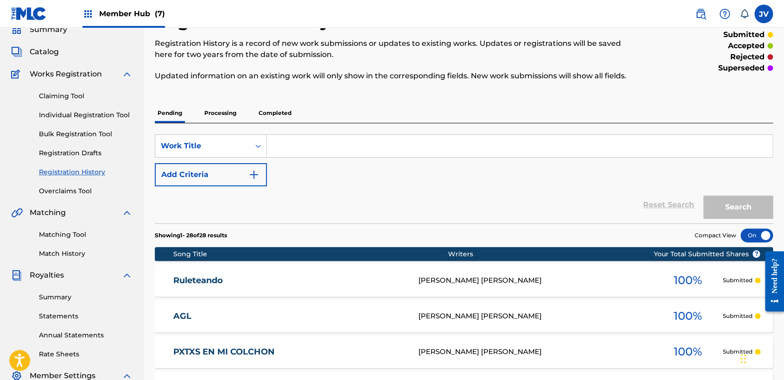
scroll to position [51, 0]
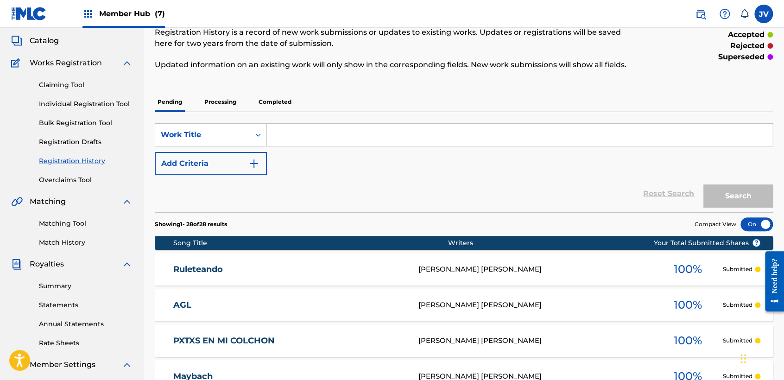
click at [216, 107] on p "Processing" at bounding box center [220, 101] width 38 height 19
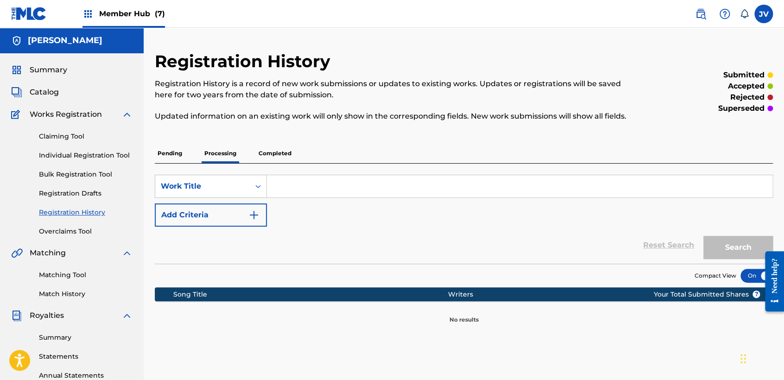
scroll to position [51, 0]
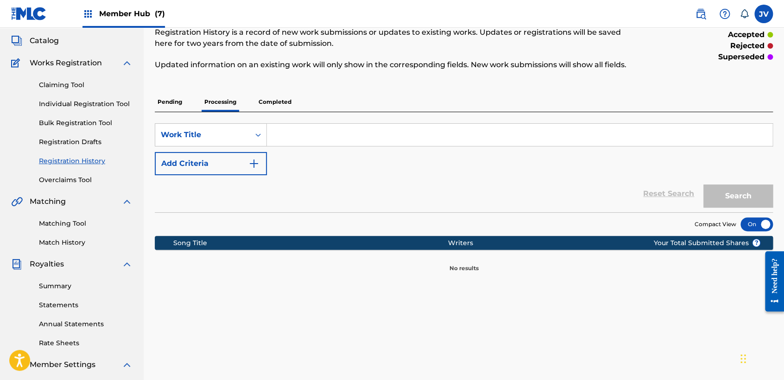
click at [280, 105] on p "Completed" at bounding box center [275, 101] width 38 height 19
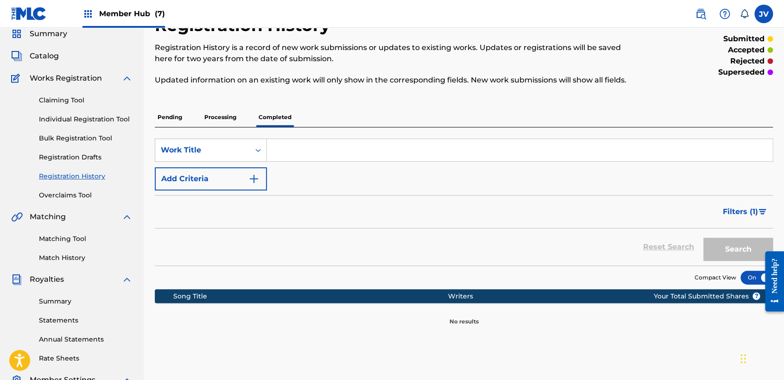
scroll to position [51, 0]
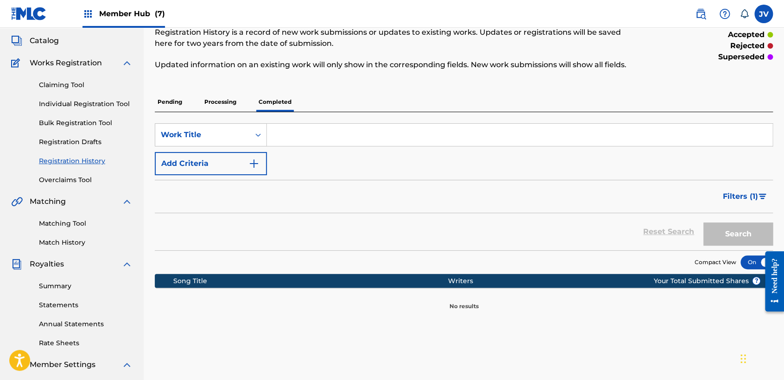
click at [171, 109] on p "Pending" at bounding box center [170, 101] width 30 height 19
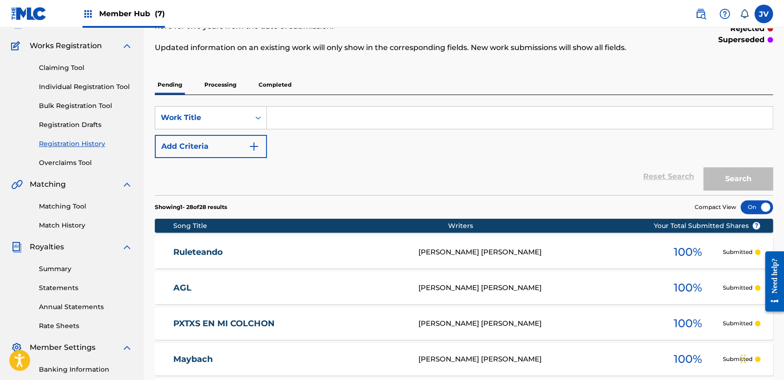
scroll to position [51, 0]
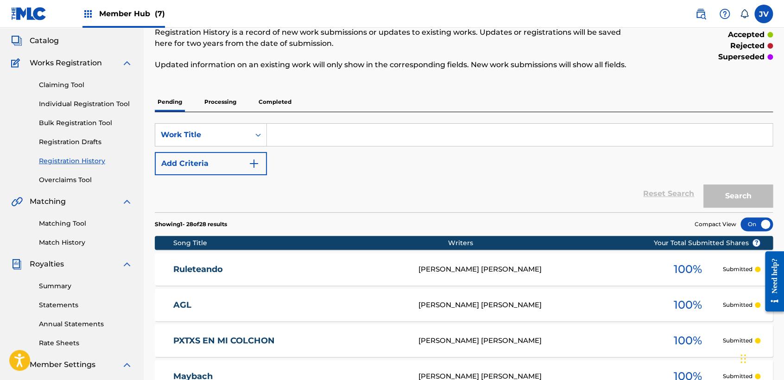
click at [49, 47] on div "Summary Catalog Works Registration Claiming Tool Individual Registration Tool B…" at bounding box center [72, 240] width 144 height 477
click at [47, 46] on span "Catalog" at bounding box center [44, 40] width 29 height 11
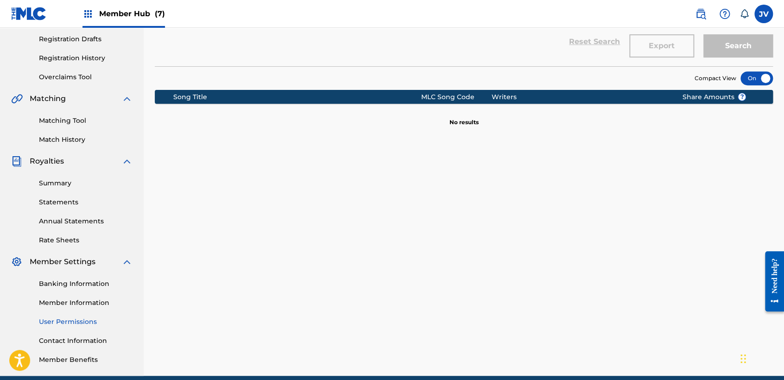
scroll to position [194, 0]
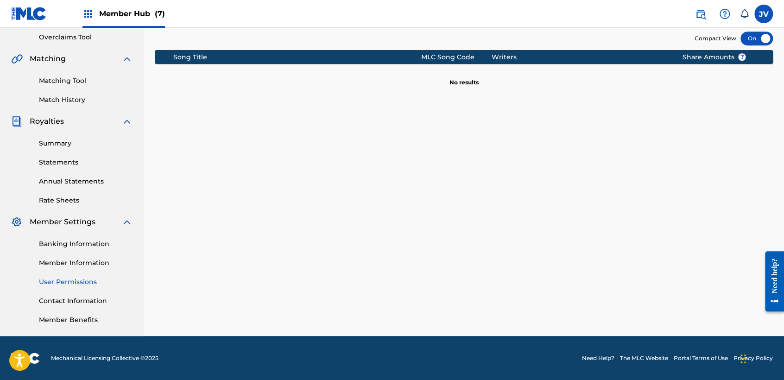
click at [86, 281] on link "User Permissions" at bounding box center [86, 282] width 94 height 10
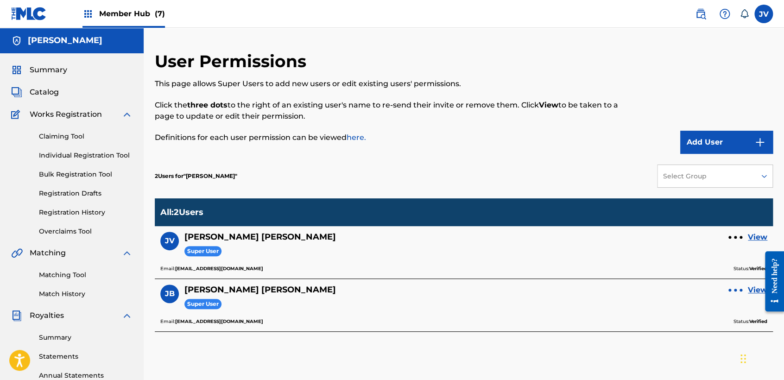
click at [737, 289] on div at bounding box center [735, 290] width 14 height 6
click at [633, 161] on div "2 Users for " [PERSON_NAME] " Select Group" at bounding box center [464, 176] width 618 height 44
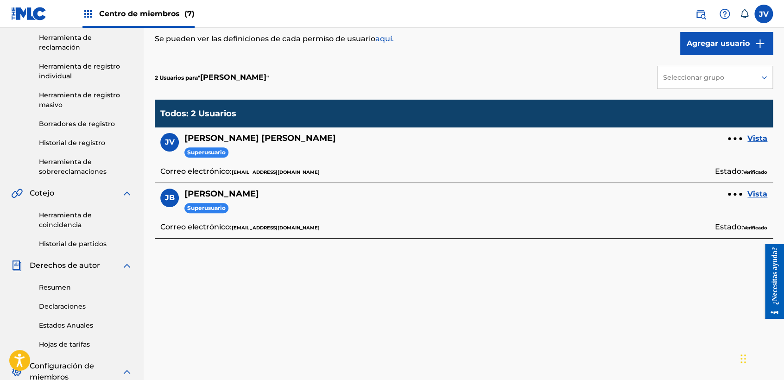
scroll to position [154, 0]
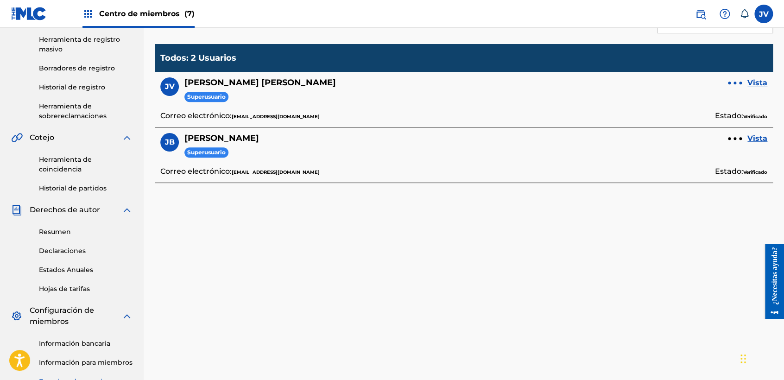
click at [734, 80] on div at bounding box center [735, 83] width 14 height 6
click at [679, 190] on div "2 Usuarios para " [PERSON_NAME] " Seleccionar grupo Todos: 2 Usuarios JV [PERSO…" at bounding box center [464, 97] width 618 height 195
click at [733, 140] on div at bounding box center [735, 139] width 14 height 6
click at [701, 189] on div "2 Usuarios para " [PERSON_NAME] " Seleccionar grupo Todos: 2 Usuarios JV [PERSO…" at bounding box center [464, 97] width 618 height 195
click at [754, 82] on link "Vista" at bounding box center [757, 82] width 20 height 11
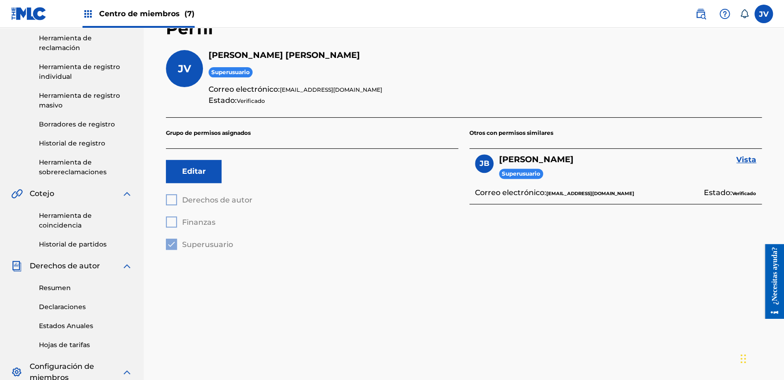
scroll to position [103, 0]
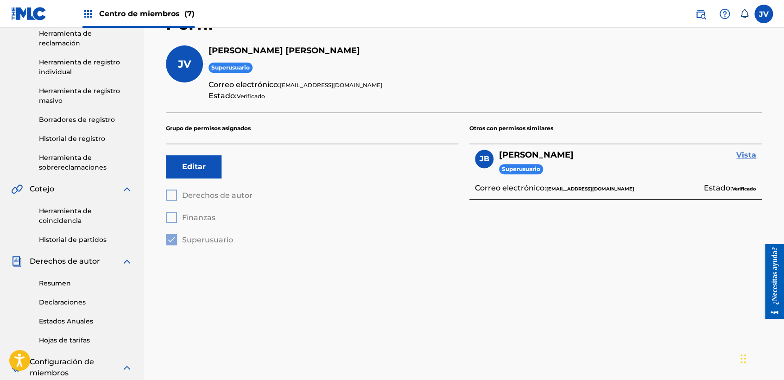
click at [748, 155] on link "Vista" at bounding box center [746, 155] width 20 height 11
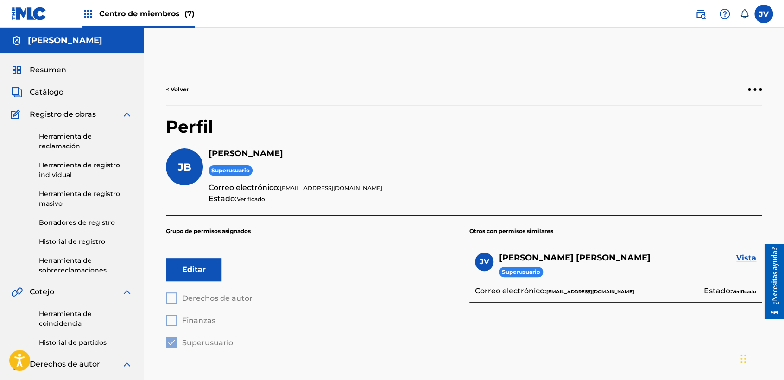
click at [31, 15] on img at bounding box center [29, 13] width 36 height 13
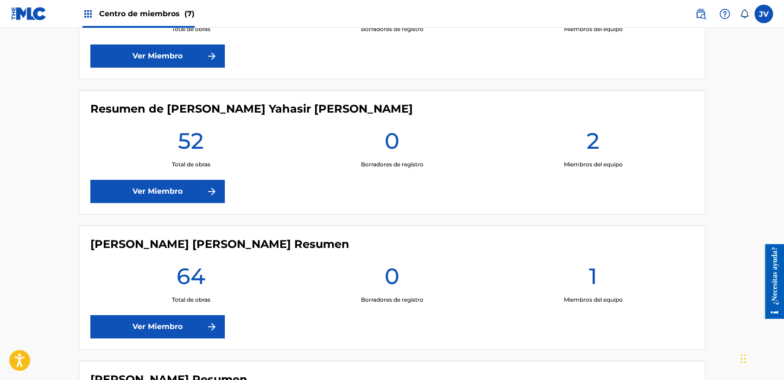
scroll to position [322, 0]
